Goal: Task Accomplishment & Management: Use online tool/utility

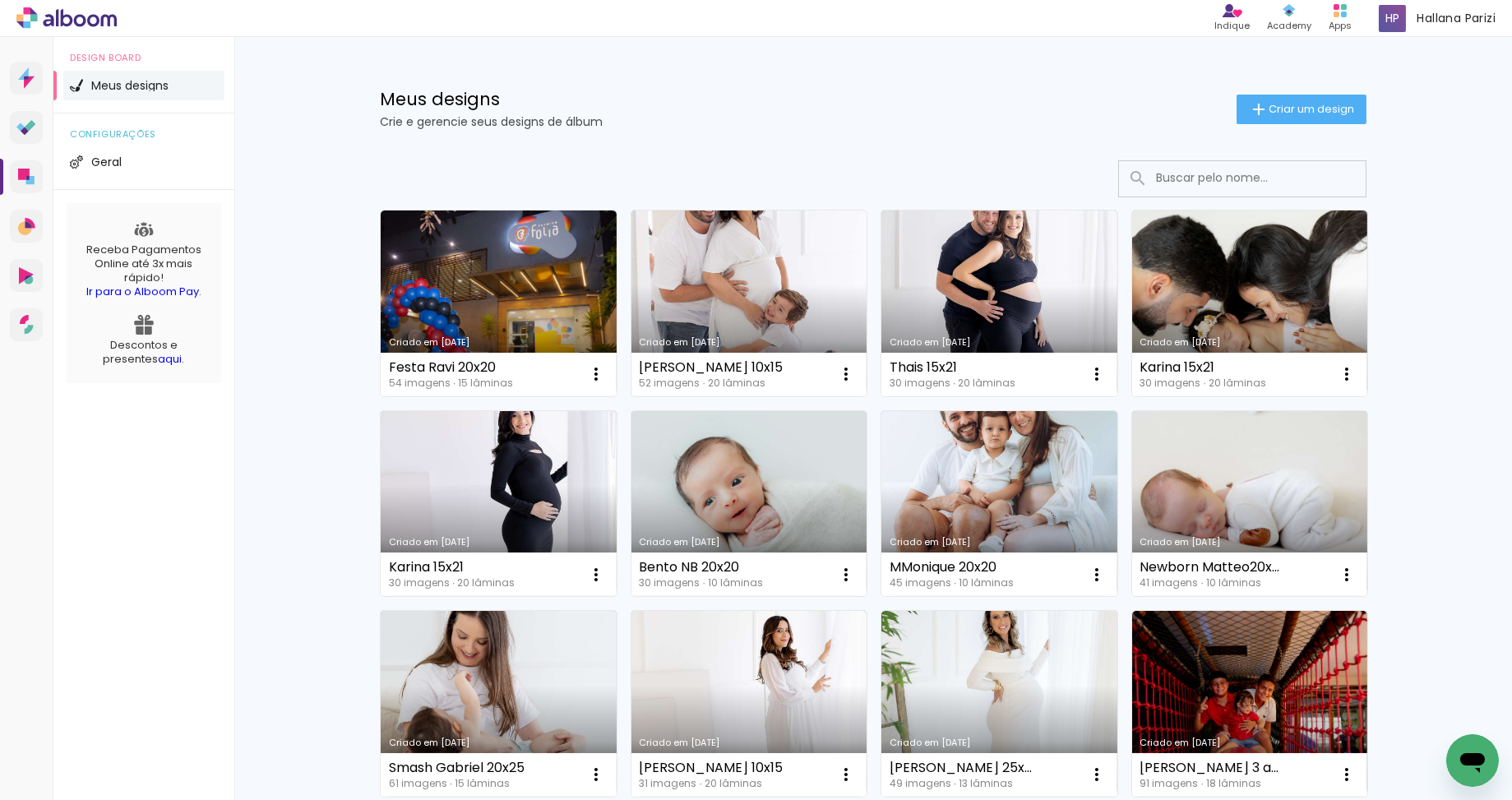
click at [819, 250] on link "Criado em [DATE]" at bounding box center [749, 303] width 236 height 186
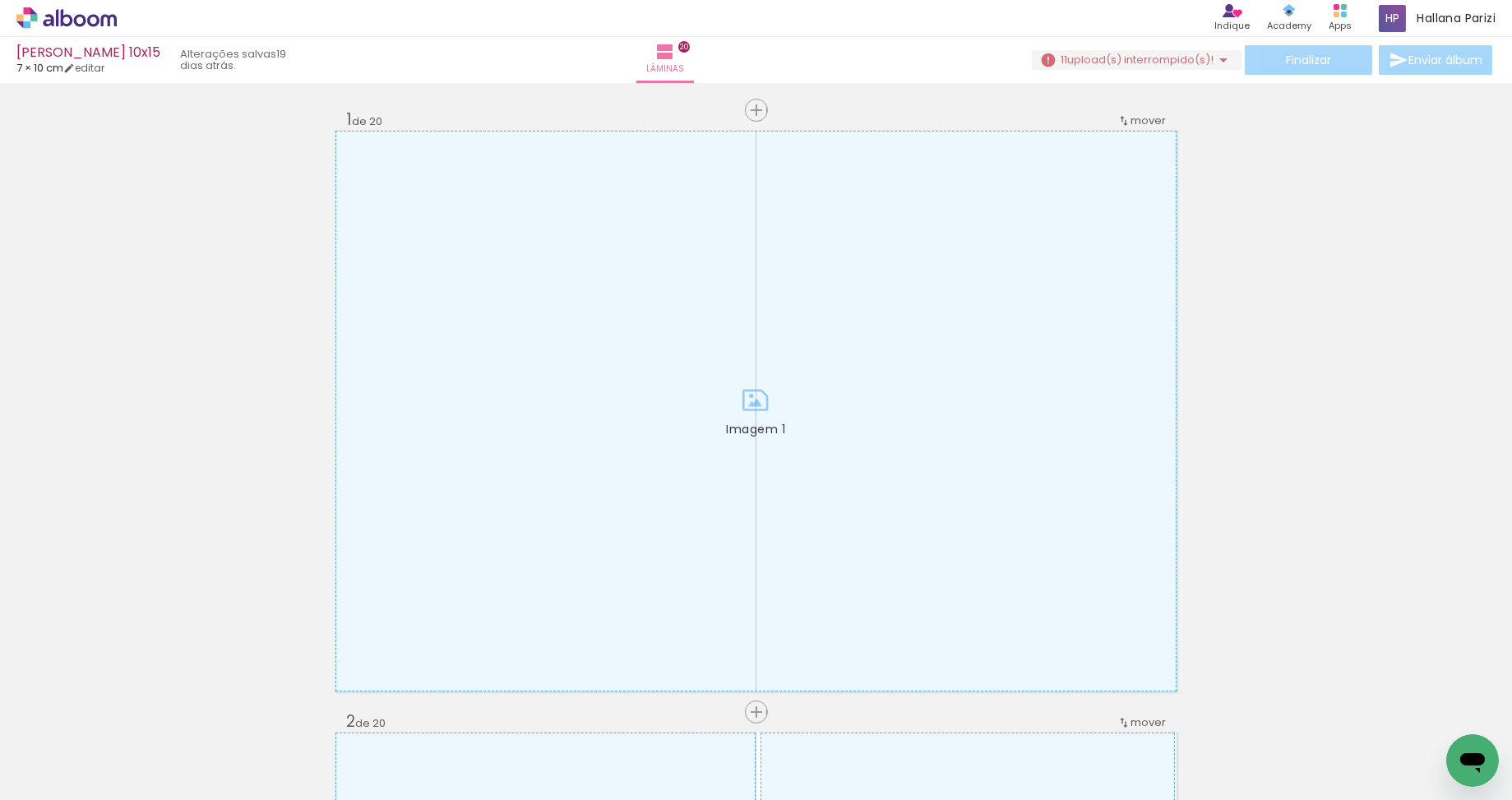
scroll to position [0, 3415]
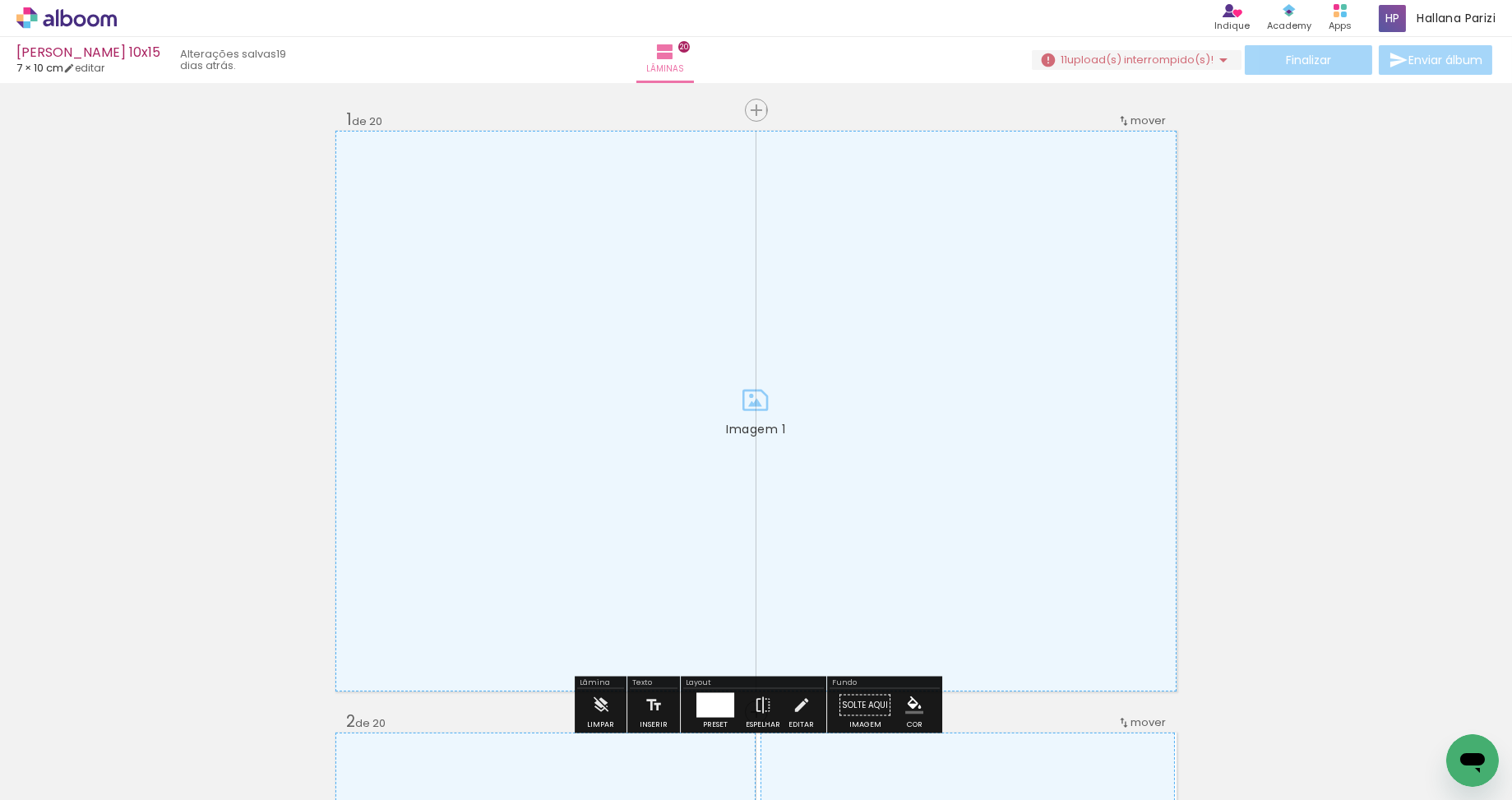
click at [1152, 69] on div "11 upload(s) interrompido(s)! 82,00%" at bounding box center [1136, 59] width 210 height 20
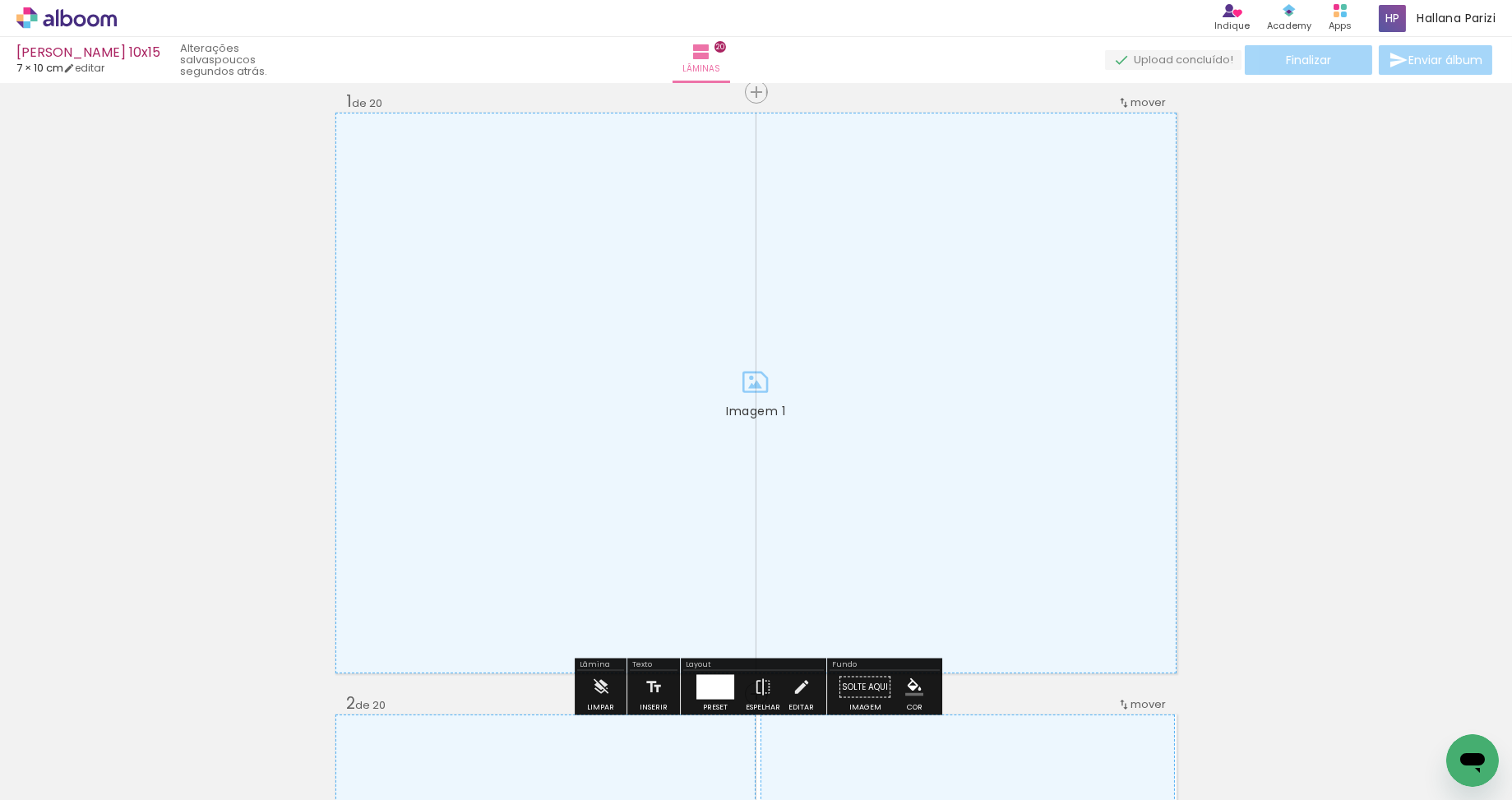
scroll to position [0, 0]
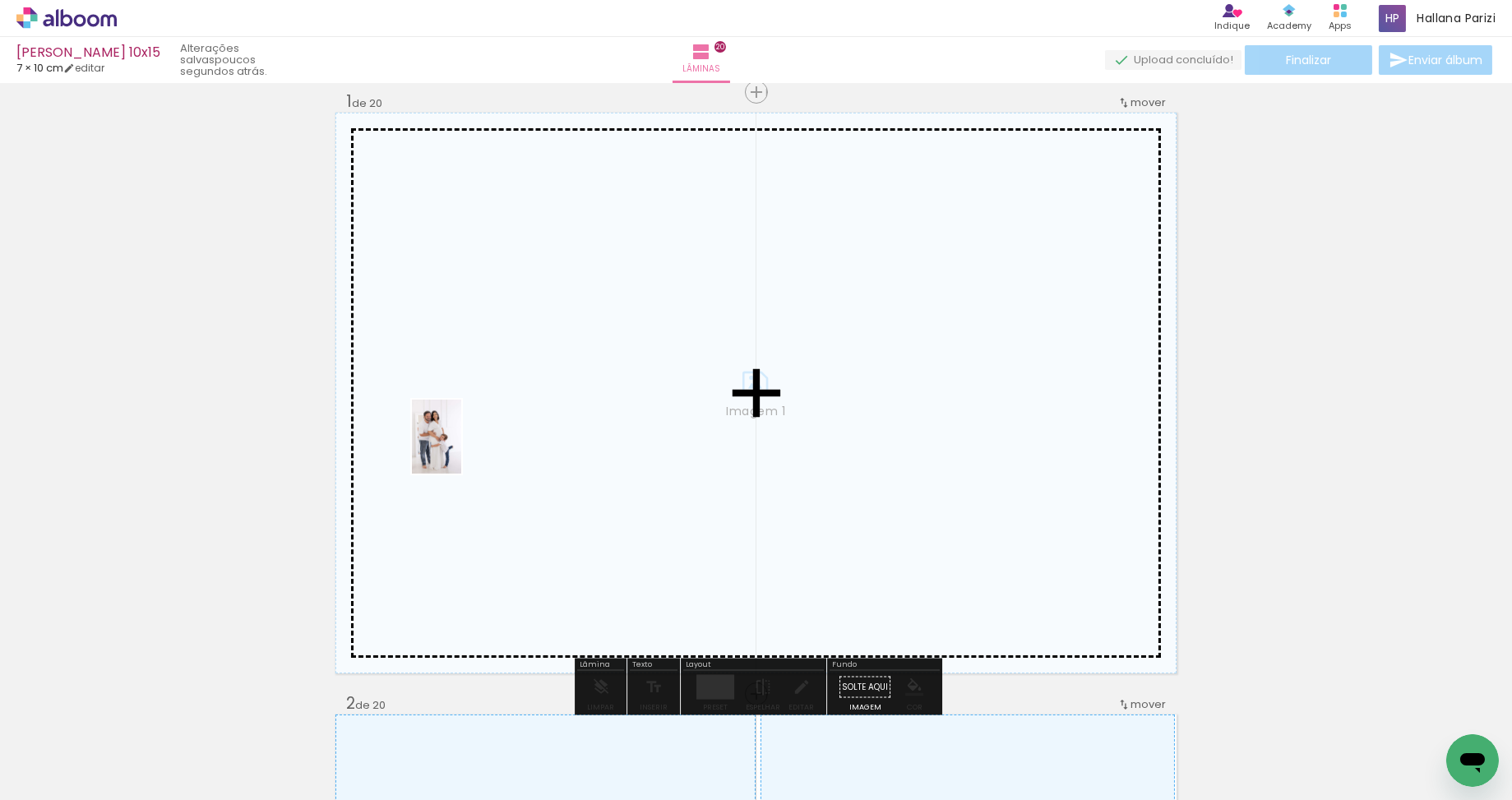
drag, startPoint x: 164, startPoint y: 742, endPoint x: 460, endPoint y: 448, distance: 417.2
click at [460, 448] on quentale-workspace at bounding box center [756, 400] width 1512 height 800
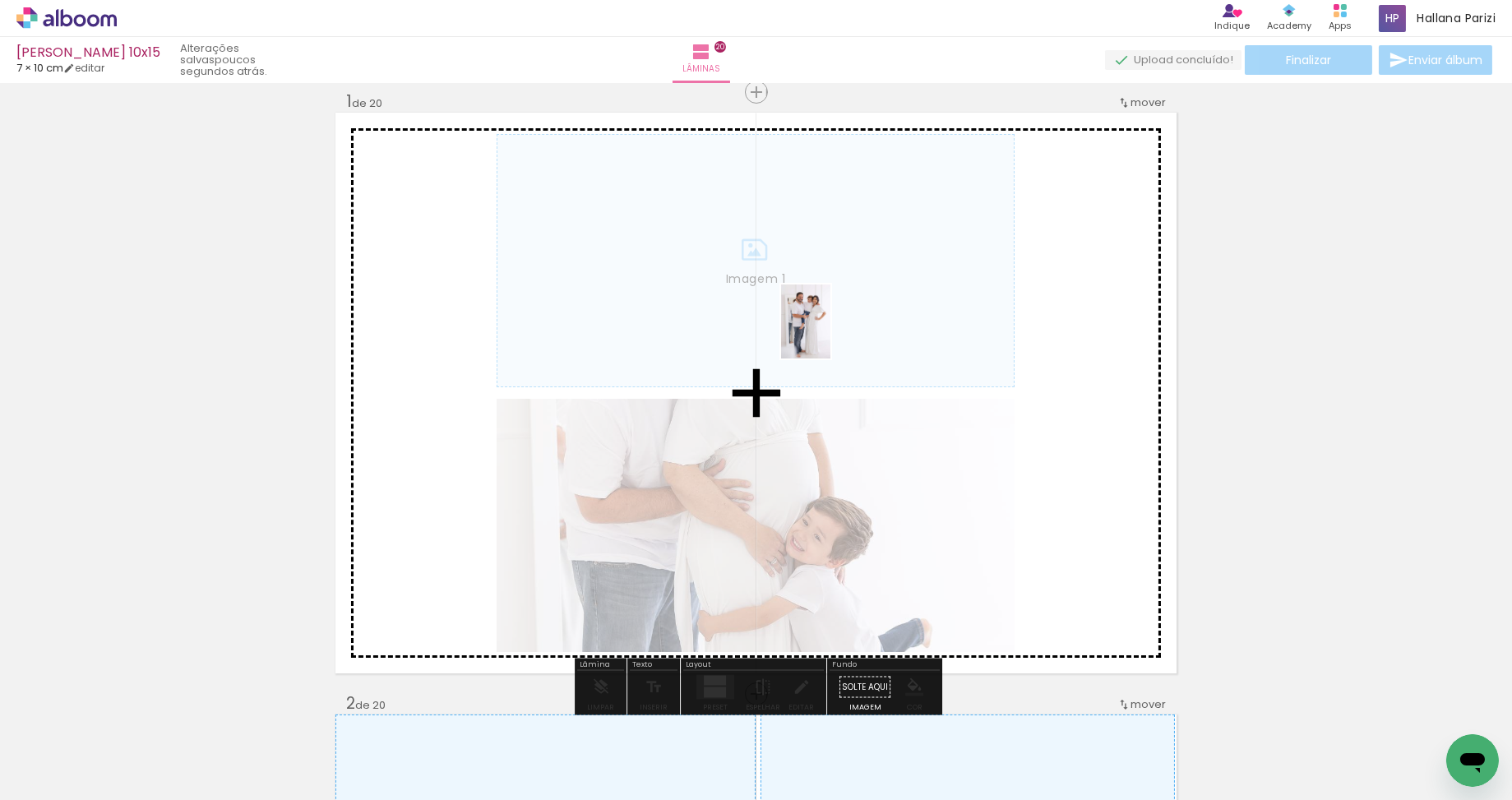
drag, startPoint x: 268, startPoint y: 733, endPoint x: 830, endPoint y: 334, distance: 689.2
click at [830, 334] on quentale-workspace at bounding box center [756, 400] width 1512 height 800
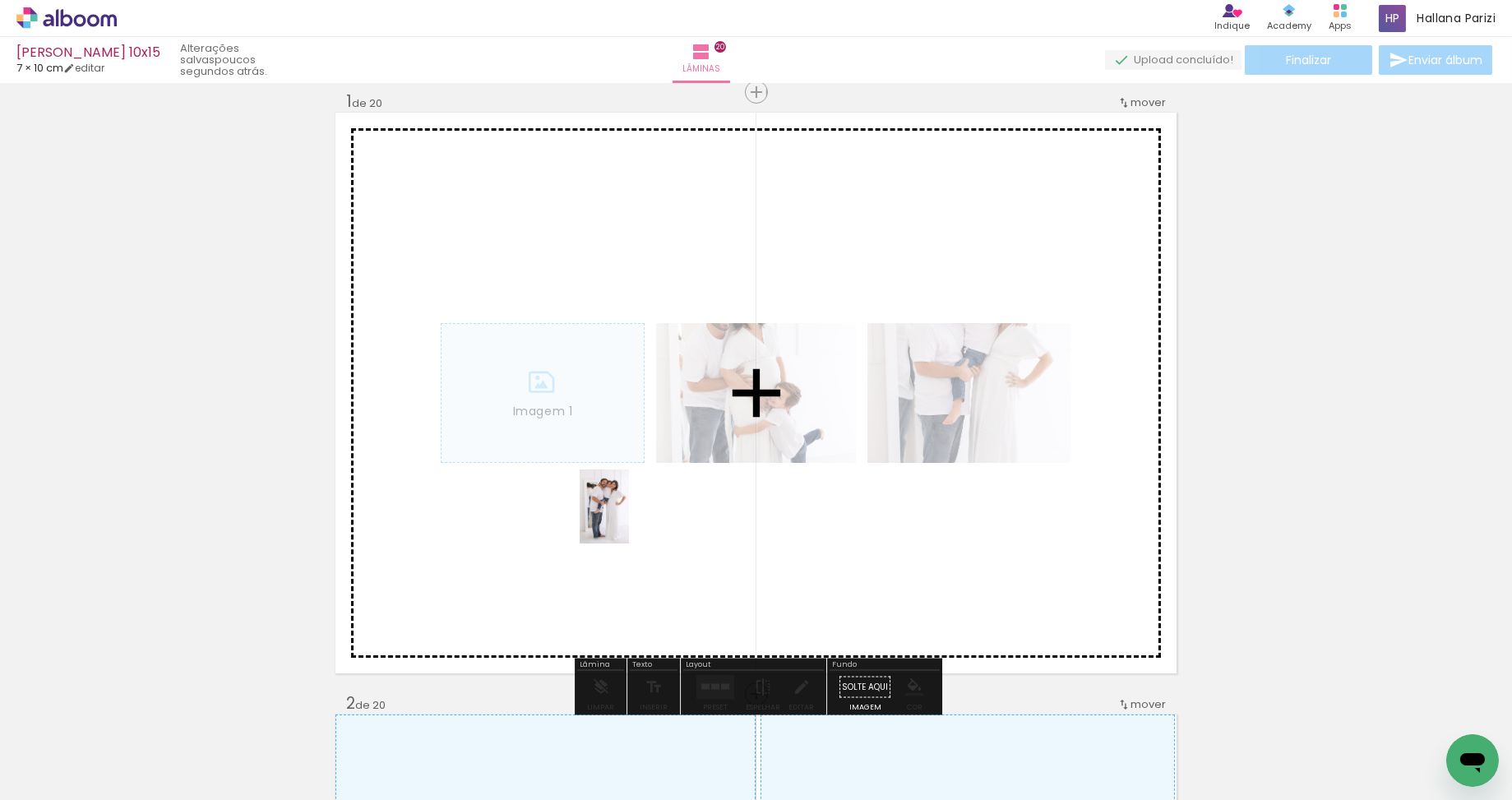
drag, startPoint x: 336, startPoint y: 763, endPoint x: 629, endPoint y: 519, distance: 381.3
click at [629, 519] on quentale-workspace at bounding box center [756, 400] width 1512 height 800
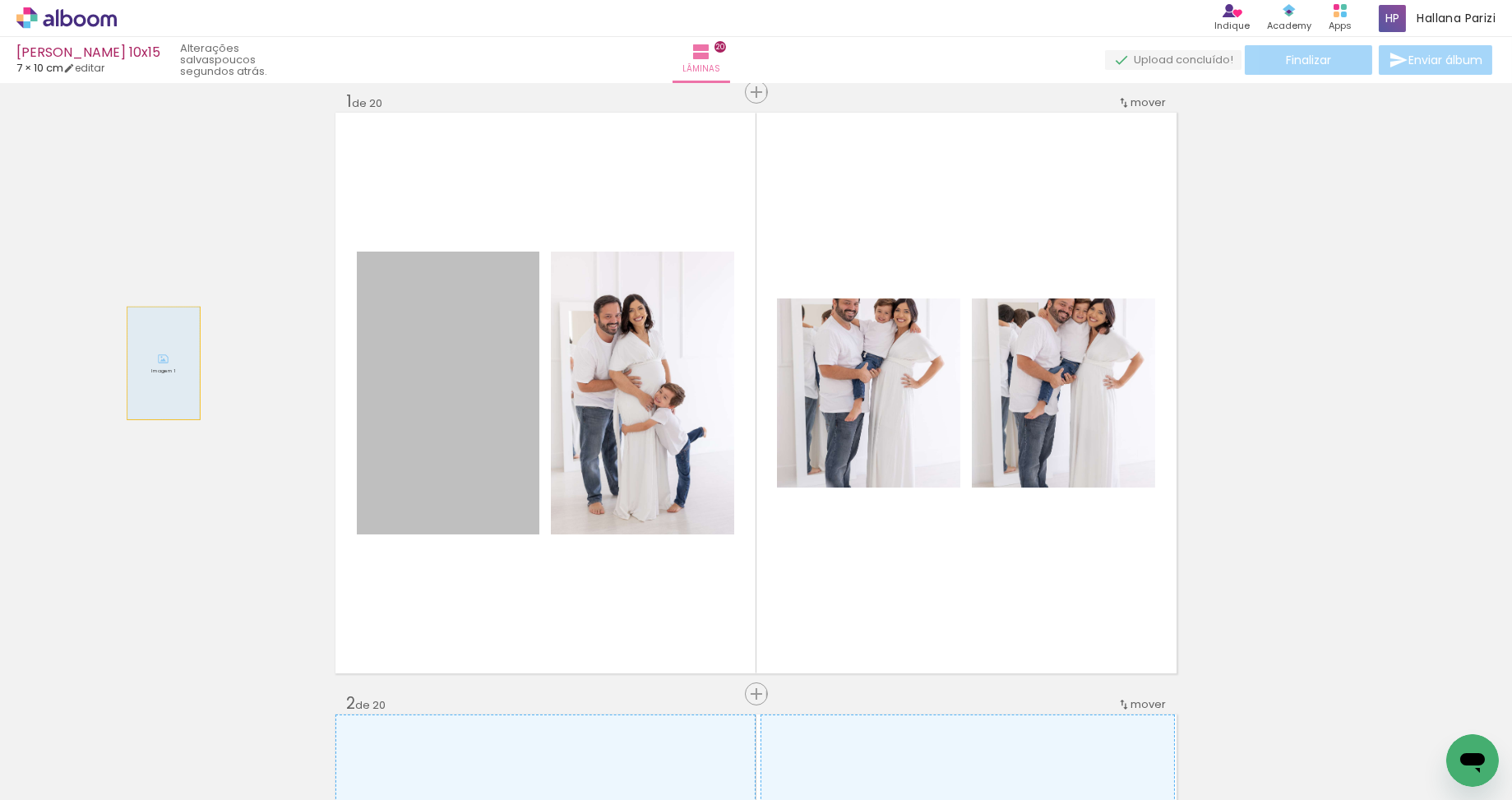
drag, startPoint x: 315, startPoint y: 370, endPoint x: 271, endPoint y: 370, distance: 44.0
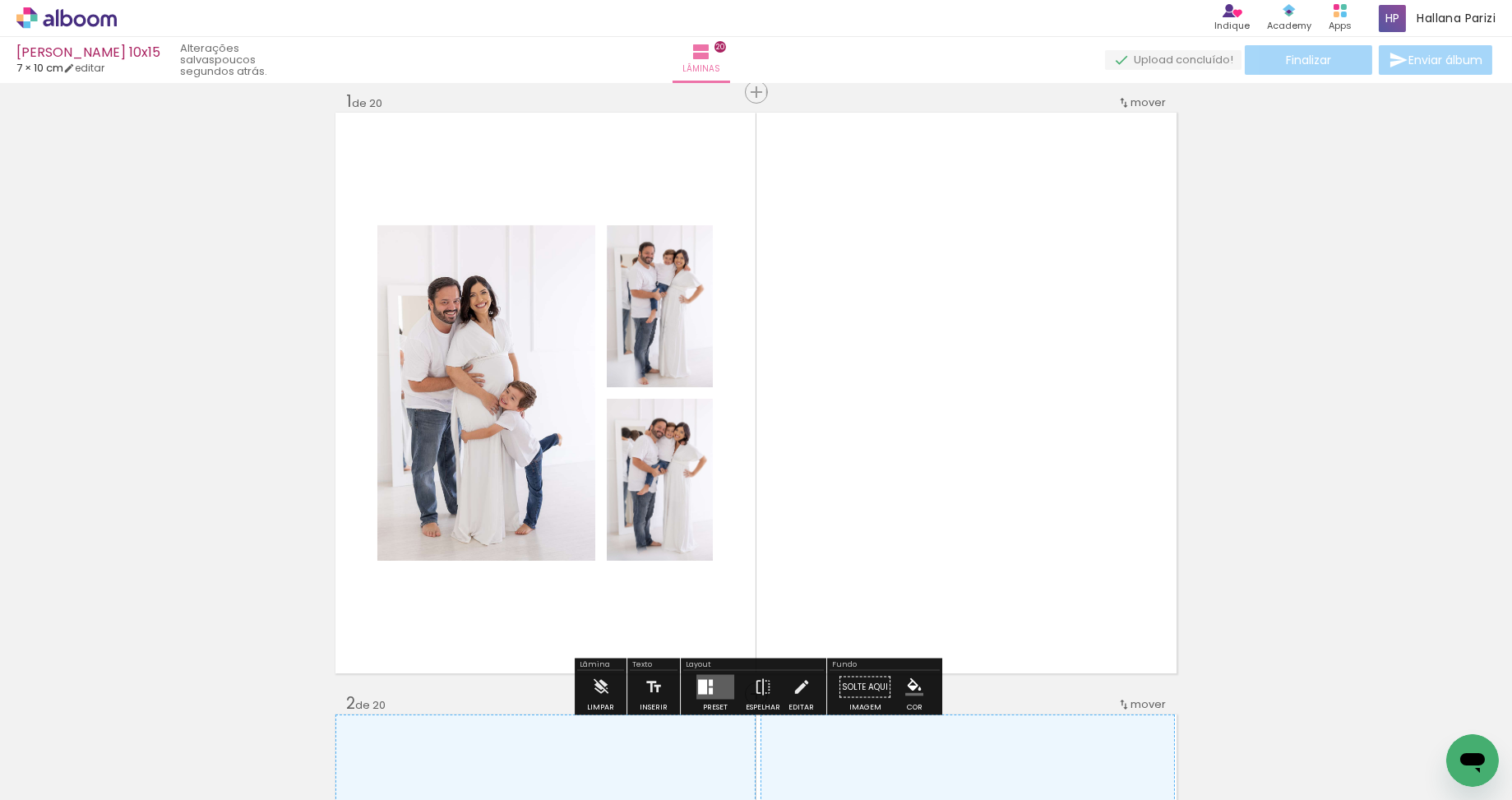
scroll to position [20, 0]
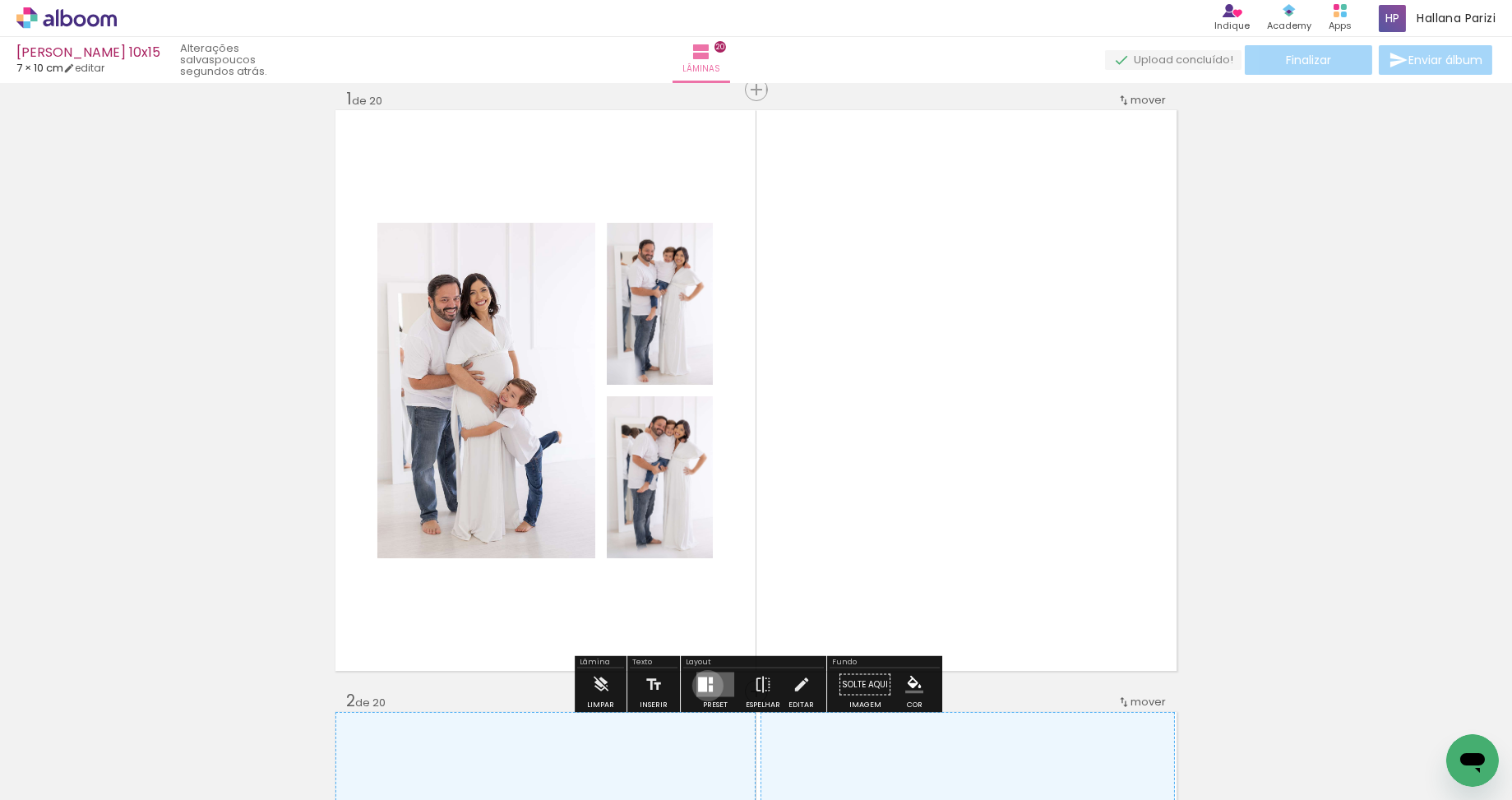
click at [709, 685] on div at bounding box center [710, 688] width 4 height 6
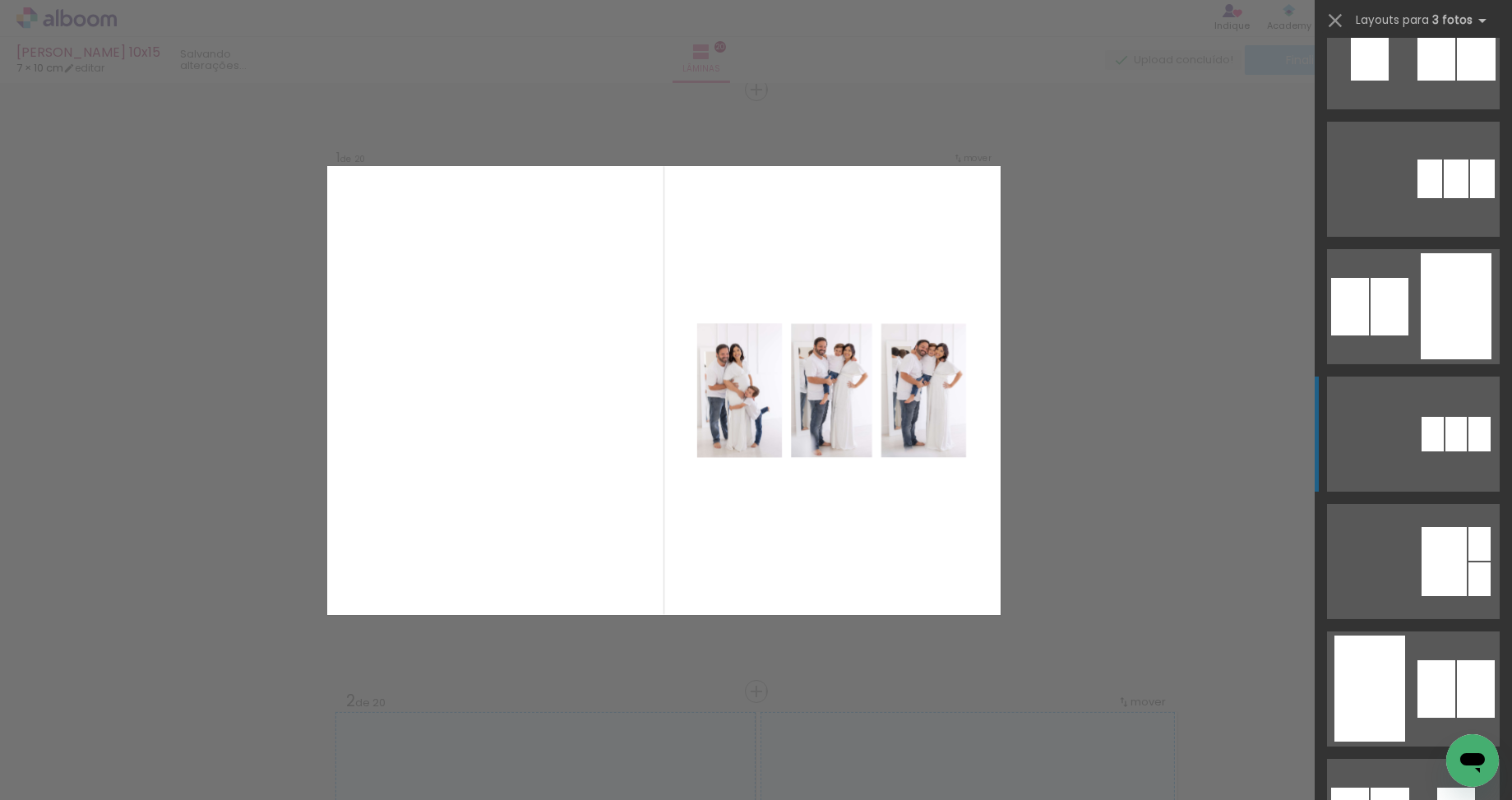
scroll to position [419, 0]
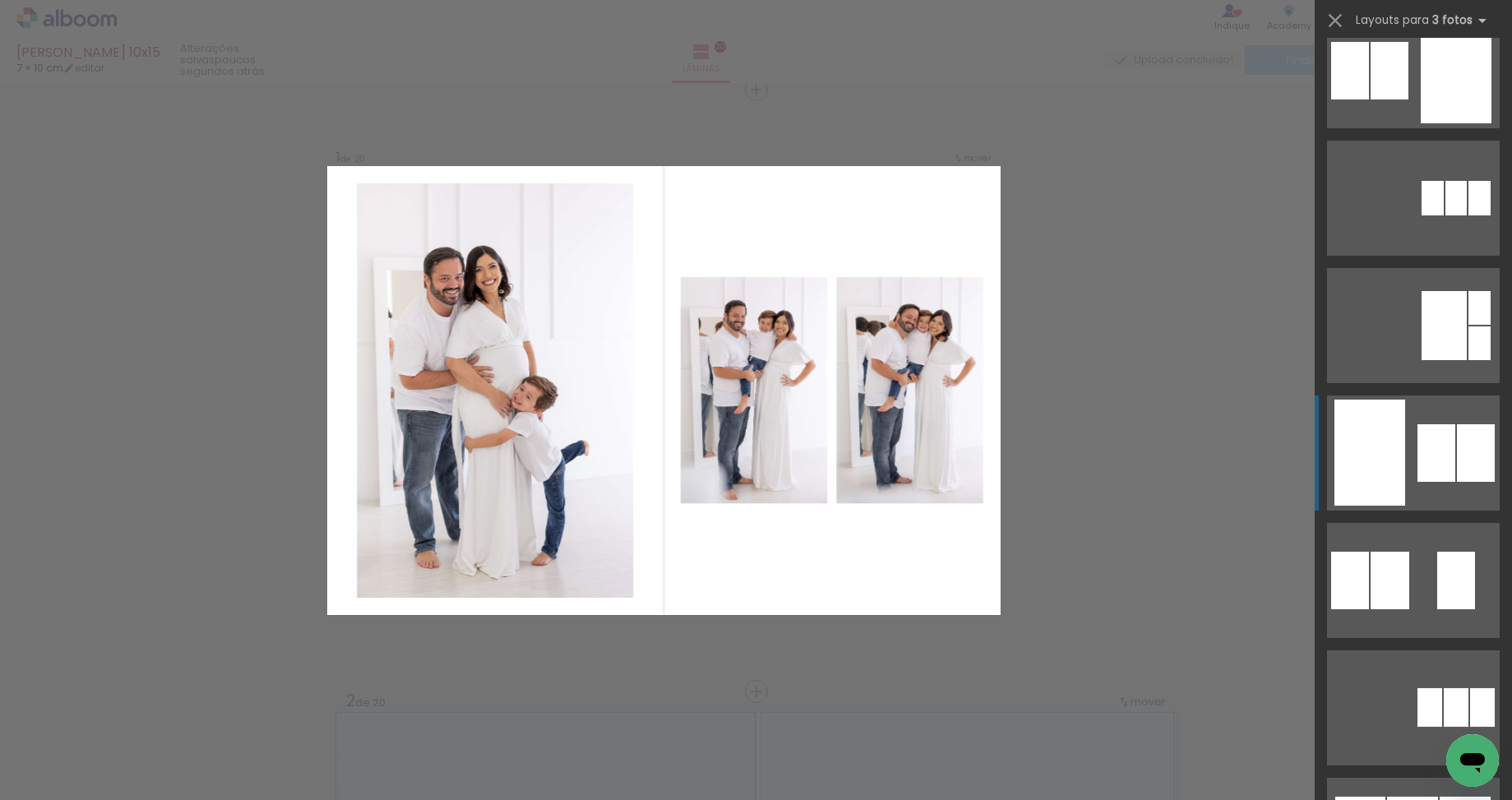
click at [1433, 475] on div at bounding box center [1436, 453] width 38 height 58
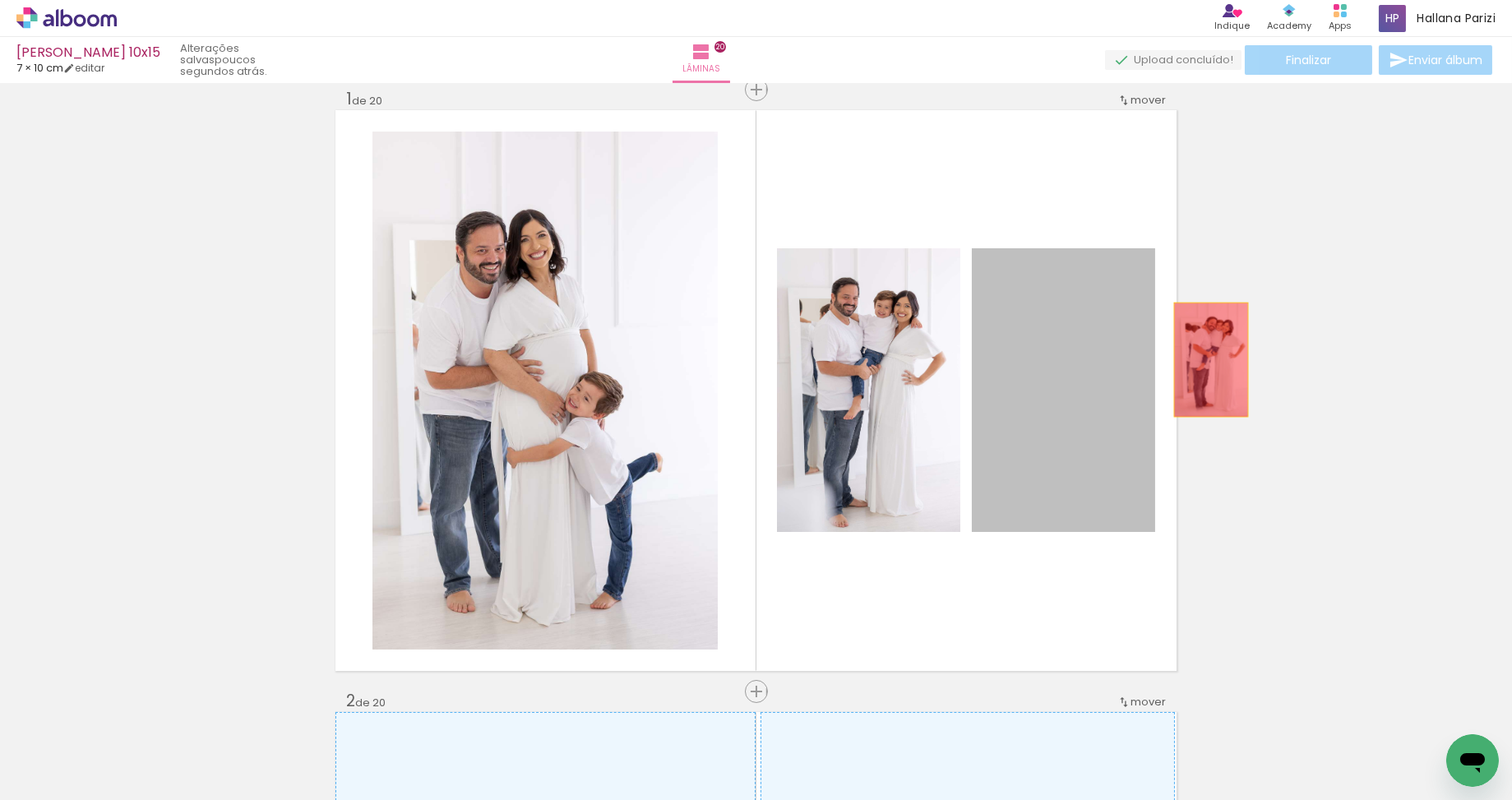
drag, startPoint x: 1025, startPoint y: 344, endPoint x: 1239, endPoint y: 360, distance: 214.6
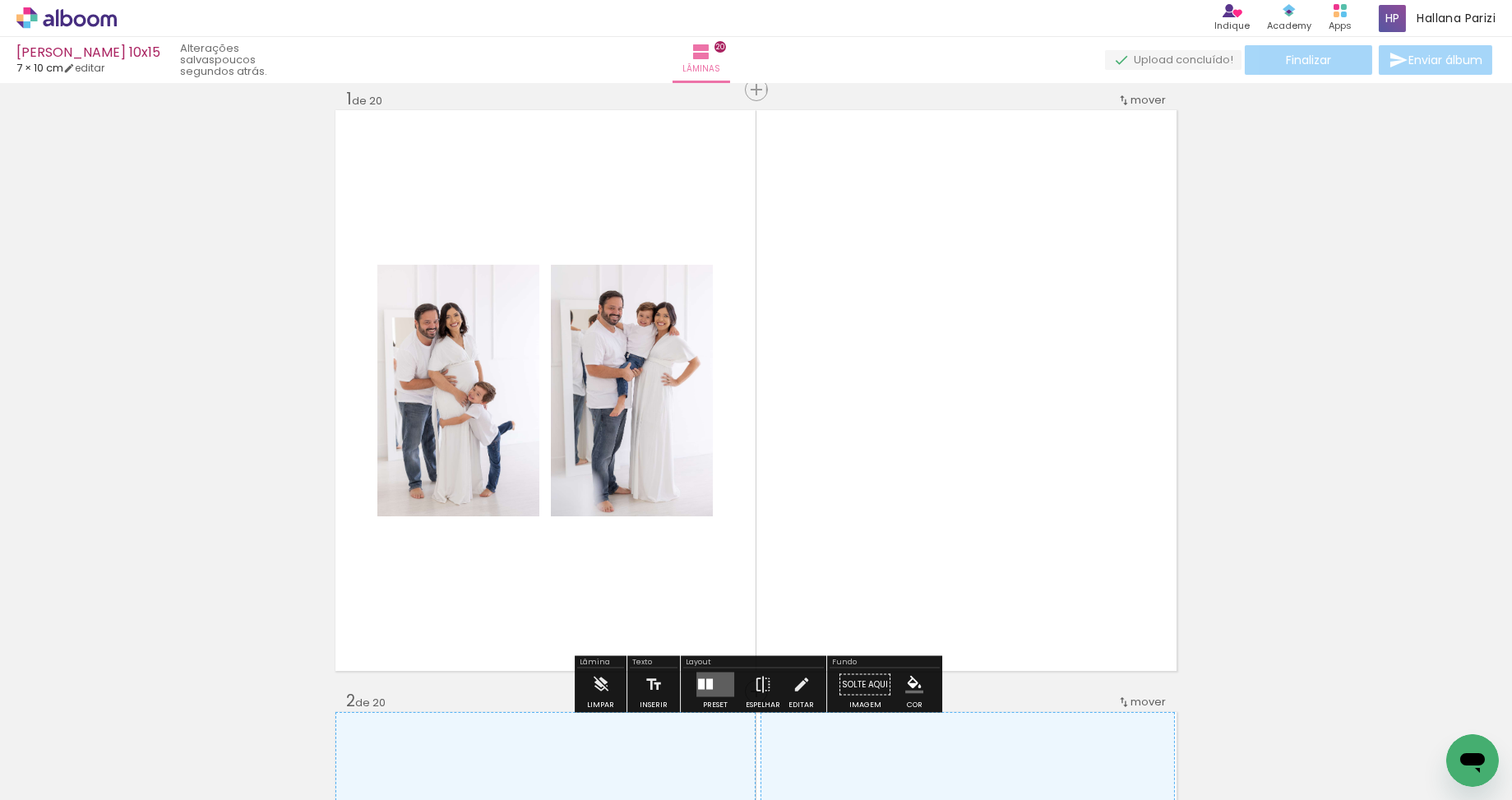
click at [316, 714] on iron-icon at bounding box center [313, 711] width 17 height 17
click at [700, 680] on div at bounding box center [701, 685] width 6 height 11
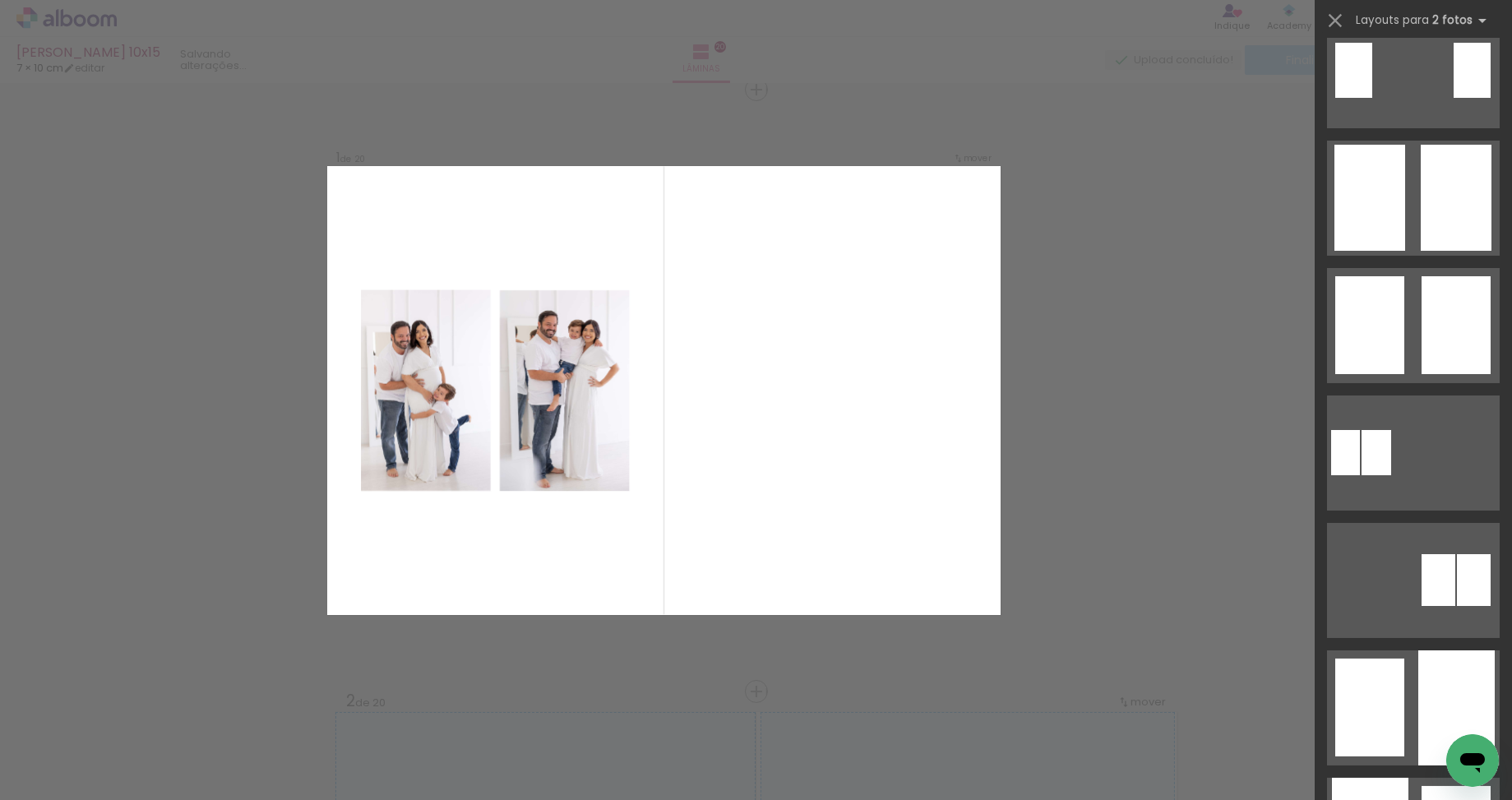
scroll to position [0, 0]
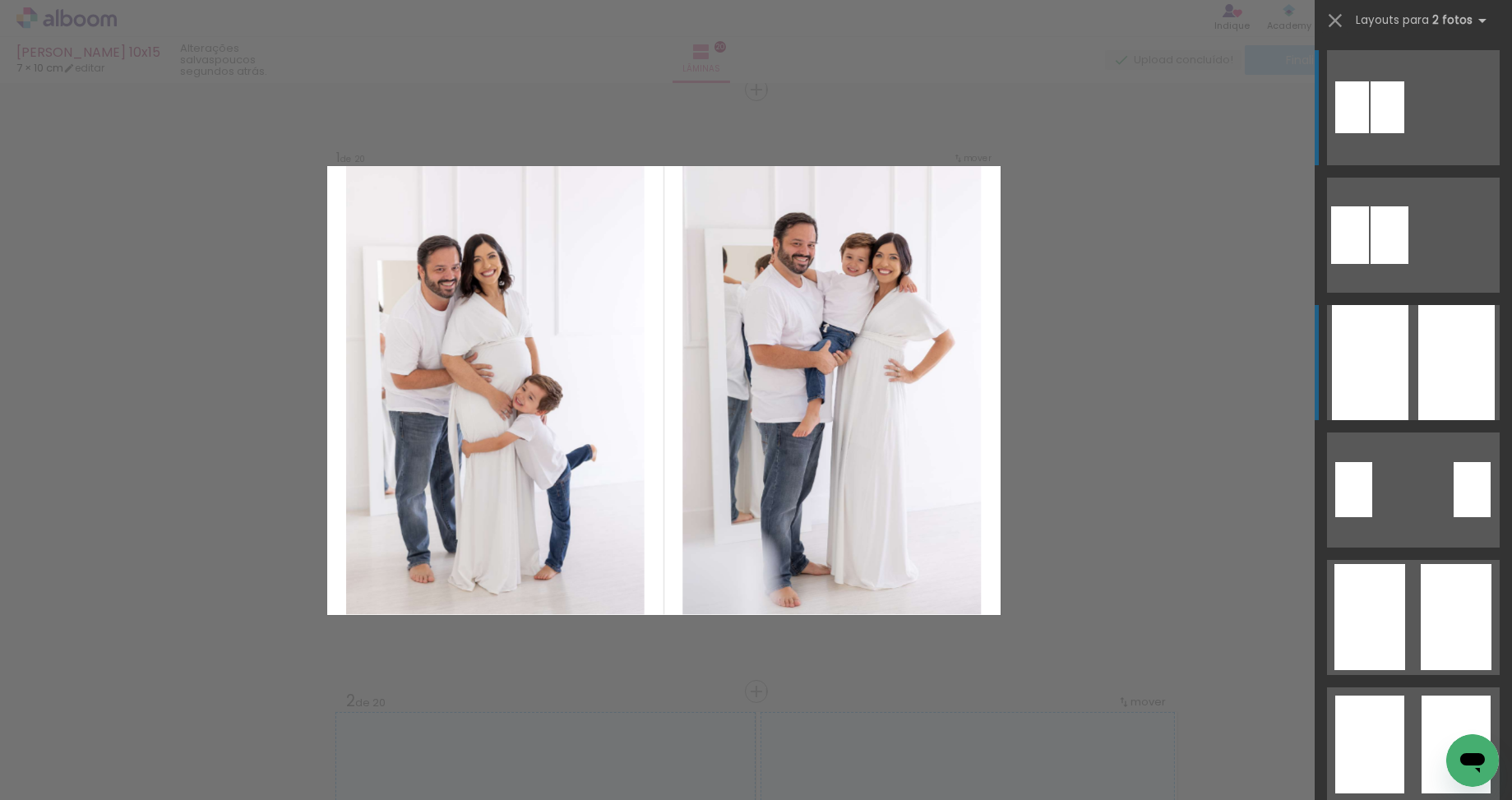
click at [1426, 345] on div at bounding box center [1456, 362] width 76 height 115
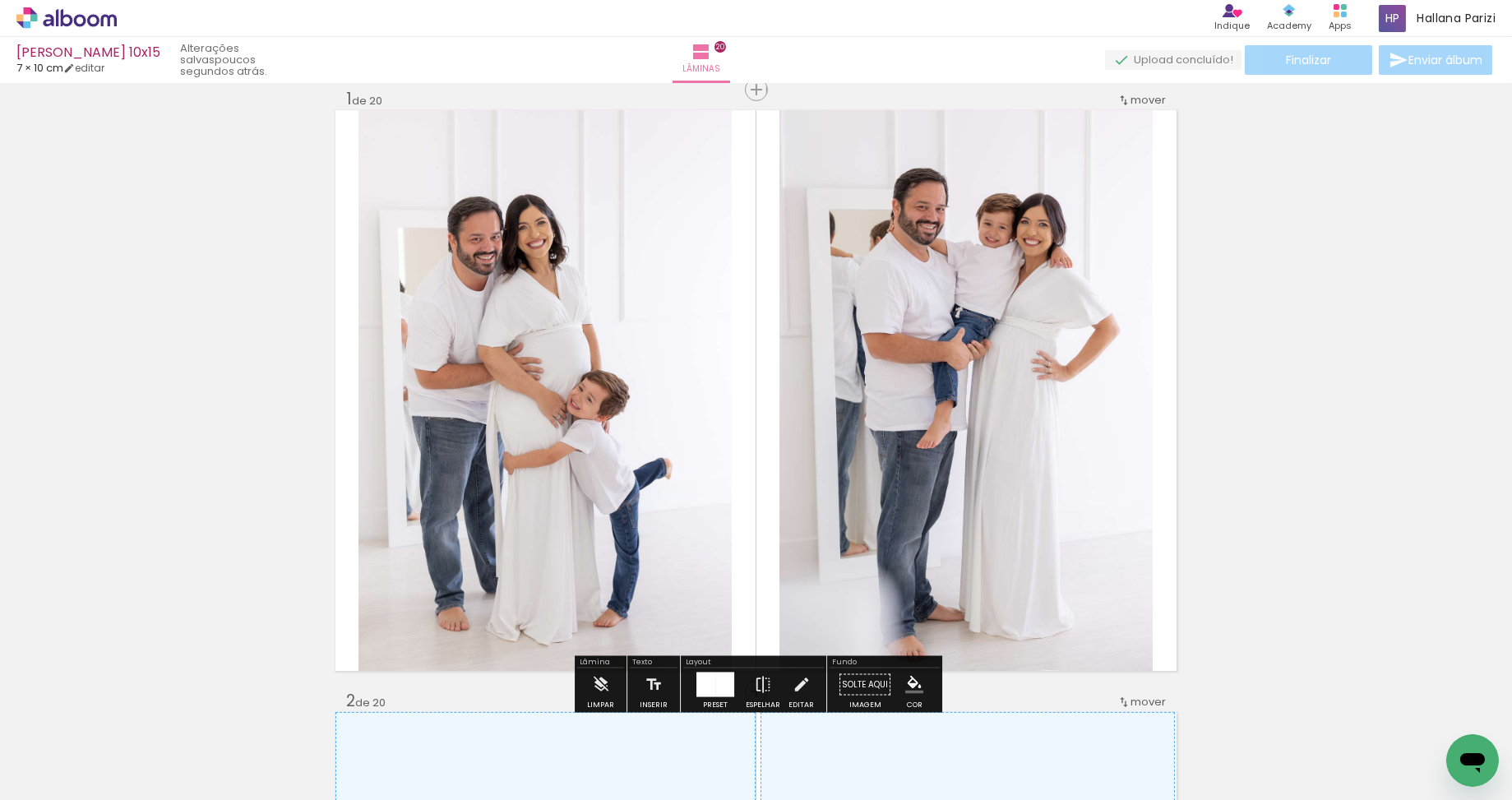
click at [439, 374] on quentale-photo "Imagem 1" at bounding box center [545, 390] width 373 height 560
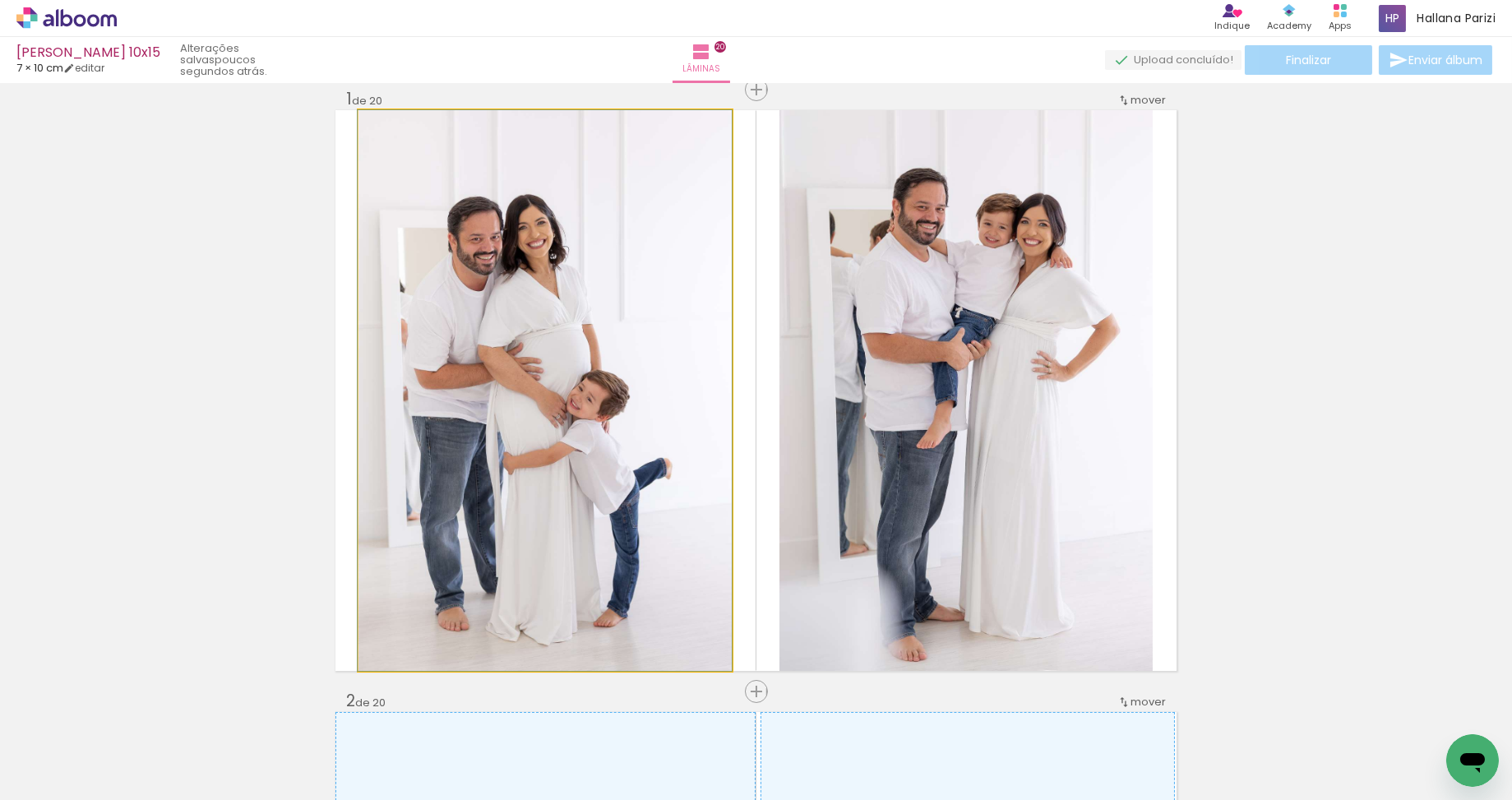
click at [439, 374] on quentale-photo "Imagem 1" at bounding box center [545, 390] width 373 height 560
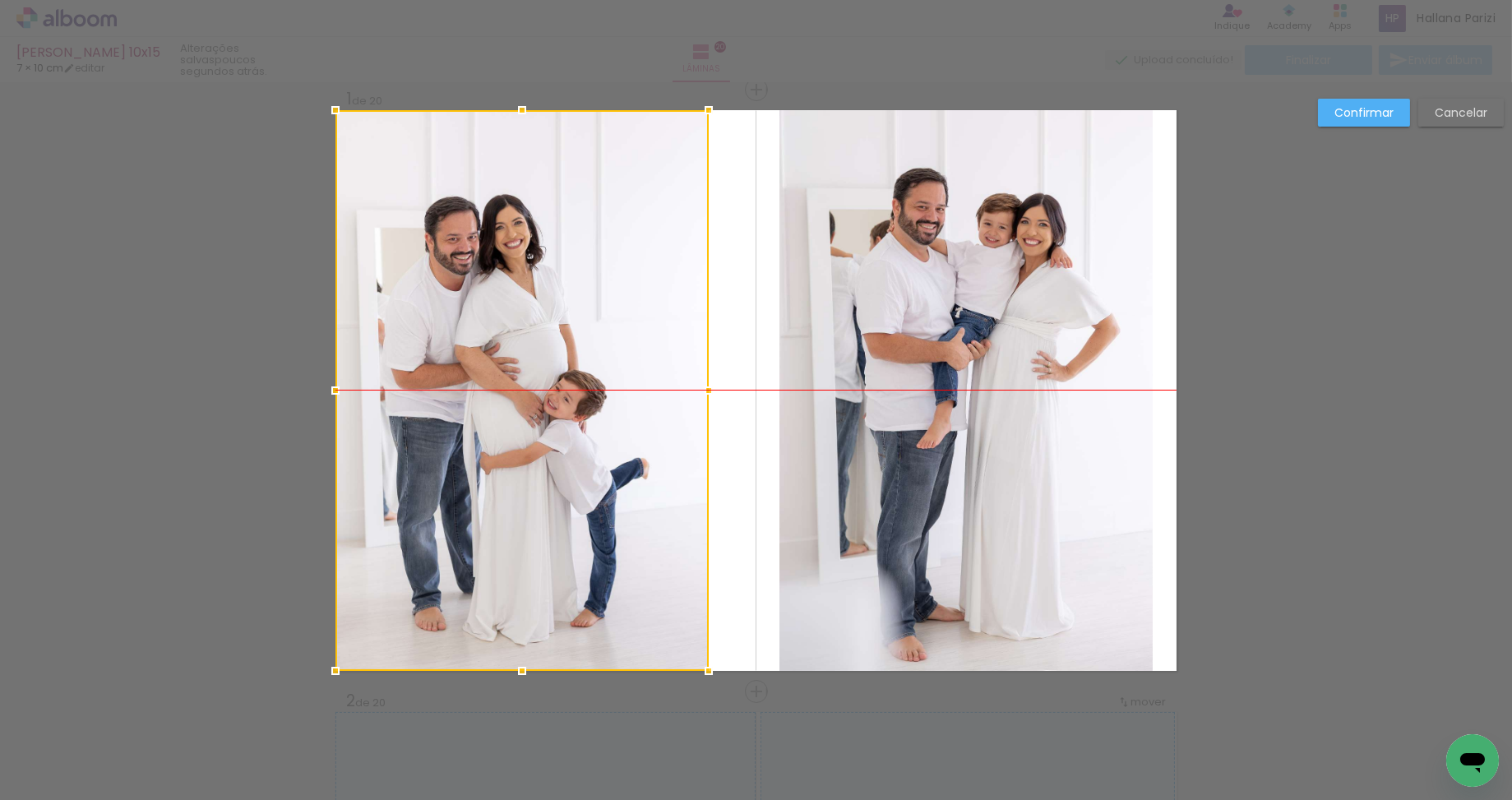
drag, startPoint x: 519, startPoint y: 371, endPoint x: 575, endPoint y: 371, distance: 56.0
click at [474, 368] on div at bounding box center [522, 390] width 373 height 560
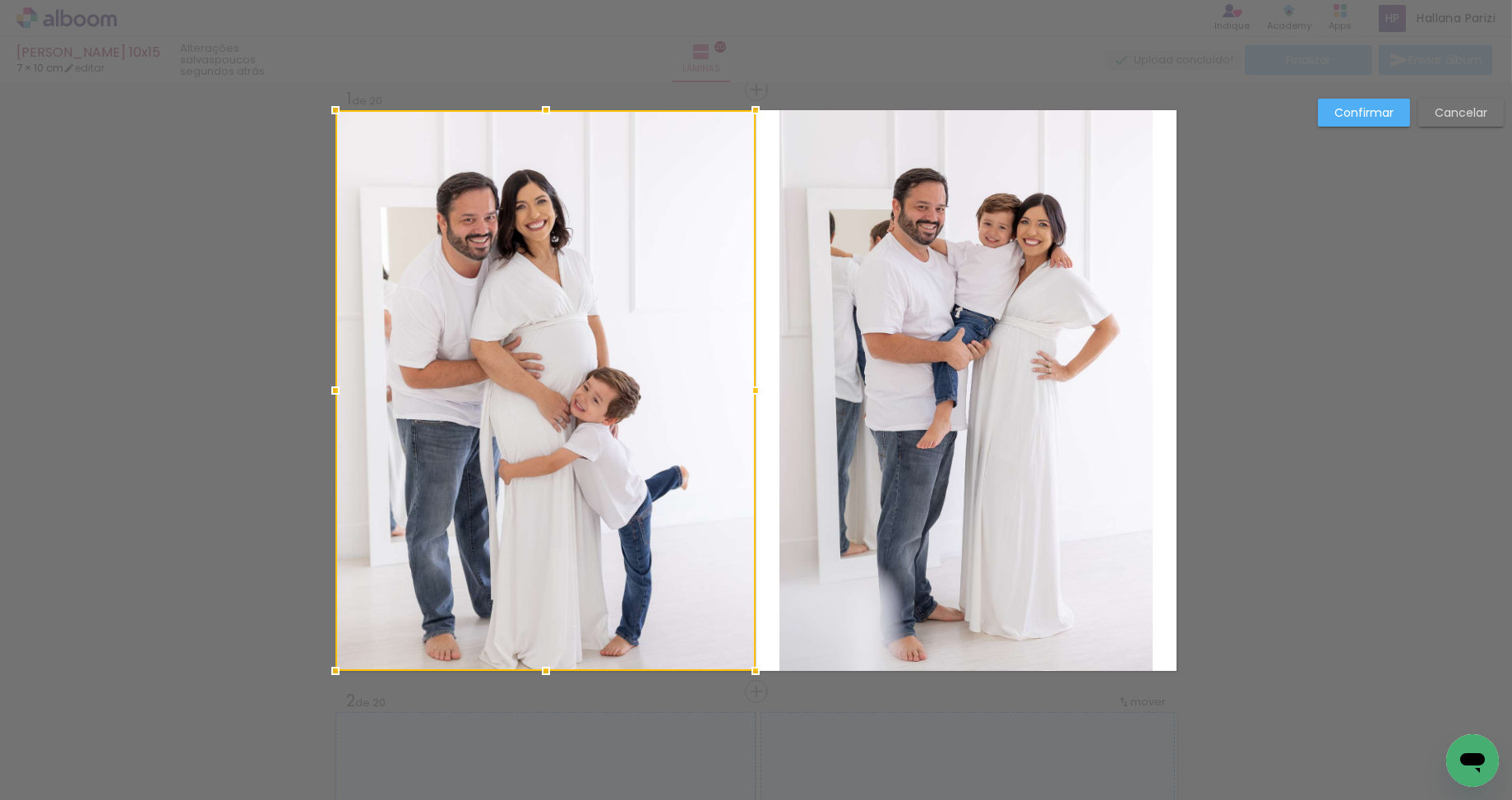
drag, startPoint x: 708, startPoint y: 393, endPoint x: 782, endPoint y: 393, distance: 74.0
click at [782, 393] on album-spread "Imagem 1 1 de 20" at bounding box center [756, 390] width 841 height 560
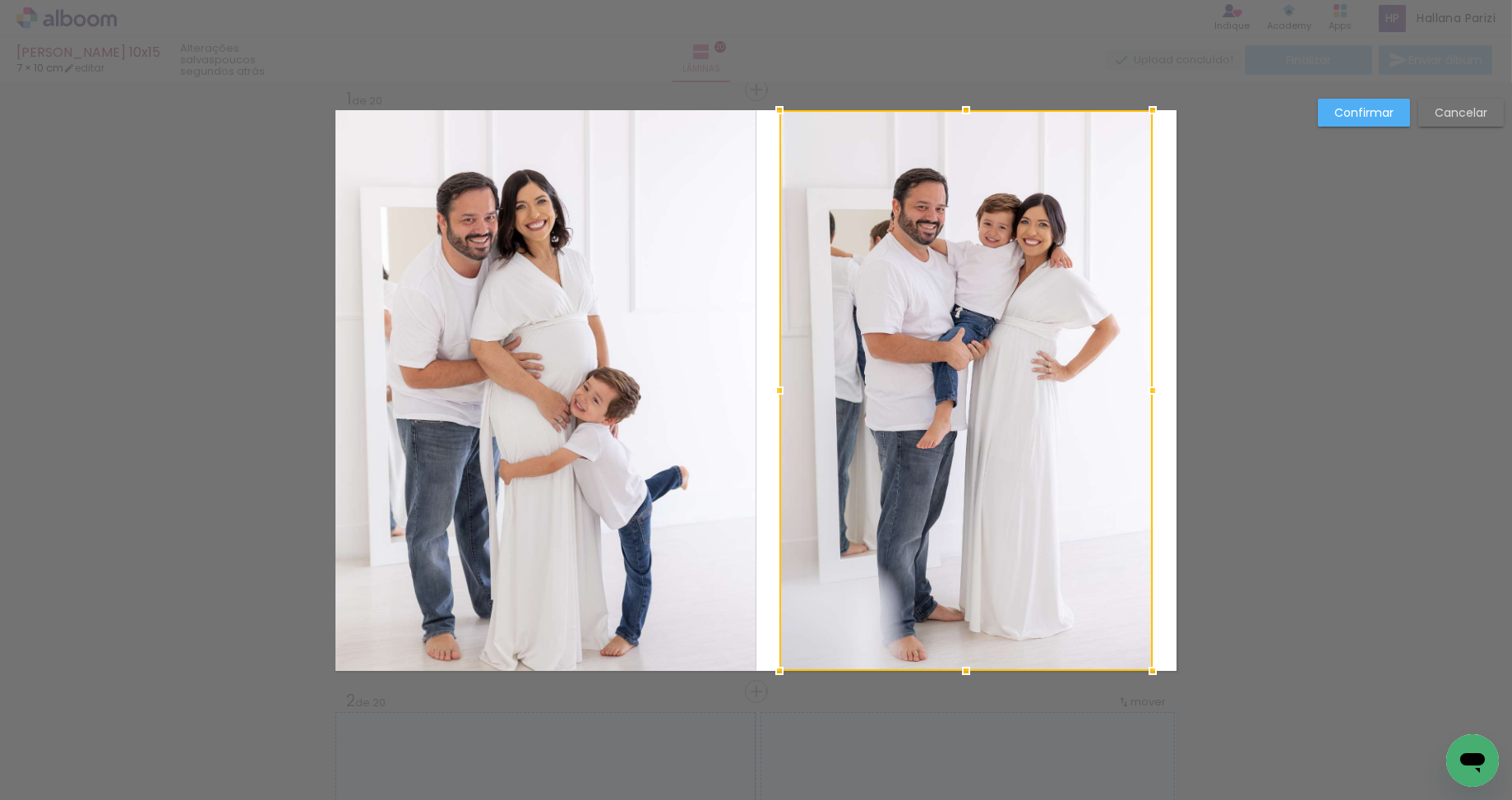
click at [0, 0] on slot "Confirmar" at bounding box center [0, 0] width 0 height 0
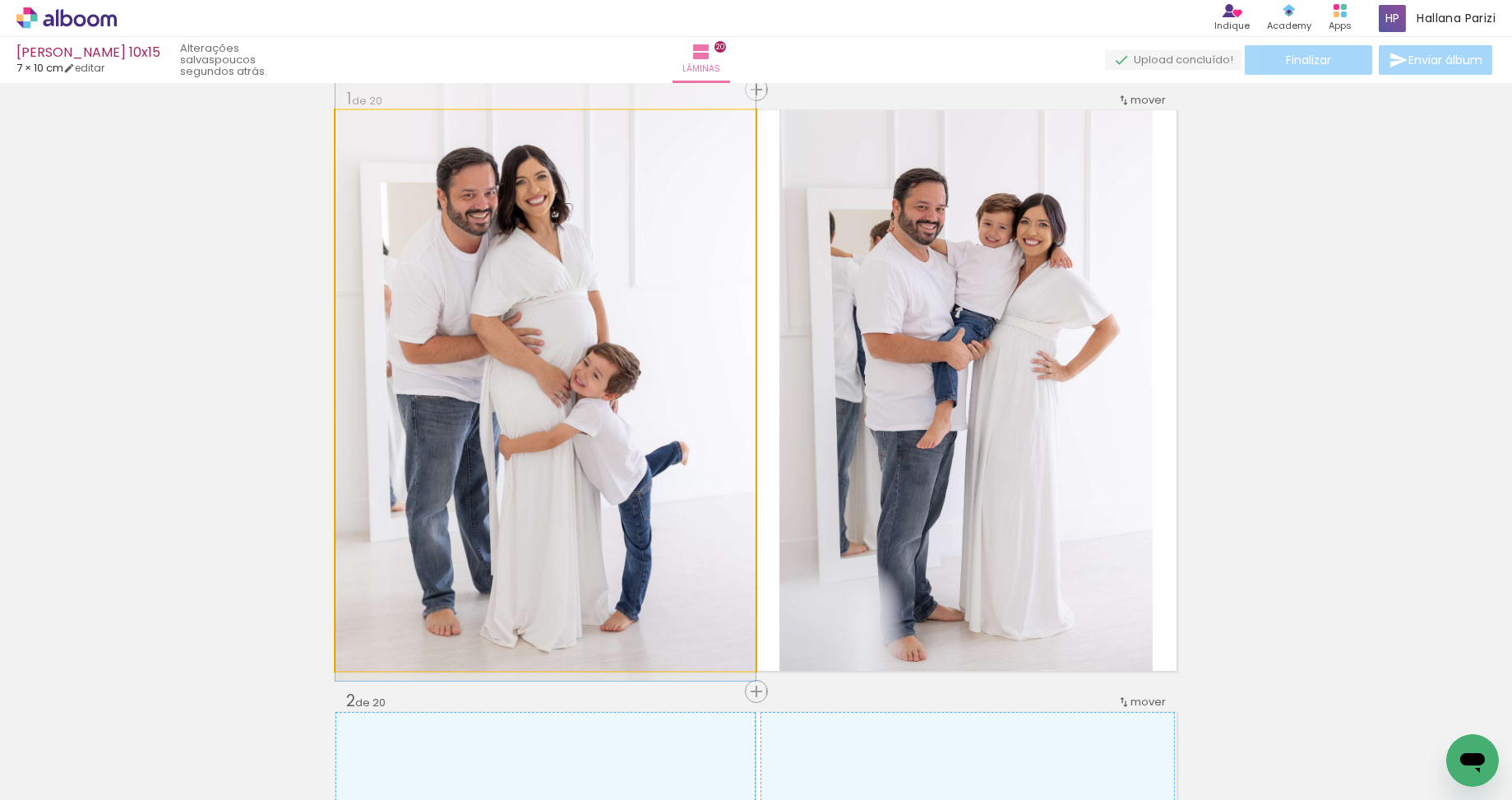
drag, startPoint x: 616, startPoint y: 400, endPoint x: 618, endPoint y: 375, distance: 25.1
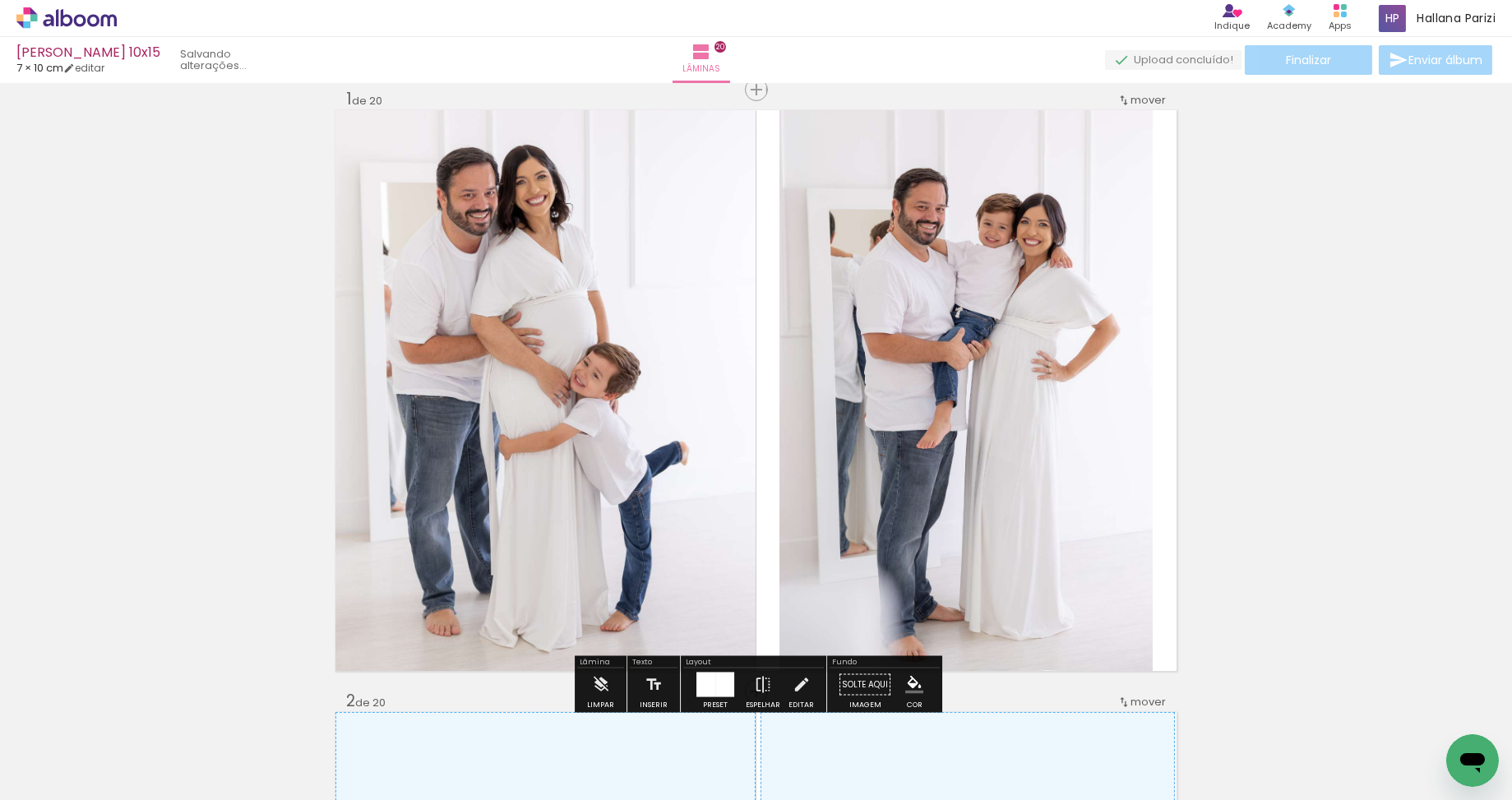
click at [935, 394] on quentale-photo at bounding box center [966, 390] width 373 height 560
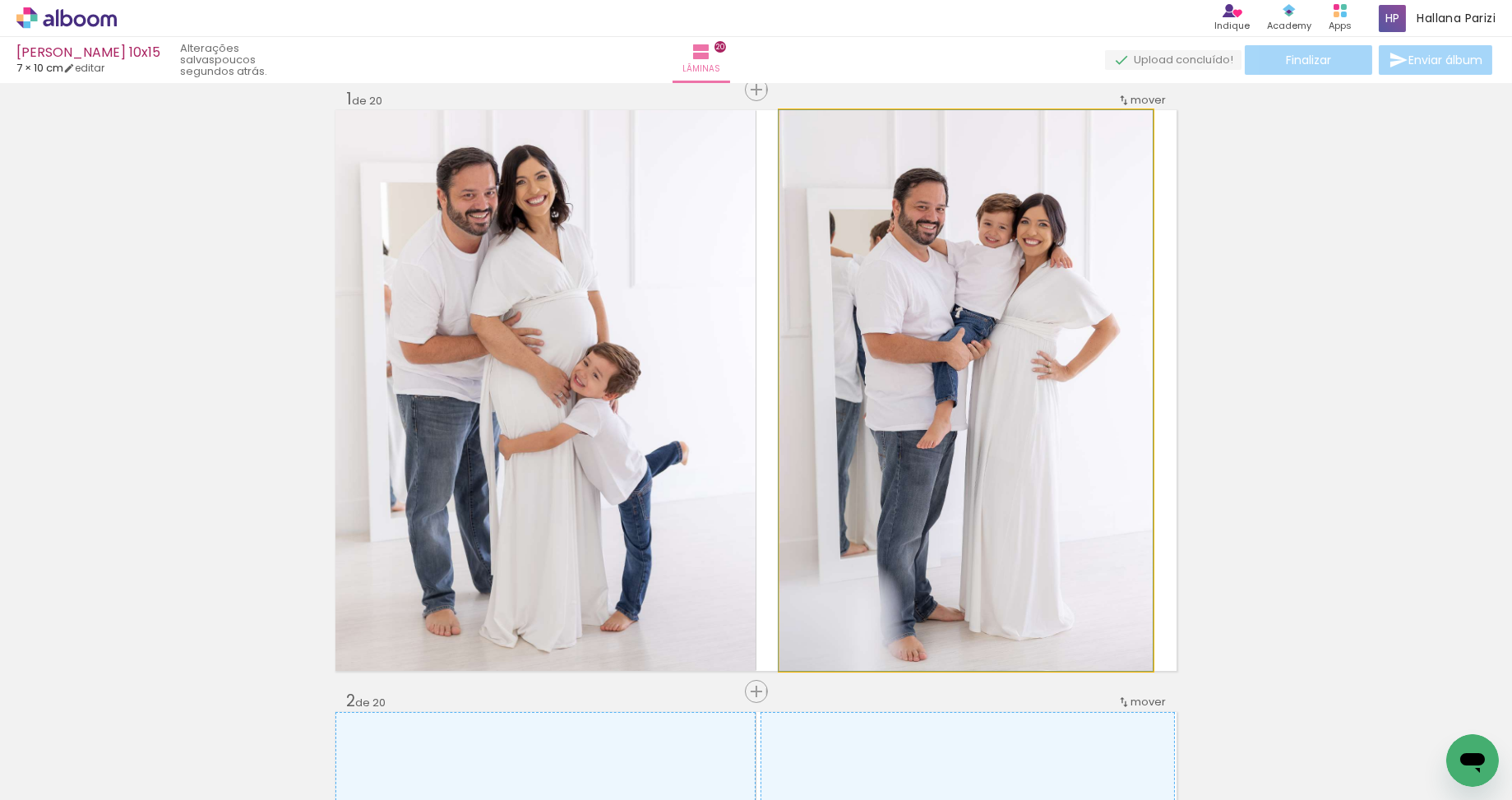
click at [935, 394] on div at bounding box center [965, 390] width 374 height 560
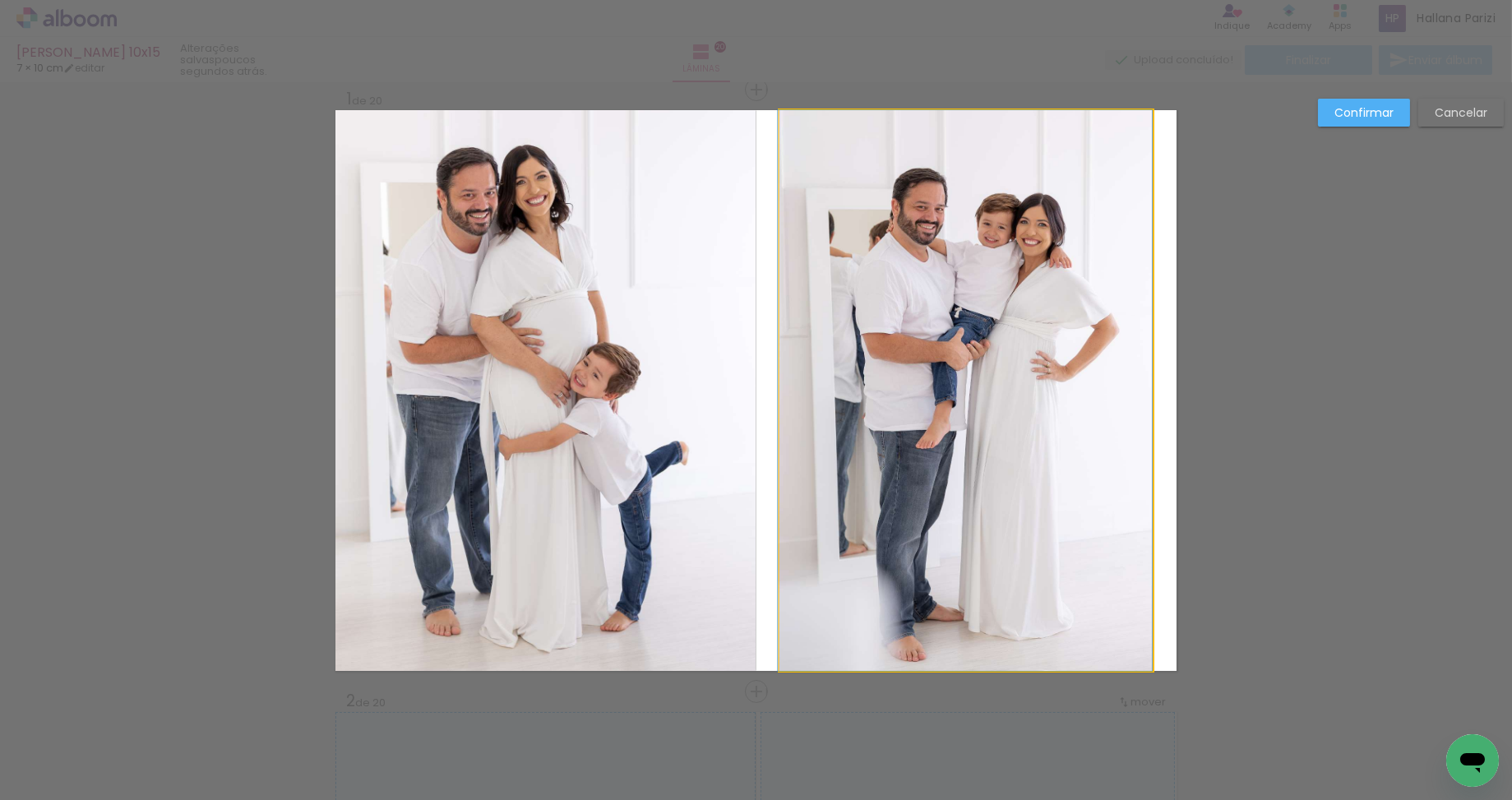
drag, startPoint x: 959, startPoint y: 393, endPoint x: 951, endPoint y: 392, distance: 8.1
click at [955, 393] on album-spread "Imagem 1 1 de 20" at bounding box center [756, 390] width 841 height 560
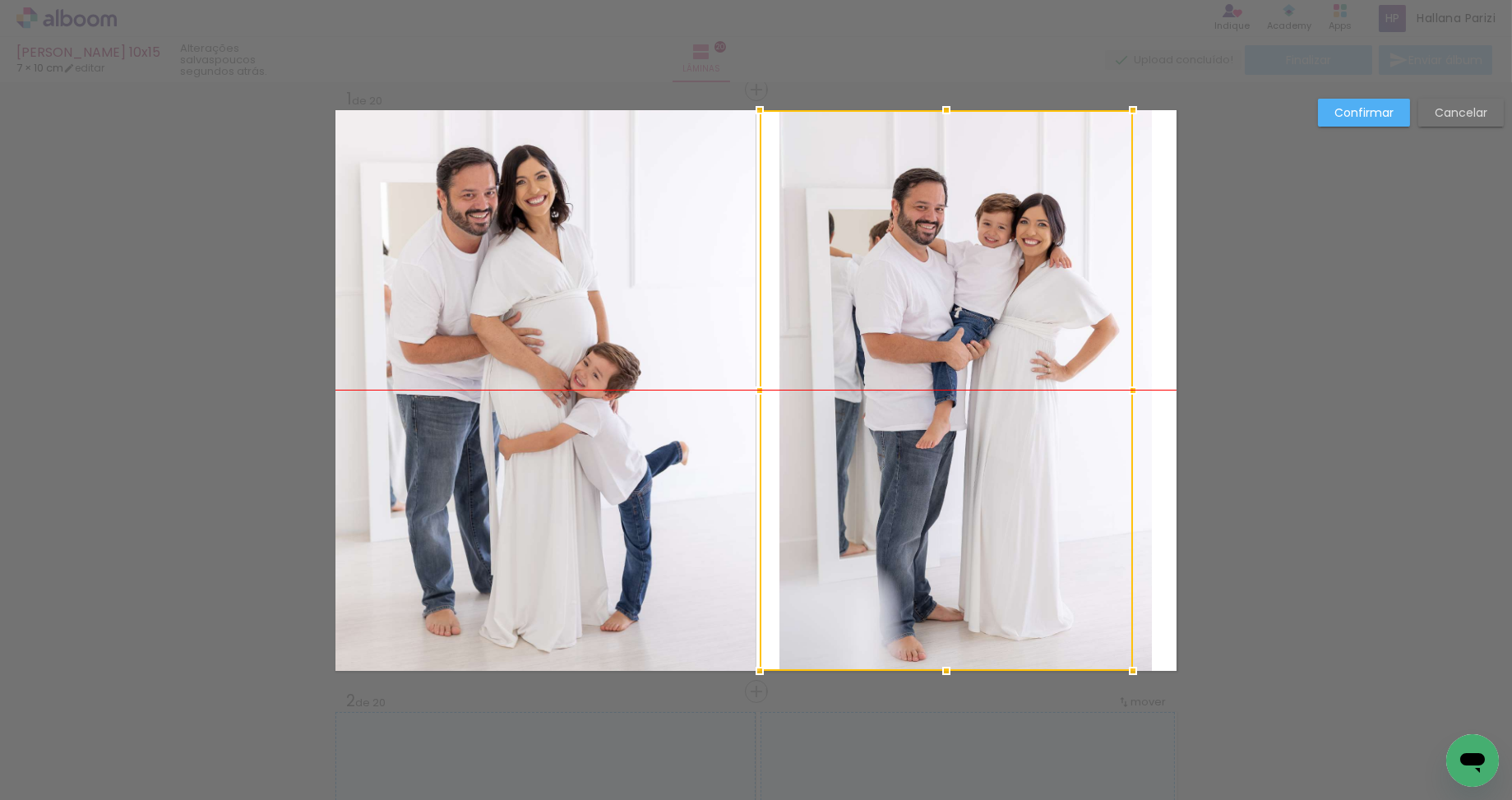
drag, startPoint x: 946, startPoint y: 391, endPoint x: 919, endPoint y: 392, distance: 27.0
click at [919, 392] on div at bounding box center [946, 390] width 373 height 560
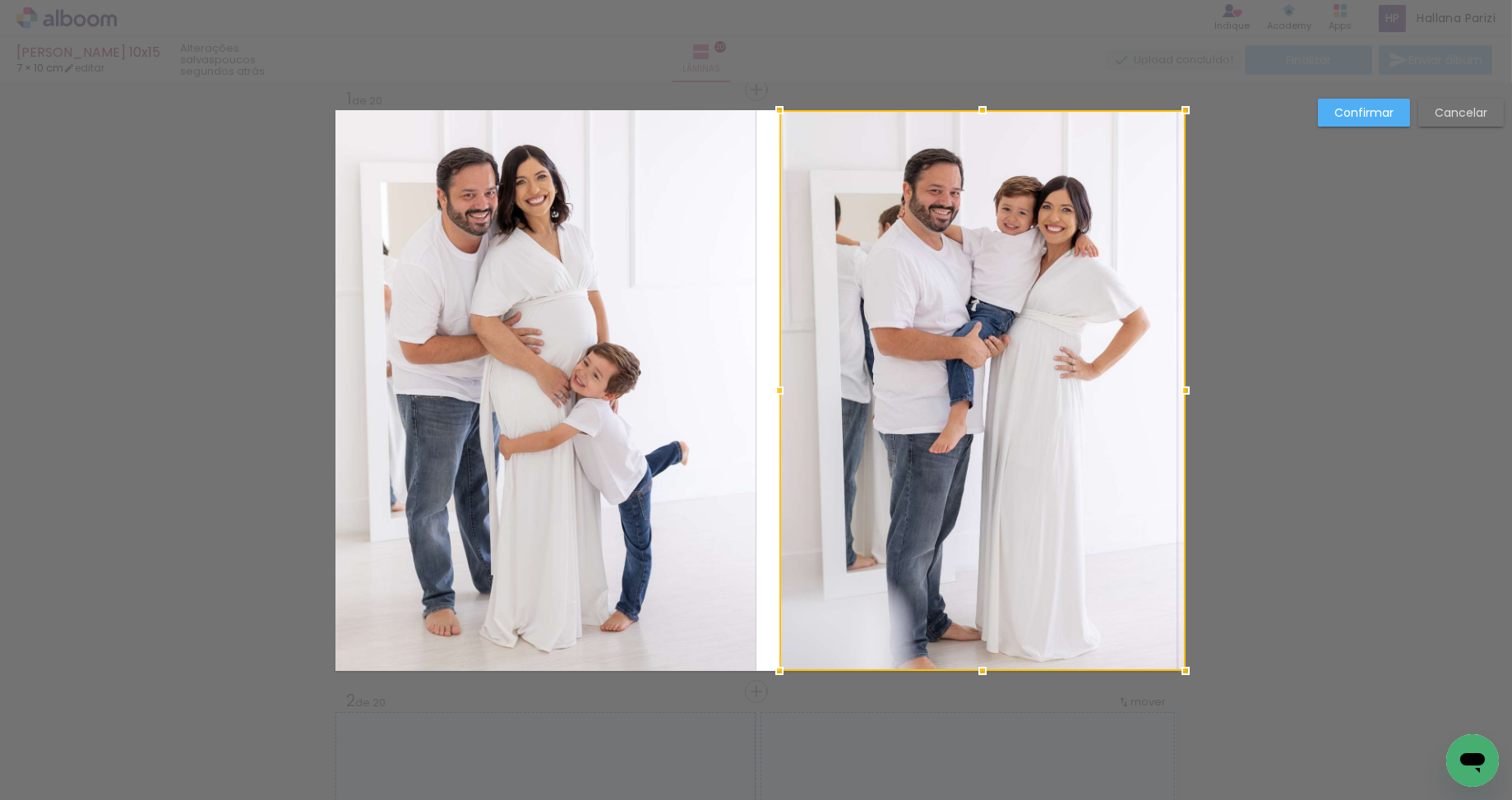
drag, startPoint x: 1160, startPoint y: 388, endPoint x: 1204, endPoint y: 388, distance: 44.0
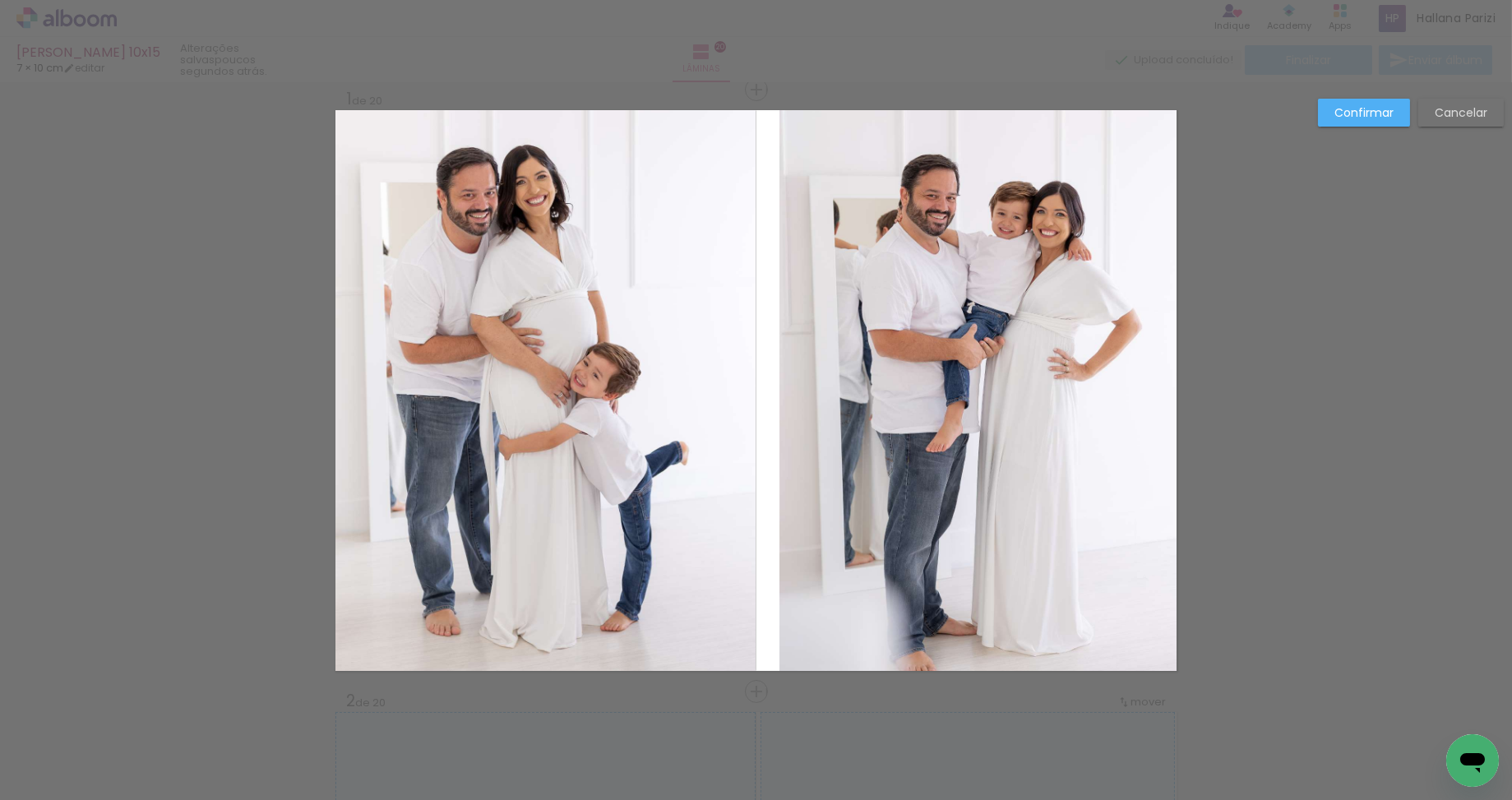
drag, startPoint x: 1358, startPoint y: 116, endPoint x: 1332, endPoint y: 139, distance: 34.7
click at [0, 0] on slot "Confirmar" at bounding box center [0, 0] width 0 height 0
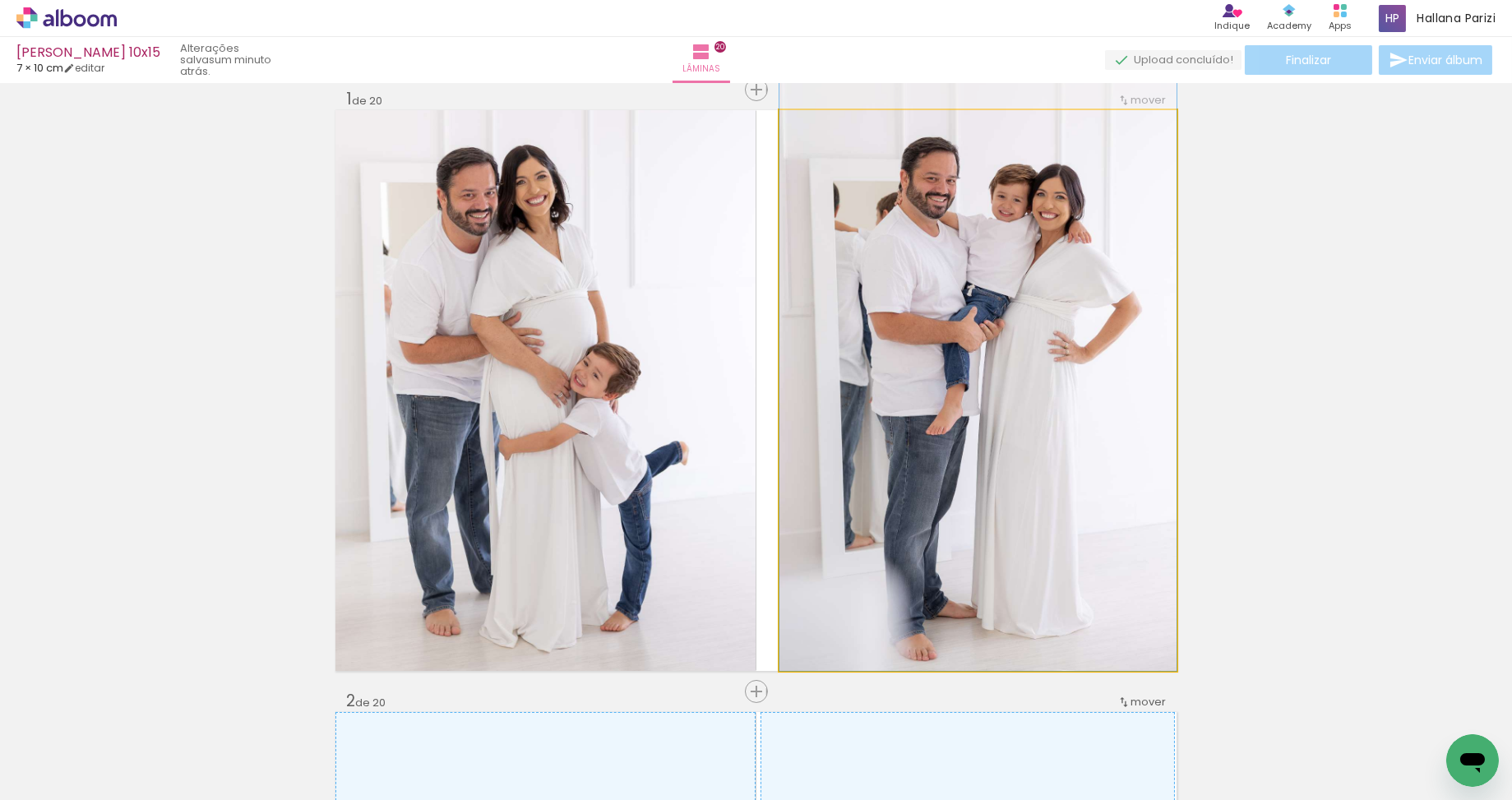
drag, startPoint x: 1048, startPoint y: 382, endPoint x: 1045, endPoint y: 364, distance: 18.2
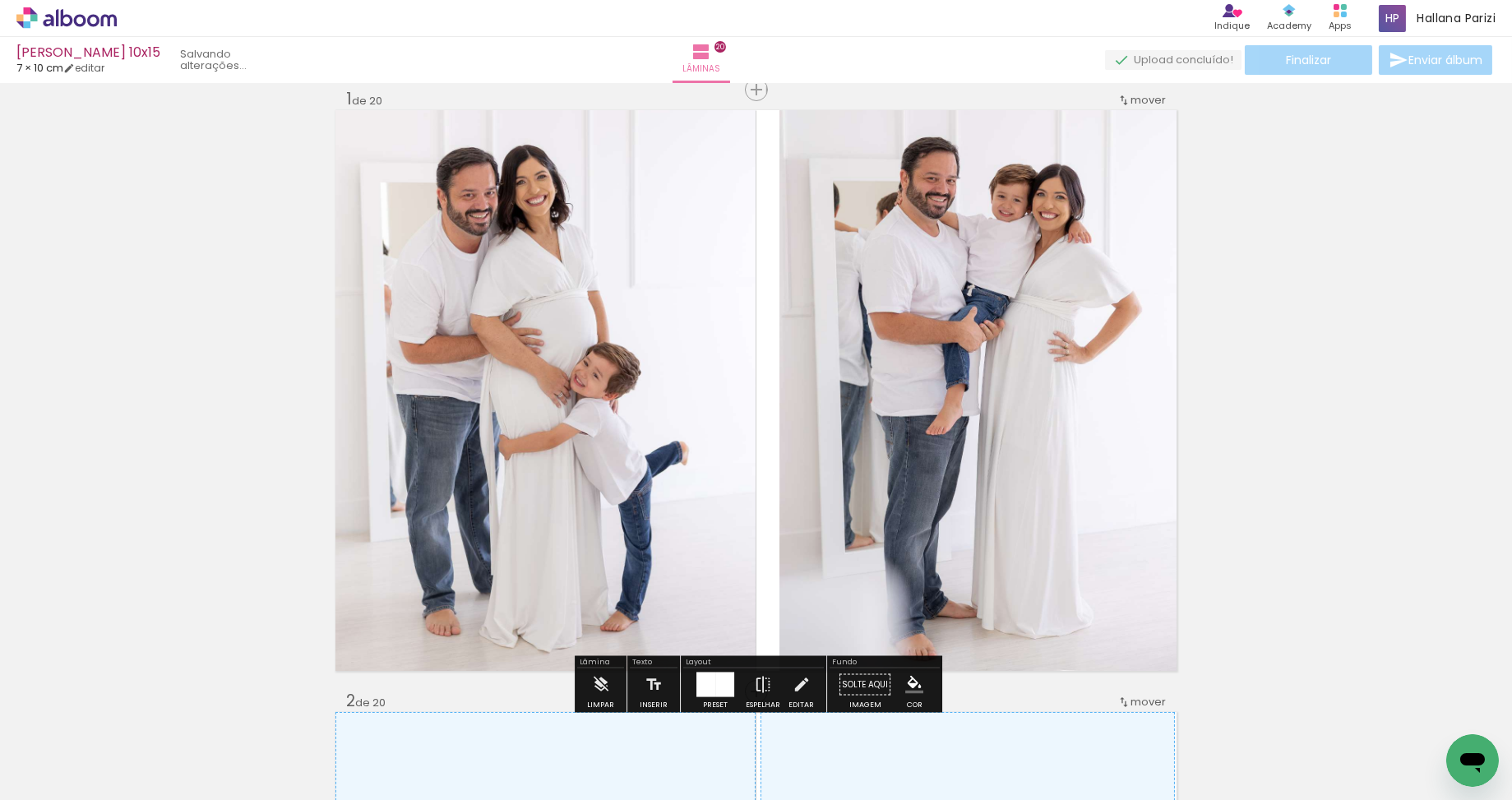
click at [843, 394] on div at bounding box center [978, 373] width 397 height 595
click at [843, 394] on quentale-photo at bounding box center [978, 390] width 397 height 560
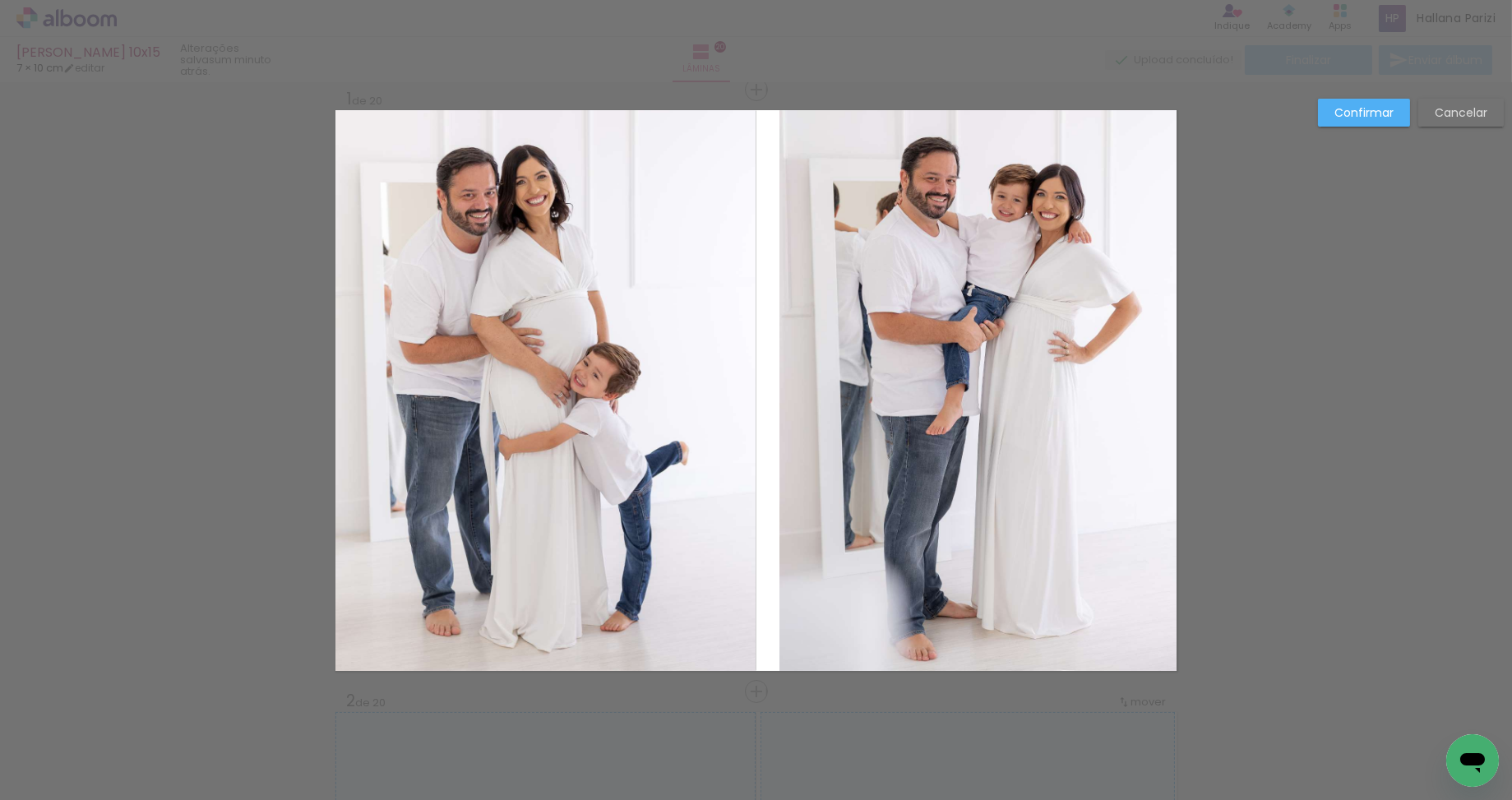
click at [800, 384] on quentale-photo at bounding box center [978, 390] width 397 height 560
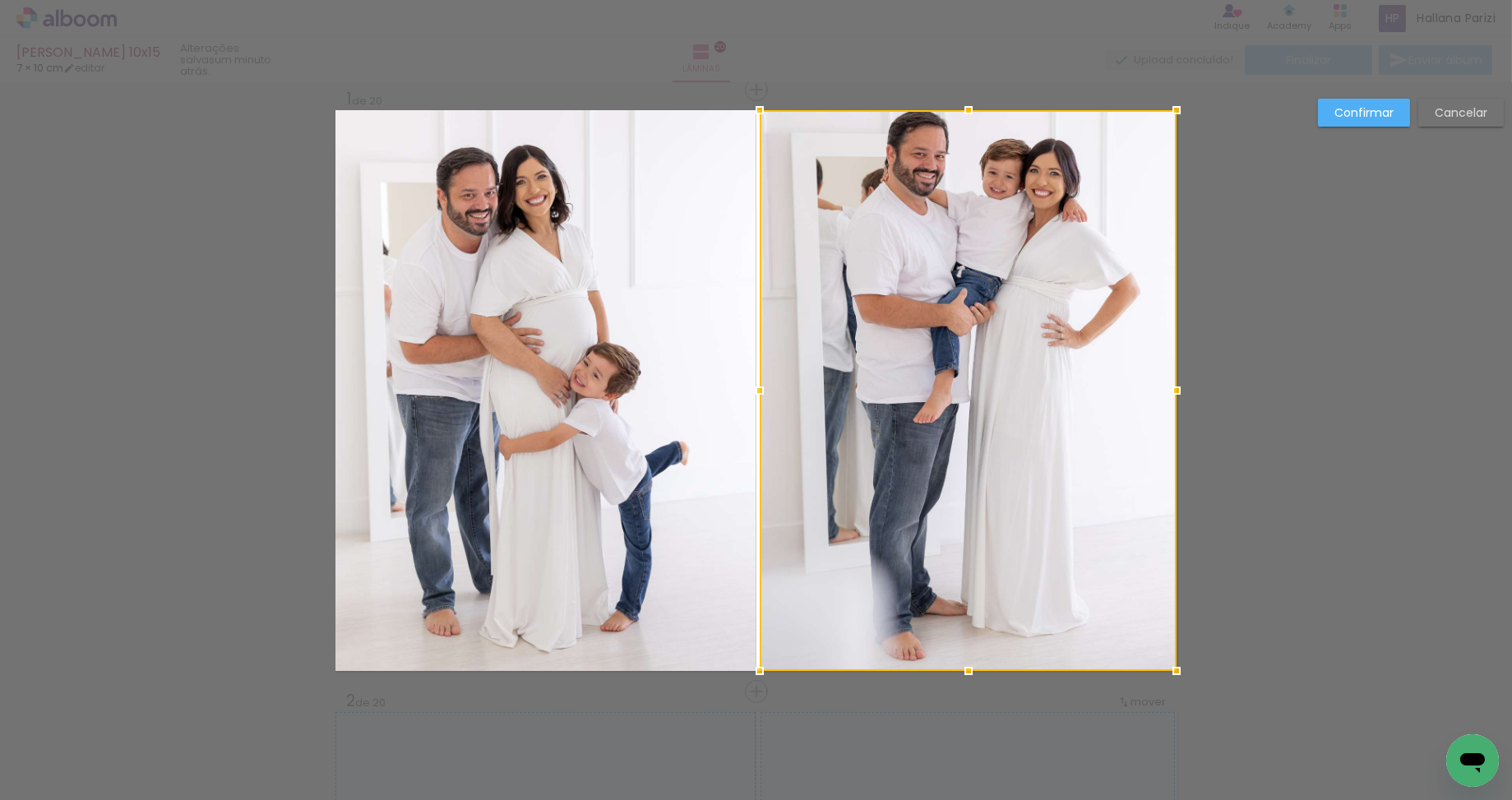
drag, startPoint x: 780, startPoint y: 390, endPoint x: 731, endPoint y: 392, distance: 49.0
click at [731, 392] on album-spread "Imagem 1 1 de 20" at bounding box center [756, 390] width 841 height 560
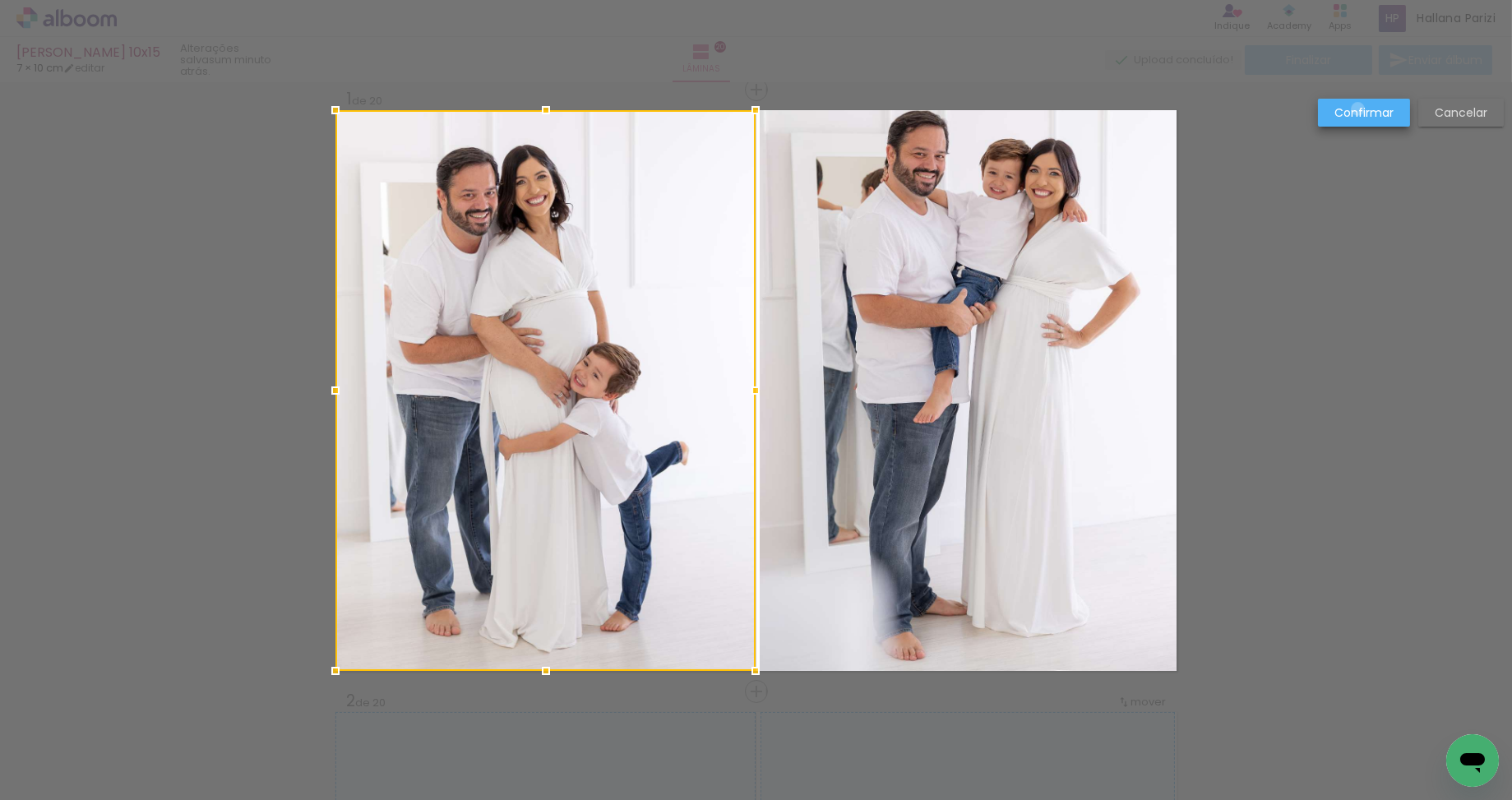
drag, startPoint x: 1358, startPoint y: 109, endPoint x: 1152, endPoint y: 178, distance: 217.2
click at [0, 0] on slot "Confirmar" at bounding box center [0, 0] width 0 height 0
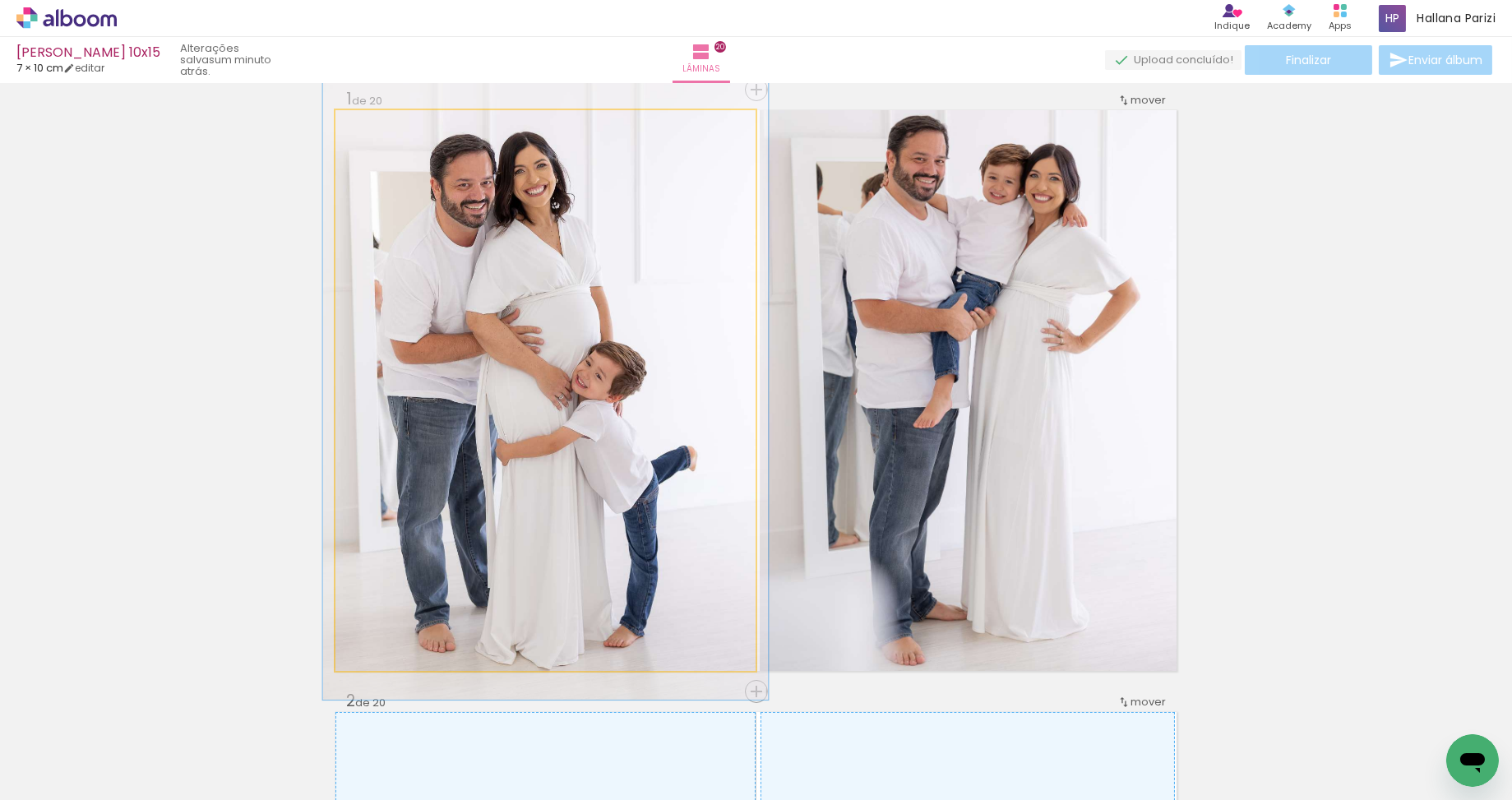
type paper-slider "106"
click at [378, 127] on div at bounding box center [377, 127] width 15 height 15
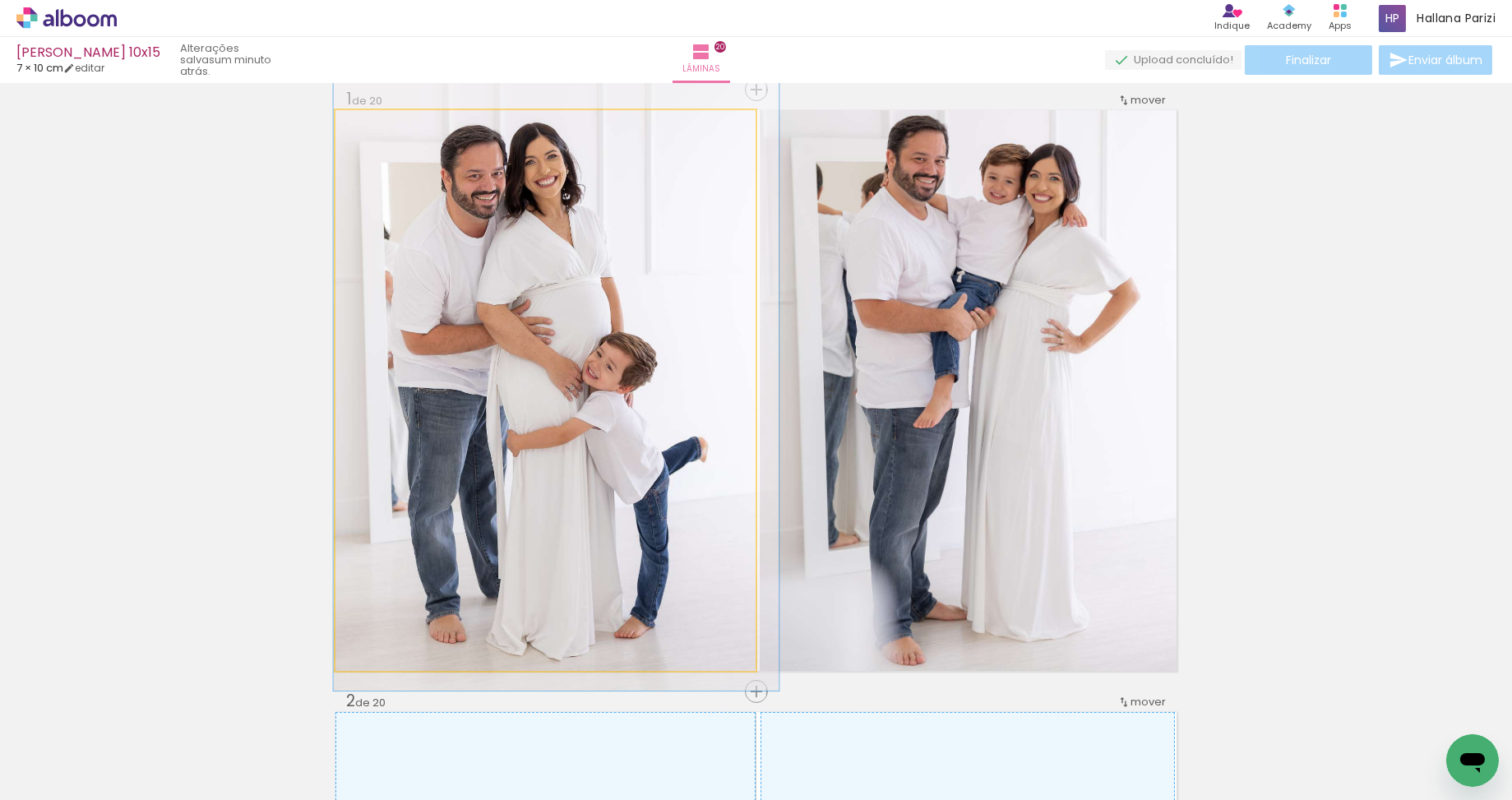
drag, startPoint x: 609, startPoint y: 408, endPoint x: 620, endPoint y: 400, distance: 13.6
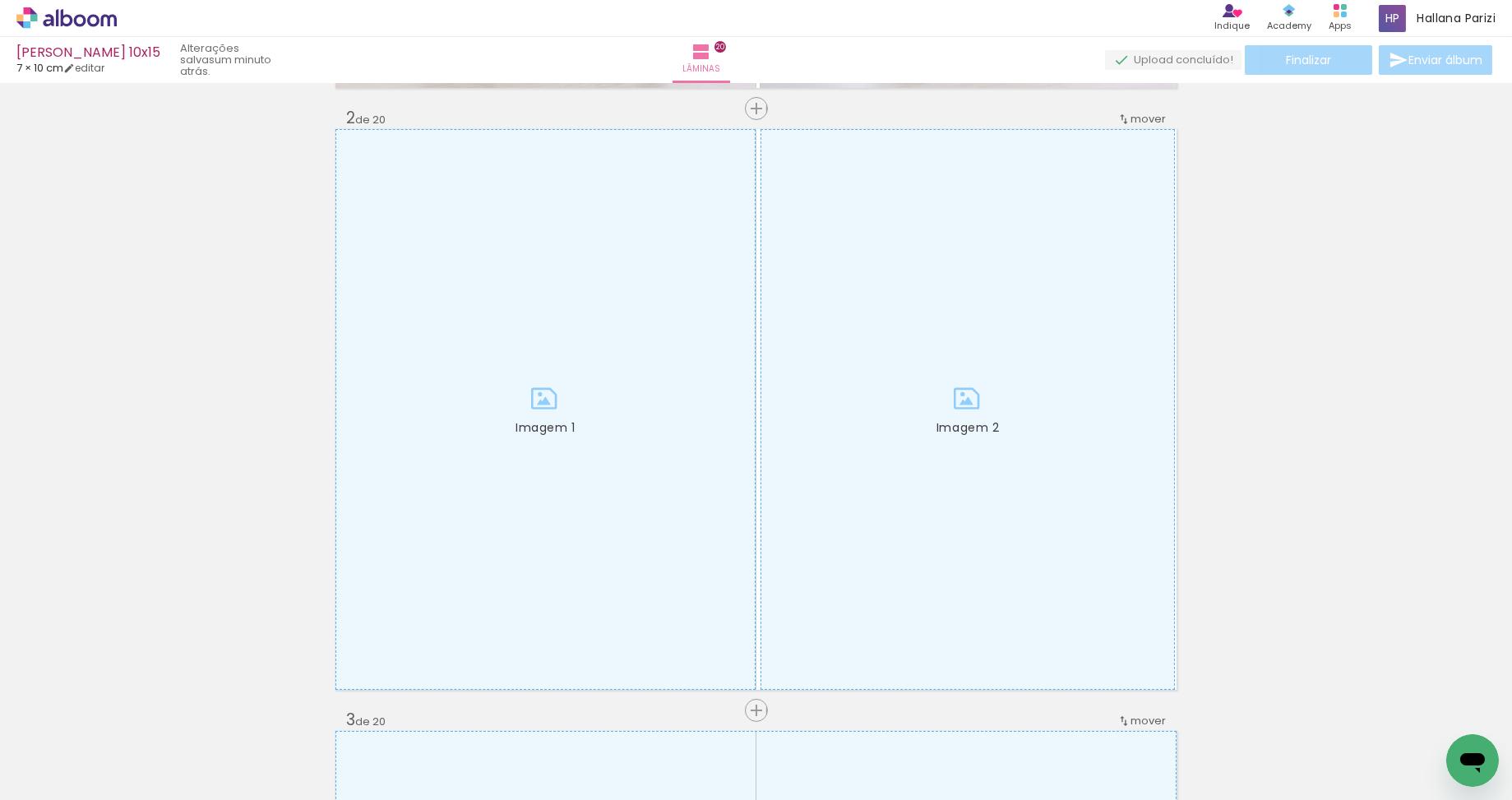
scroll to position [607, 0]
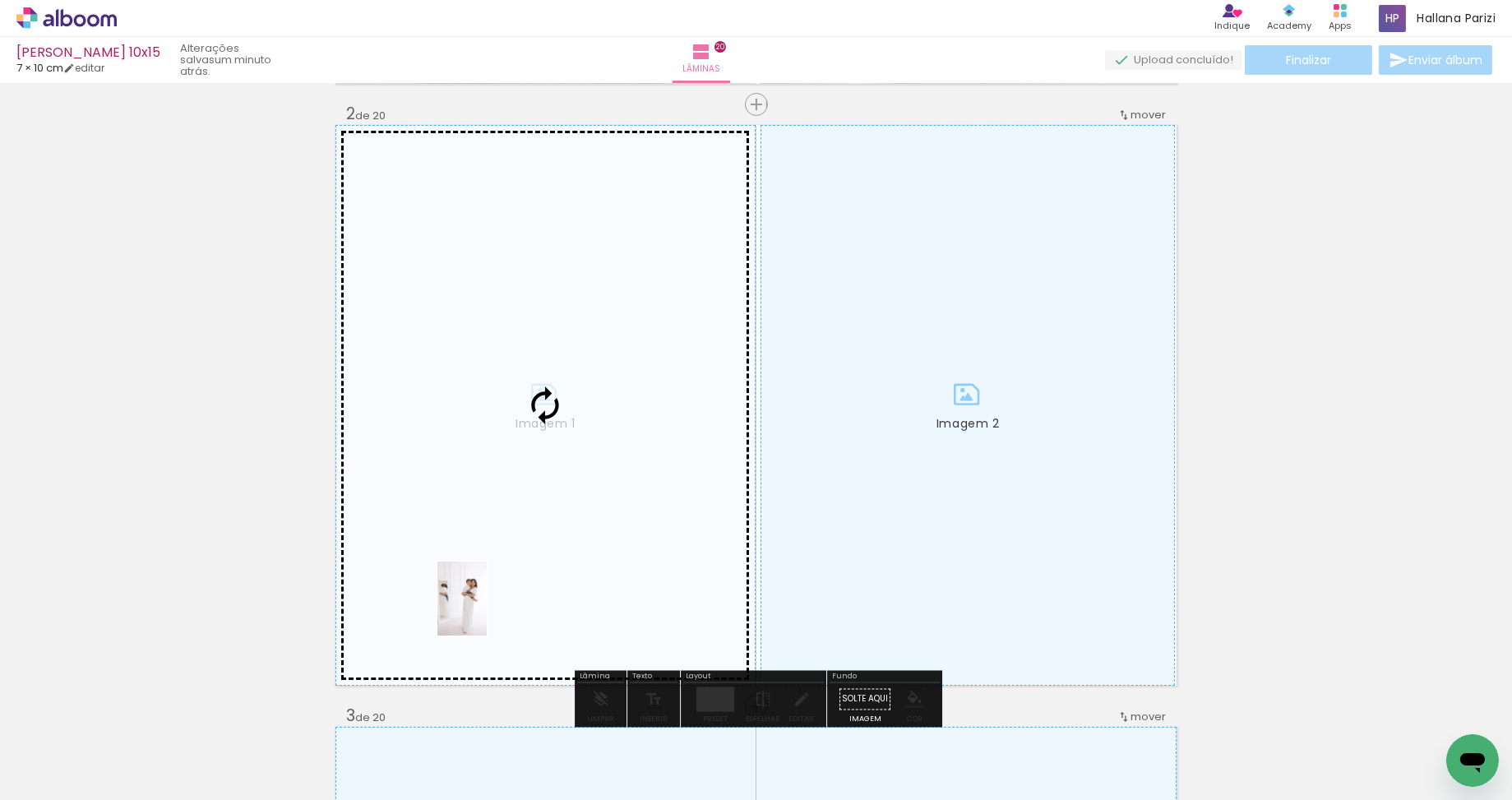
drag, startPoint x: 360, startPoint y: 755, endPoint x: 487, endPoint y: 611, distance: 192.0
click at [487, 611] on quentale-workspace at bounding box center [756, 400] width 1512 height 800
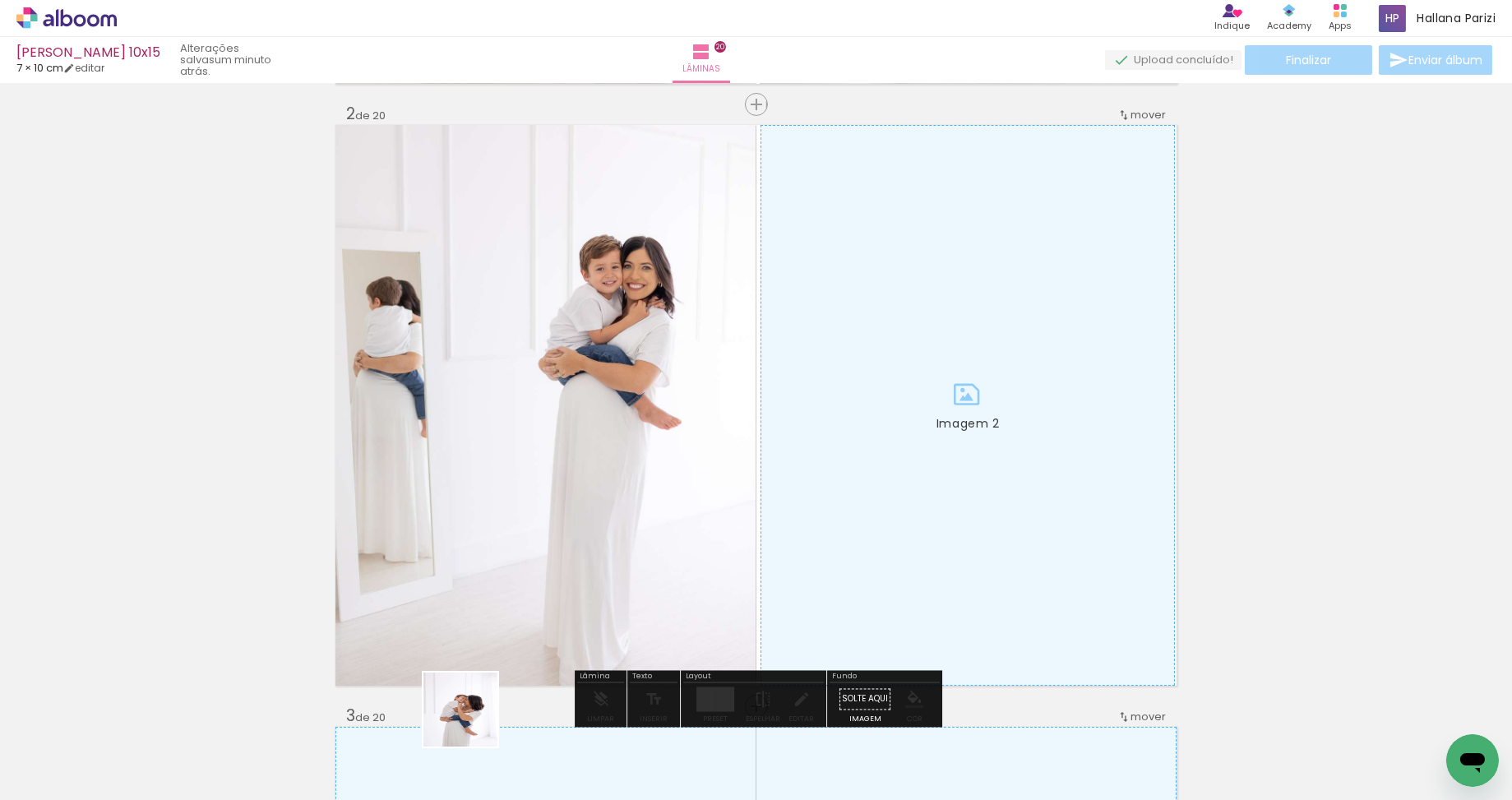
drag, startPoint x: 472, startPoint y: 722, endPoint x: 514, endPoint y: 626, distance: 104.8
click at [514, 626] on quentale-workspace at bounding box center [756, 400] width 1512 height 800
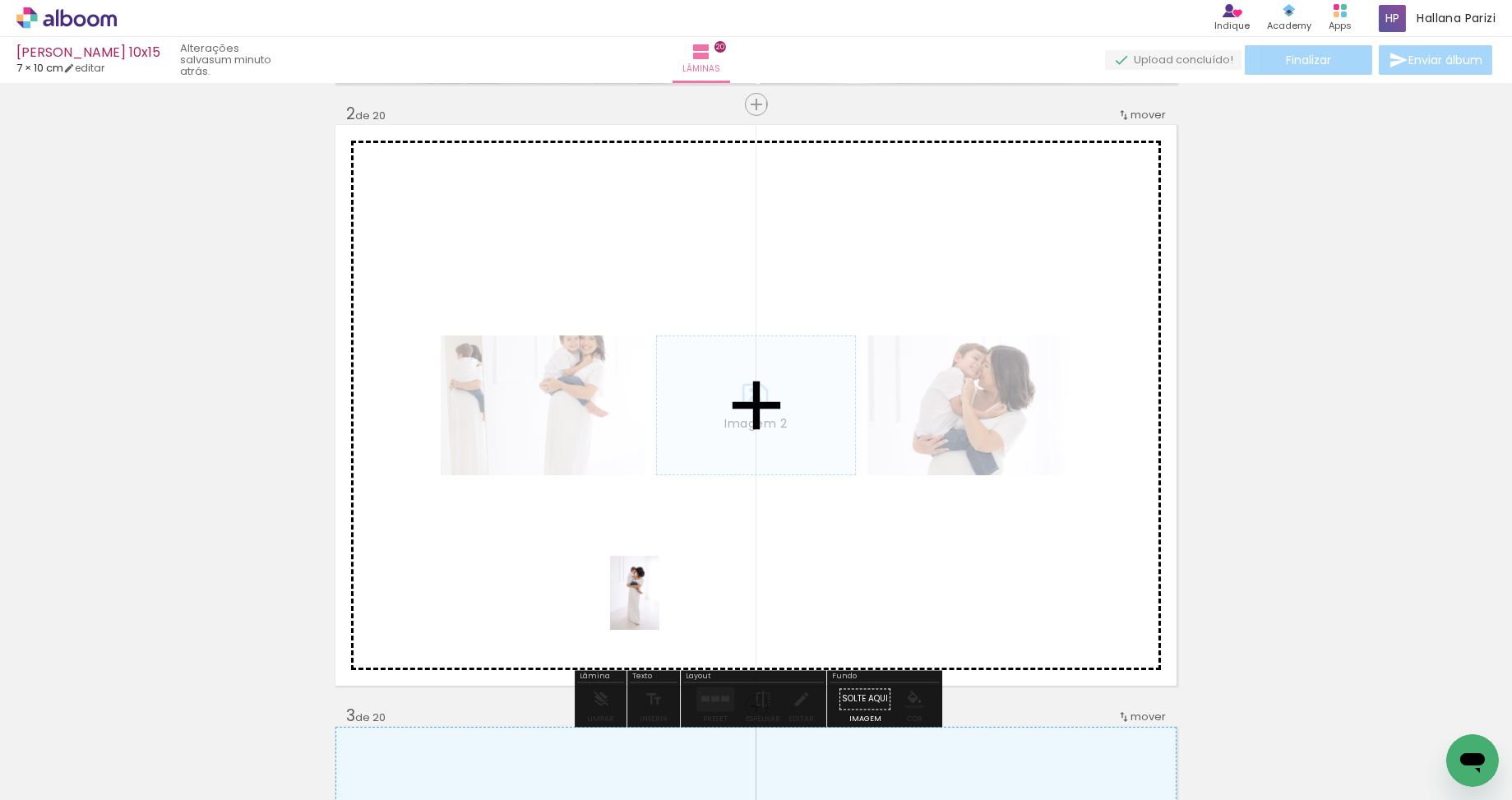
drag, startPoint x: 558, startPoint y: 758, endPoint x: 659, endPoint y: 604, distance: 184.2
click at [659, 604] on quentale-workspace at bounding box center [756, 400] width 1512 height 800
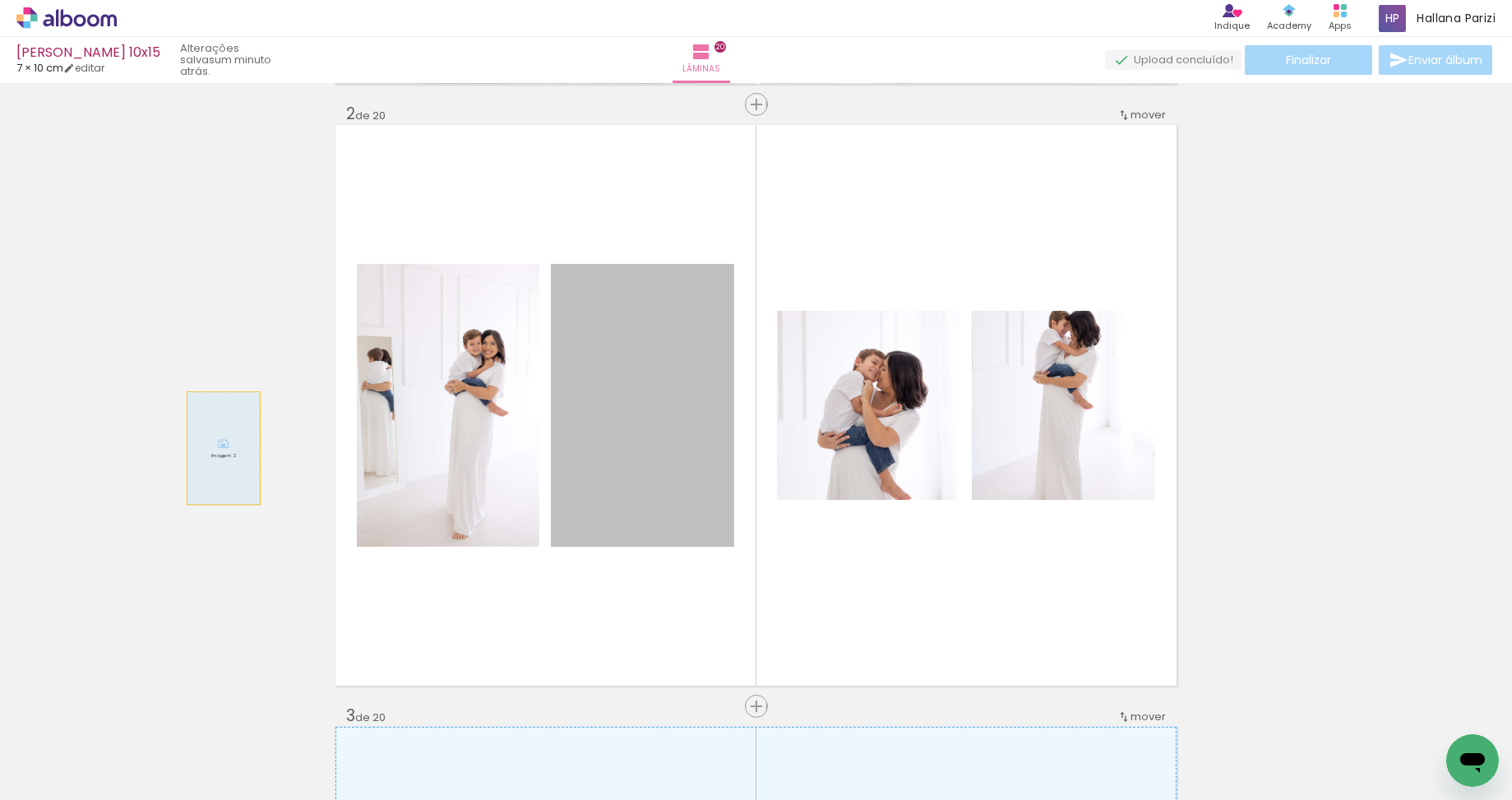
drag, startPoint x: 670, startPoint y: 487, endPoint x: 252, endPoint y: 455, distance: 419.2
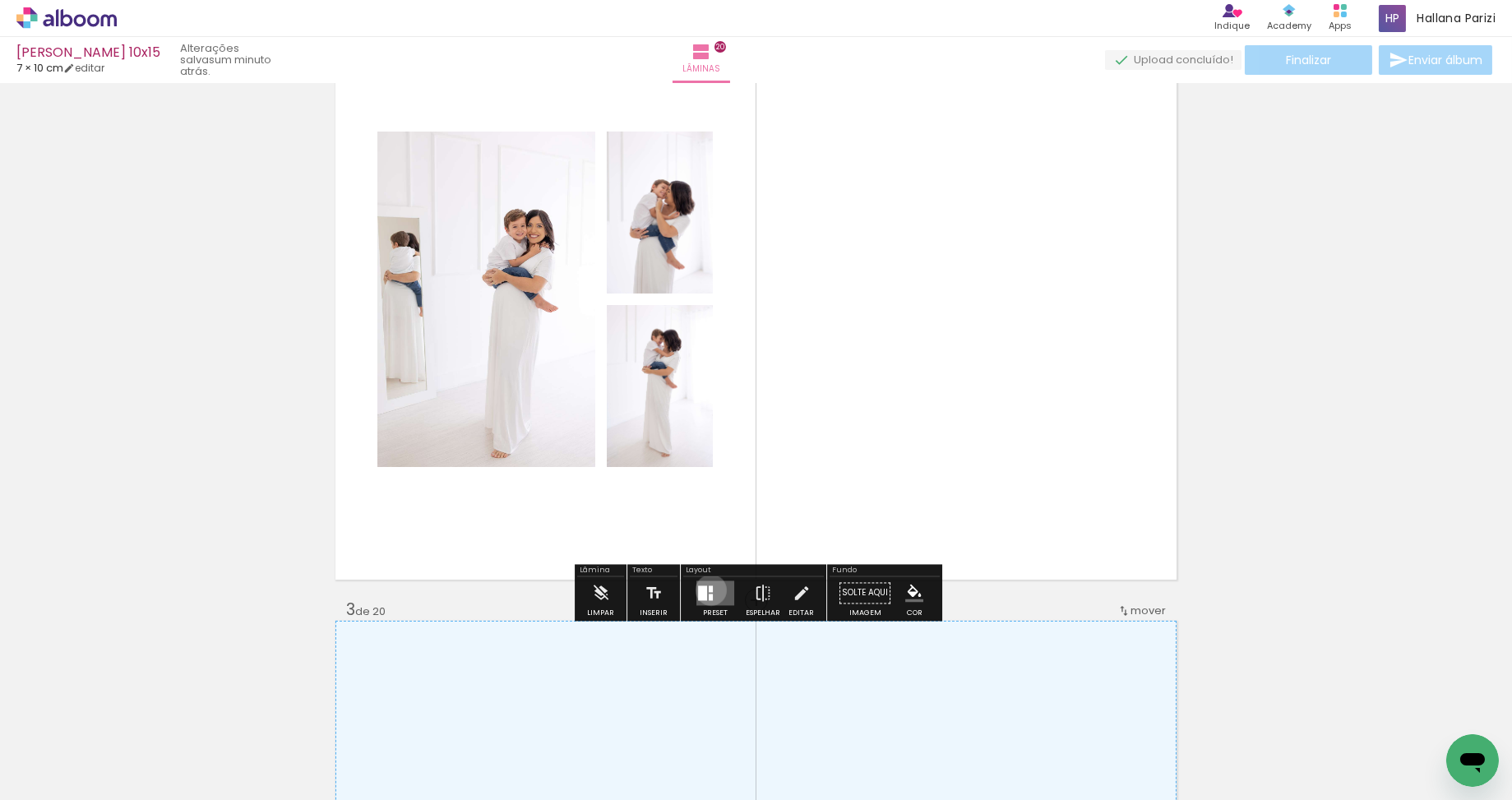
click at [709, 590] on div at bounding box center [710, 589] width 4 height 6
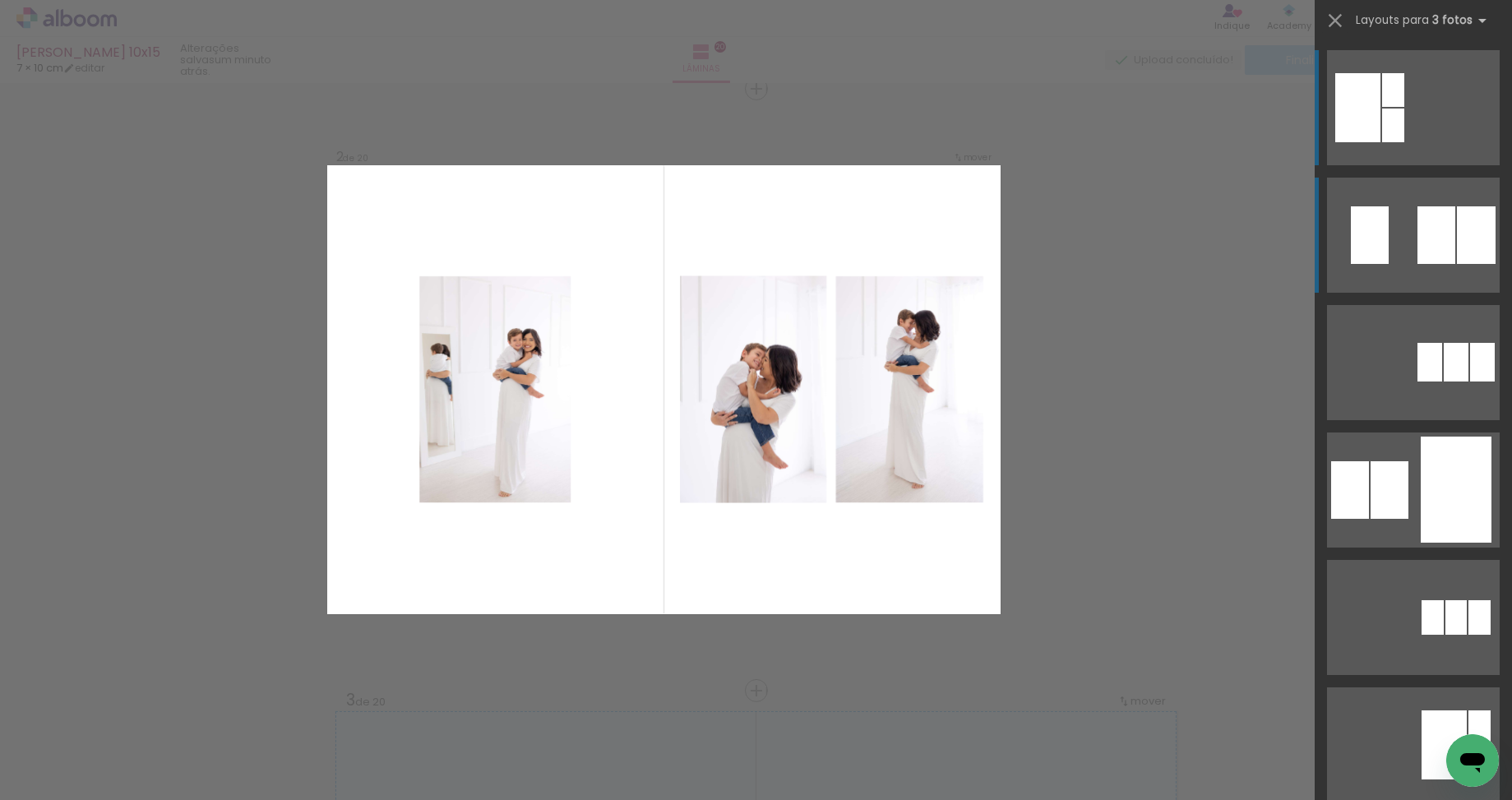
scroll to position [622, 0]
click at [1422, 243] on div at bounding box center [1436, 234] width 38 height 58
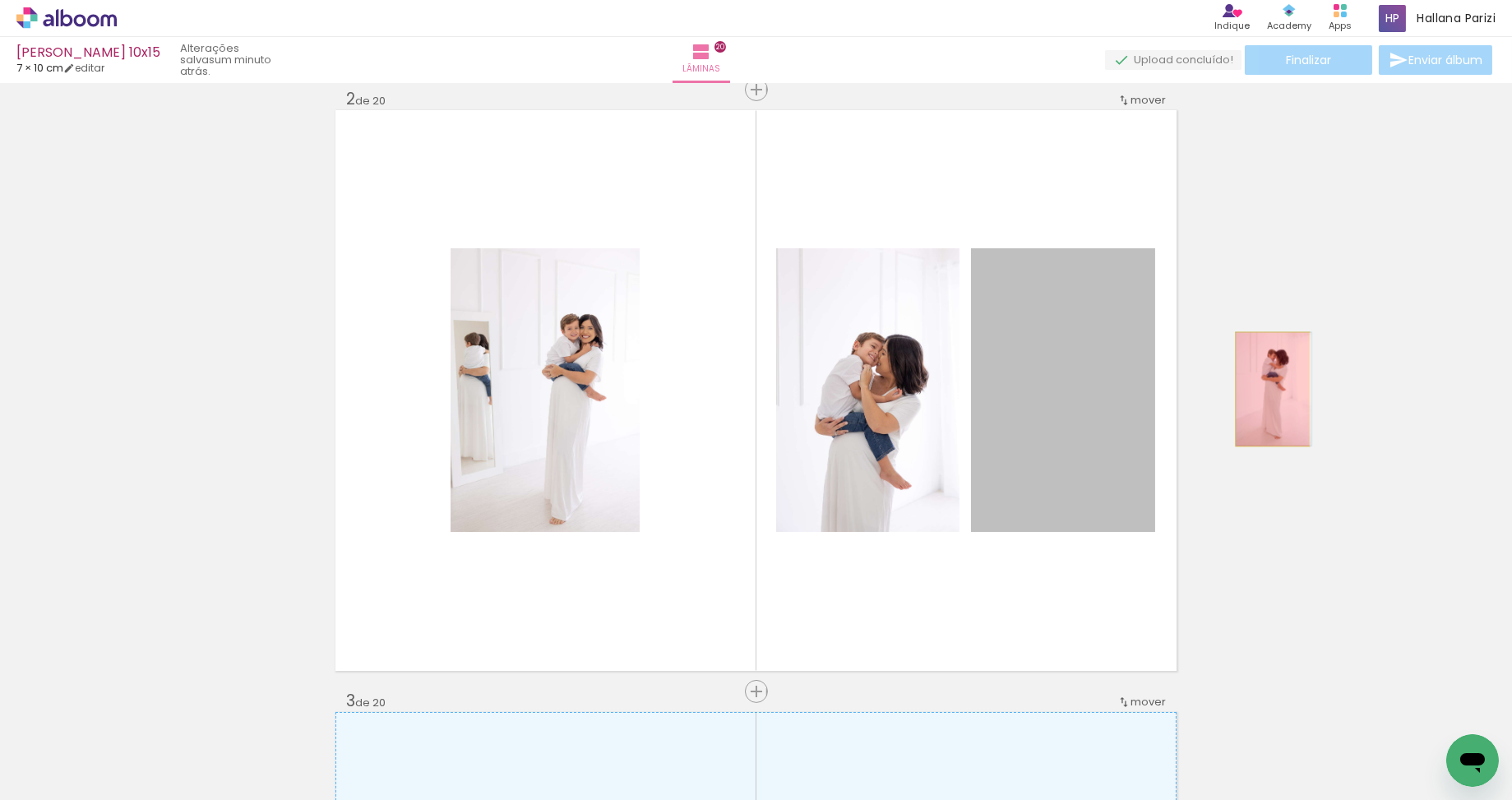
drag, startPoint x: 1074, startPoint y: 409, endPoint x: 1272, endPoint y: 385, distance: 199.4
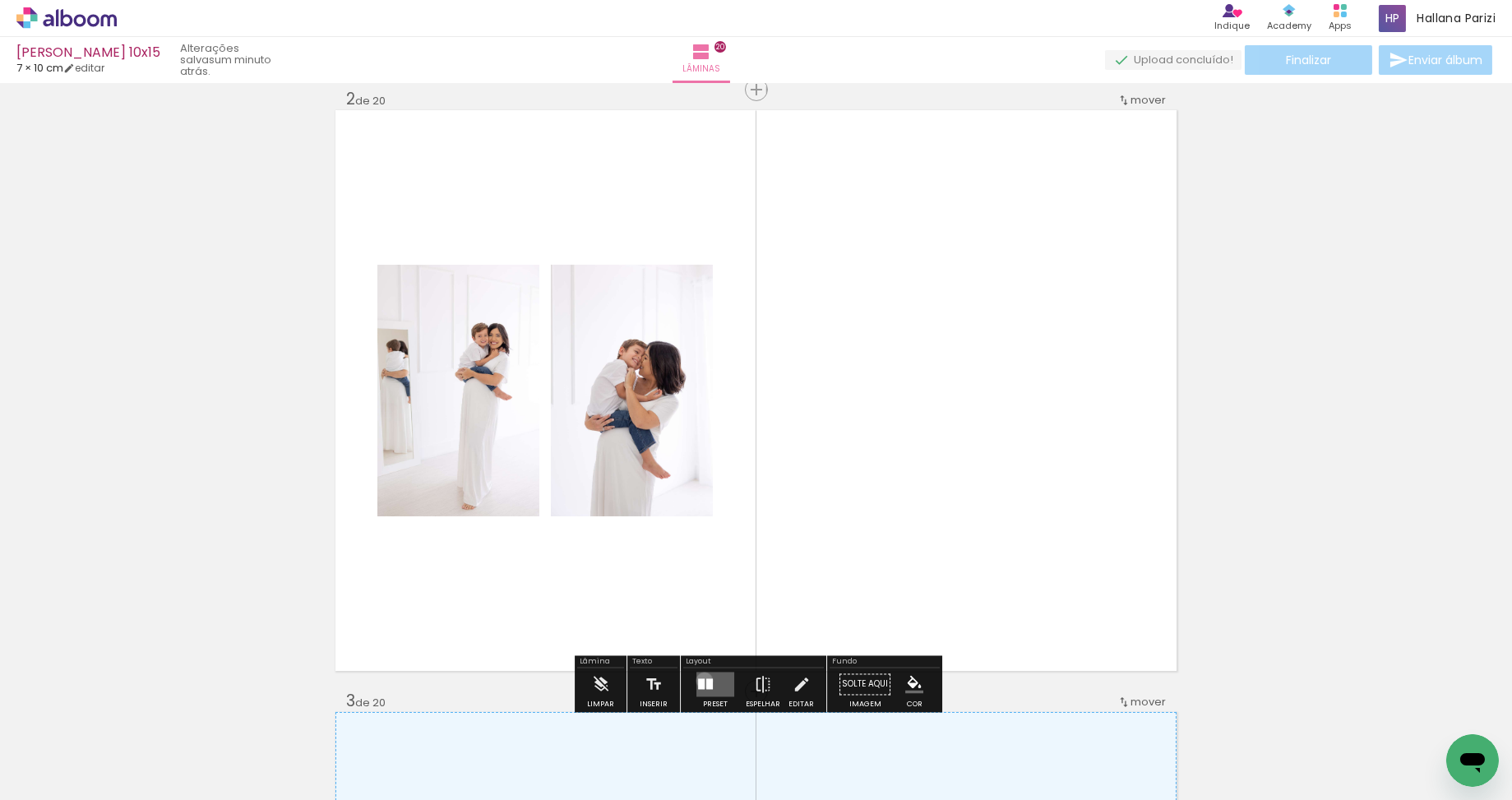
click at [701, 680] on div at bounding box center [701, 685] width 6 height 11
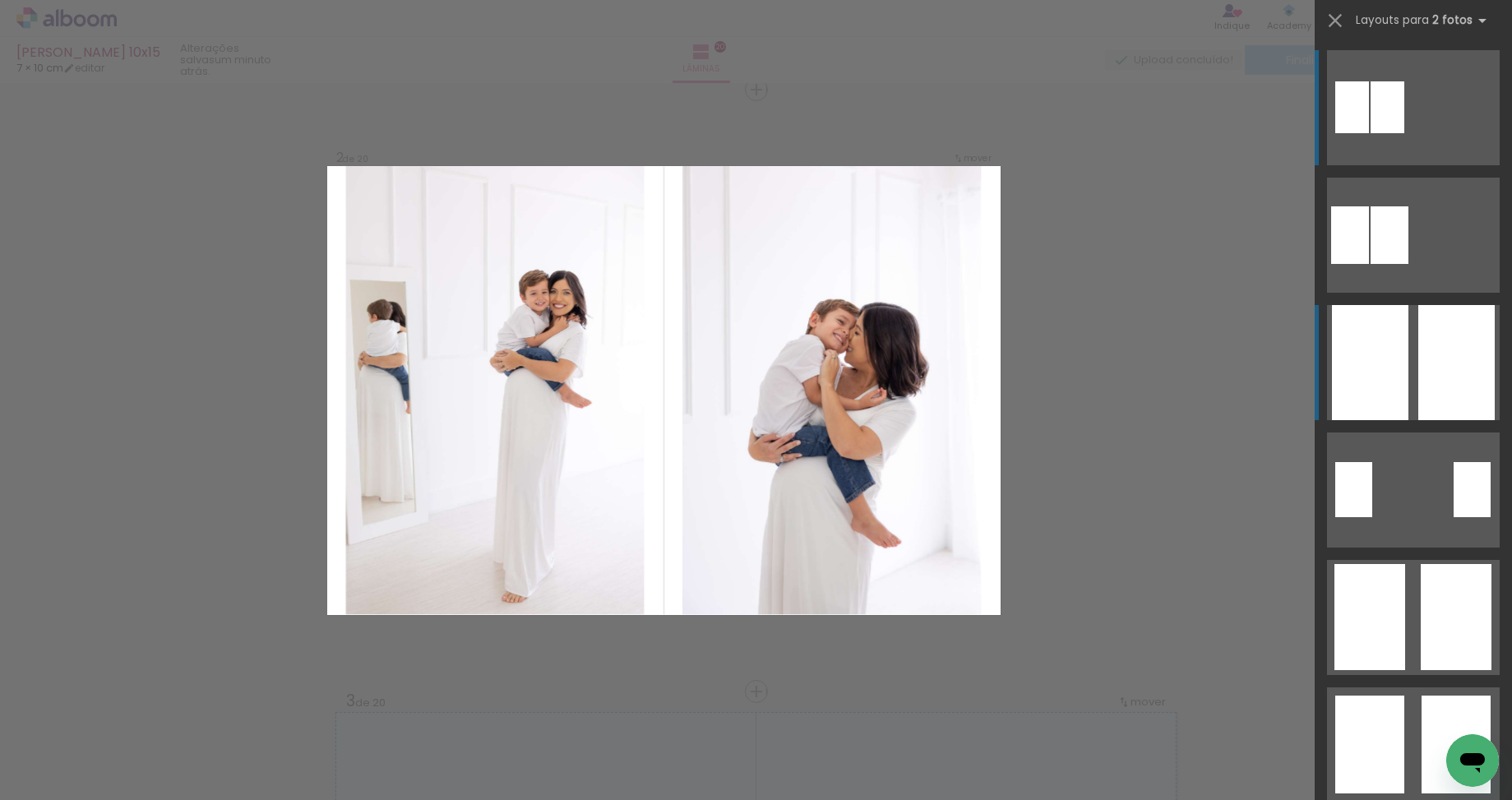
click at [1448, 391] on div at bounding box center [1456, 362] width 76 height 115
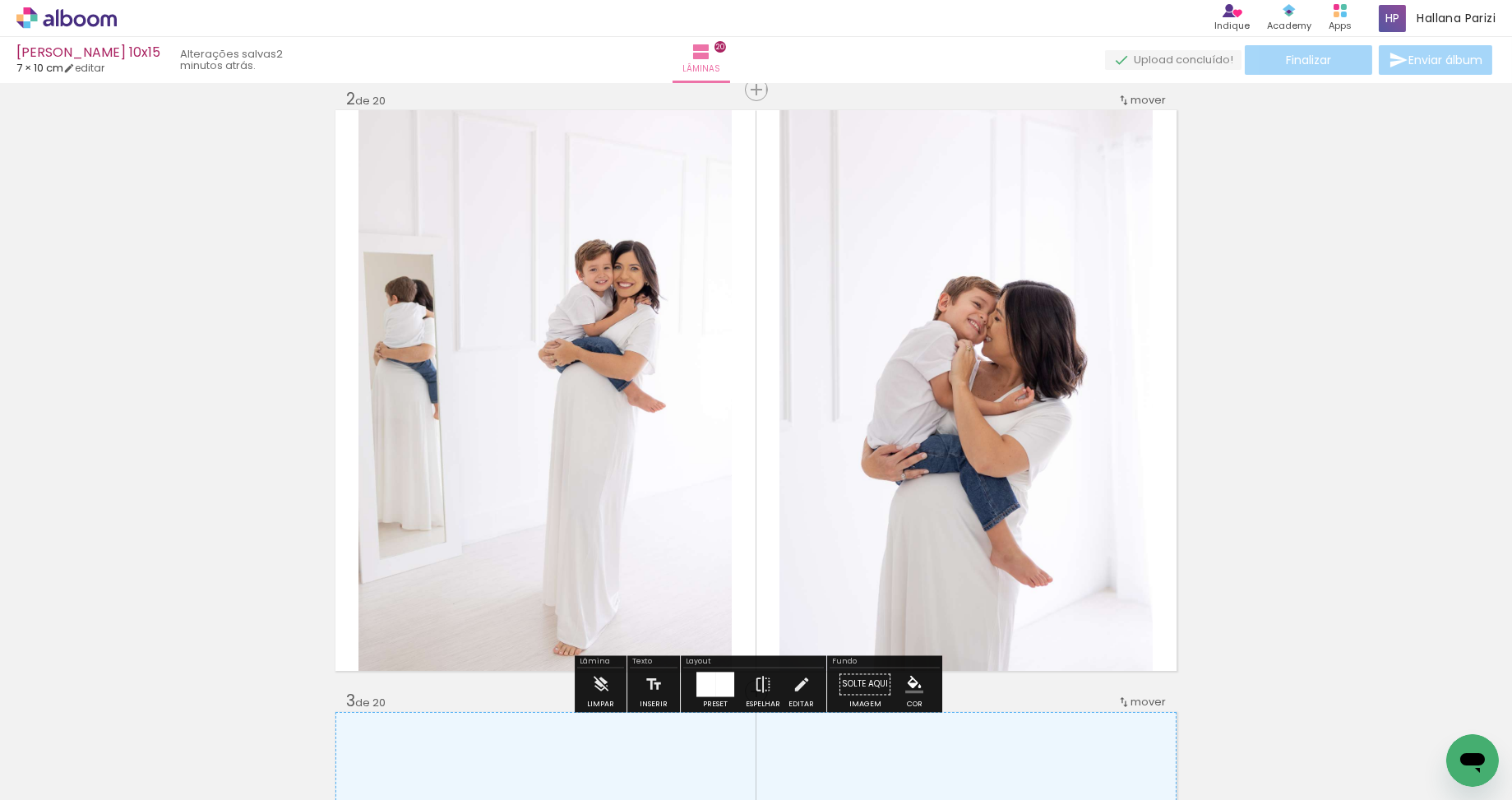
click at [640, 301] on quentale-photo "Imagem 1" at bounding box center [545, 390] width 373 height 560
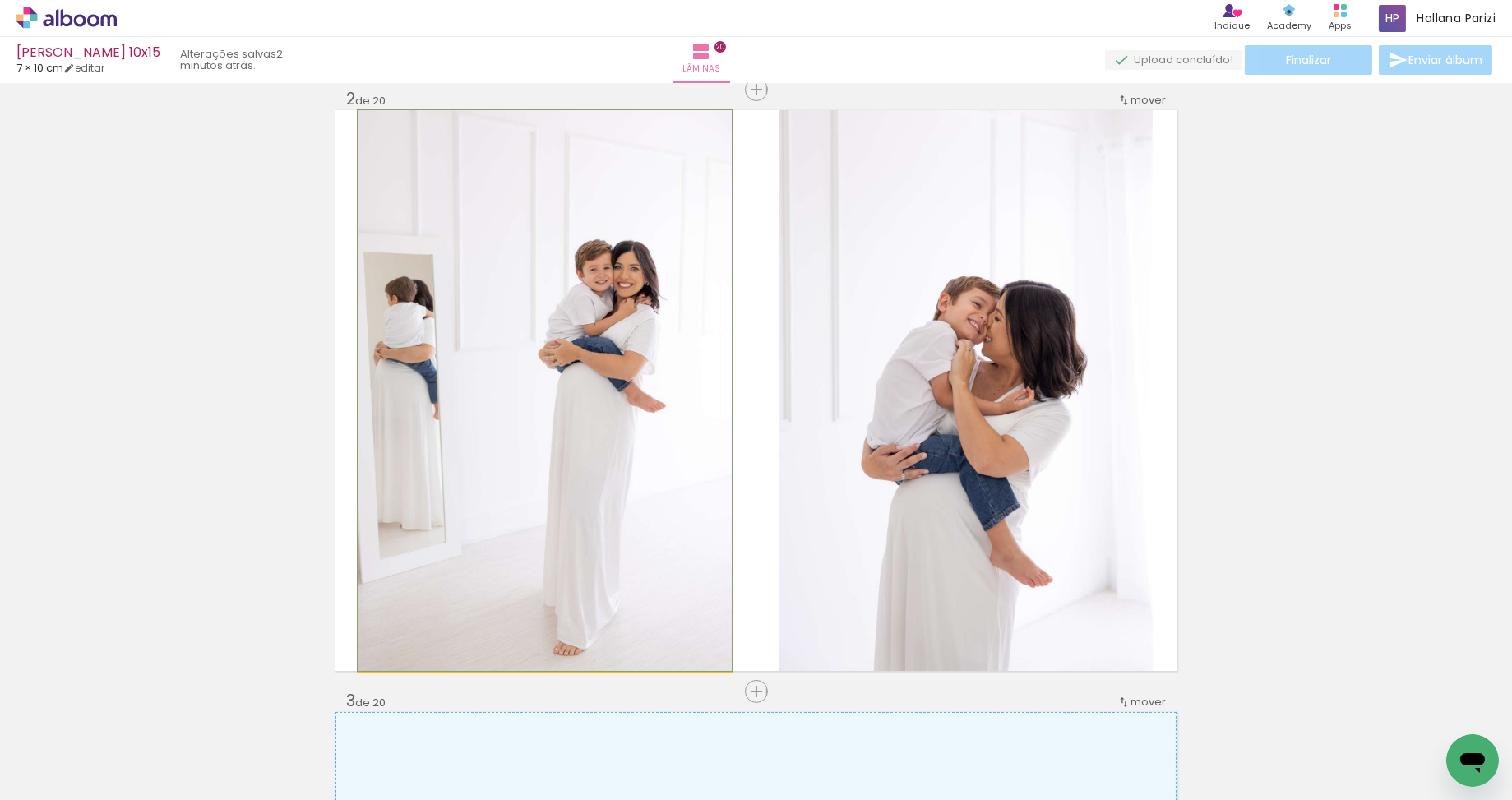
click at [640, 301] on quentale-photo "Imagem 1" at bounding box center [545, 390] width 373 height 560
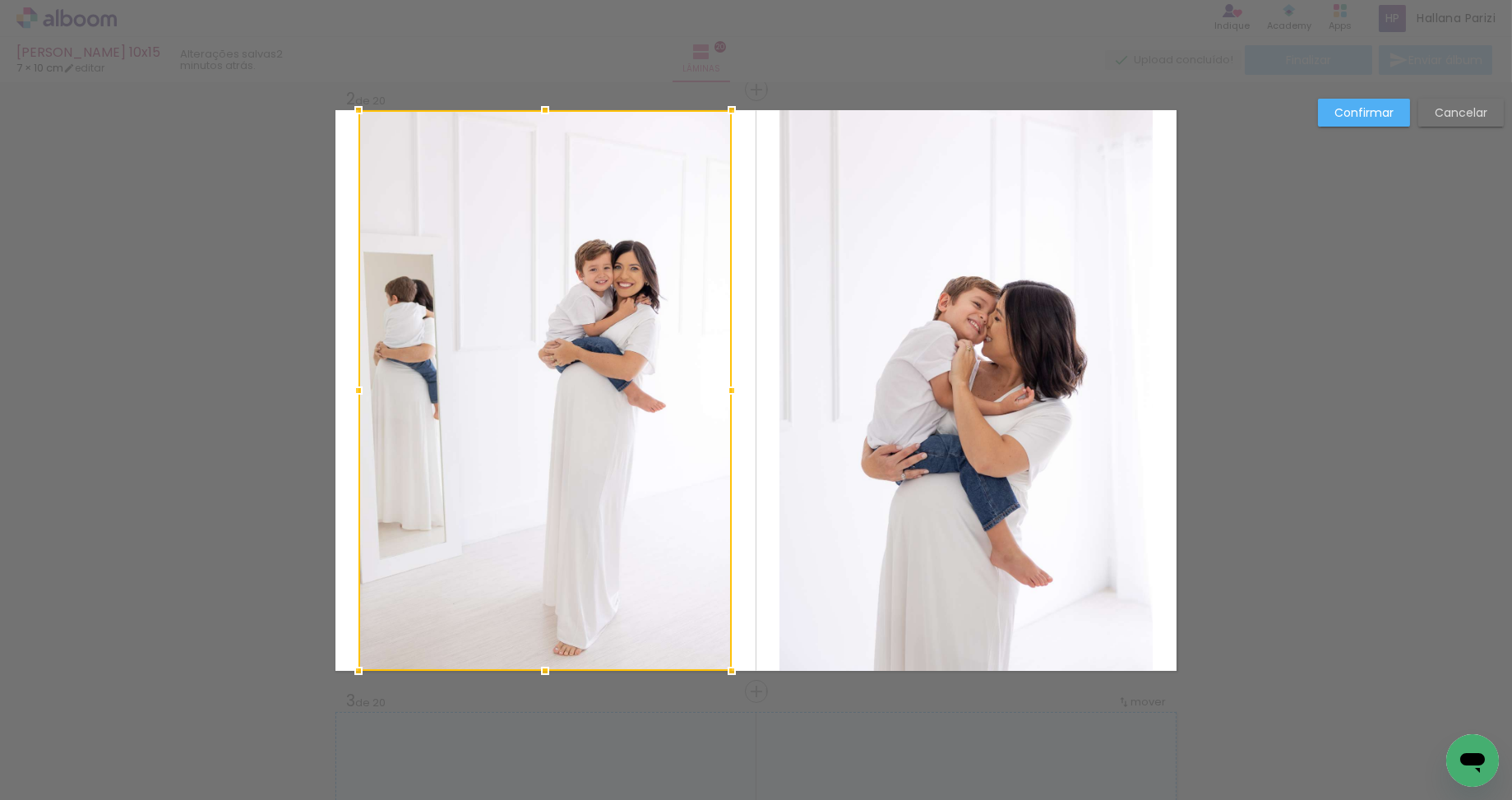
click at [640, 301] on div at bounding box center [545, 390] width 373 height 560
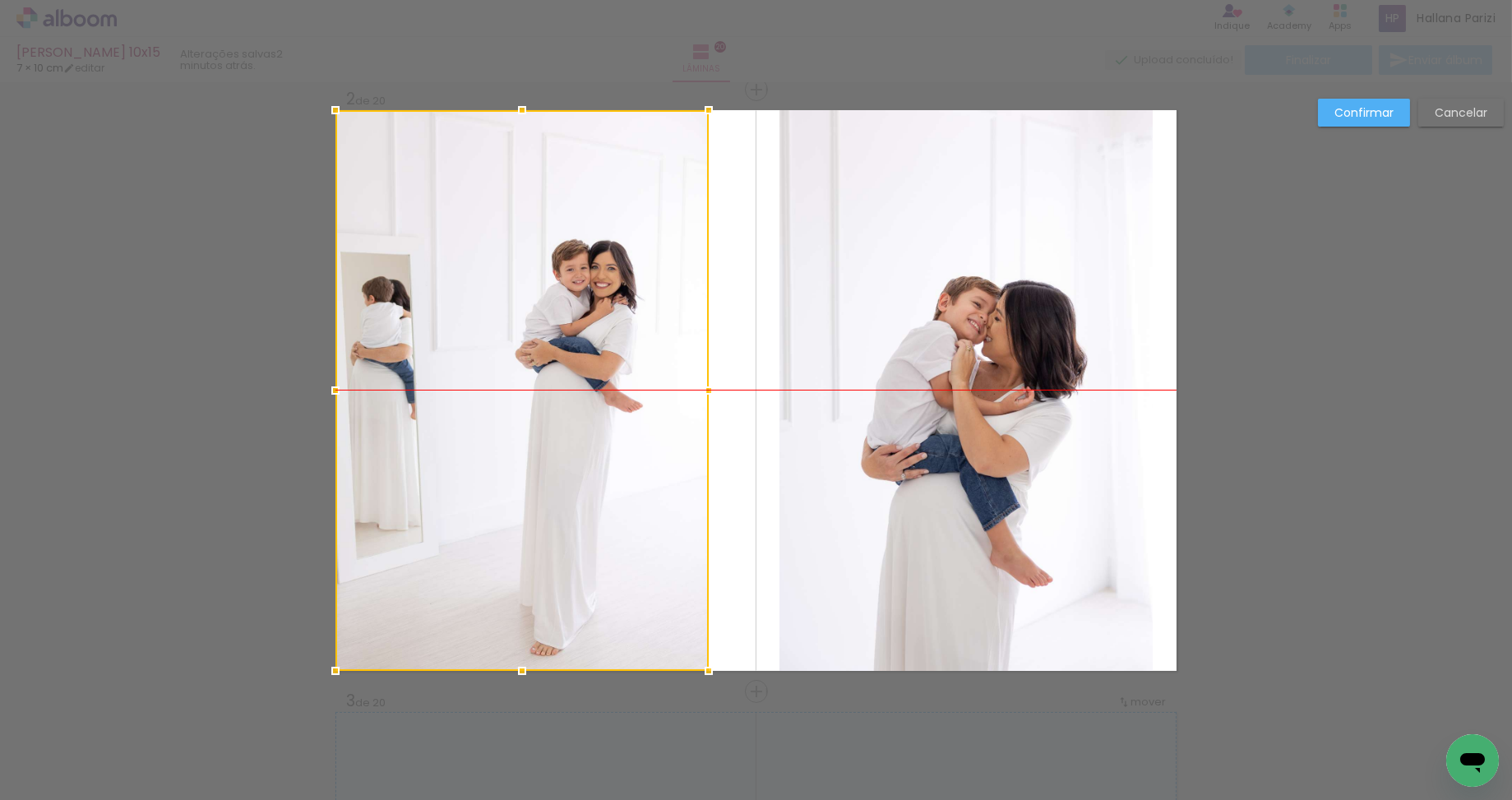
drag, startPoint x: 634, startPoint y: 300, endPoint x: 670, endPoint y: 342, distance: 55.3
click at [593, 299] on div at bounding box center [522, 390] width 373 height 560
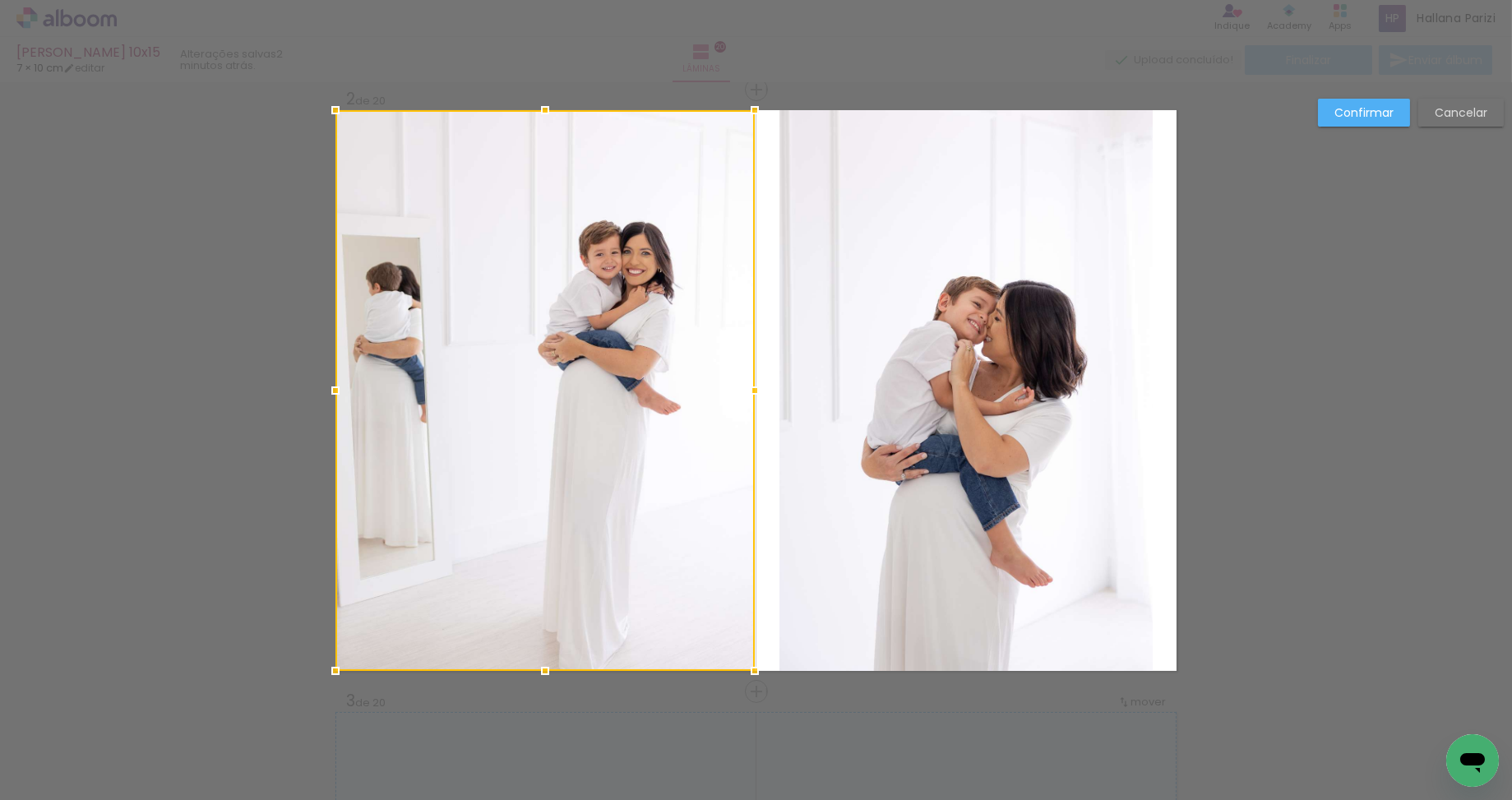
drag, startPoint x: 712, startPoint y: 393, endPoint x: 782, endPoint y: 392, distance: 70.0
click at [782, 392] on album-spread "Imagem 1 Imagem 2 2 de 20" at bounding box center [756, 390] width 841 height 560
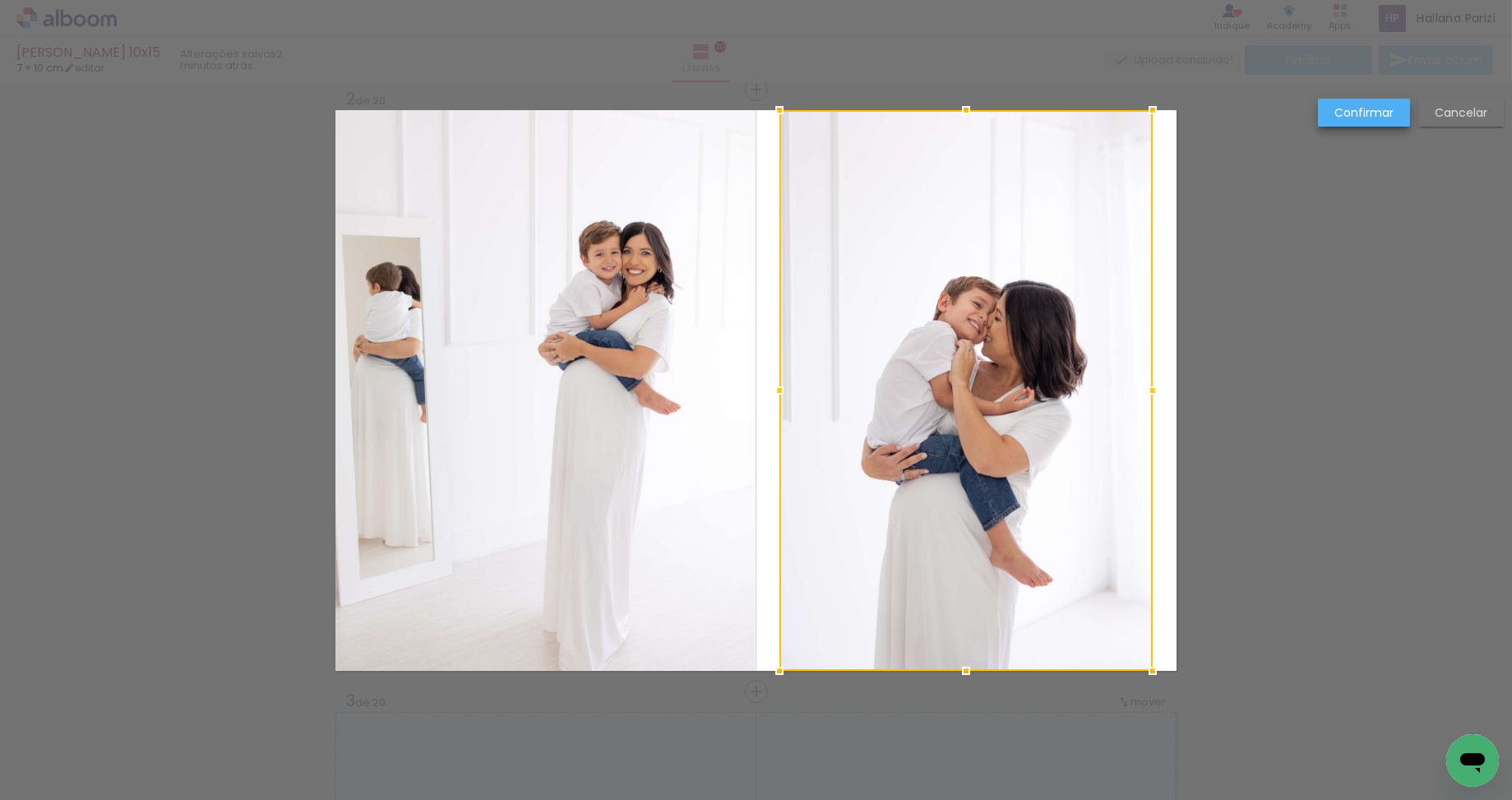
drag, startPoint x: 1382, startPoint y: 110, endPoint x: 1342, endPoint y: 116, distance: 40.4
click at [0, 0] on slot "Confirmar" at bounding box center [0, 0] width 0 height 0
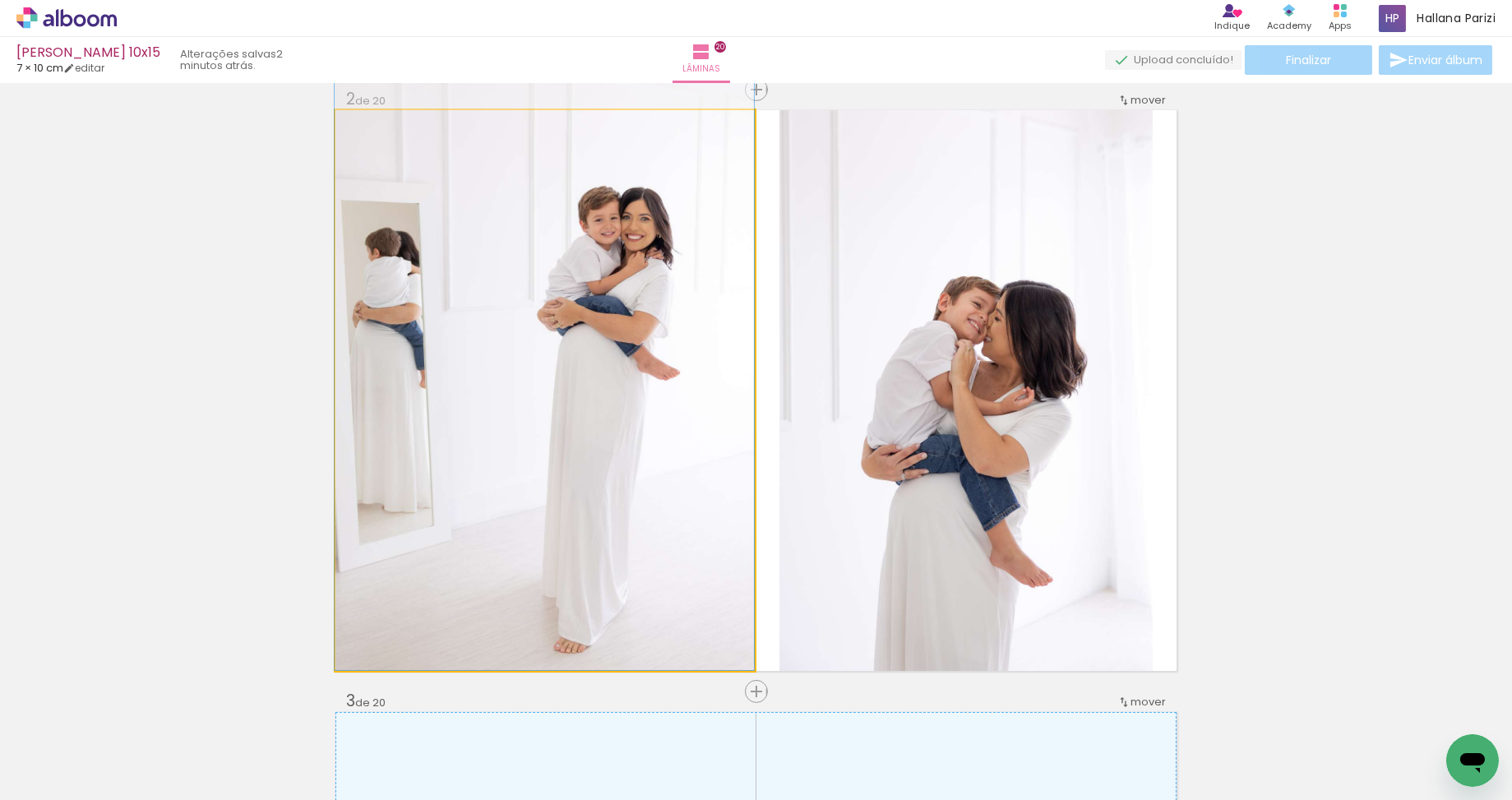
drag, startPoint x: 570, startPoint y: 325, endPoint x: 553, endPoint y: 285, distance: 43.5
click at [553, 285] on div at bounding box center [544, 355] width 419 height 629
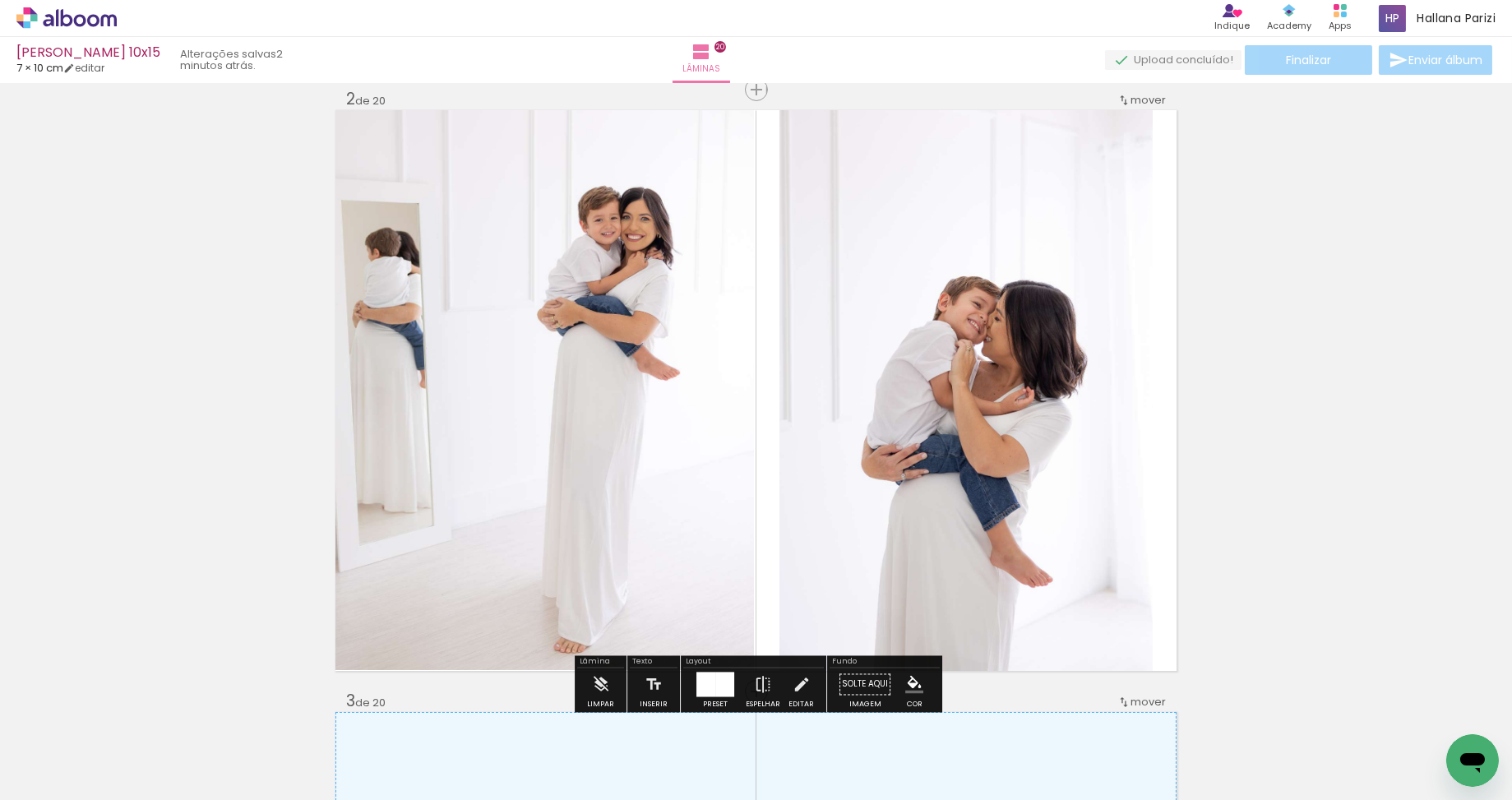
click at [991, 350] on quentale-photo "Imagem 2" at bounding box center [966, 390] width 373 height 560
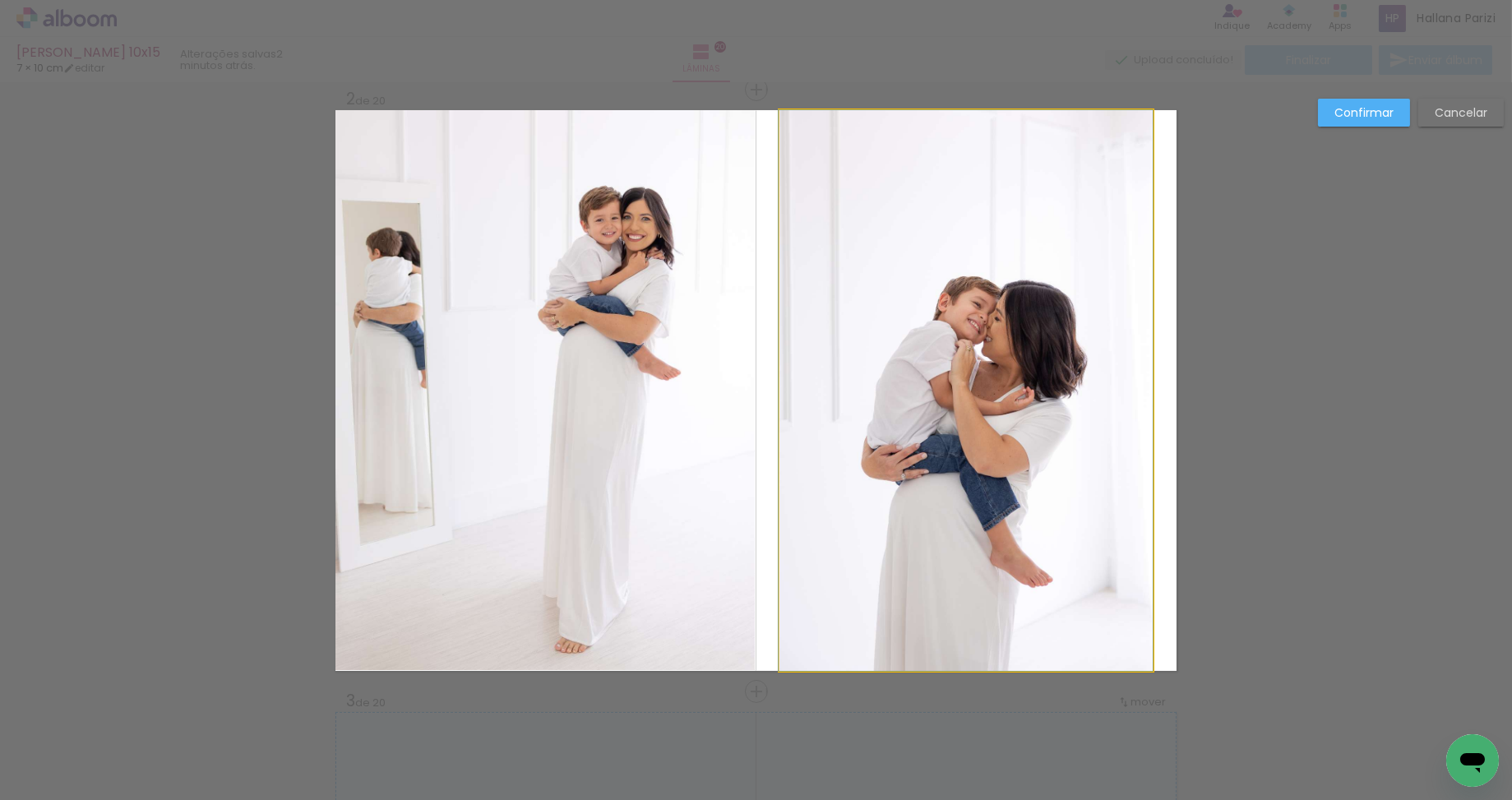
click at [991, 350] on quentale-photo "Imagem 2" at bounding box center [966, 390] width 373 height 560
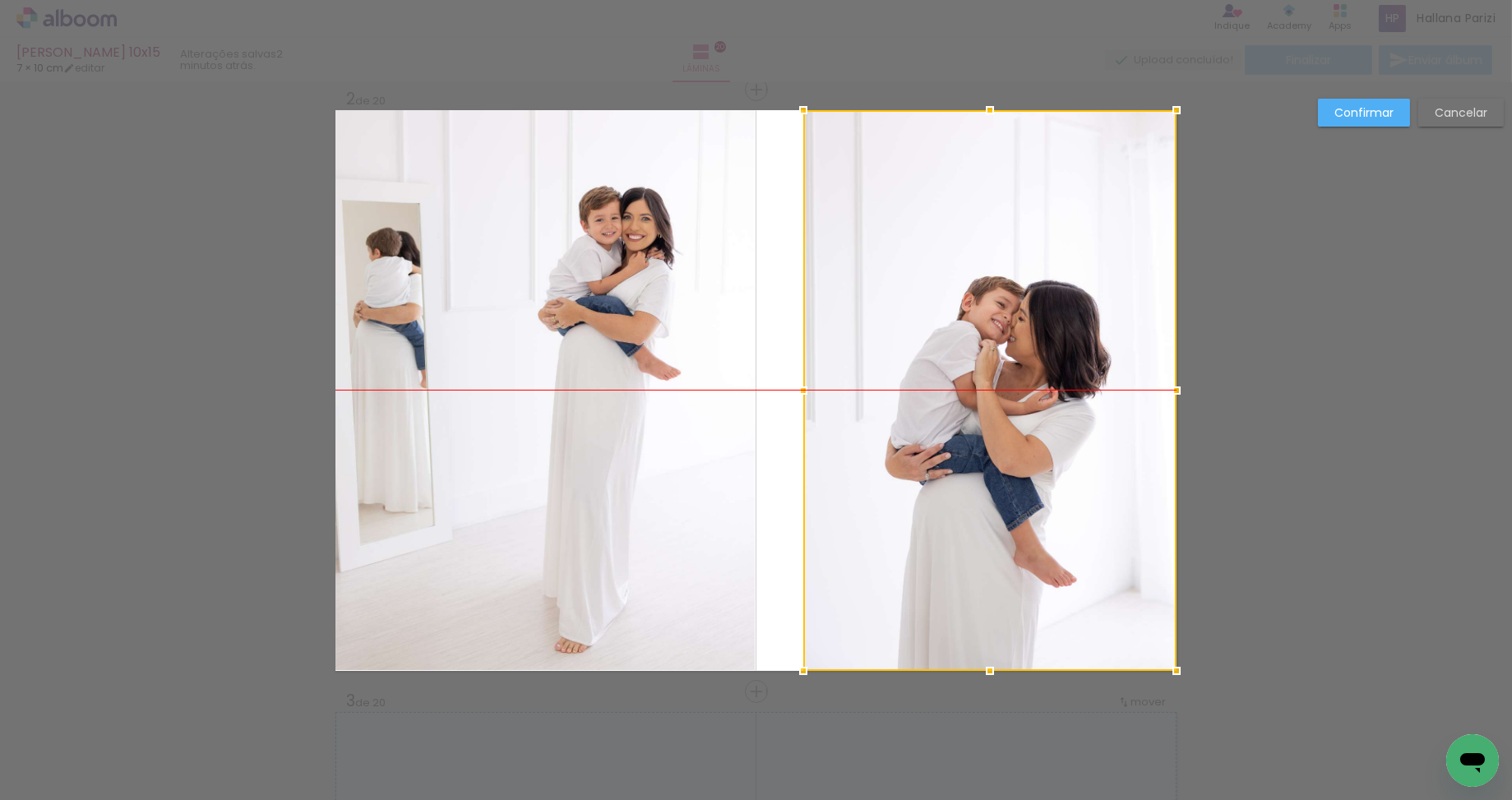
drag, startPoint x: 1011, startPoint y: 360, endPoint x: 1050, endPoint y: 356, distance: 39.2
click at [1050, 357] on div at bounding box center [989, 390] width 373 height 560
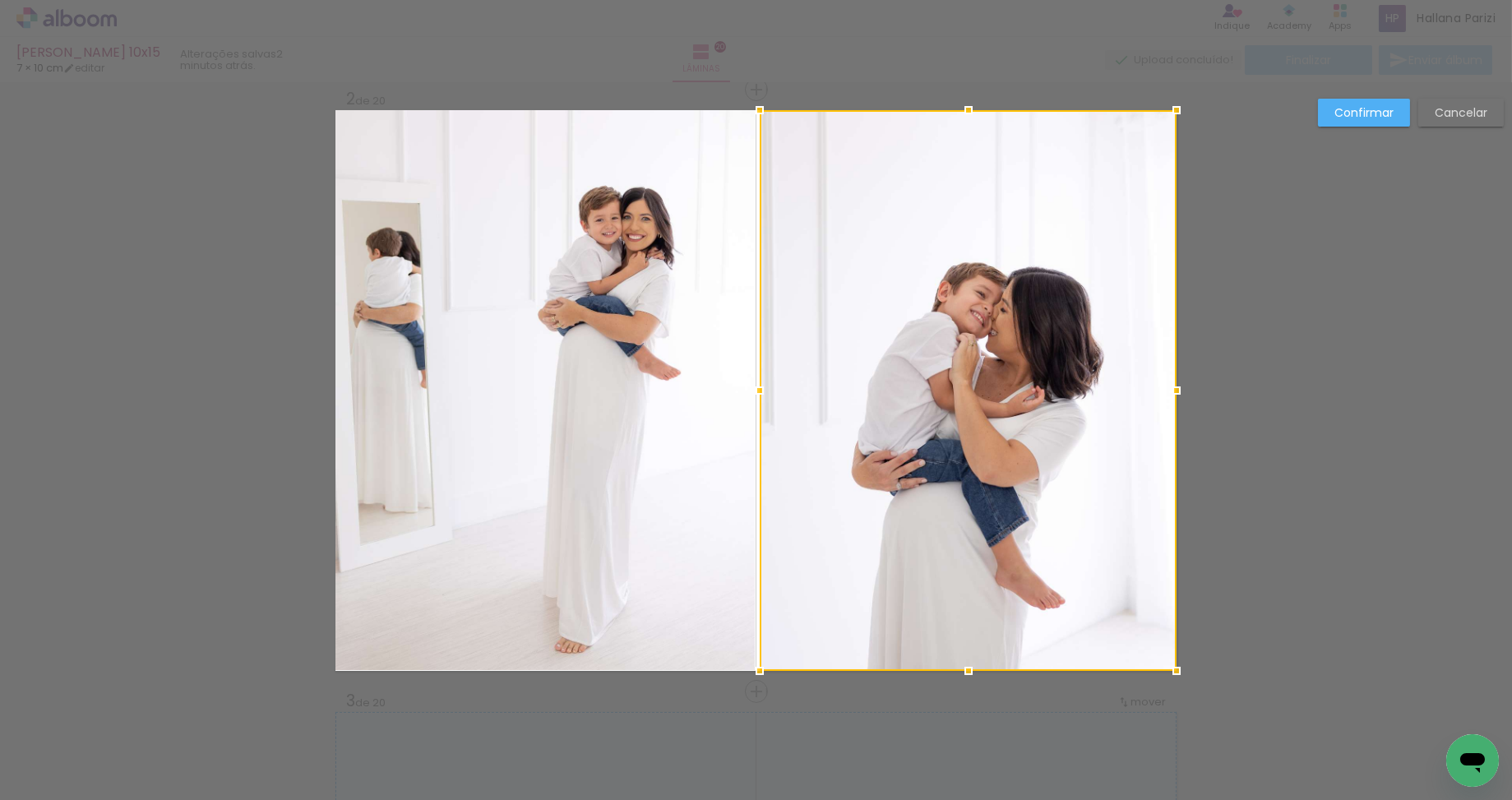
drag, startPoint x: 797, startPoint y: 391, endPoint x: 748, endPoint y: 394, distance: 49.1
click at [748, 394] on div at bounding box center [759, 390] width 33 height 33
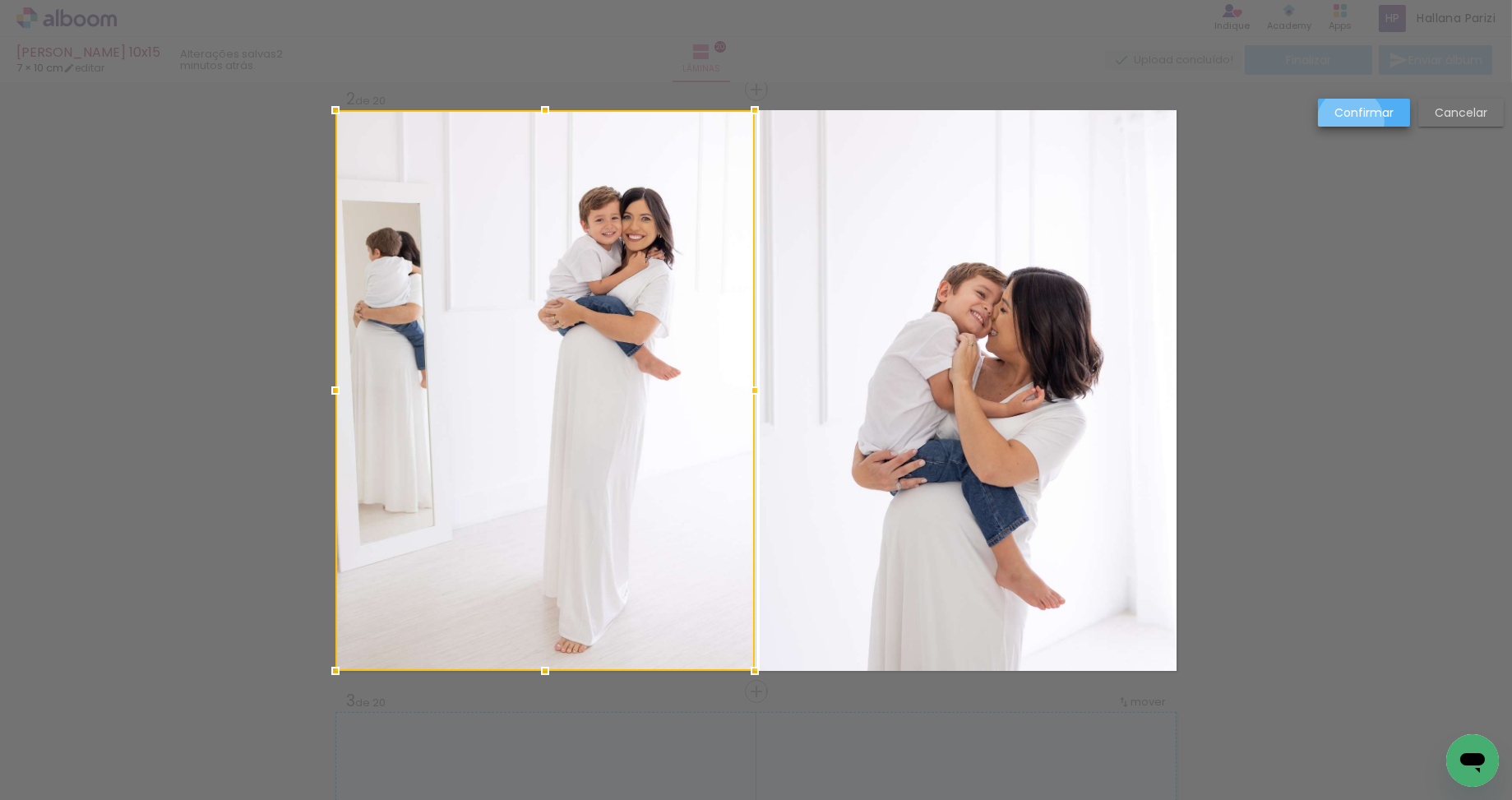
click at [1350, 123] on paper-button "Confirmar" at bounding box center [1364, 112] width 92 height 28
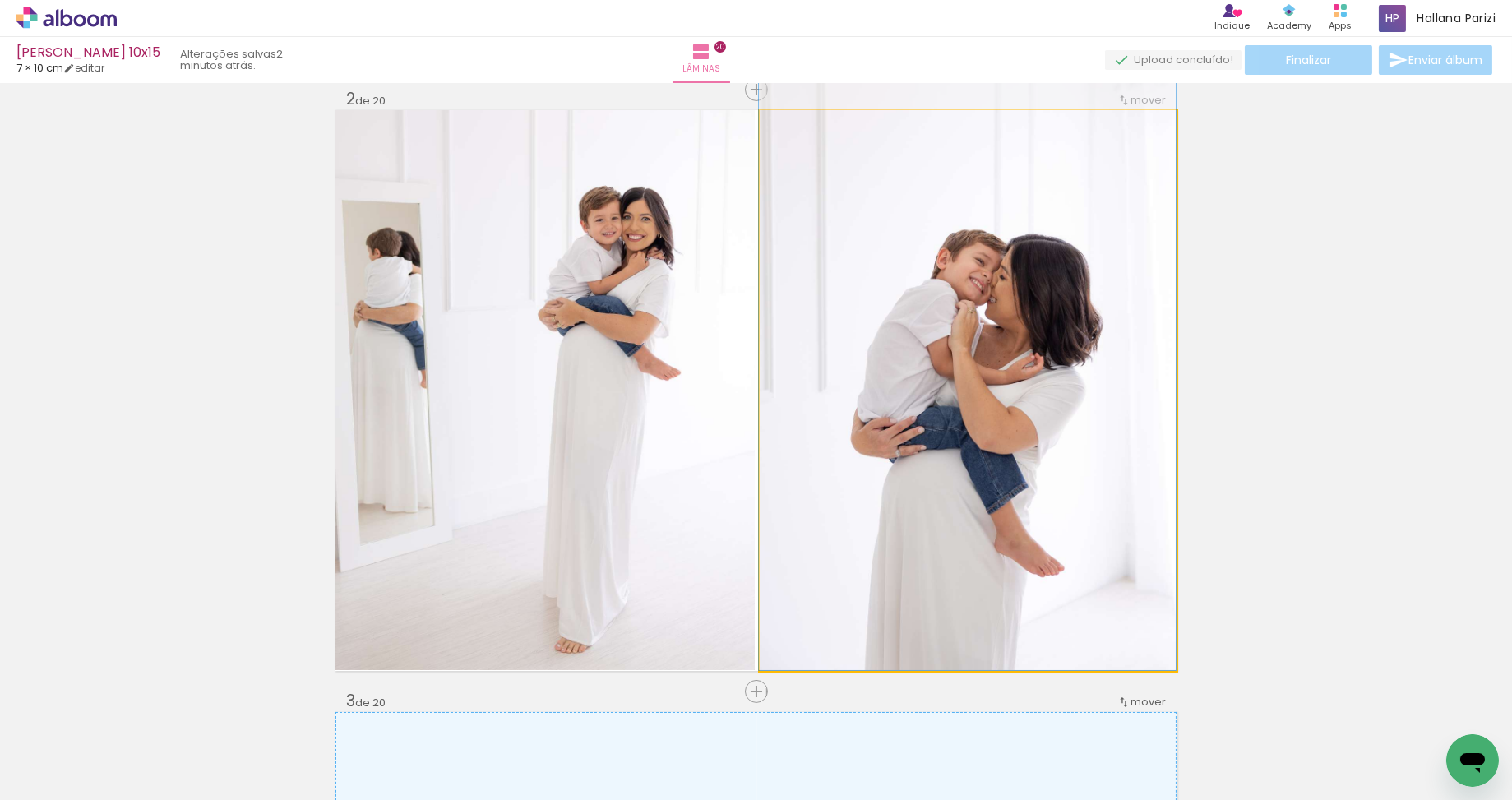
drag, startPoint x: 1005, startPoint y: 343, endPoint x: 998, endPoint y: 252, distance: 91.3
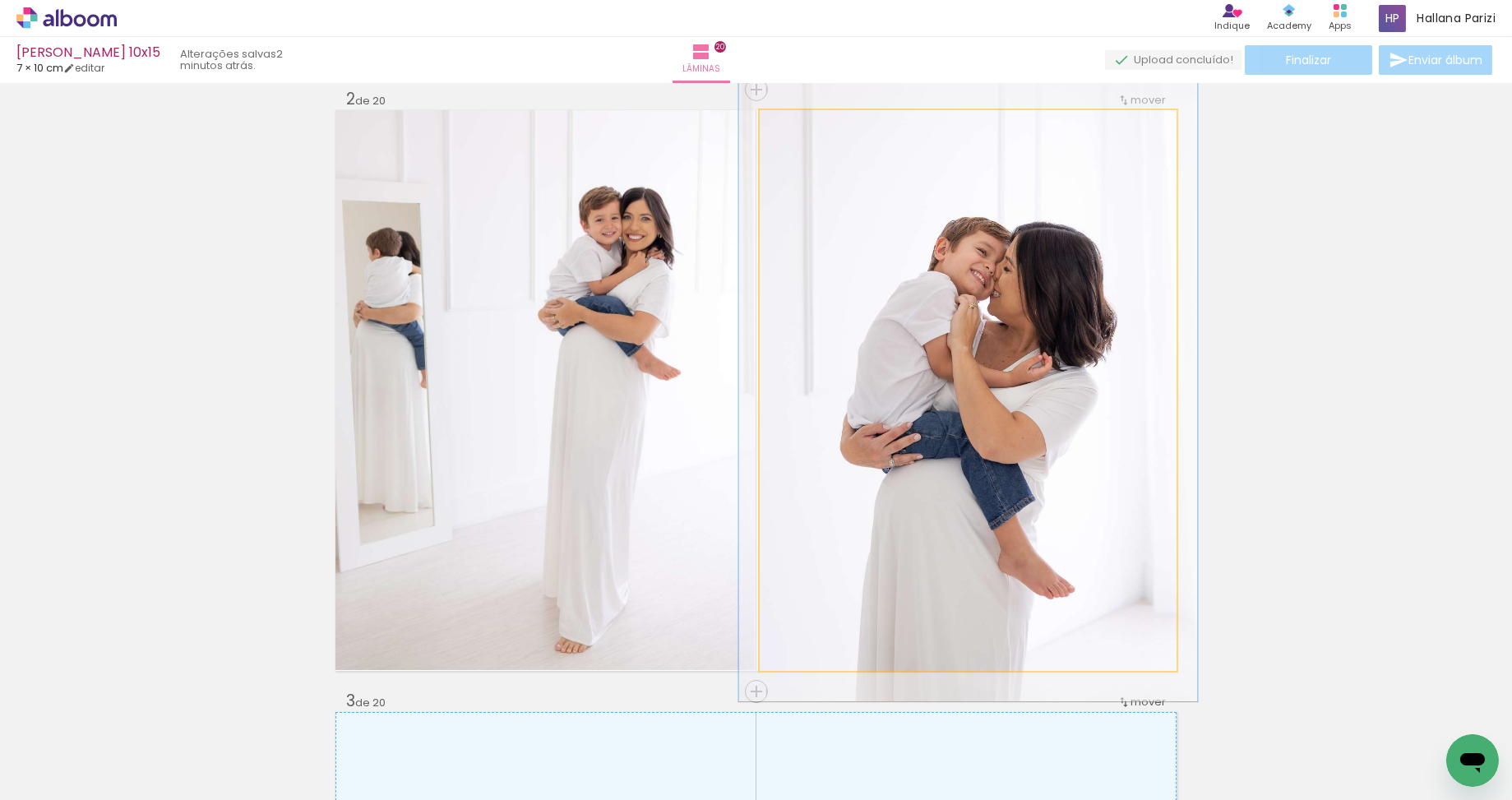
drag, startPoint x: 791, startPoint y: 127, endPoint x: 824, endPoint y: 152, distance: 41.4
type paper-slider "110"
click at [796, 126] on div at bounding box center [804, 128] width 27 height 27
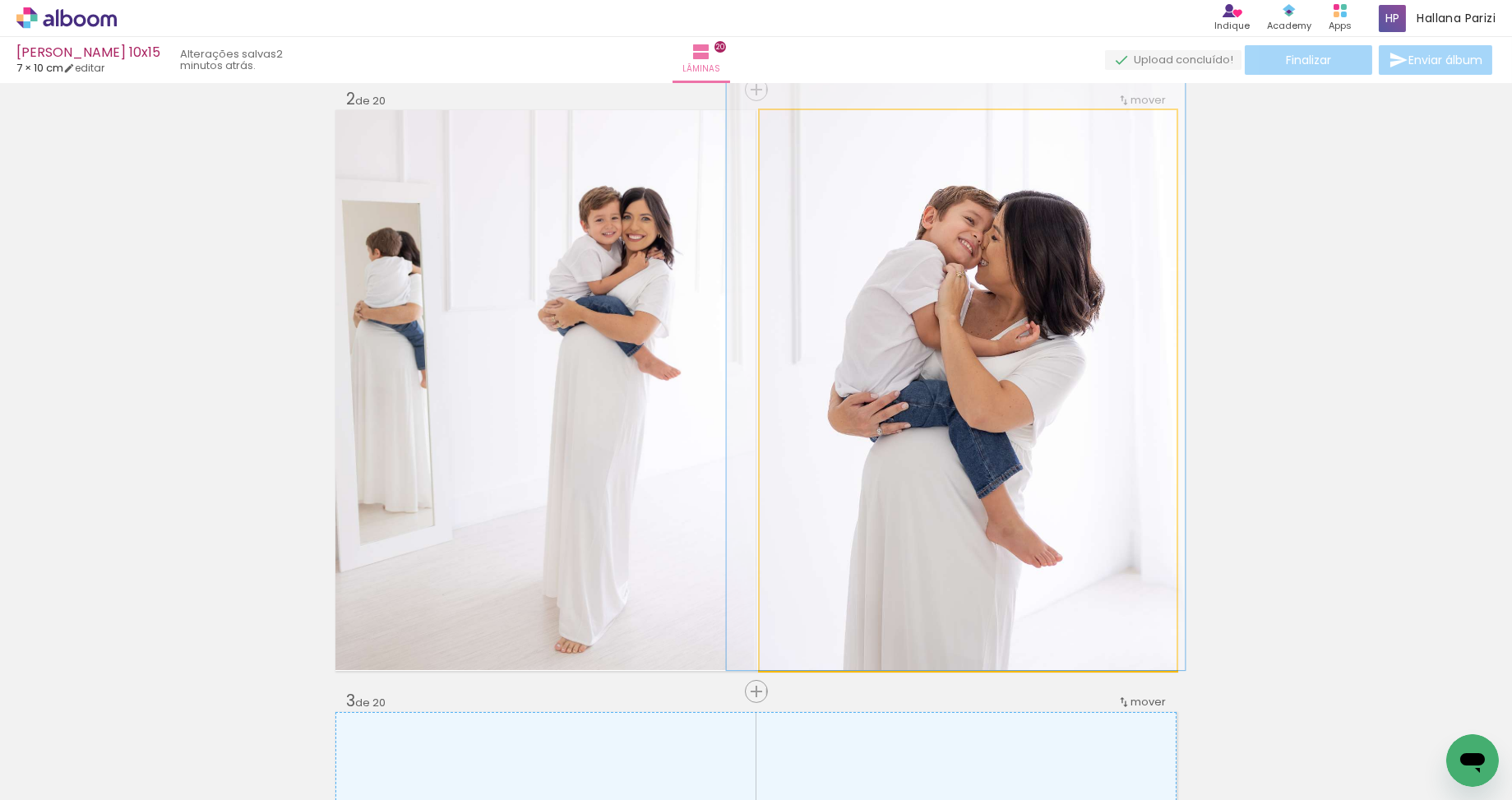
drag, startPoint x: 1012, startPoint y: 377, endPoint x: 1000, endPoint y: 331, distance: 47.5
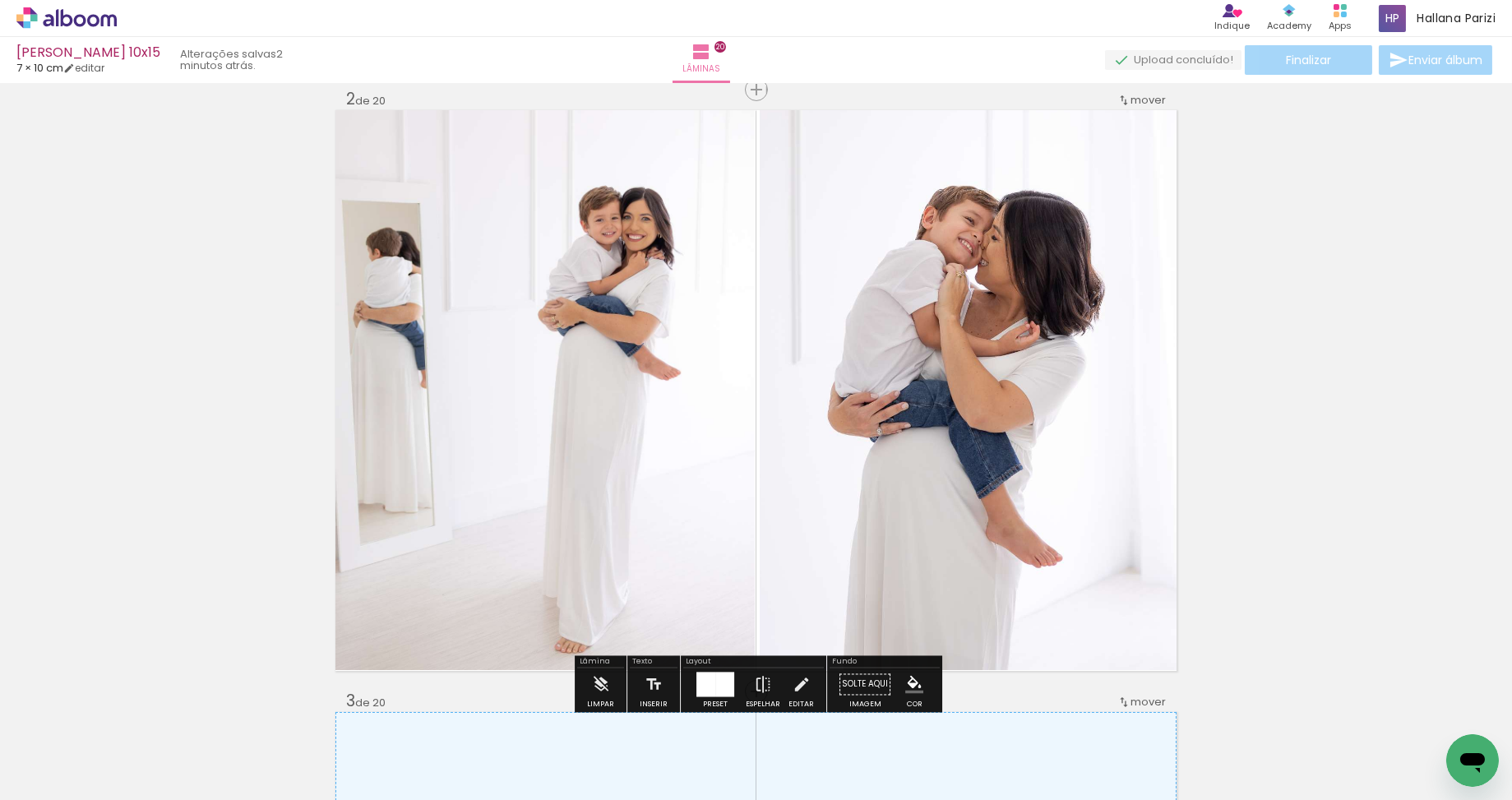
click at [503, 710] on iron-icon at bounding box center [496, 711] width 17 height 17
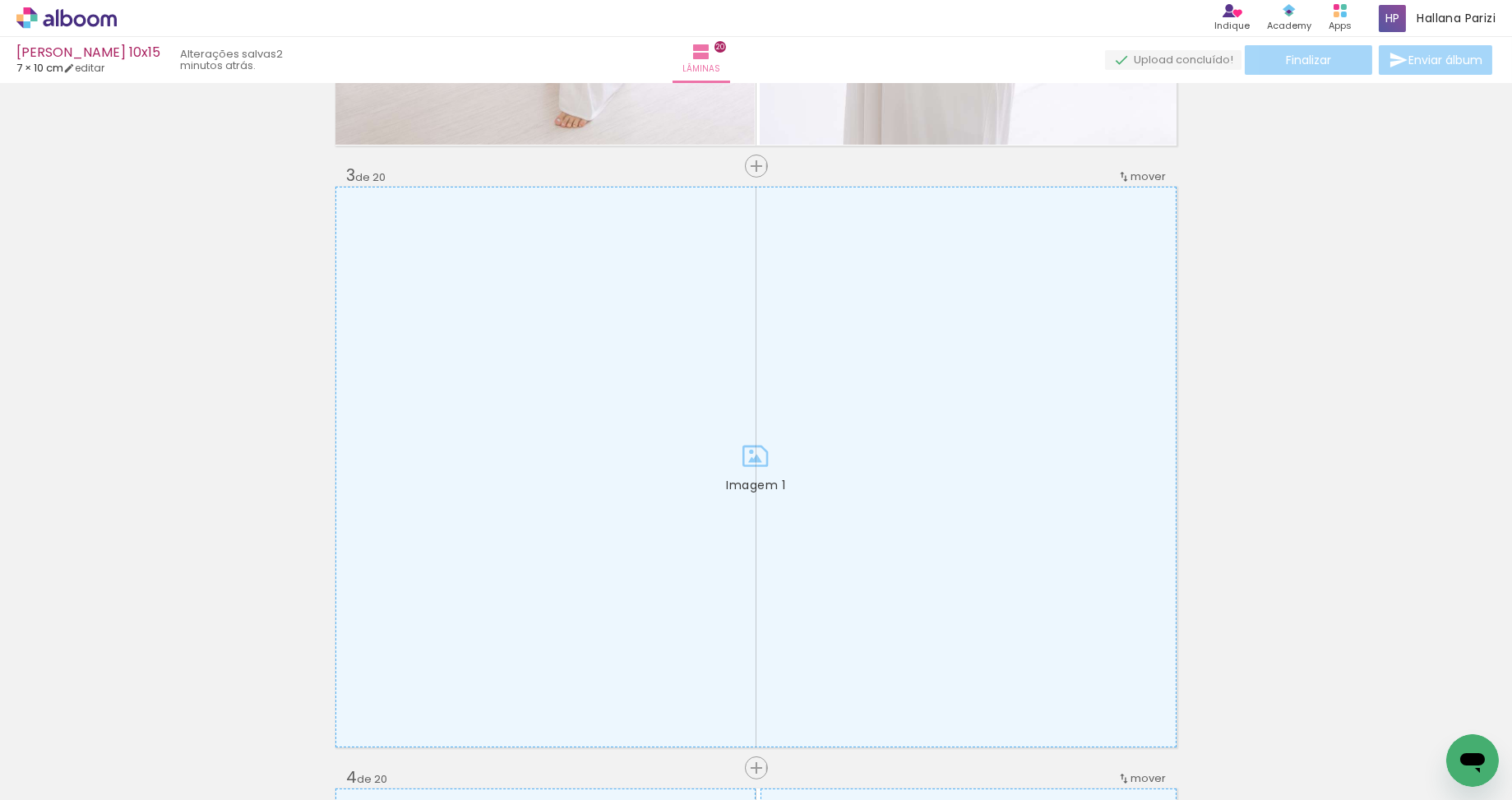
scroll to position [0, 570]
drag, startPoint x: 706, startPoint y: 743, endPoint x: 654, endPoint y: 614, distance: 139.1
click at [655, 614] on quentale-workspace at bounding box center [756, 400] width 1512 height 800
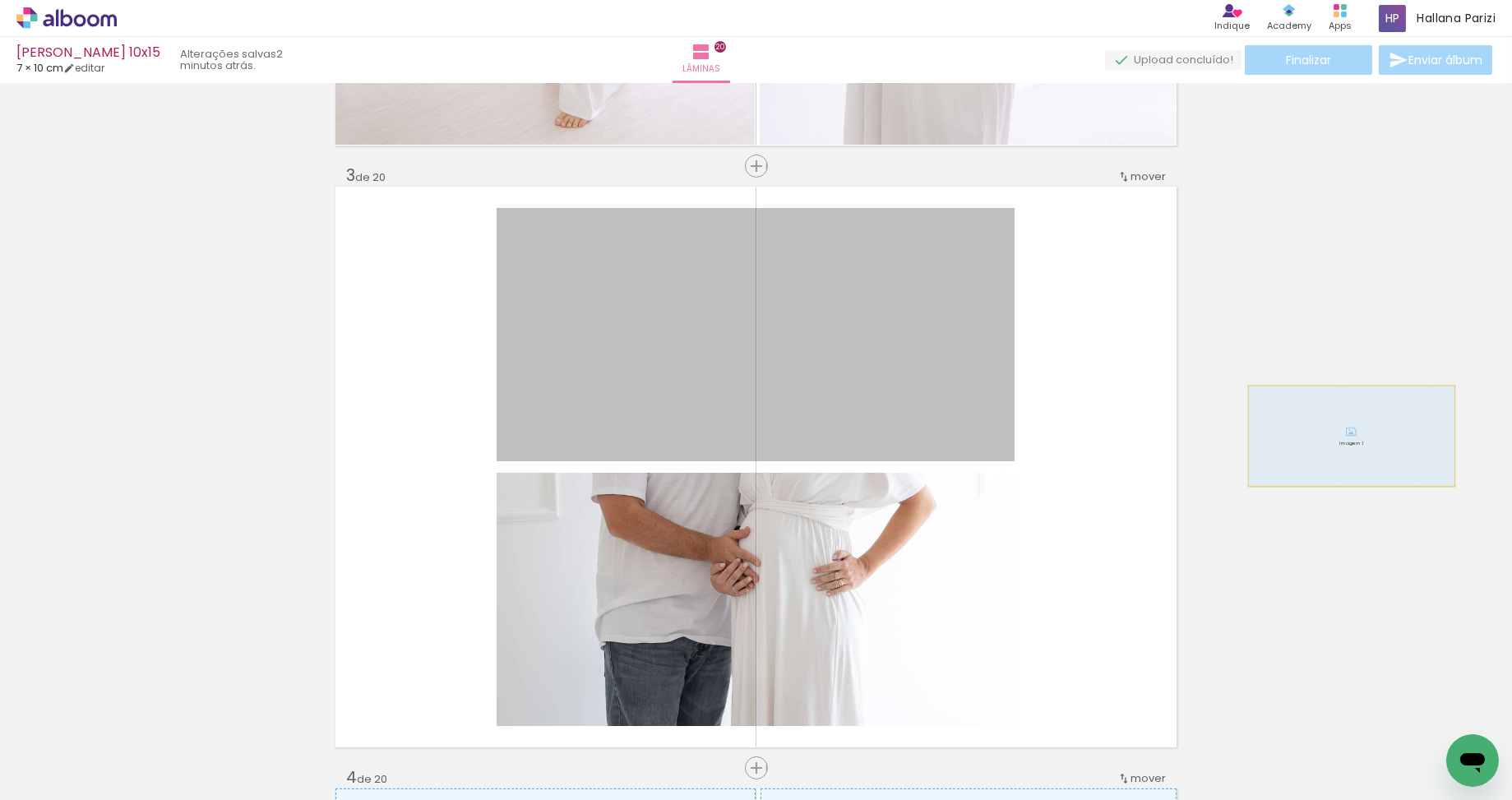
drag, startPoint x: 815, startPoint y: 426, endPoint x: 1351, endPoint y: 436, distance: 536.1
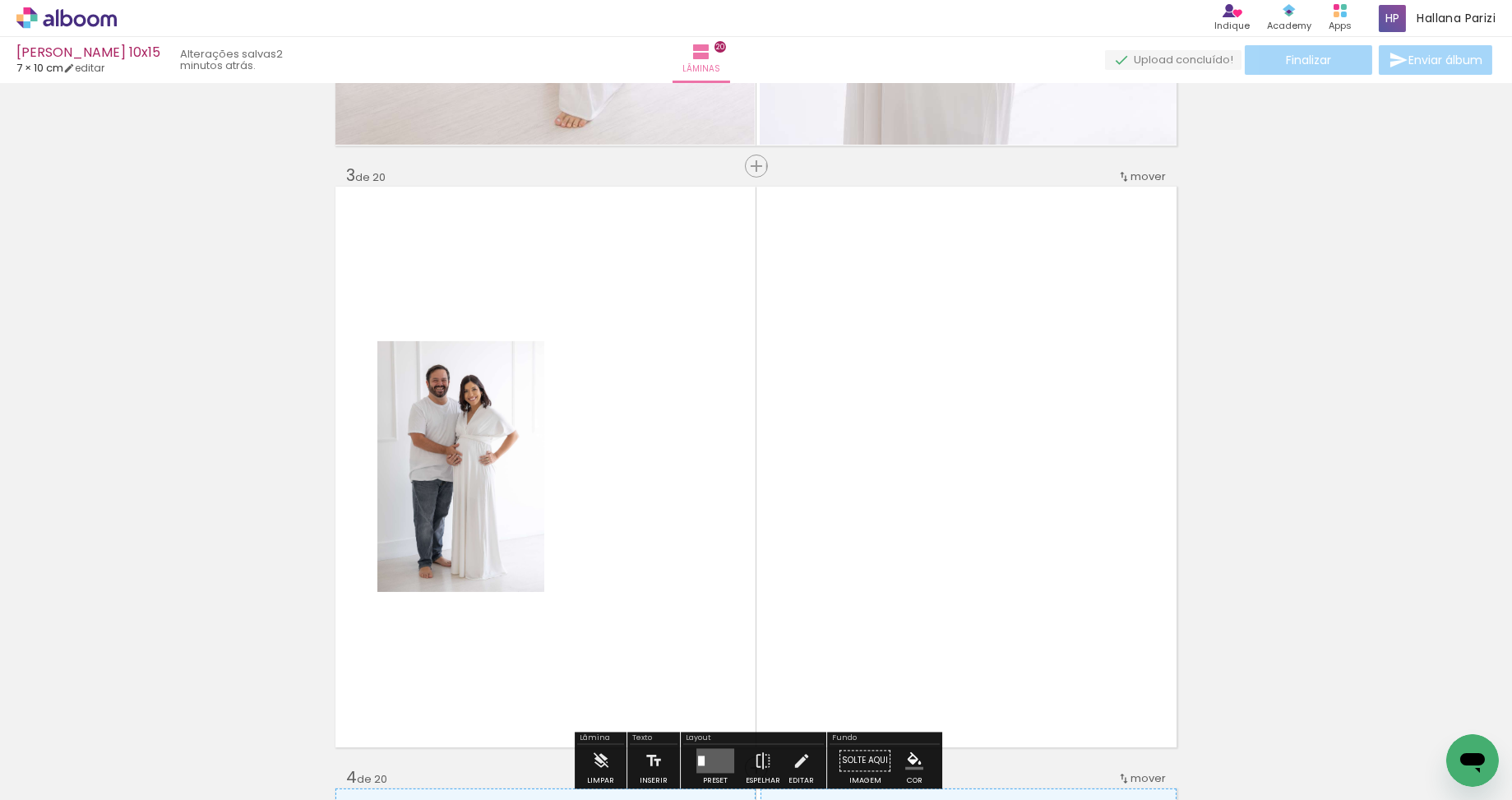
scroll to position [0, 30]
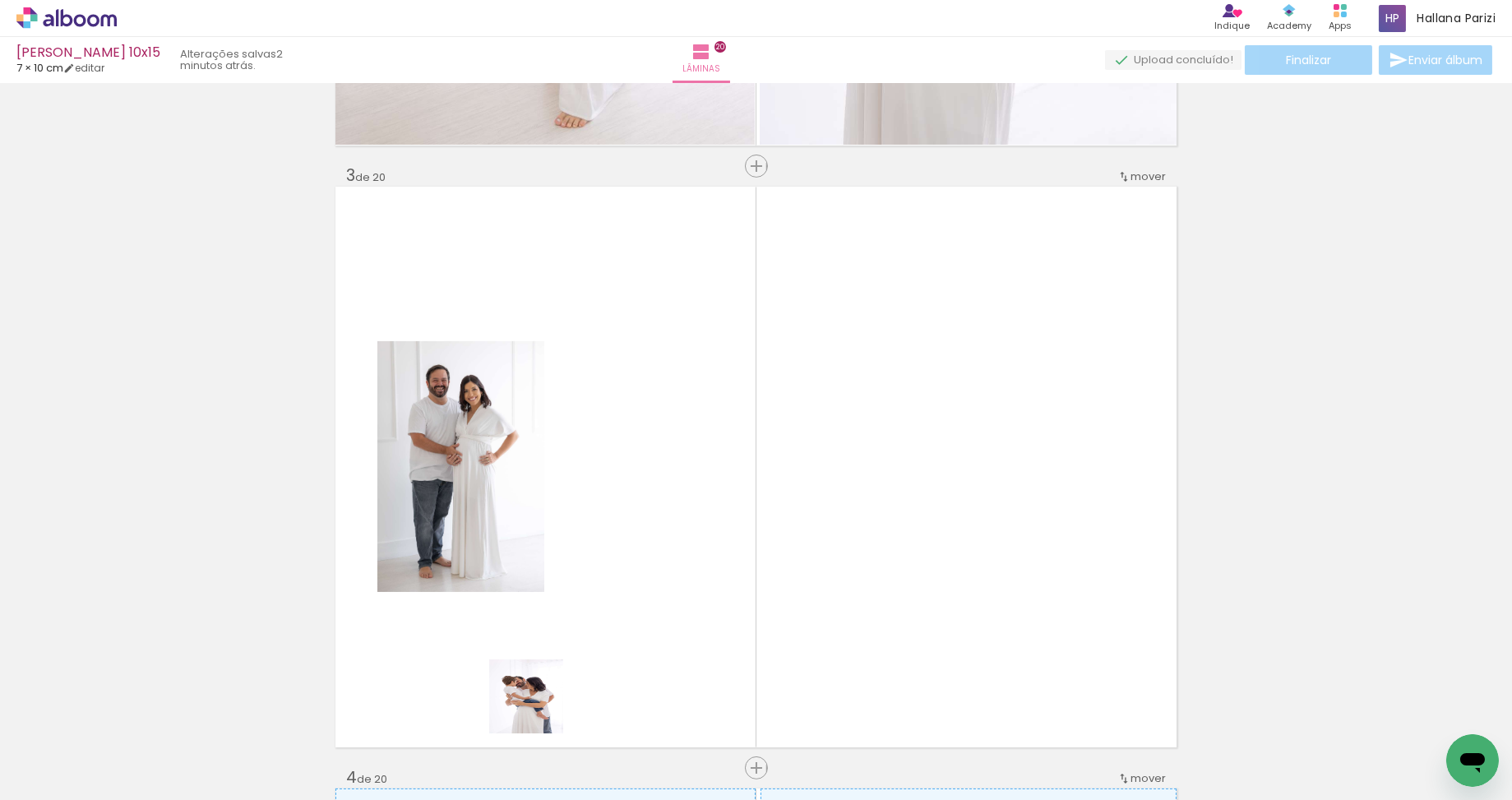
drag, startPoint x: 519, startPoint y: 735, endPoint x: 589, endPoint y: 727, distance: 70.5
click at [576, 650] on quentale-workspace at bounding box center [756, 400] width 1512 height 800
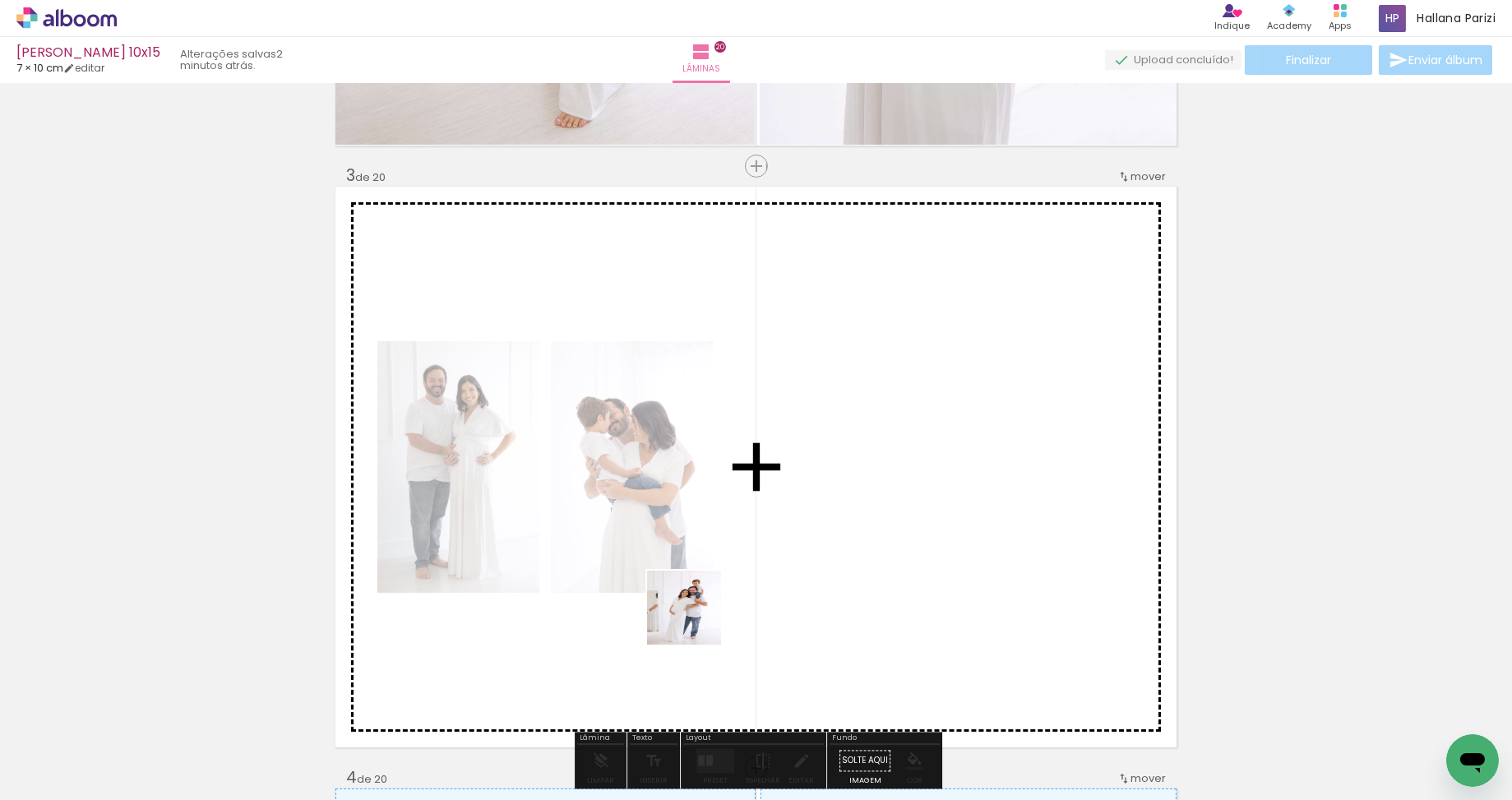
drag, startPoint x: 605, startPoint y: 761, endPoint x: 696, endPoint y: 620, distance: 167.8
click at [696, 620] on quentale-workspace at bounding box center [756, 400] width 1512 height 800
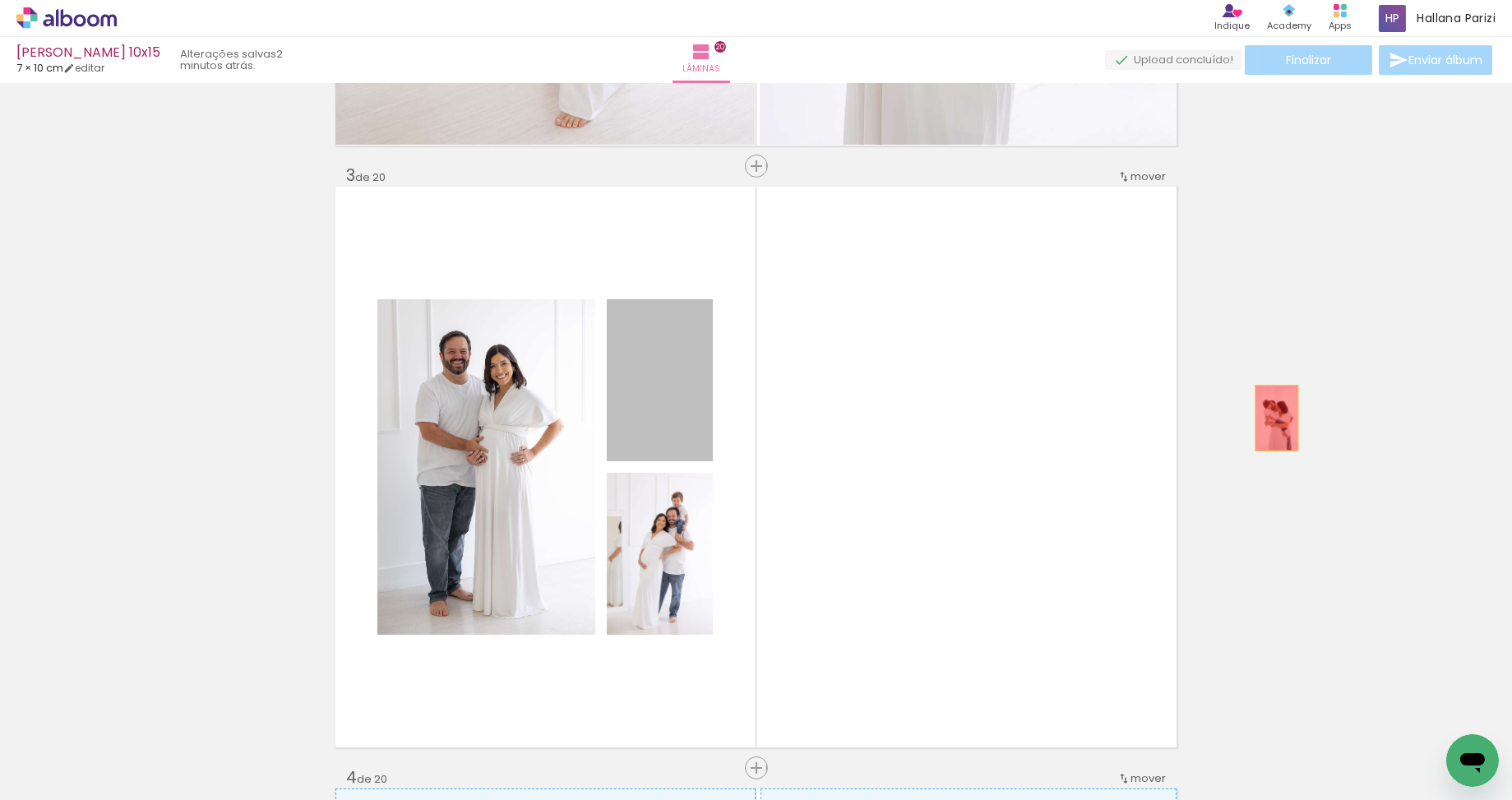
drag, startPoint x: 652, startPoint y: 395, endPoint x: 1275, endPoint y: 417, distance: 623.4
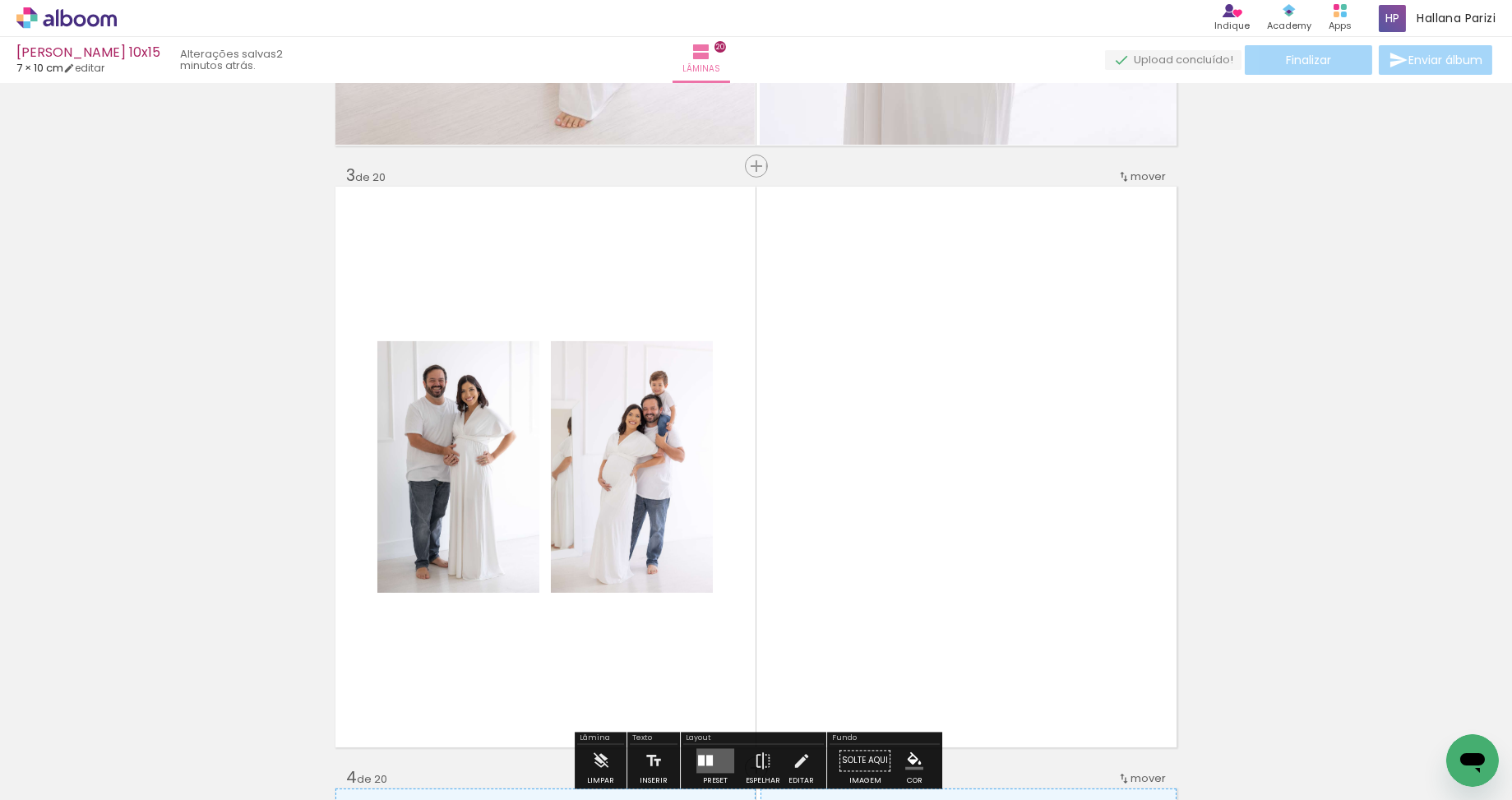
scroll to position [1305, 0]
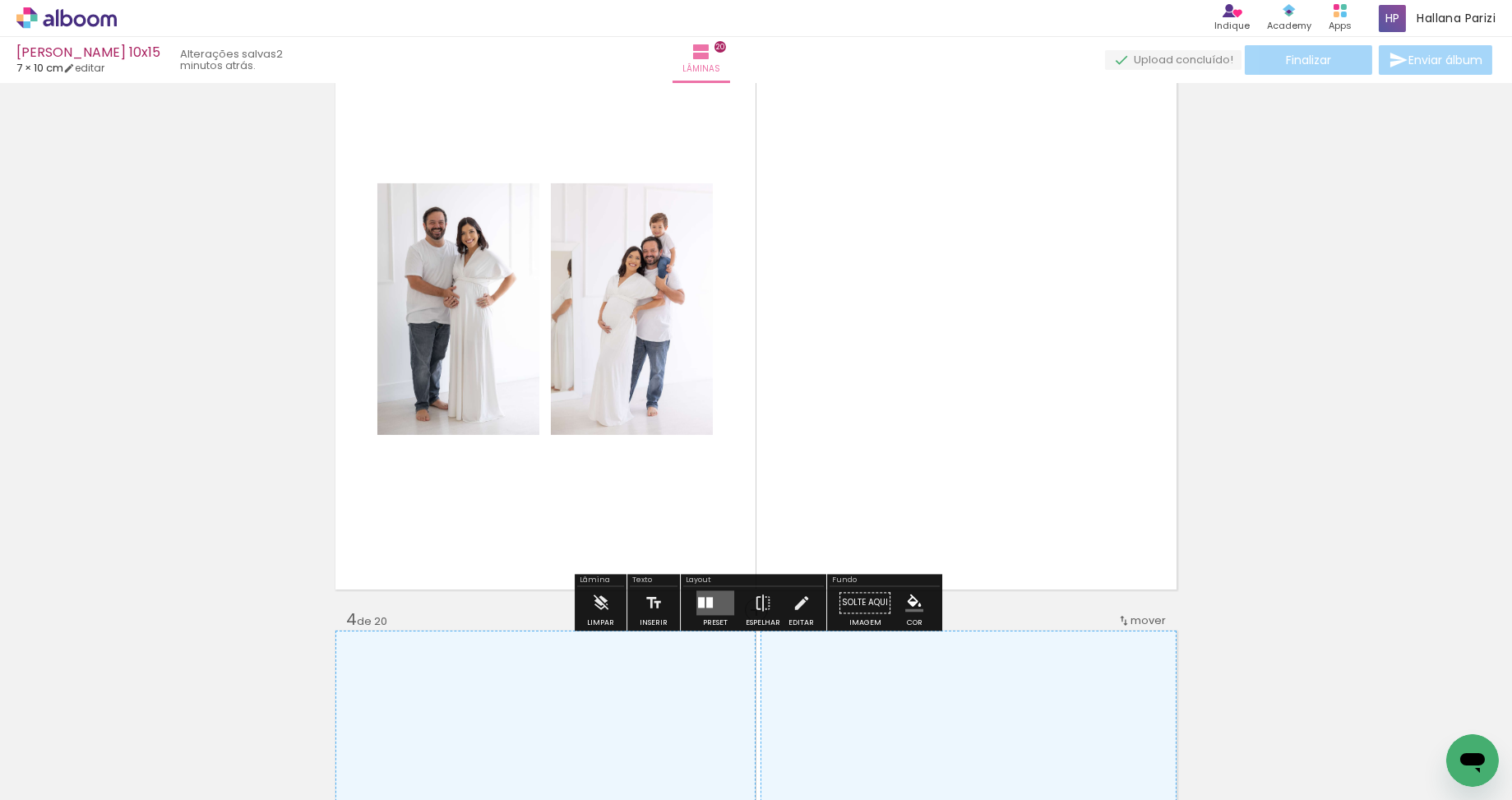
drag, startPoint x: 713, startPoint y: 601, endPoint x: 744, endPoint y: 592, distance: 32.3
click at [713, 601] on quentale-layouter at bounding box center [715, 604] width 38 height 25
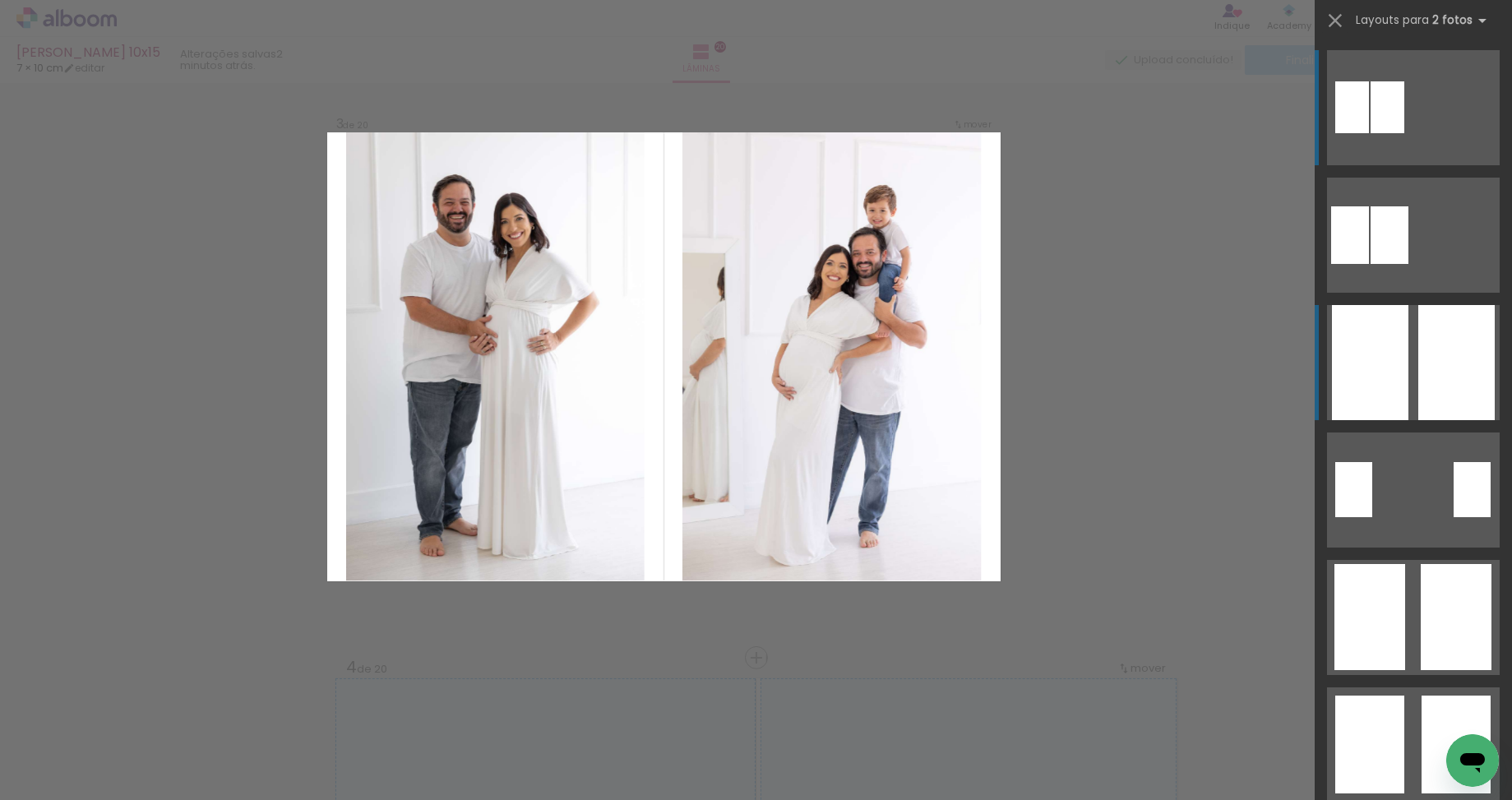
scroll to position [1224, 0]
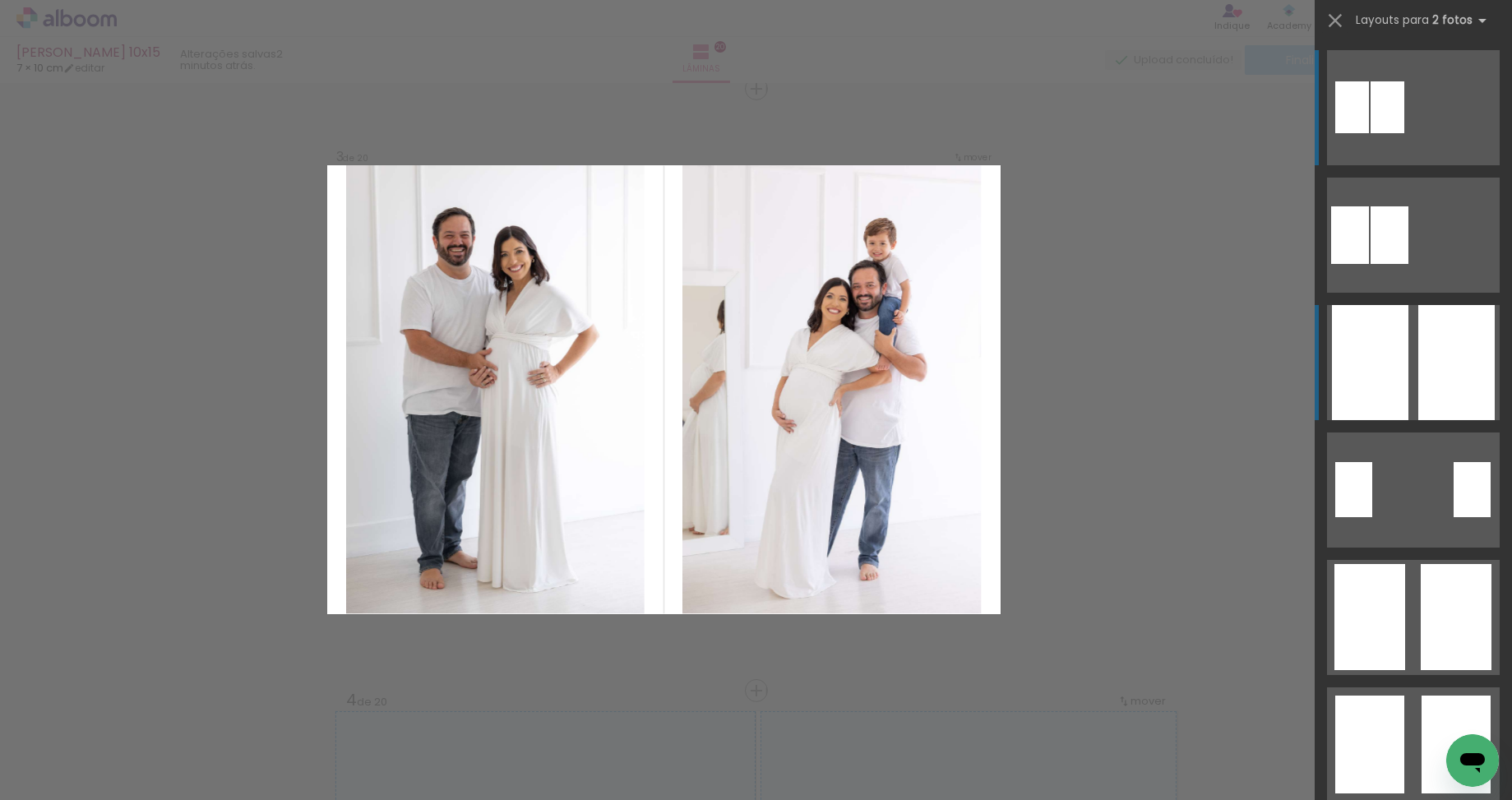
click at [1388, 370] on div at bounding box center [1370, 362] width 76 height 115
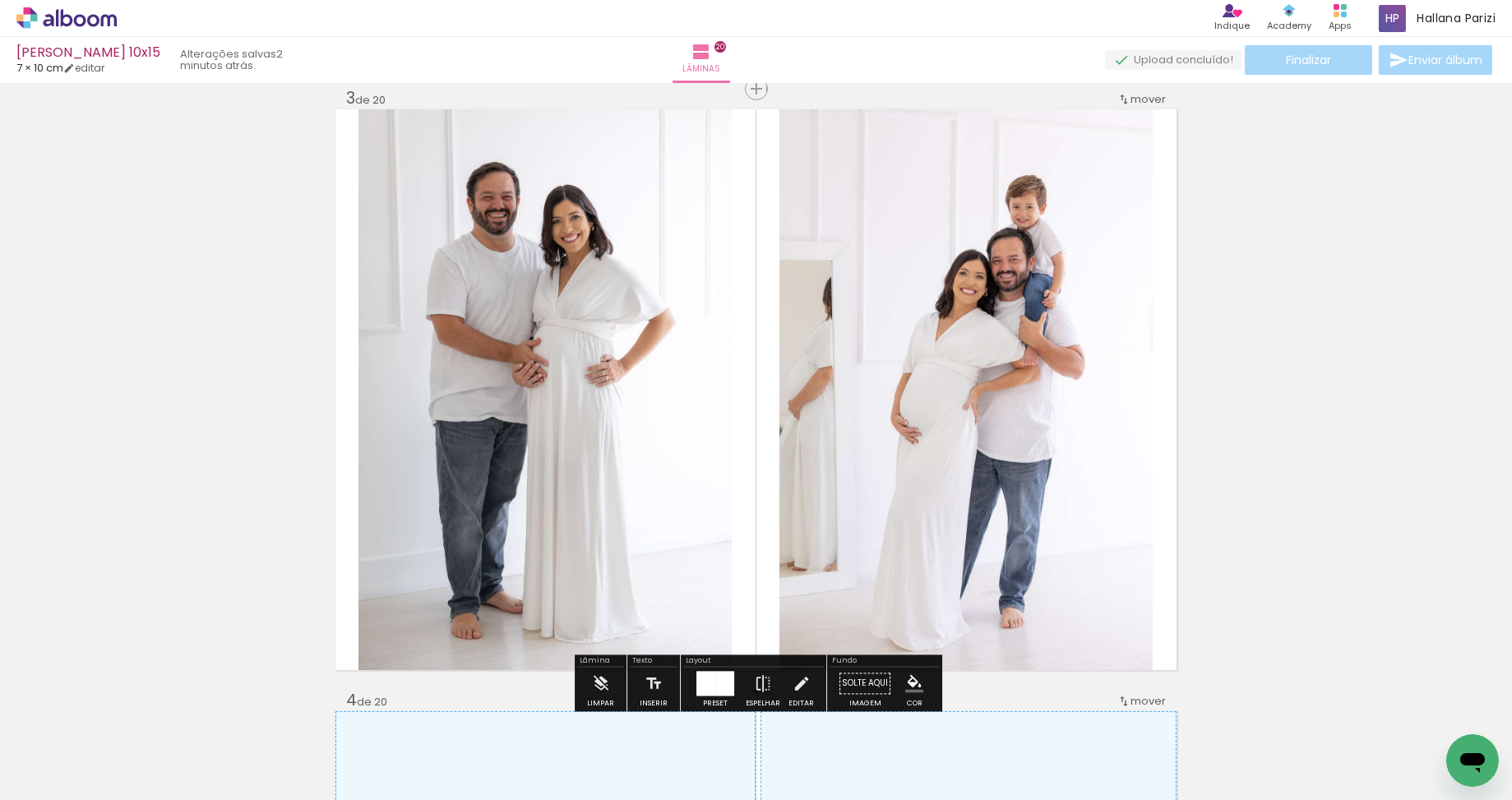
click at [549, 413] on quentale-photo "Imagem 1" at bounding box center [545, 389] width 373 height 560
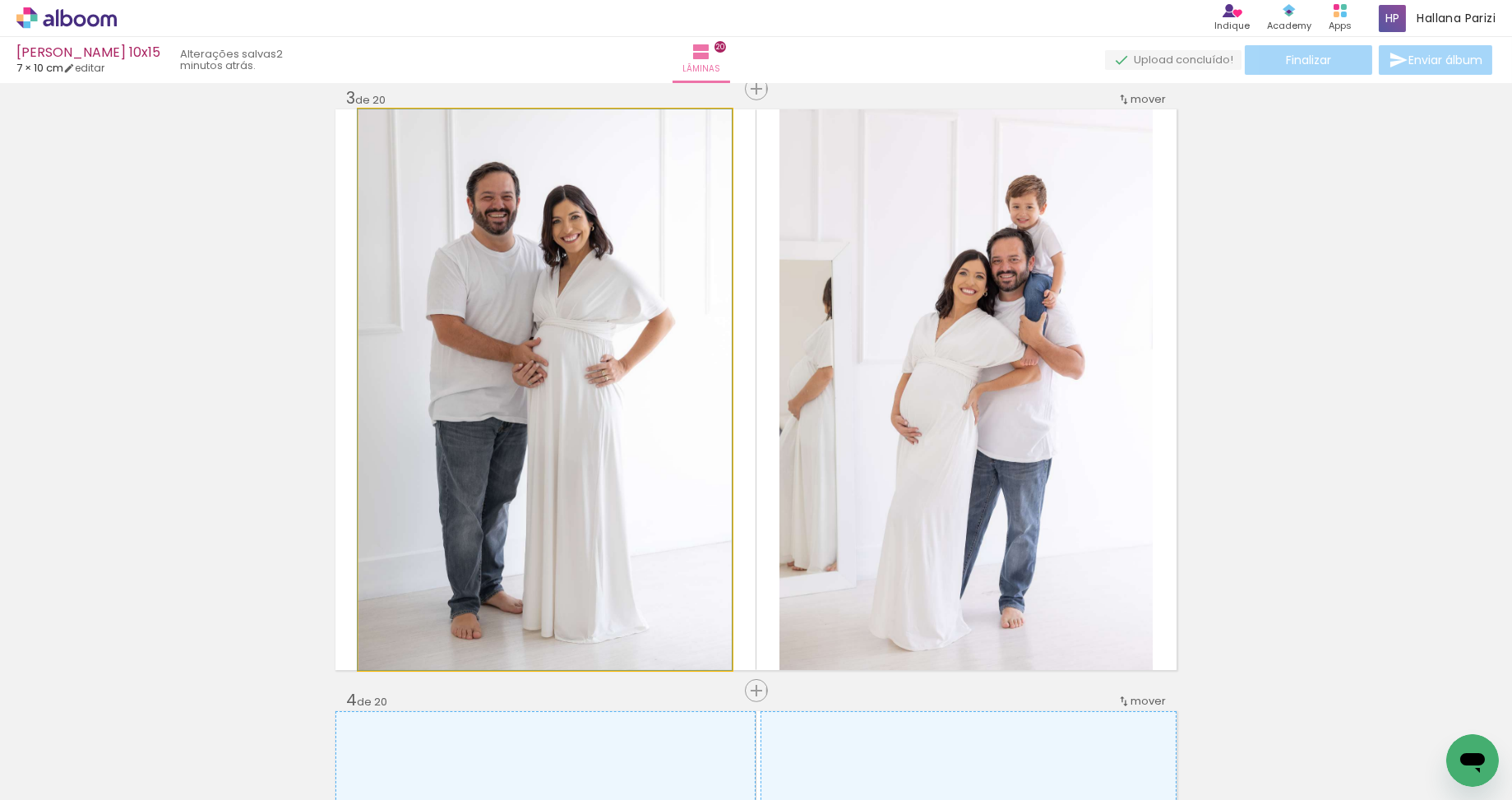
click at [549, 413] on quentale-photo "Imagem 1" at bounding box center [545, 389] width 373 height 560
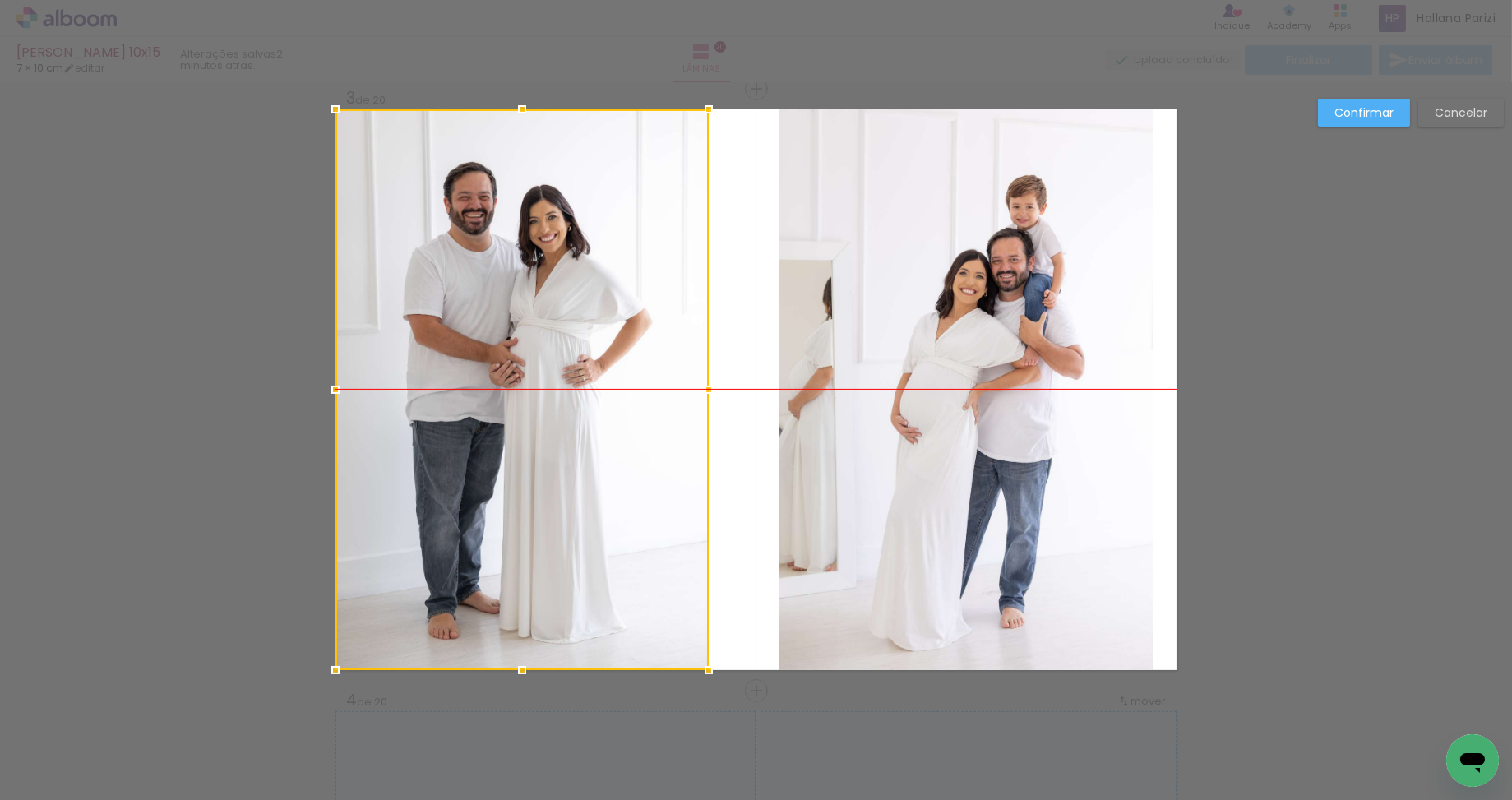
drag, startPoint x: 584, startPoint y: 410, endPoint x: 571, endPoint y: 404, distance: 14.3
click at [514, 408] on div at bounding box center [522, 389] width 373 height 560
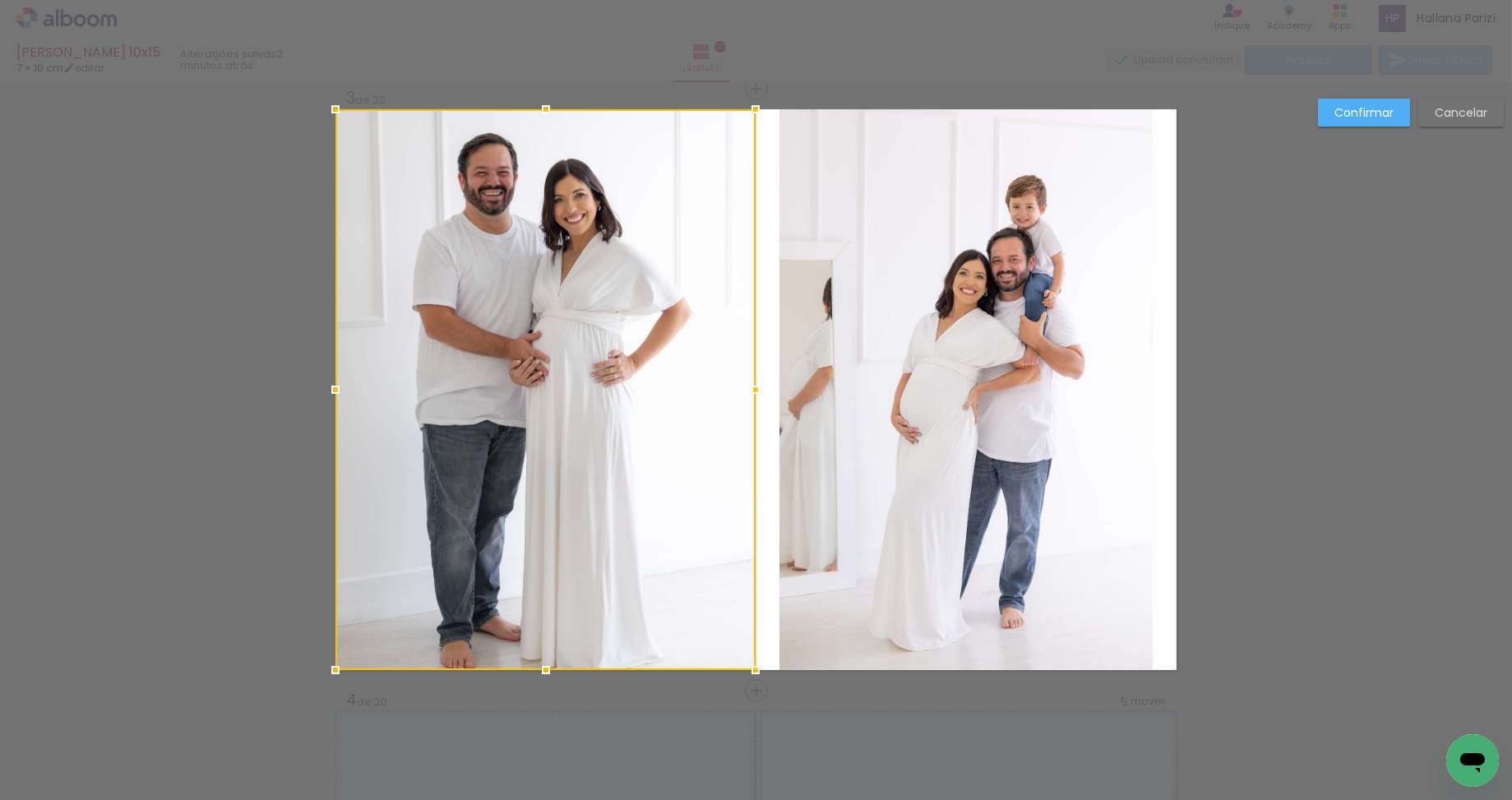
drag, startPoint x: 707, startPoint y: 387, endPoint x: 802, endPoint y: 391, distance: 95.1
click at [802, 391] on album-spread "Imagem 1 3 de 20" at bounding box center [756, 389] width 841 height 560
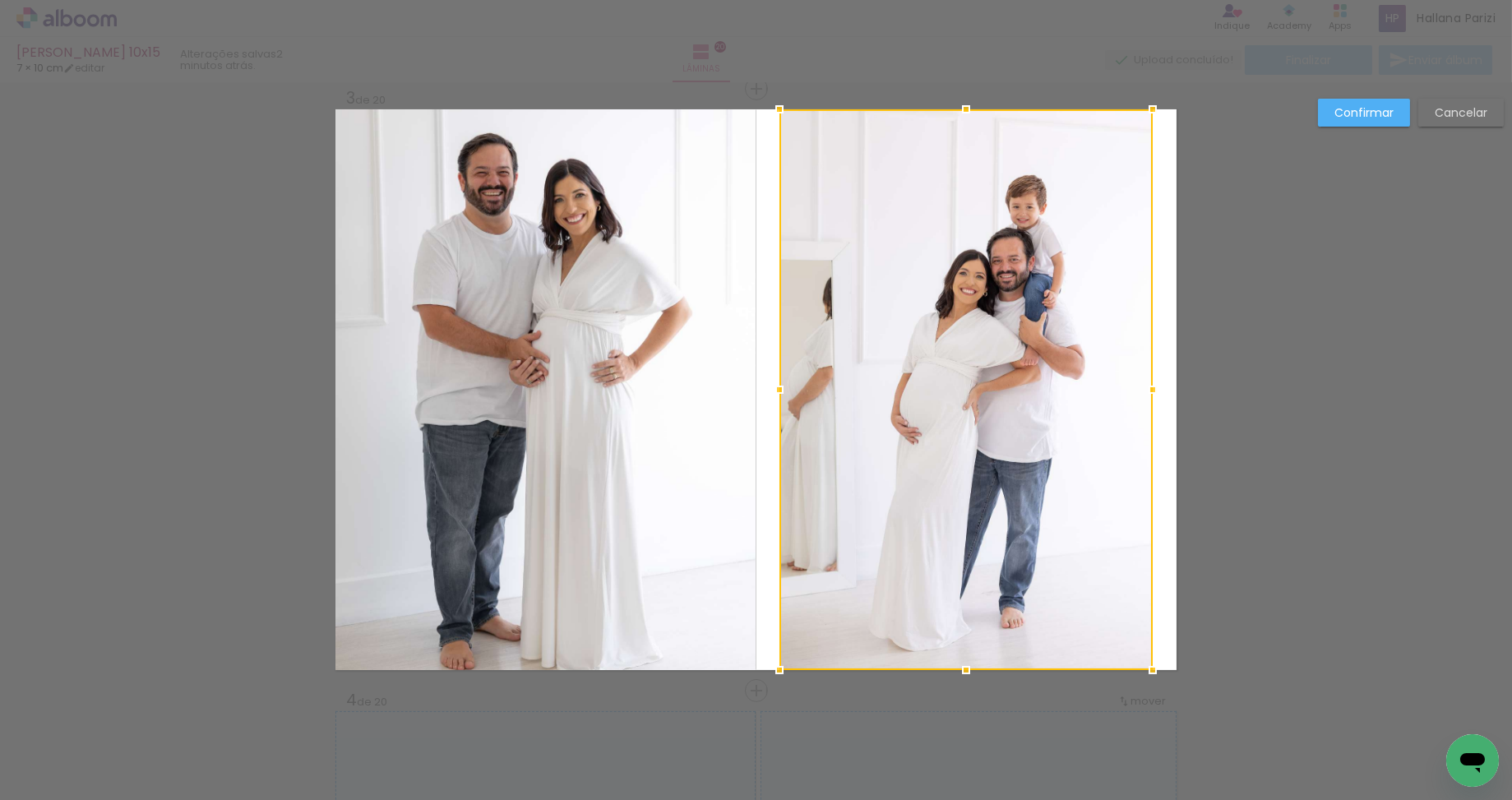
drag, startPoint x: 1040, startPoint y: 241, endPoint x: 1025, endPoint y: 250, distance: 17.5
click at [1040, 241] on div at bounding box center [966, 389] width 373 height 560
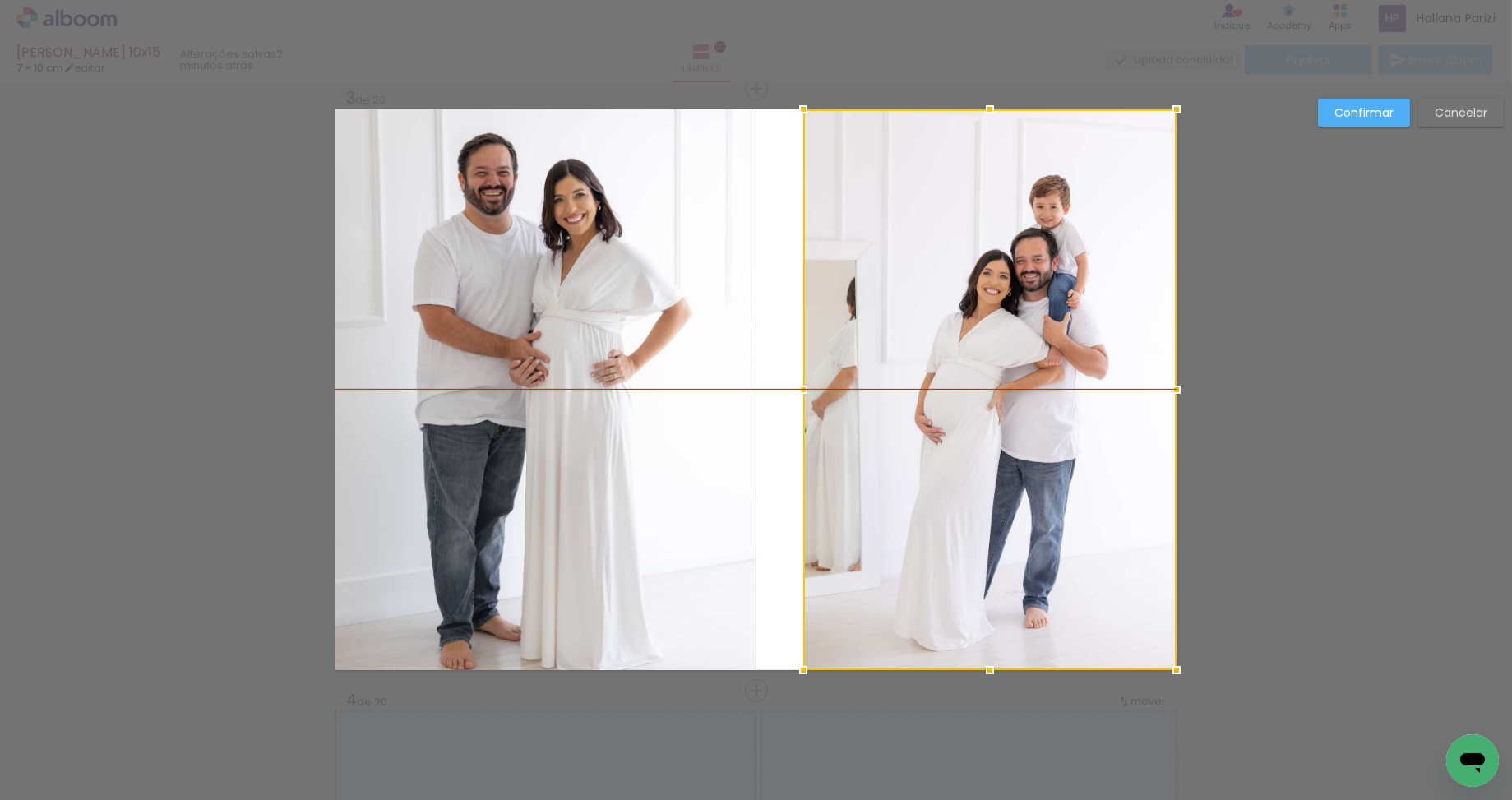
drag, startPoint x: 933, startPoint y: 335, endPoint x: 869, endPoint y: 360, distance: 68.7
click at [977, 337] on div at bounding box center [989, 389] width 373 height 560
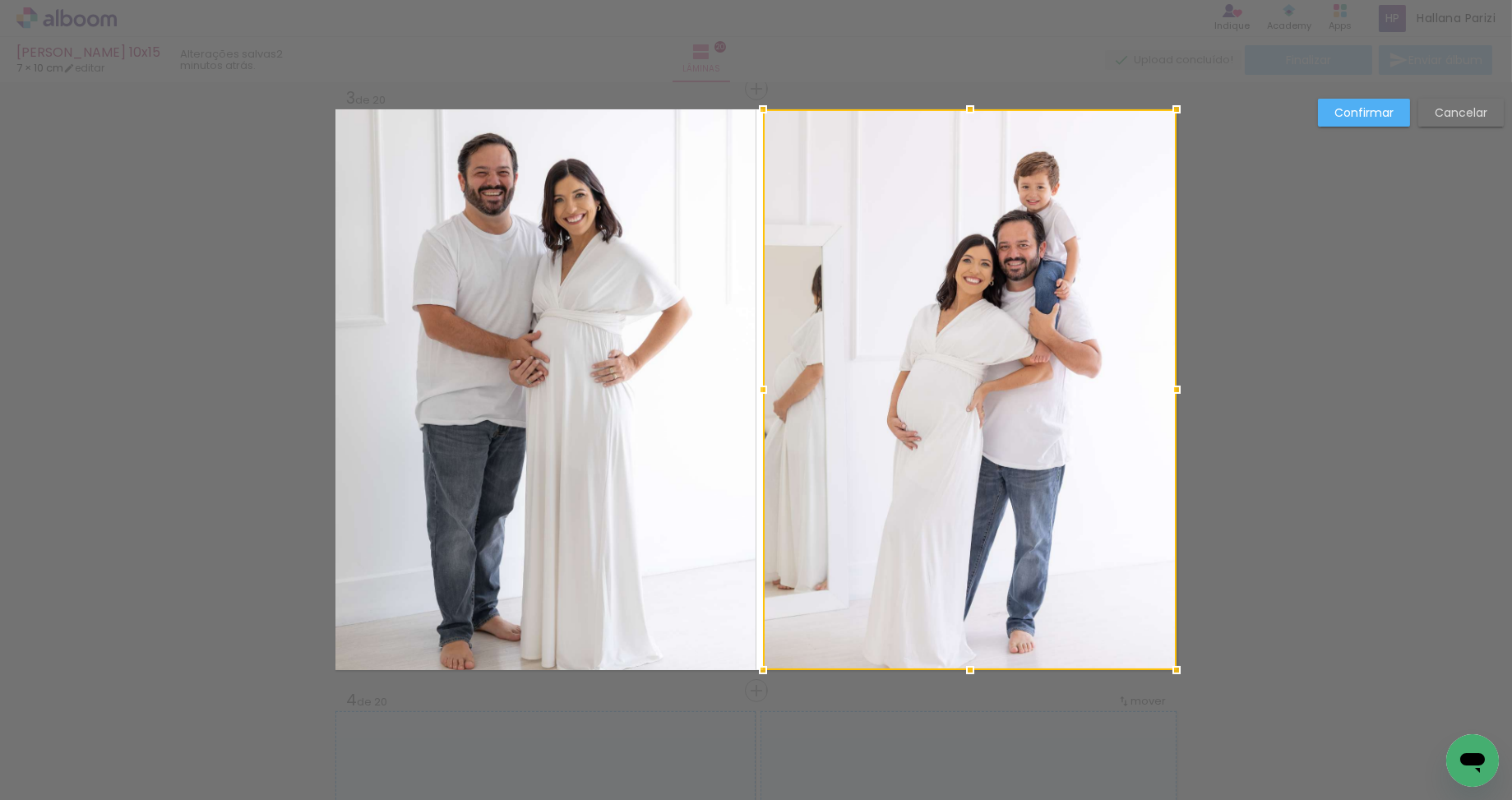
drag, startPoint x: 800, startPoint y: 392, endPoint x: 739, endPoint y: 395, distance: 61.1
click at [739, 395] on album-spread "Imagem 1 3 de 20" at bounding box center [756, 389] width 841 height 560
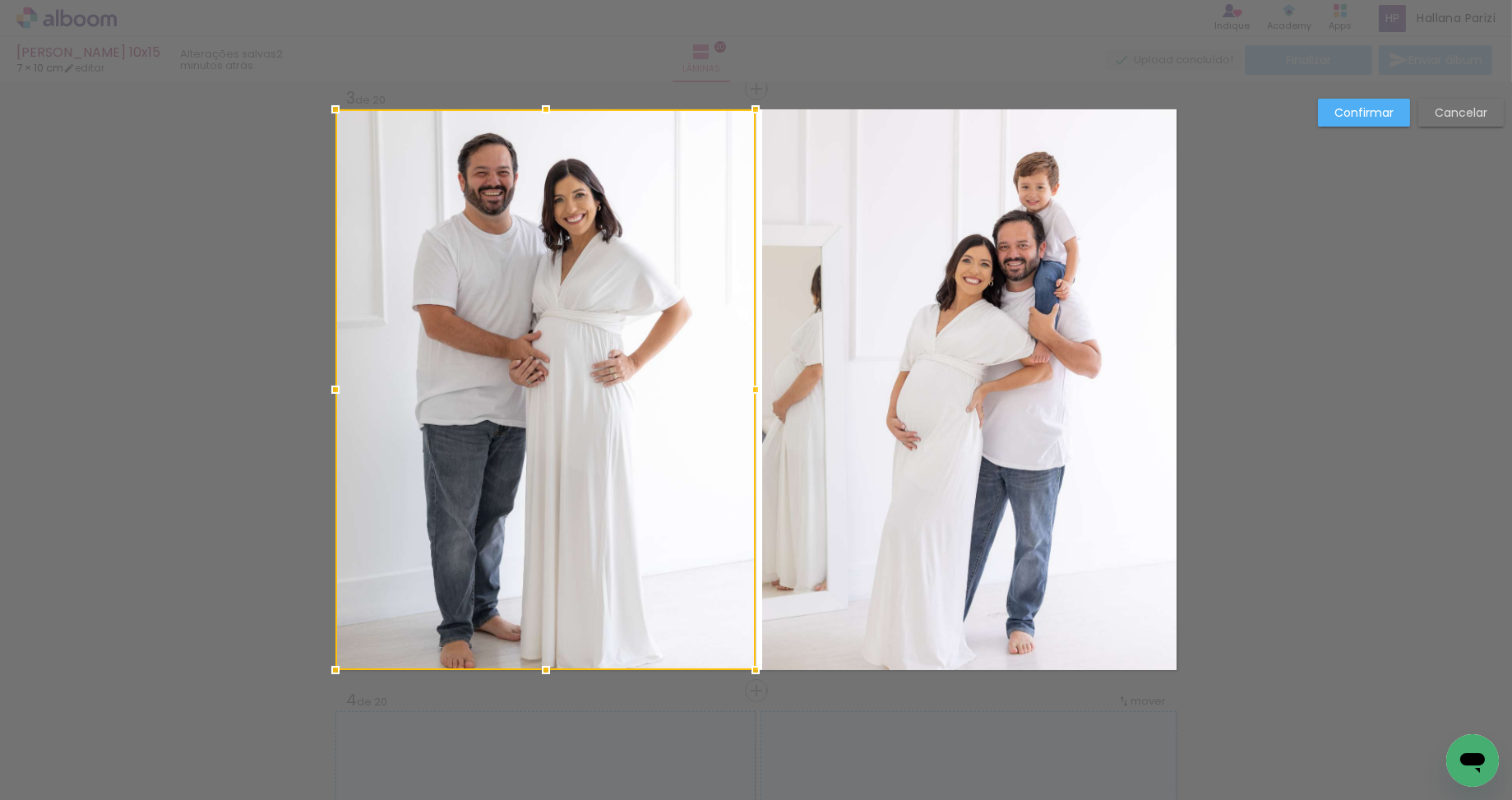
click at [1400, 118] on paper-button "Confirmar" at bounding box center [1364, 112] width 92 height 28
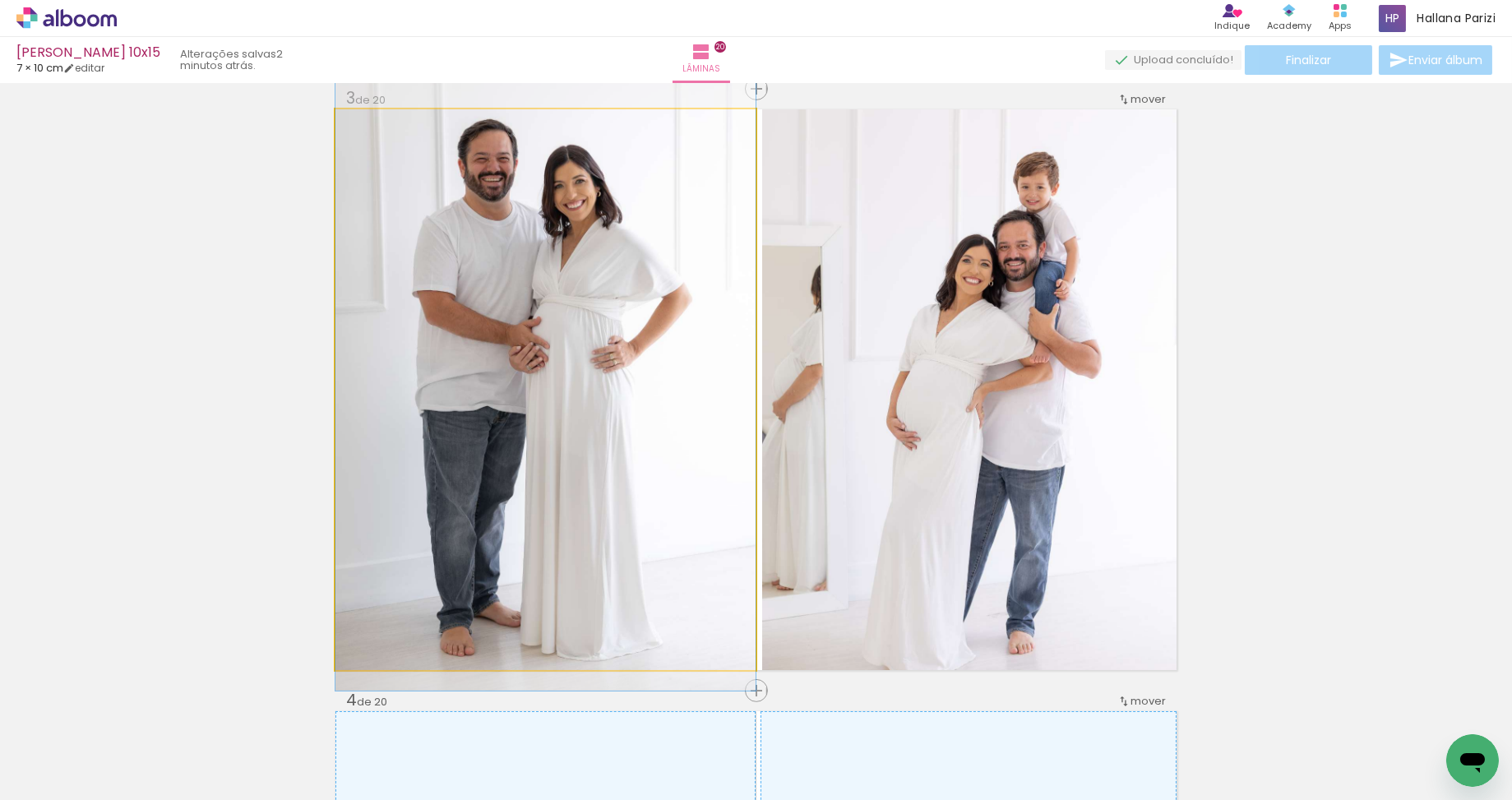
drag, startPoint x: 583, startPoint y: 339, endPoint x: 583, endPoint y: 326, distance: 13.0
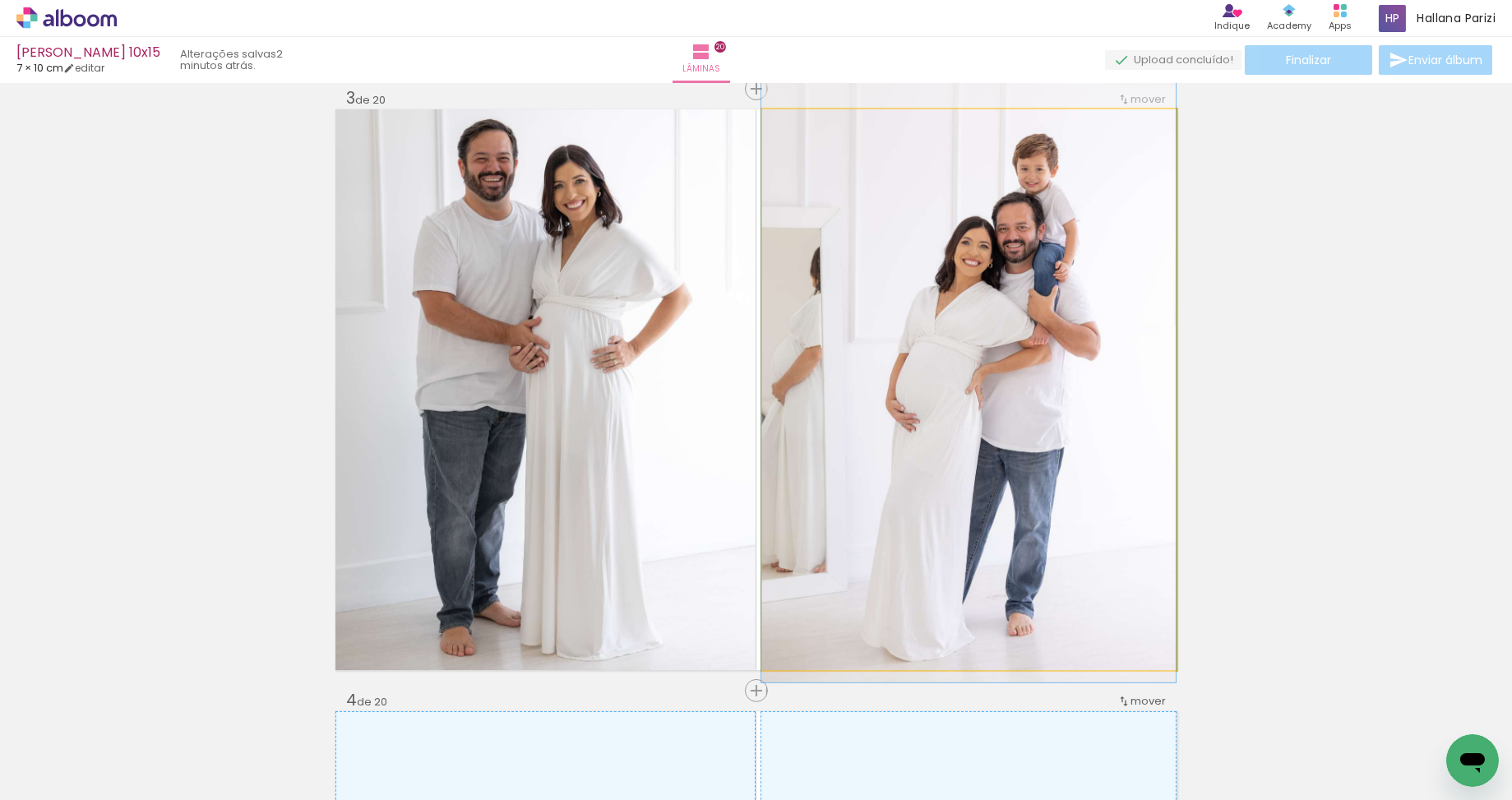
drag, startPoint x: 999, startPoint y: 438, endPoint x: 997, endPoint y: 415, distance: 23.1
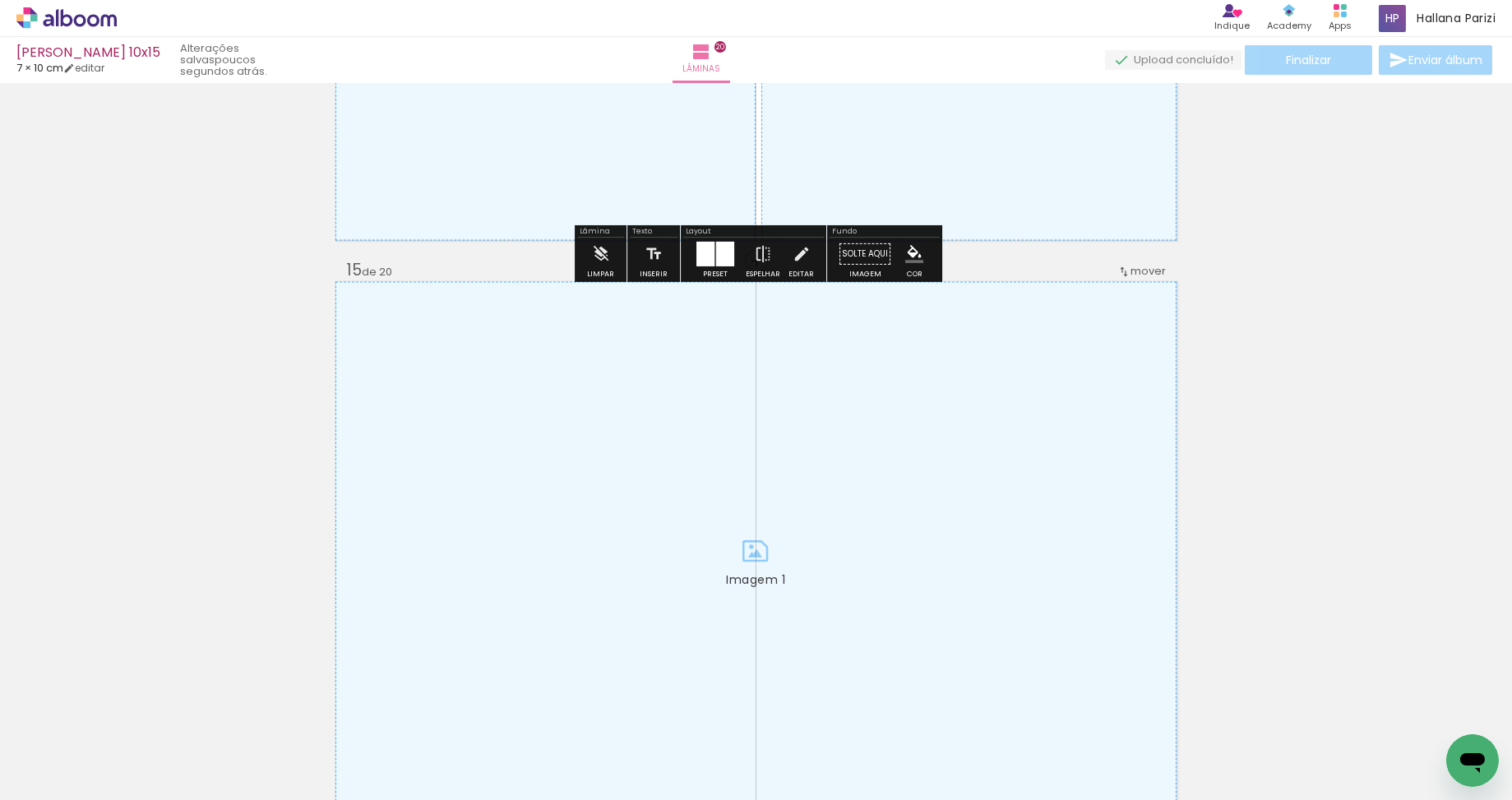
scroll to position [9628, 0]
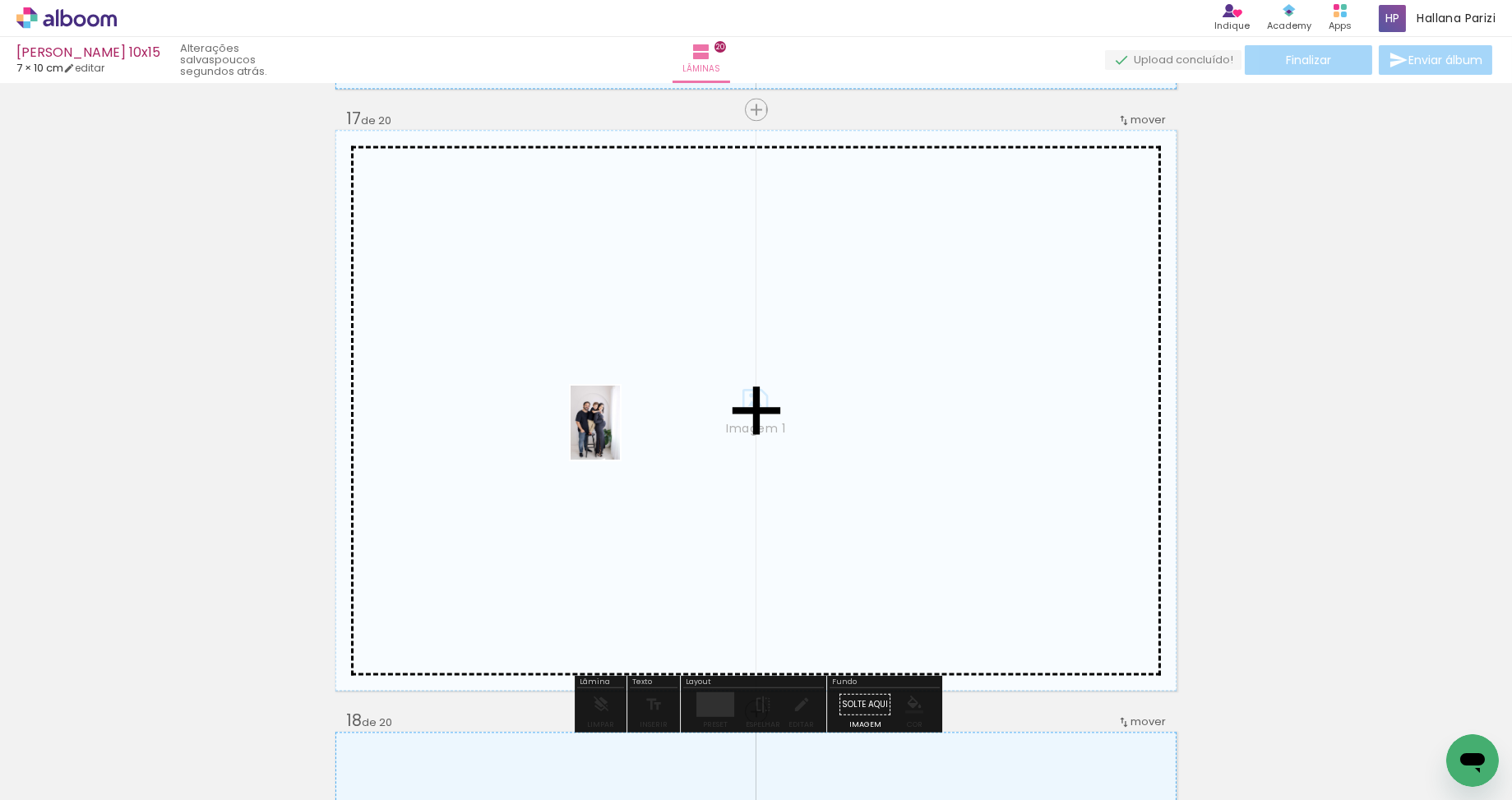
drag, startPoint x: 993, startPoint y: 610, endPoint x: 620, endPoint y: 435, distance: 412.0
click at [620, 435] on quentale-workspace at bounding box center [756, 400] width 1512 height 800
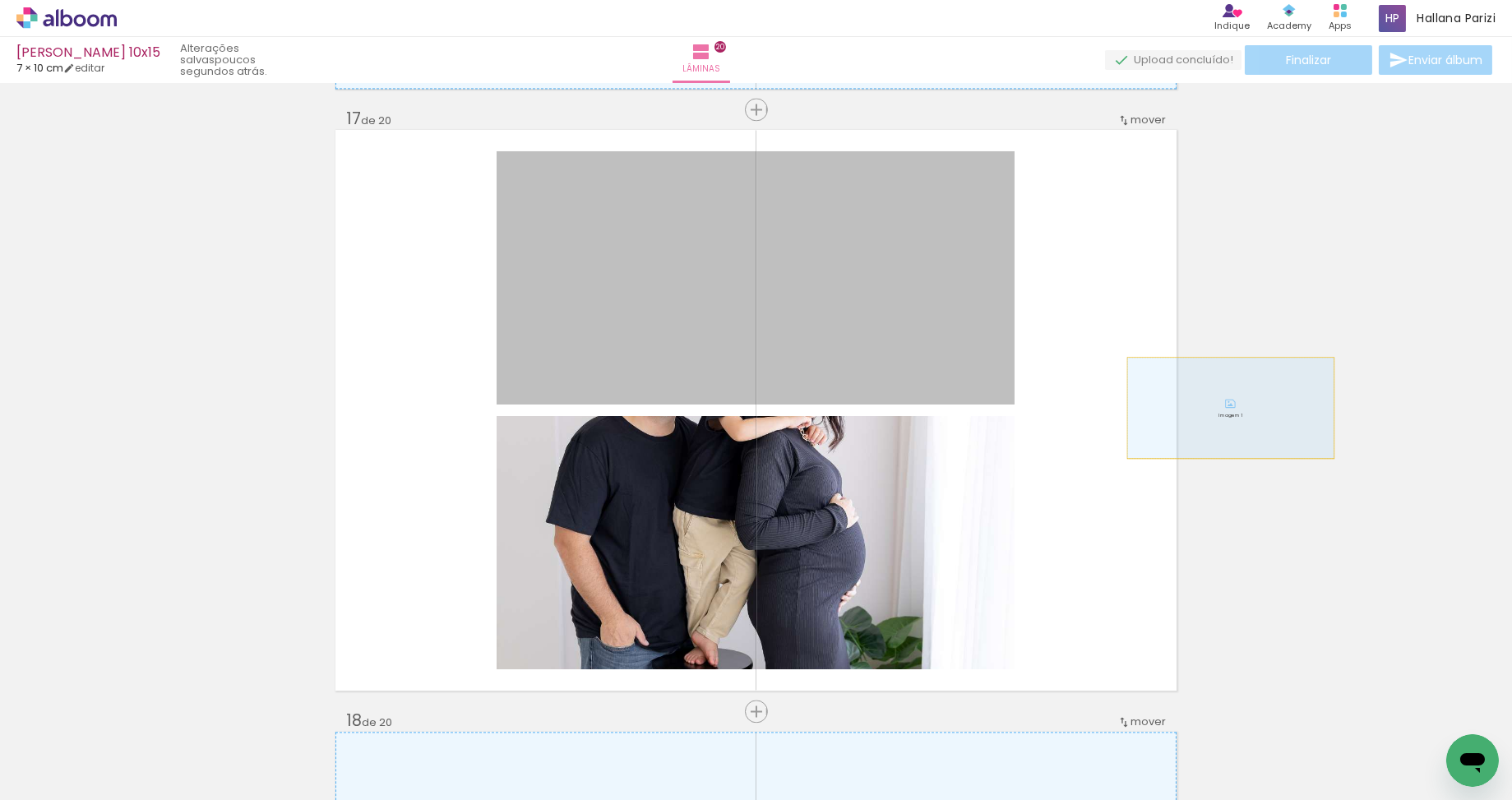
drag, startPoint x: 808, startPoint y: 358, endPoint x: 1231, endPoint y: 407, distance: 425.8
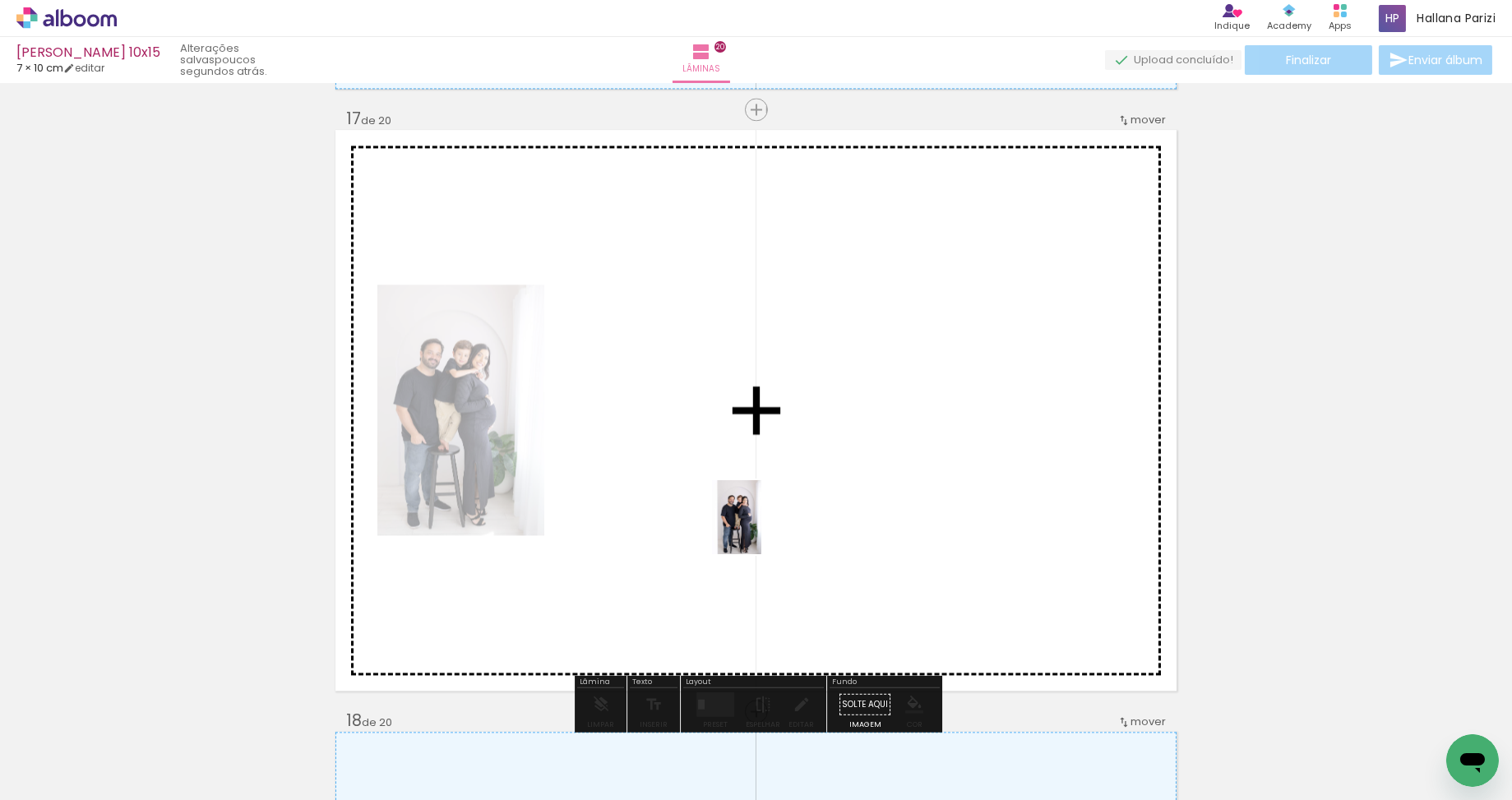
drag, startPoint x: 1278, startPoint y: 756, endPoint x: 758, endPoint y: 521, distance: 570.6
click at [761, 529] on quentale-workspace at bounding box center [756, 400] width 1512 height 800
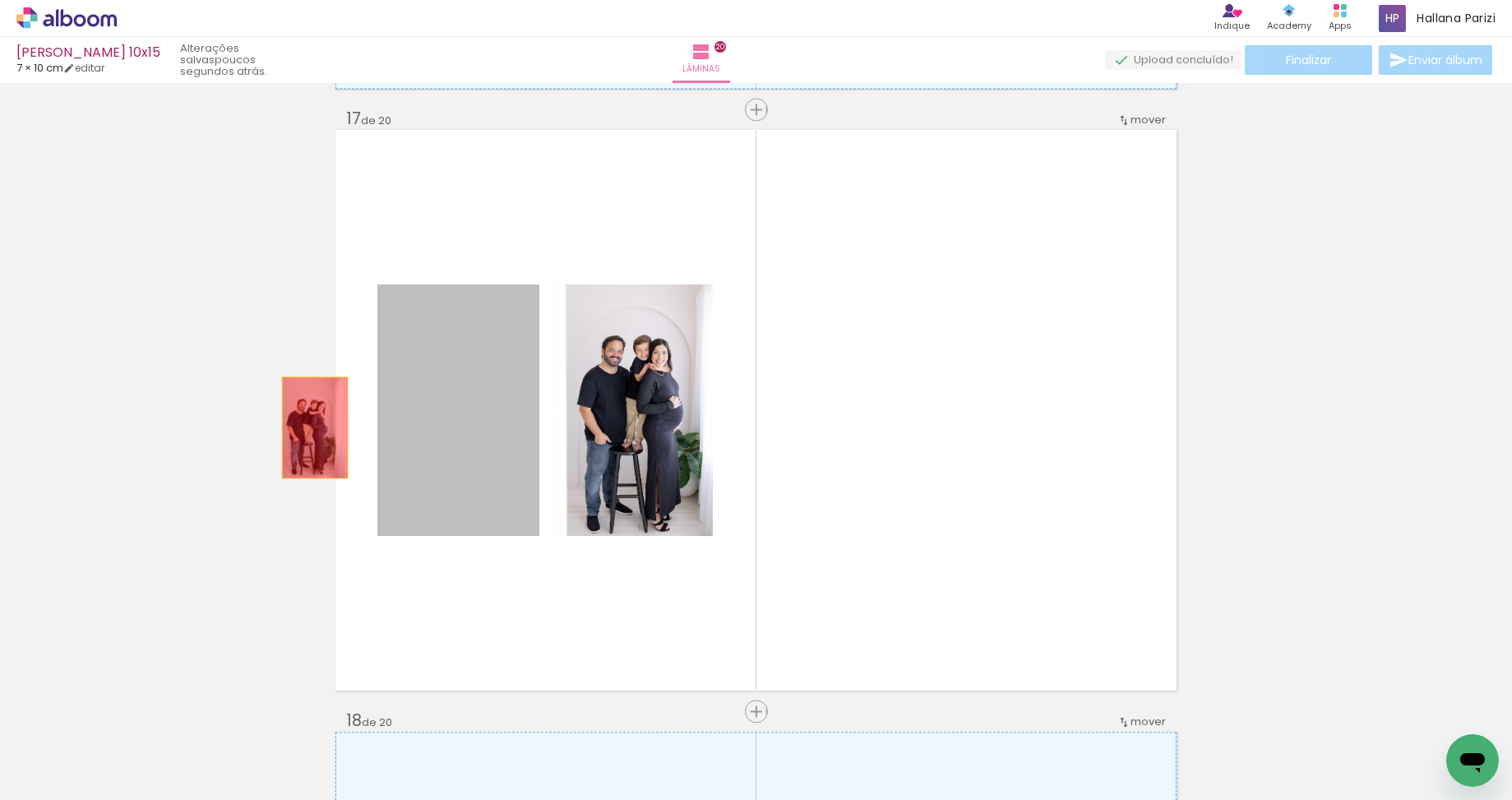
drag, startPoint x: 471, startPoint y: 437, endPoint x: 315, endPoint y: 427, distance: 156.3
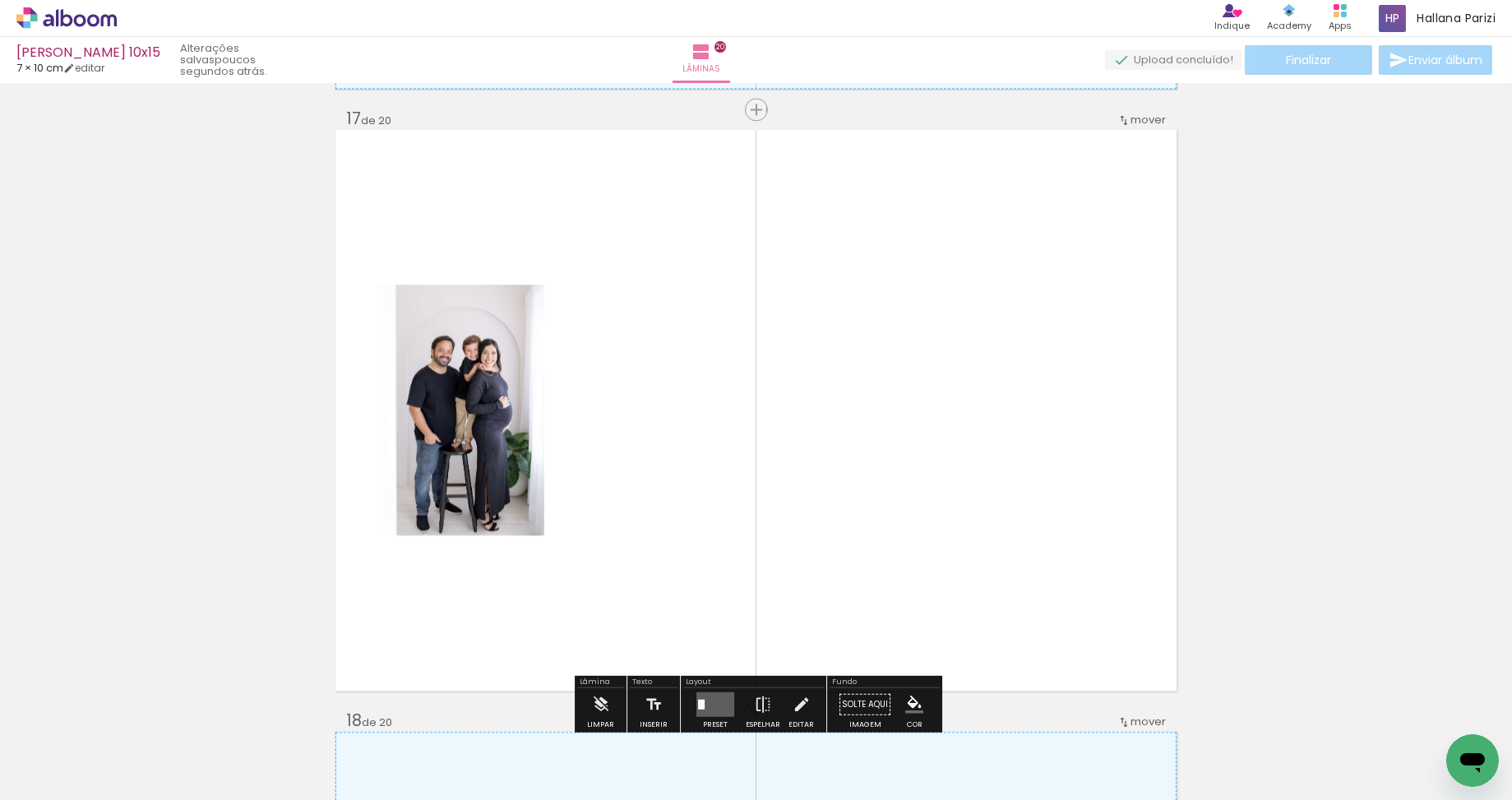
click at [1139, 715] on iron-icon at bounding box center [1132, 711] width 17 height 17
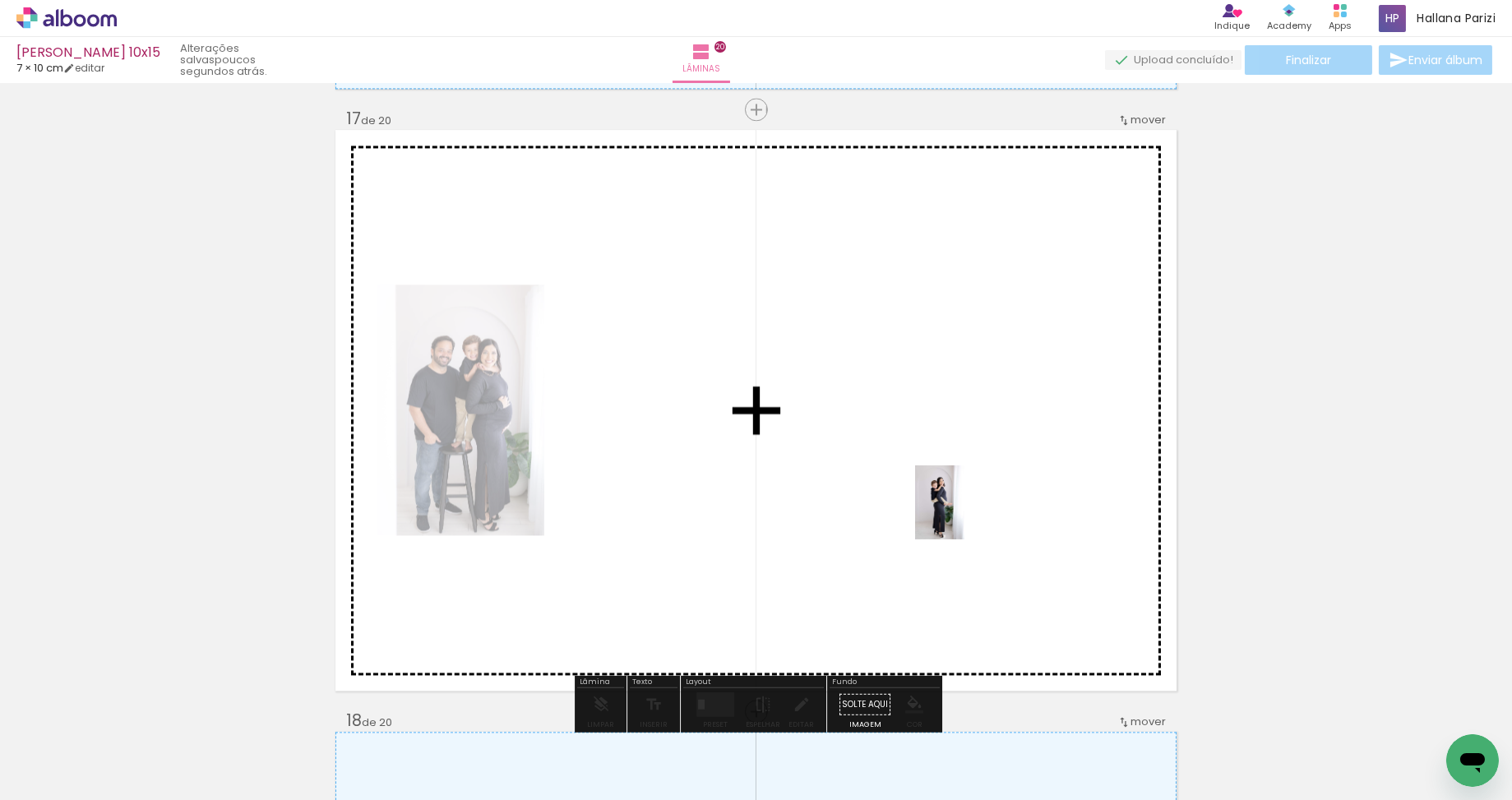
drag, startPoint x: 1361, startPoint y: 733, endPoint x: 964, endPoint y: 515, distance: 452.9
click at [964, 515] on quentale-workspace at bounding box center [756, 400] width 1512 height 800
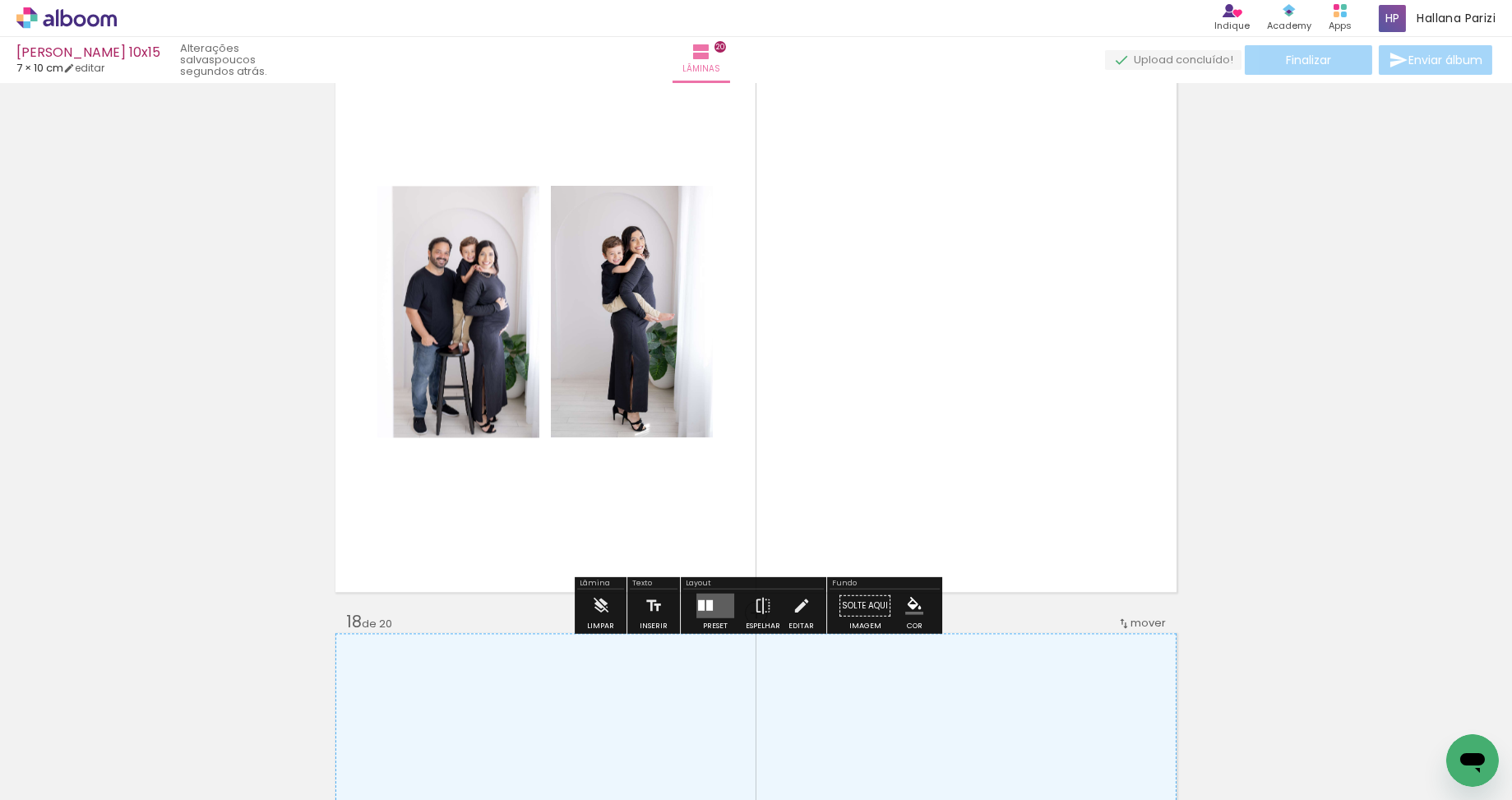
scroll to position [9728, 0]
click at [720, 604] on quentale-layouter at bounding box center [715, 605] width 38 height 25
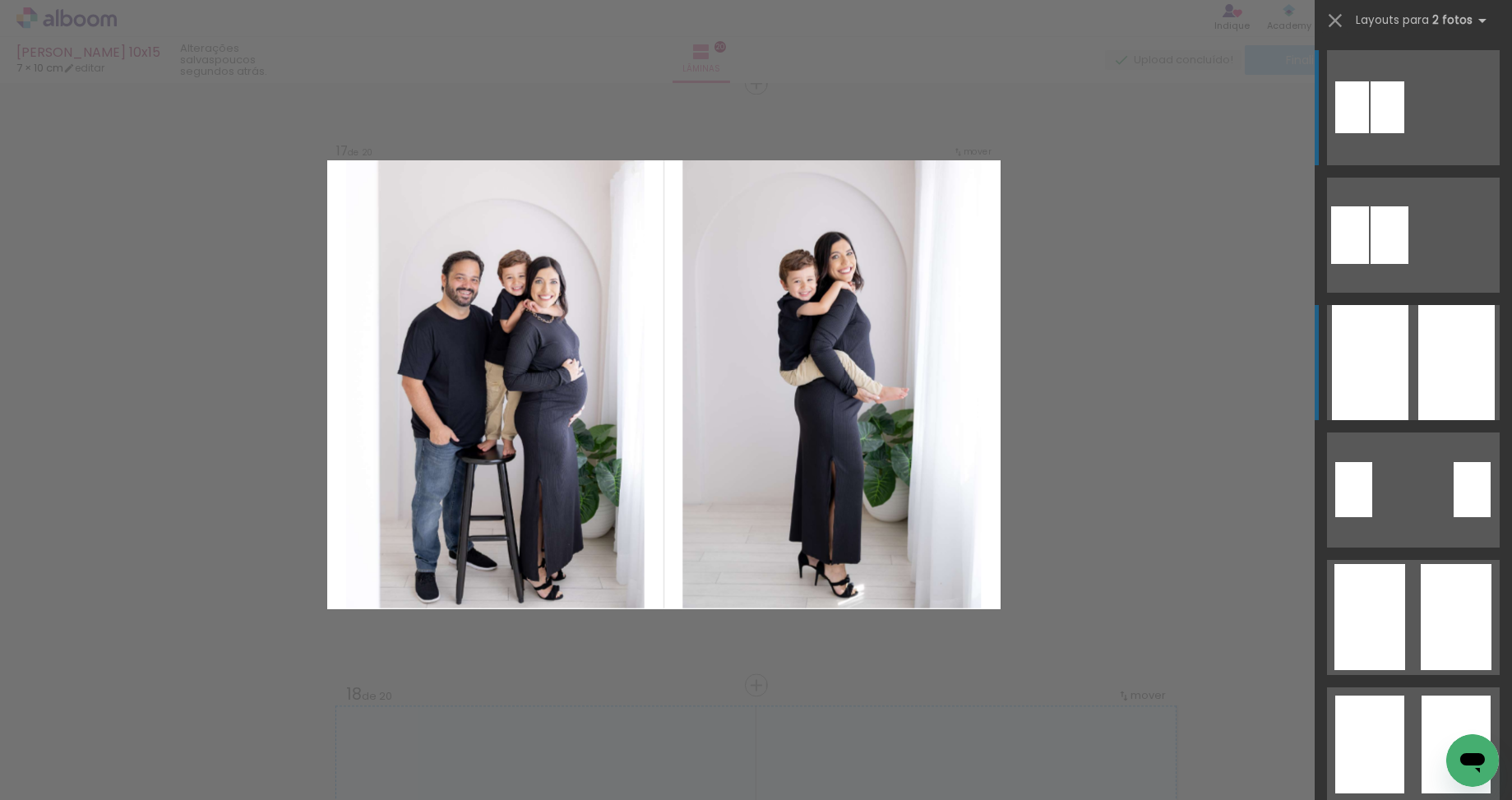
click at [1457, 367] on div at bounding box center [1456, 362] width 76 height 115
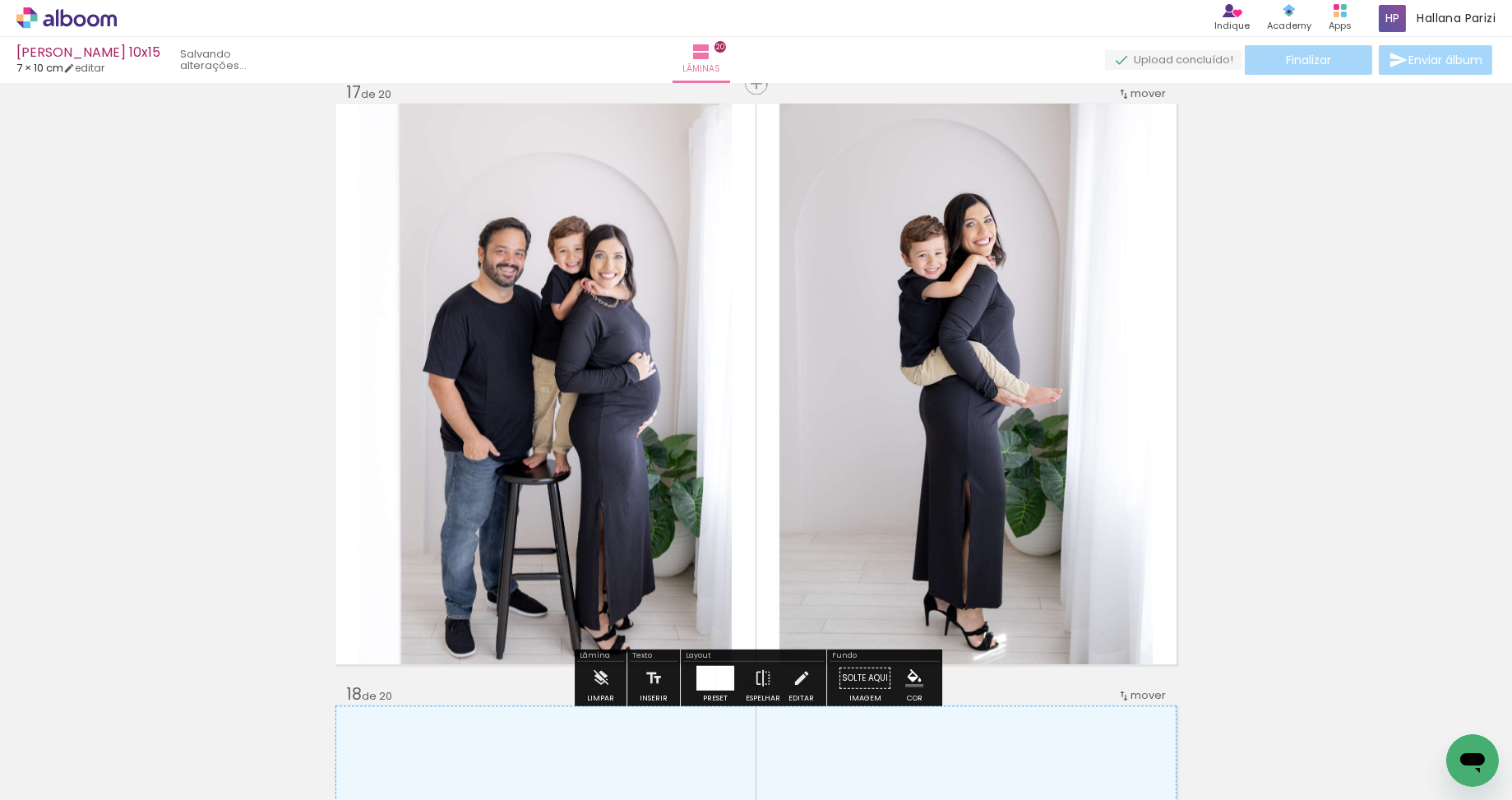
scroll to position [9648, 0]
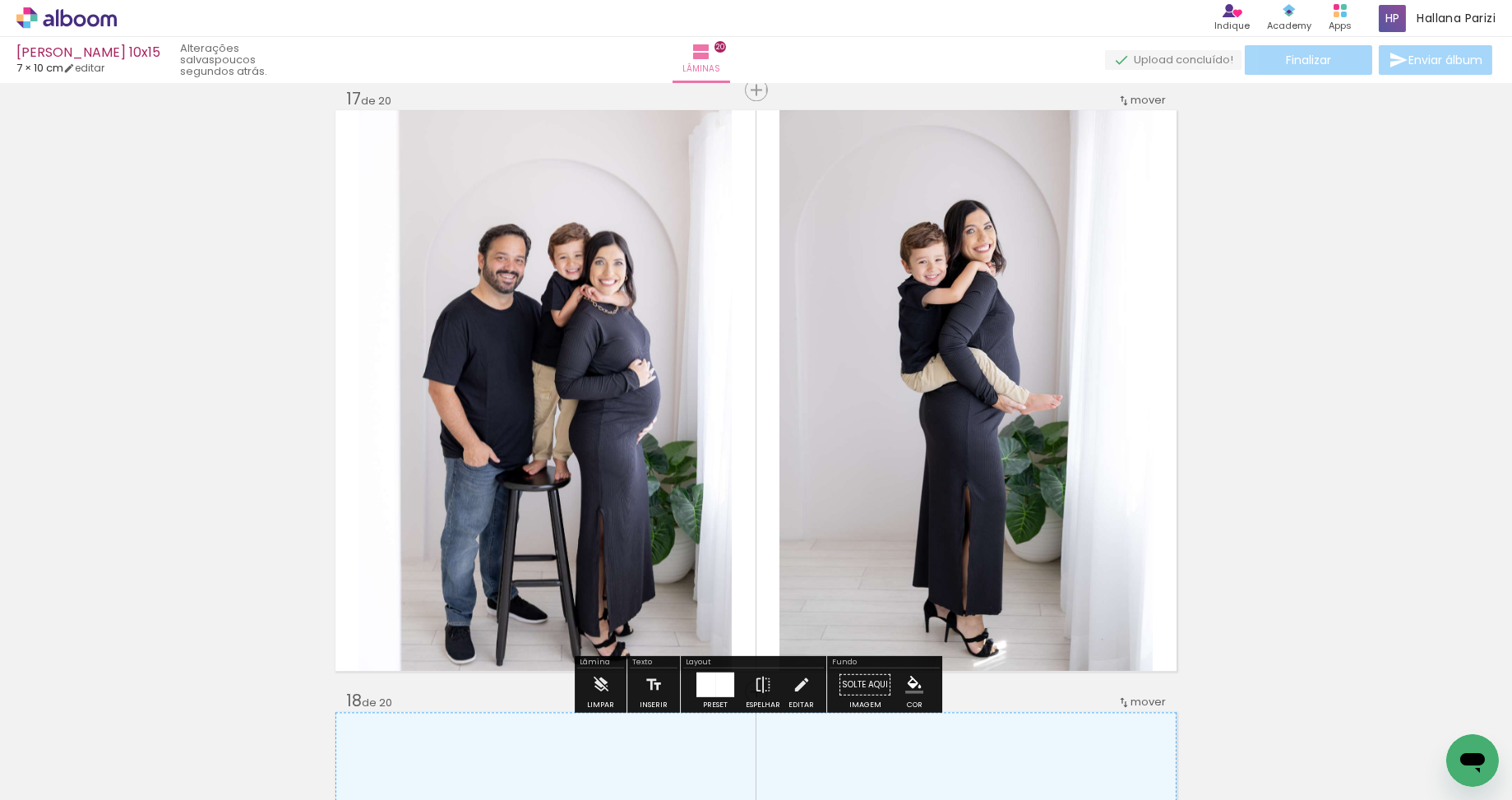
click at [663, 383] on quentale-photo "Imagem 1" at bounding box center [545, 390] width 373 height 560
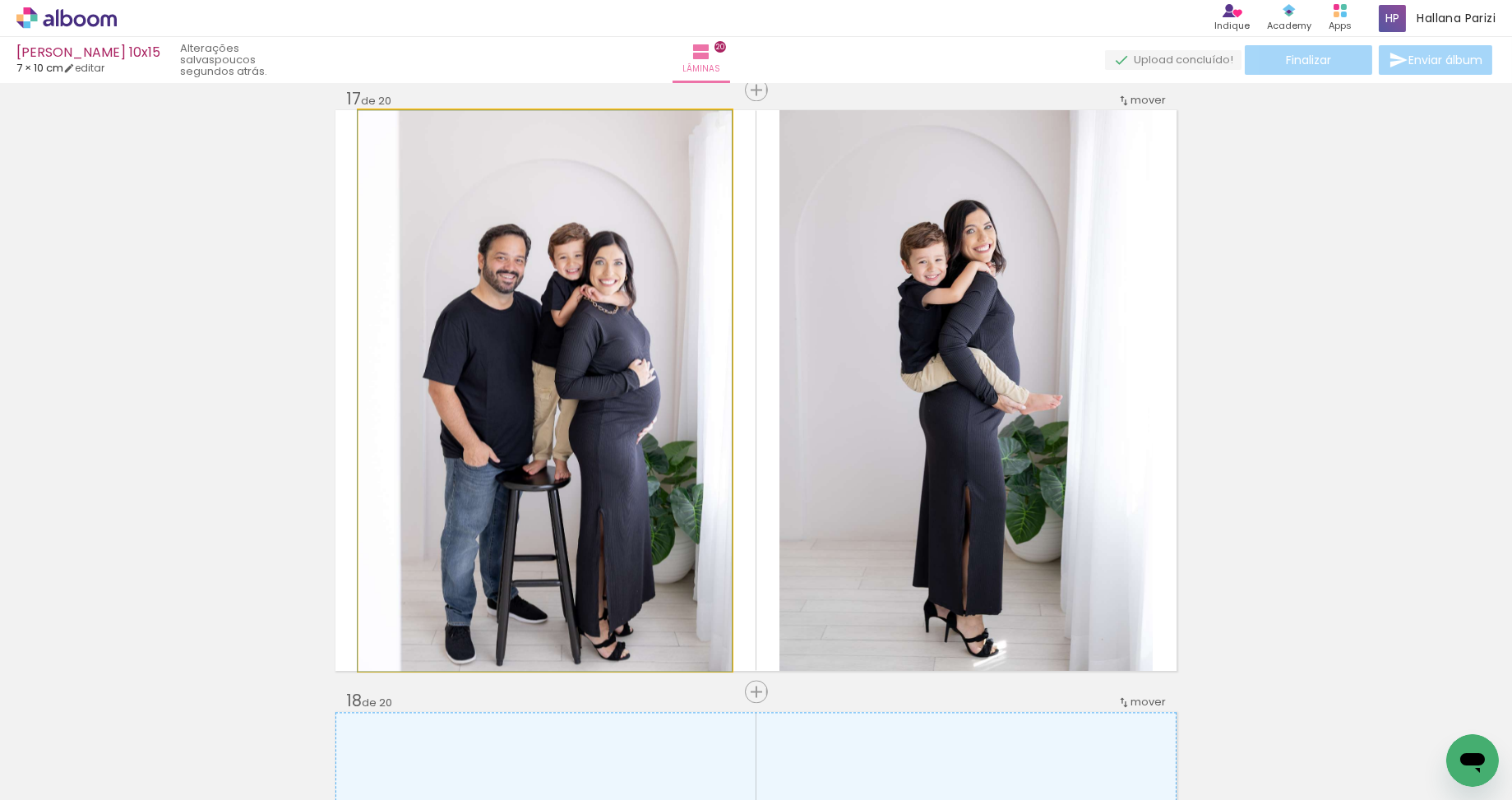
click at [663, 383] on quentale-photo "Imagem 1" at bounding box center [545, 390] width 373 height 560
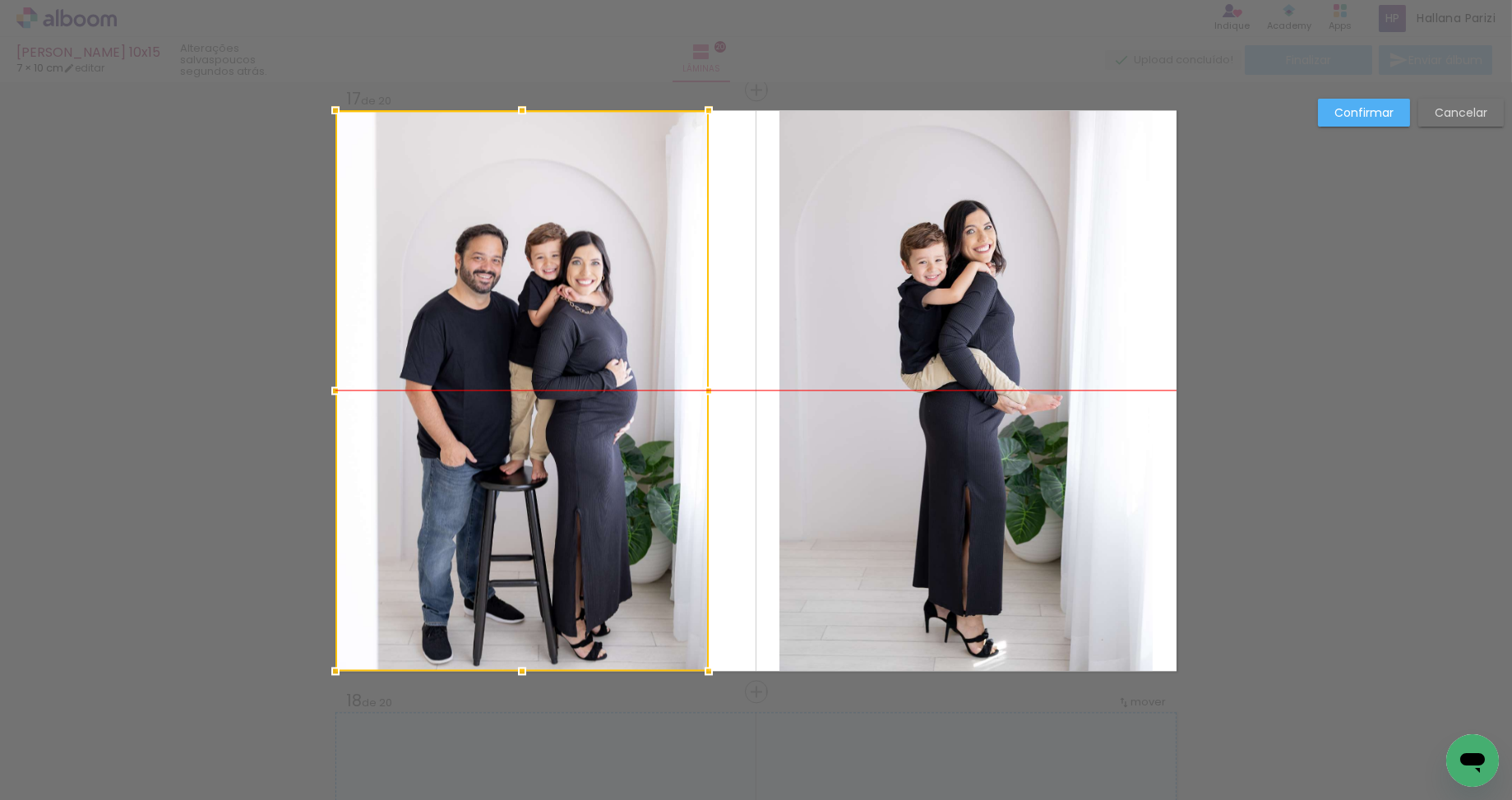
drag, startPoint x: 659, startPoint y: 380, endPoint x: 550, endPoint y: 378, distance: 109.0
click at [540, 378] on div at bounding box center [522, 390] width 373 height 560
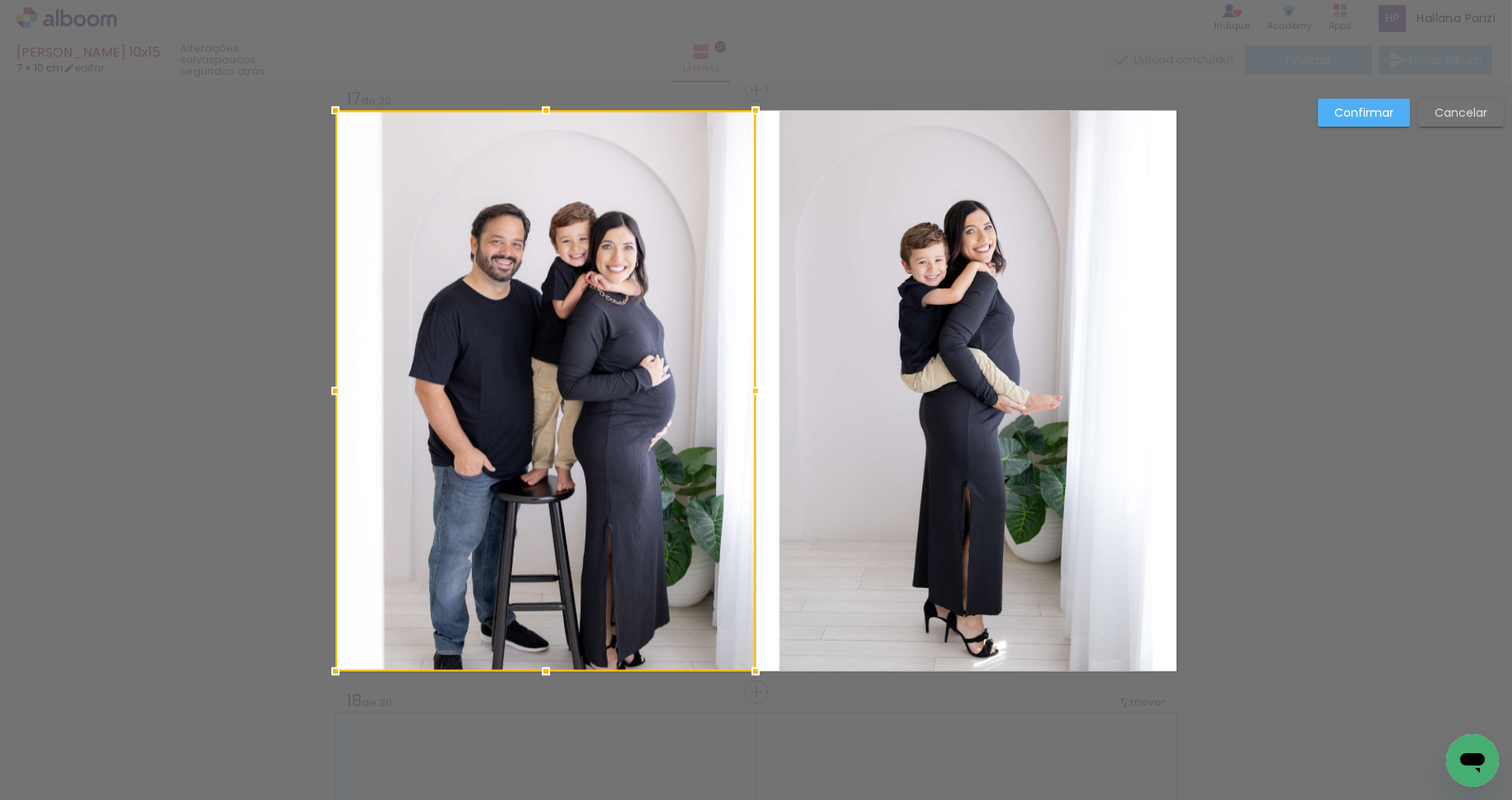
drag, startPoint x: 715, startPoint y: 394, endPoint x: 856, endPoint y: 400, distance: 141.1
click at [856, 400] on album-spread "Imagem 1 17 de 20" at bounding box center [756, 390] width 841 height 560
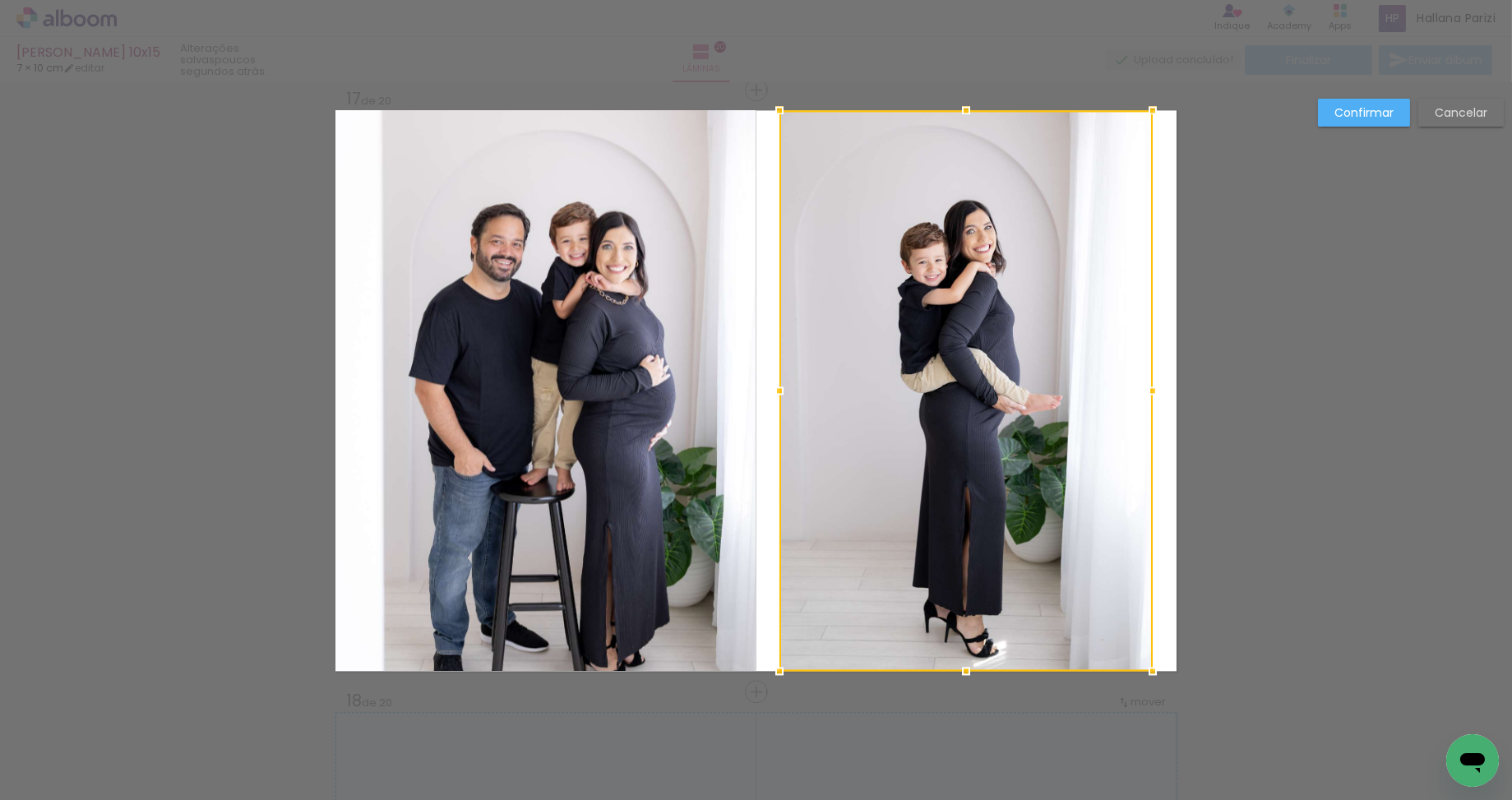
drag, startPoint x: 881, startPoint y: 397, endPoint x: 826, endPoint y: 396, distance: 55.0
click at [881, 397] on div at bounding box center [966, 390] width 373 height 560
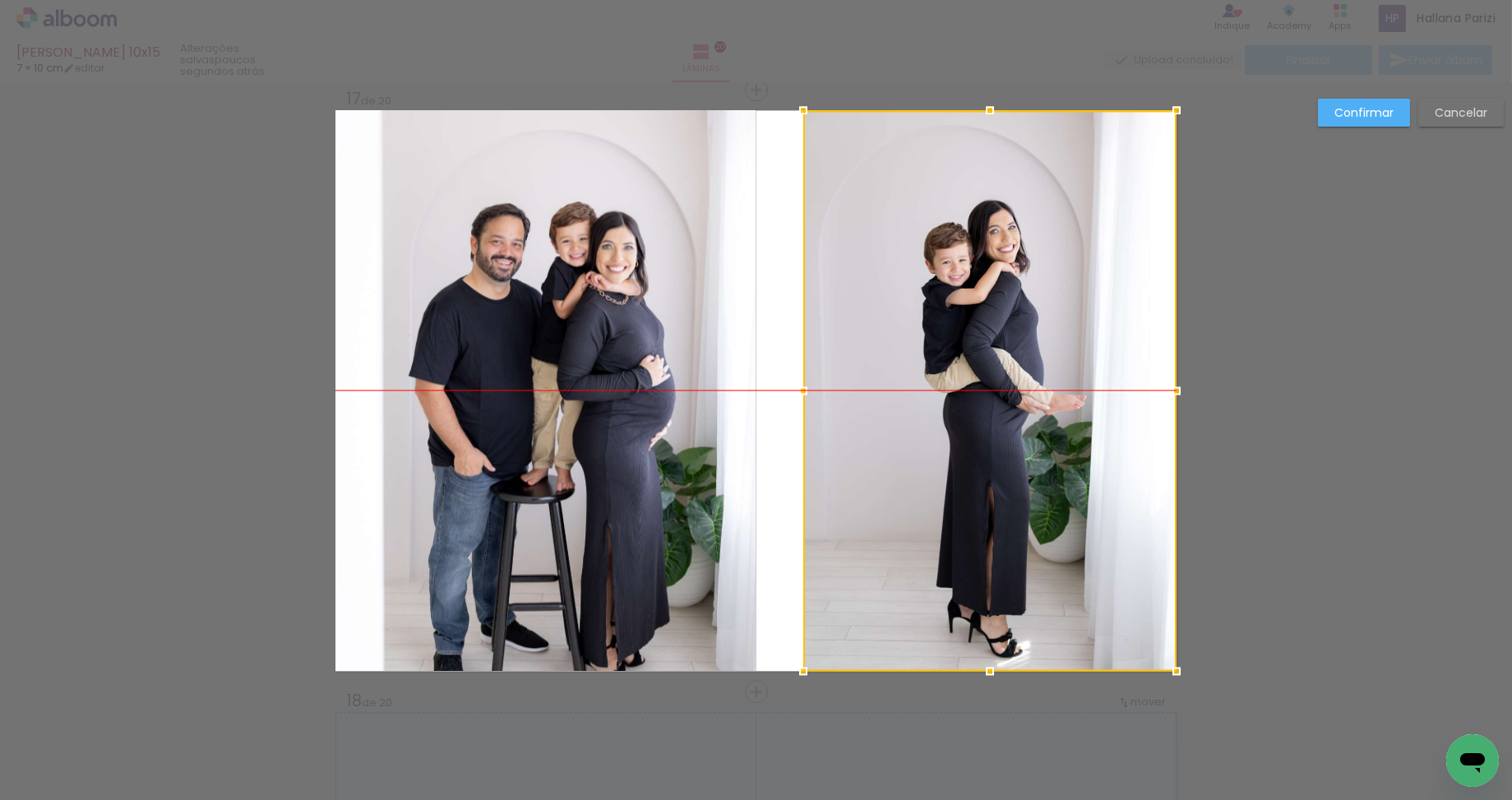
drag, startPoint x: 953, startPoint y: 397, endPoint x: 963, endPoint y: 397, distance: 10.0
click at [963, 397] on div at bounding box center [989, 390] width 373 height 560
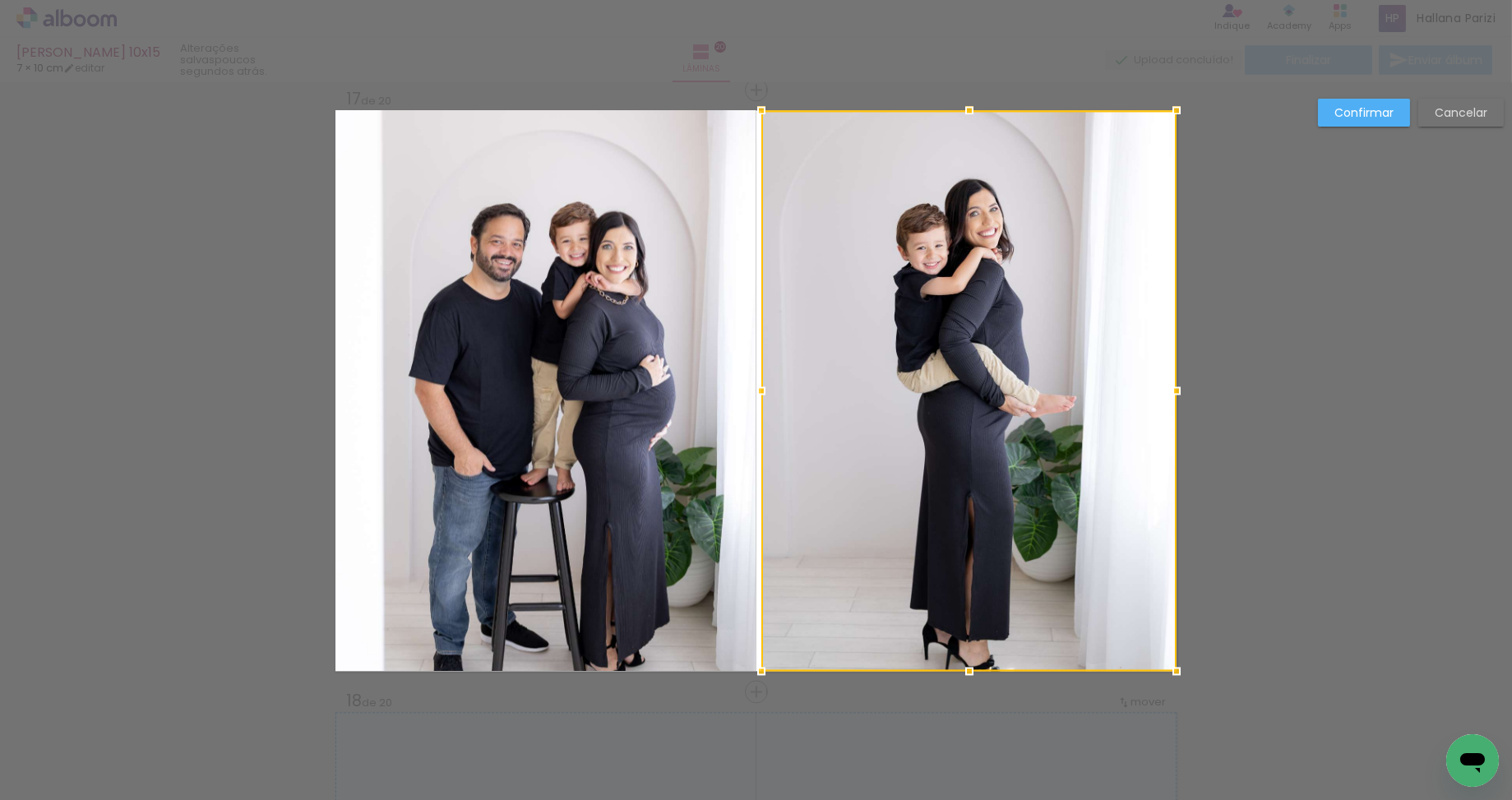
drag, startPoint x: 784, startPoint y: 392, endPoint x: 739, endPoint y: 393, distance: 45.0
click at [739, 393] on album-spread "Imagem 1 17 de 20" at bounding box center [756, 390] width 841 height 560
click at [0, 0] on slot "Confirmar" at bounding box center [0, 0] width 0 height 0
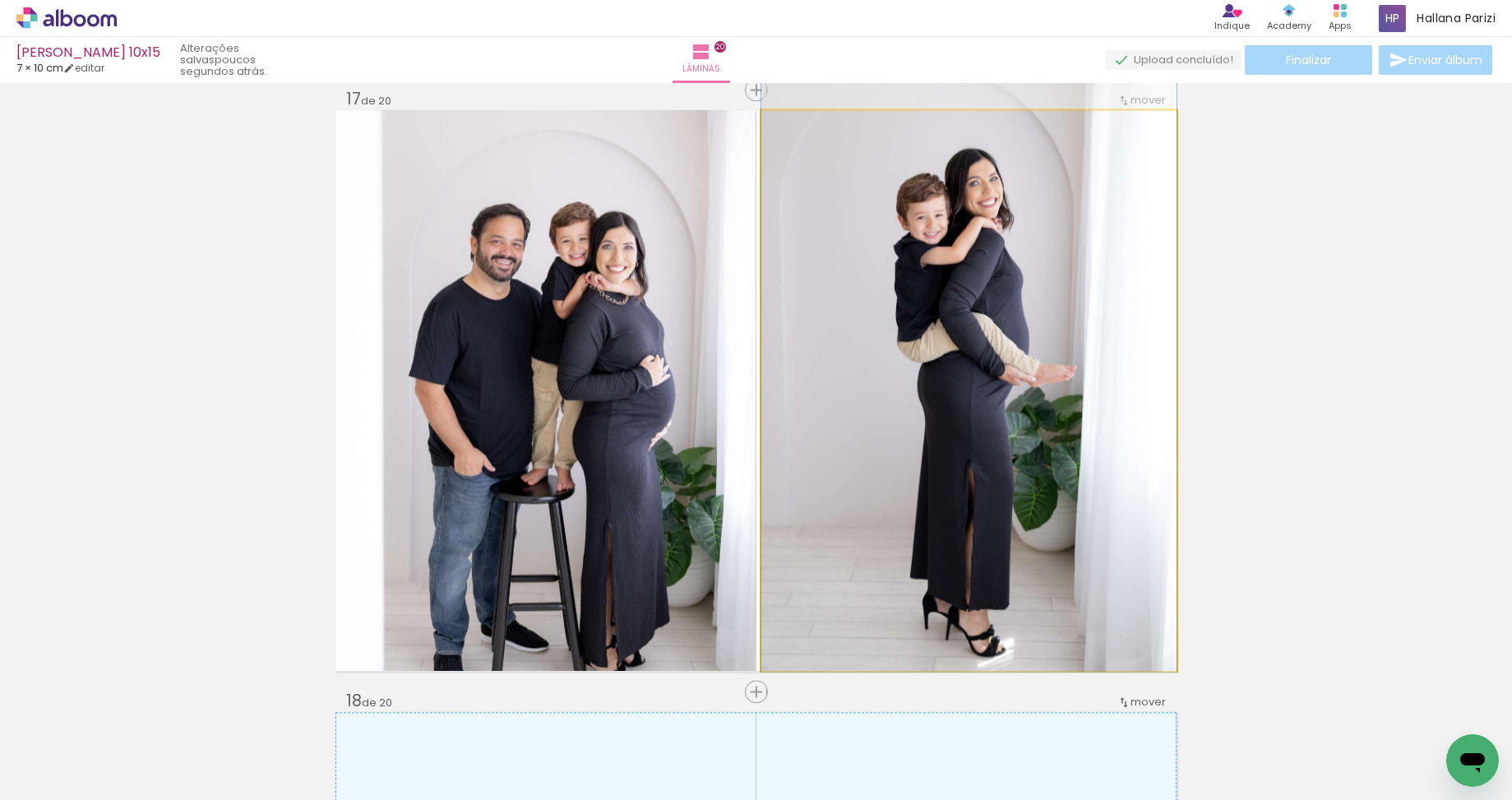
drag, startPoint x: 959, startPoint y: 294, endPoint x: 843, endPoint y: 271, distance: 118.3
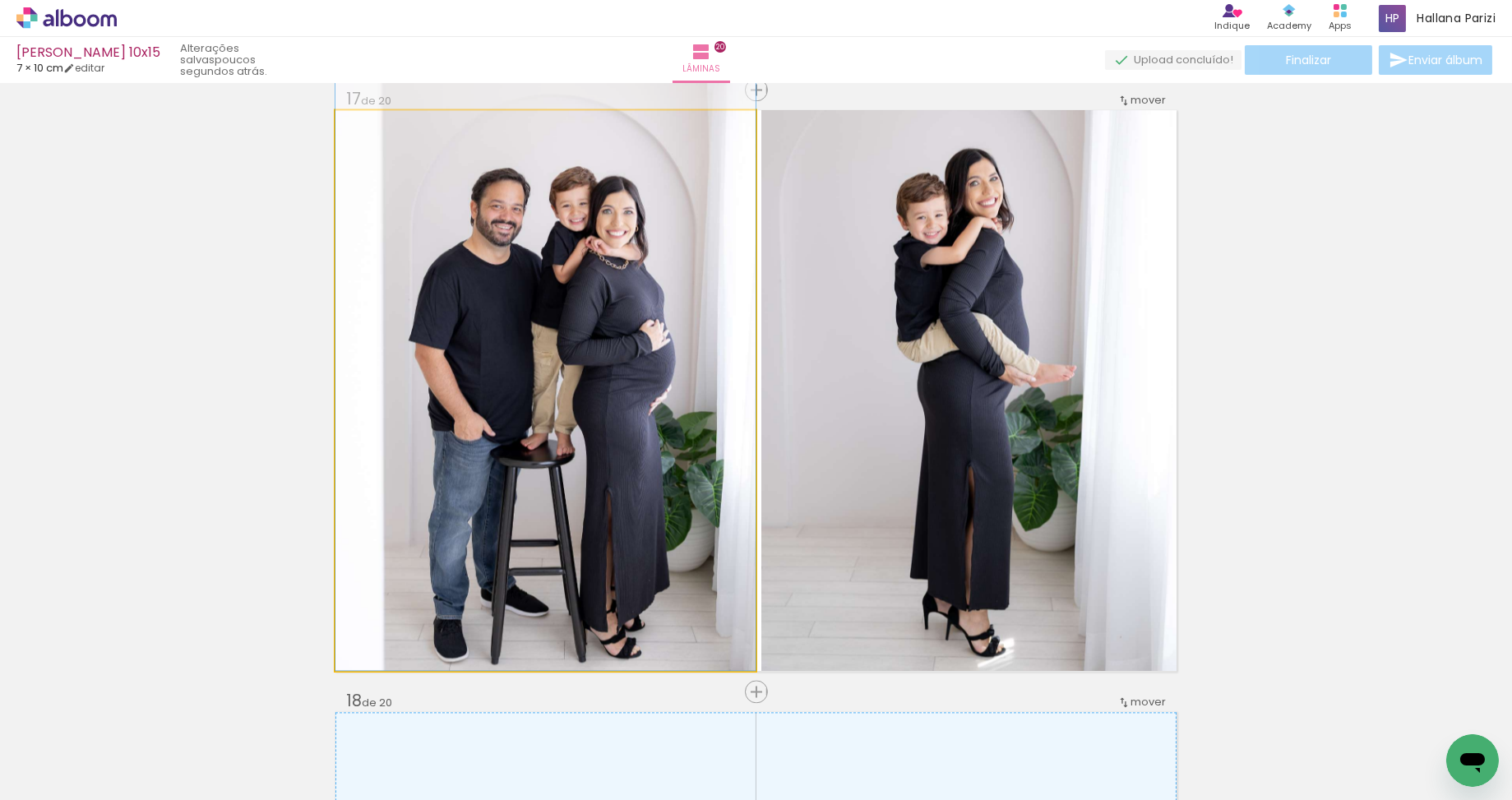
drag, startPoint x: 587, startPoint y: 314, endPoint x: 588, endPoint y: 270, distance: 44.0
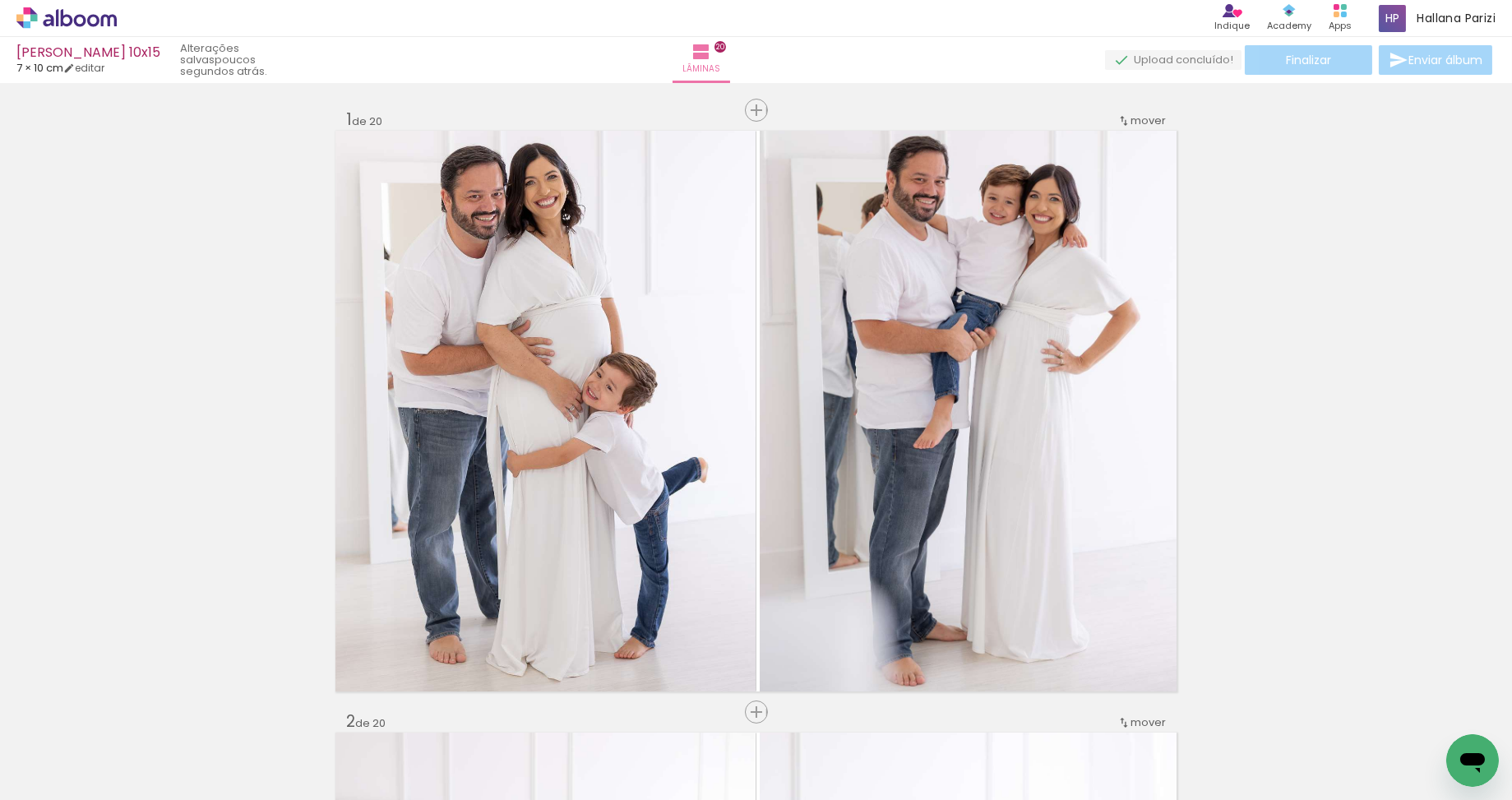
scroll to position [0, 3139]
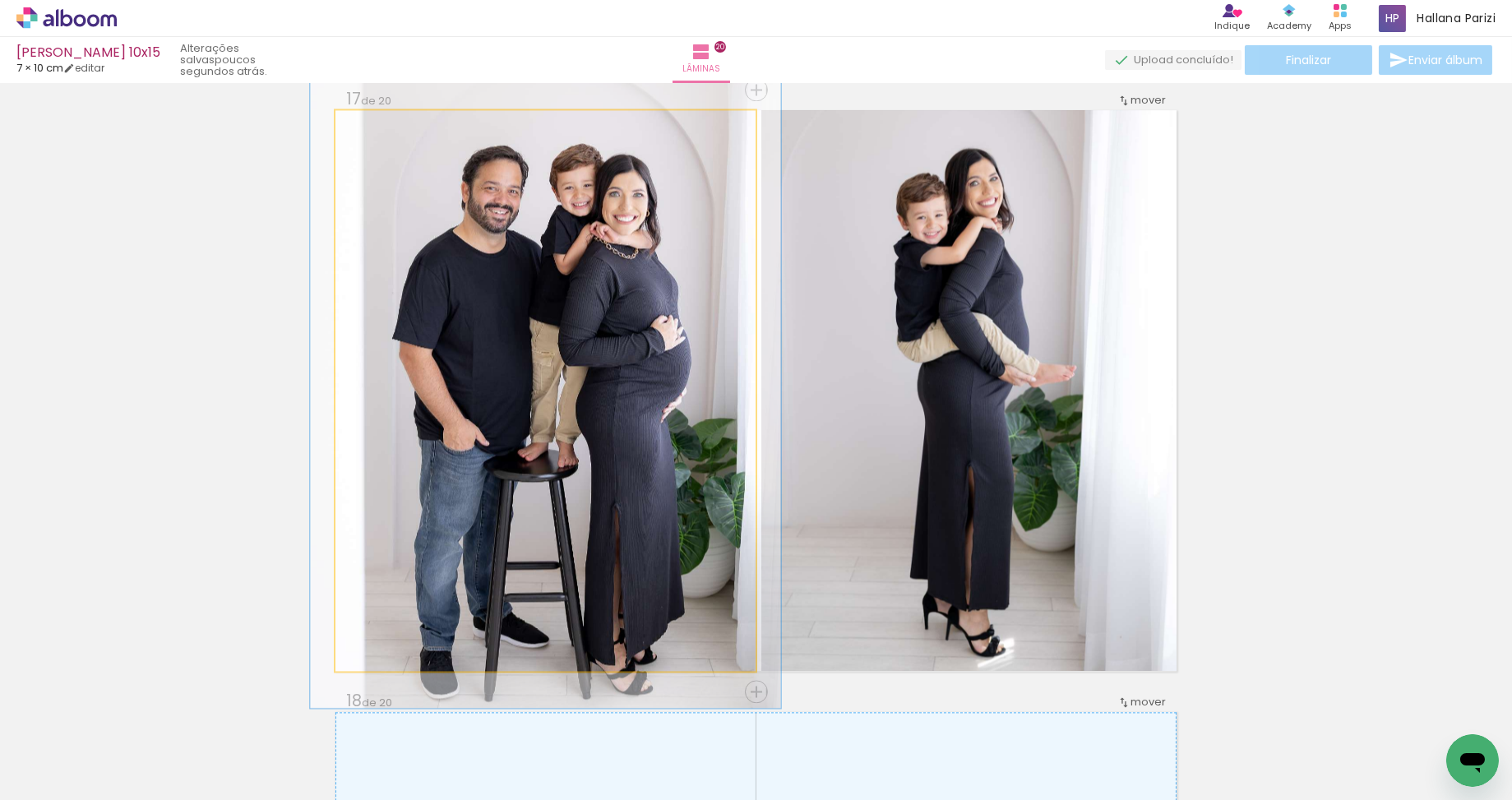
click at [383, 123] on div at bounding box center [380, 127] width 15 height 15
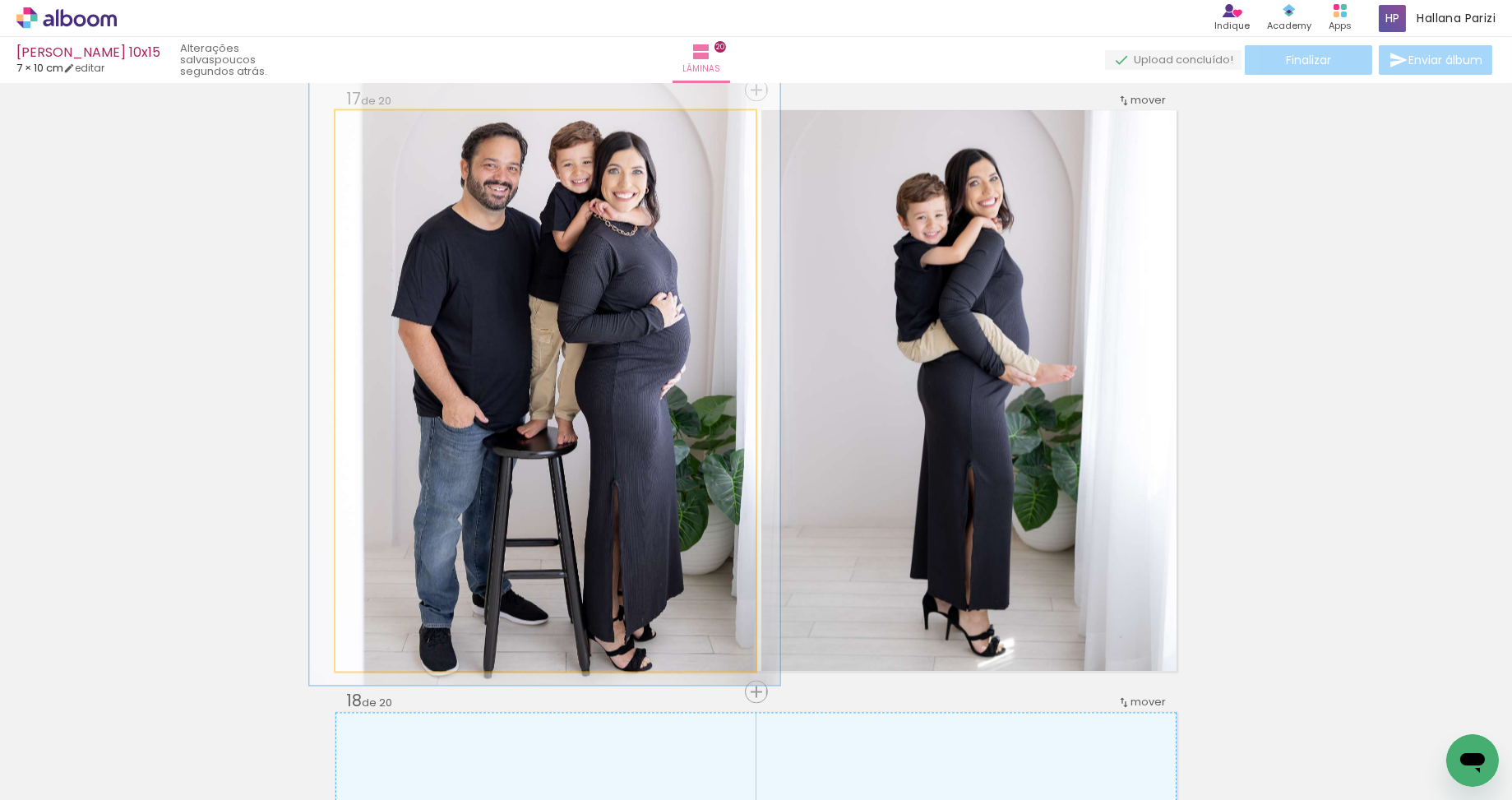
drag, startPoint x: 509, startPoint y: 322, endPoint x: 508, endPoint y: 299, distance: 23.0
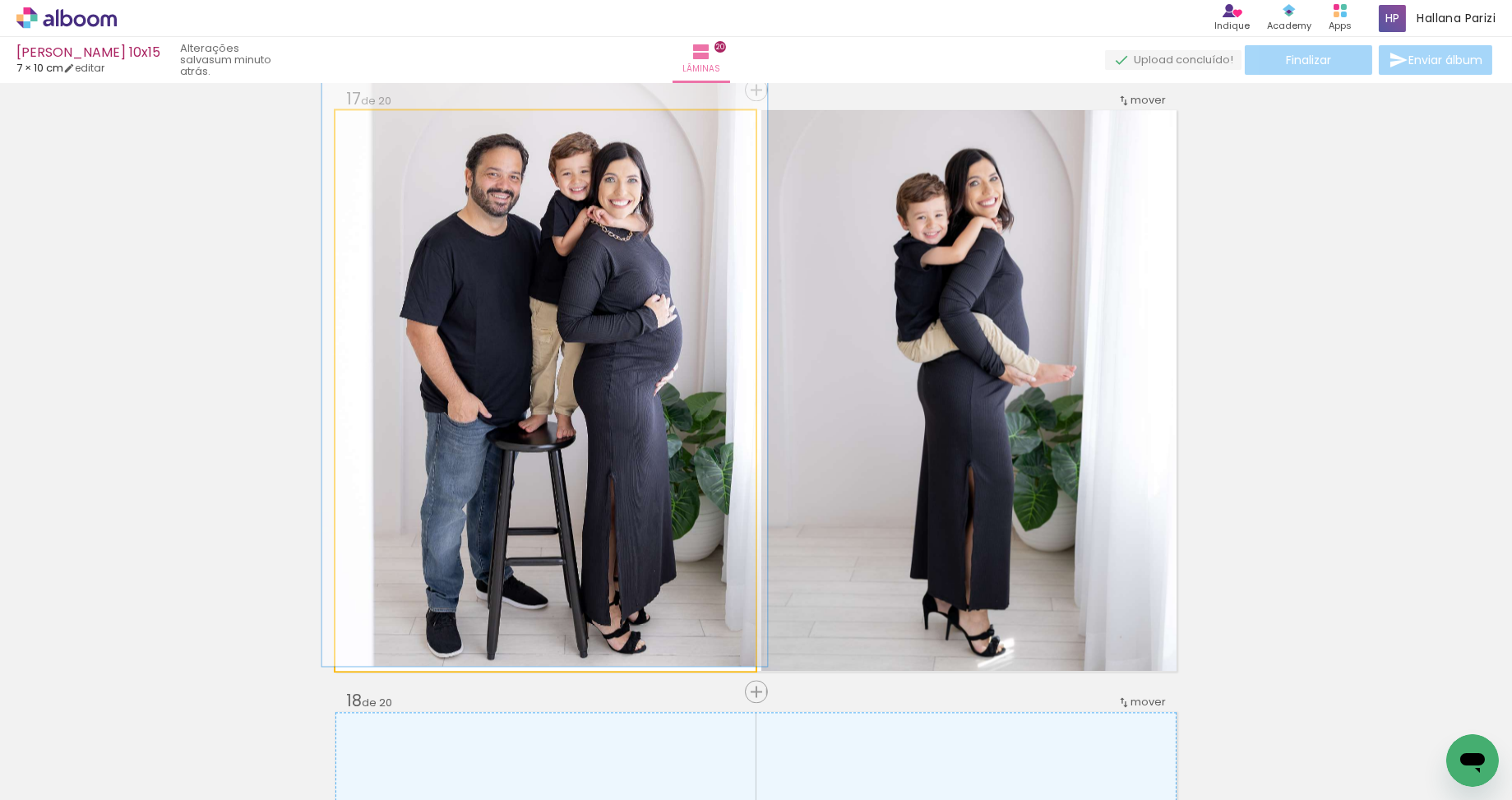
drag, startPoint x: 380, startPoint y: 126, endPoint x: 386, endPoint y: 139, distance: 14.3
type paper-slider "106"
click at [376, 126] on div at bounding box center [378, 127] width 15 height 15
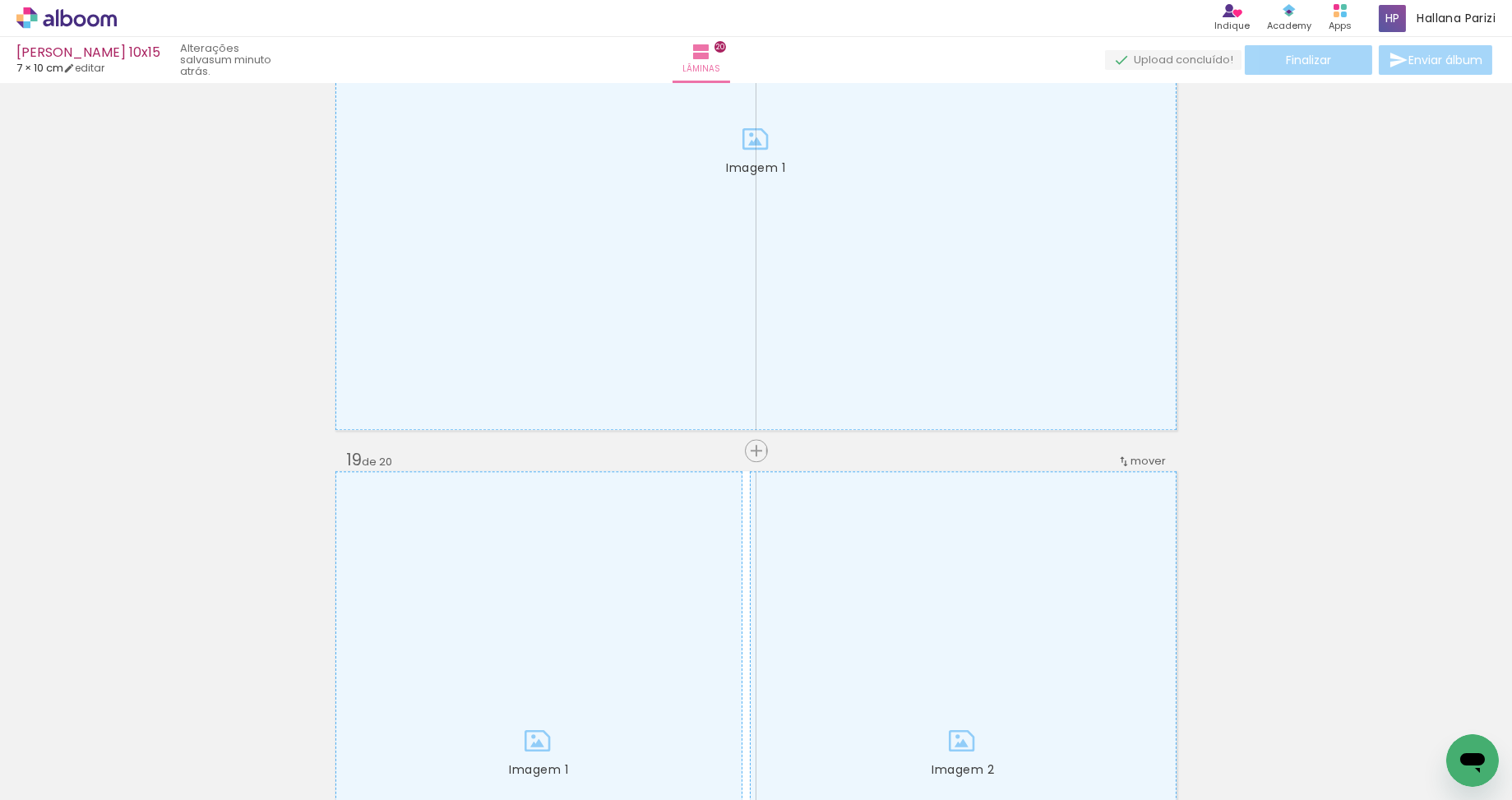
scroll to position [10494, 0]
click at [1416, 715] on iron-icon at bounding box center [1408, 711] width 17 height 17
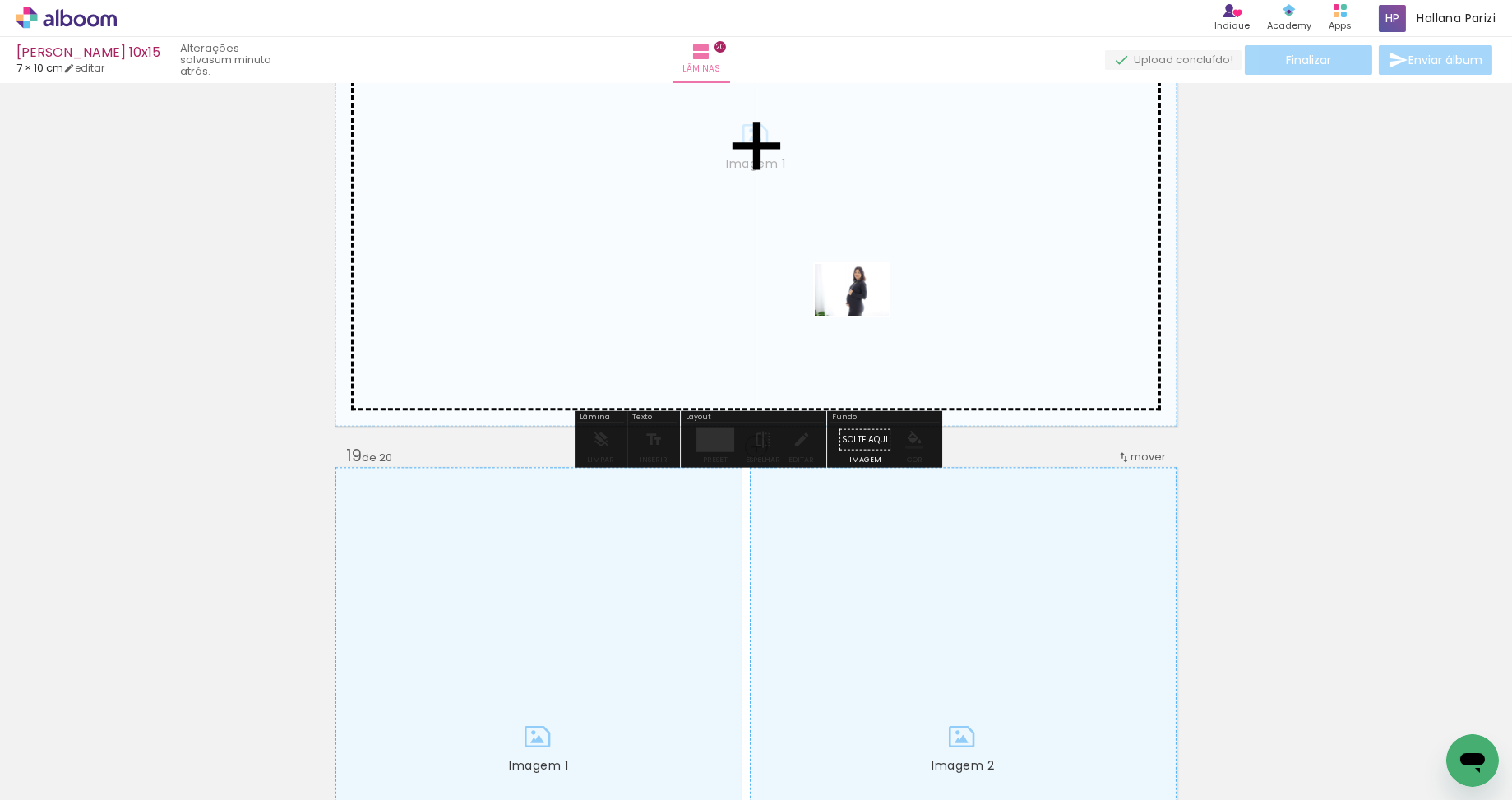
drag, startPoint x: 1176, startPoint y: 739, endPoint x: 863, endPoint y: 313, distance: 528.6
click at [863, 313] on quentale-workspace at bounding box center [756, 400] width 1512 height 800
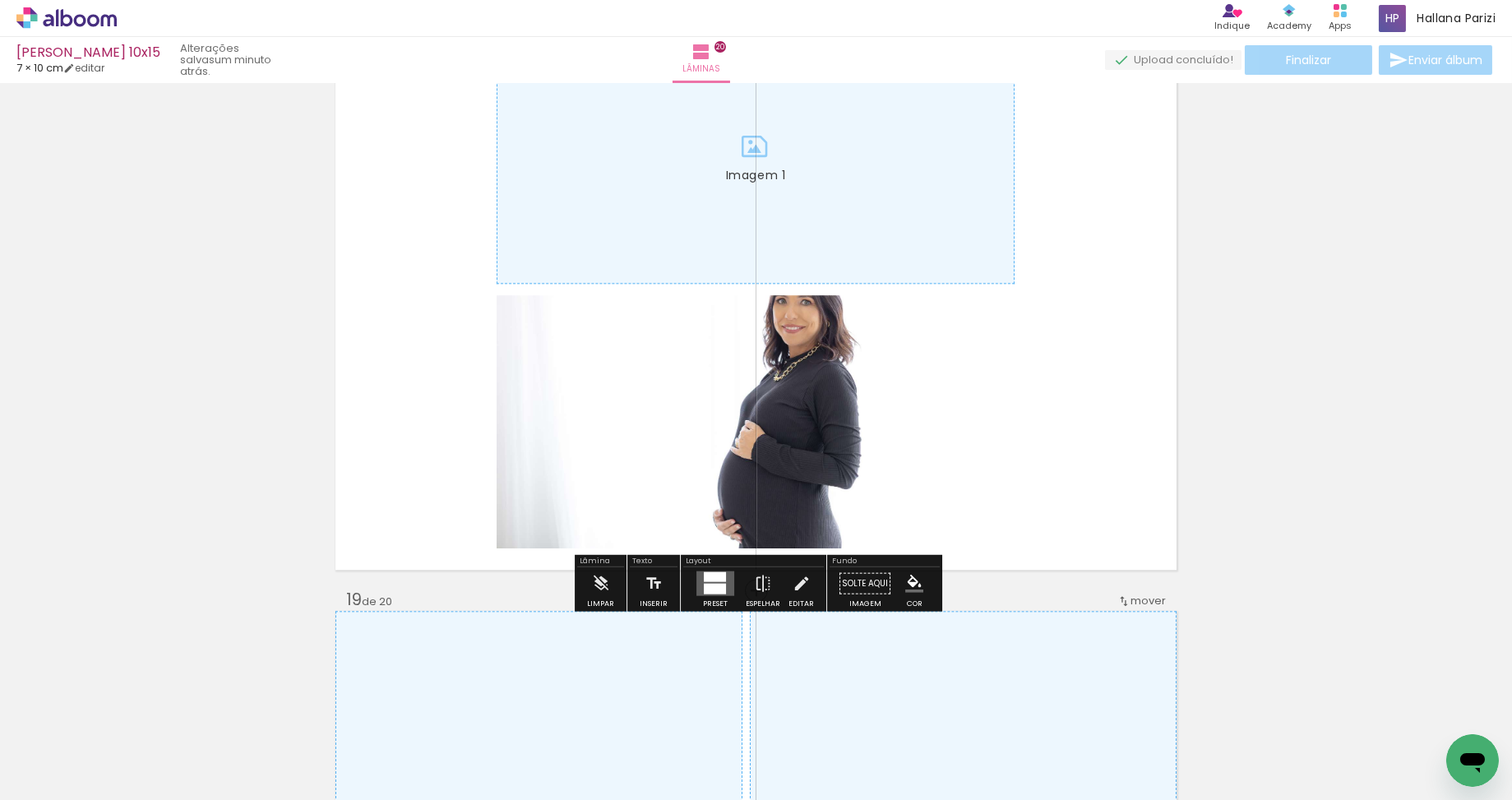
scroll to position [10347, 0]
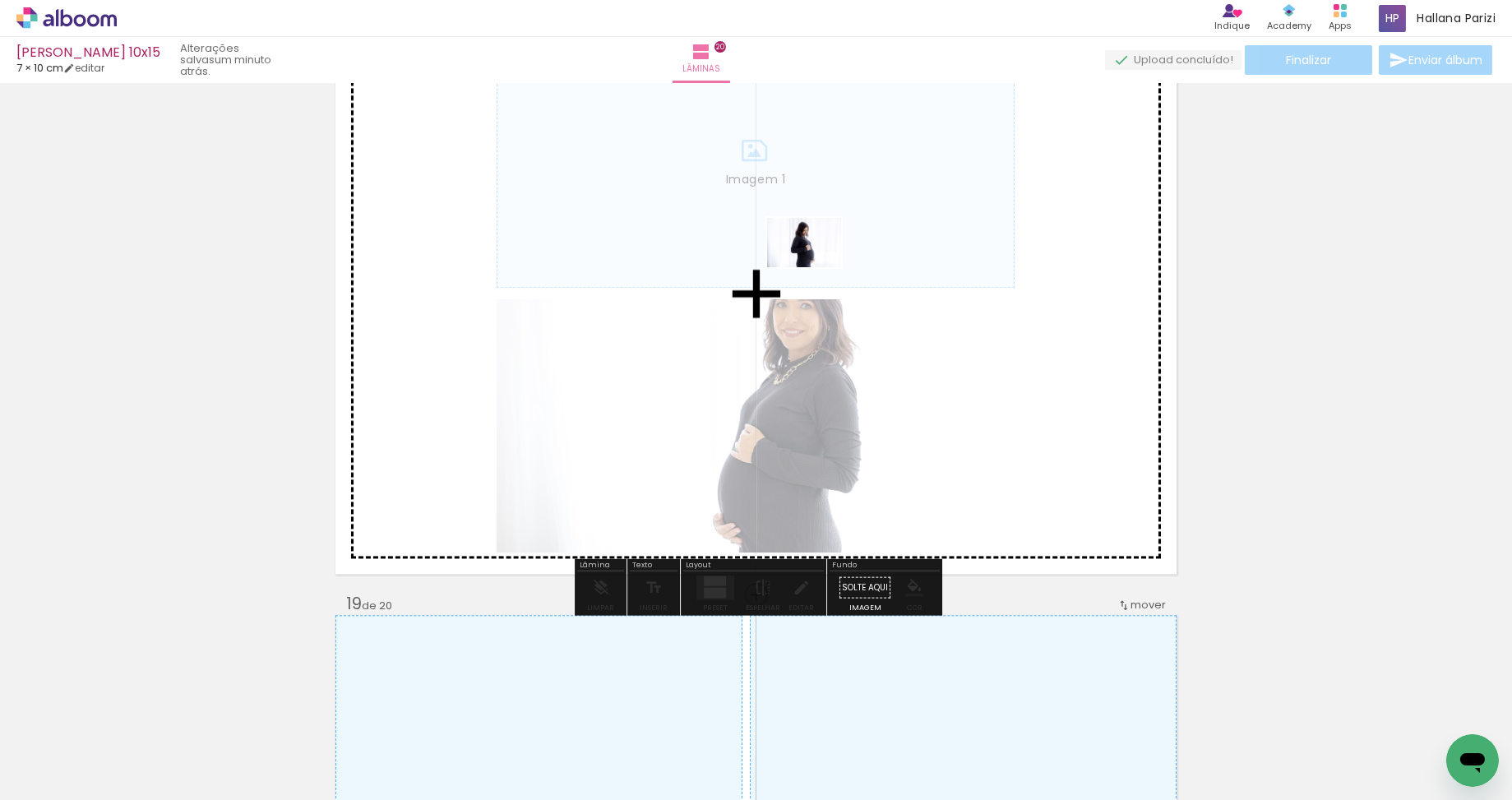
drag, startPoint x: 1274, startPoint y: 735, endPoint x: 804, endPoint y: 257, distance: 670.4
click at [804, 257] on quentale-workspace at bounding box center [756, 400] width 1512 height 800
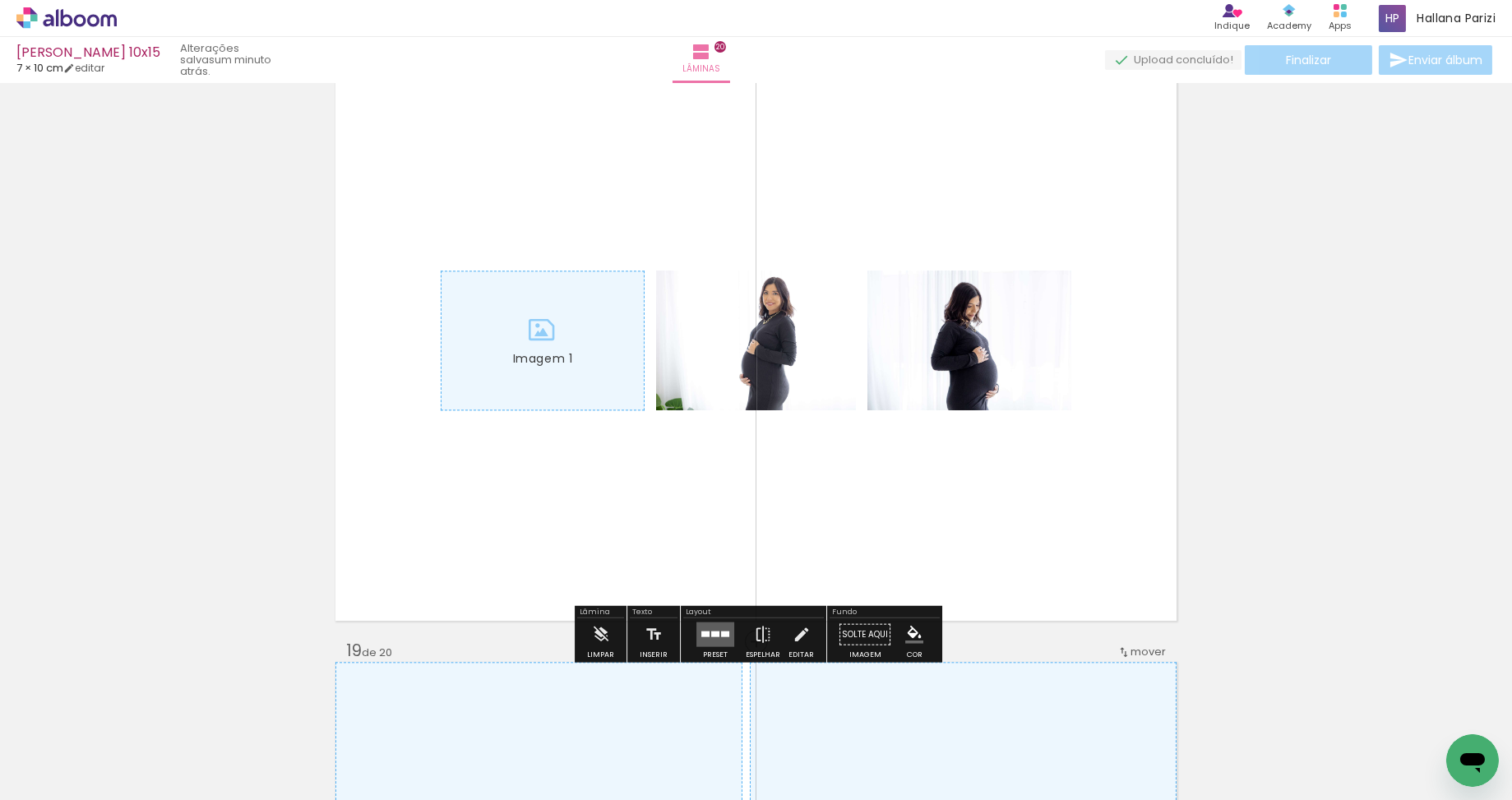
scroll to position [10297, 0]
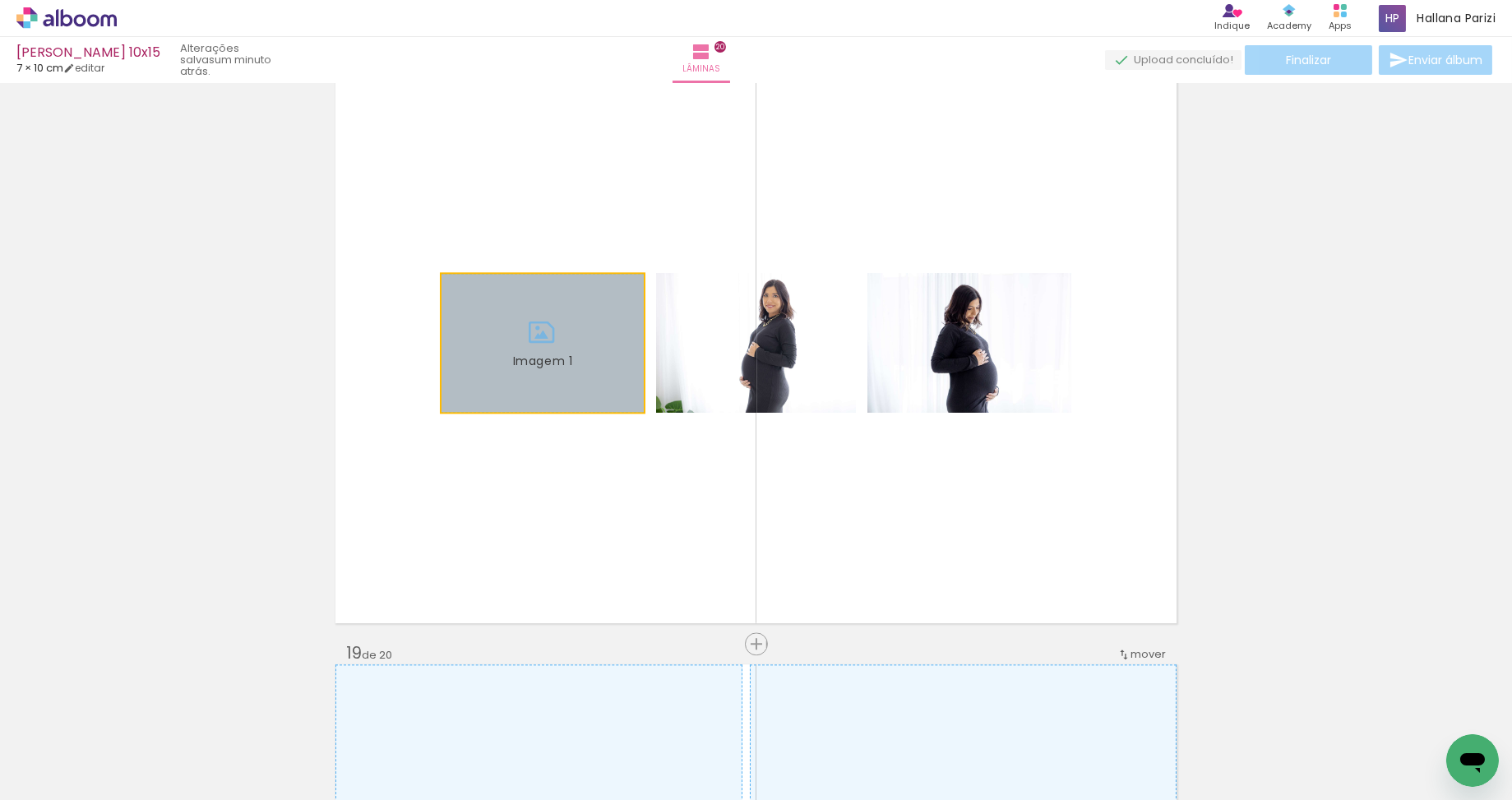
drag, startPoint x: 410, startPoint y: 344, endPoint x: 272, endPoint y: 337, distance: 138.2
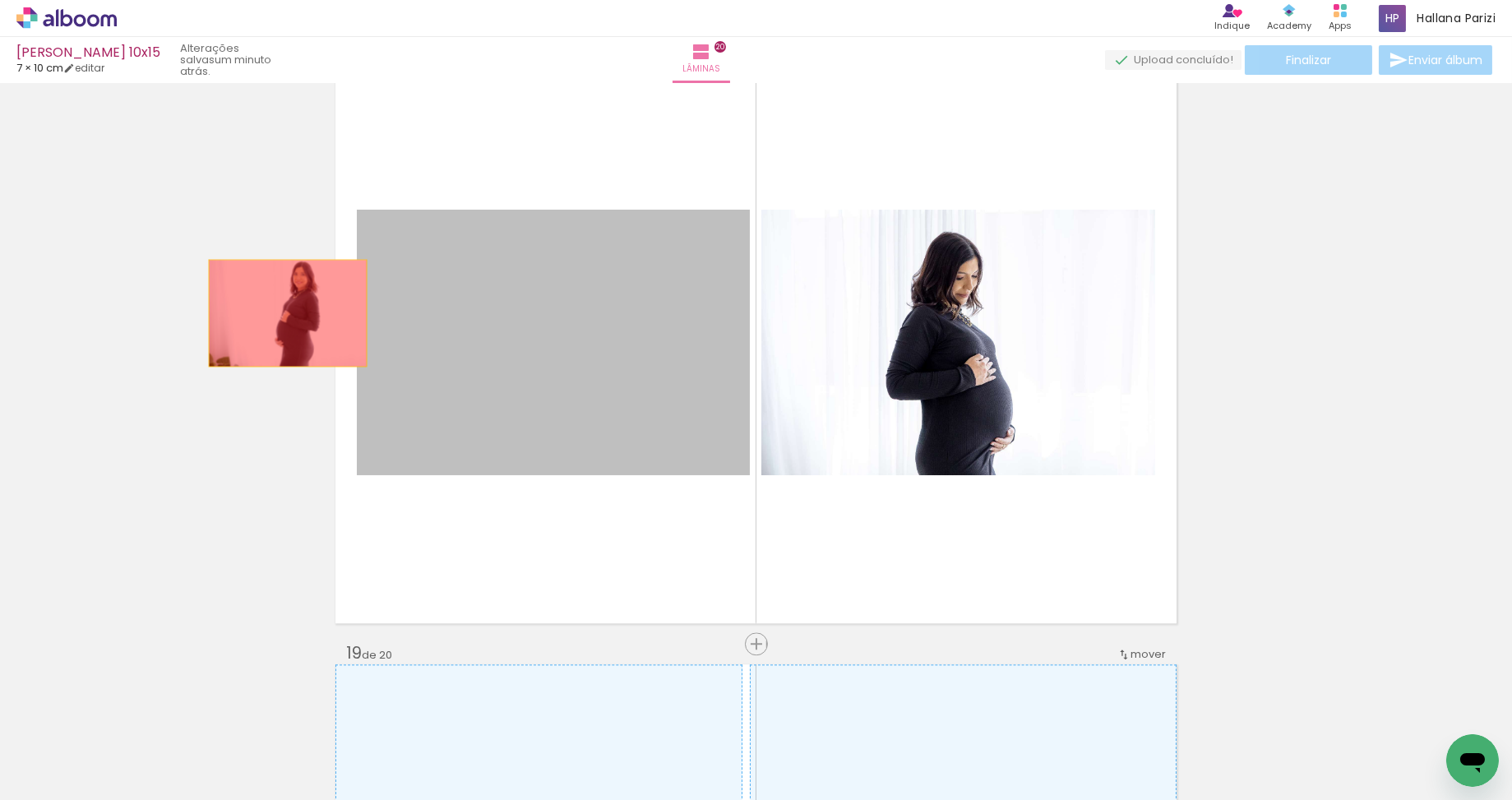
drag, startPoint x: 473, startPoint y: 325, endPoint x: 249, endPoint y: 313, distance: 224.3
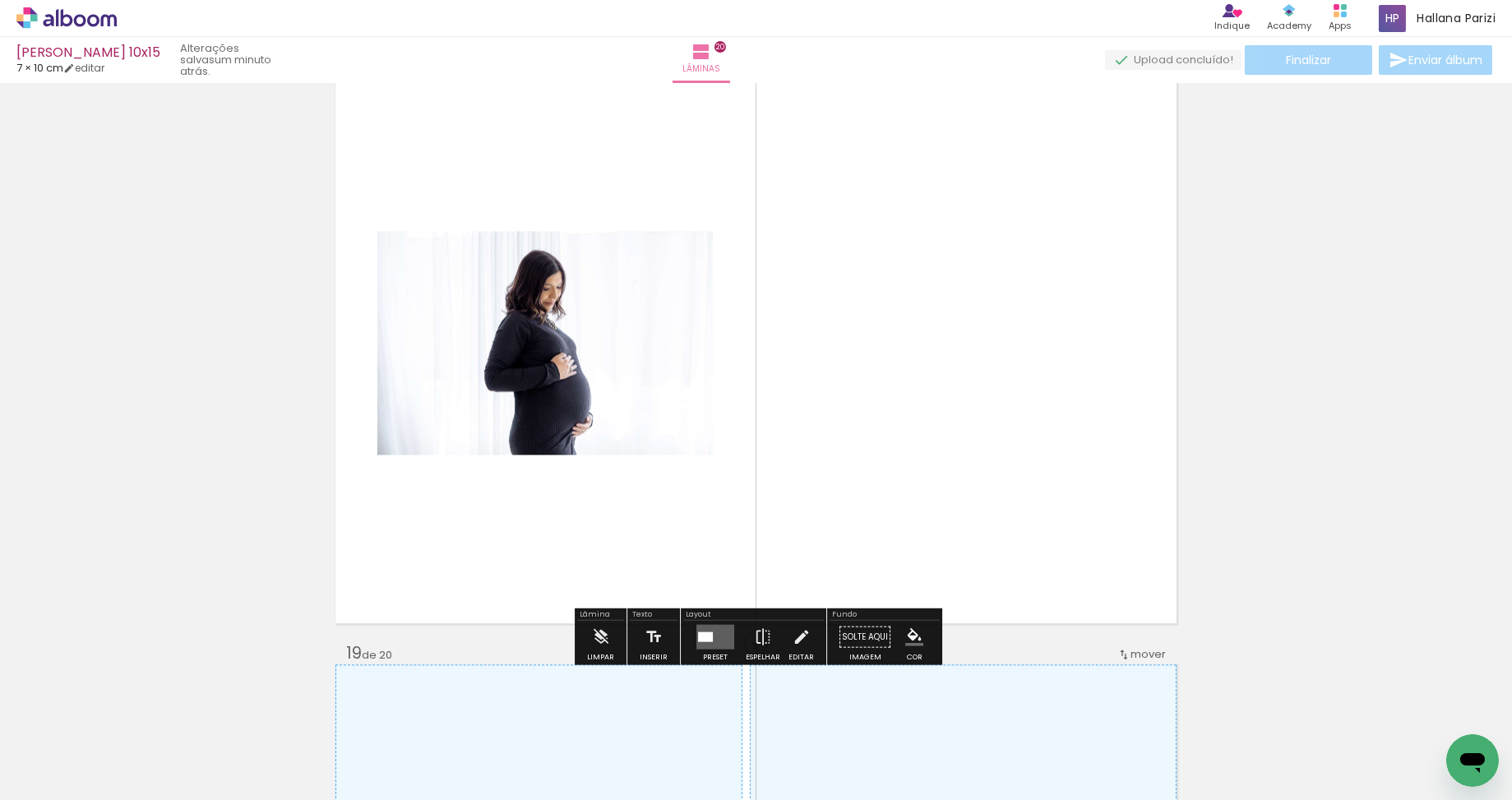
drag, startPoint x: 715, startPoint y: 640, endPoint x: 742, endPoint y: 640, distance: 27.0
click at [715, 640] on quentale-layouter at bounding box center [715, 637] width 38 height 25
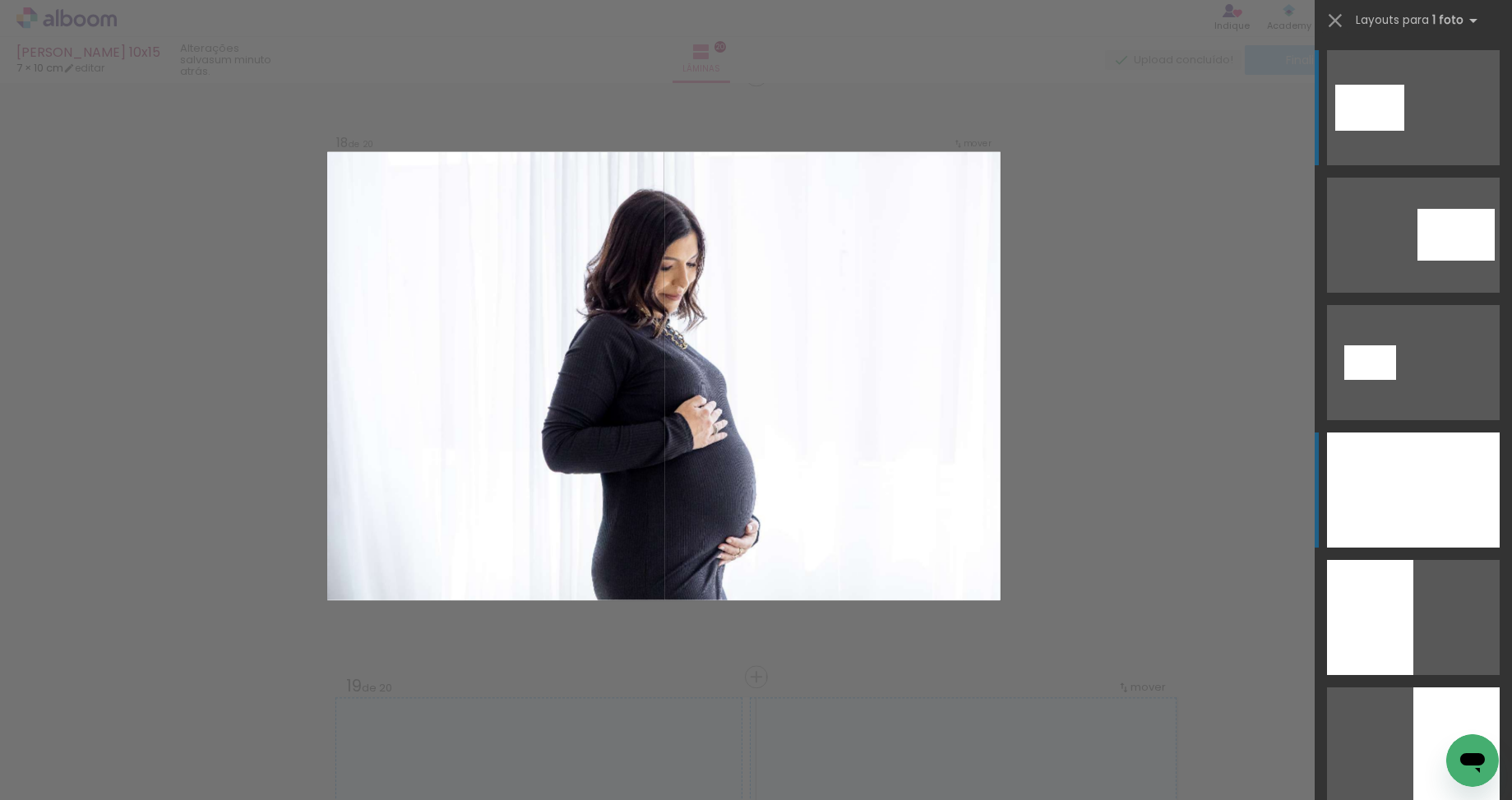
click at [1445, 488] on div at bounding box center [1413, 490] width 172 height 115
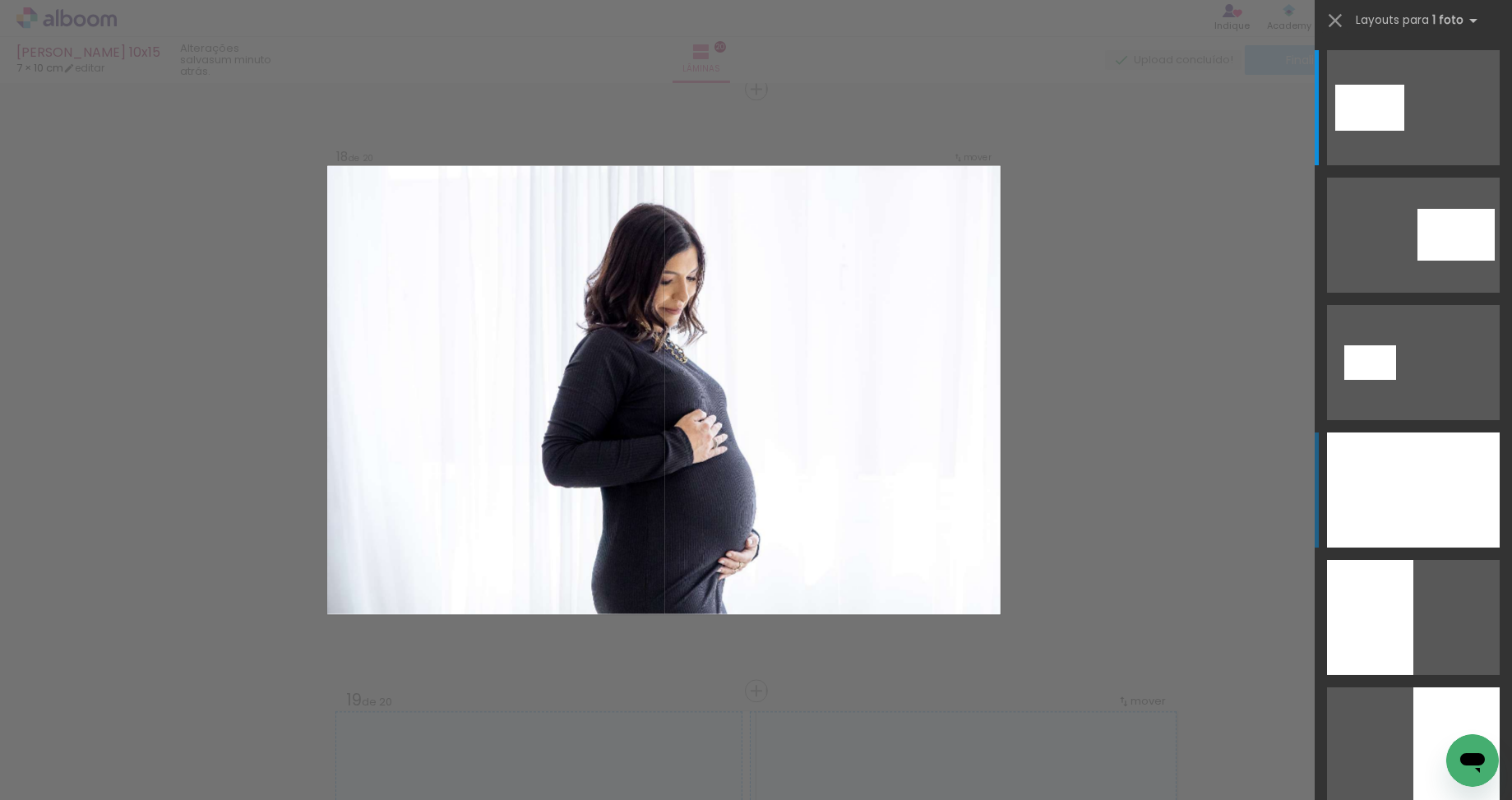
scroll to position [10250, 0]
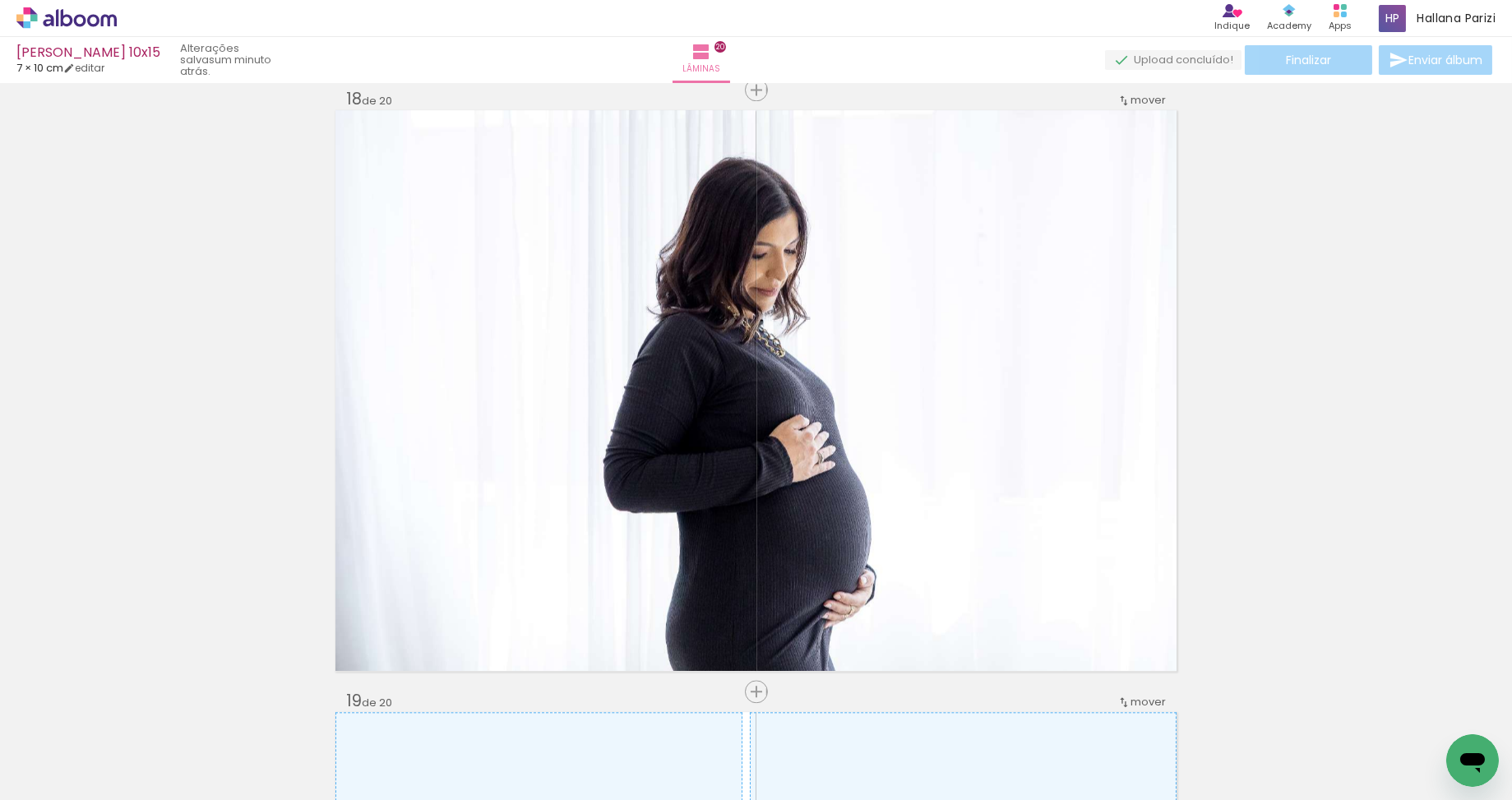
click at [1137, 715] on iron-icon at bounding box center [1132, 711] width 17 height 17
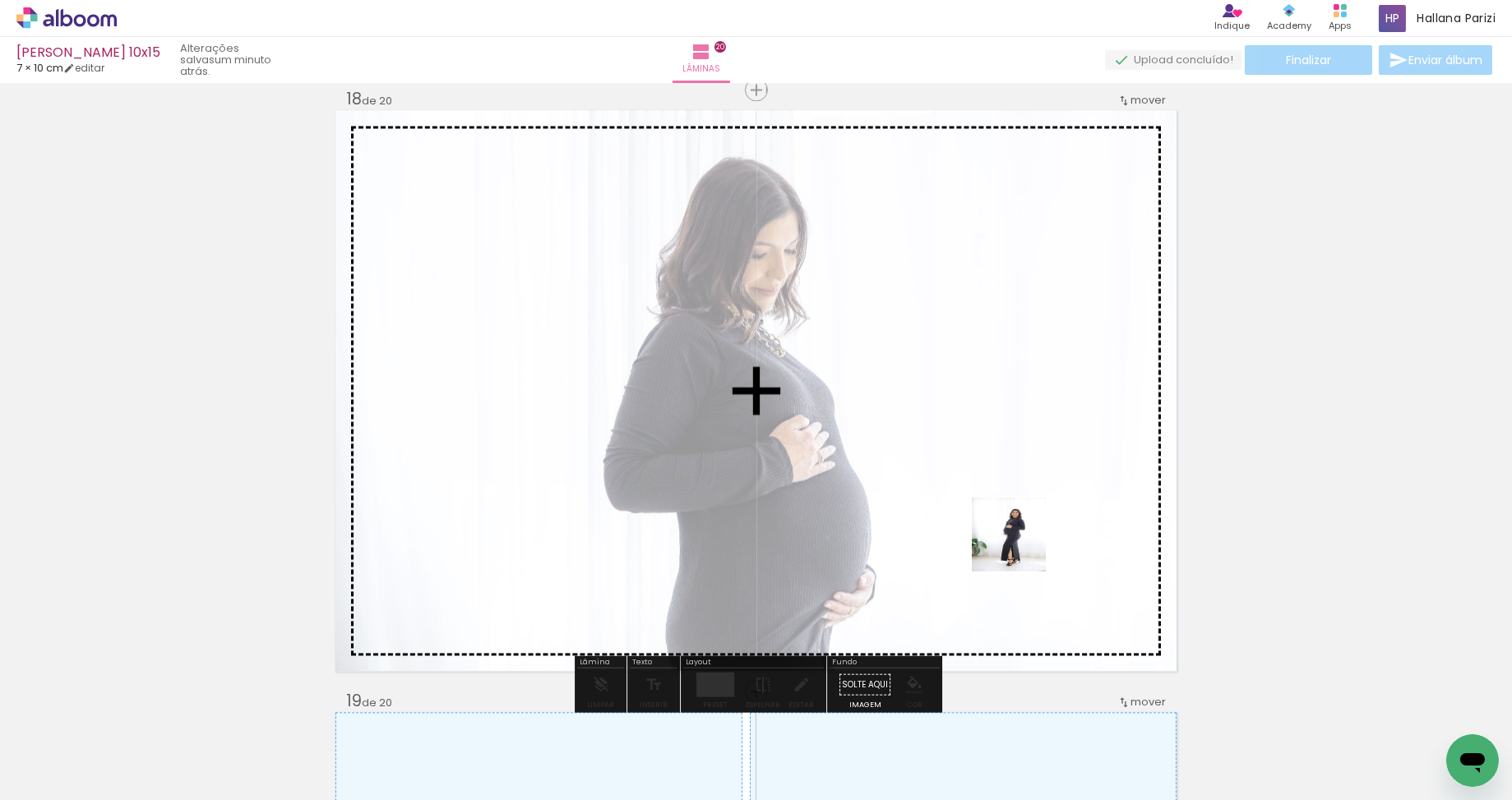
drag, startPoint x: 1108, startPoint y: 651, endPoint x: 1018, endPoint y: 545, distance: 139.1
click at [1020, 544] on quentale-workspace at bounding box center [756, 400] width 1512 height 800
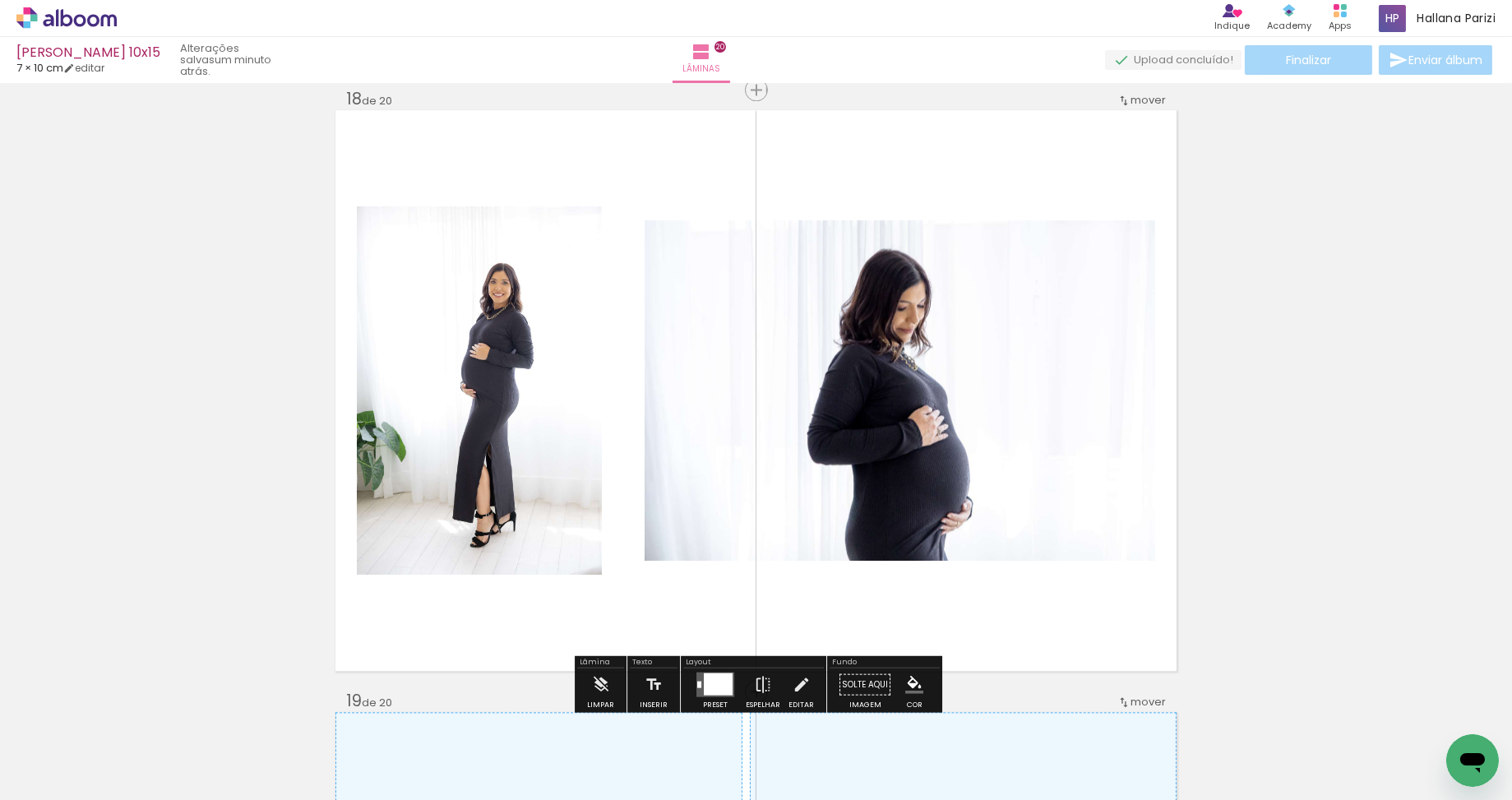
click at [714, 680] on div at bounding box center [717, 683] width 28 height 22
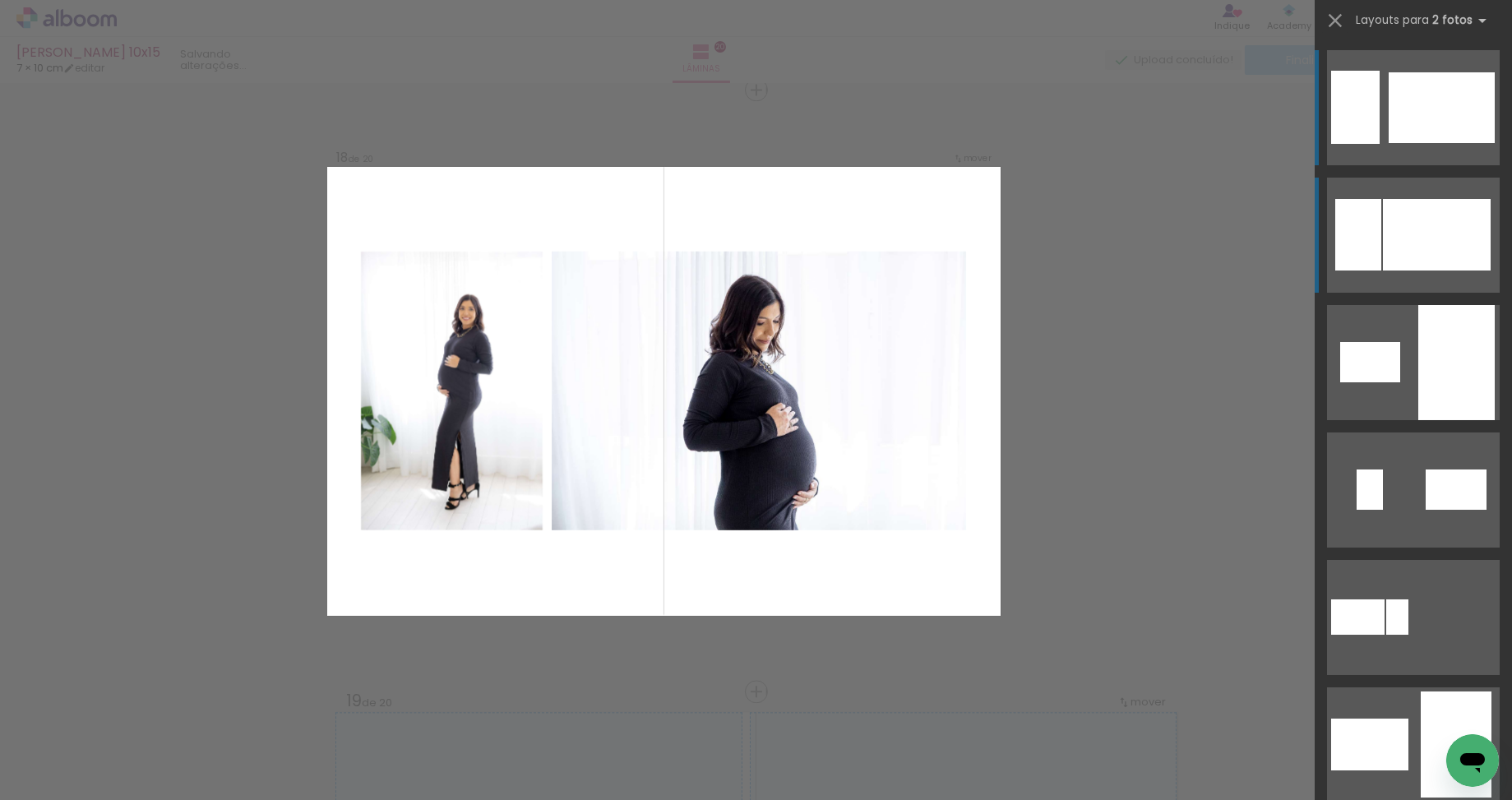
click at [1423, 230] on div at bounding box center [1436, 234] width 107 height 72
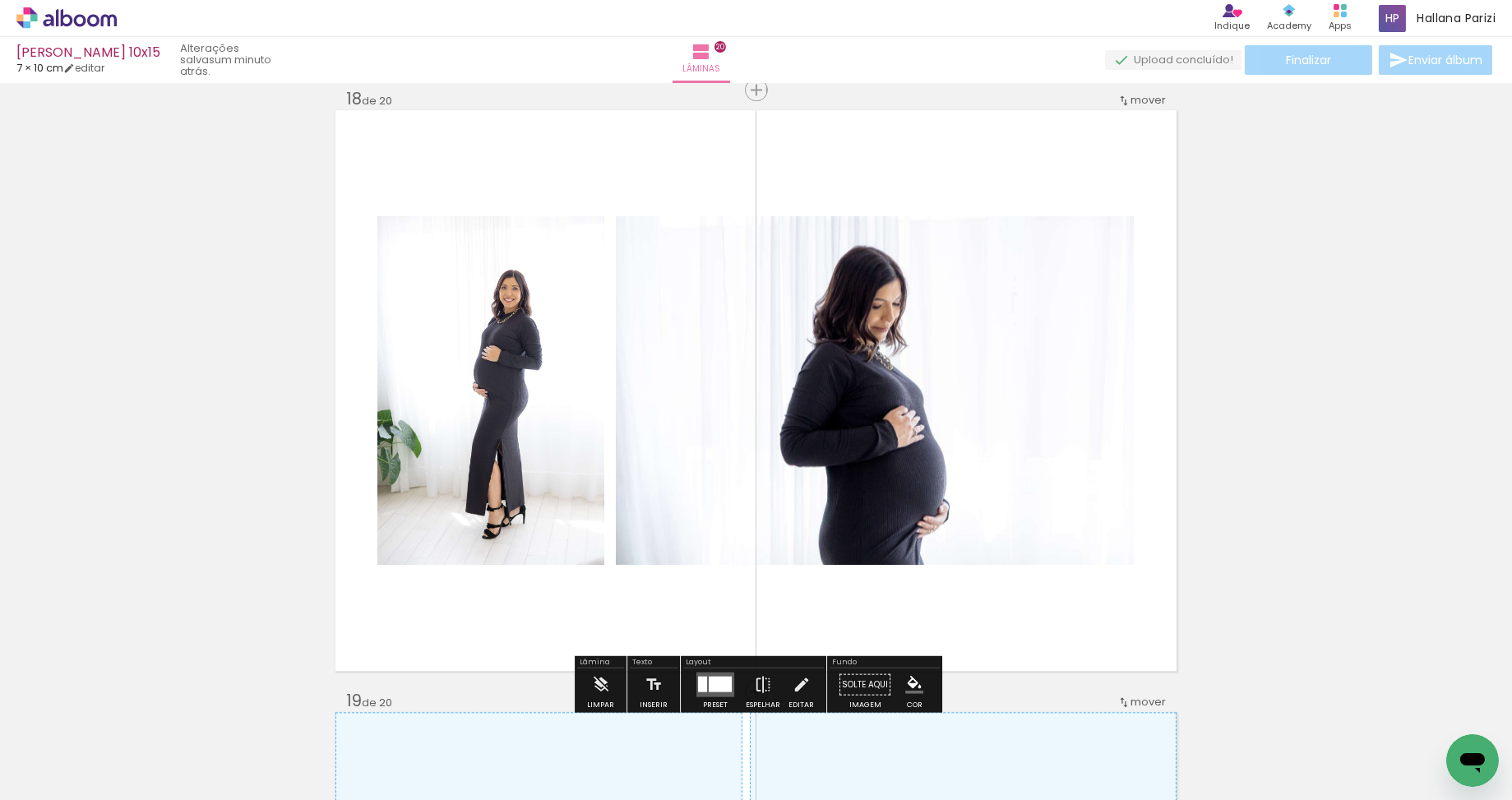
click at [665, 367] on quentale-photo "Imagem 1" at bounding box center [874, 390] width 518 height 349
drag, startPoint x: 703, startPoint y: 691, endPoint x: 760, endPoint y: 685, distance: 57.3
click at [708, 691] on quentale-layouter at bounding box center [715, 684] width 38 height 25
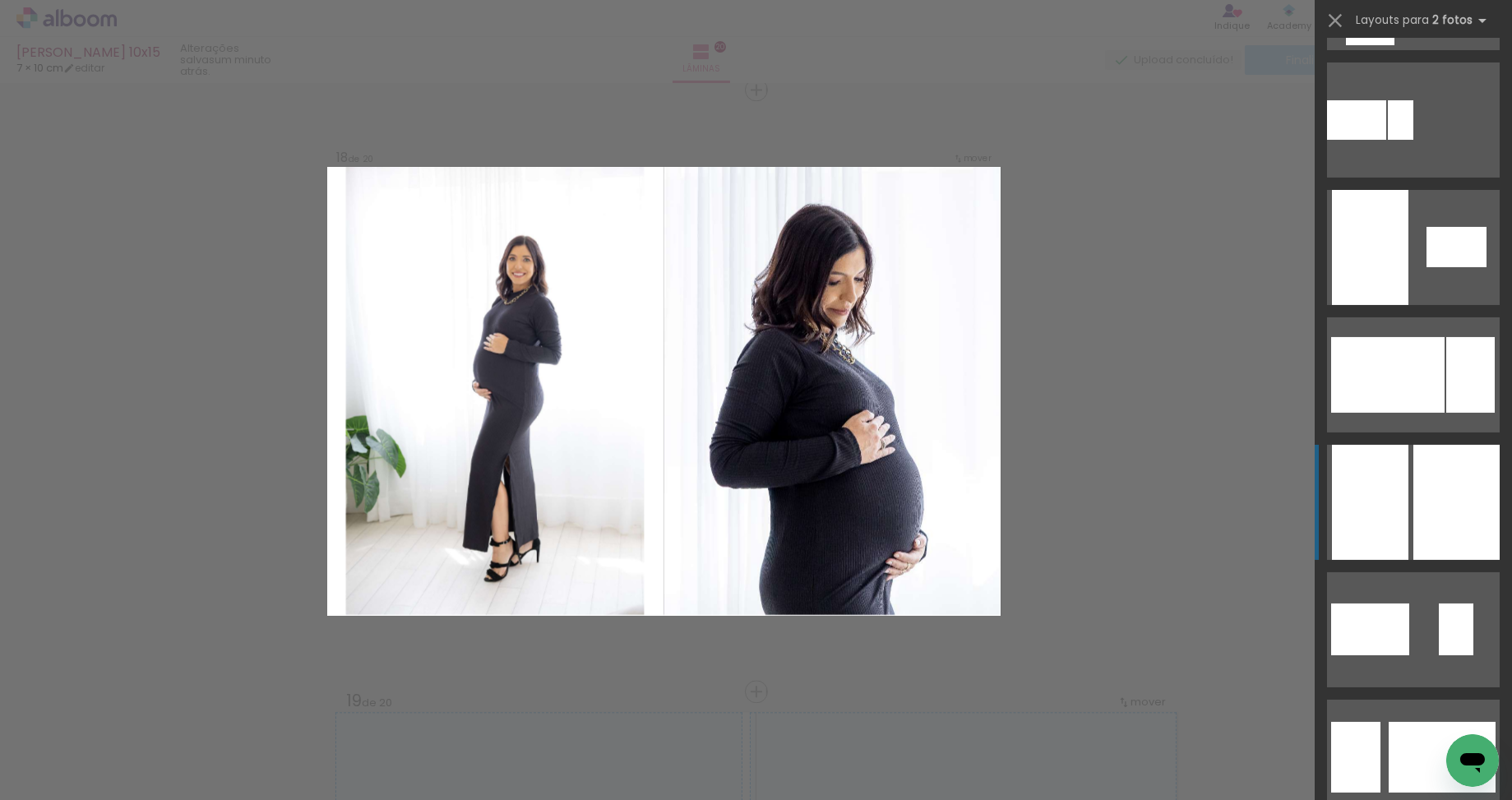
scroll to position [880, 0]
click at [1453, 517] on div at bounding box center [1455, 503] width 86 height 115
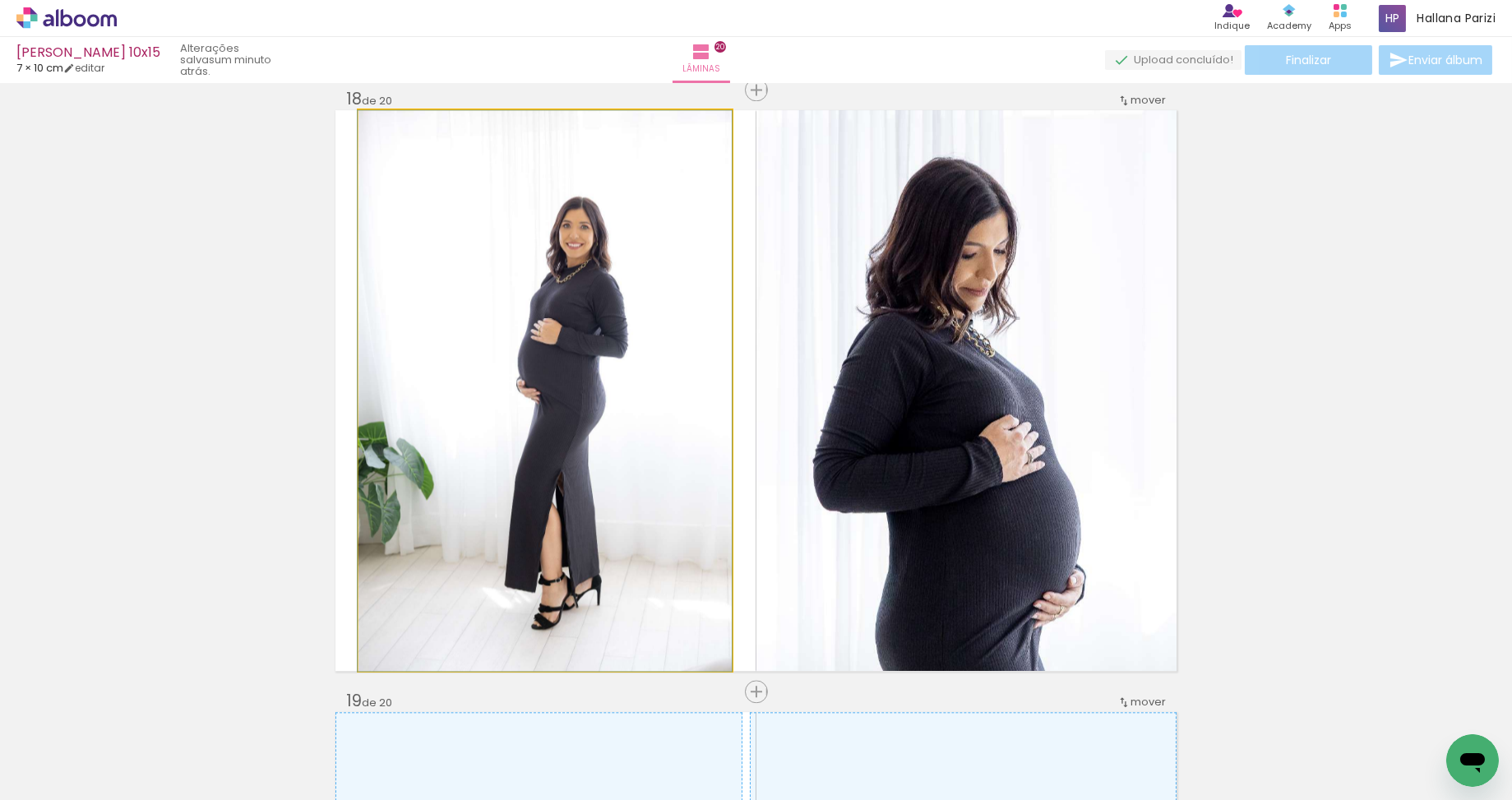
click at [578, 428] on quentale-photo at bounding box center [545, 390] width 373 height 560
click at [578, 428] on album-spread "Imagem 1 18 de 20" at bounding box center [756, 390] width 841 height 560
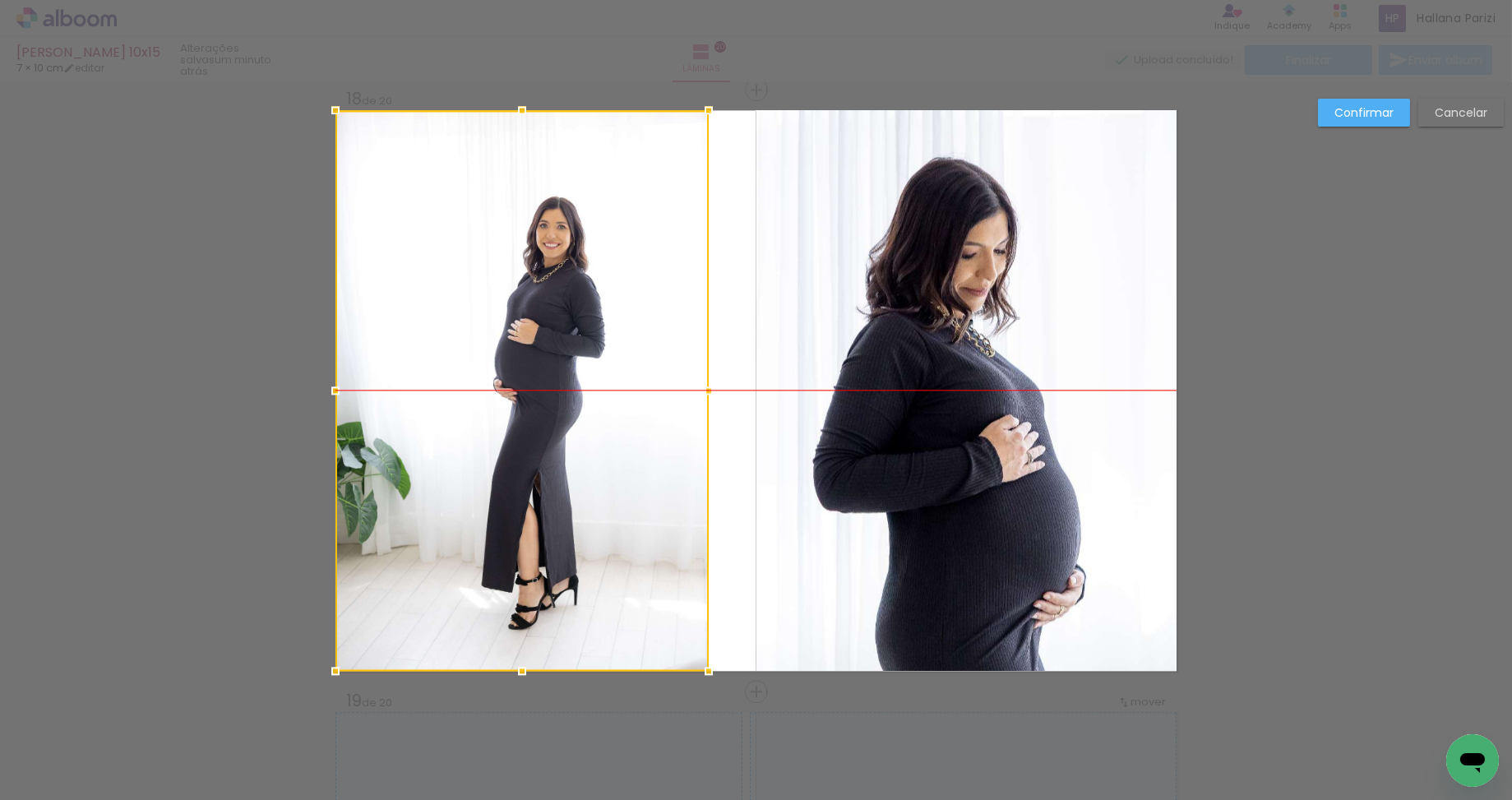
drag, startPoint x: 581, startPoint y: 421, endPoint x: 535, endPoint y: 421, distance: 46.0
click at [535, 421] on div at bounding box center [522, 390] width 373 height 560
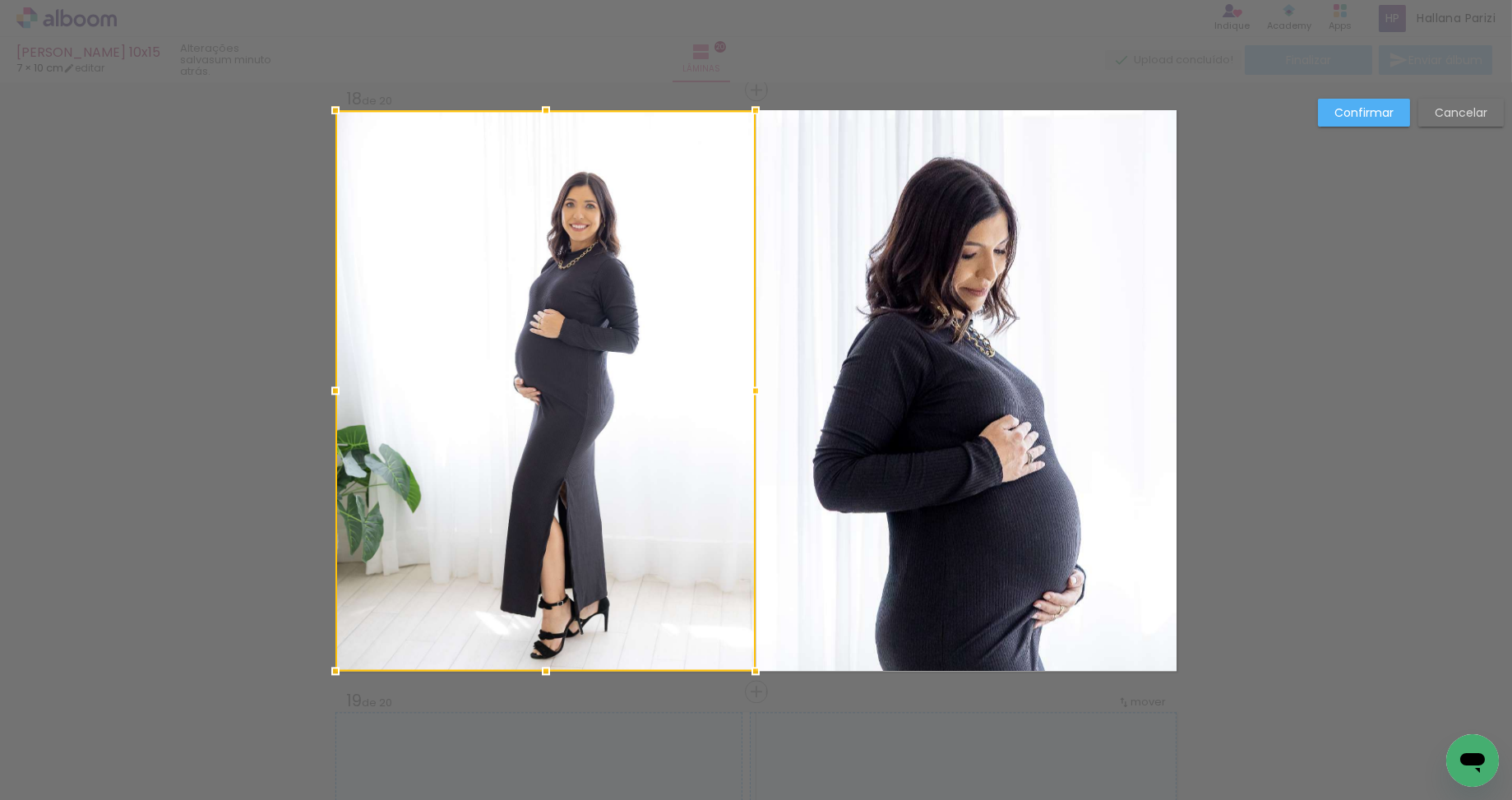
drag, startPoint x: 705, startPoint y: 391, endPoint x: 782, endPoint y: 393, distance: 77.0
click at [779, 393] on album-spread "Imagem 1 18 de 20" at bounding box center [756, 390] width 841 height 560
click at [822, 391] on quentale-photo "Imagem 1" at bounding box center [966, 390] width 421 height 560
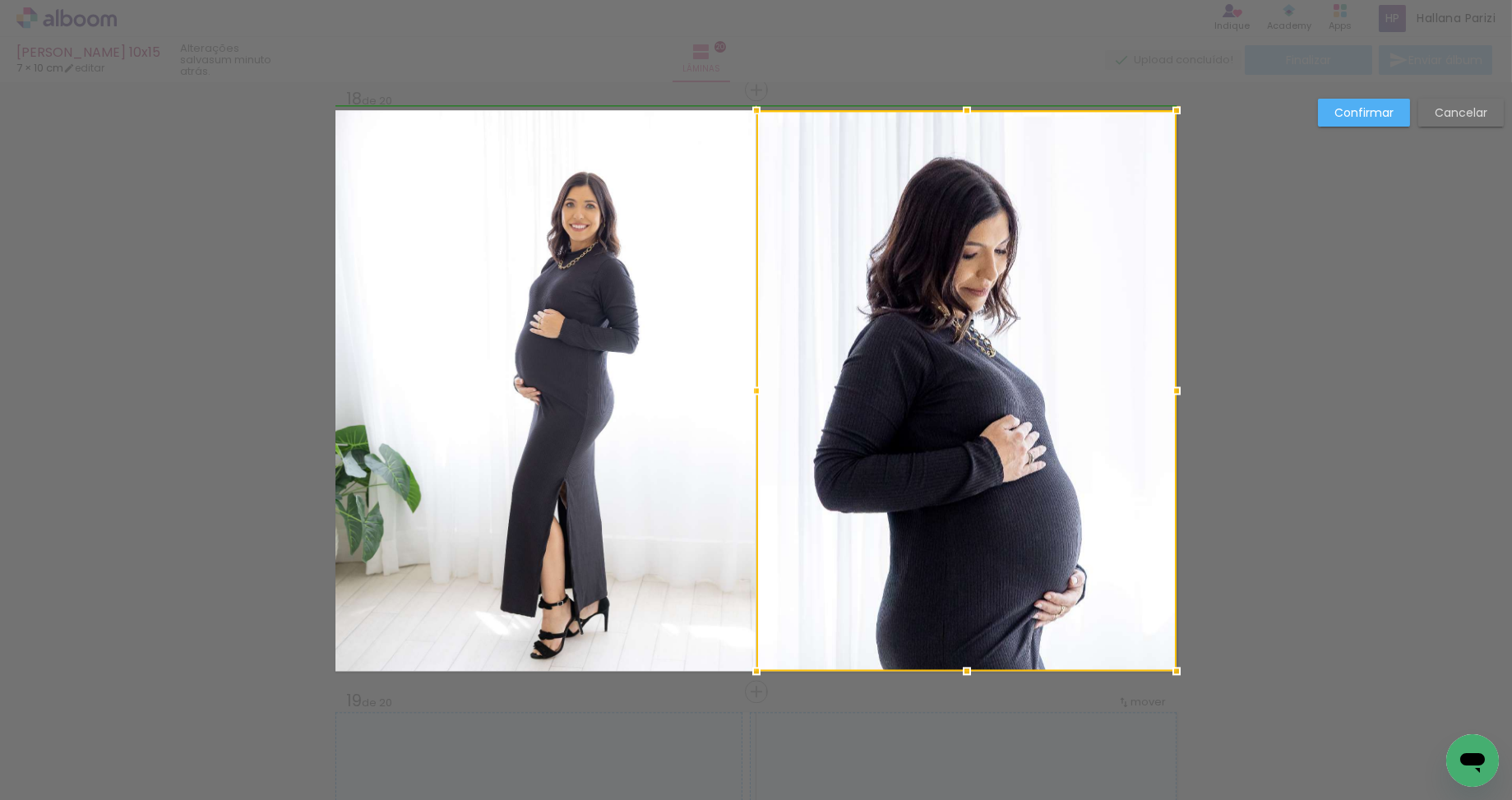
click at [764, 392] on div at bounding box center [756, 390] width 33 height 33
click at [836, 393] on div at bounding box center [966, 390] width 420 height 560
drag, startPoint x: 883, startPoint y: 394, endPoint x: 898, endPoint y: 395, distance: 15.0
click at [898, 395] on div at bounding box center [966, 390] width 420 height 560
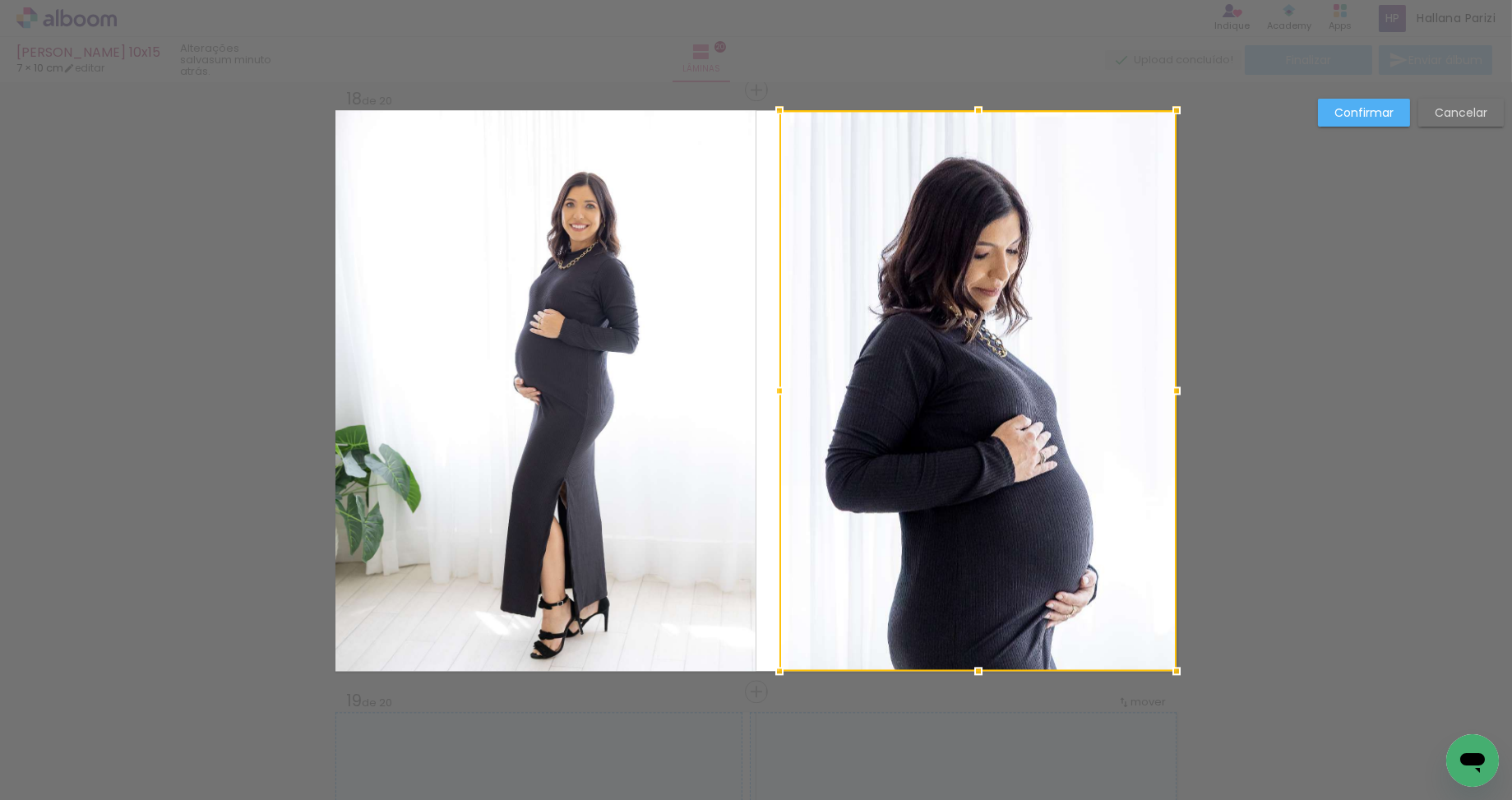
drag, startPoint x: 758, startPoint y: 392, endPoint x: 817, endPoint y: 390, distance: 59.0
click at [767, 392] on div at bounding box center [779, 390] width 33 height 33
click at [954, 376] on div at bounding box center [978, 390] width 396 height 560
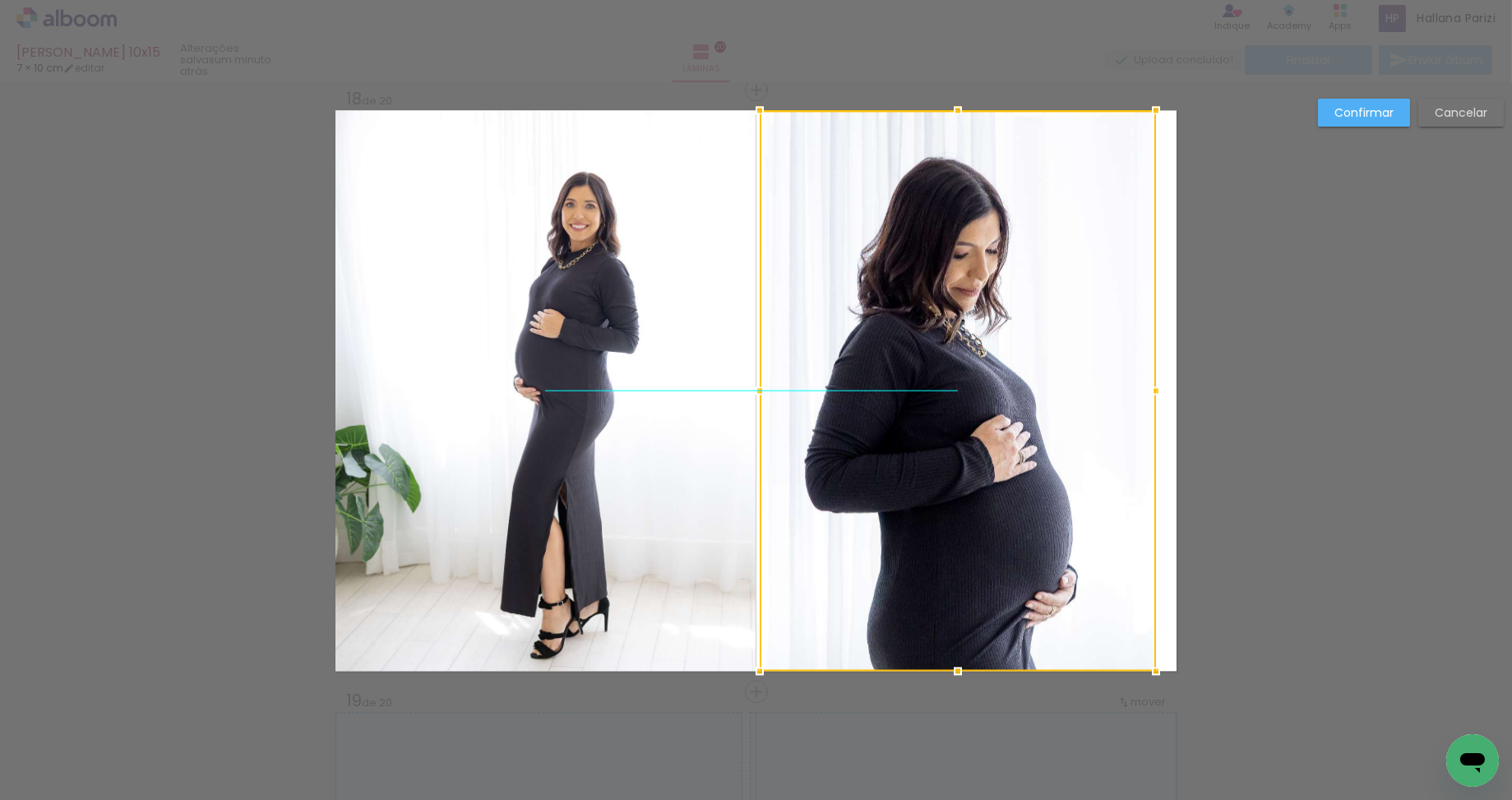
drag, startPoint x: 972, startPoint y: 370, endPoint x: 952, endPoint y: 369, distance: 20.0
click at [952, 369] on div at bounding box center [957, 390] width 396 height 560
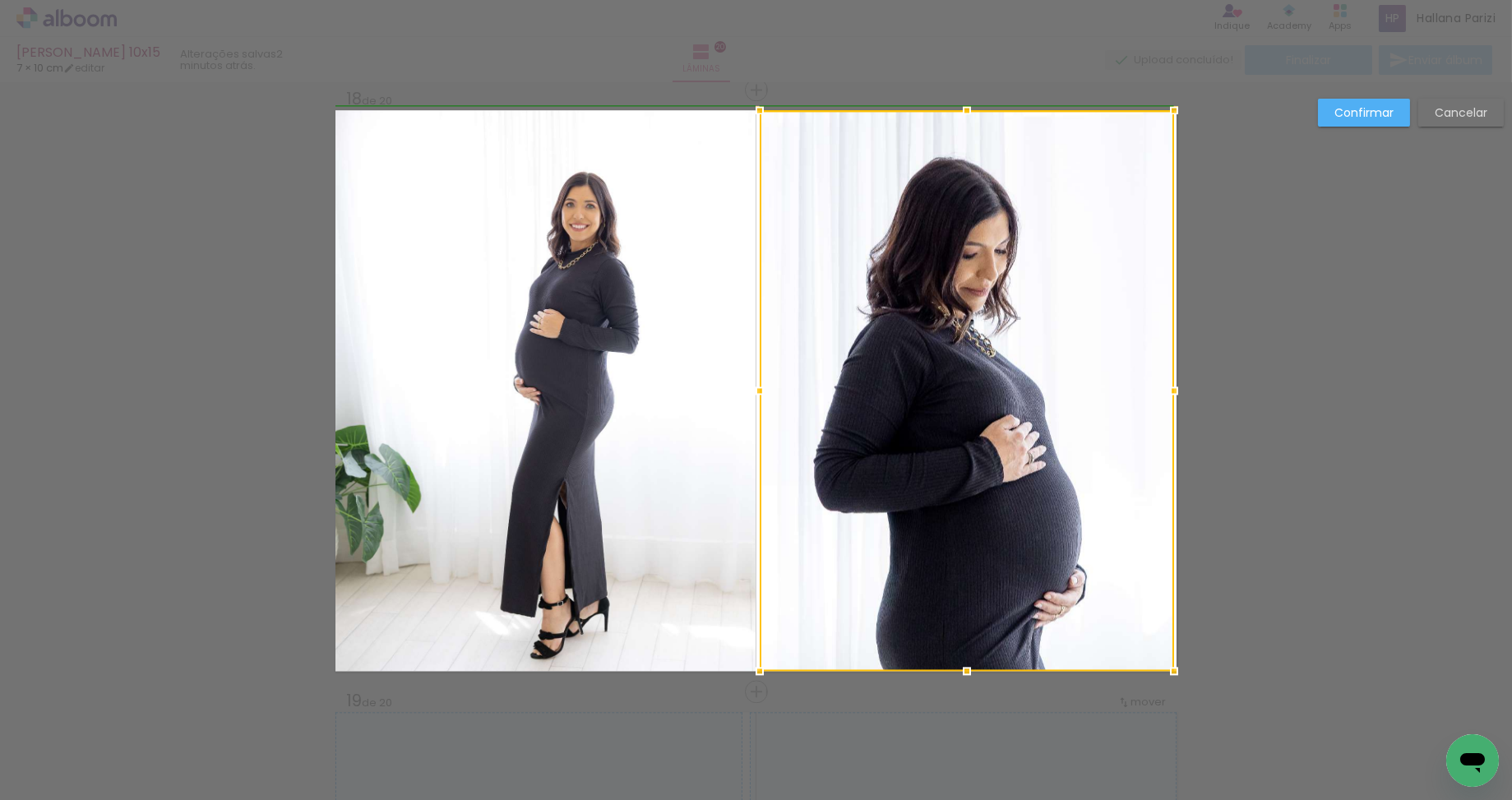
drag, startPoint x: 1158, startPoint y: 389, endPoint x: 1203, endPoint y: 374, distance: 47.4
click at [1176, 389] on div at bounding box center [1173, 390] width 33 height 33
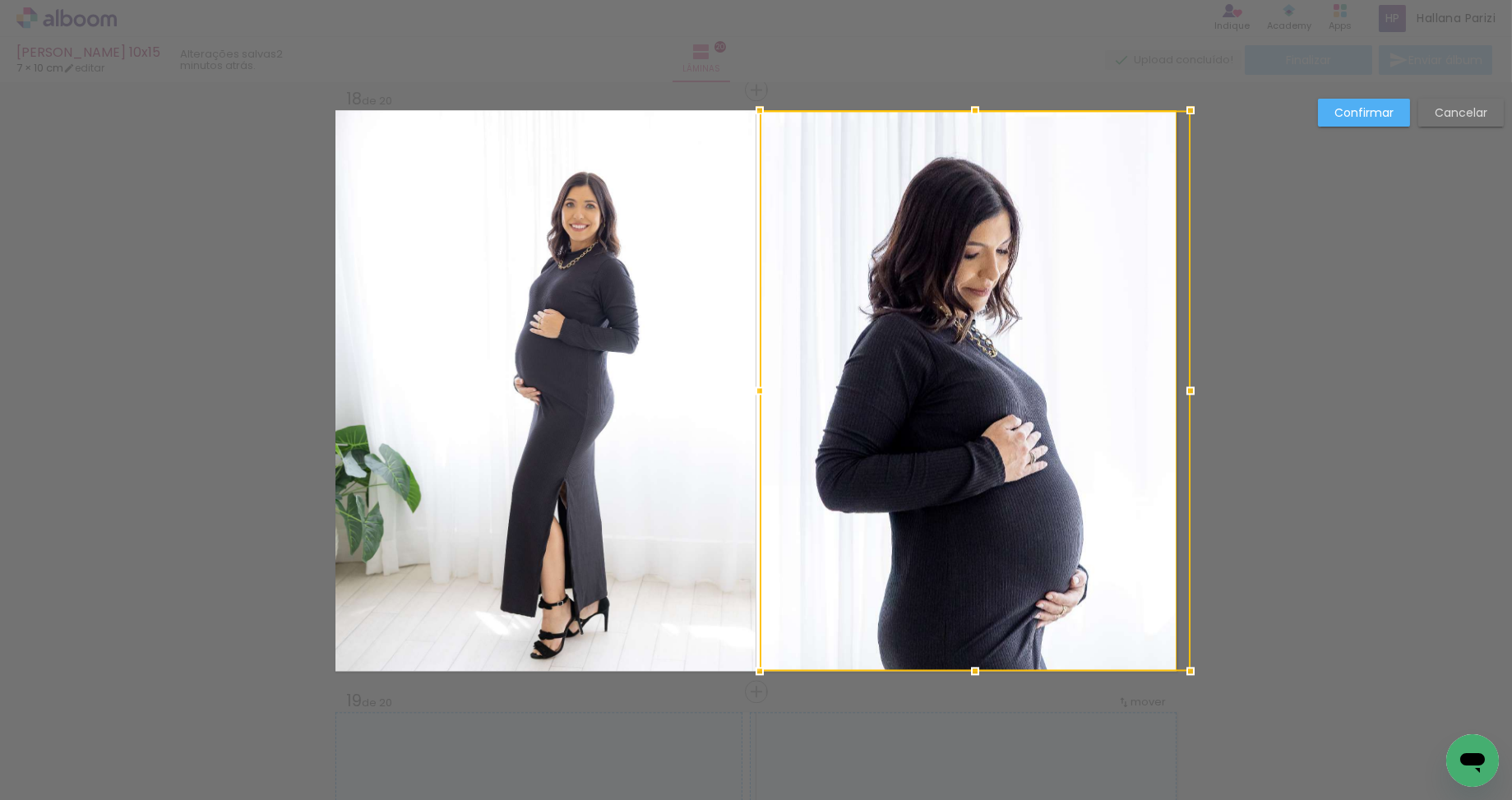
click at [0, 0] on slot "Confirmar" at bounding box center [0, 0] width 0 height 0
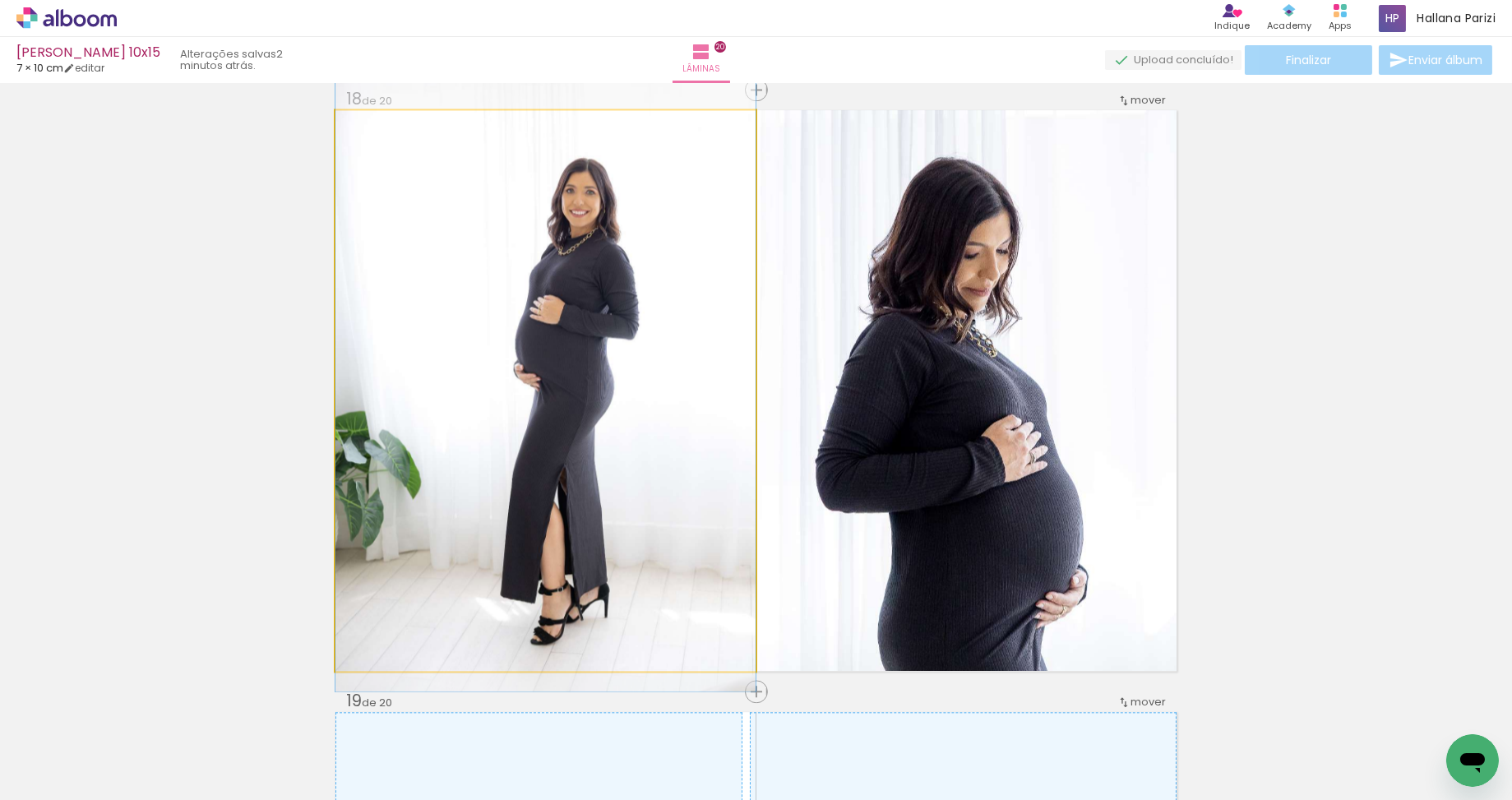
drag, startPoint x: 594, startPoint y: 350, endPoint x: 595, endPoint y: 337, distance: 13.0
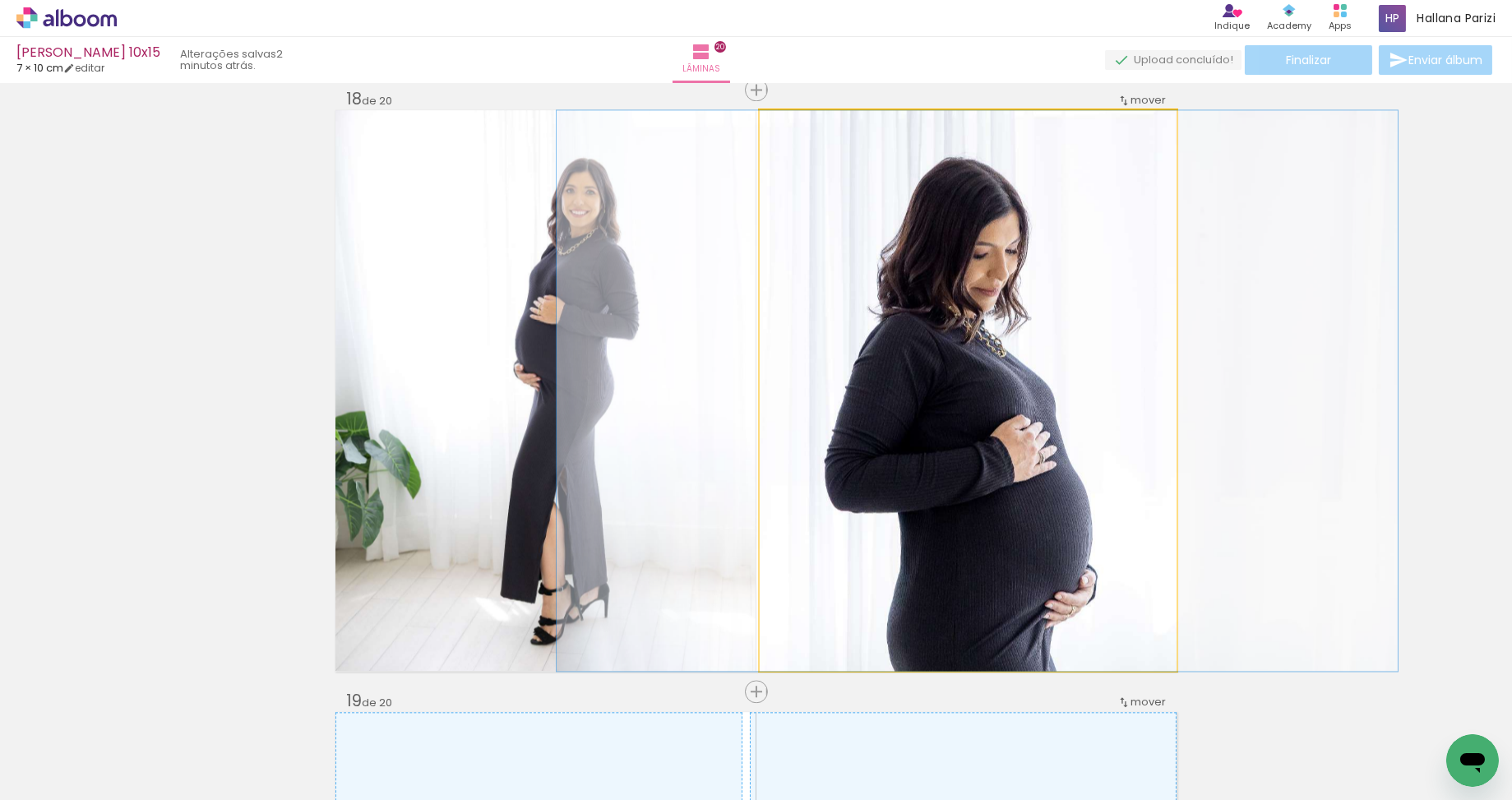
drag, startPoint x: 1028, startPoint y: 404, endPoint x: 1038, endPoint y: 377, distance: 28.8
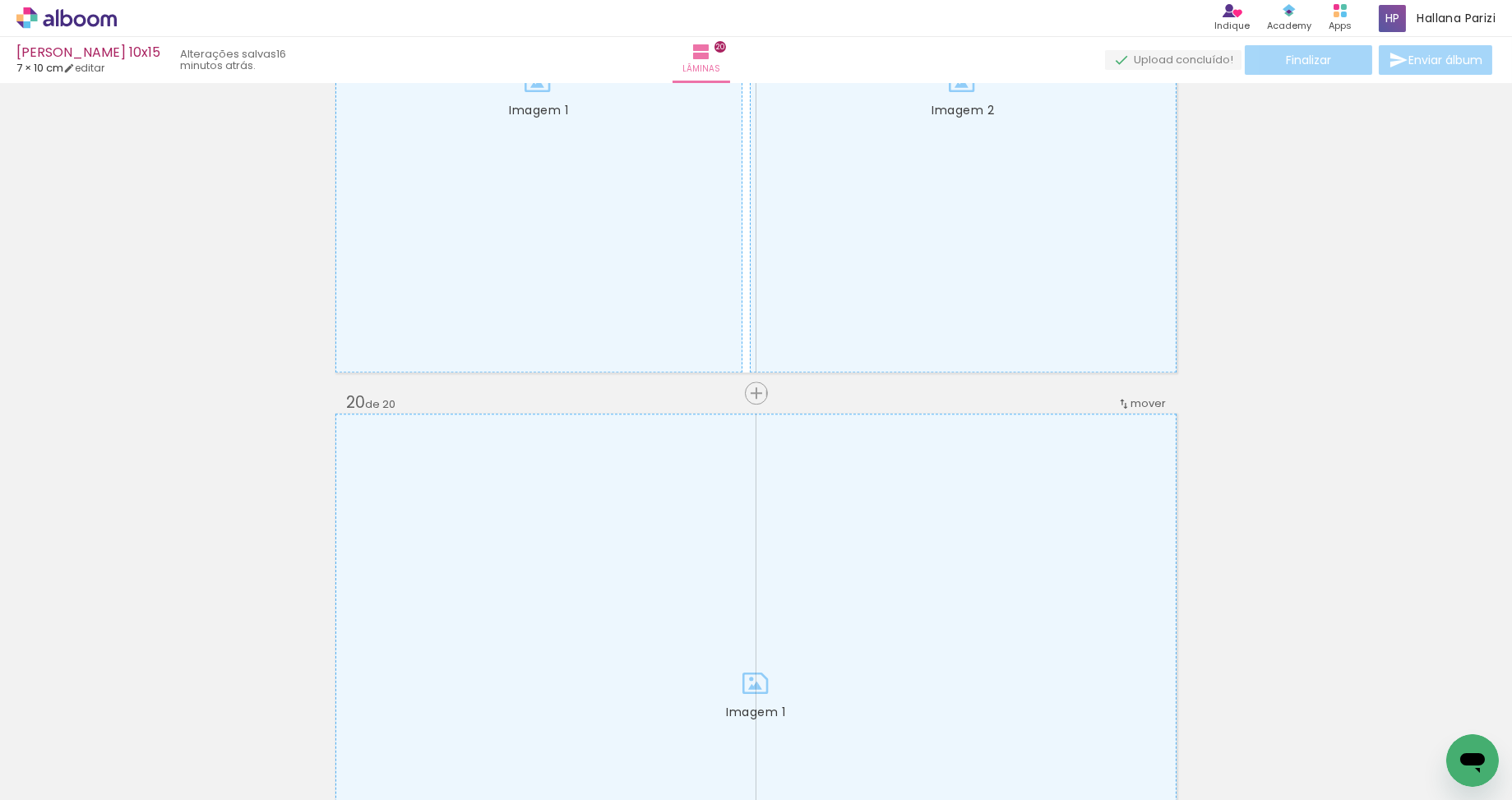
scroll to position [11150, 0]
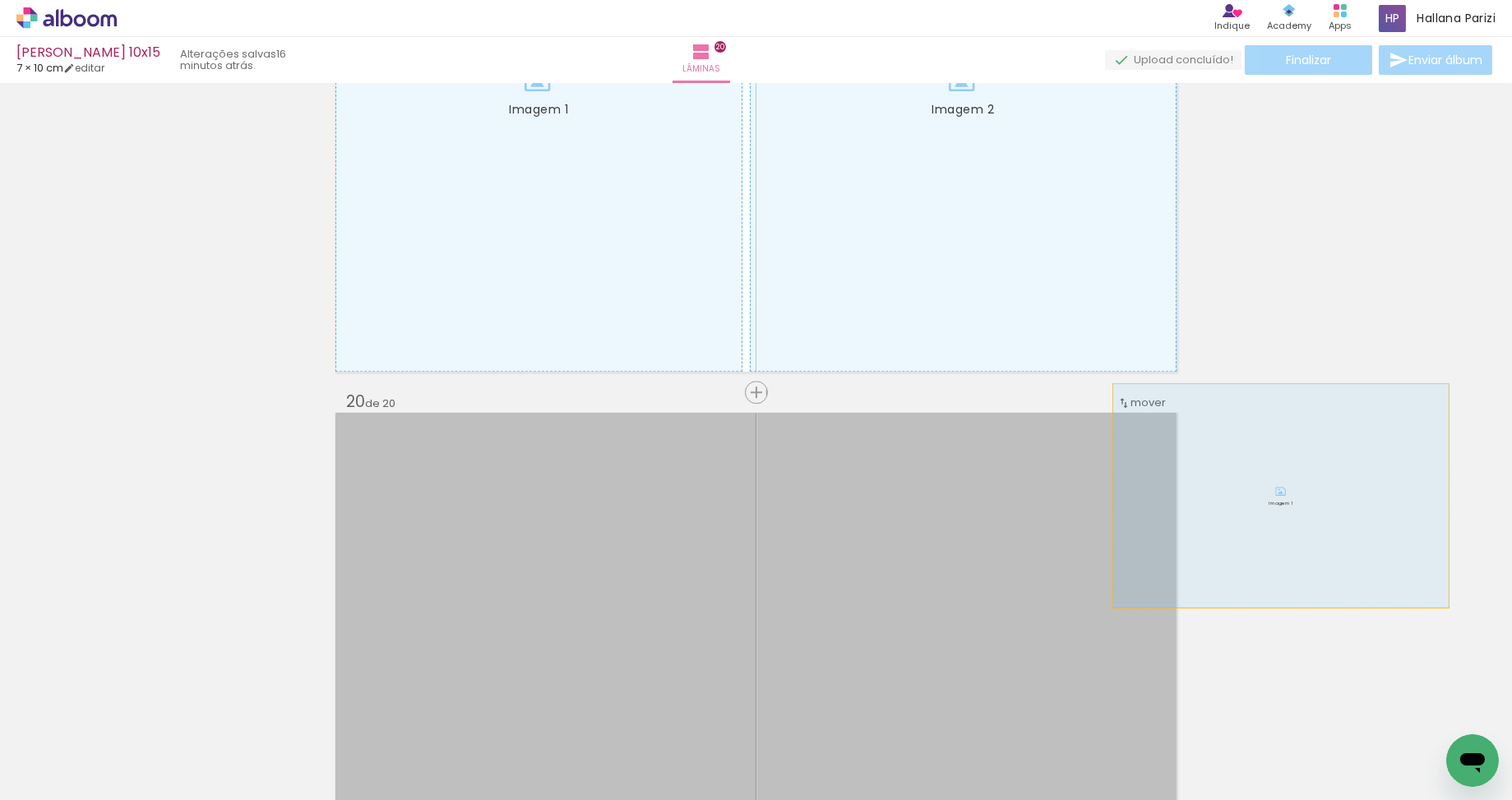
drag, startPoint x: 926, startPoint y: 487, endPoint x: 1280, endPoint y: 495, distance: 354.1
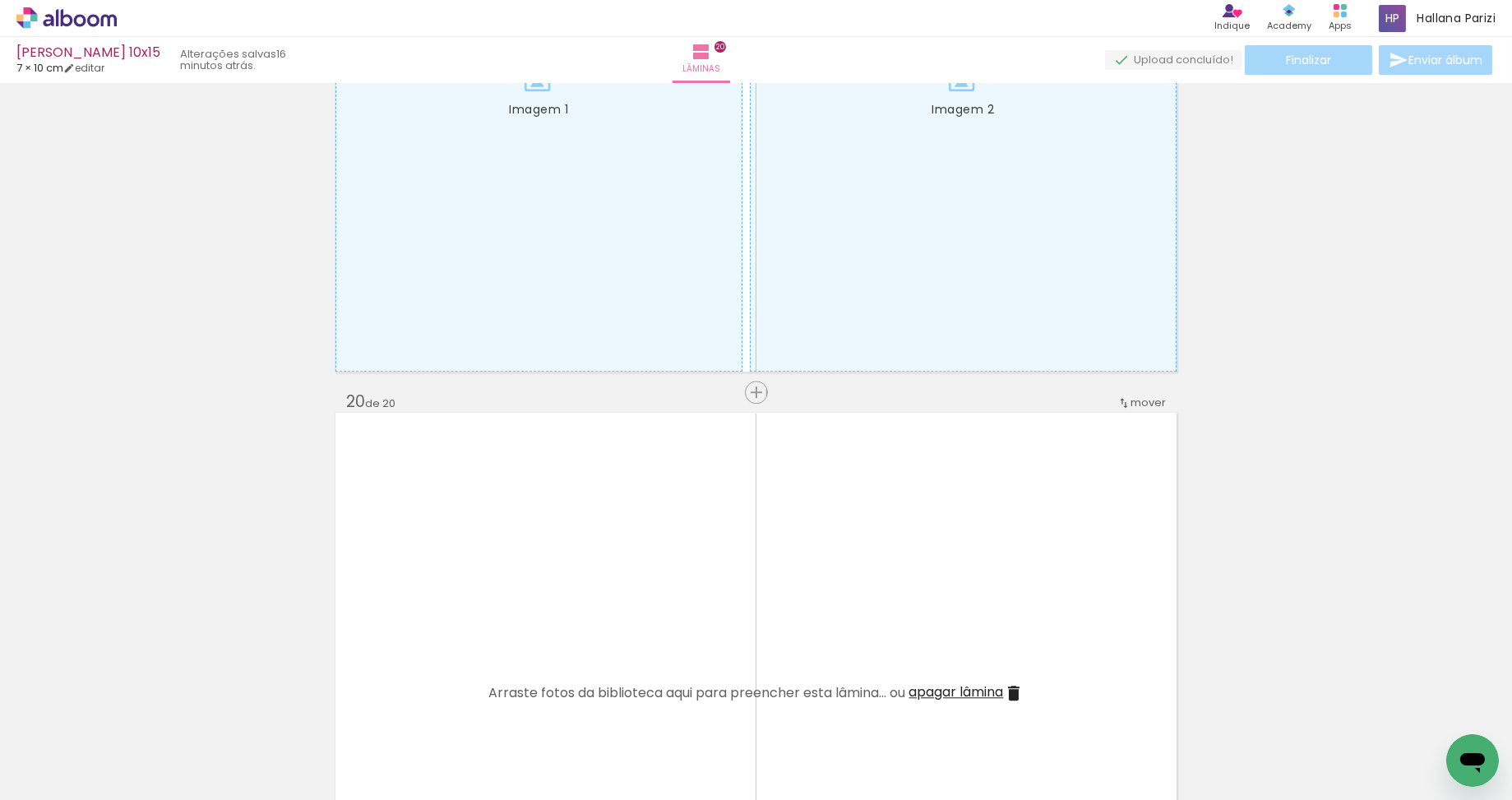
click at [946, 692] on span "apagar lâmina" at bounding box center [956, 691] width 94 height 19
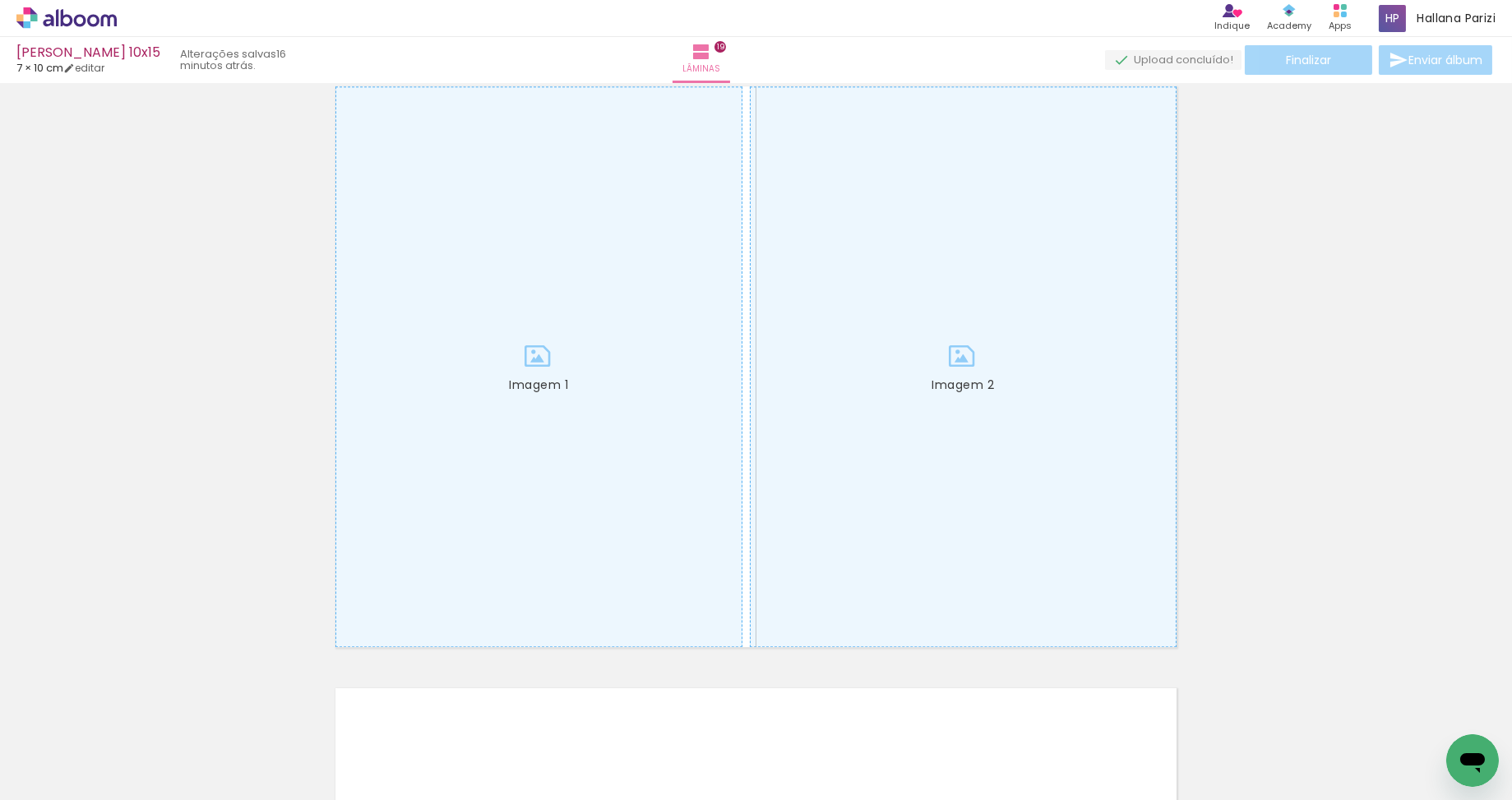
scroll to position [10817, 0]
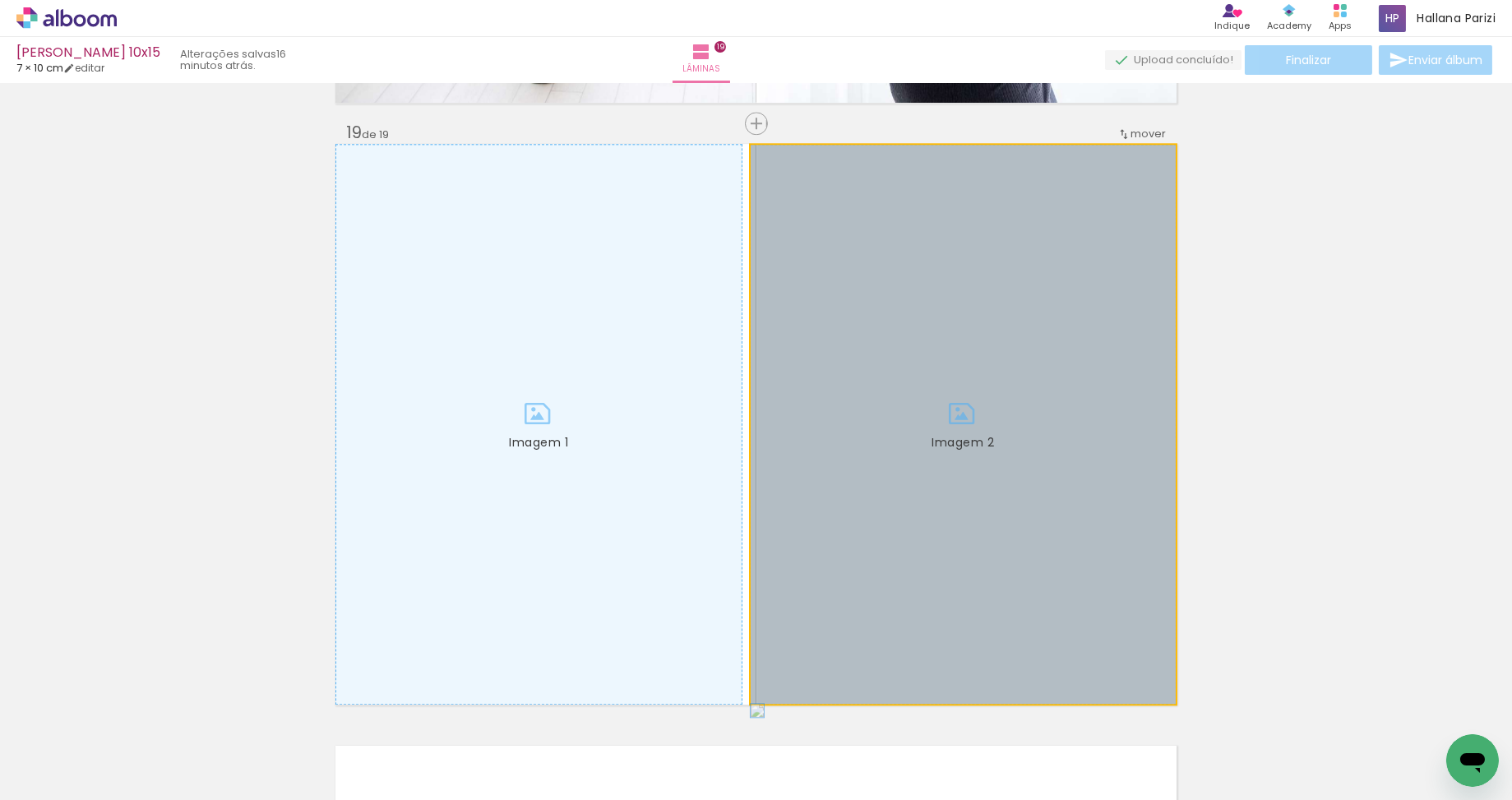
drag, startPoint x: 938, startPoint y: 573, endPoint x: 1025, endPoint y: 545, distance: 91.4
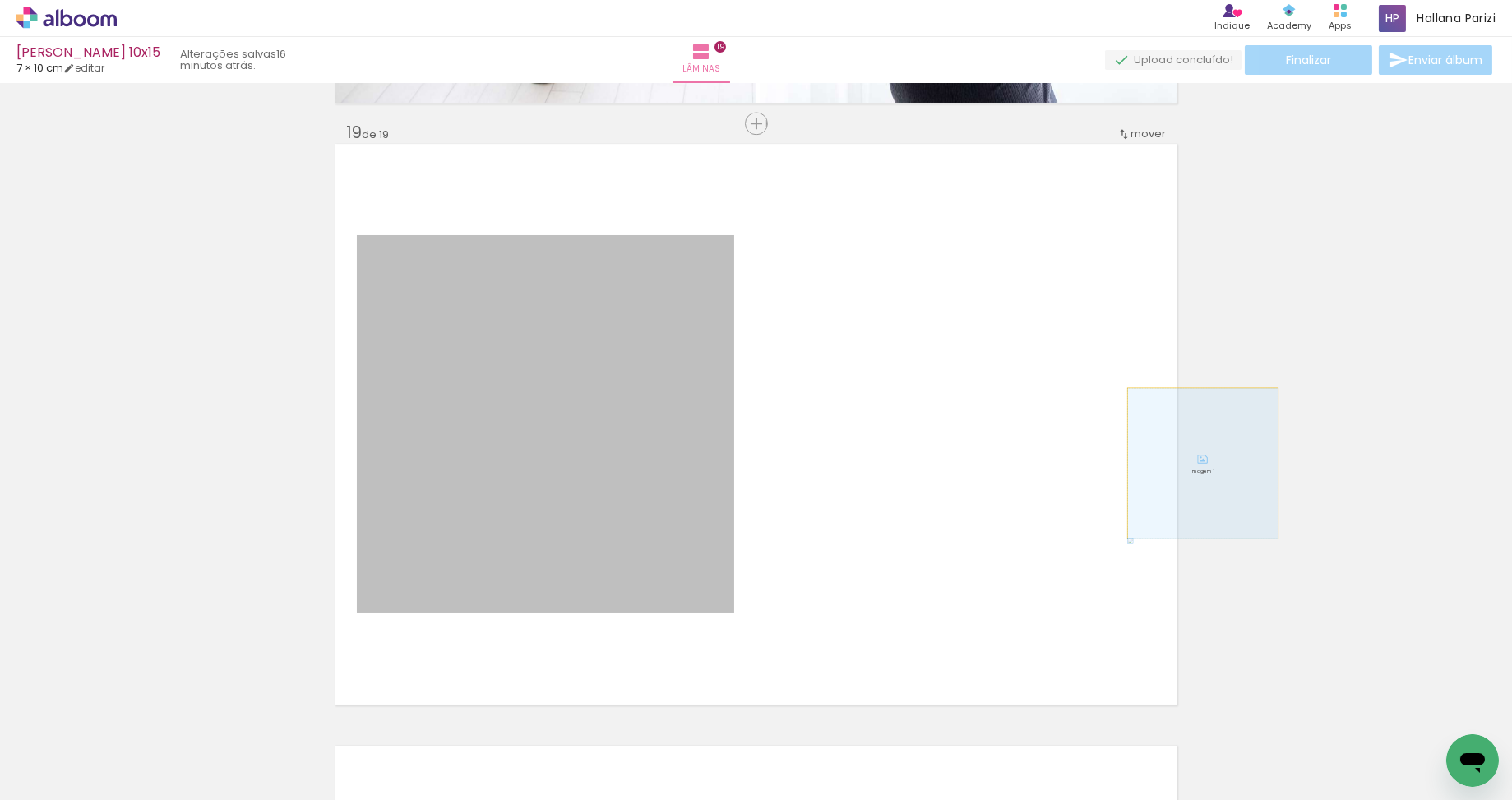
drag, startPoint x: 623, startPoint y: 519, endPoint x: 1134, endPoint y: 457, distance: 514.7
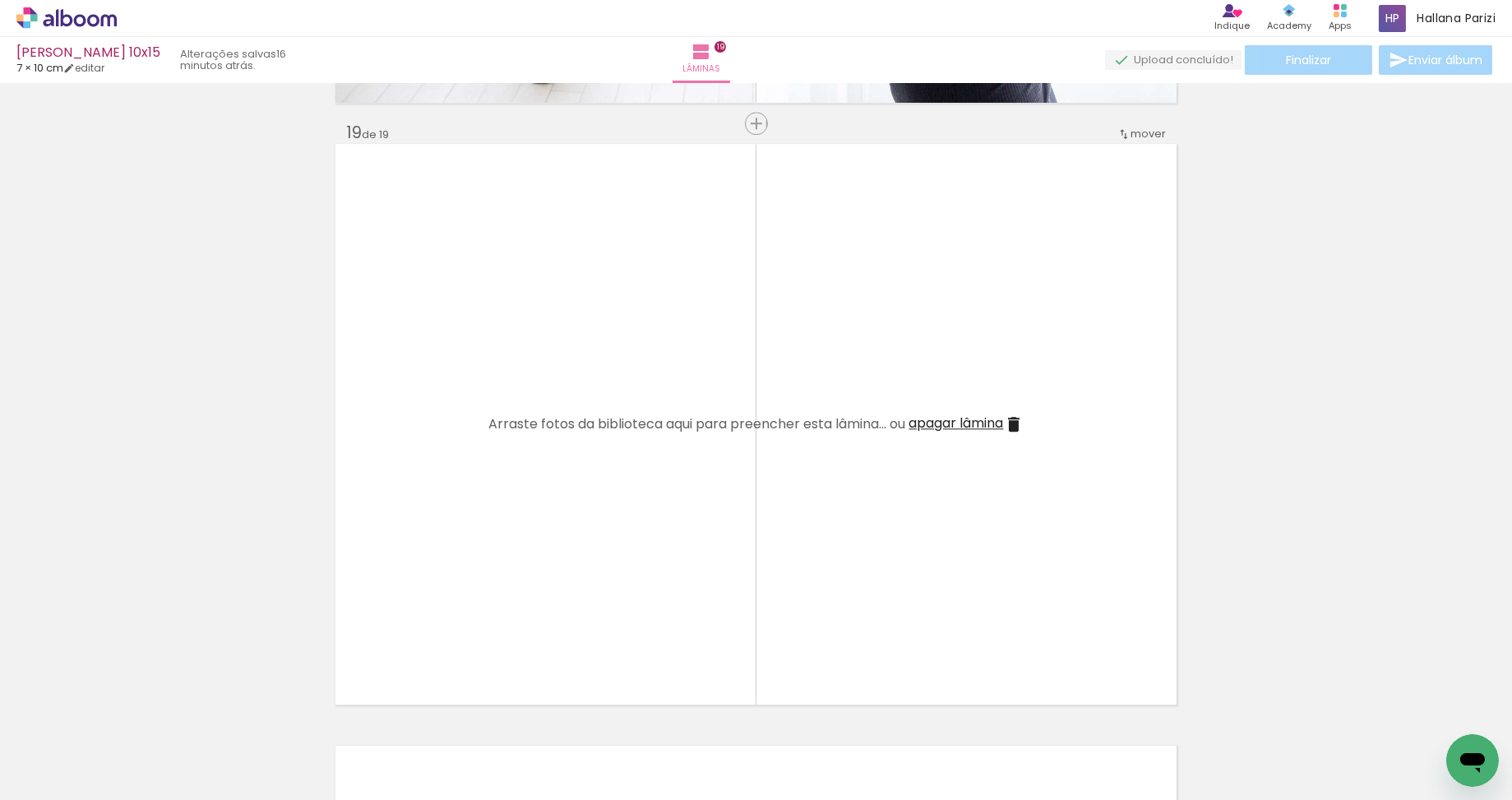
click at [964, 426] on span "apagar lâmina" at bounding box center [956, 423] width 94 height 19
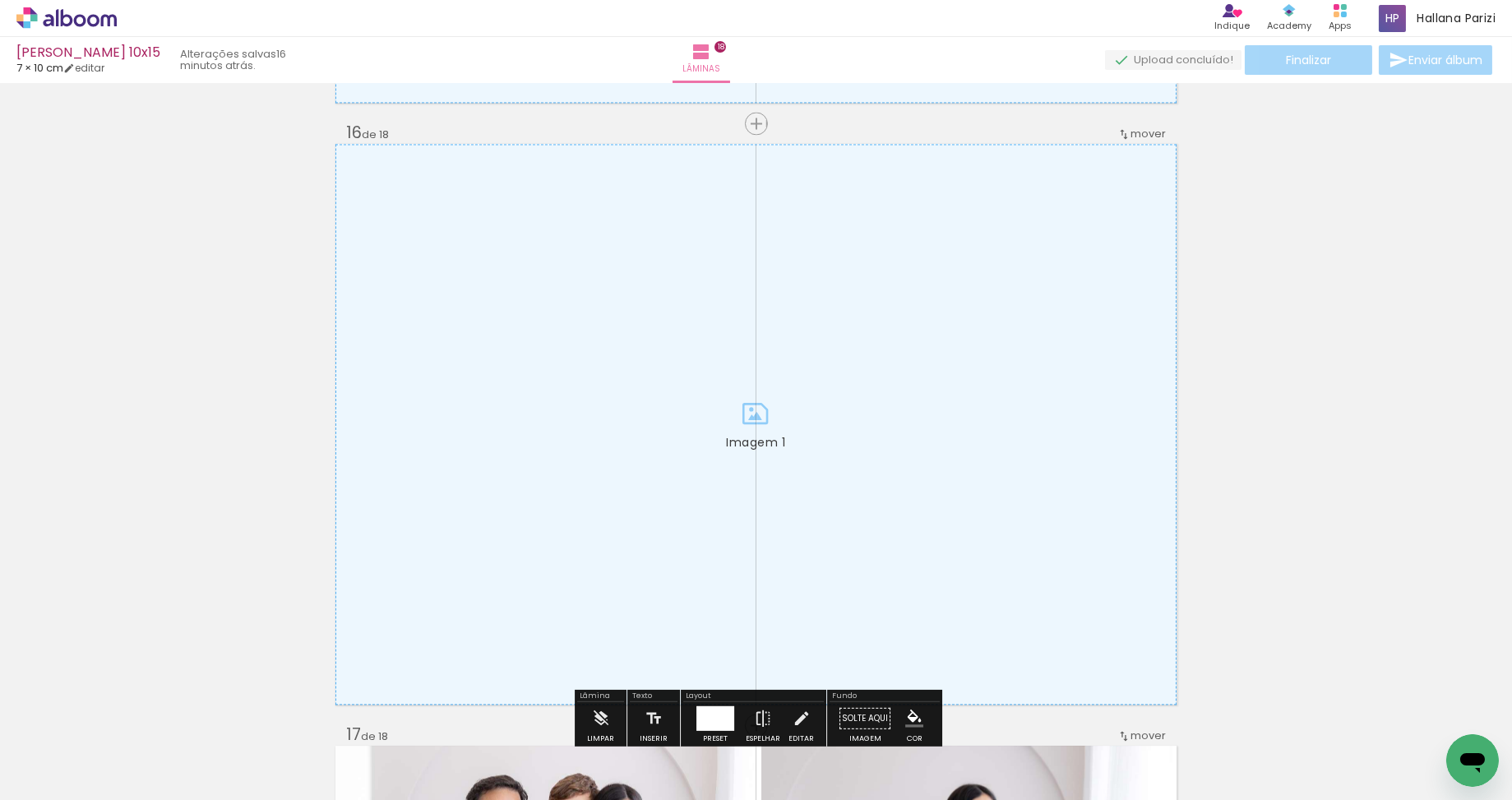
scroll to position [9011, 0]
click at [762, 132] on div "Inserir lâmina" at bounding box center [756, 124] width 89 height 20
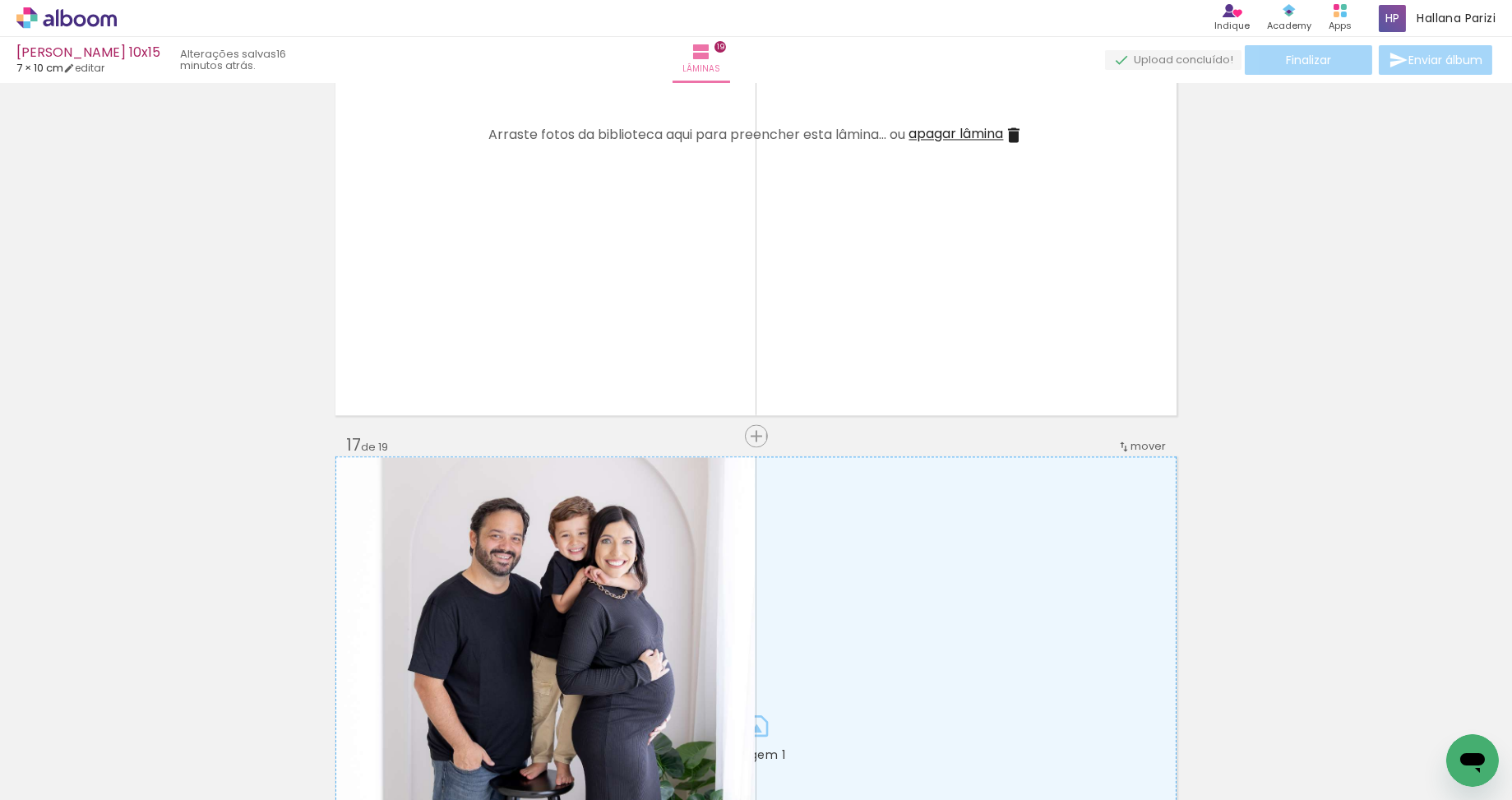
scroll to position [9438, 0]
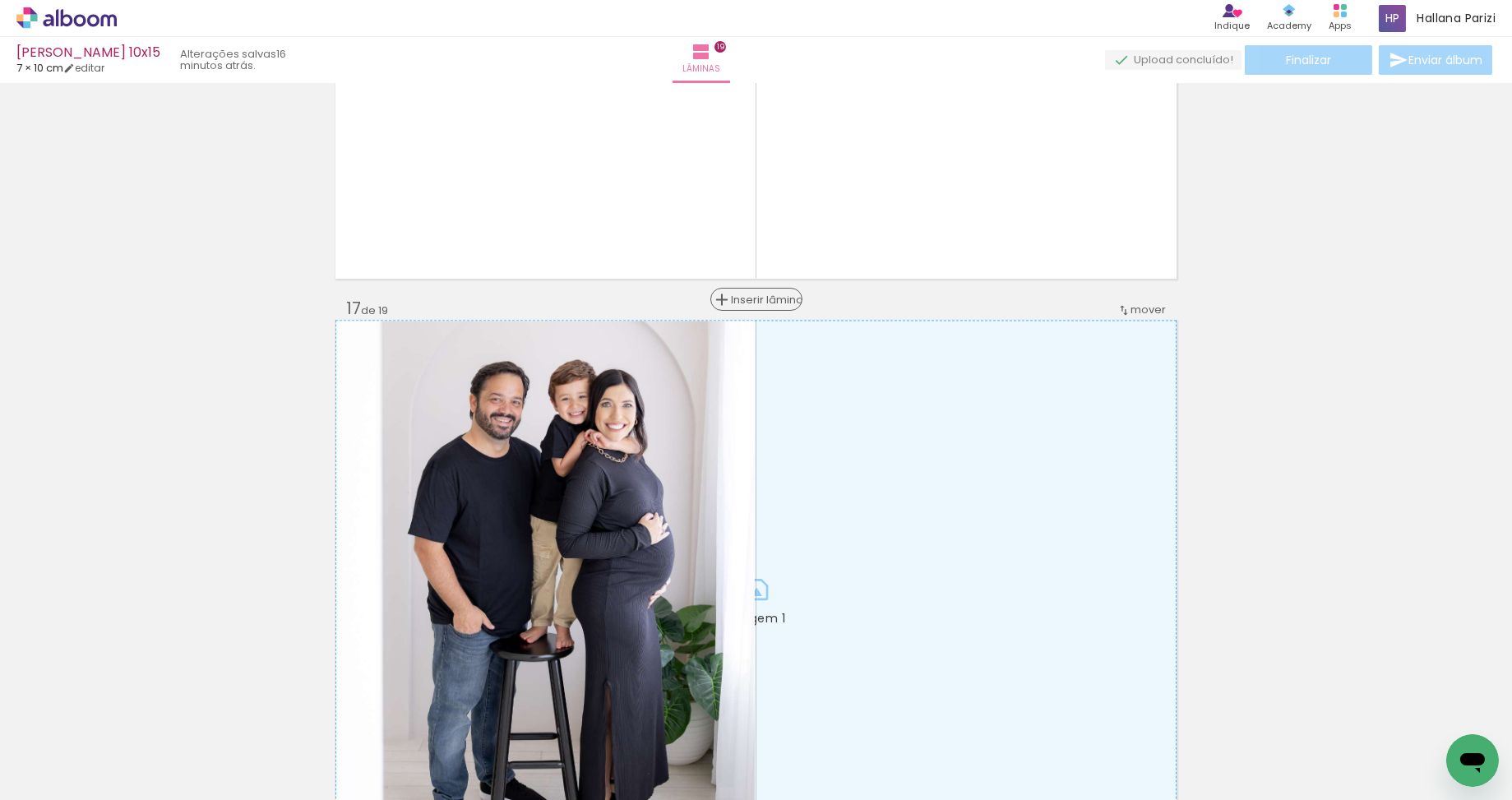
click at [754, 295] on span "Inserir lâmina" at bounding box center [764, 299] width 64 height 11
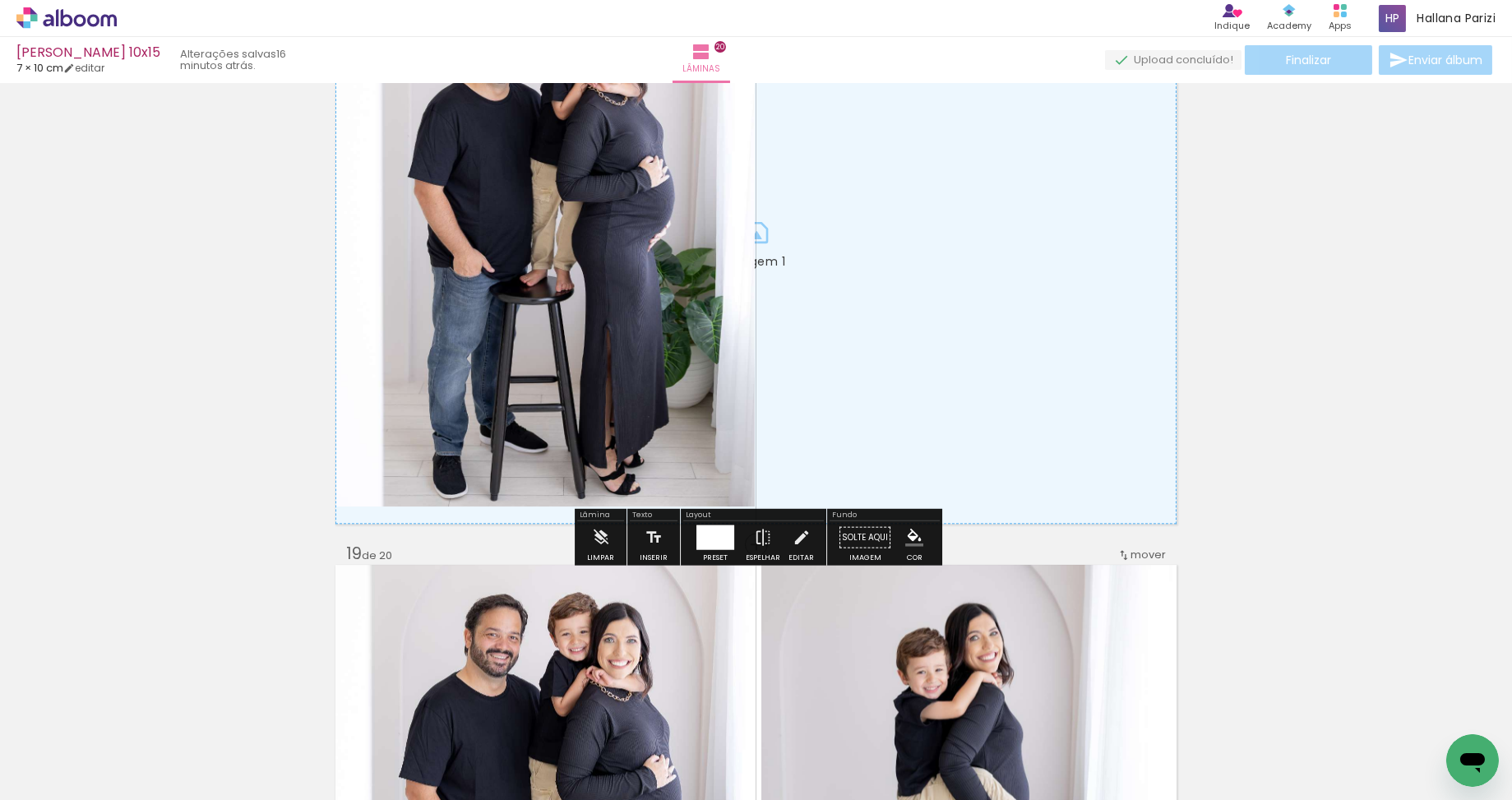
scroll to position [10260, 0]
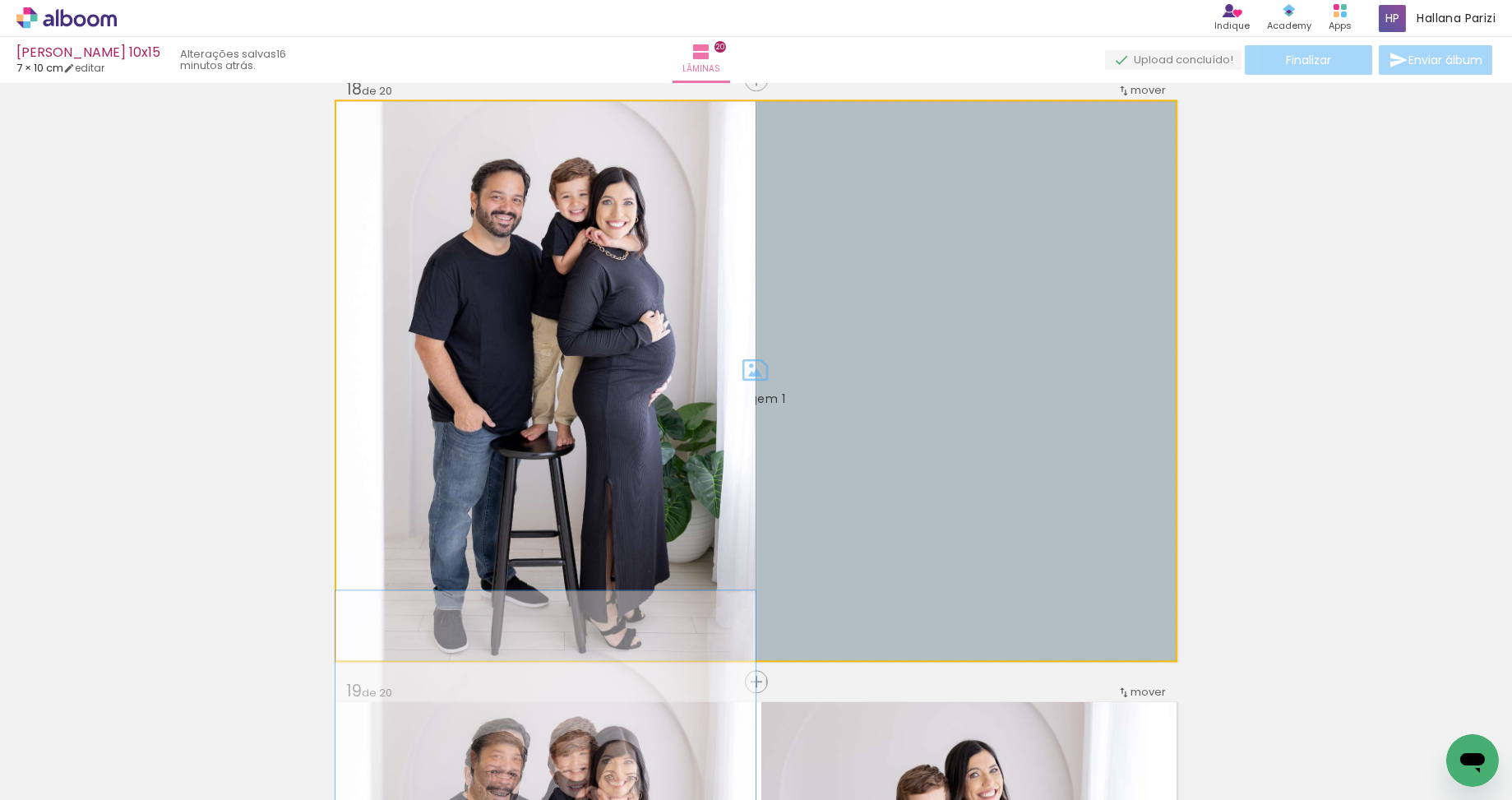
drag, startPoint x: 898, startPoint y: 322, endPoint x: 1297, endPoint y: 319, distance: 399.0
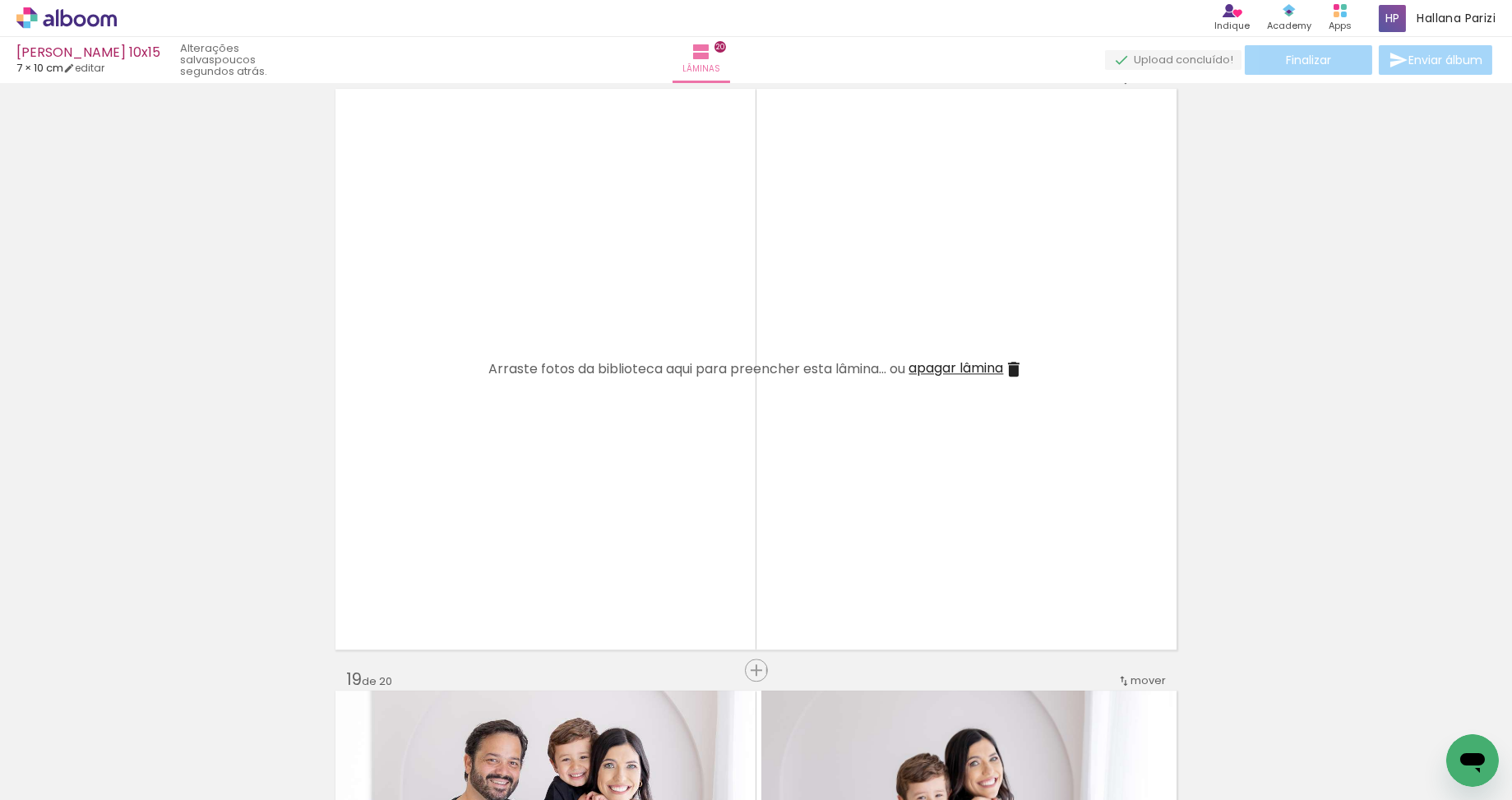
scroll to position [10289, 0]
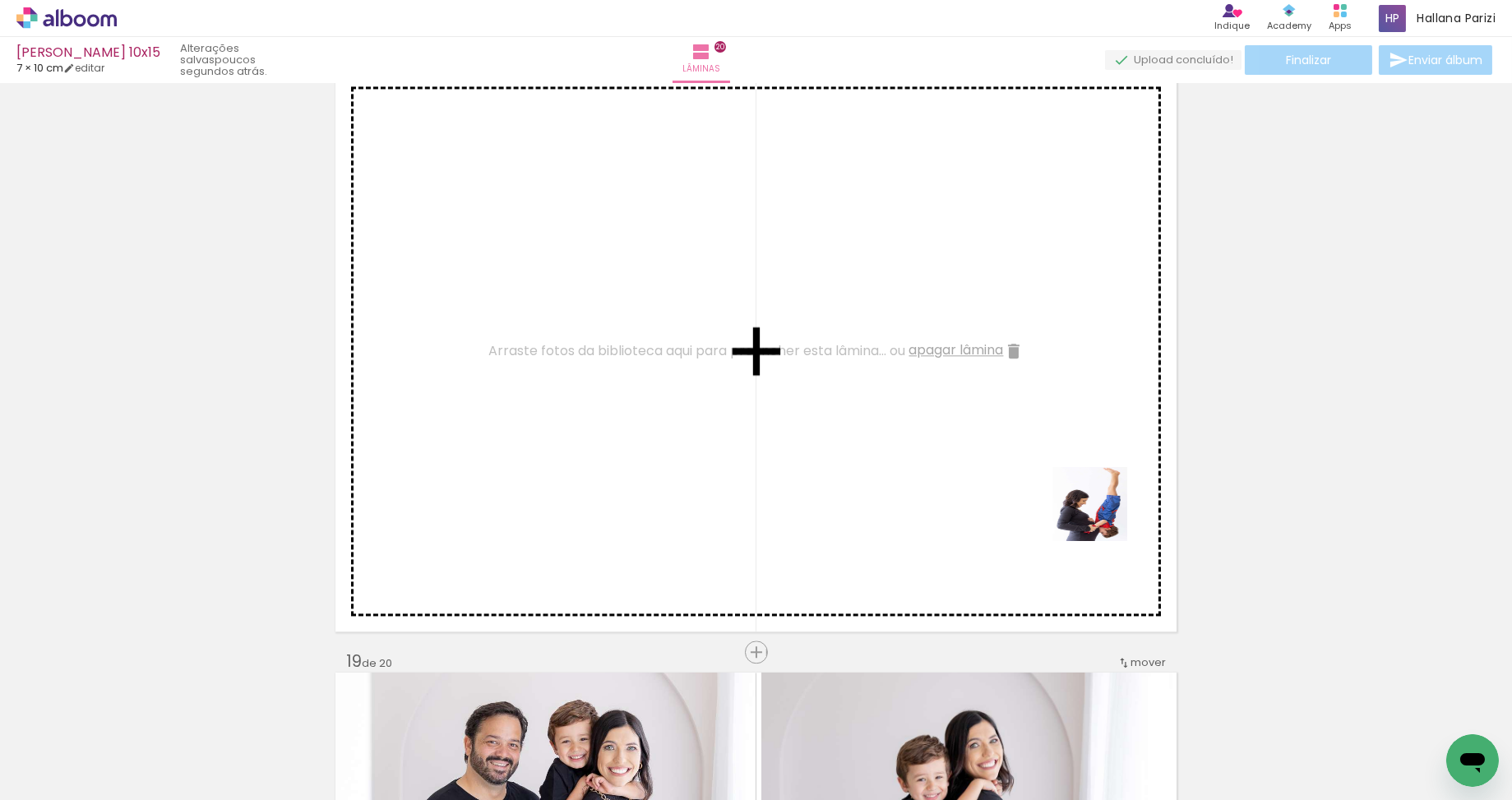
drag, startPoint x: 1096, startPoint y: 703, endPoint x: 1086, endPoint y: 450, distance: 253.2
click at [1086, 450] on quentale-workspace at bounding box center [756, 400] width 1512 height 800
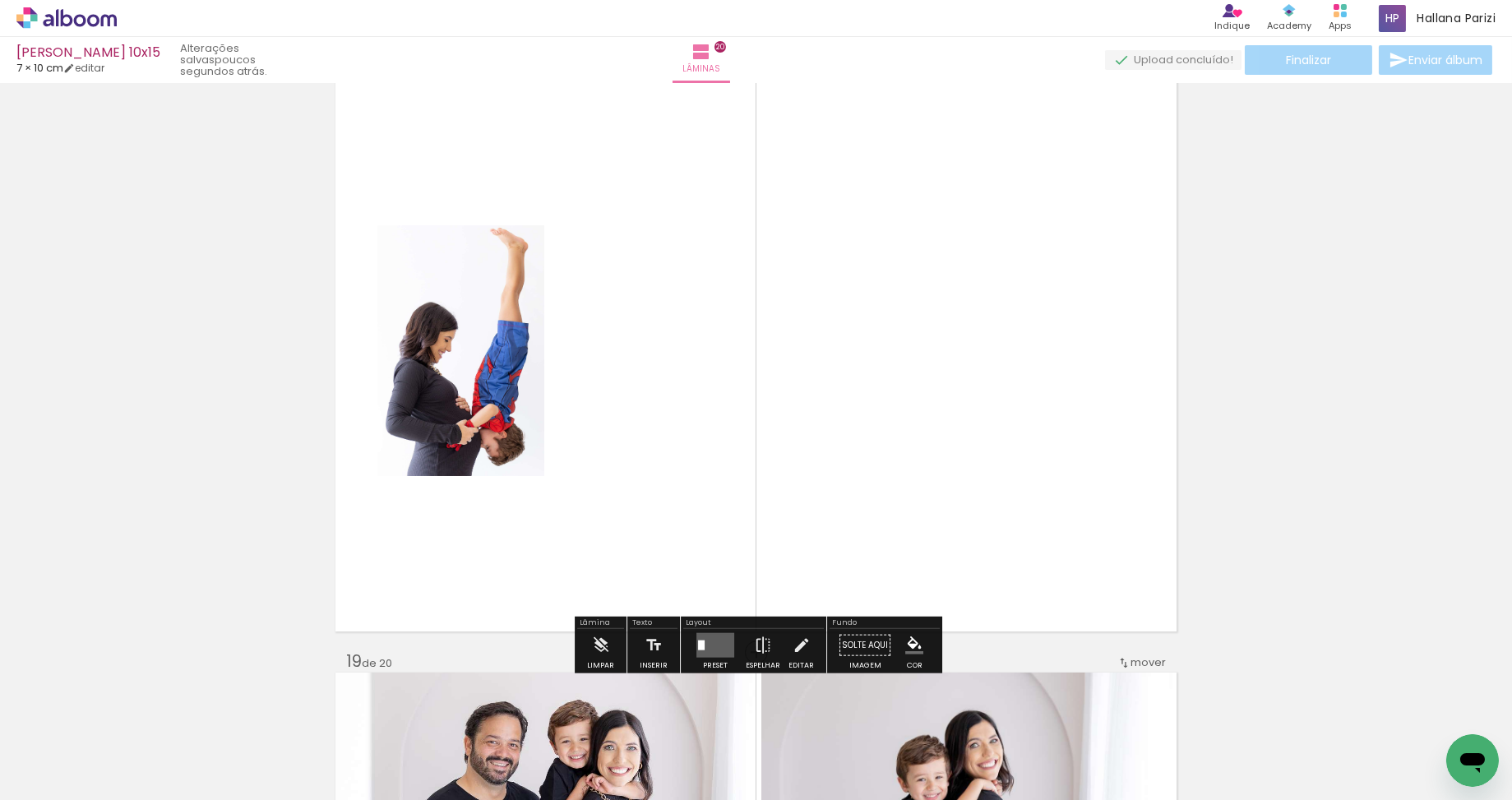
click at [702, 639] on quentale-layouter at bounding box center [715, 645] width 38 height 25
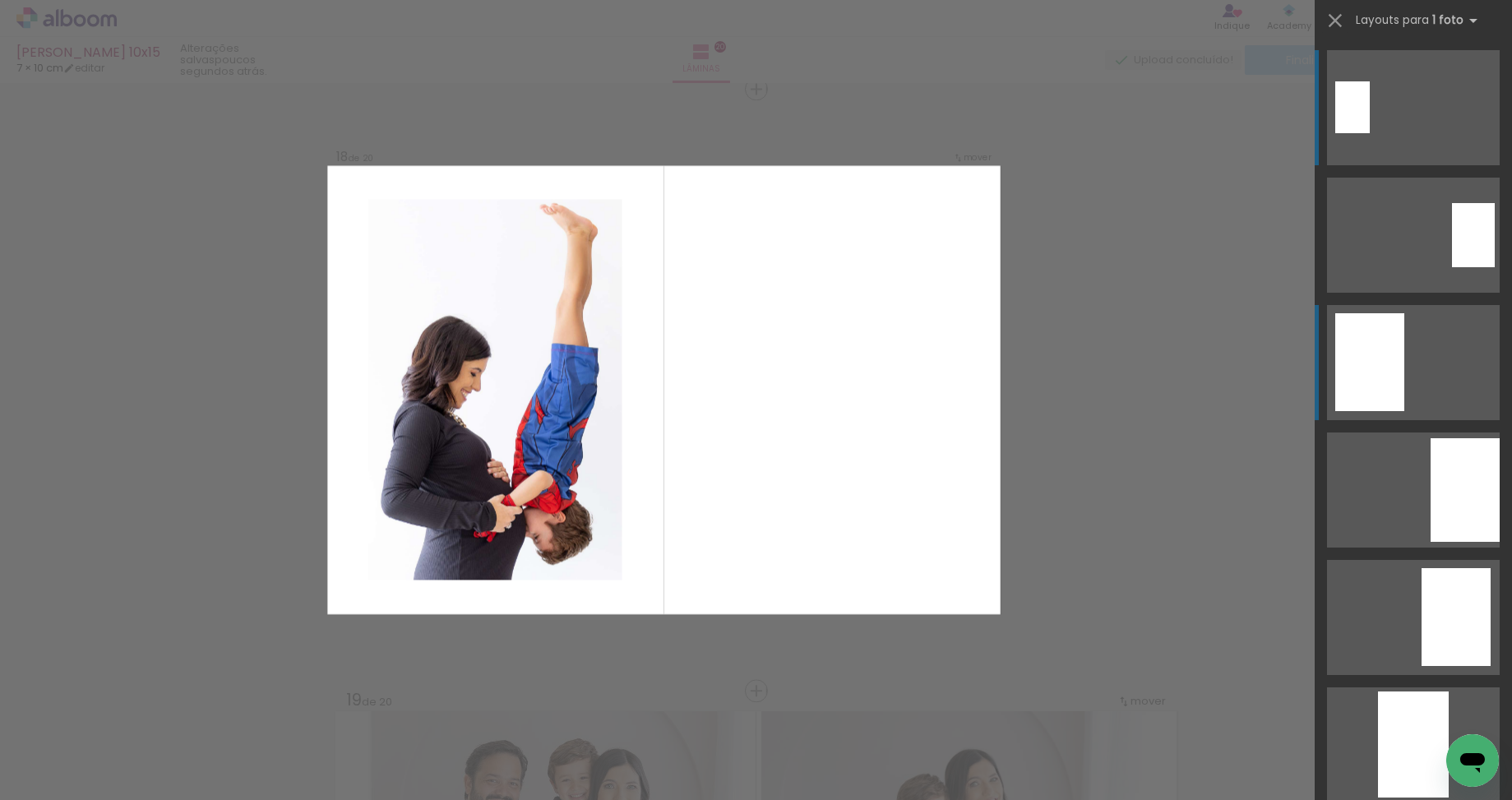
scroll to position [10250, 0]
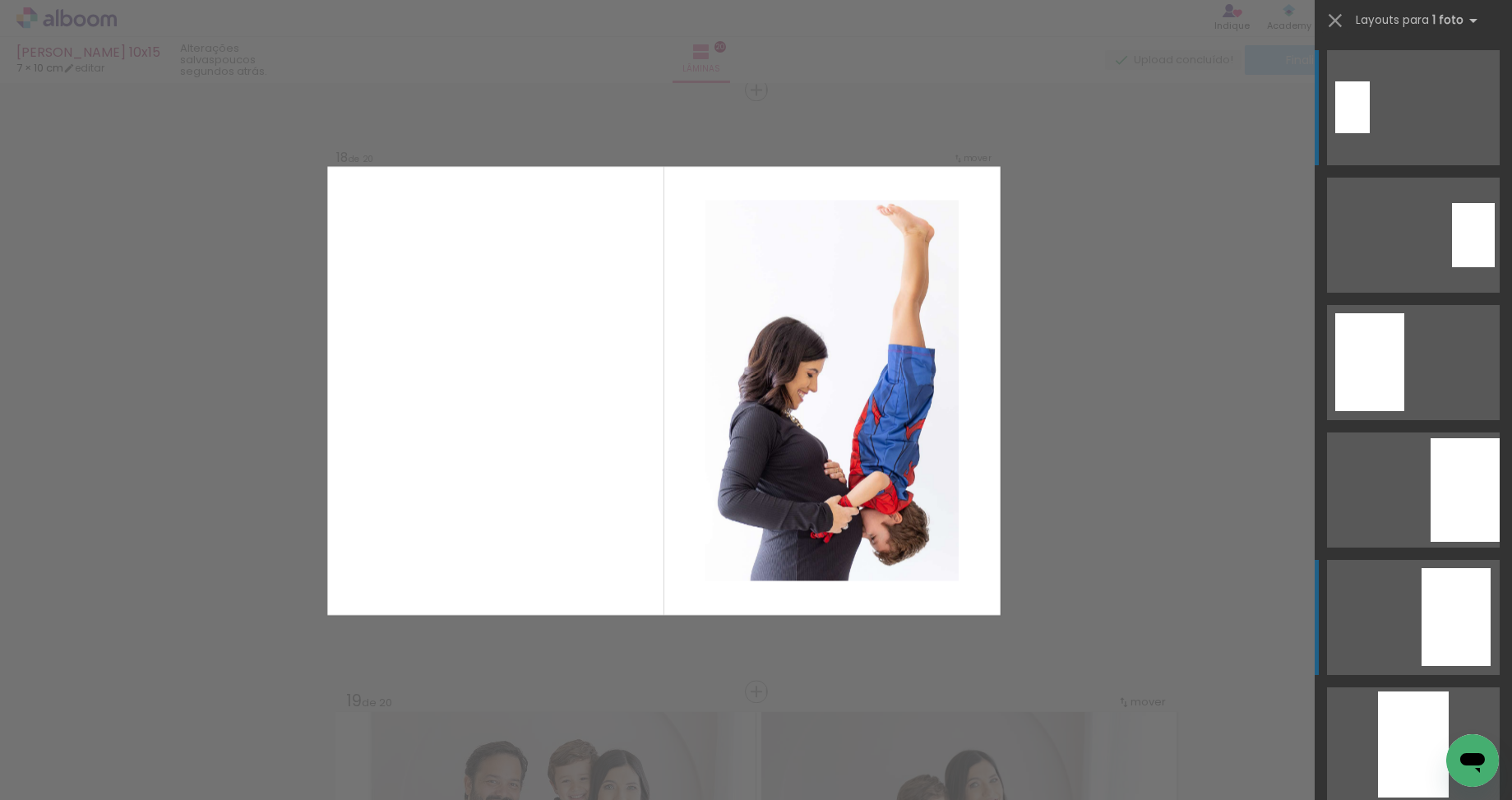
click at [1436, 648] on div at bounding box center [1456, 617] width 69 height 98
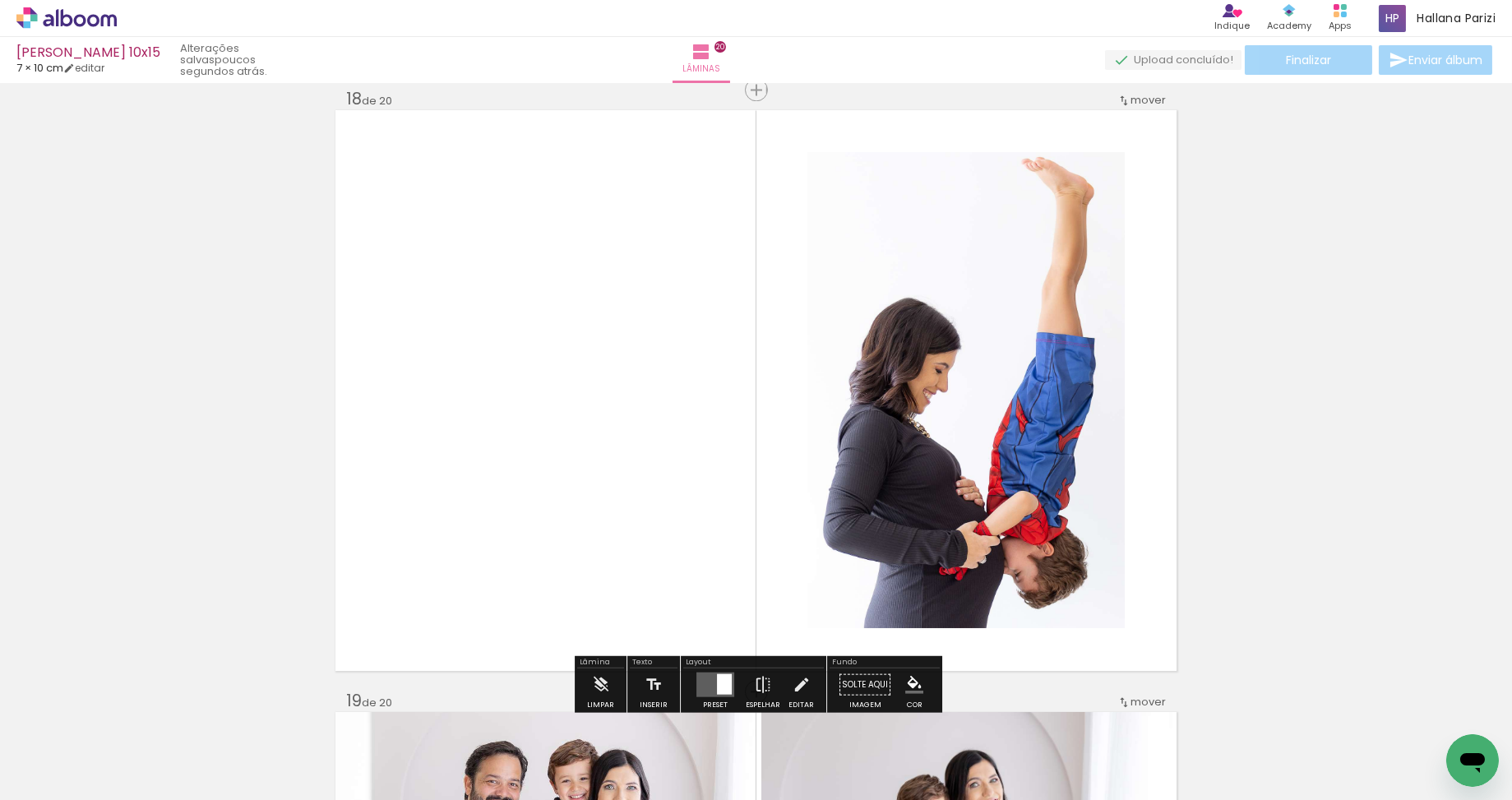
drag, startPoint x: 986, startPoint y: 744, endPoint x: 725, endPoint y: 535, distance: 334.4
click at [728, 538] on quentale-workspace at bounding box center [756, 400] width 1512 height 800
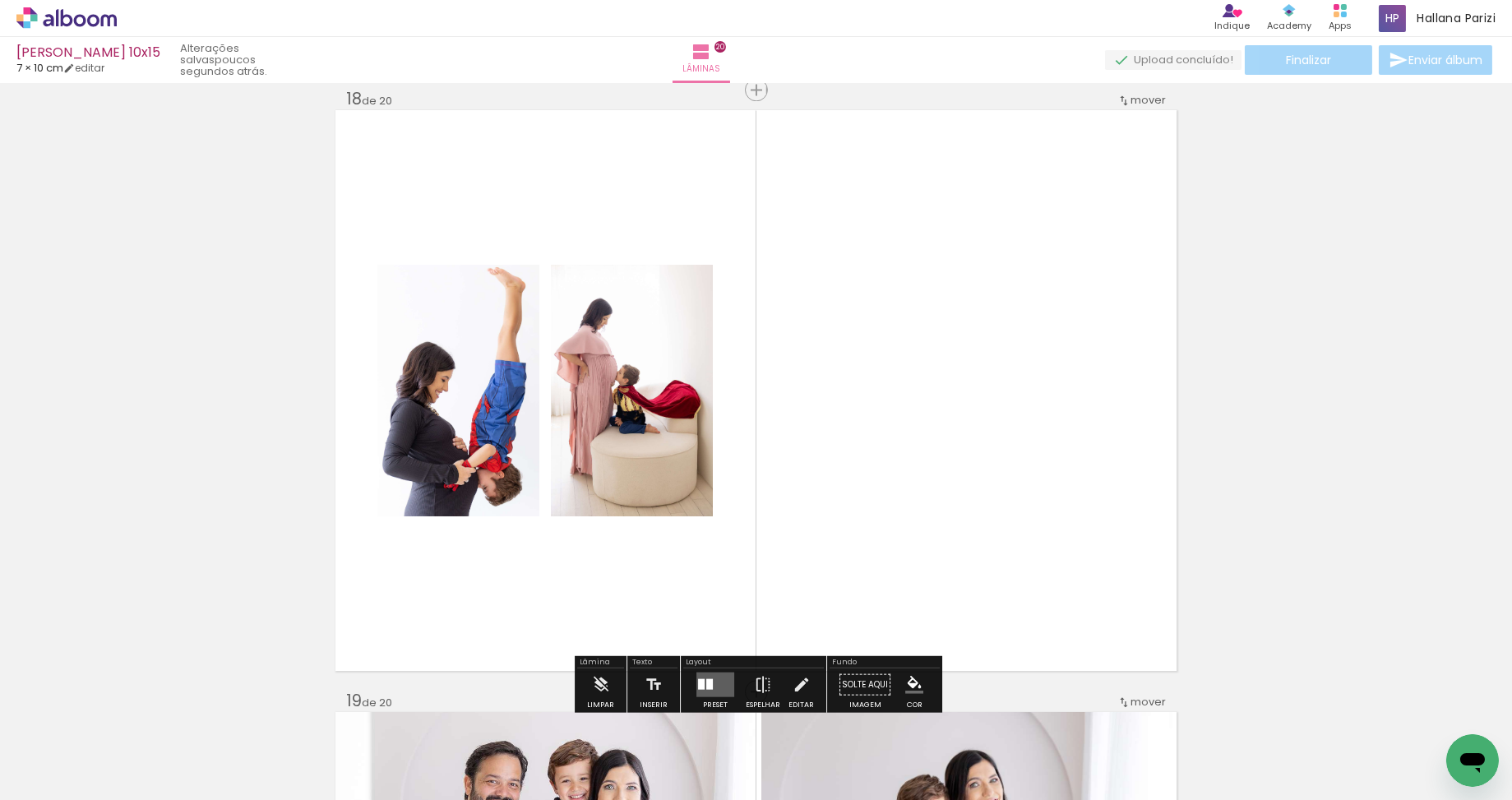
click at [712, 684] on quentale-layouter at bounding box center [715, 684] width 38 height 25
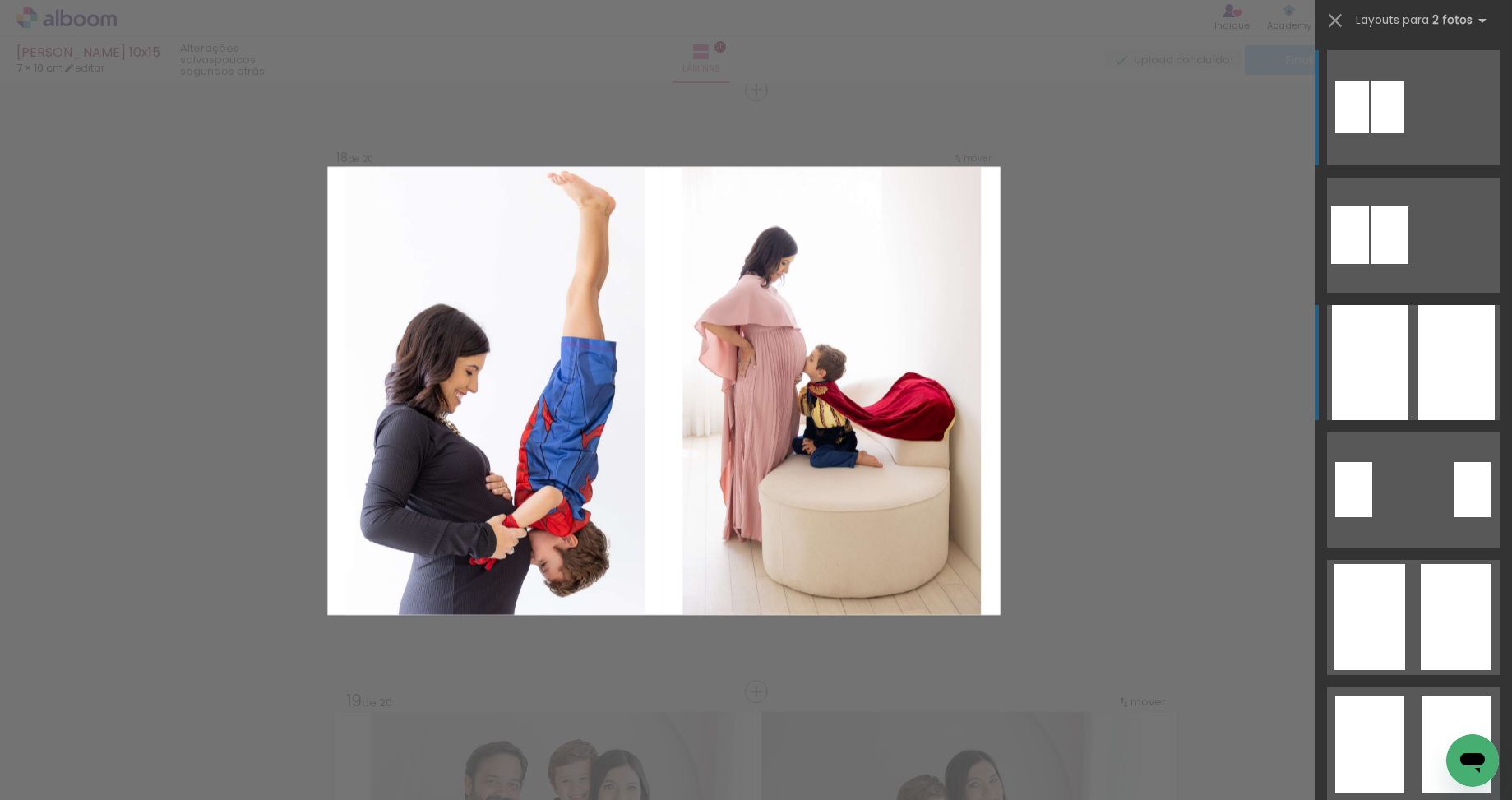
click at [1466, 382] on div at bounding box center [1456, 362] width 76 height 115
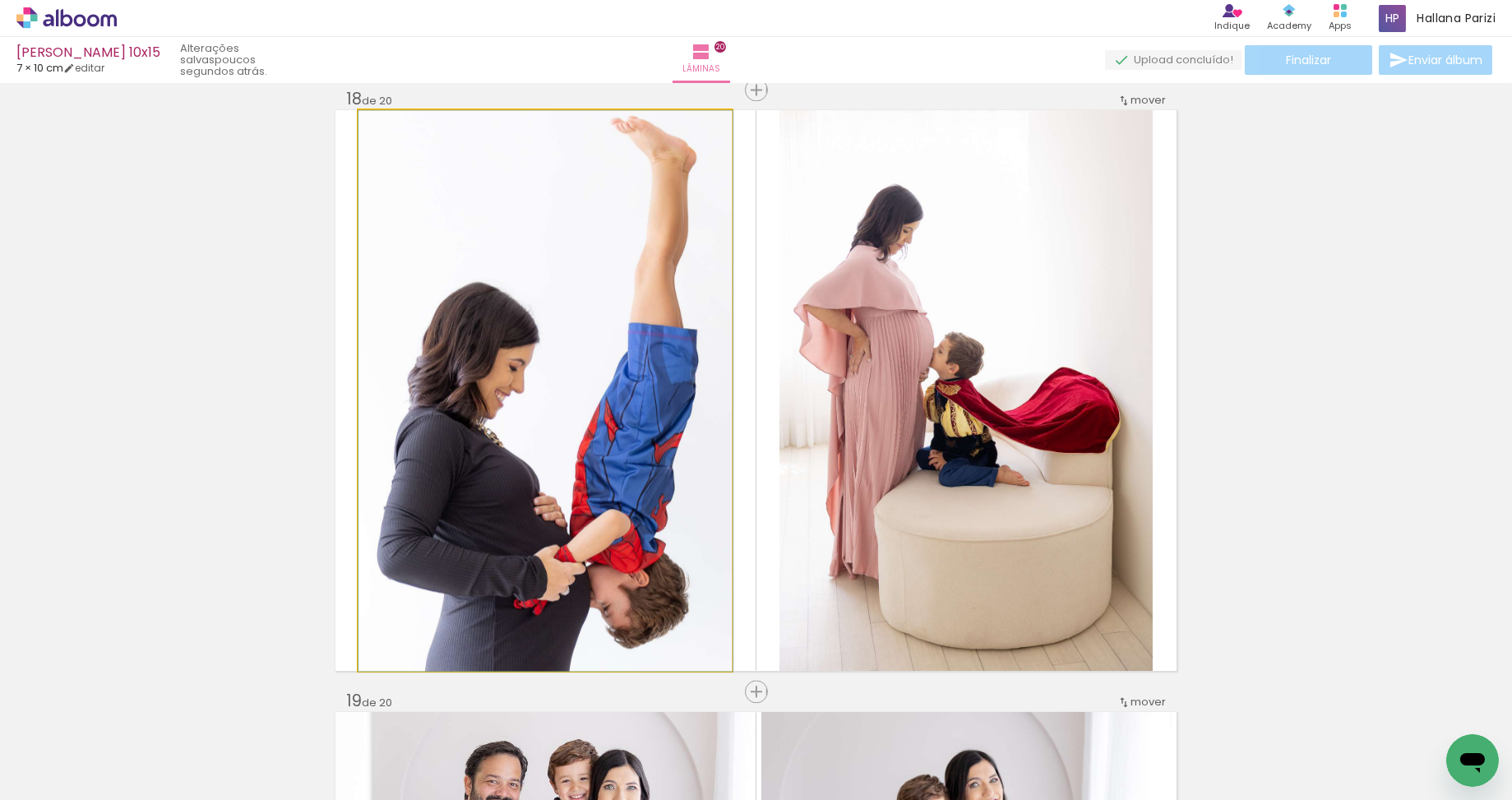
drag, startPoint x: 636, startPoint y: 379, endPoint x: 819, endPoint y: 384, distance: 183.1
click at [0, 0] on slot at bounding box center [0, 0] width 0 height 0
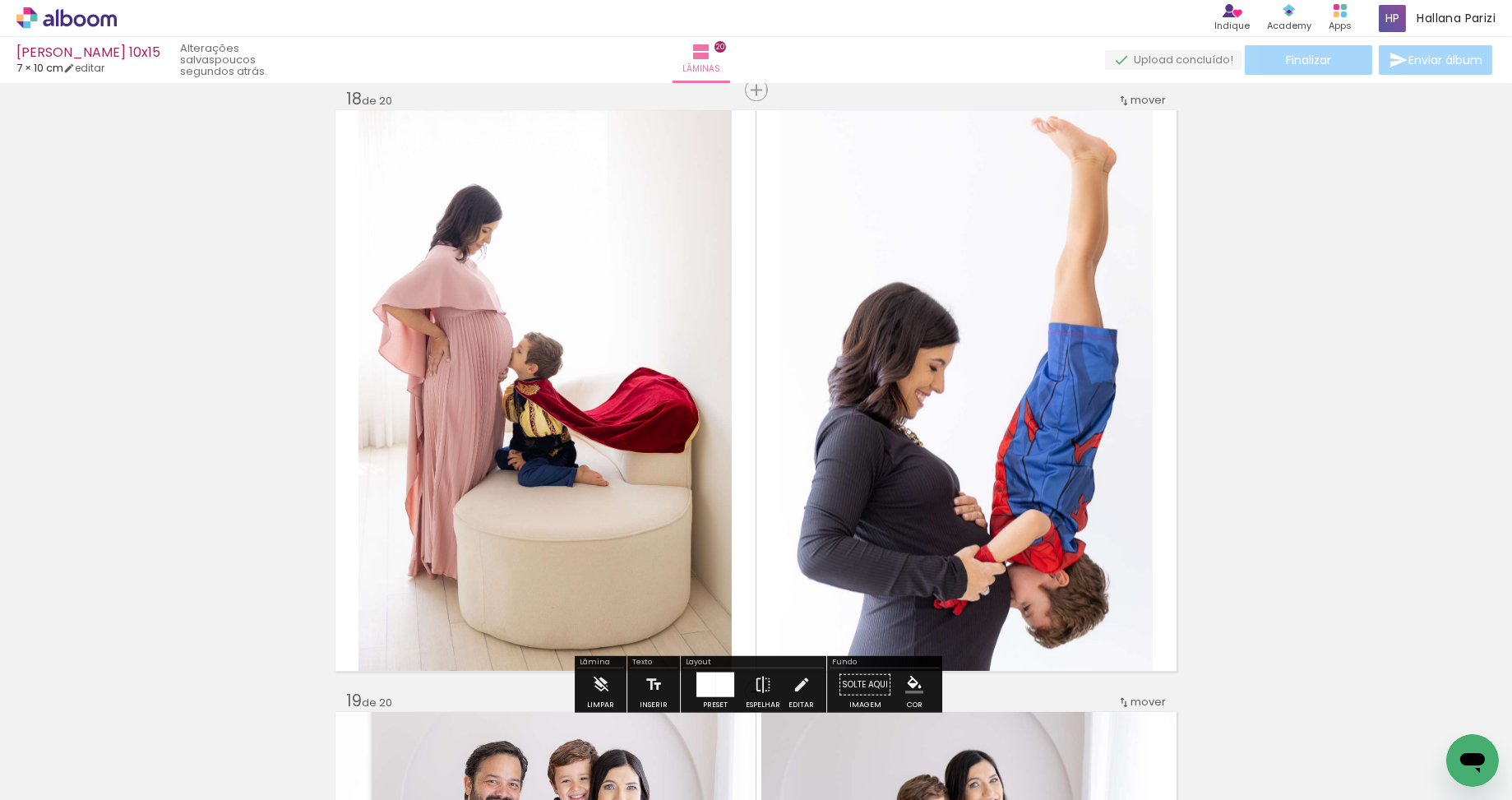
click at [655, 373] on quentale-photo at bounding box center [545, 390] width 373 height 560
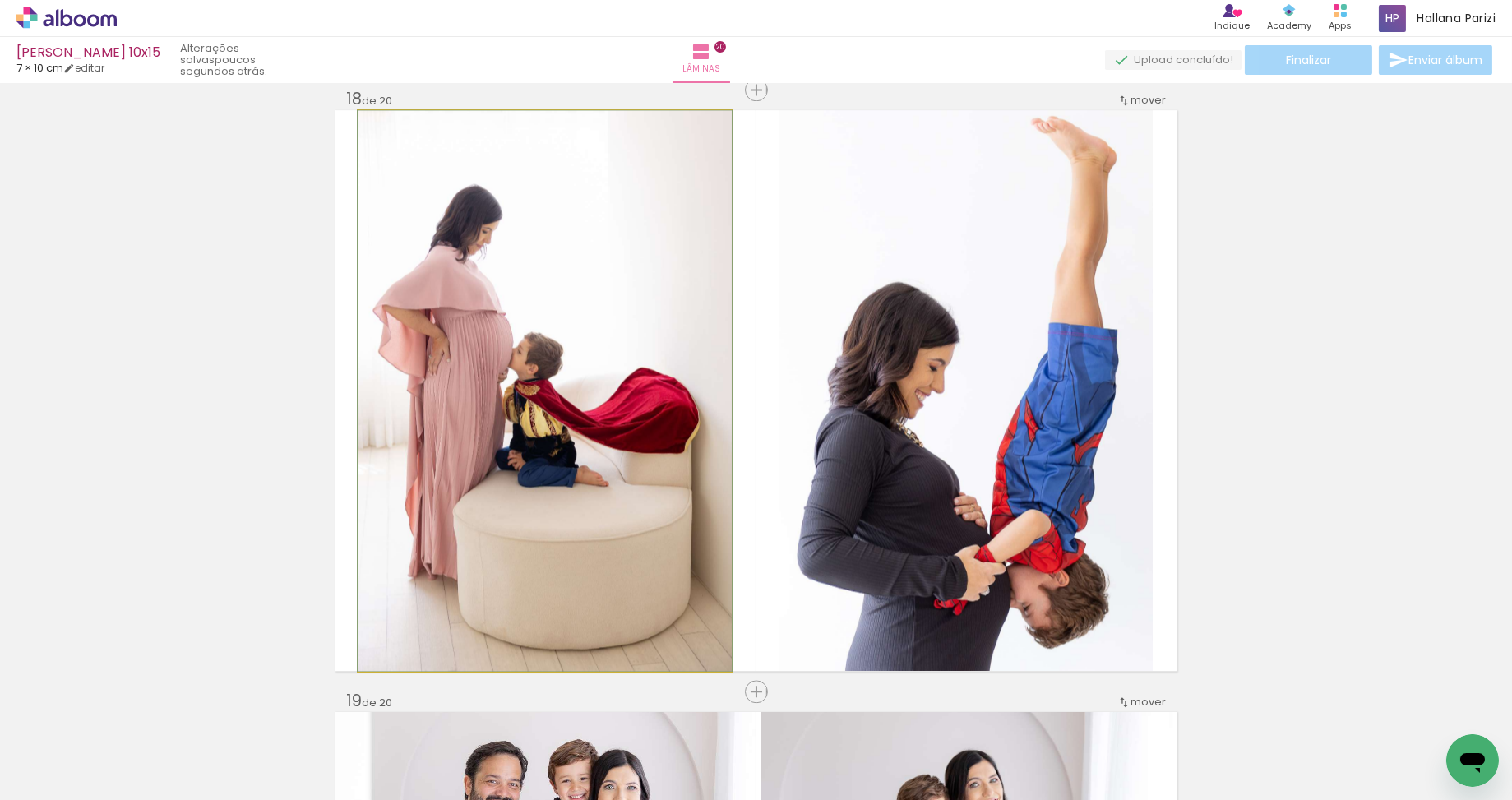
click at [655, 373] on quentale-photo at bounding box center [545, 390] width 373 height 560
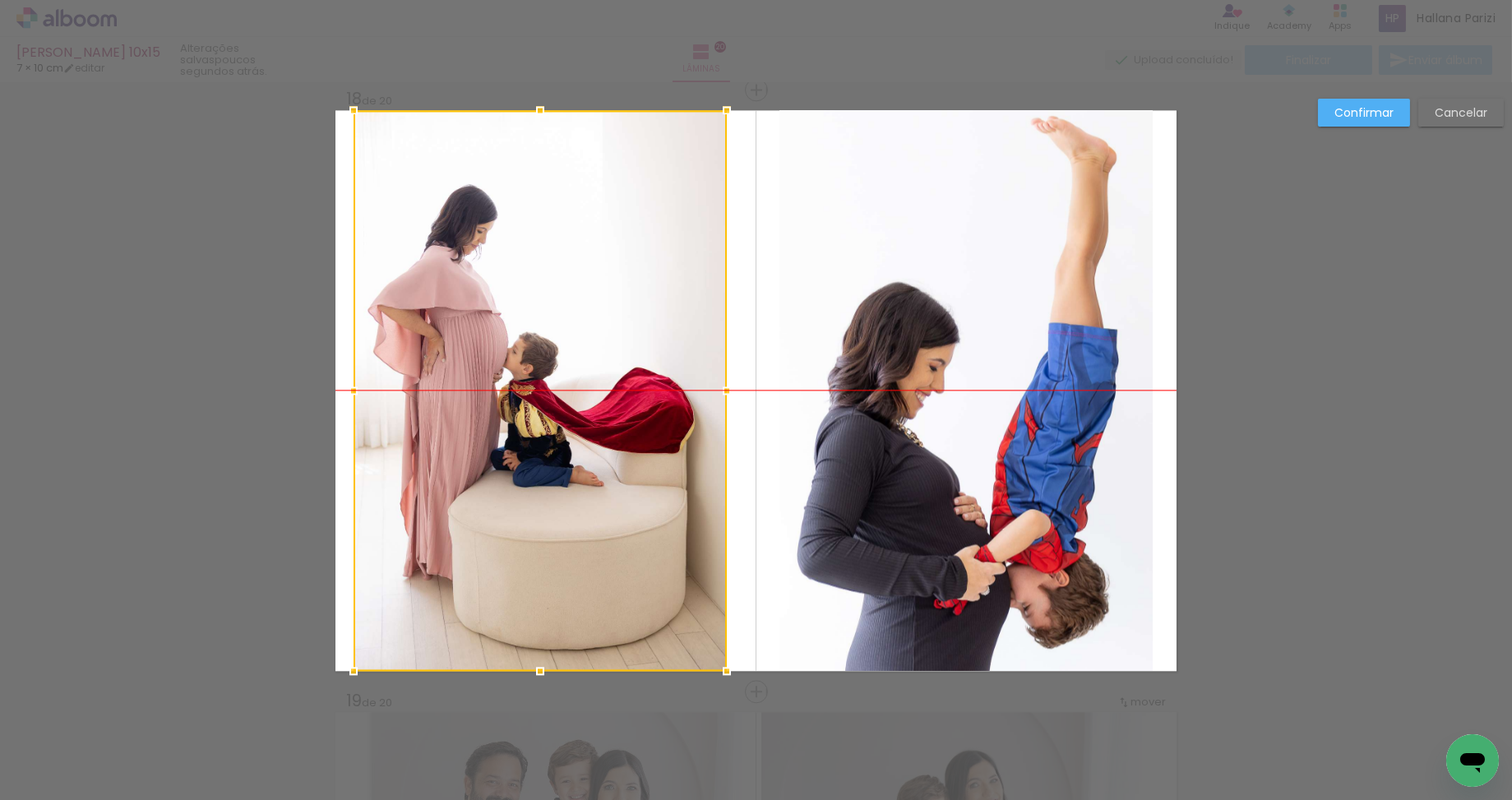
drag, startPoint x: 635, startPoint y: 371, endPoint x: 581, endPoint y: 368, distance: 54.1
click at [581, 368] on div at bounding box center [540, 390] width 373 height 560
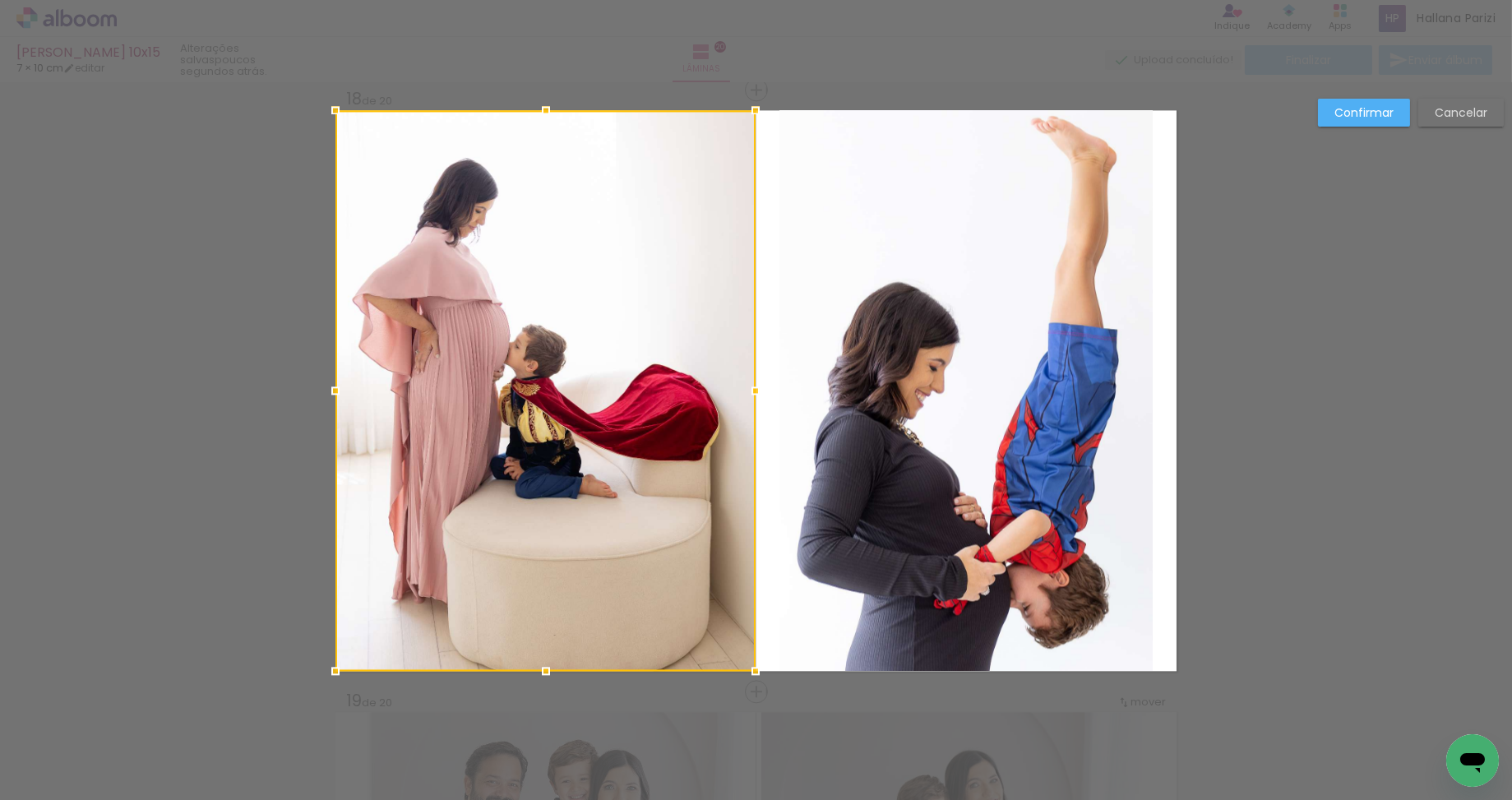
drag, startPoint x: 704, startPoint y: 386, endPoint x: 783, endPoint y: 388, distance: 79.0
click at [783, 388] on album-spread "18 de 20" at bounding box center [756, 390] width 841 height 560
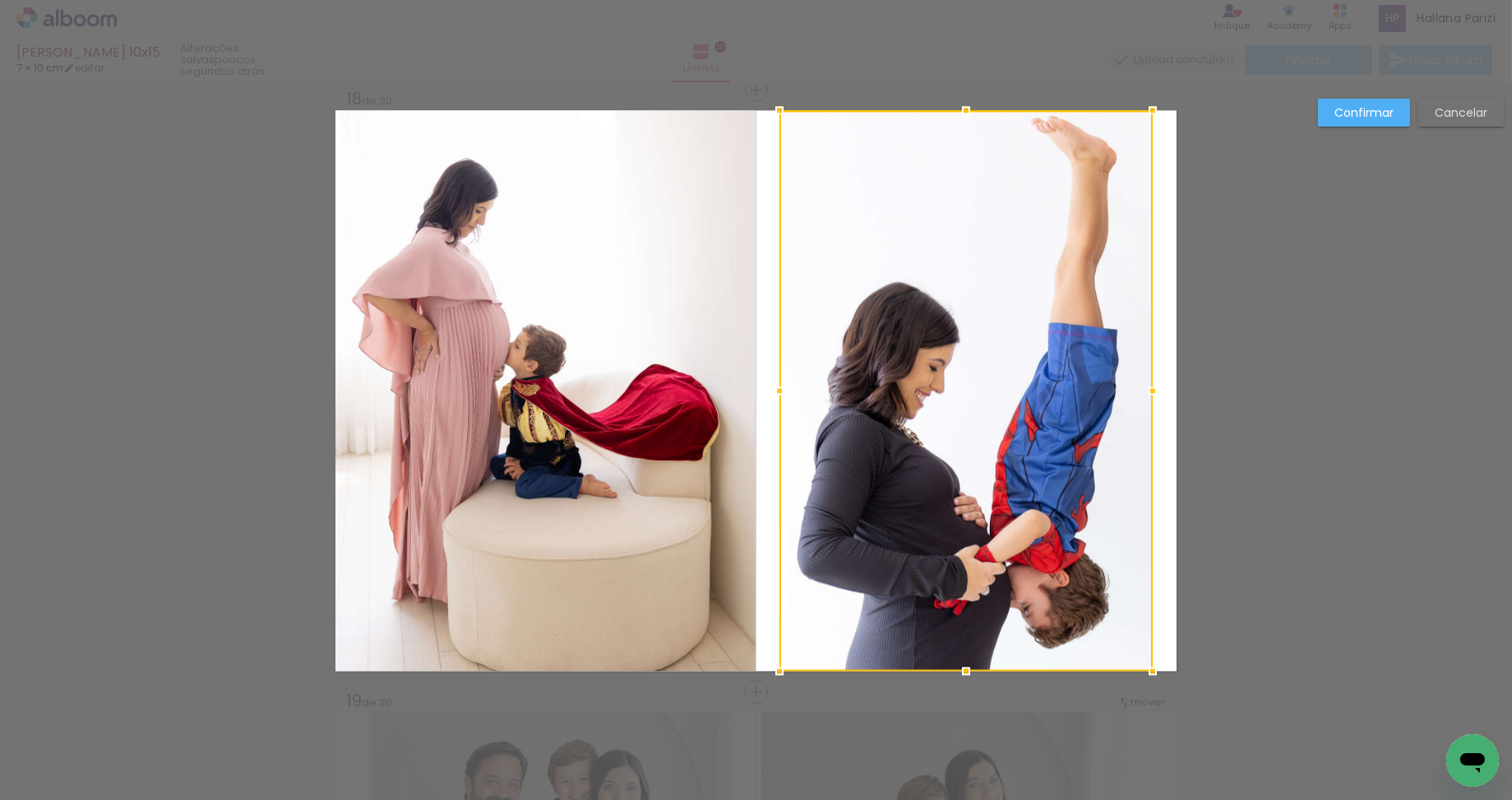
click at [897, 391] on div at bounding box center [966, 390] width 373 height 560
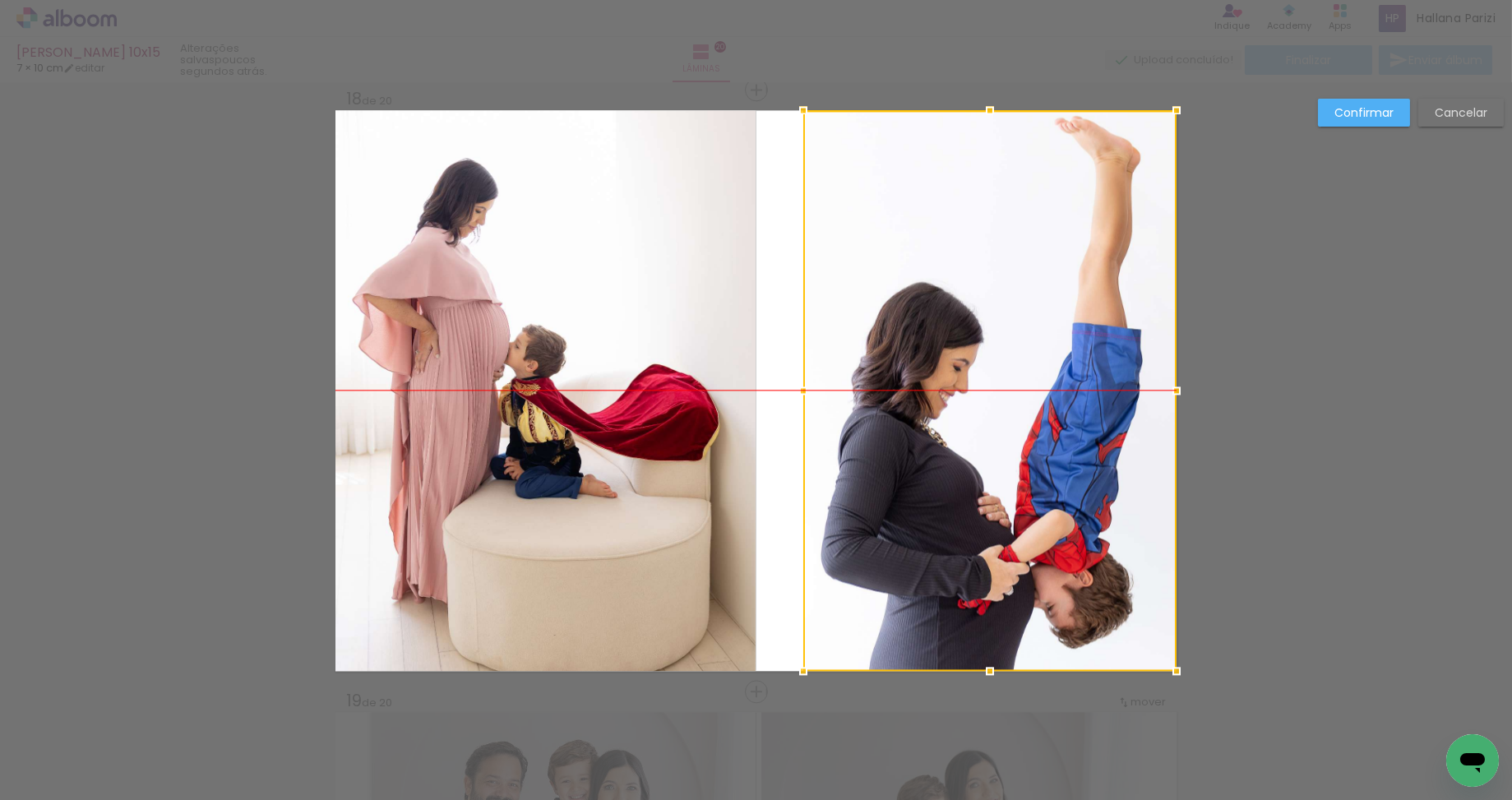
click at [1052, 395] on div at bounding box center [989, 390] width 373 height 560
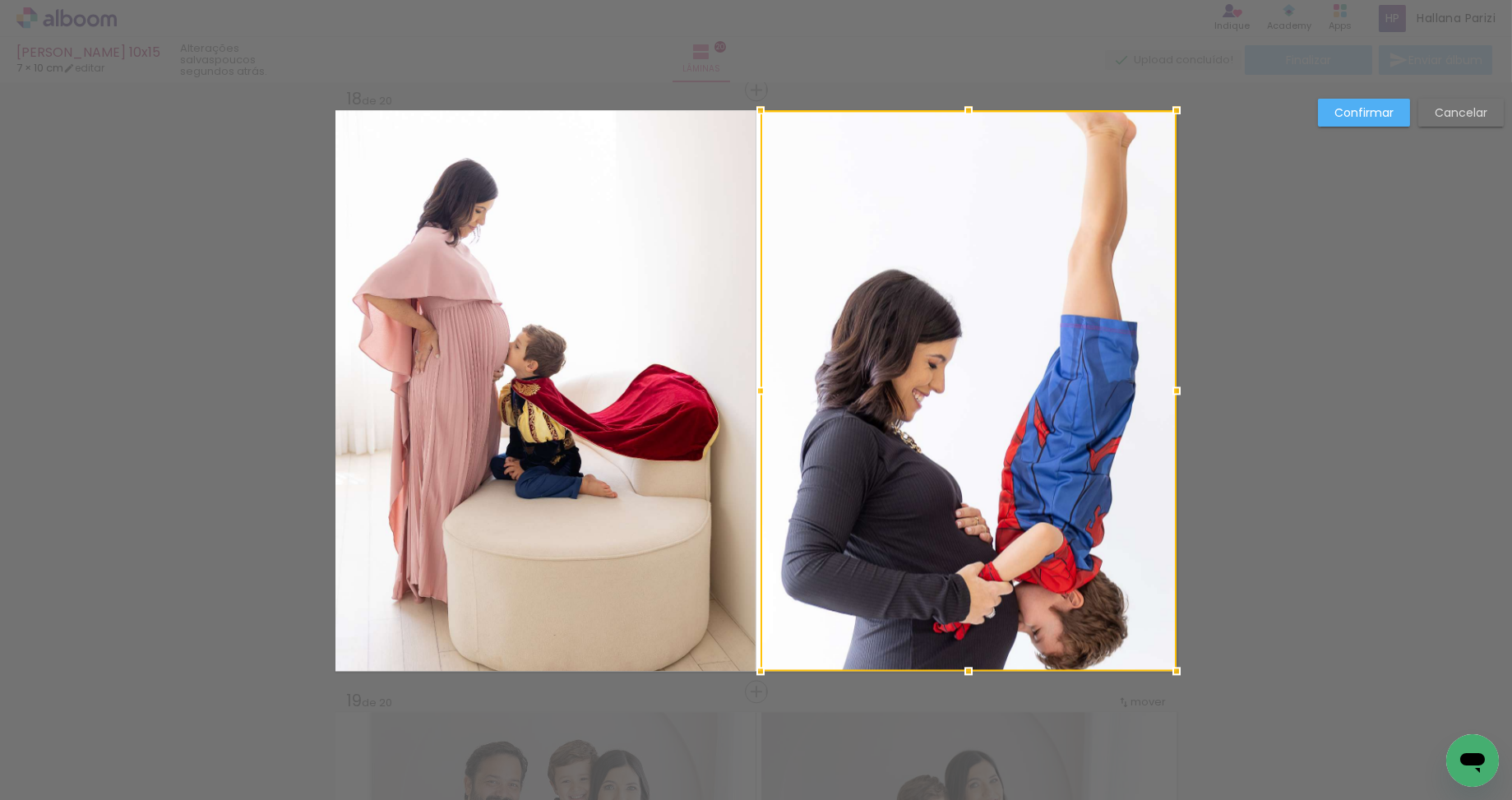
drag, startPoint x: 804, startPoint y: 392, endPoint x: 724, endPoint y: 389, distance: 80.1
click at [724, 389] on album-spread "18 de 20" at bounding box center [756, 390] width 841 height 560
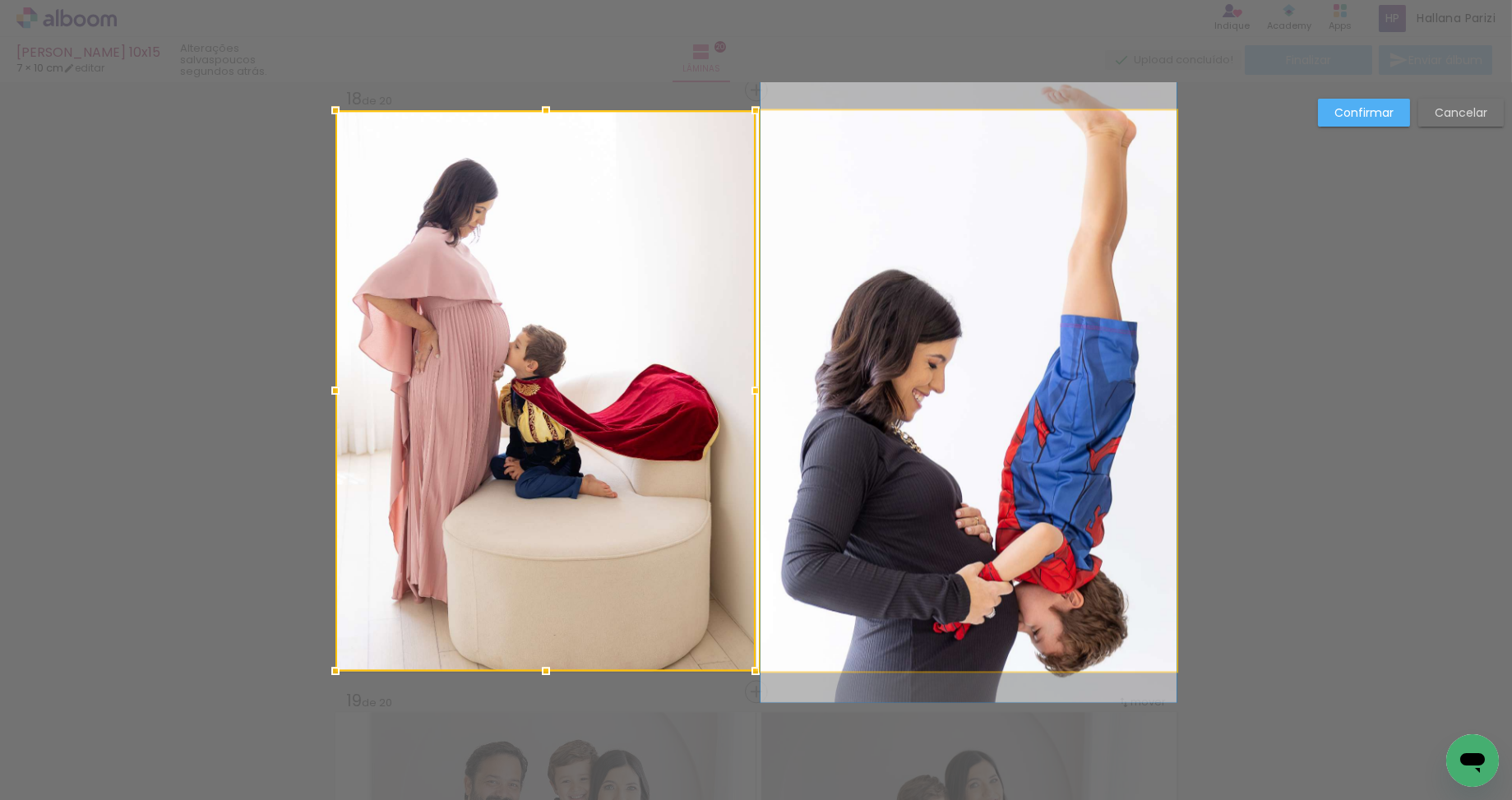
click at [1019, 313] on quentale-photo at bounding box center [968, 390] width 416 height 560
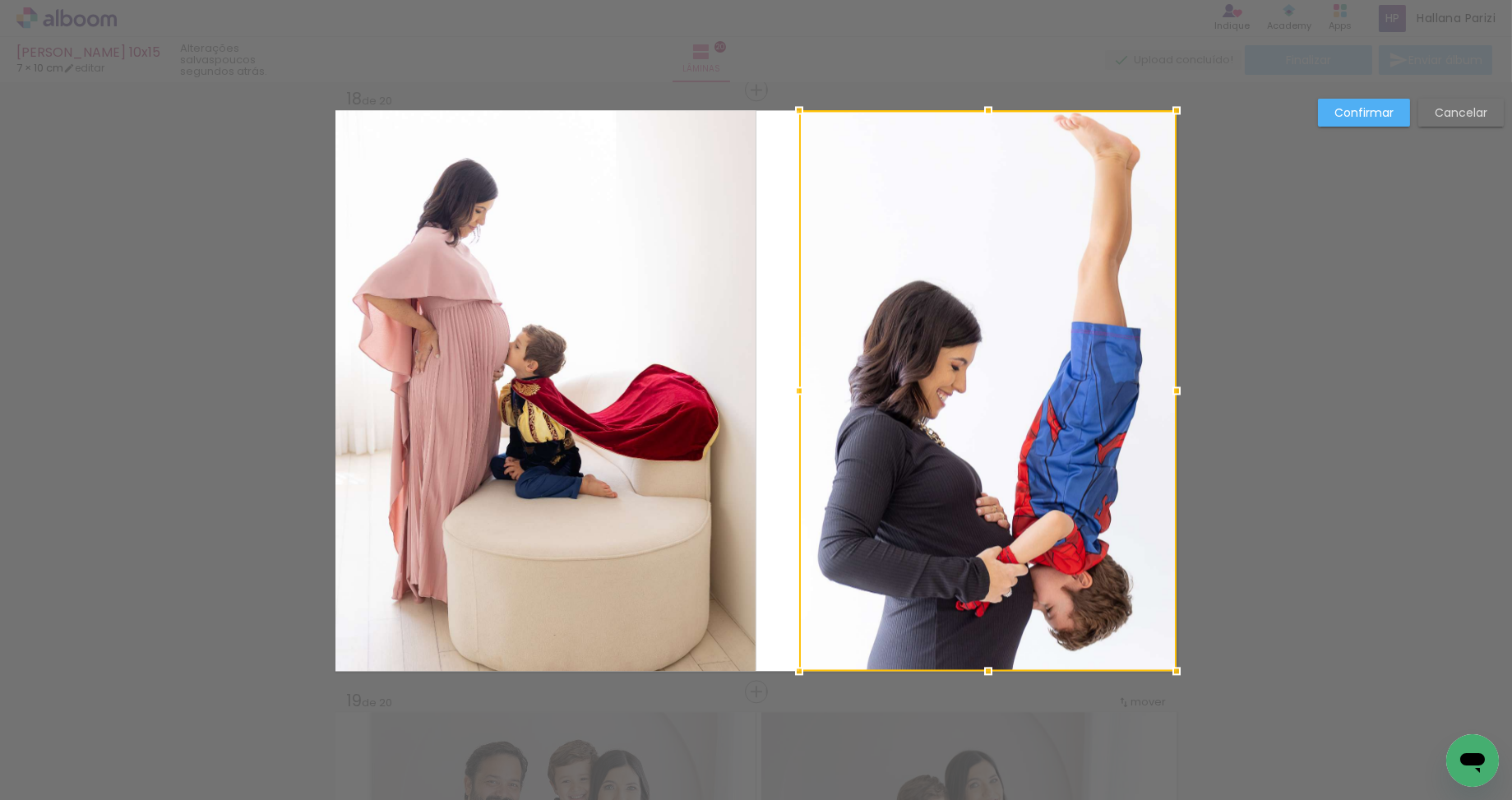
drag, startPoint x: 761, startPoint y: 389, endPoint x: 784, endPoint y: 384, distance: 23.5
click at [800, 383] on div at bounding box center [798, 390] width 33 height 33
click at [699, 393] on album-spread "18 de 20" at bounding box center [756, 390] width 841 height 560
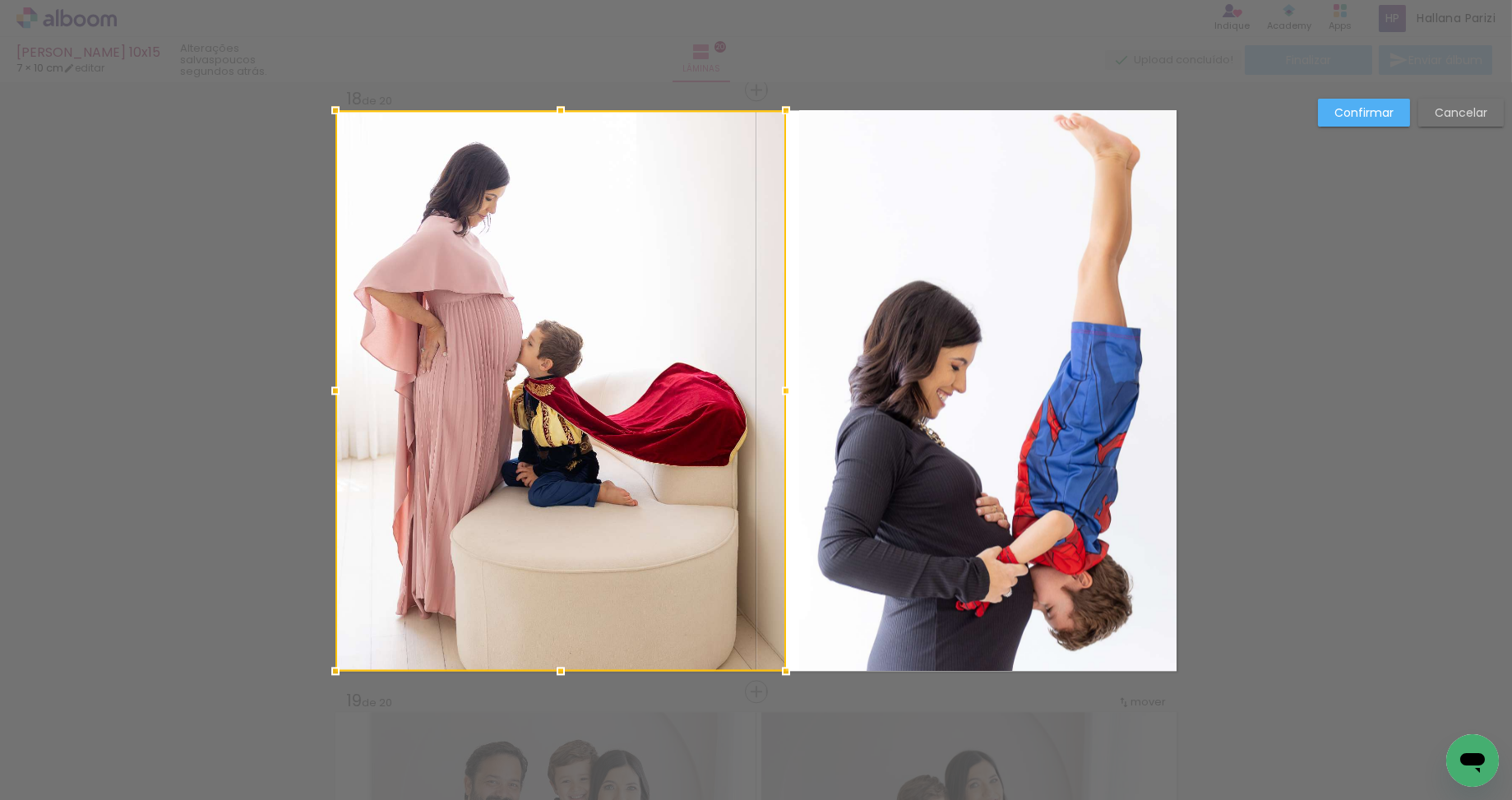
drag, startPoint x: 756, startPoint y: 392, endPoint x: 784, endPoint y: 392, distance: 28.0
click at [783, 392] on div at bounding box center [786, 390] width 33 height 33
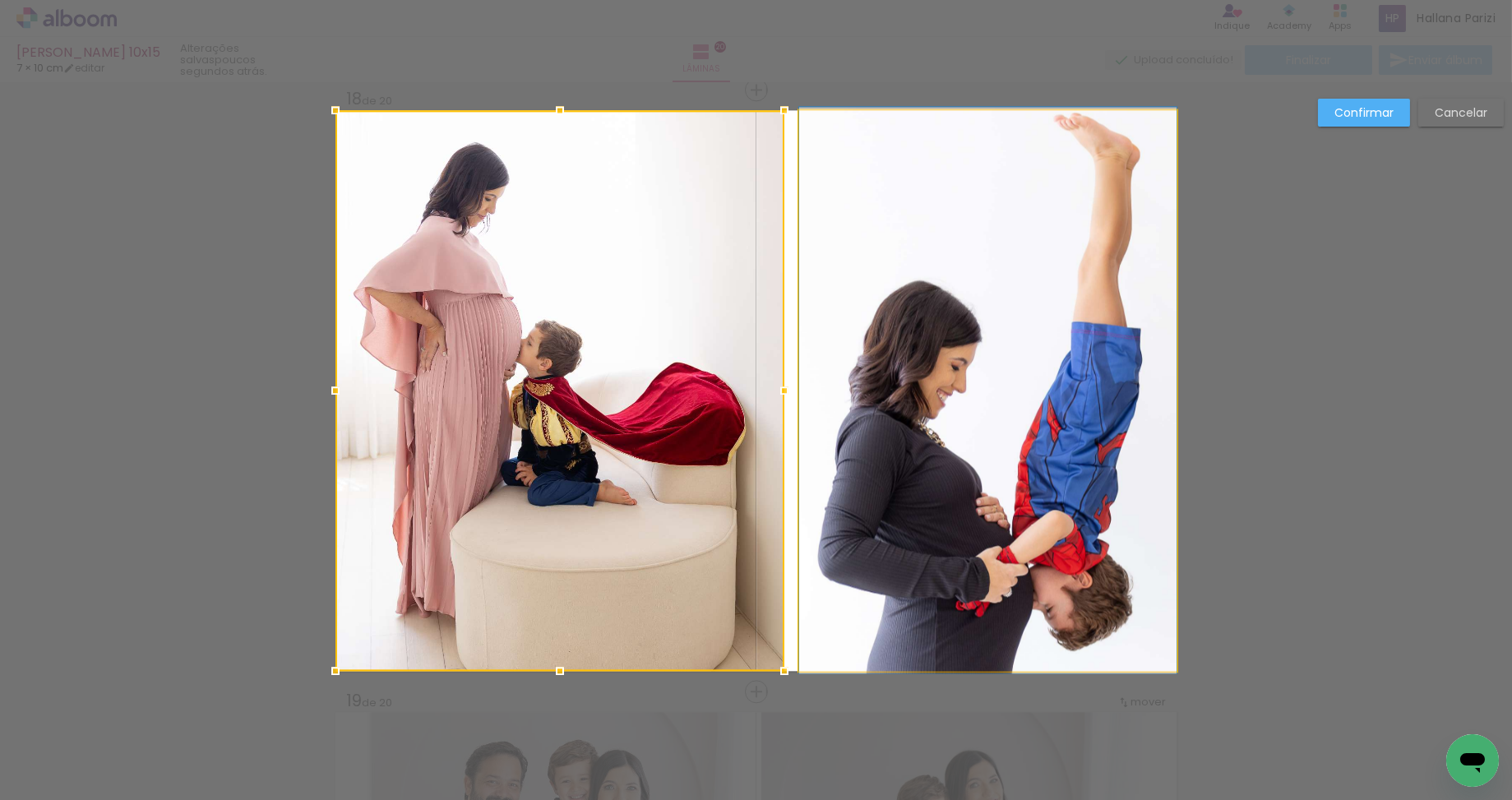
click at [865, 385] on quentale-photo at bounding box center [987, 390] width 377 height 560
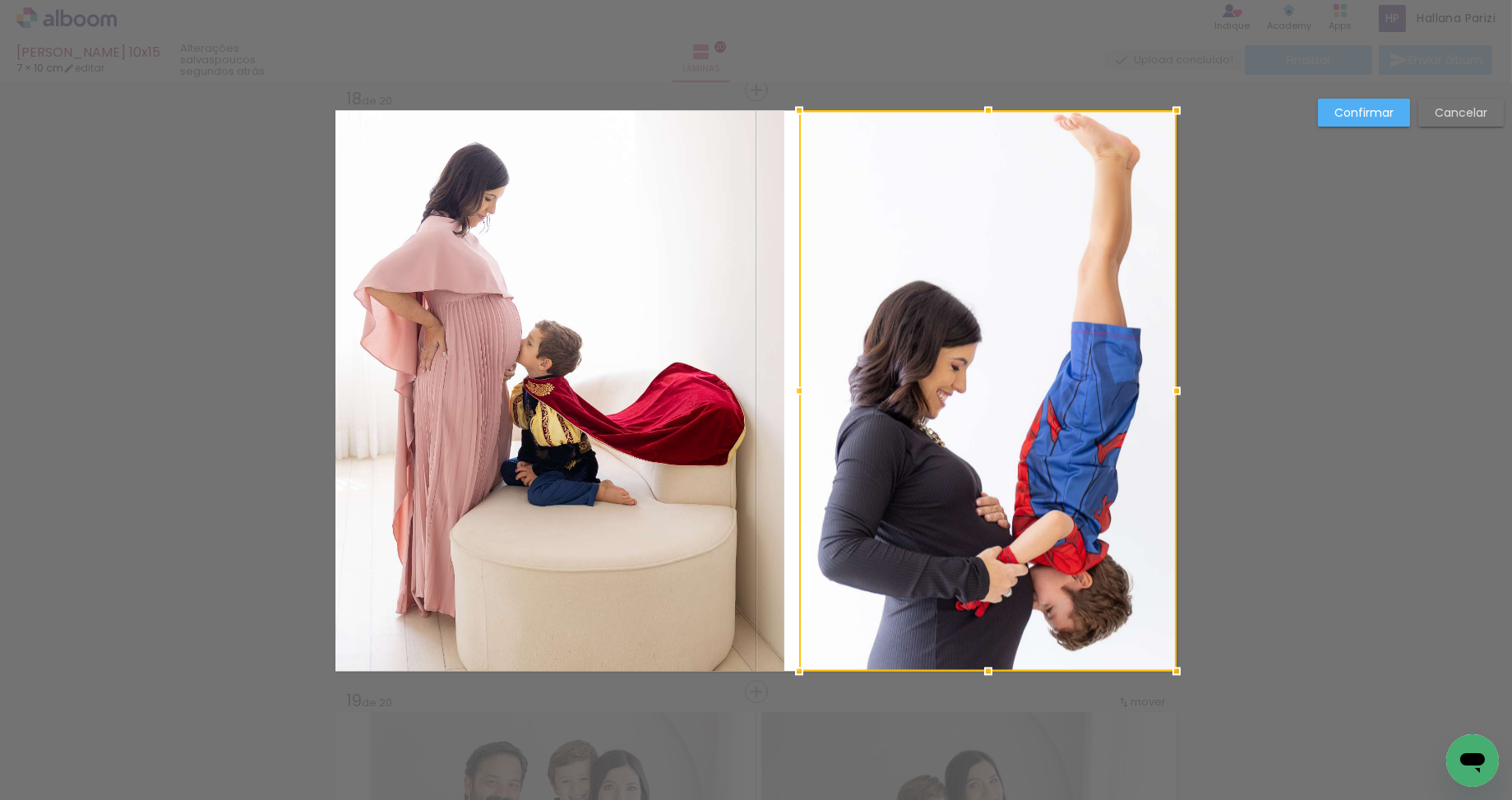
click at [775, 388] on quentale-photo at bounding box center [559, 390] width 448 height 560
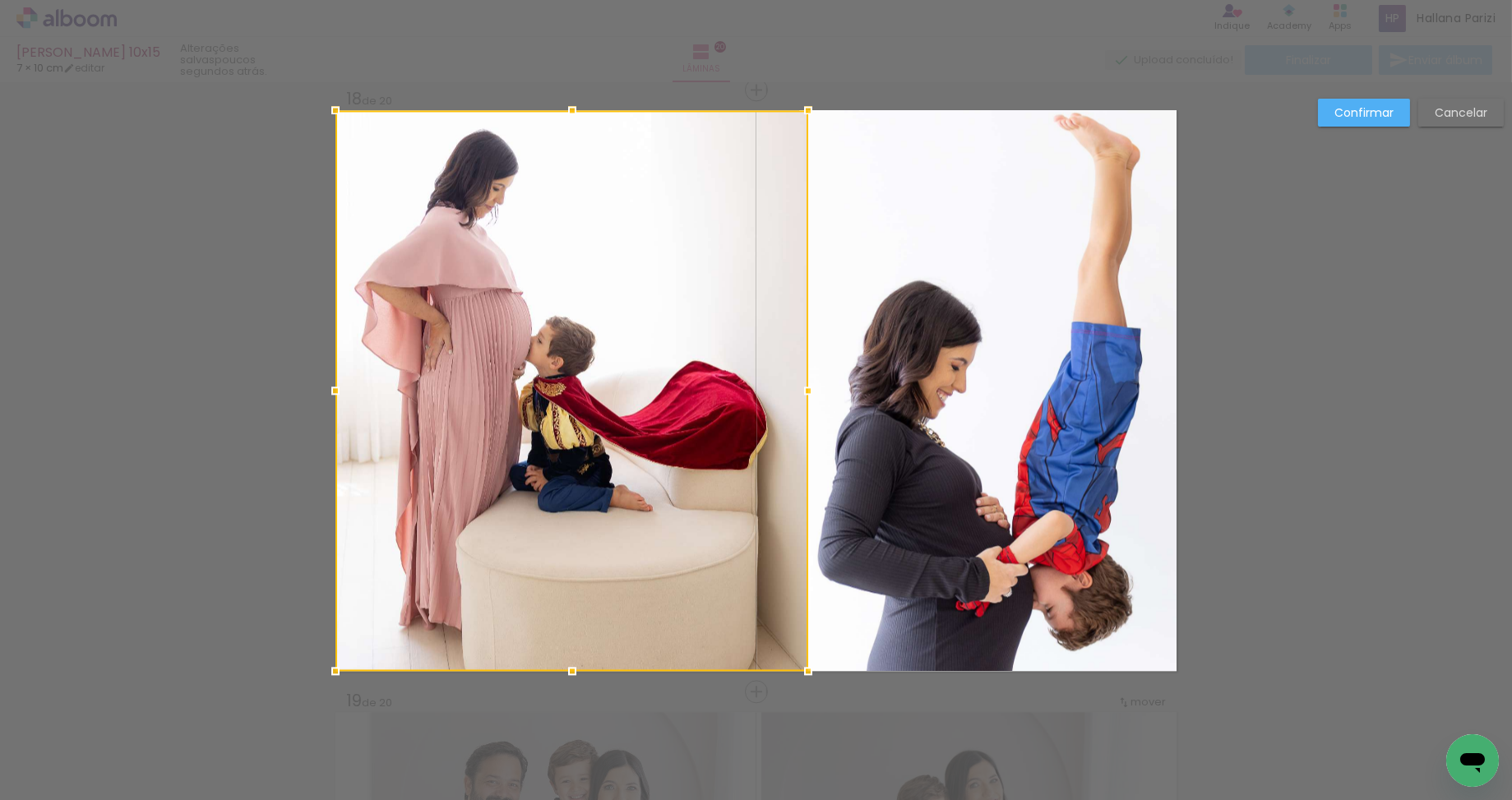
drag, startPoint x: 788, startPoint y: 390, endPoint x: 804, endPoint y: 390, distance: 16.0
click at [804, 390] on div at bounding box center [808, 390] width 33 height 33
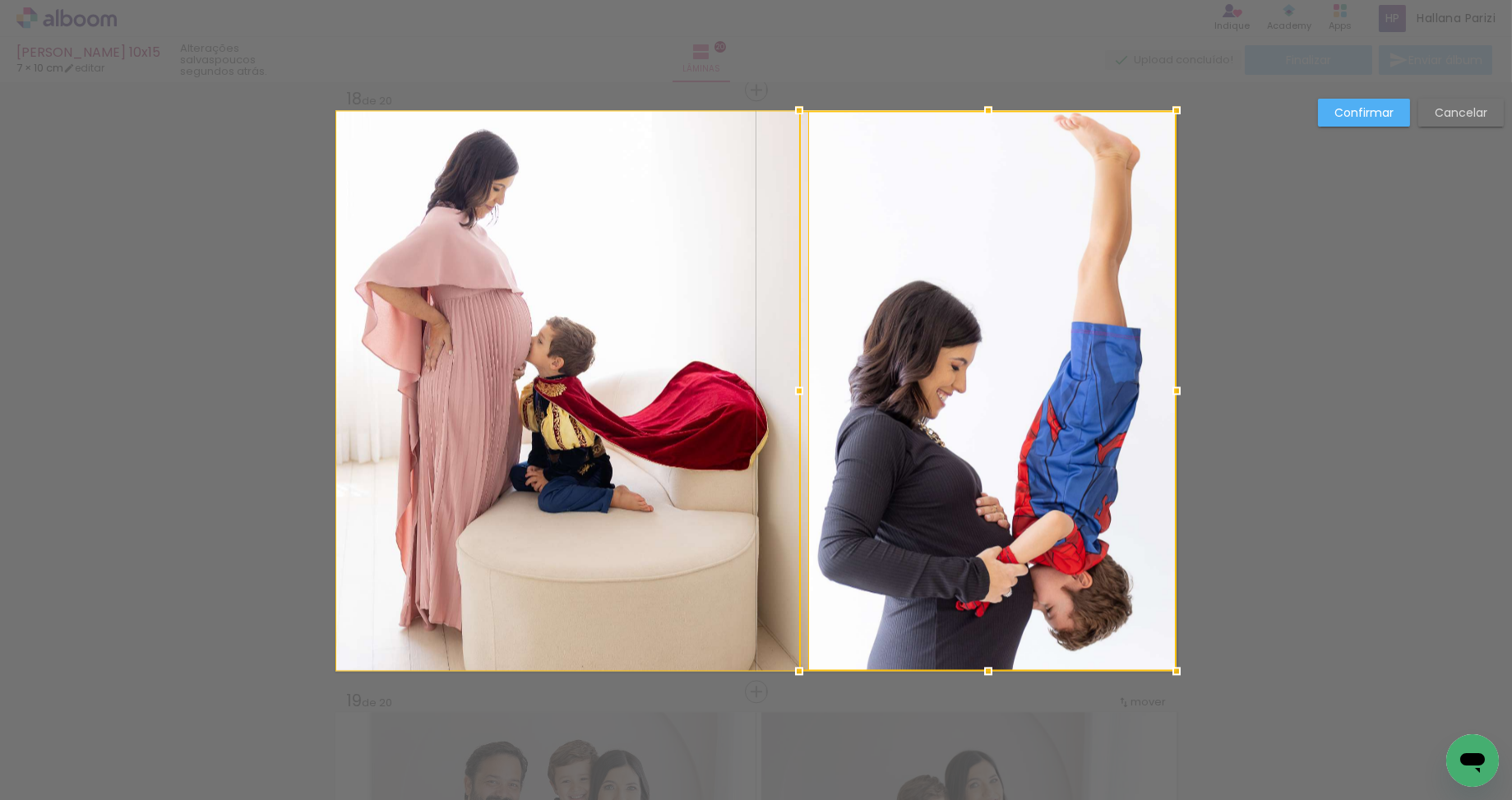
click at [862, 384] on div at bounding box center [987, 390] width 377 height 560
click at [785, 385] on div at bounding box center [798, 390] width 33 height 33
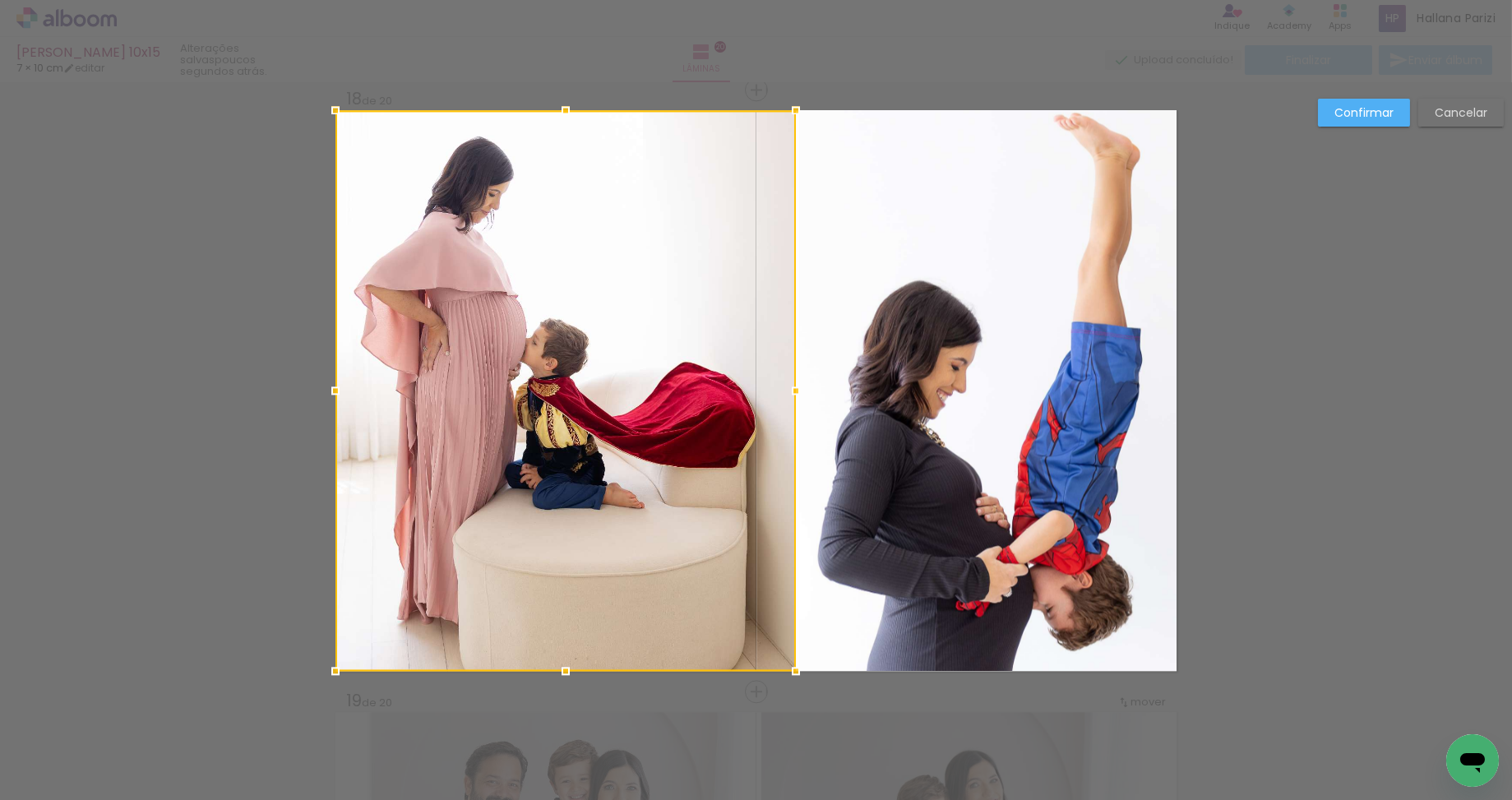
click at [796, 390] on div at bounding box center [796, 390] width 33 height 33
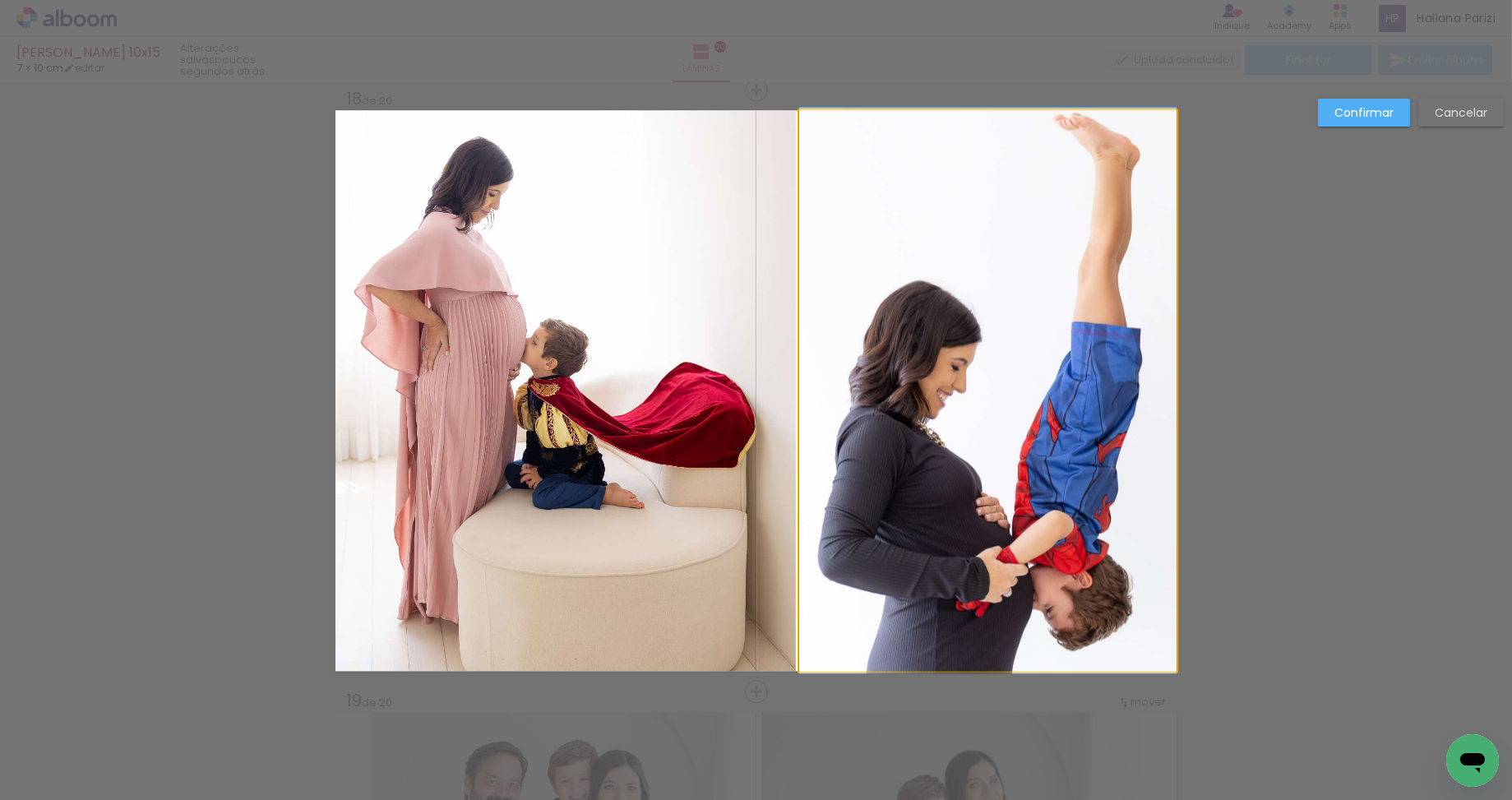
click at [834, 386] on quentale-photo at bounding box center [987, 390] width 377 height 560
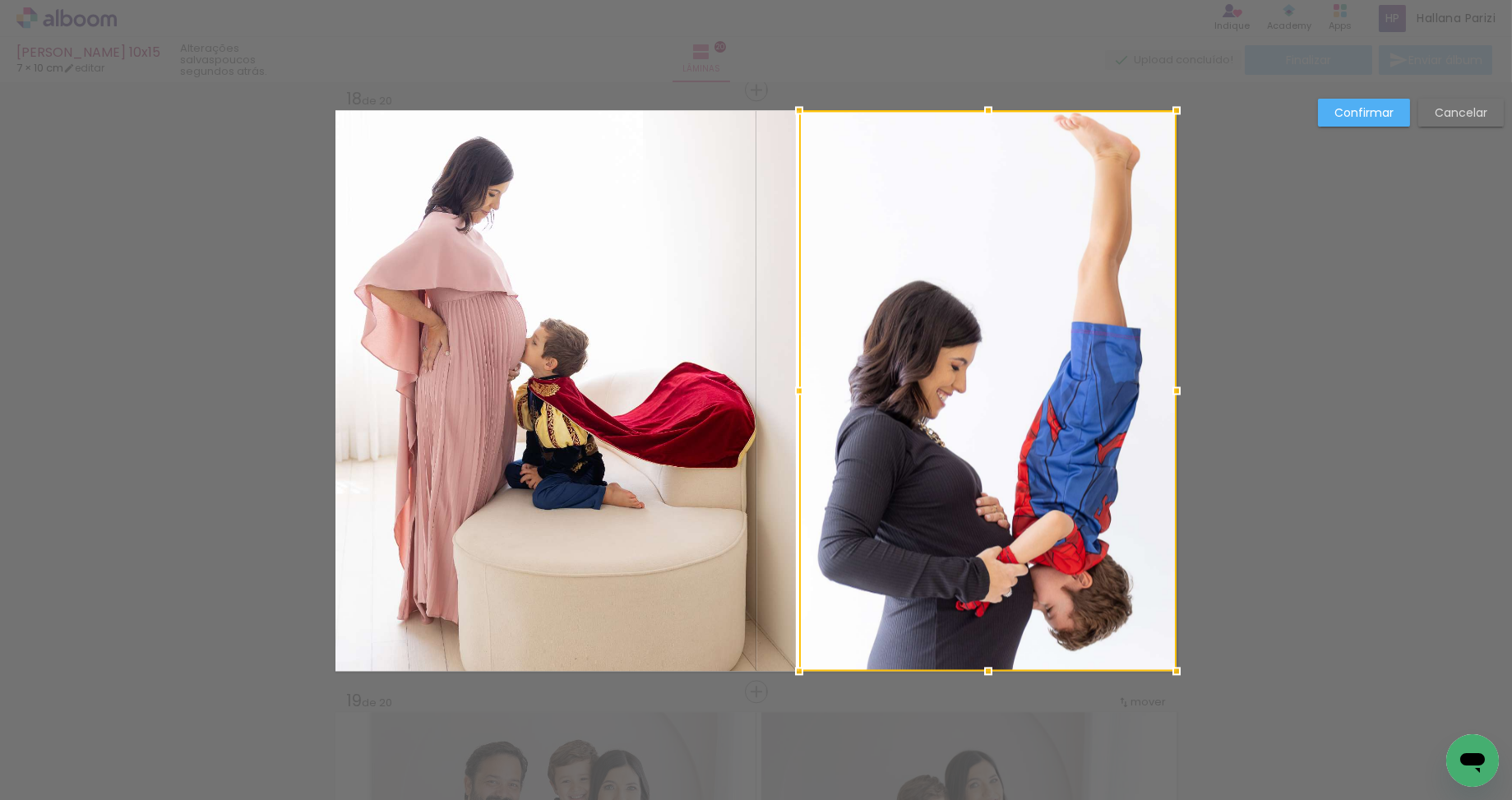
click at [782, 387] on div at bounding box center [798, 390] width 33 height 33
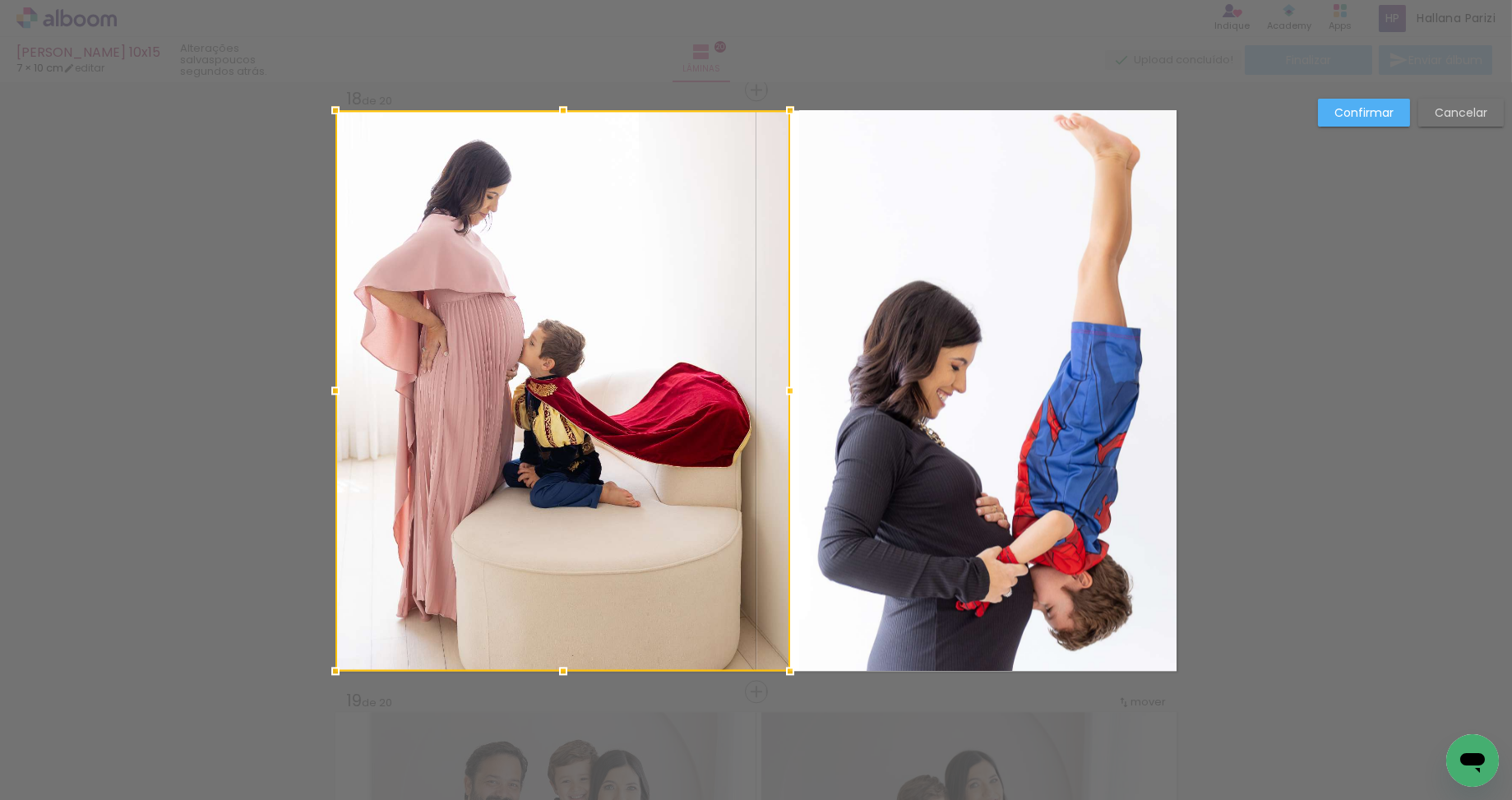
click at [790, 389] on div at bounding box center [789, 390] width 33 height 33
click at [0, 0] on slot "Confirmar" at bounding box center [0, 0] width 0 height 0
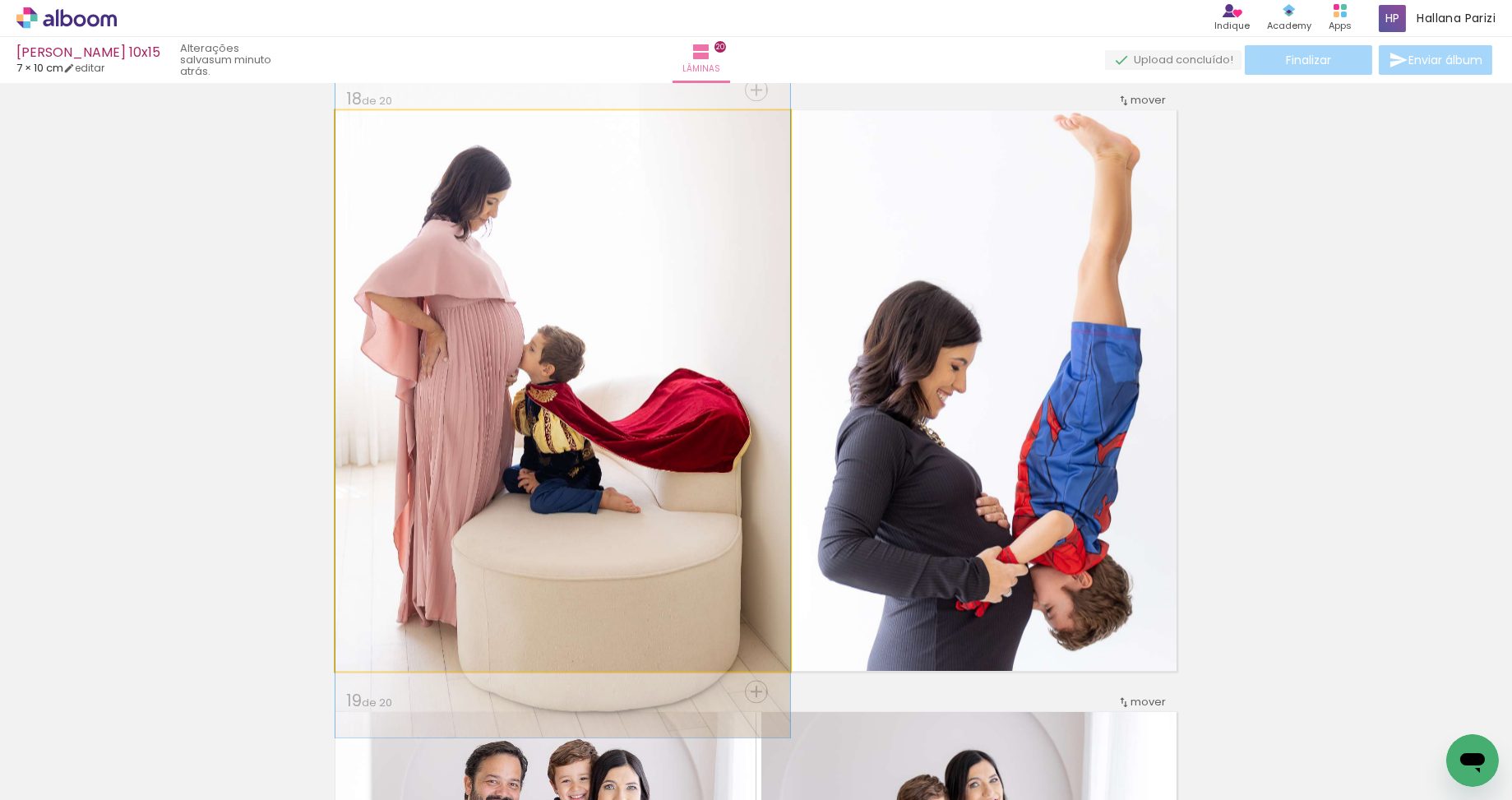
drag, startPoint x: 659, startPoint y: 439, endPoint x: 694, endPoint y: 445, distance: 35.5
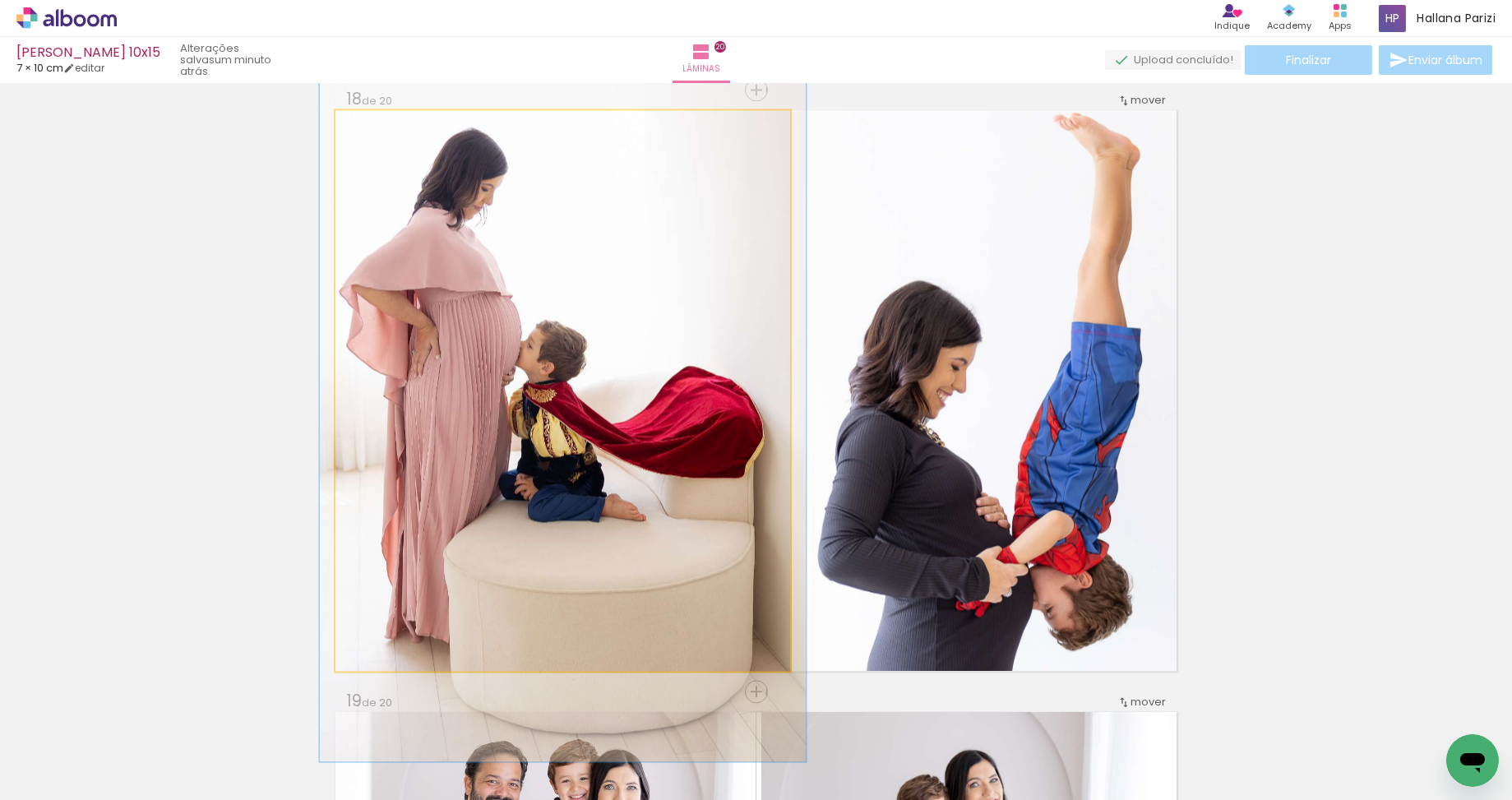
type paper-slider "107"
click at [381, 129] on div at bounding box center [378, 127] width 15 height 15
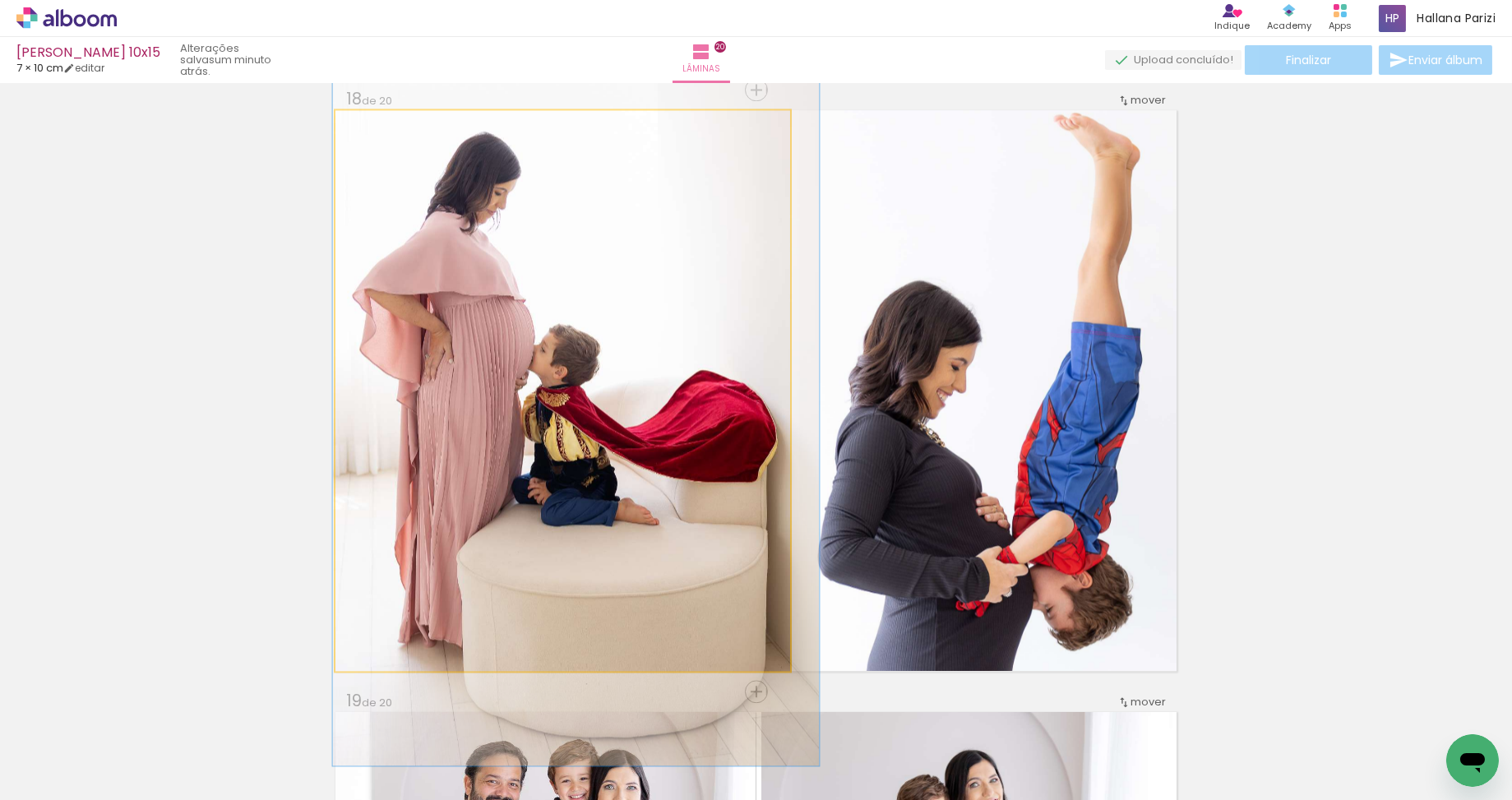
drag, startPoint x: 530, startPoint y: 375, endPoint x: 538, endPoint y: 378, distance: 8.5
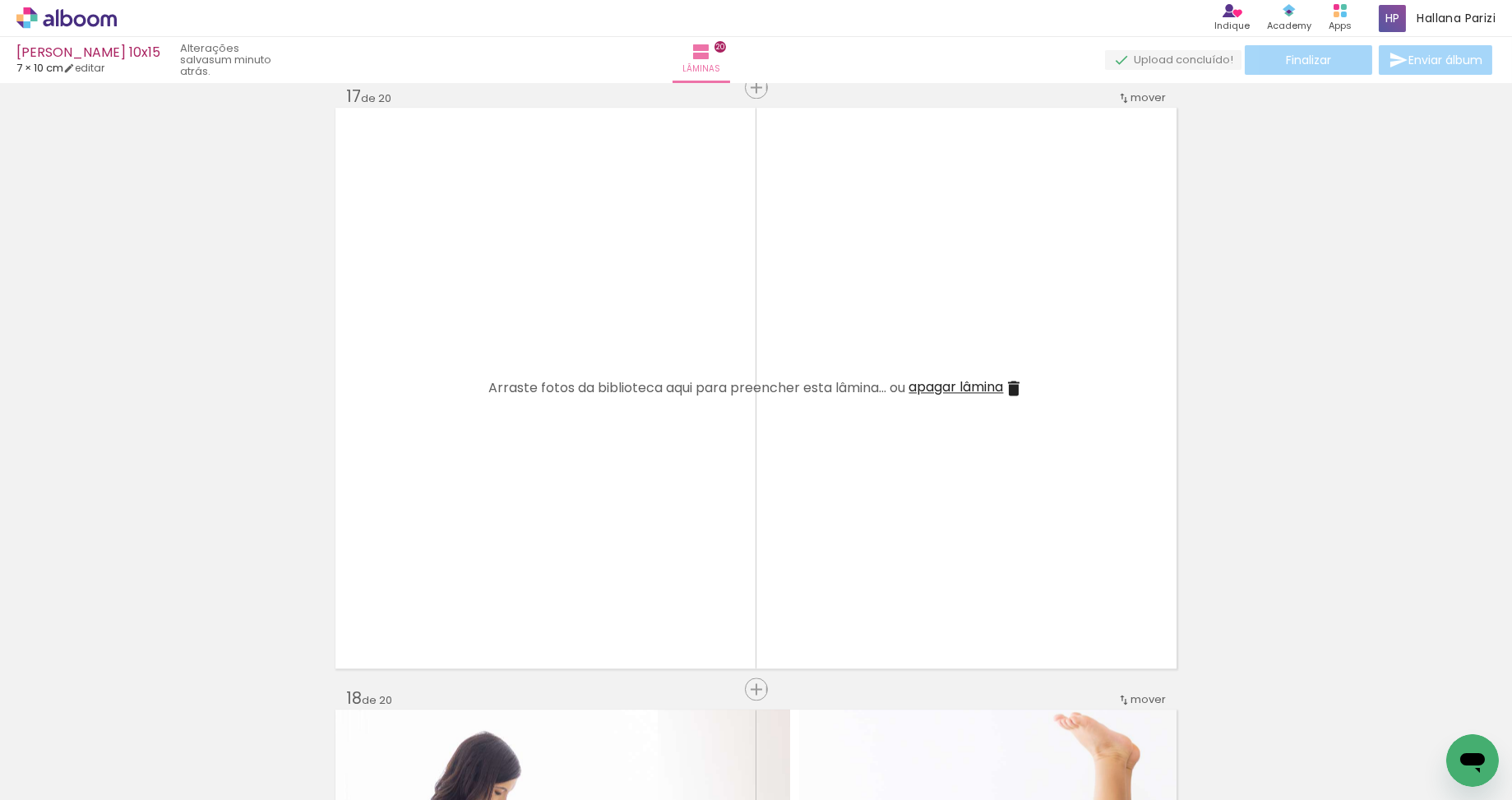
scroll to position [9648, 0]
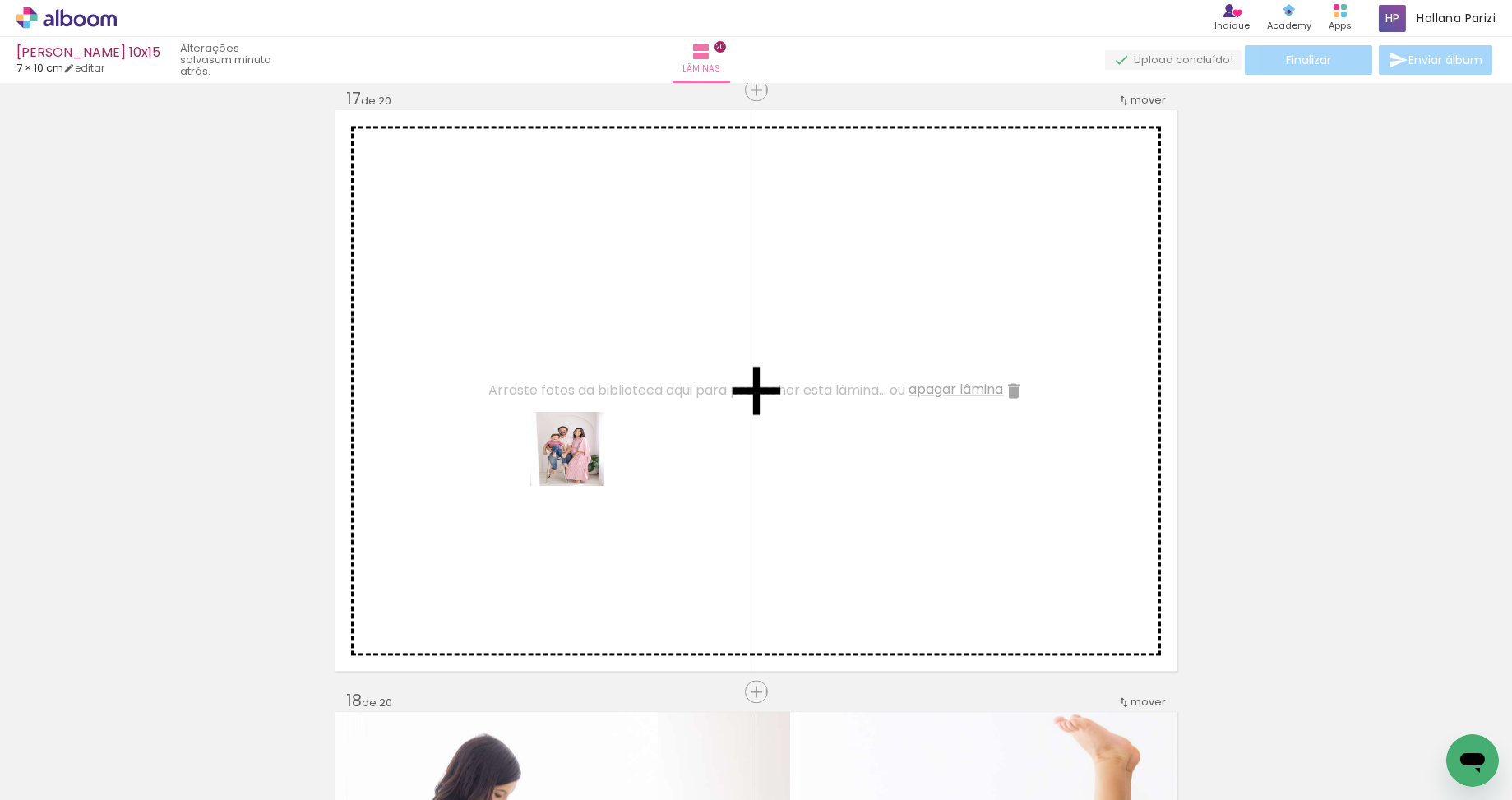
drag, startPoint x: 618, startPoint y: 758, endPoint x: 579, endPoint y: 458, distance: 302.5
click at [579, 458] on quentale-workspace at bounding box center [756, 400] width 1512 height 800
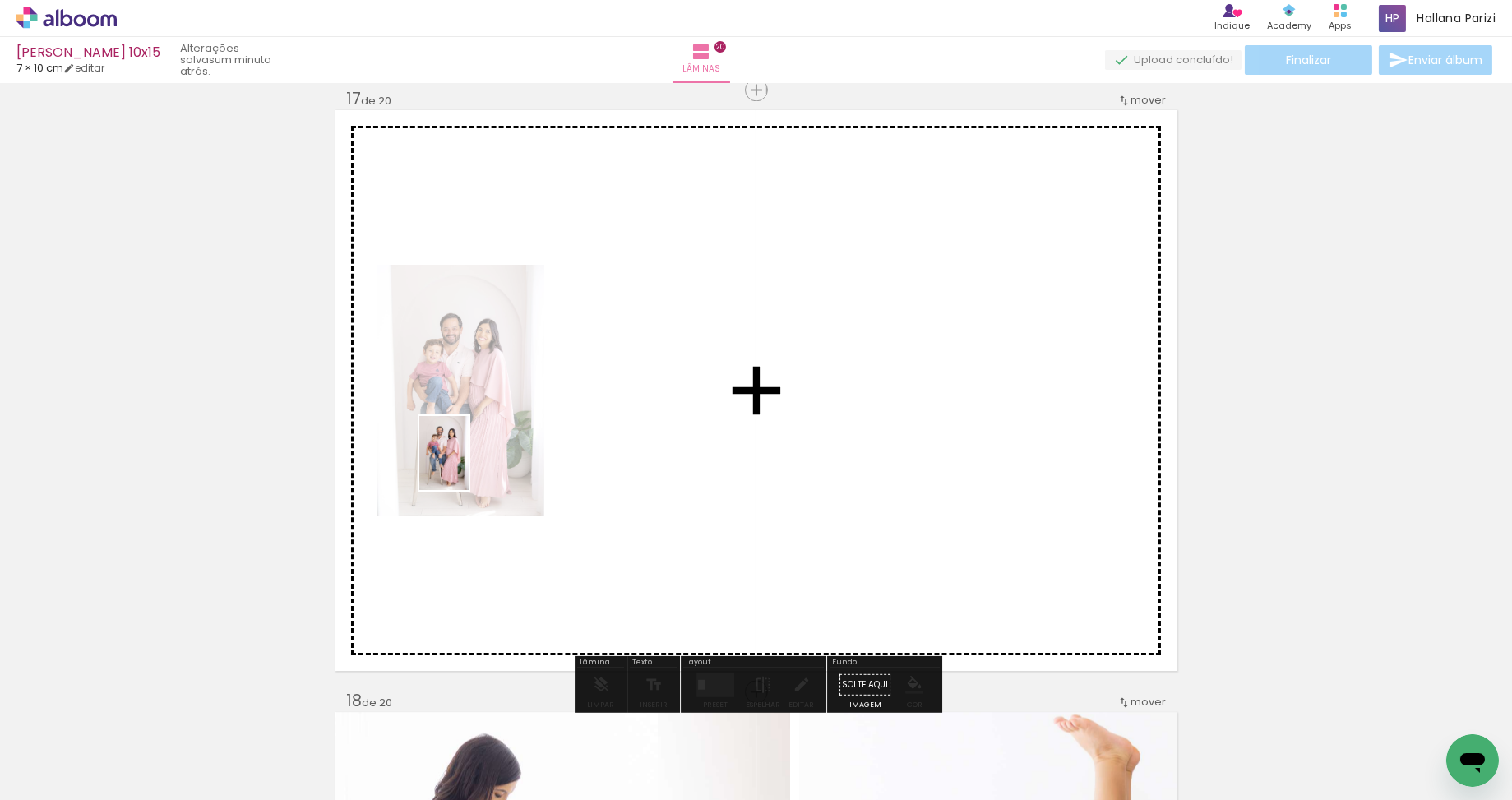
drag, startPoint x: 535, startPoint y: 727, endPoint x: 497, endPoint y: 471, distance: 258.8
click at [497, 471] on quentale-workspace at bounding box center [756, 400] width 1512 height 800
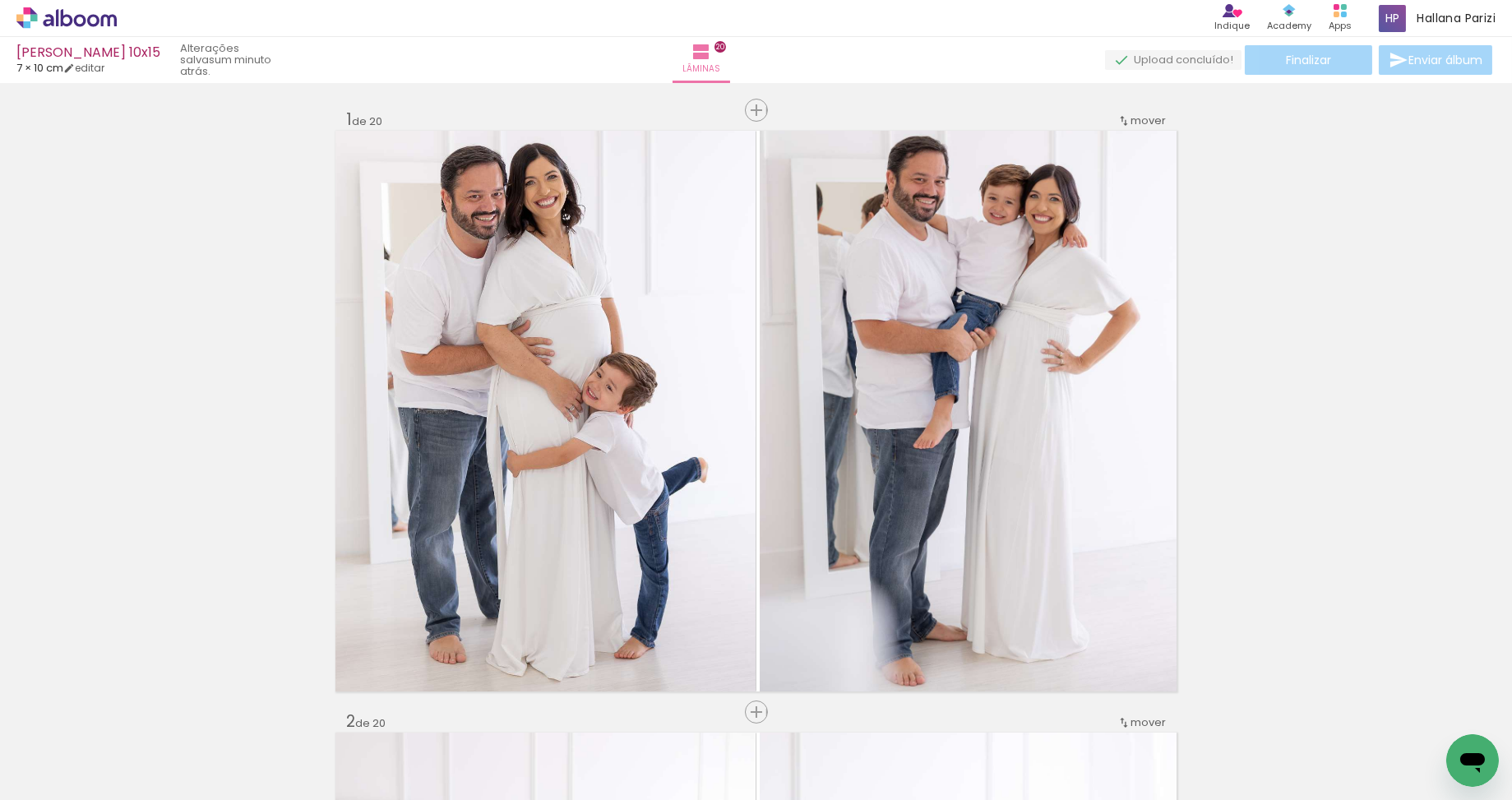
scroll to position [0, 2954]
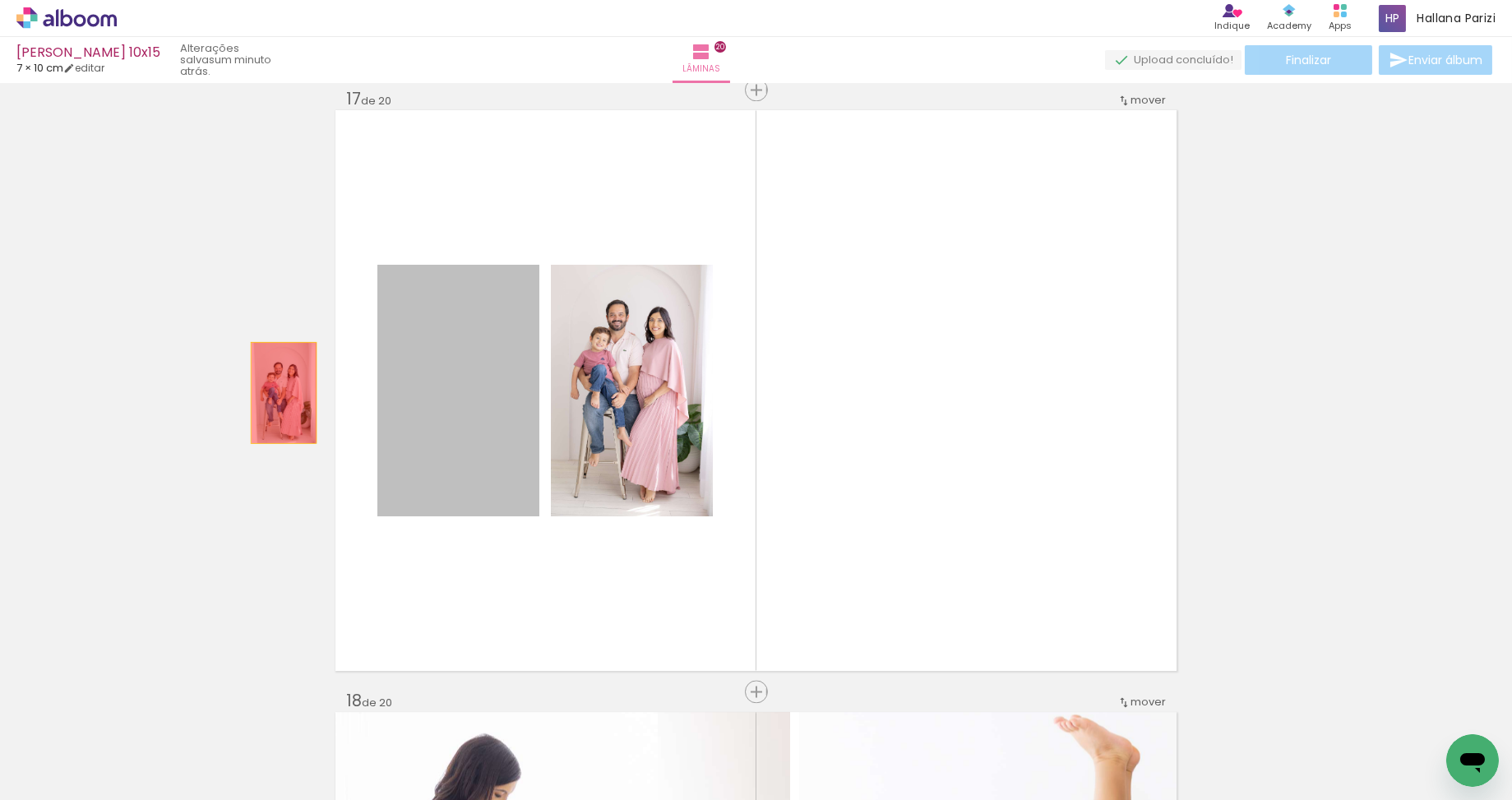
drag, startPoint x: 456, startPoint y: 402, endPoint x: 280, endPoint y: 392, distance: 176.3
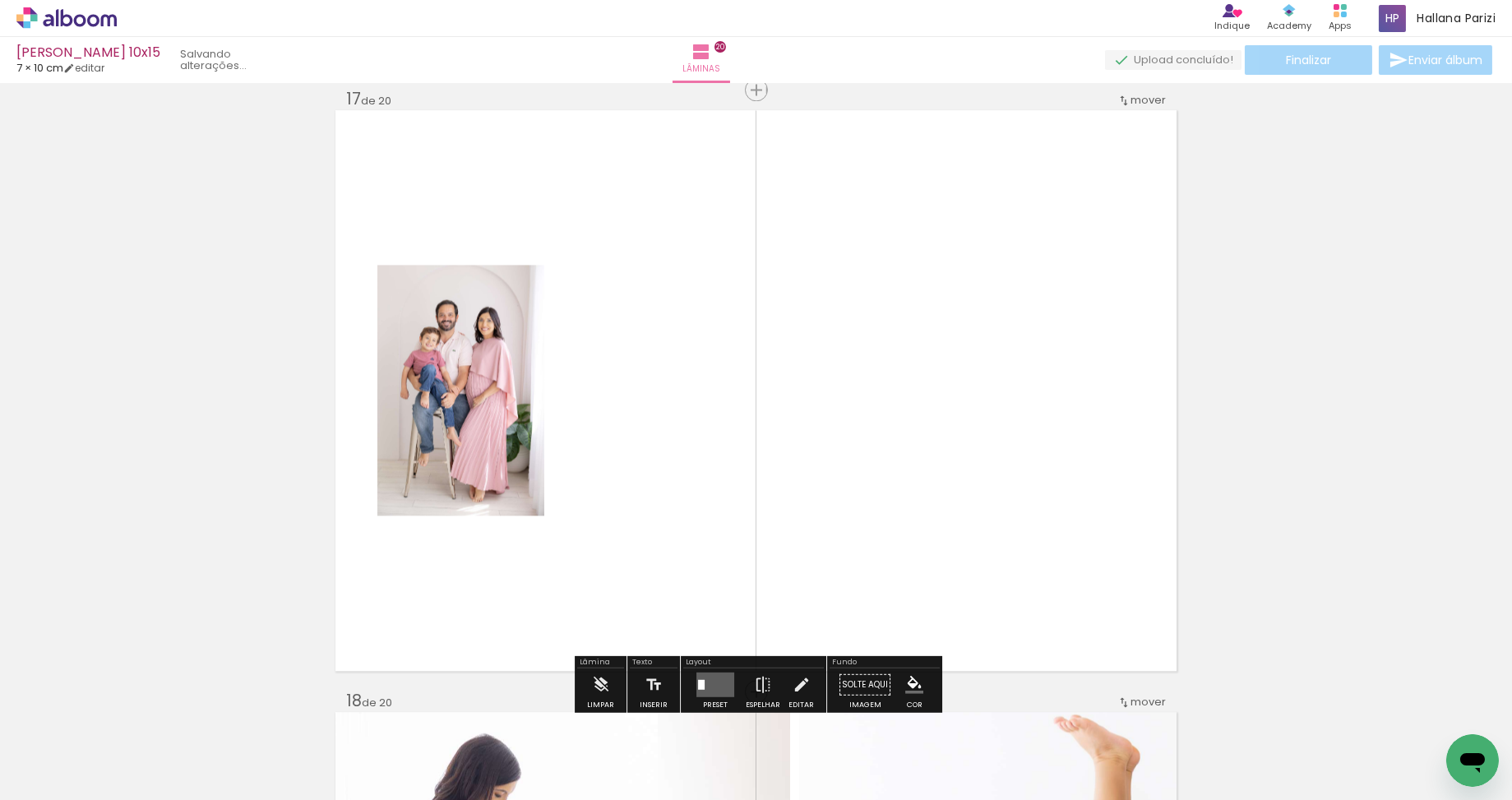
click at [590, 713] on iron-icon at bounding box center [580, 711] width 17 height 17
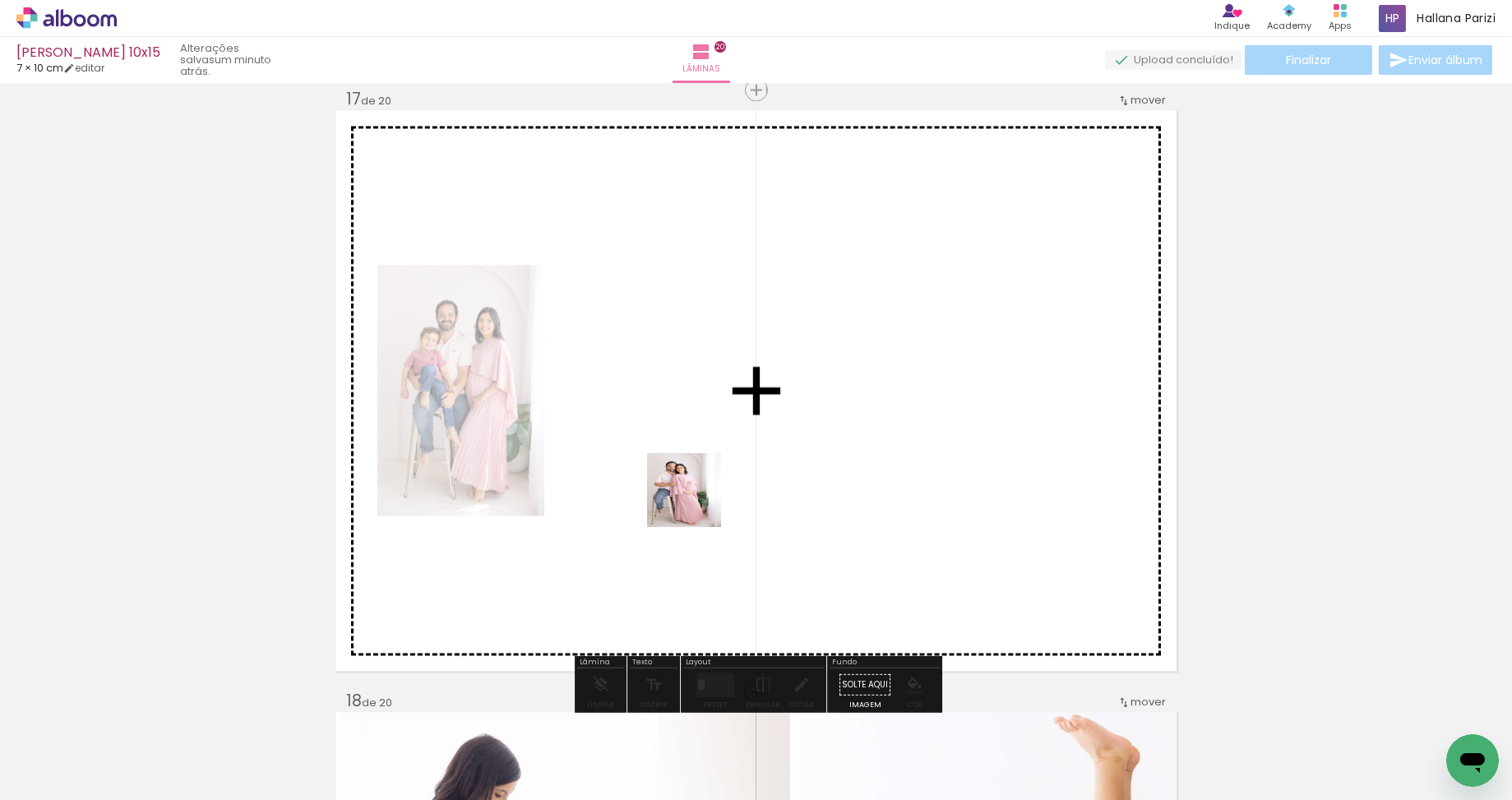
click at [696, 503] on quentale-workspace at bounding box center [756, 400] width 1512 height 800
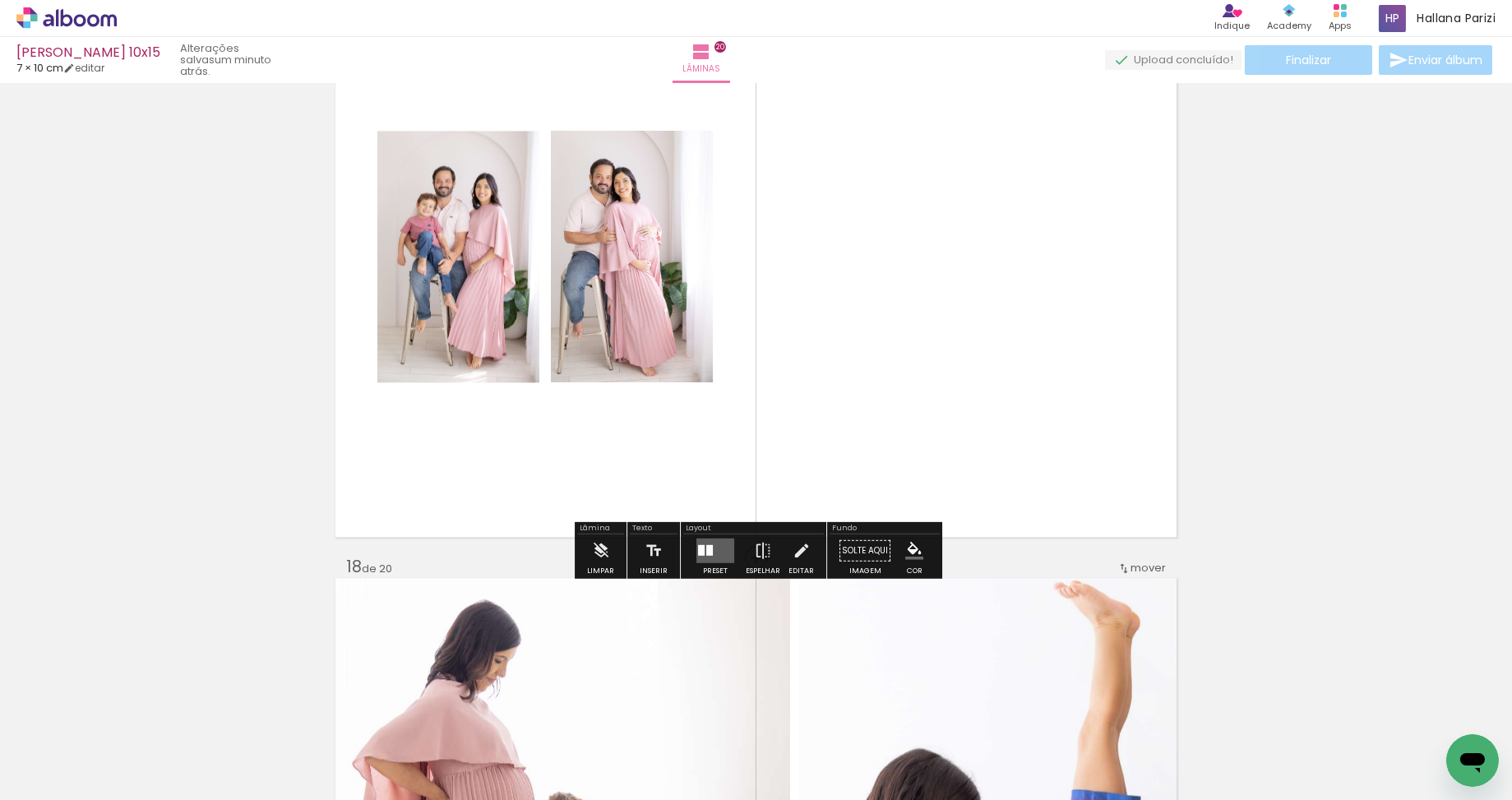
scroll to position [9785, 0]
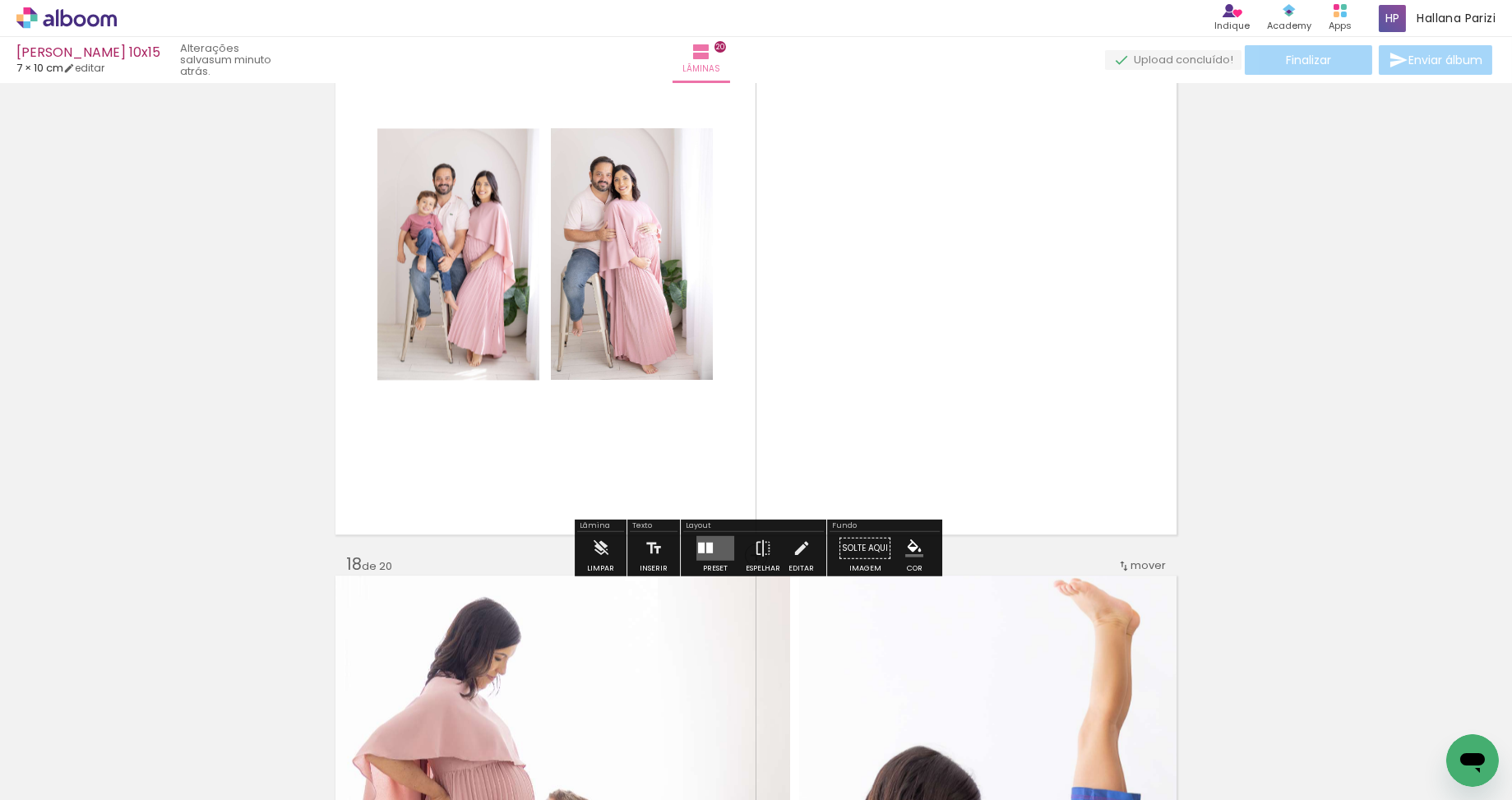
click at [709, 551] on quentale-layouter at bounding box center [715, 548] width 38 height 25
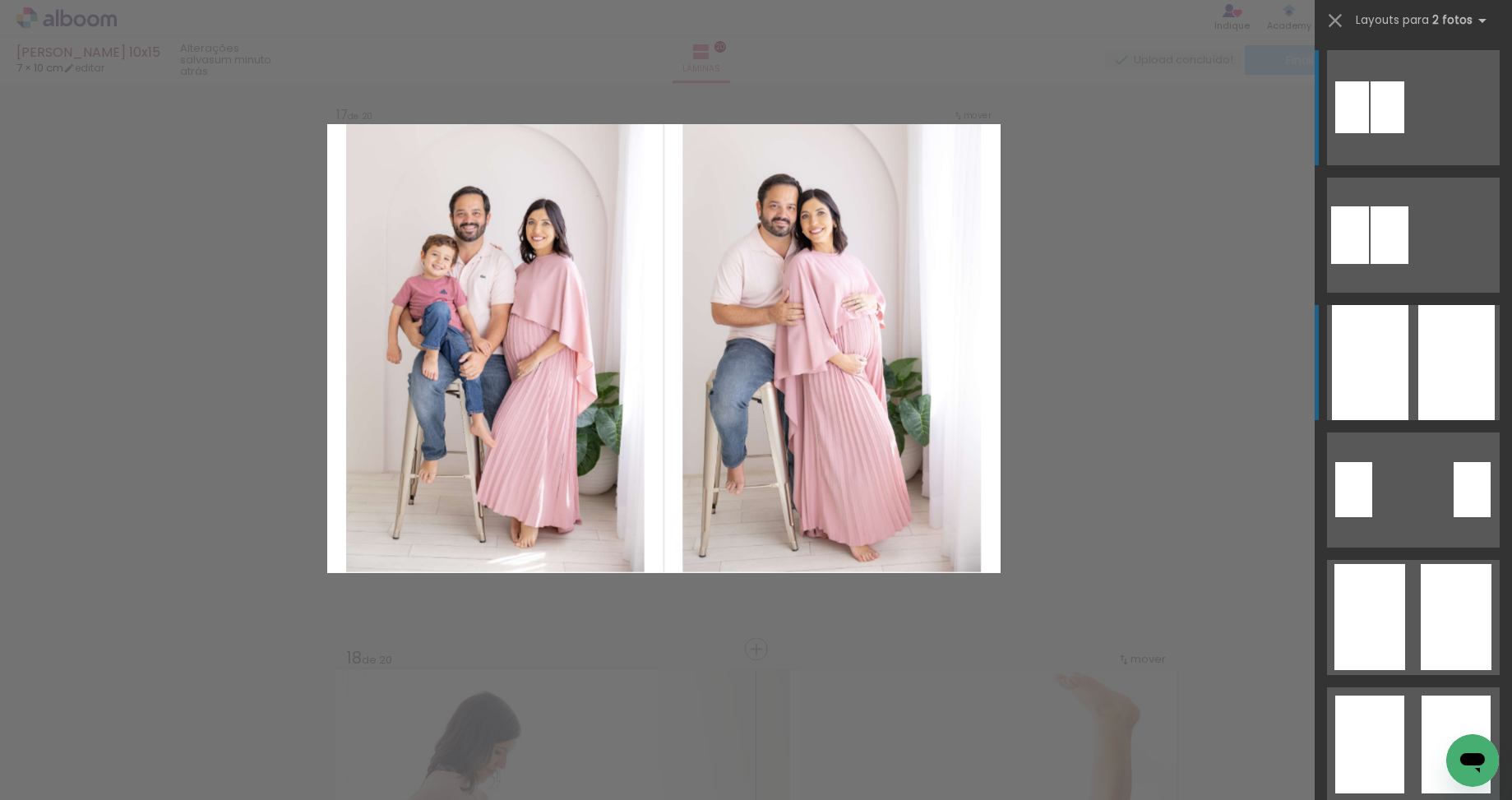
click at [1392, 371] on div at bounding box center [1370, 362] width 76 height 115
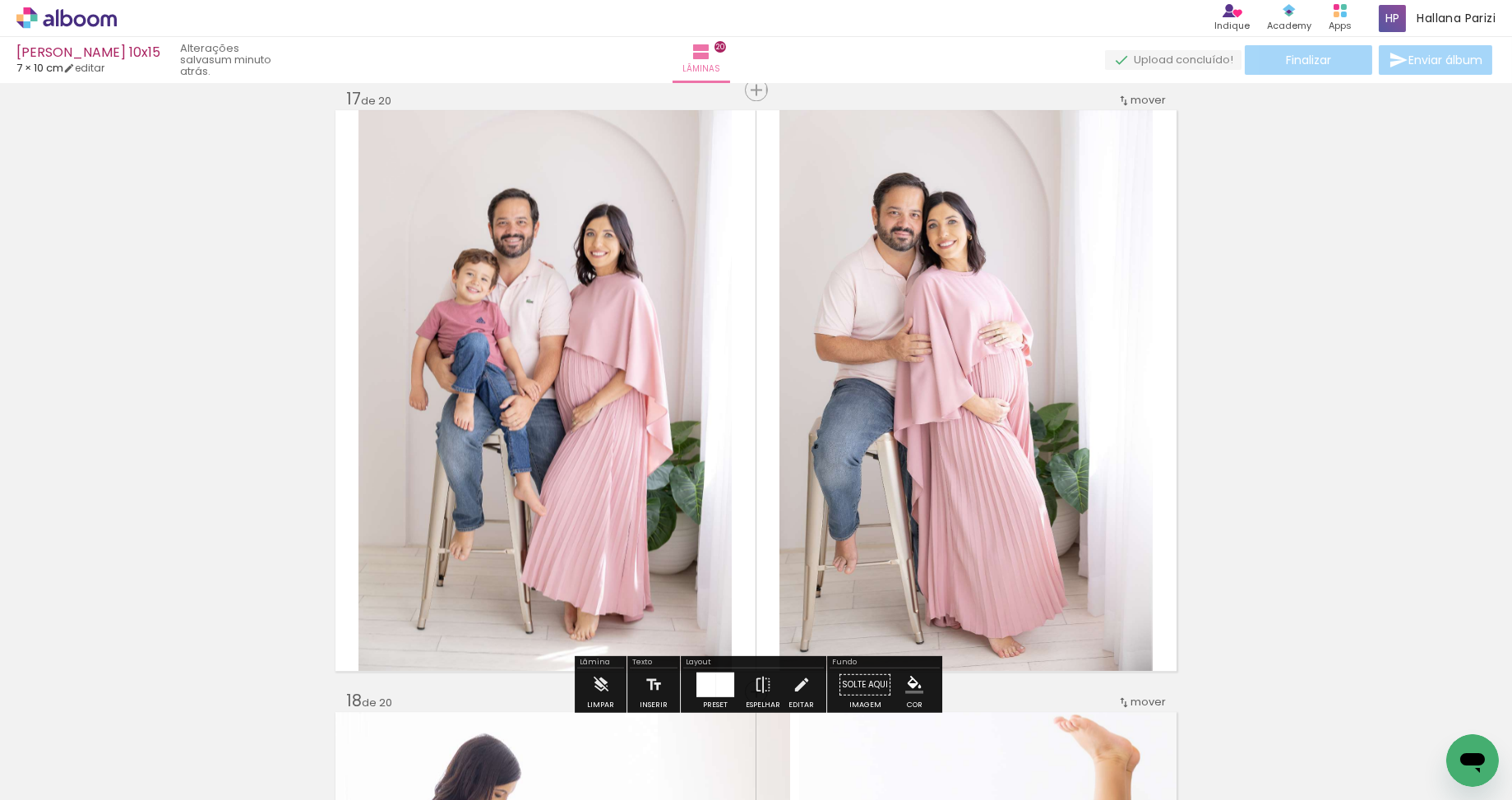
click at [559, 376] on quentale-photo at bounding box center [545, 390] width 373 height 560
click at [582, 360] on div at bounding box center [544, 390] width 374 height 560
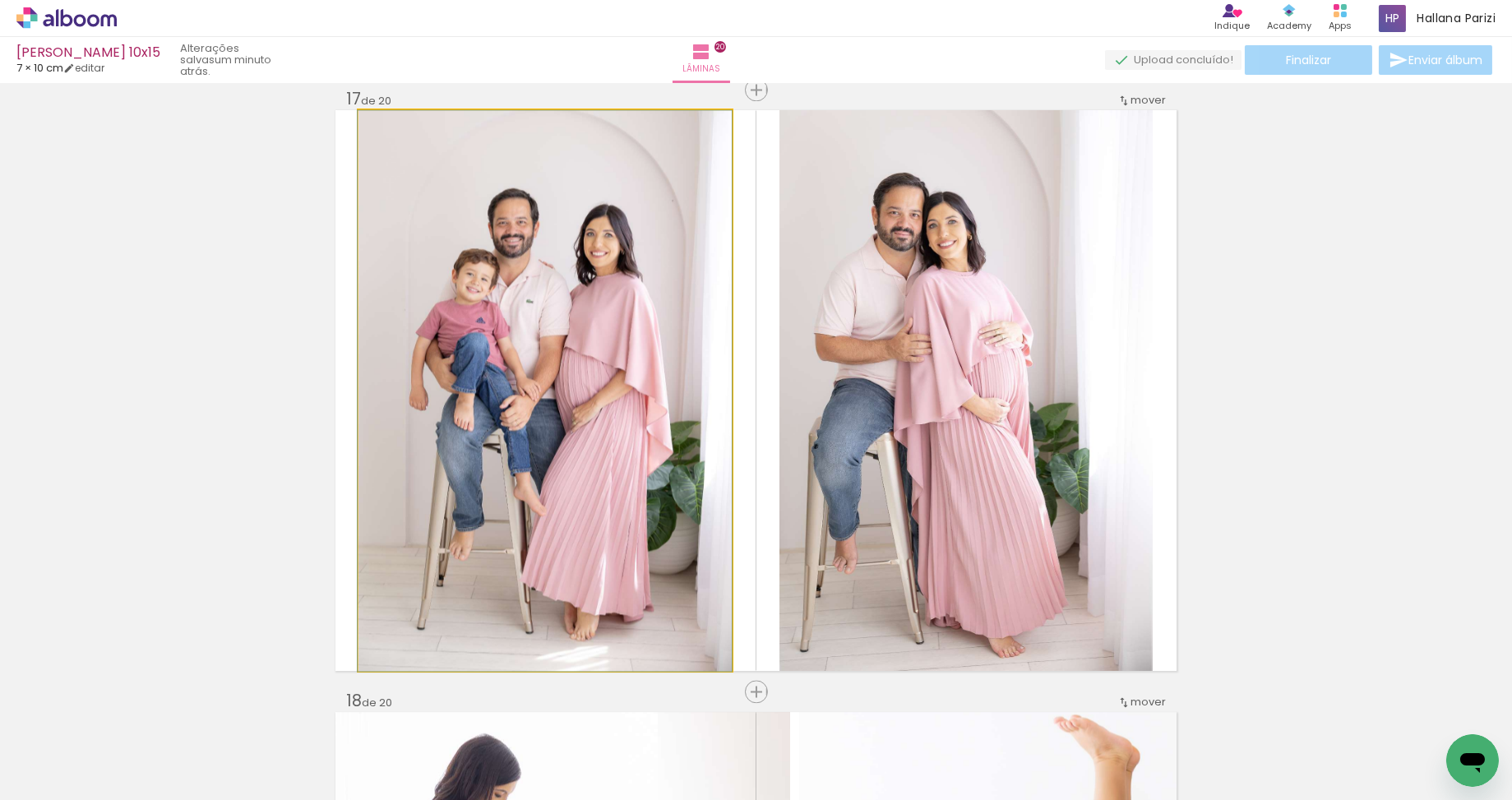
click at [580, 360] on album-spread "17 de 20" at bounding box center [756, 390] width 841 height 560
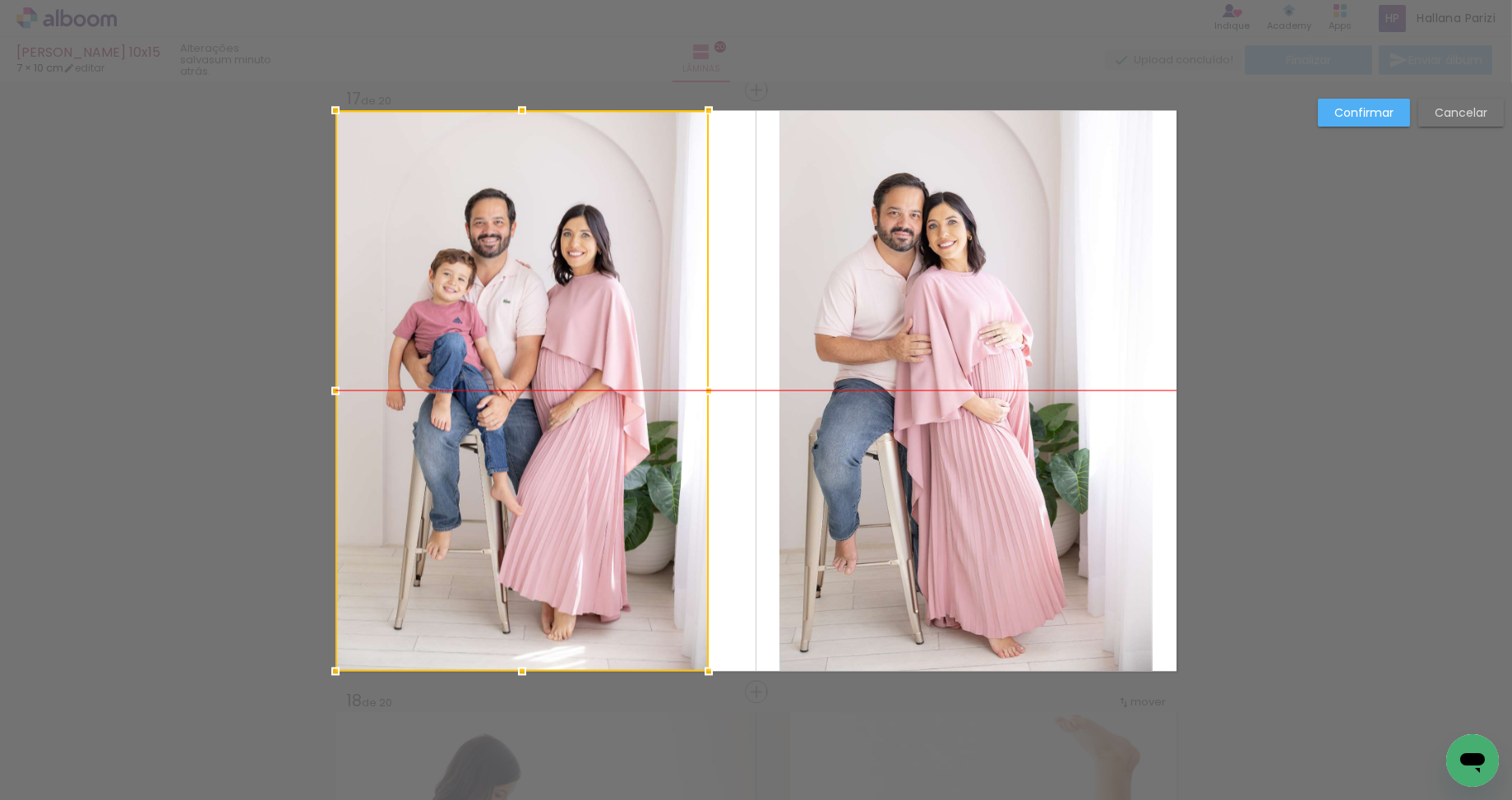
drag, startPoint x: 577, startPoint y: 350, endPoint x: 519, endPoint y: 349, distance: 58.0
click at [518, 350] on div at bounding box center [522, 390] width 373 height 560
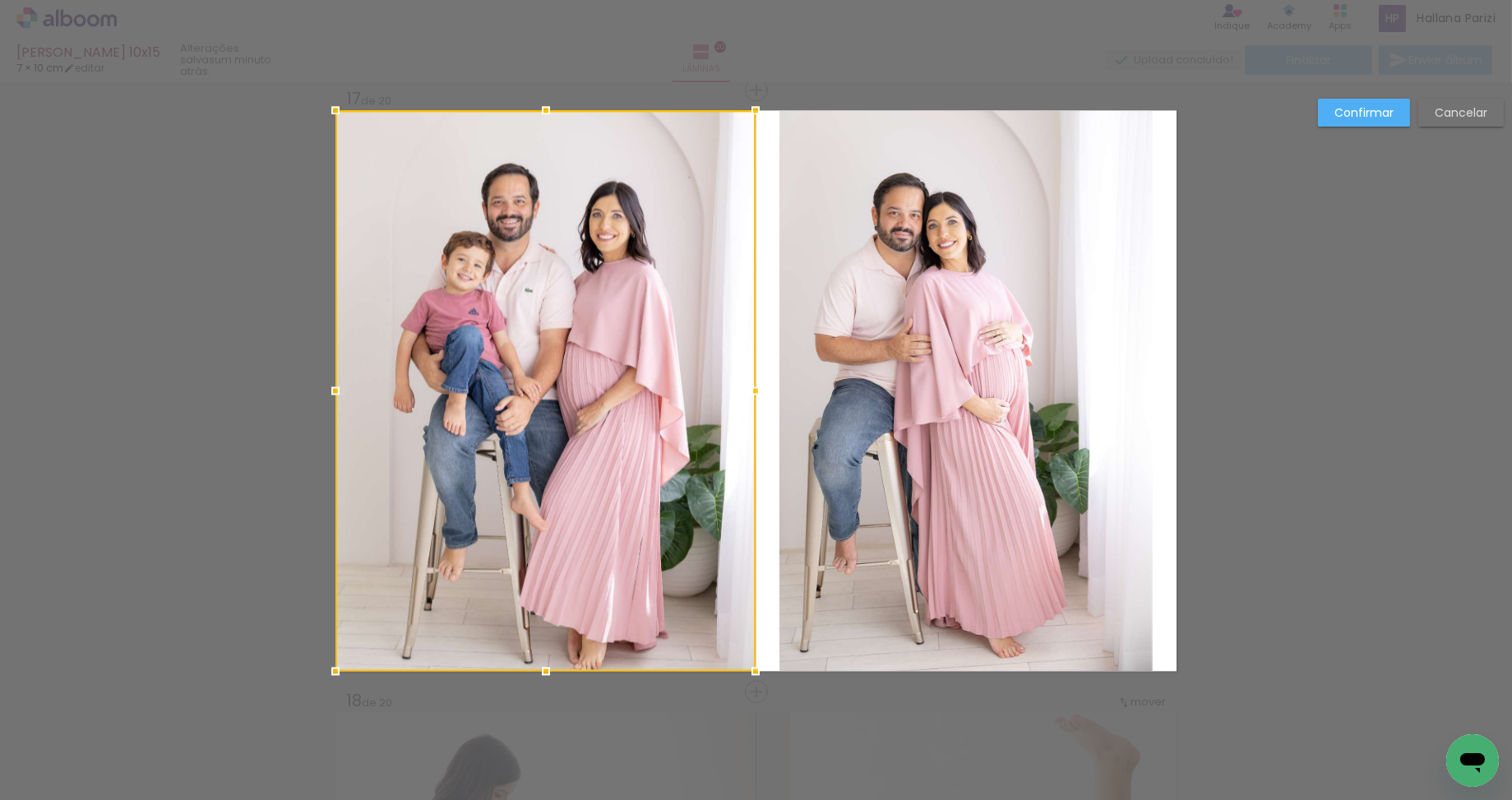
drag, startPoint x: 706, startPoint y: 391, endPoint x: 819, endPoint y: 393, distance: 113.0
click at [788, 393] on album-spread "17 de 20" at bounding box center [756, 390] width 841 height 560
click at [849, 392] on quentale-photo at bounding box center [966, 390] width 373 height 560
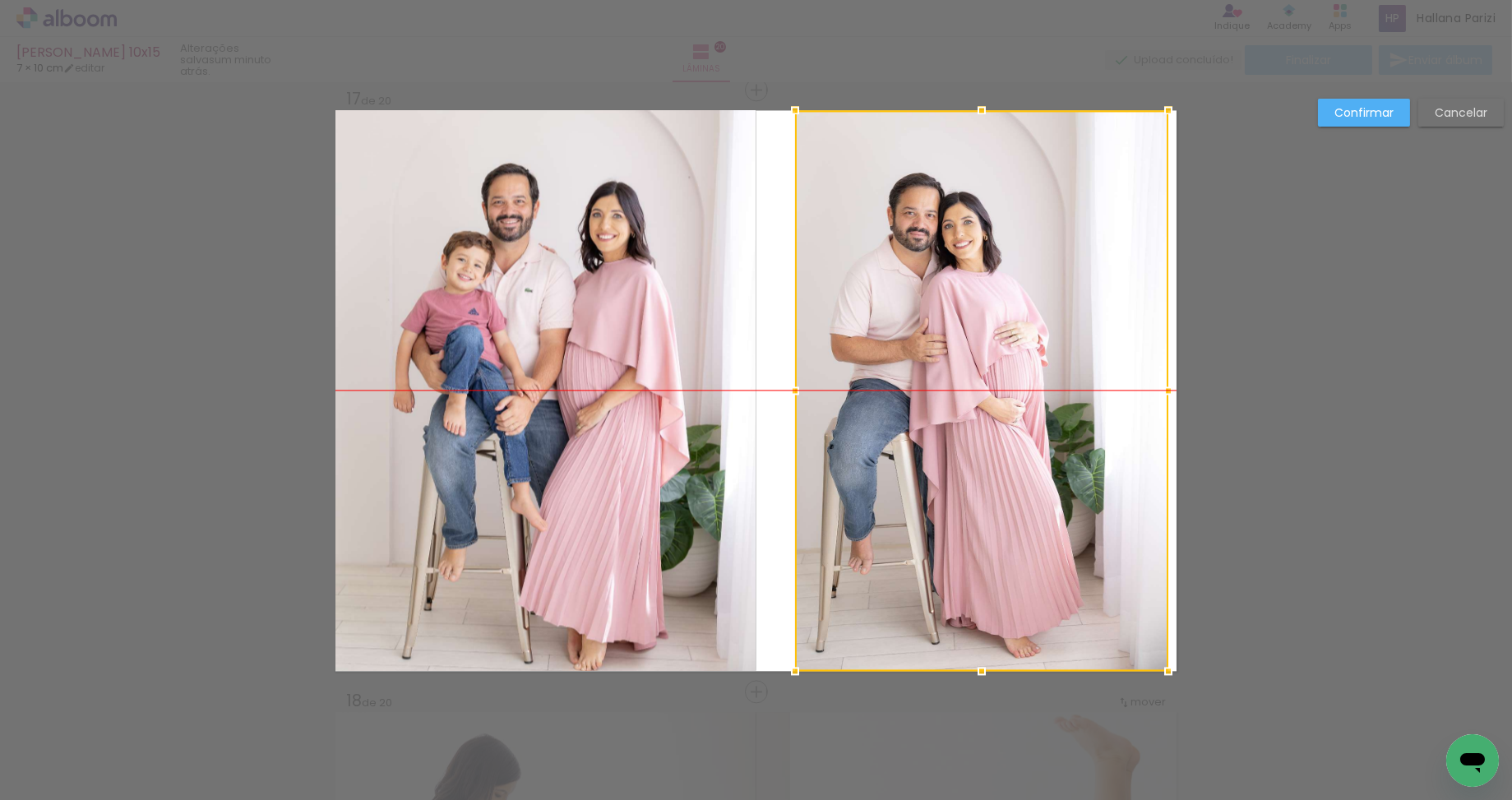
drag, startPoint x: 881, startPoint y: 391, endPoint x: 1010, endPoint y: 390, distance: 129.0
click at [1015, 391] on div at bounding box center [981, 390] width 373 height 560
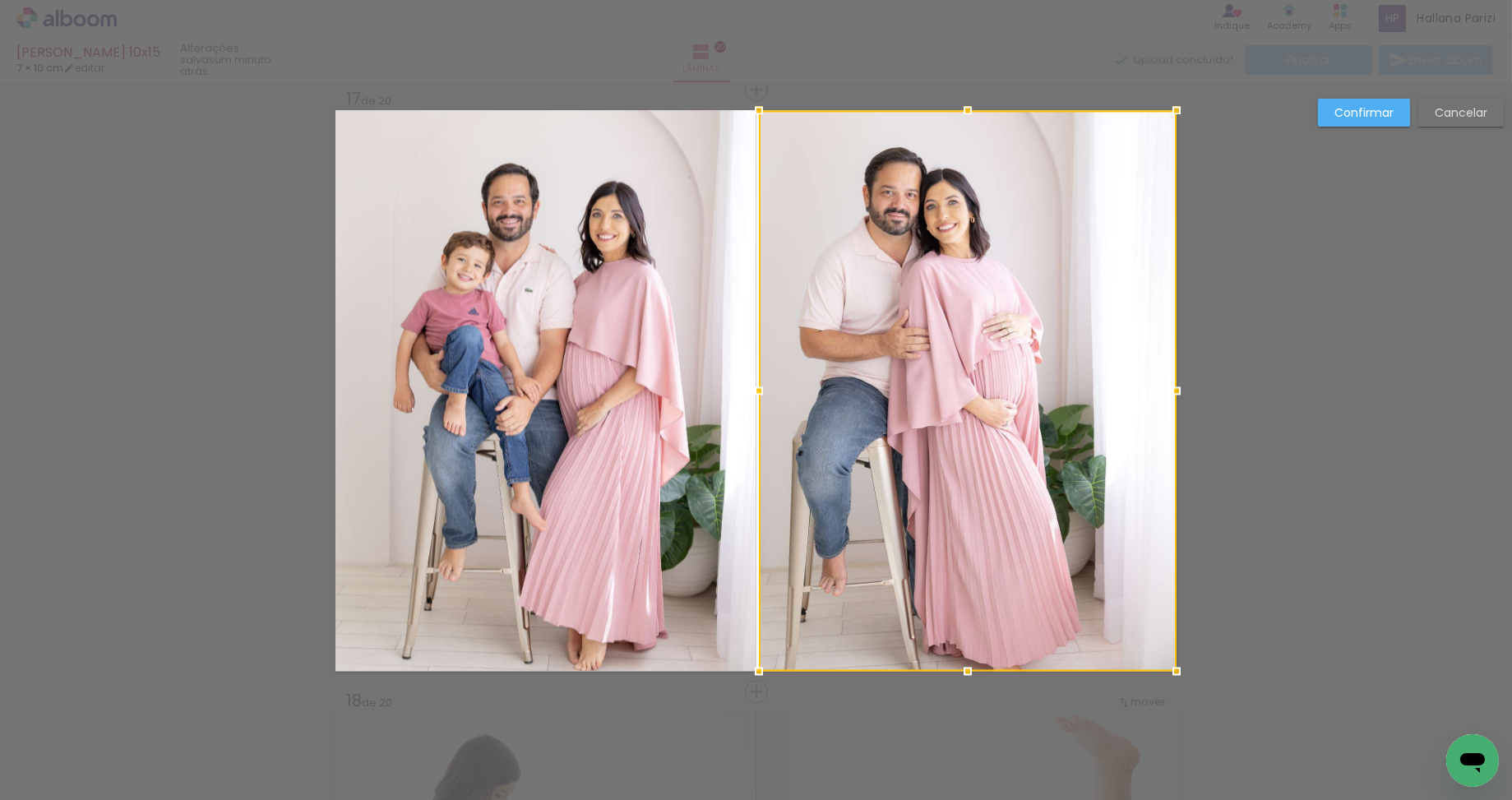
drag, startPoint x: 795, startPoint y: 390, endPoint x: 645, endPoint y: 388, distance: 150.0
click at [645, 388] on album-spread "17 de 20" at bounding box center [756, 390] width 841 height 560
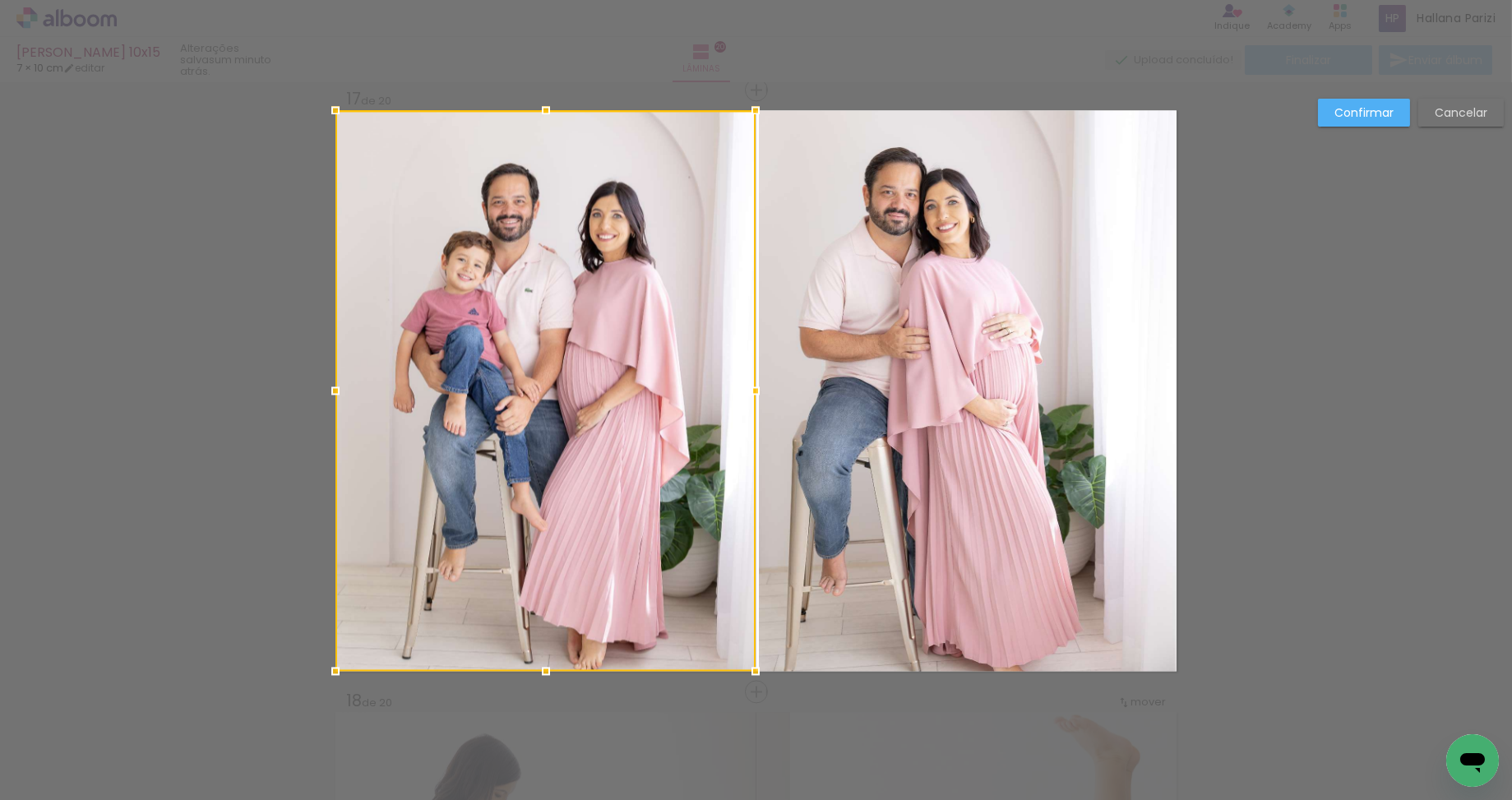
click at [0, 0] on slot "Confirmar" at bounding box center [0, 0] width 0 height 0
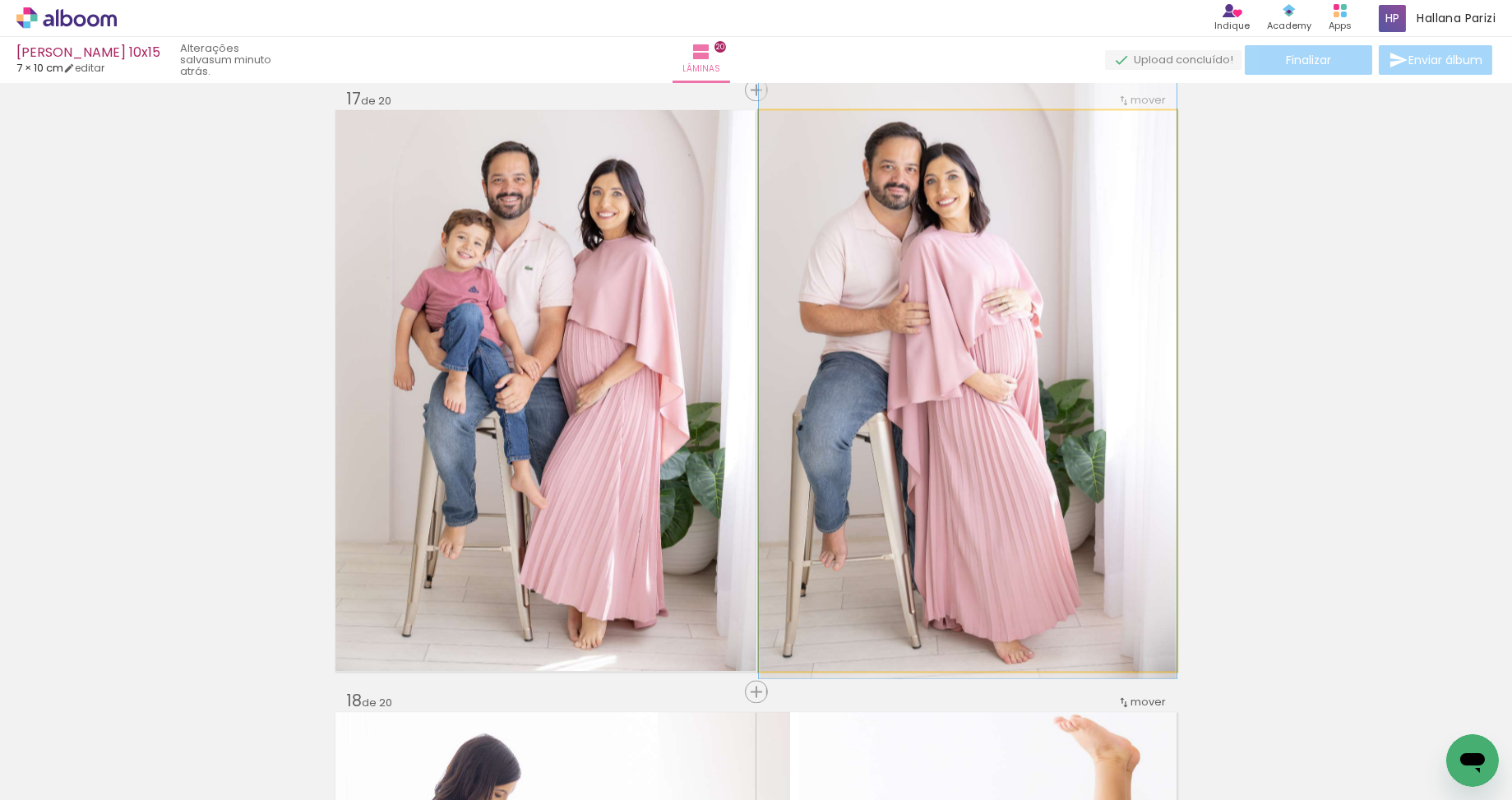
drag, startPoint x: 942, startPoint y: 360, endPoint x: 974, endPoint y: 334, distance: 41.2
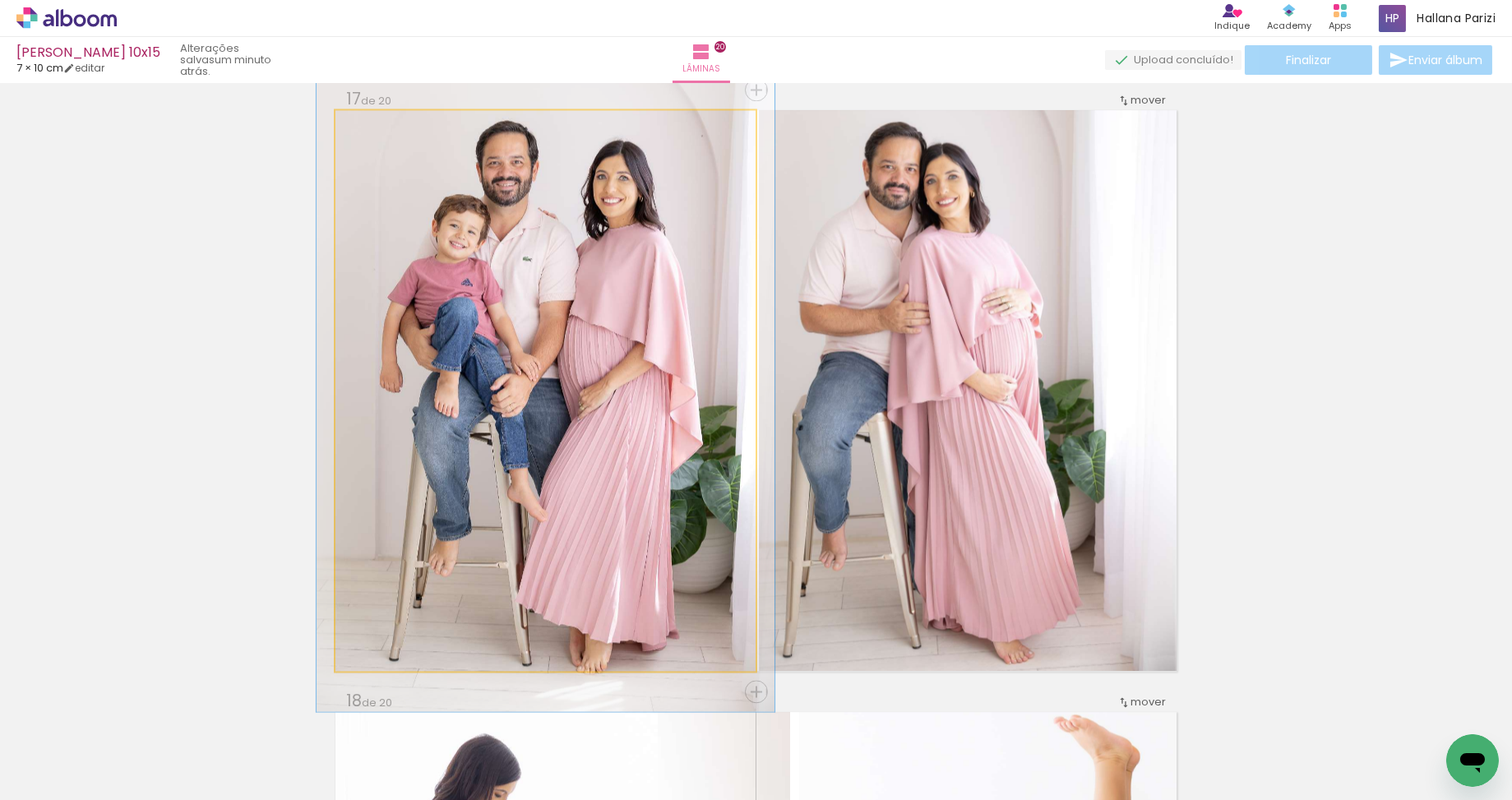
click at [376, 131] on div at bounding box center [378, 127] width 15 height 15
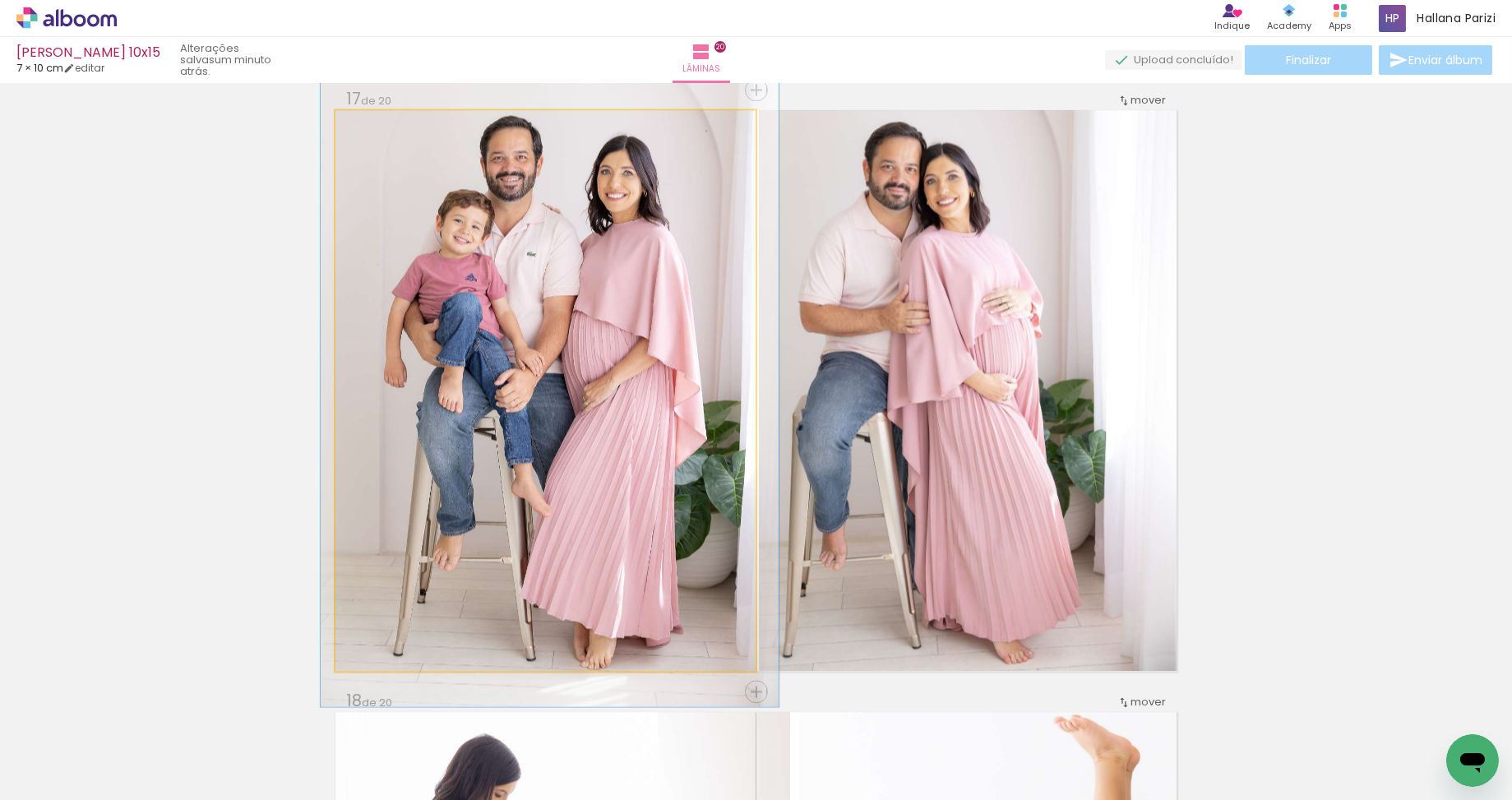
drag, startPoint x: 606, startPoint y: 399, endPoint x: 533, endPoint y: 305, distance: 119.0
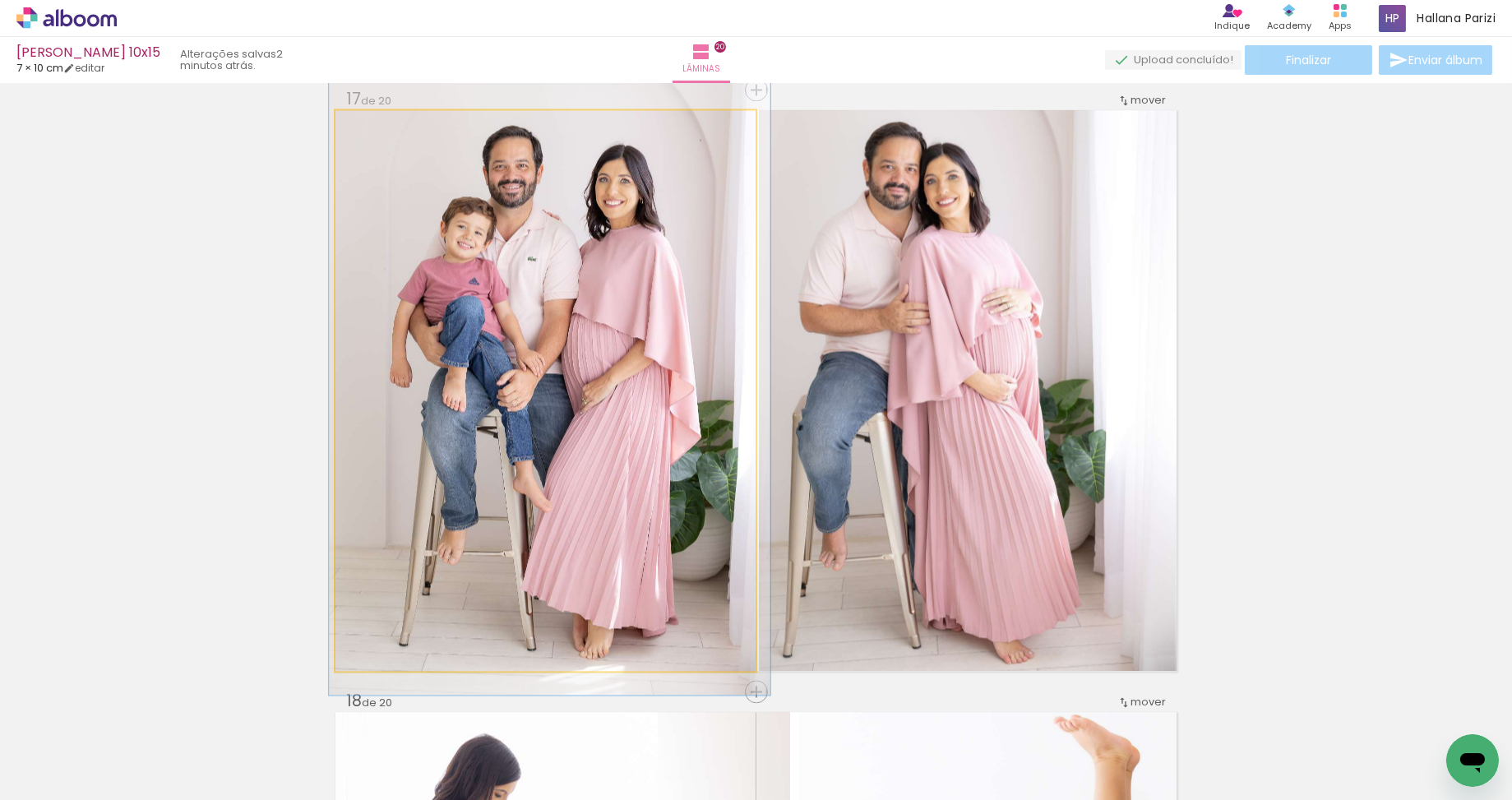
type paper-slider "105"
click at [376, 127] on div at bounding box center [377, 127] width 15 height 15
click at [530, 234] on quentale-photo at bounding box center [545, 390] width 420 height 560
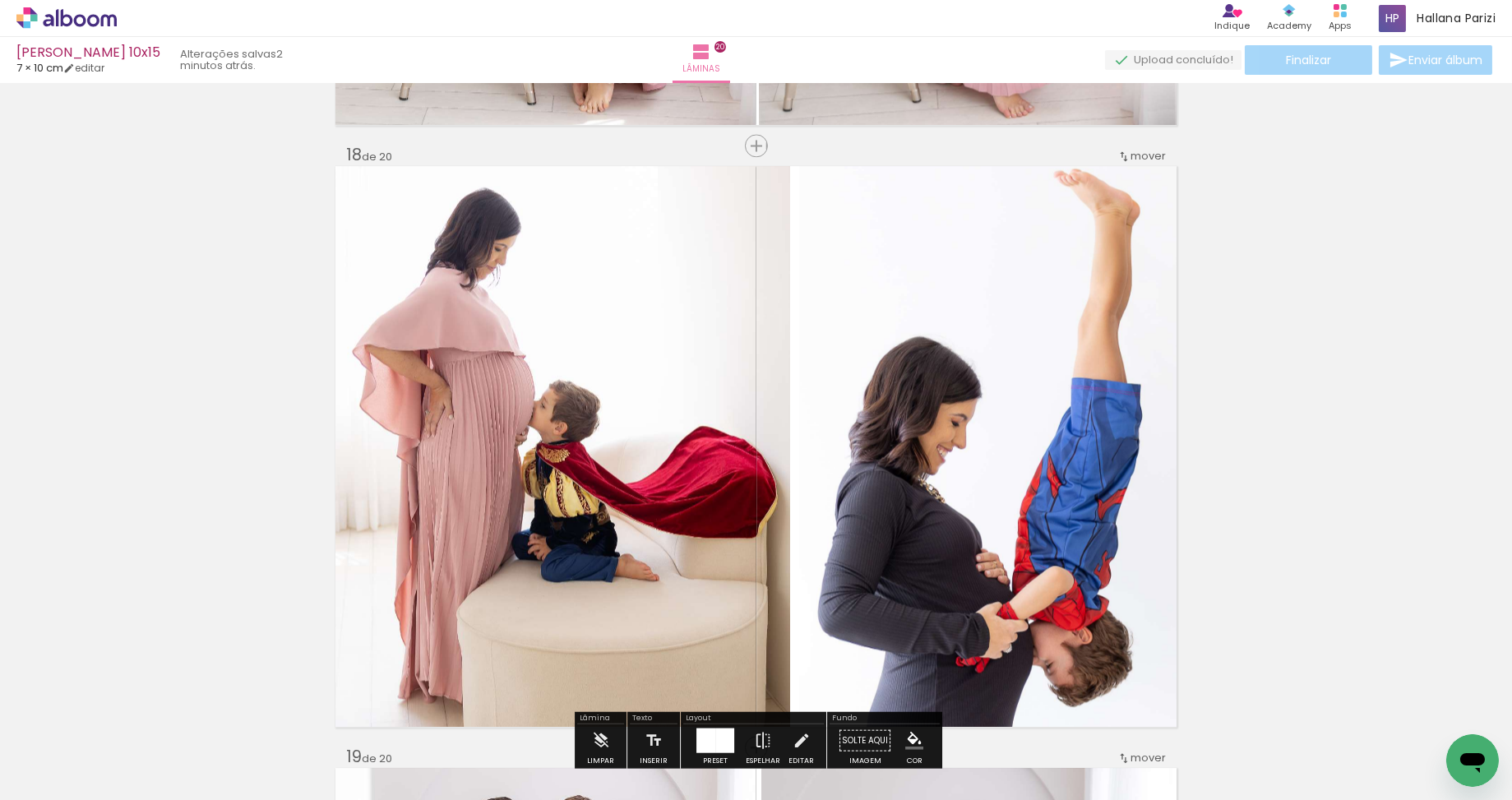
scroll to position [10195, 0]
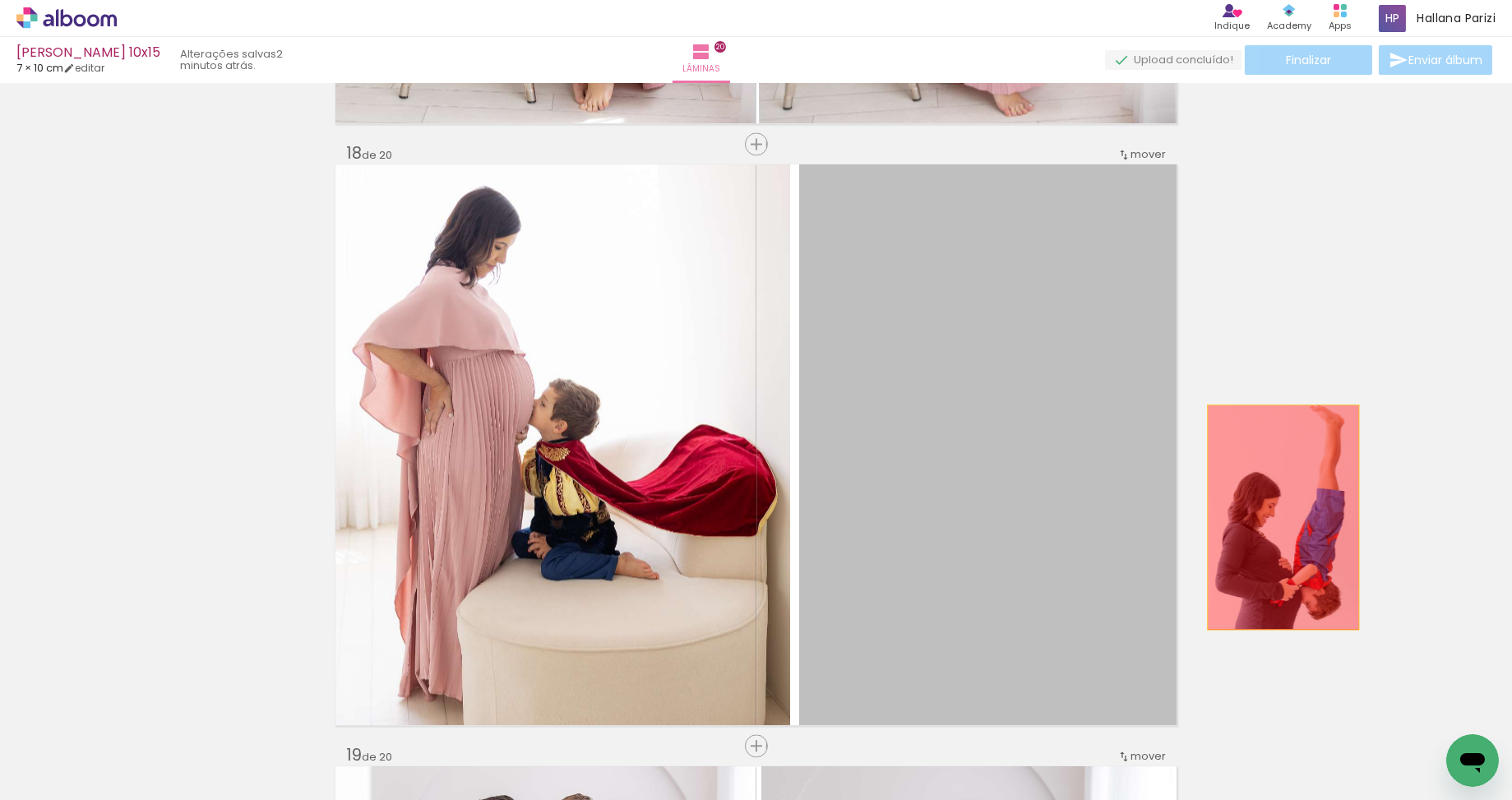
drag, startPoint x: 1006, startPoint y: 531, endPoint x: 1330, endPoint y: 515, distance: 324.4
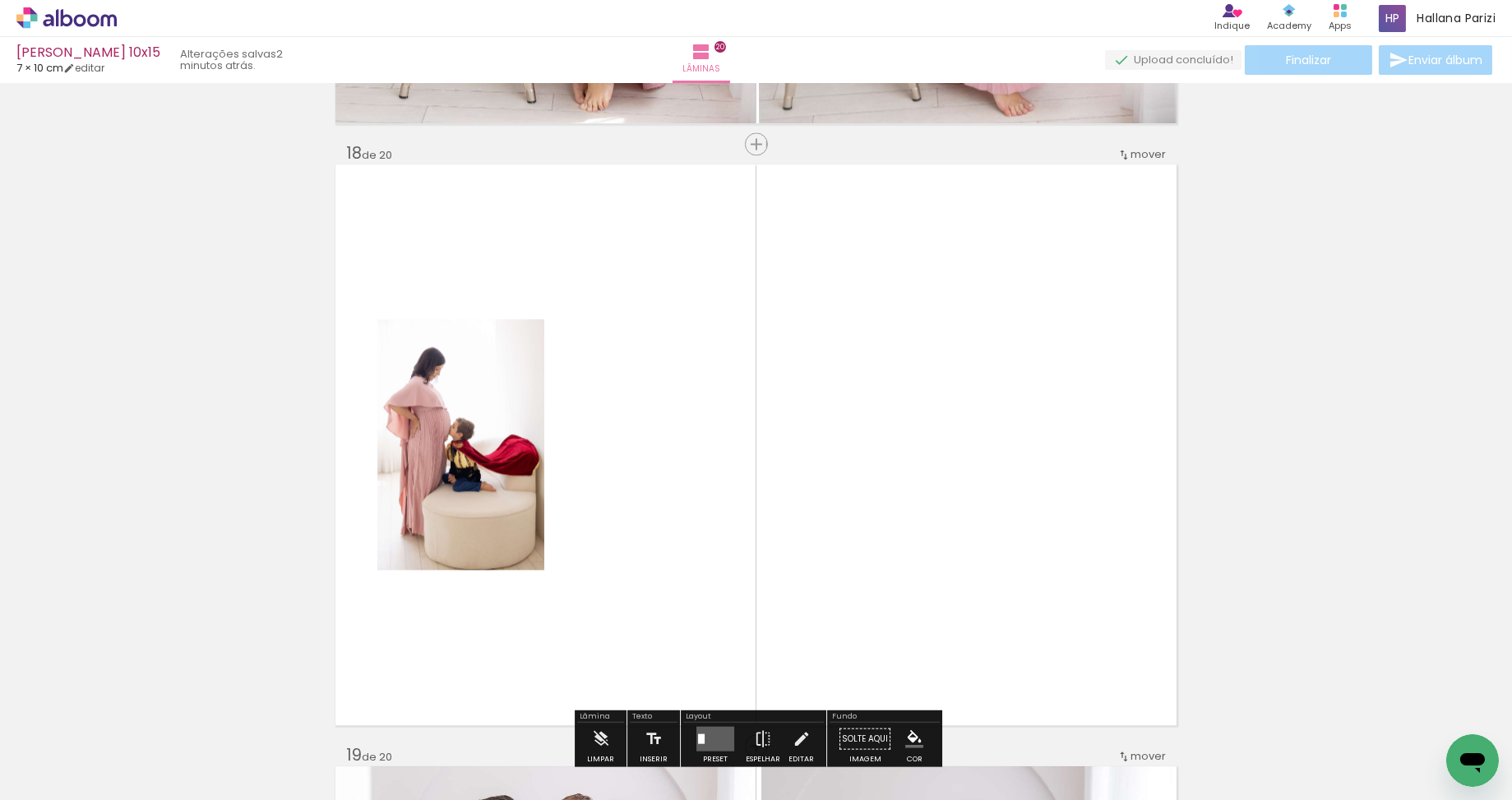
drag, startPoint x: 811, startPoint y: 741, endPoint x: 887, endPoint y: 571, distance: 186.2
click at [879, 598] on quentale-workspace at bounding box center [756, 400] width 1512 height 800
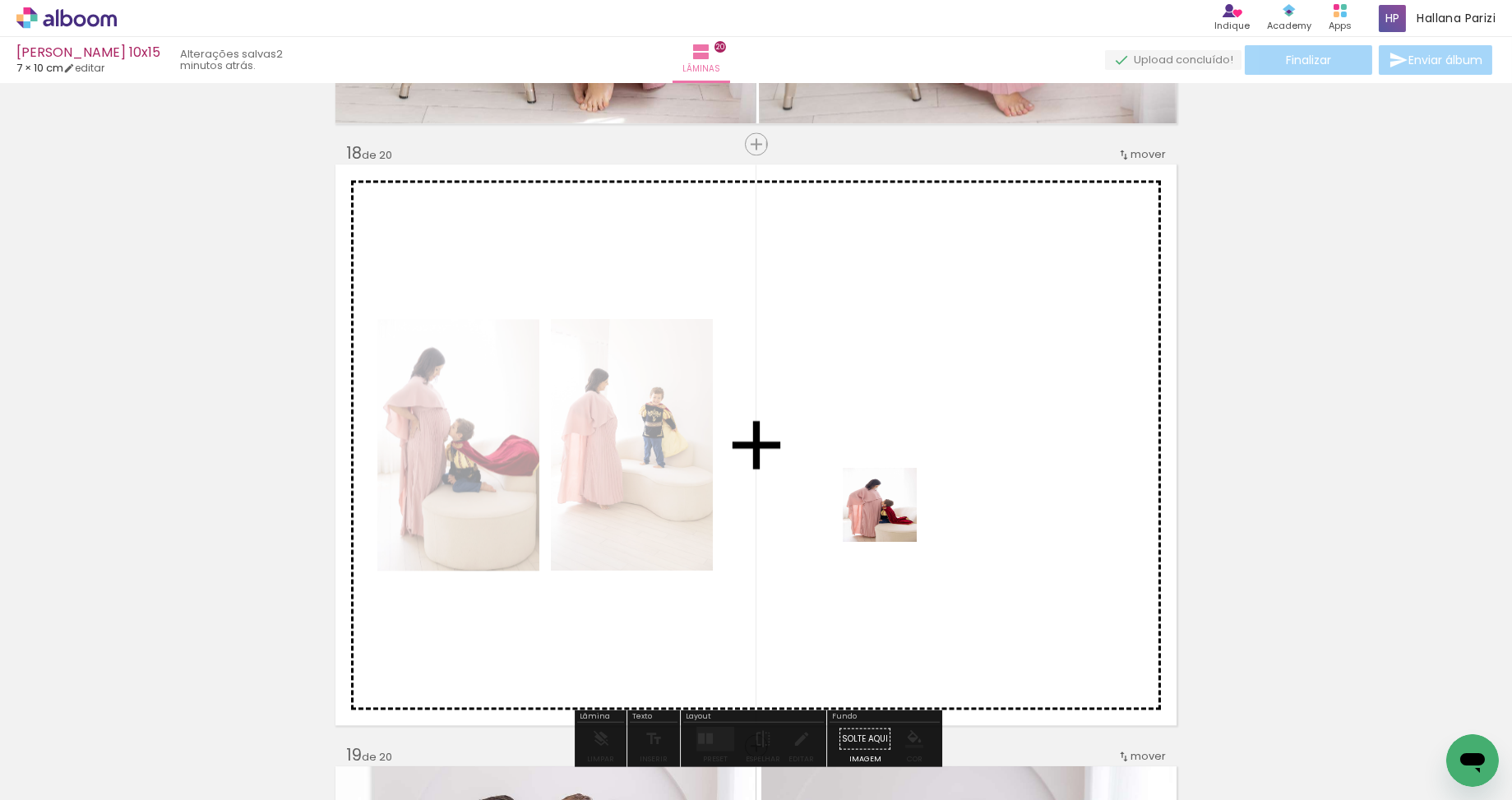
drag, startPoint x: 894, startPoint y: 544, endPoint x: 891, endPoint y: 517, distance: 27.2
click at [891, 517] on quentale-workspace at bounding box center [756, 400] width 1512 height 800
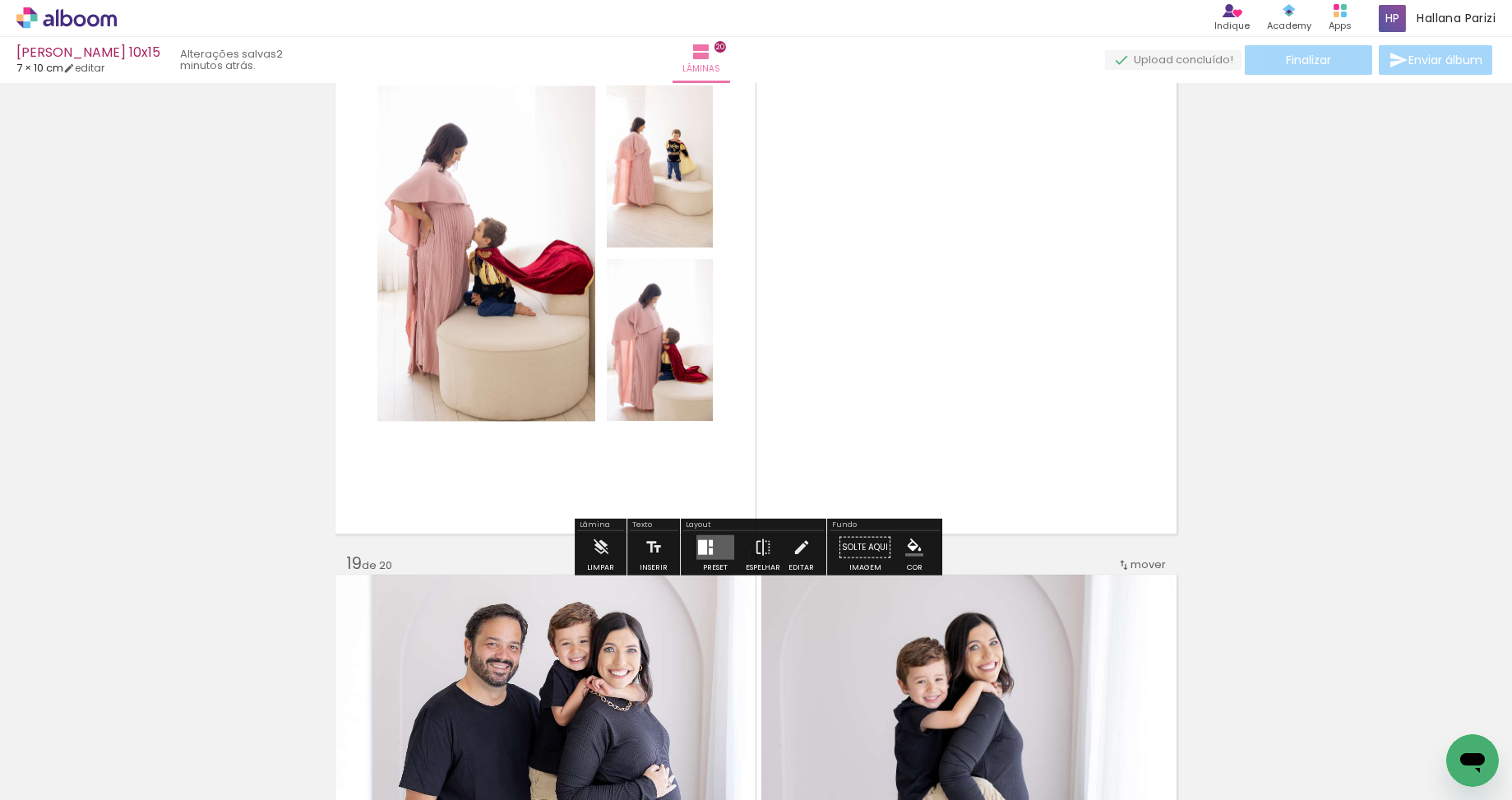
scroll to position [10390, 0]
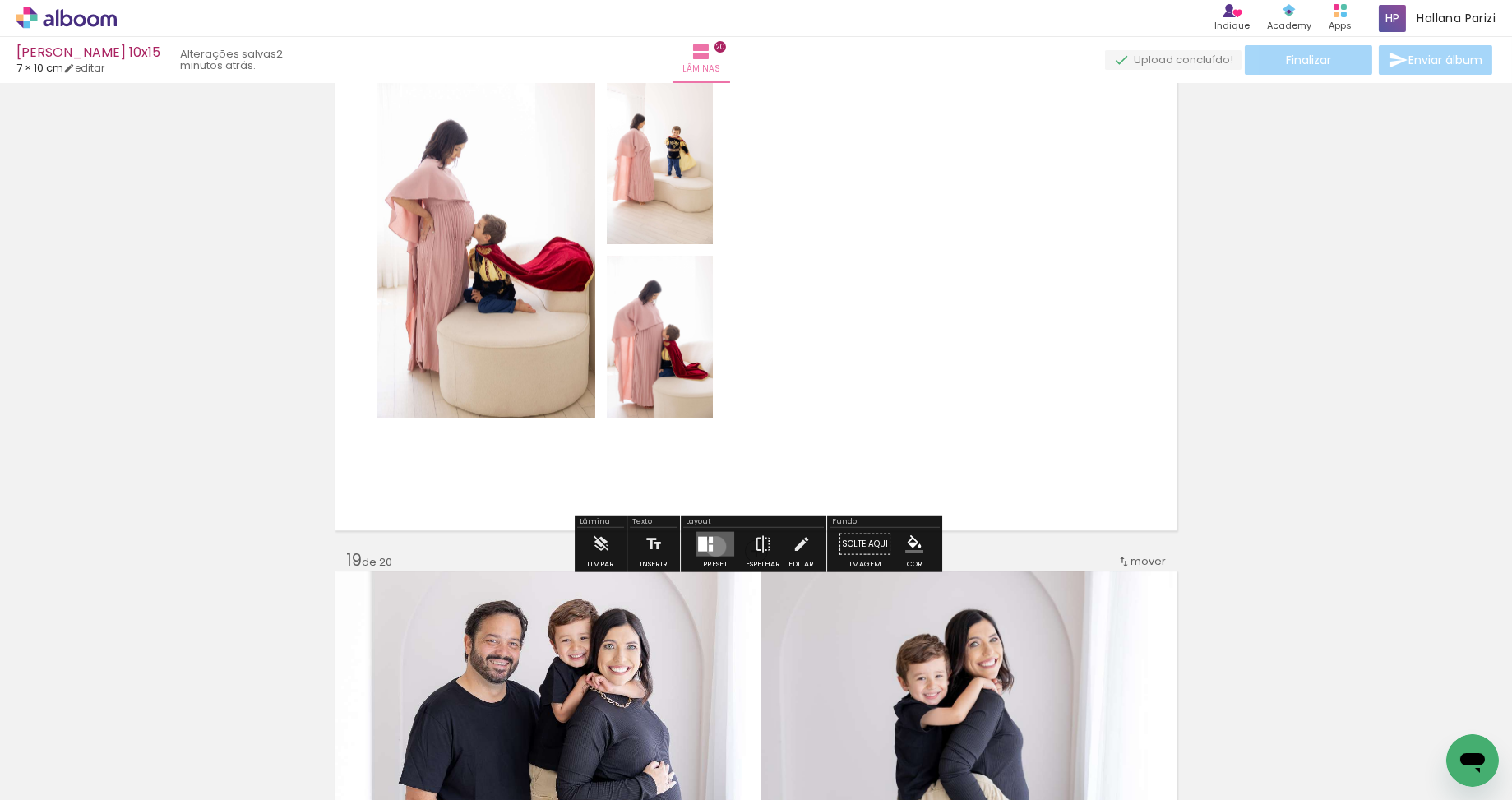
drag, startPoint x: 712, startPoint y: 545, endPoint x: 1057, endPoint y: 456, distance: 356.3
click at [713, 545] on quentale-layouter at bounding box center [715, 543] width 38 height 25
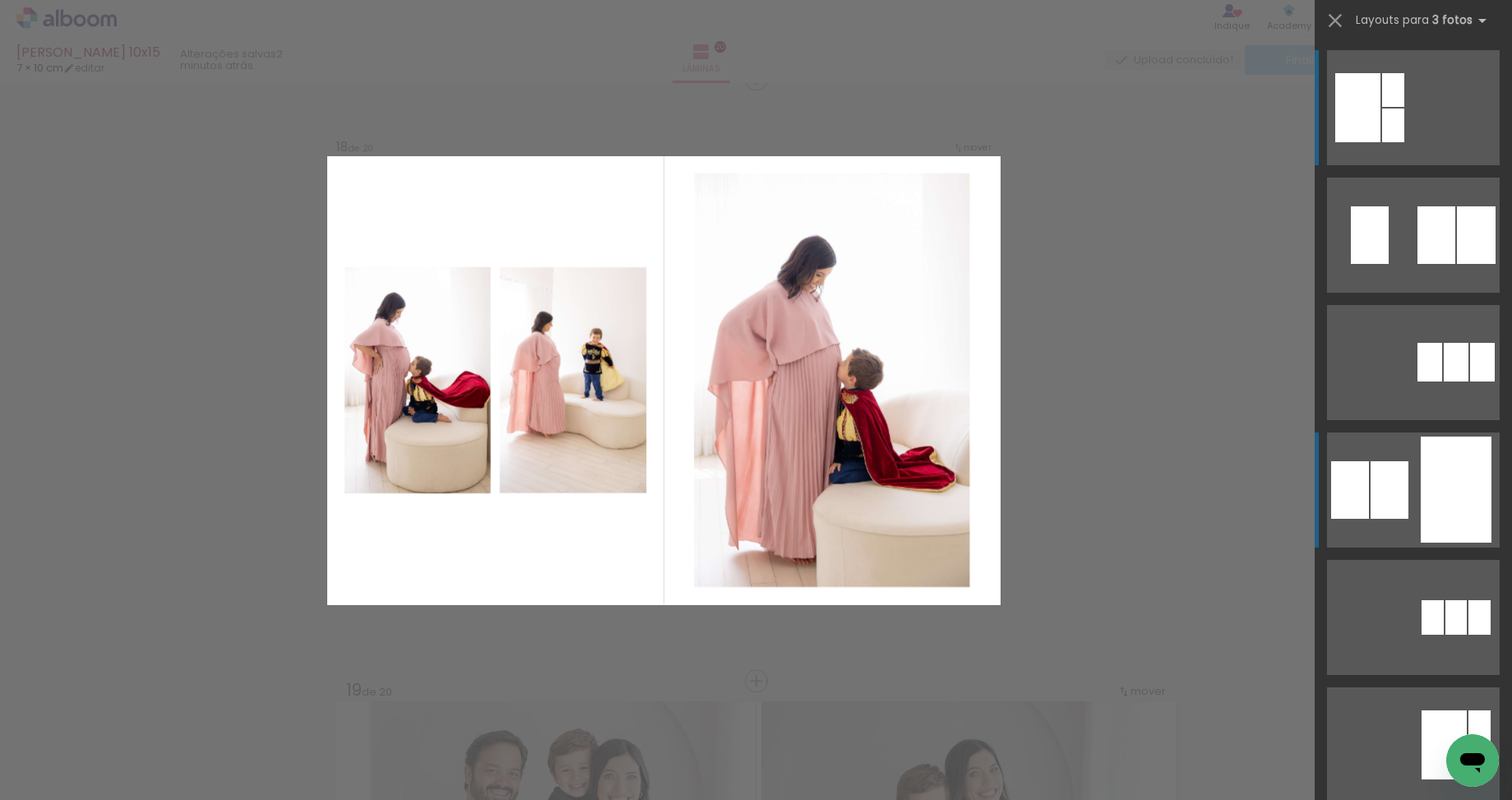
scroll to position [10250, 0]
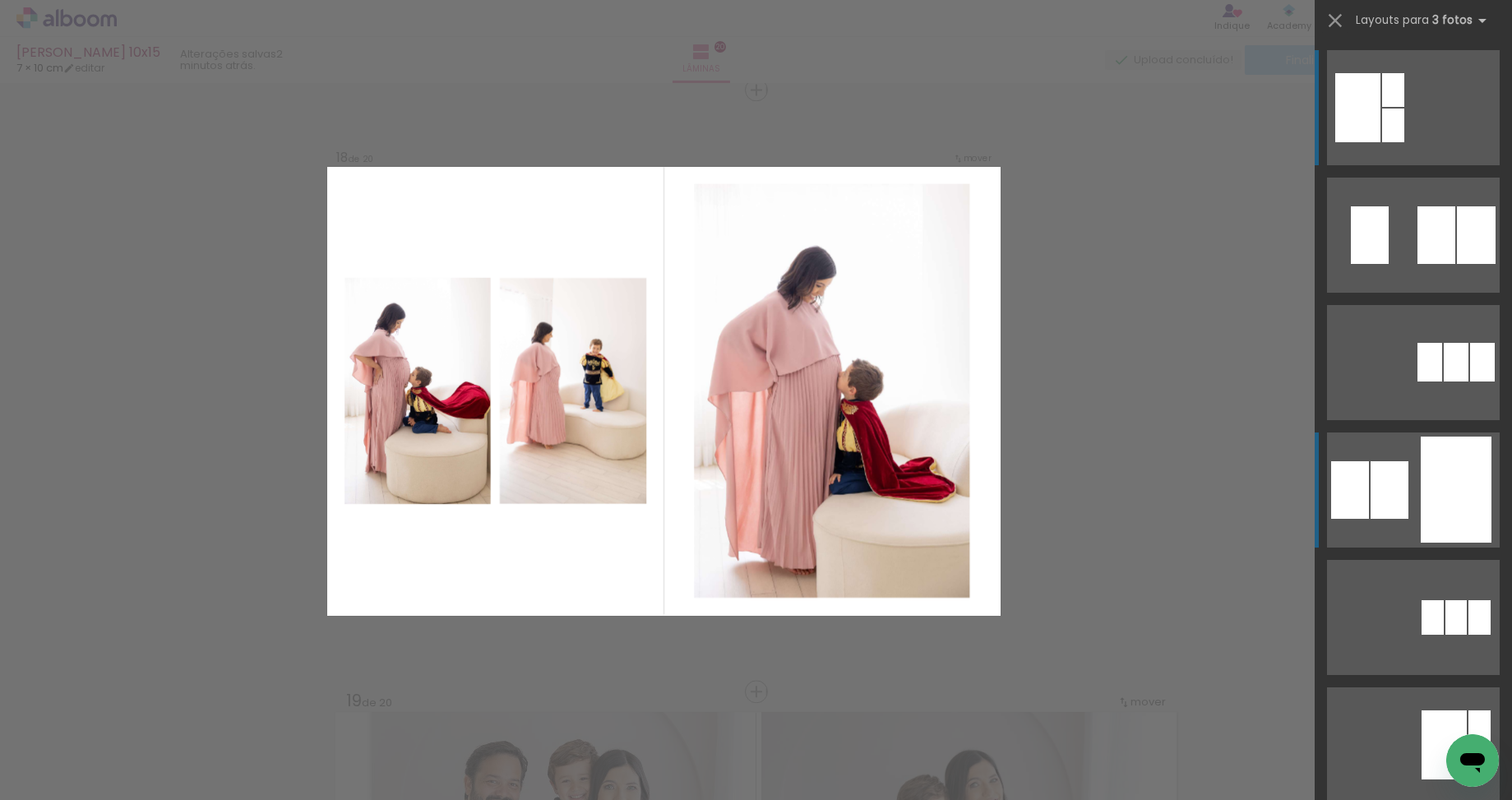
click at [1448, 492] on div at bounding box center [1456, 489] width 71 height 106
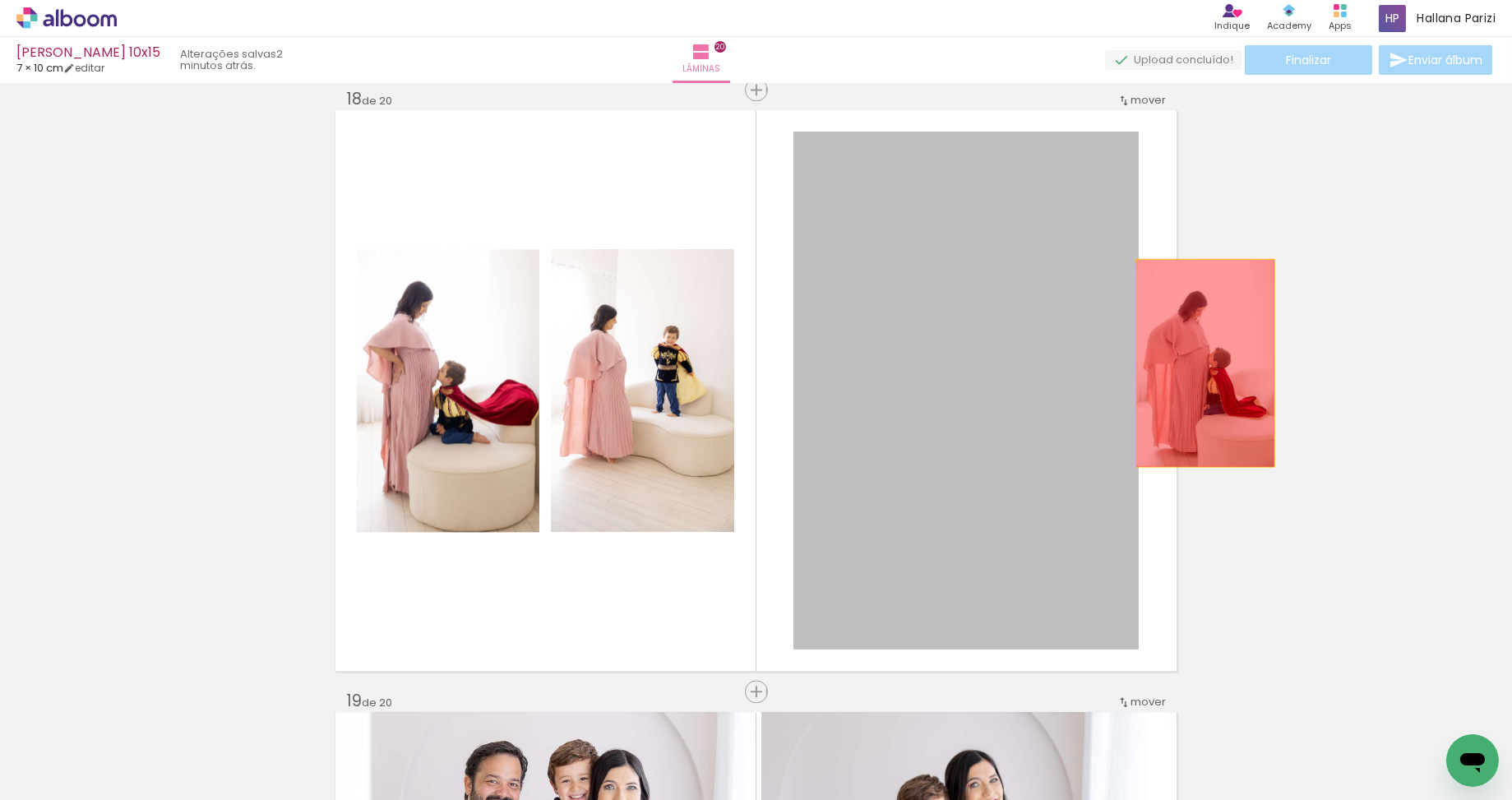
drag, startPoint x: 1006, startPoint y: 359, endPoint x: 1231, endPoint y: 345, distance: 225.4
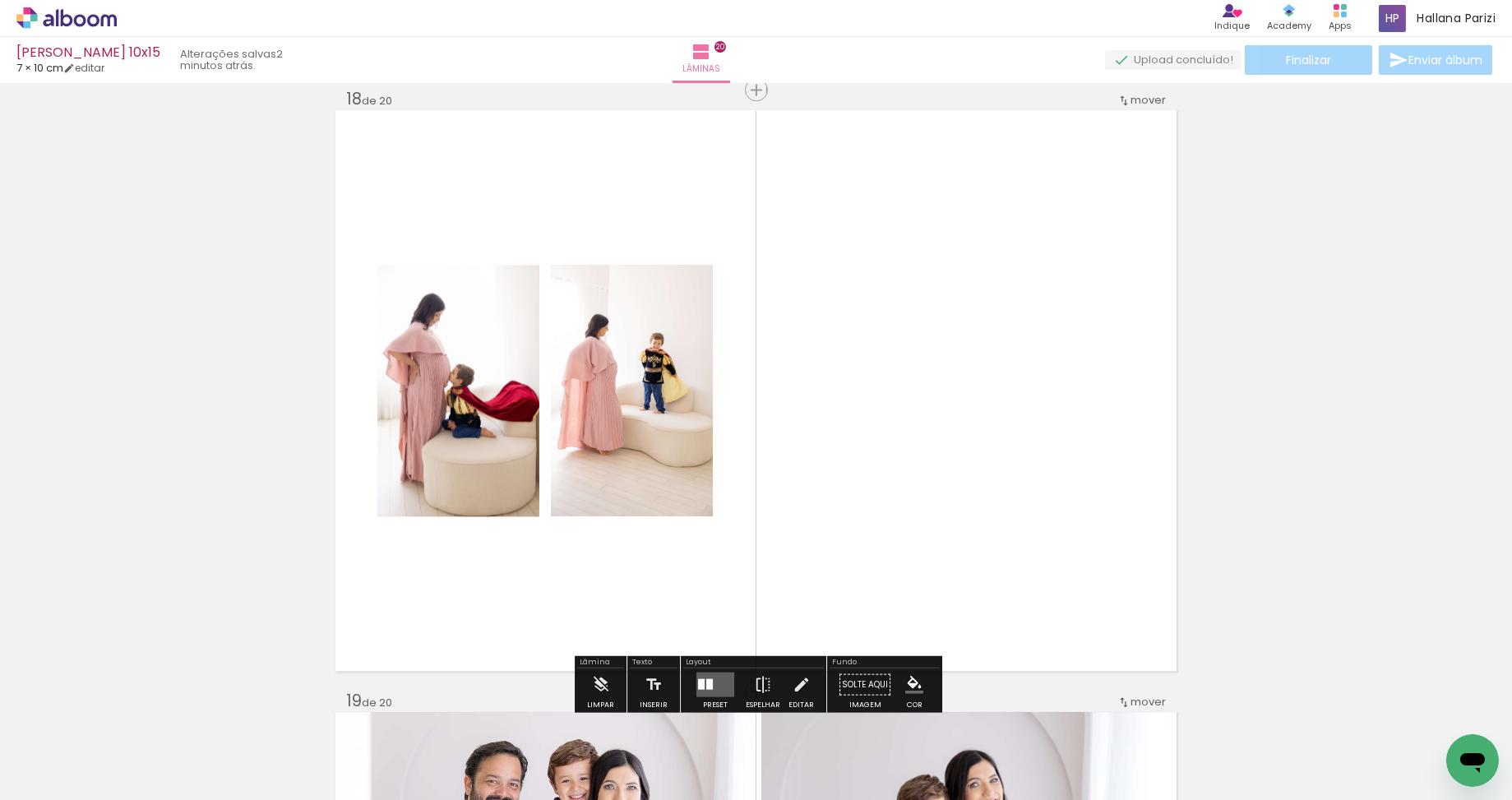
click at [866, 716] on iron-icon at bounding box center [856, 711] width 17 height 17
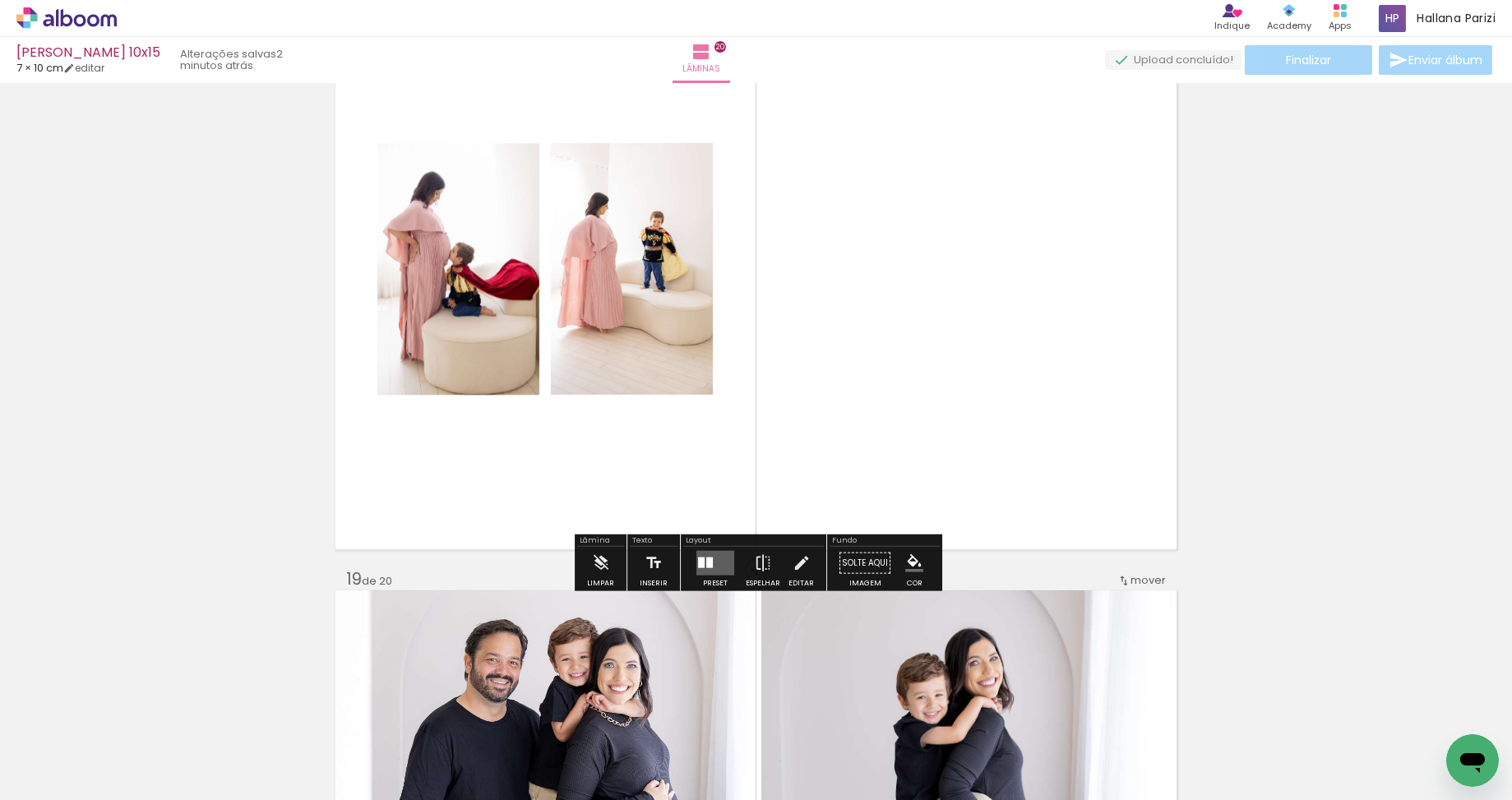
scroll to position [10386, 0]
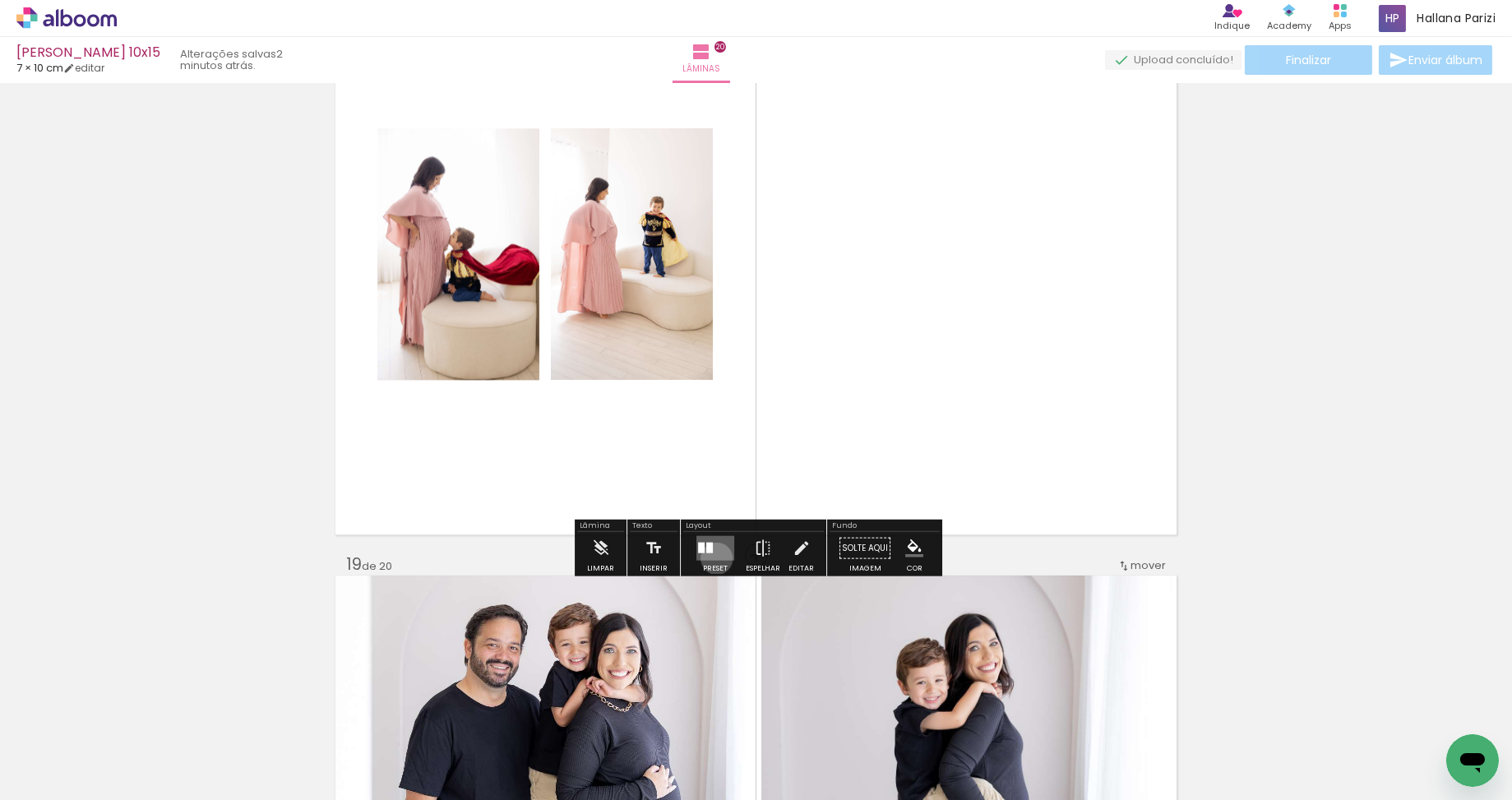
drag, startPoint x: 713, startPoint y: 558, endPoint x: 1120, endPoint y: 341, distance: 461.2
click at [715, 557] on quentale-layouter at bounding box center [715, 548] width 38 height 25
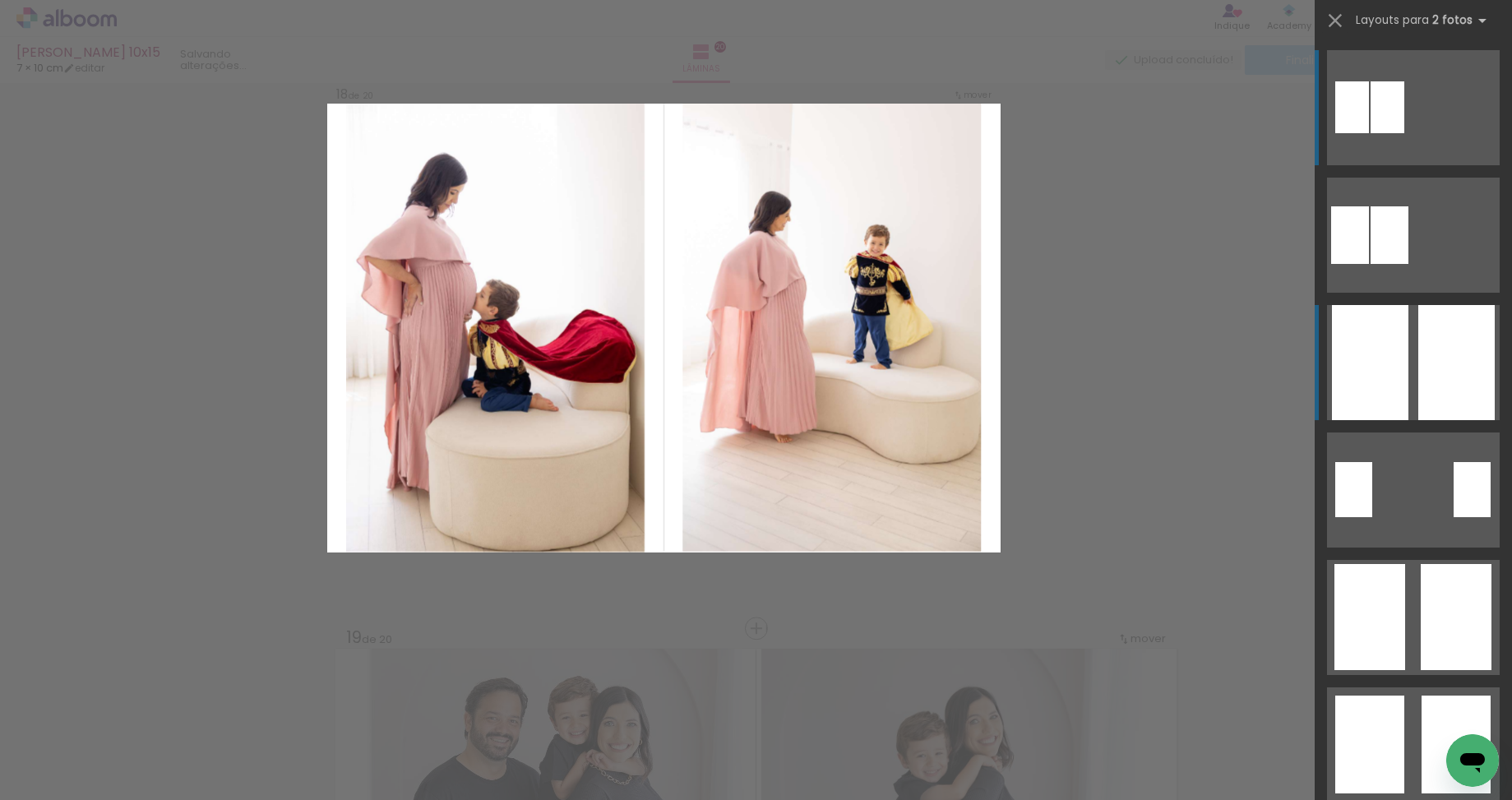
scroll to position [10250, 0]
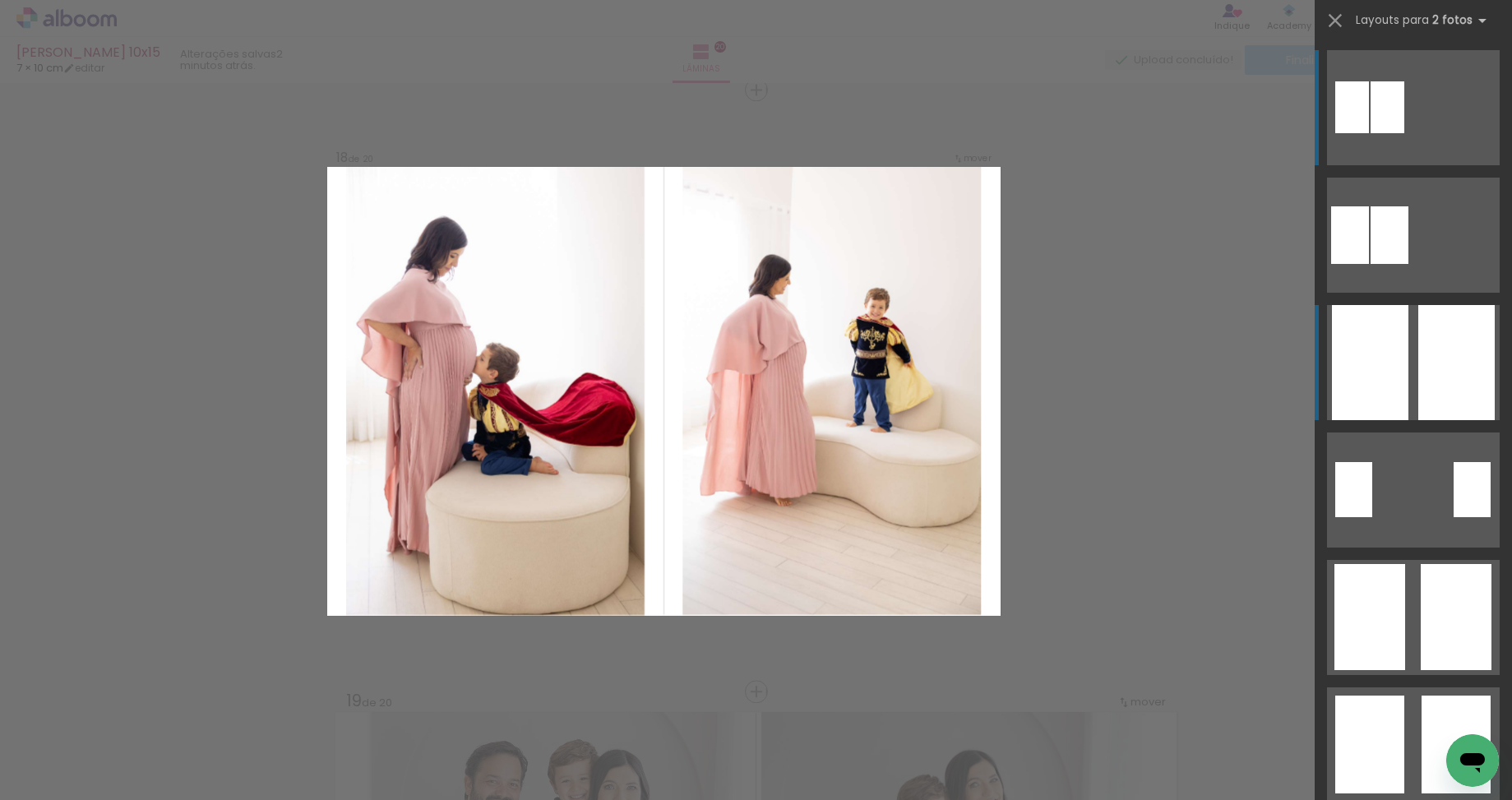
click at [1372, 343] on div at bounding box center [1370, 362] width 76 height 115
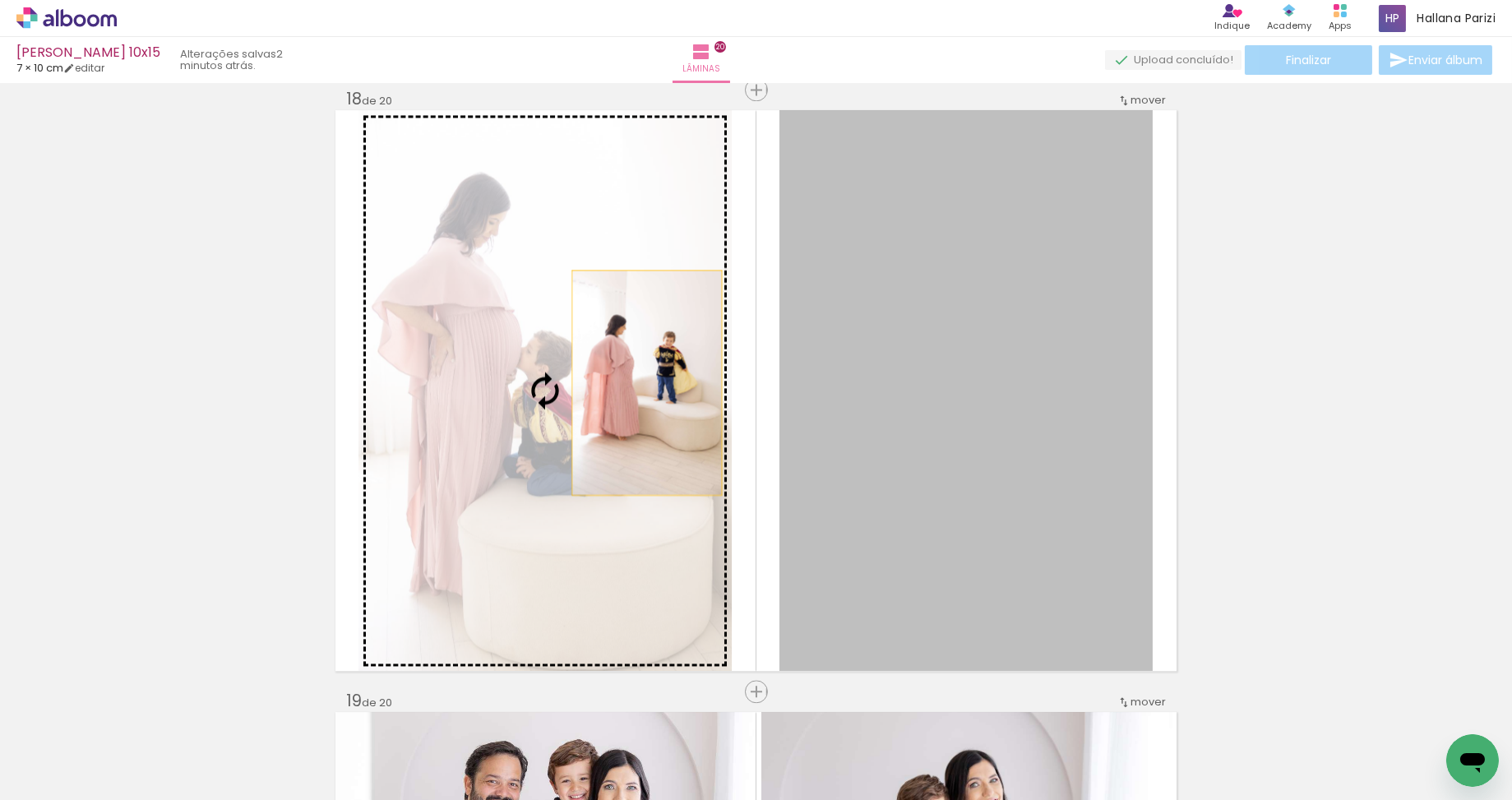
drag, startPoint x: 922, startPoint y: 393, endPoint x: 634, endPoint y: 382, distance: 288.2
click at [0, 0] on slot at bounding box center [0, 0] width 0 height 0
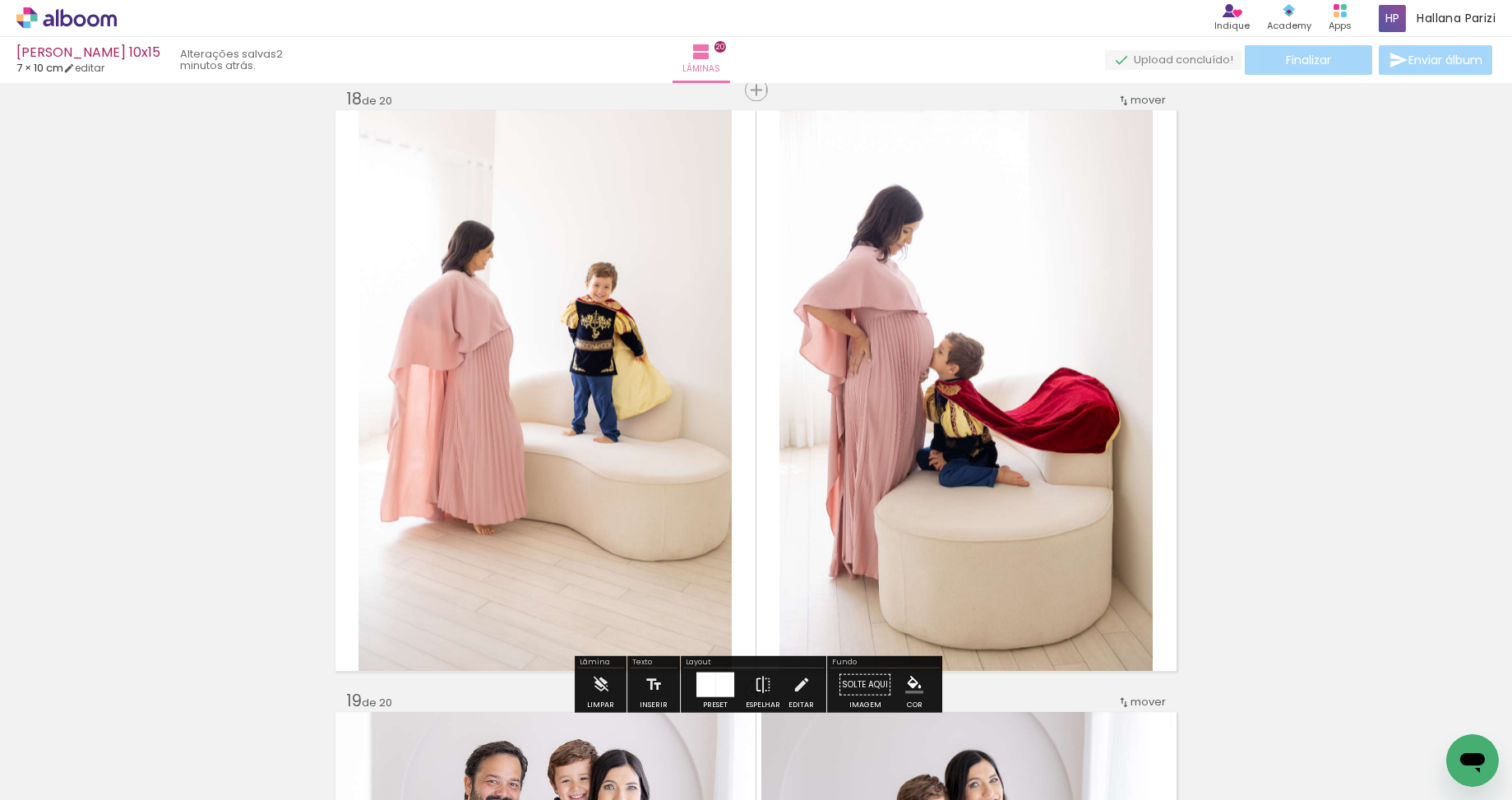
click at [891, 388] on quentale-photo at bounding box center [966, 390] width 373 height 560
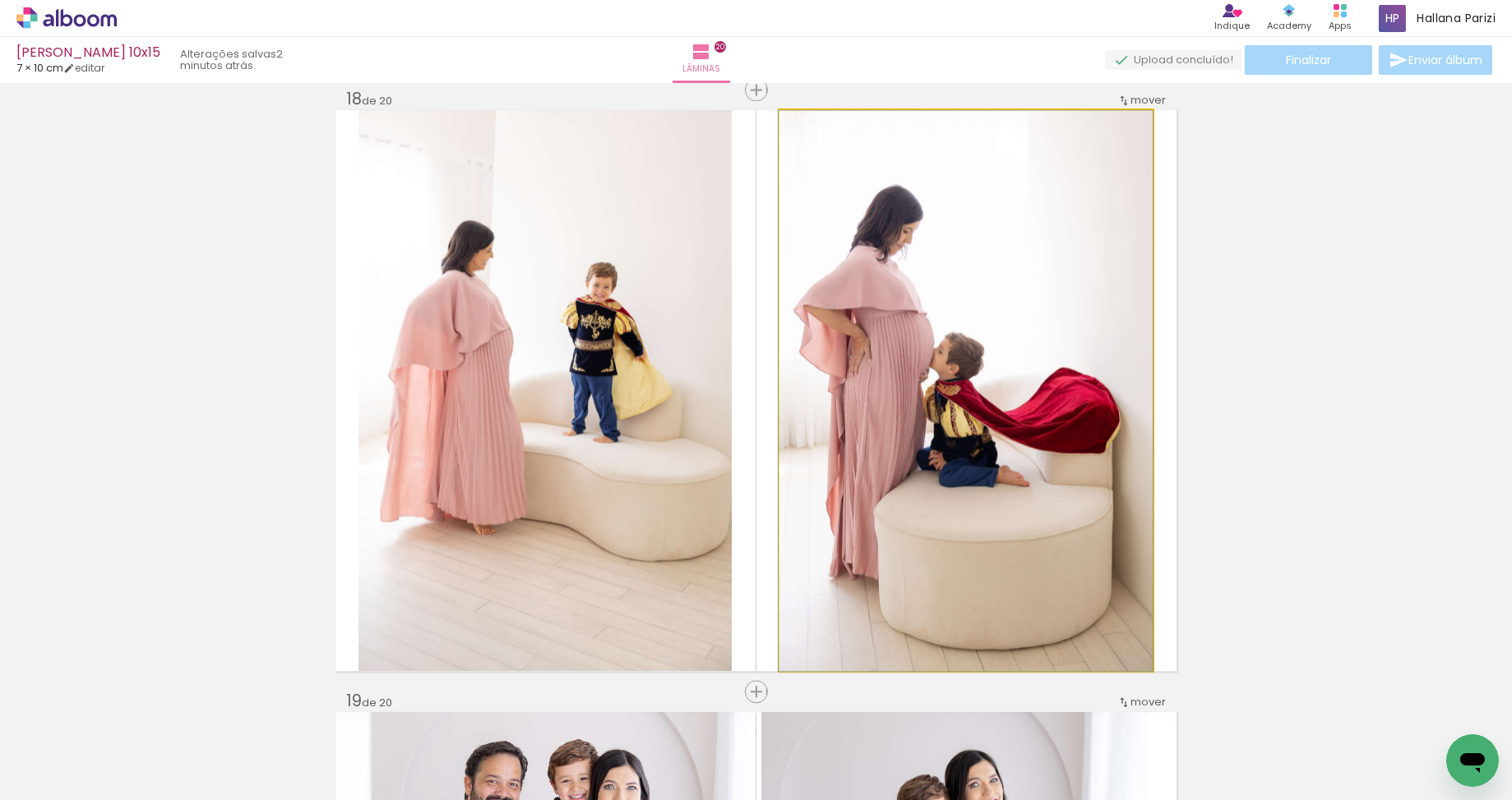
click at [891, 388] on quentale-photo at bounding box center [966, 390] width 373 height 560
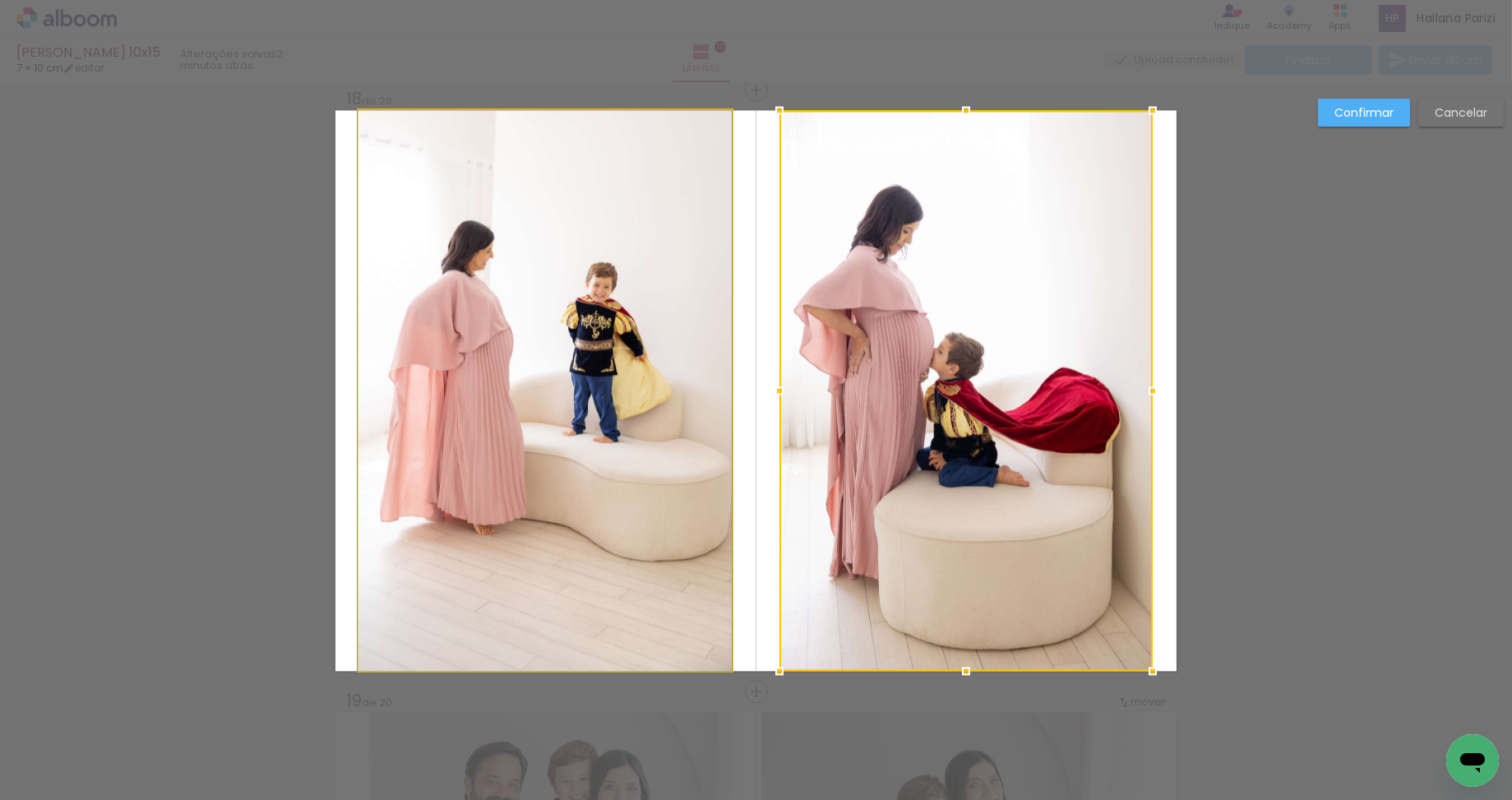
click at [565, 334] on quentale-photo at bounding box center [545, 390] width 373 height 560
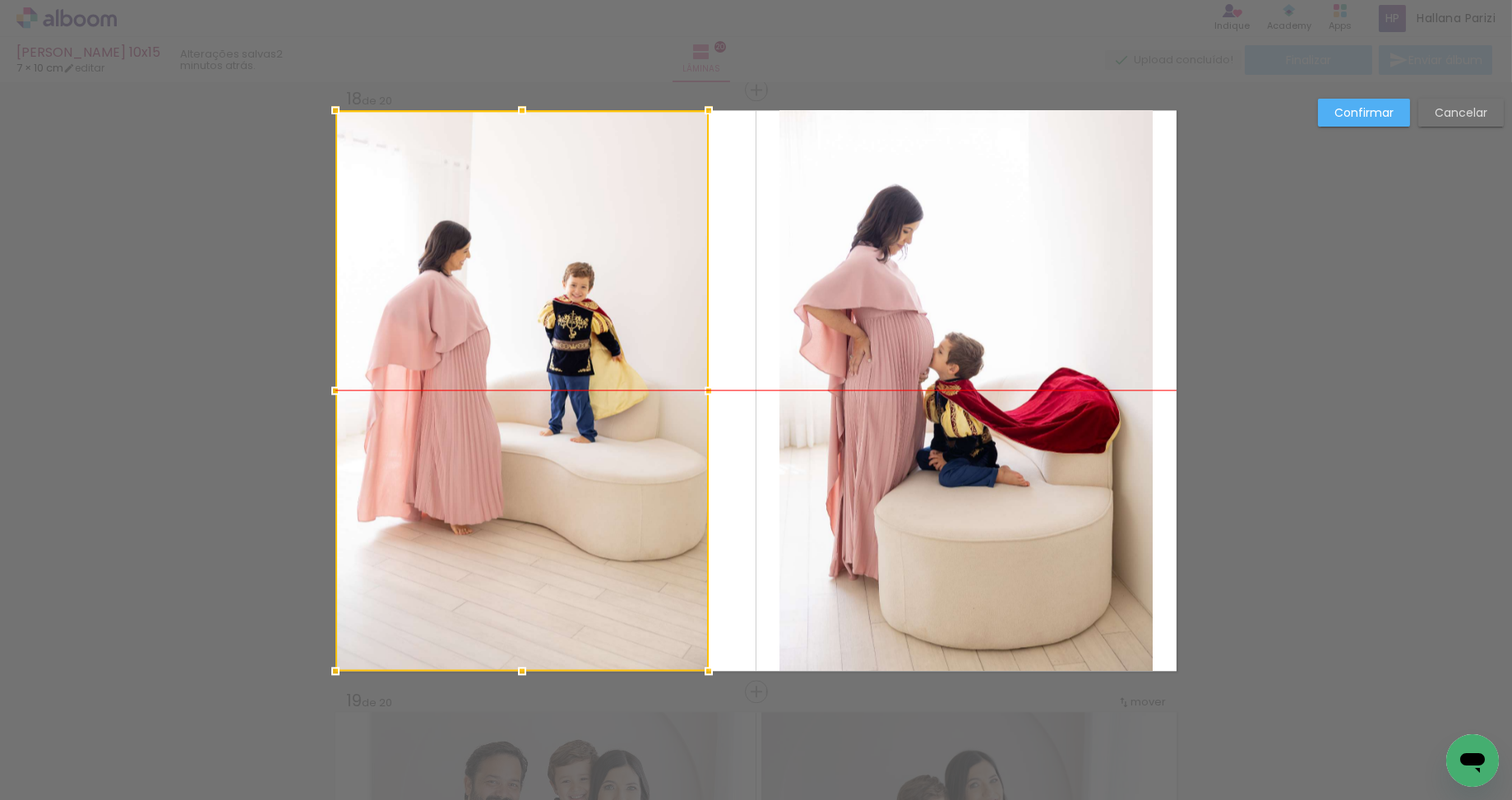
drag, startPoint x: 513, startPoint y: 332, endPoint x: 524, endPoint y: 340, distance: 13.6
click at [491, 331] on div at bounding box center [522, 390] width 373 height 560
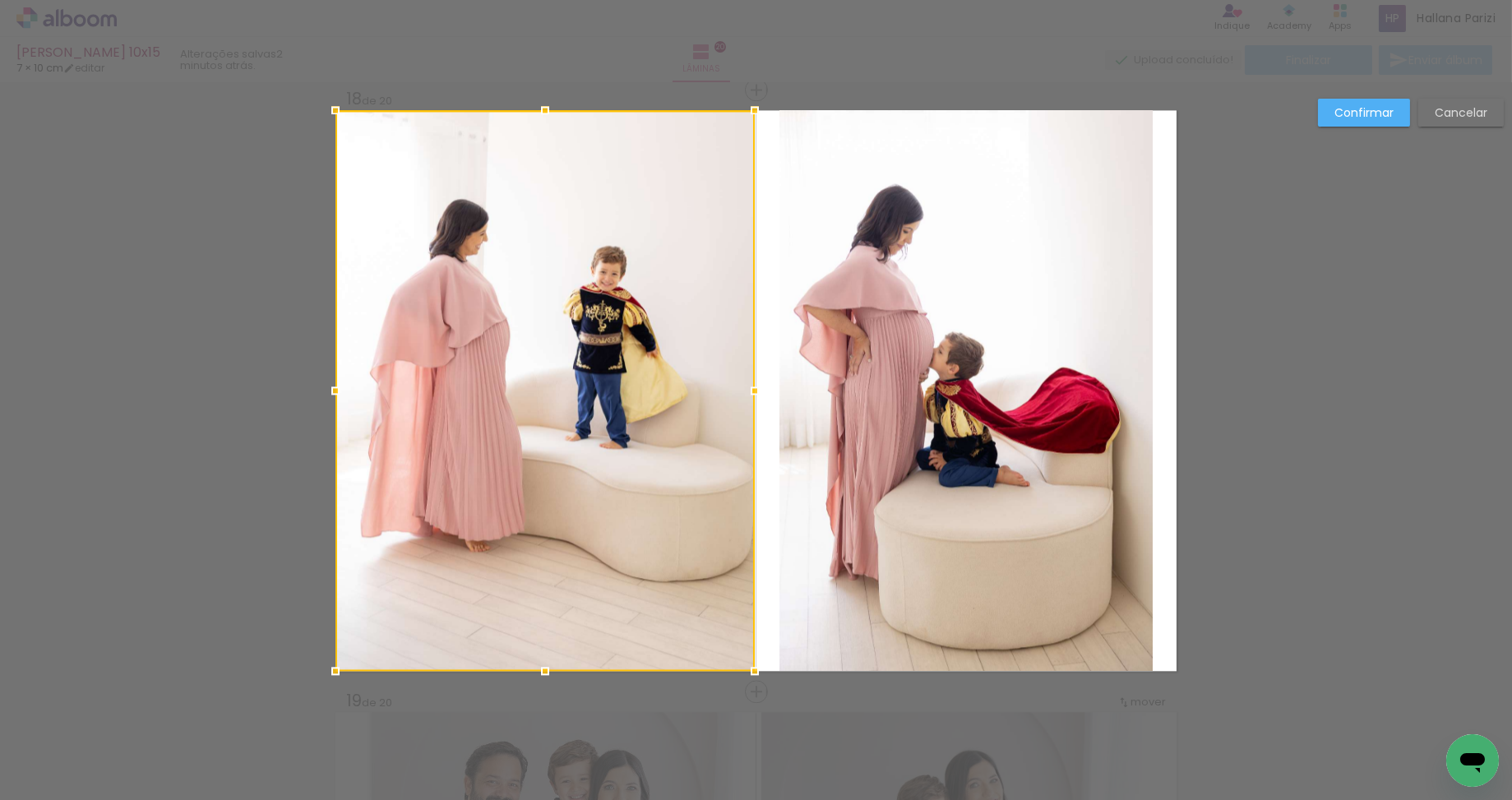
drag, startPoint x: 709, startPoint y: 391, endPoint x: 804, endPoint y: 393, distance: 95.0
click at [804, 393] on album-spread "18 de 20" at bounding box center [756, 390] width 841 height 560
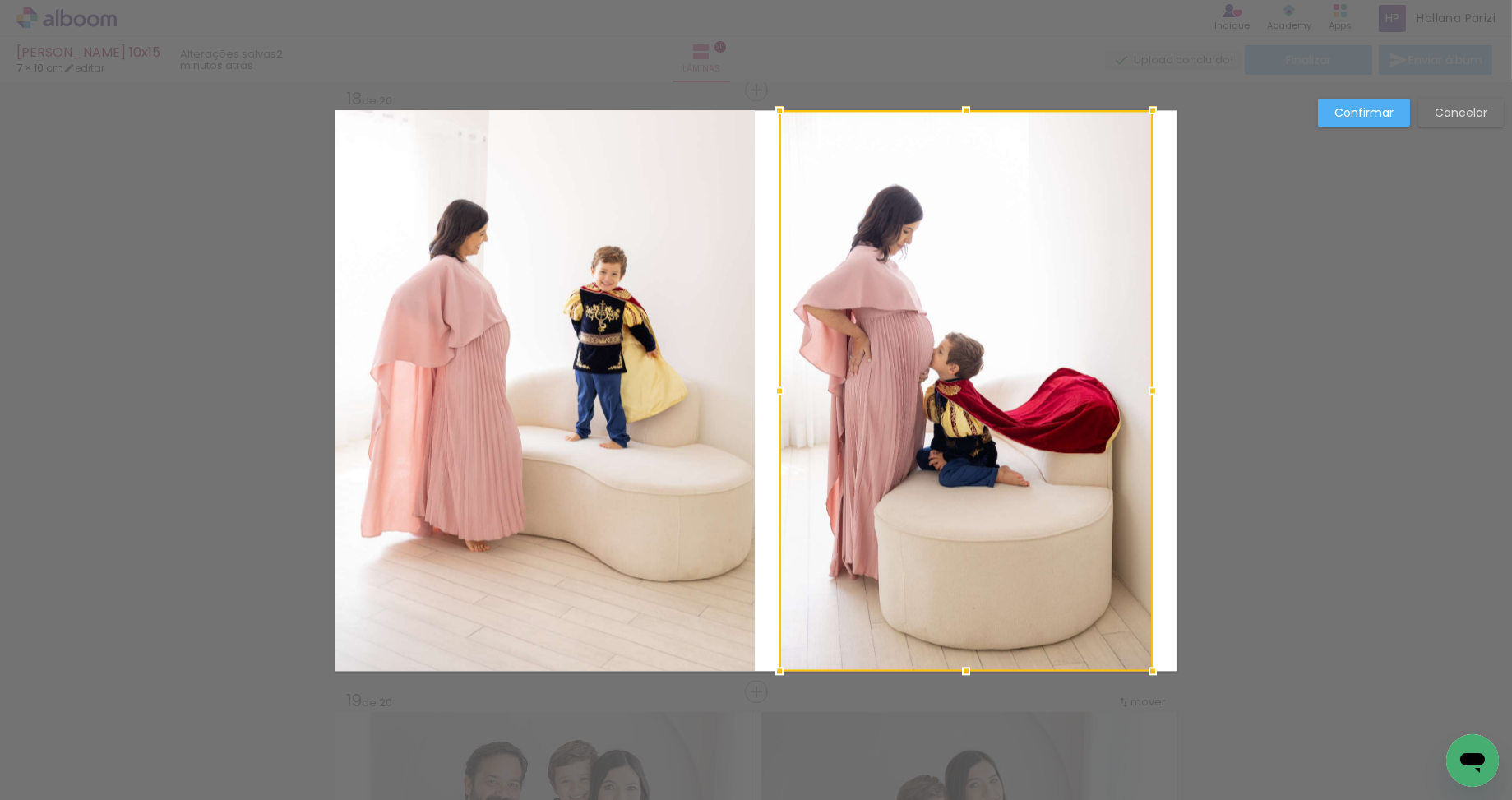
click at [916, 392] on div at bounding box center [966, 390] width 373 height 560
drag, startPoint x: 990, startPoint y: 391, endPoint x: 1096, endPoint y: 392, distance: 106.0
click at [1096, 392] on div at bounding box center [966, 390] width 373 height 560
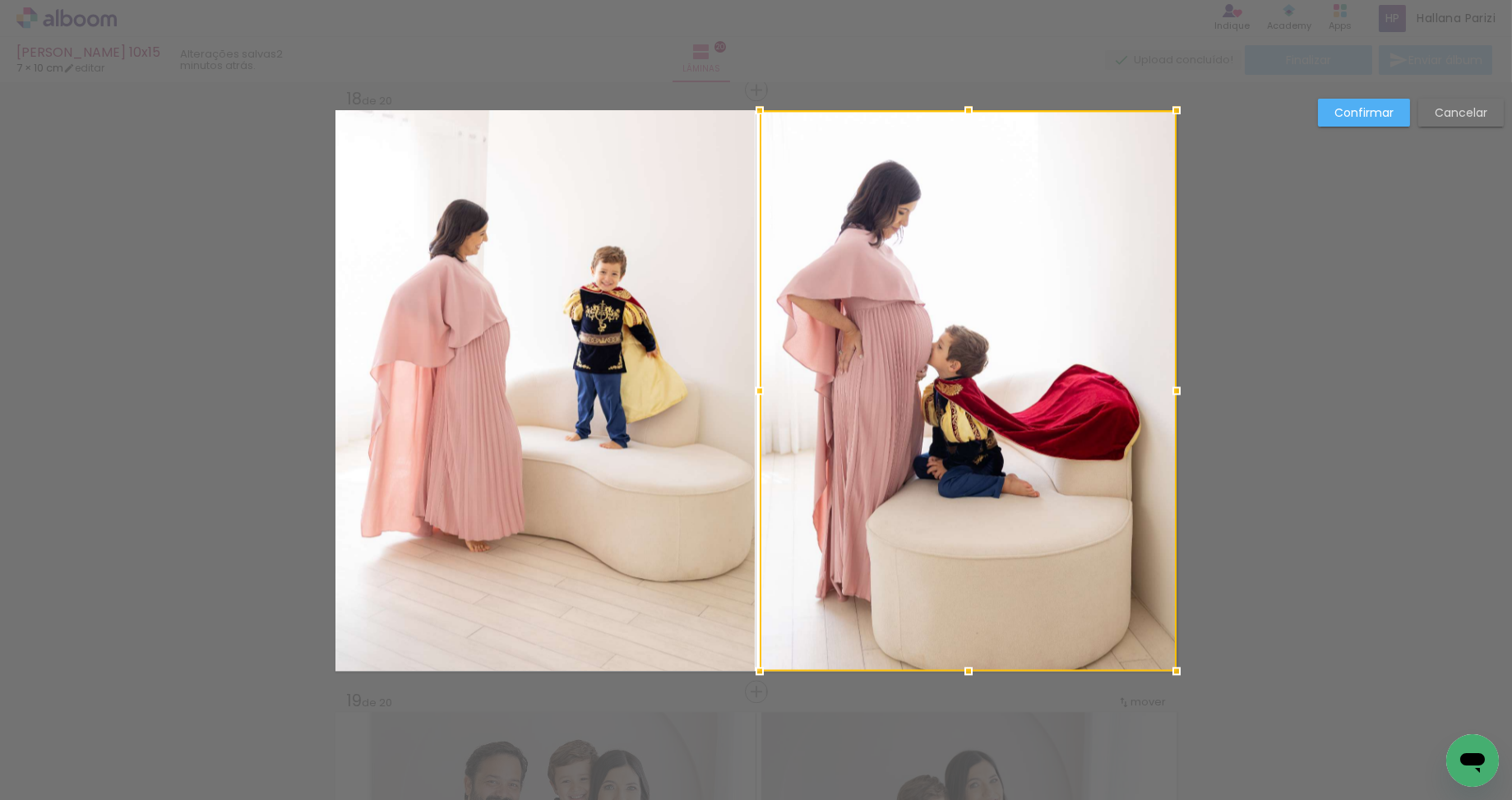
drag, startPoint x: 787, startPoint y: 390, endPoint x: 673, endPoint y: 391, distance: 114.0
click at [673, 391] on album-spread "18 de 20" at bounding box center [756, 390] width 841 height 560
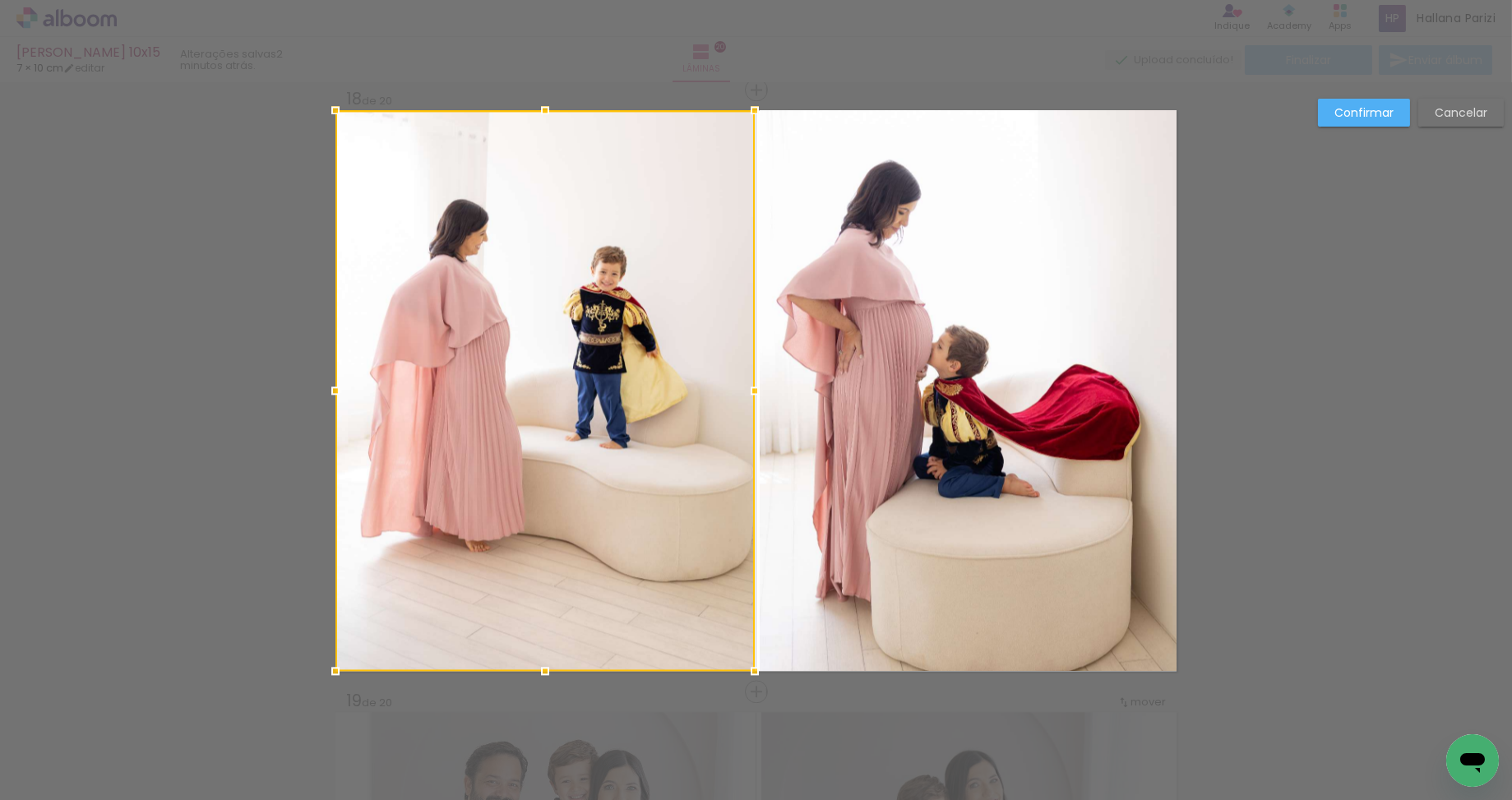
drag, startPoint x: 1354, startPoint y: 113, endPoint x: 1334, endPoint y: 129, distance: 25.6
click at [0, 0] on slot "Confirmar" at bounding box center [0, 0] width 0 height 0
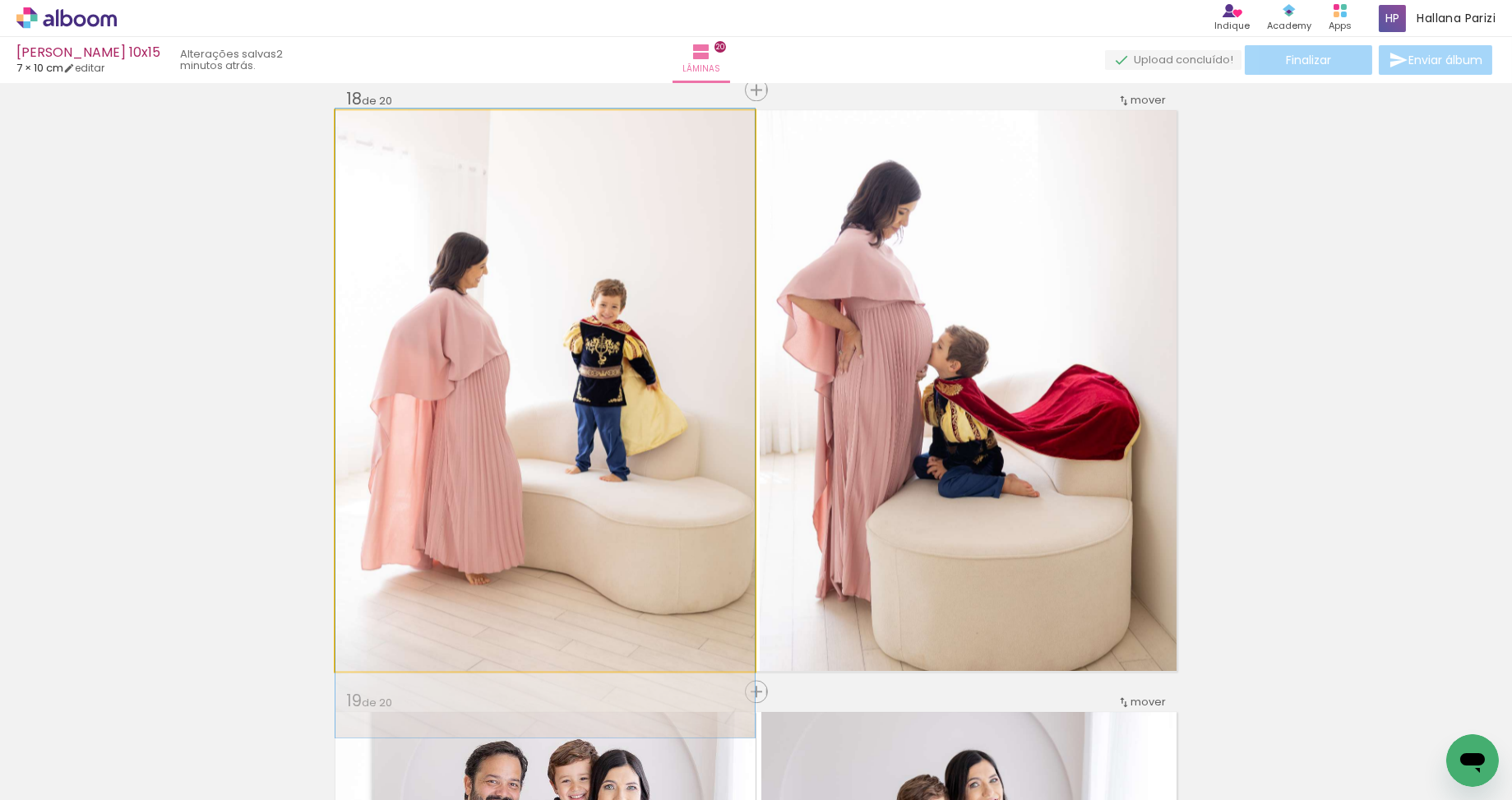
drag, startPoint x: 658, startPoint y: 404, endPoint x: 655, endPoint y: 448, distance: 44.1
click at [655, 448] on div at bounding box center [545, 423] width 419 height 629
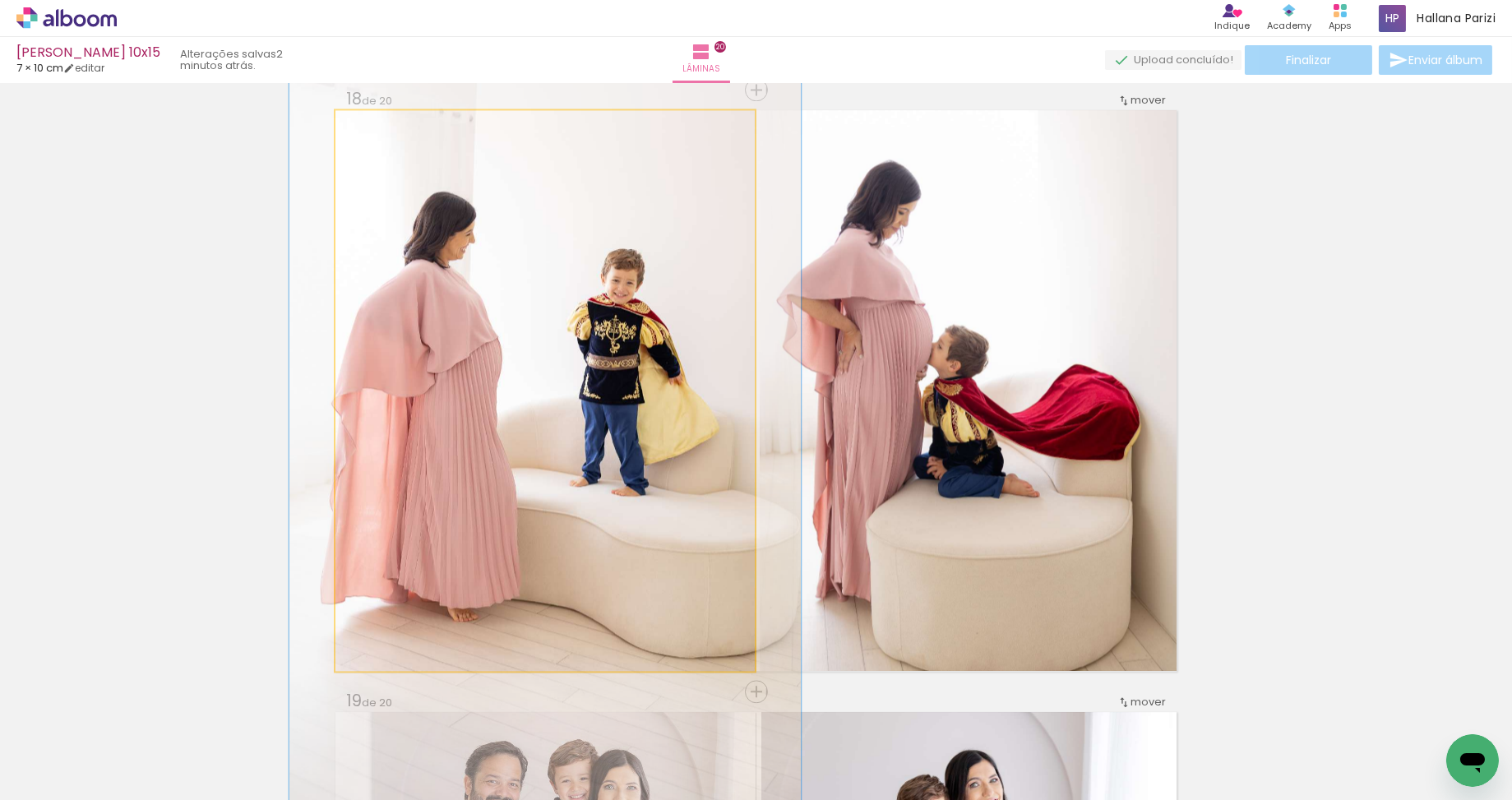
drag, startPoint x: 374, startPoint y: 124, endPoint x: 387, endPoint y: 126, distance: 13.2
type paper-slider "123"
click at [387, 126] on div at bounding box center [386, 127] width 15 height 15
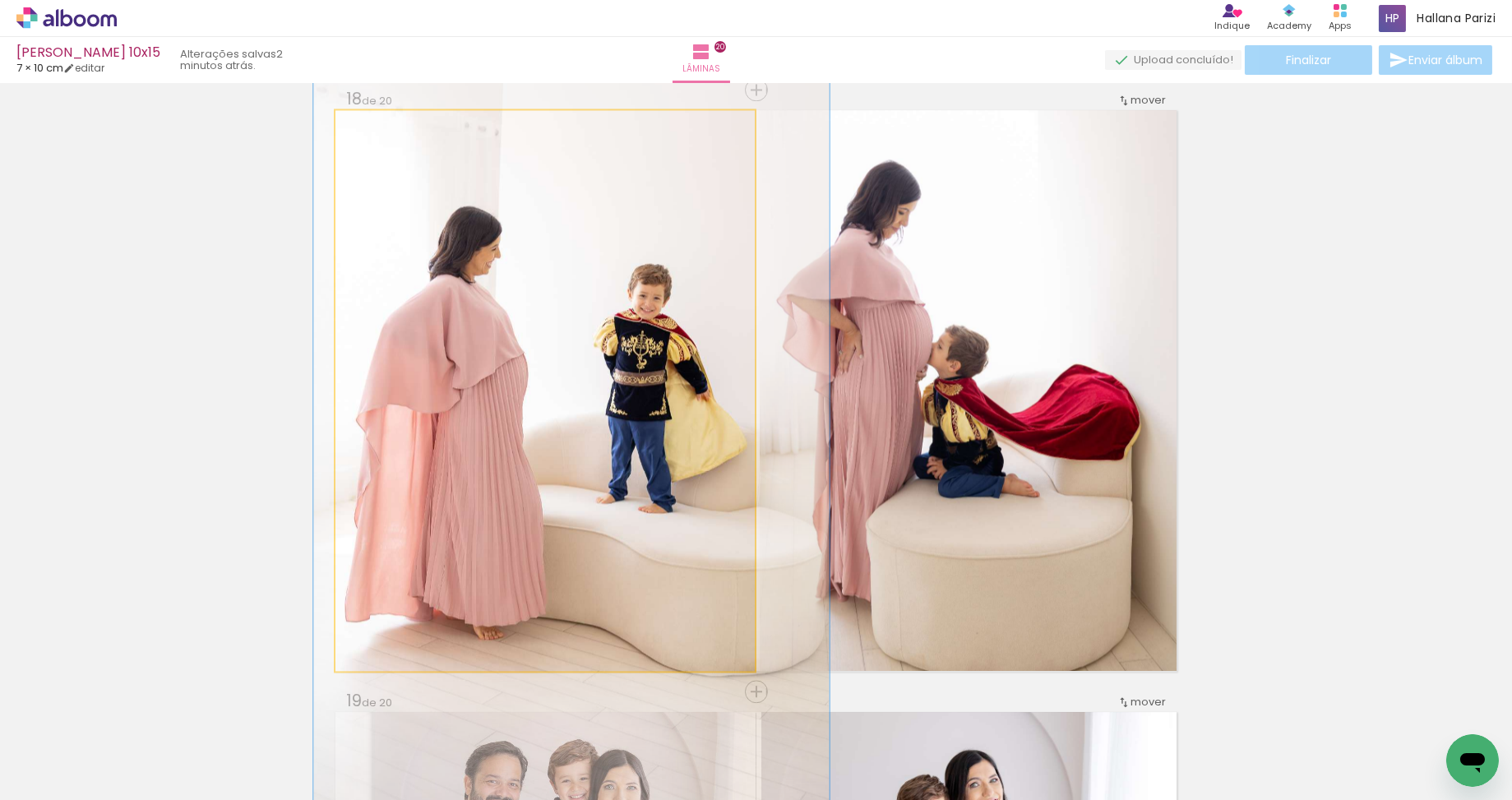
drag, startPoint x: 558, startPoint y: 392, endPoint x: 583, endPoint y: 408, distance: 29.7
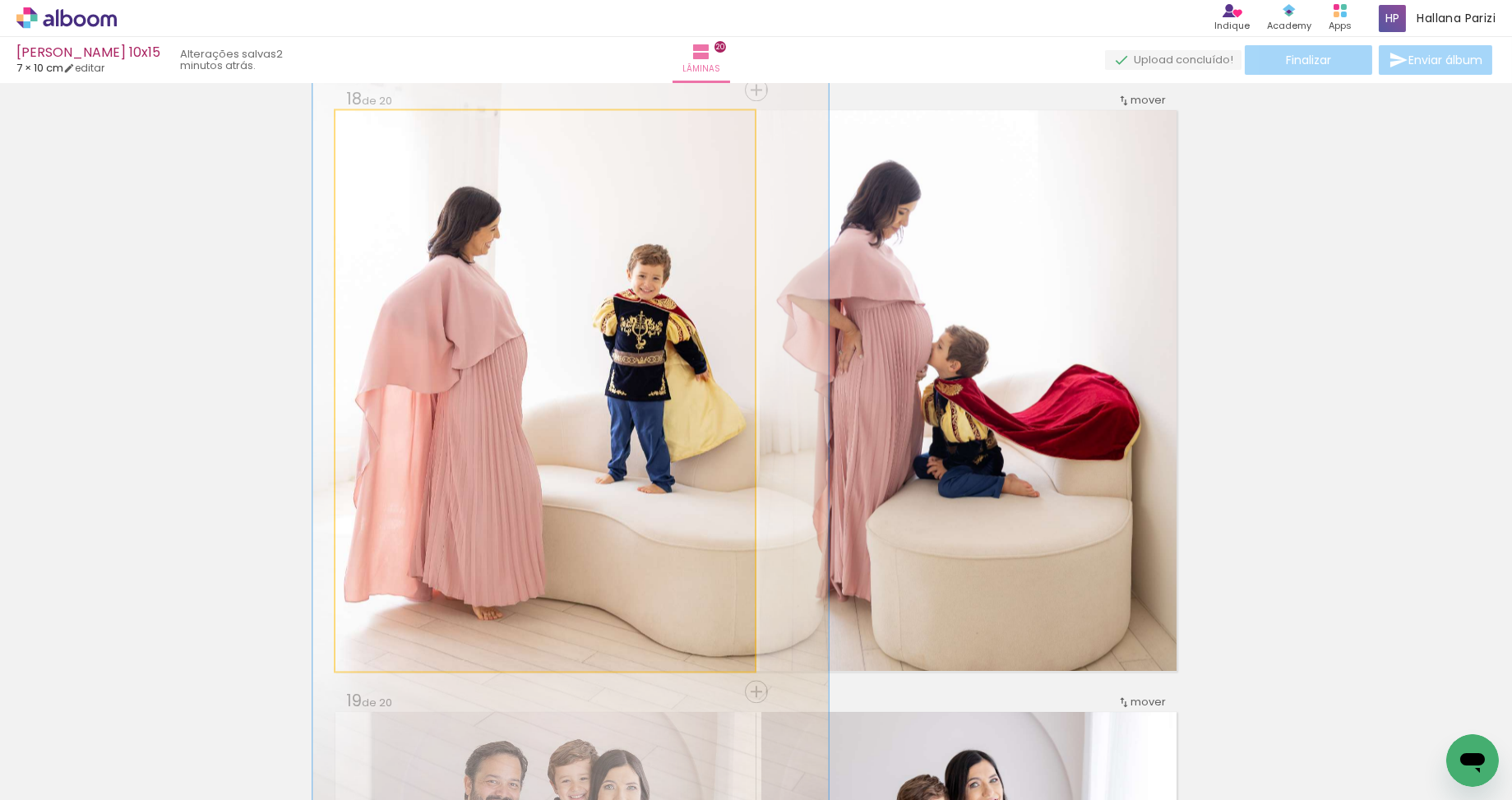
drag, startPoint x: 583, startPoint y: 408, endPoint x: 582, endPoint y: 388, distance: 20.0
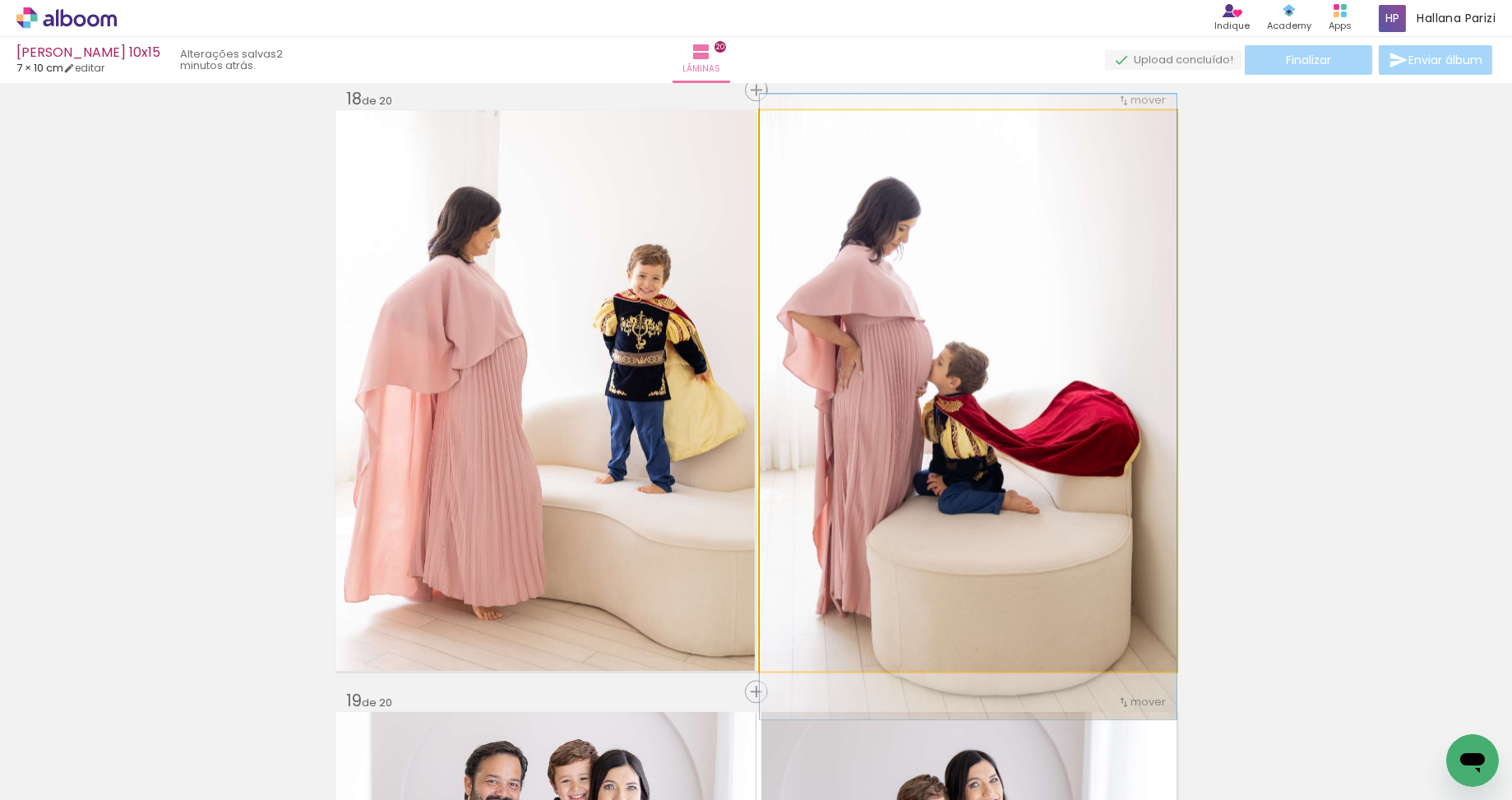
drag, startPoint x: 972, startPoint y: 399, endPoint x: 981, endPoint y: 416, distance: 19.2
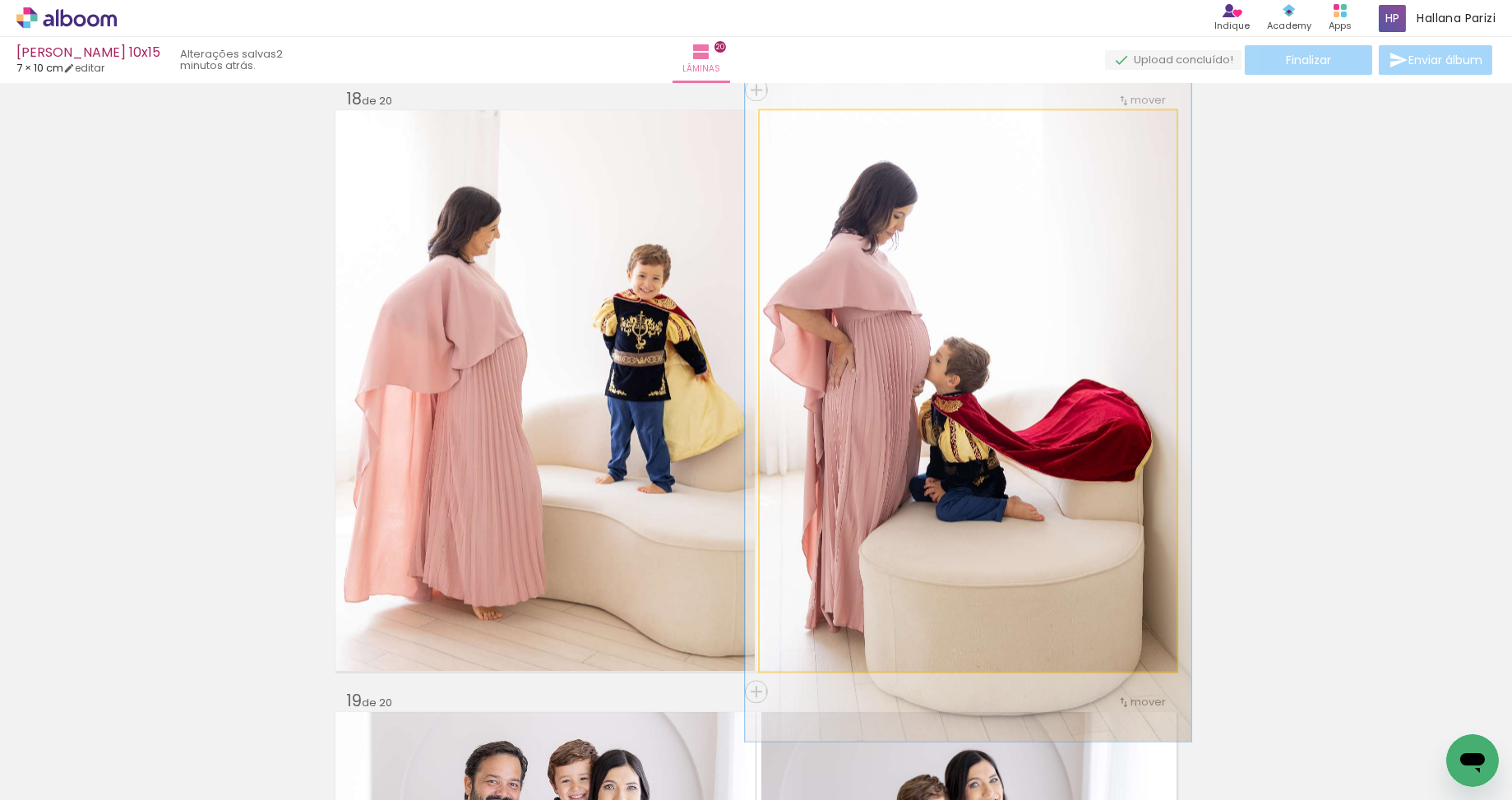
type paper-slider "107"
click at [804, 127] on div at bounding box center [802, 127] width 15 height 15
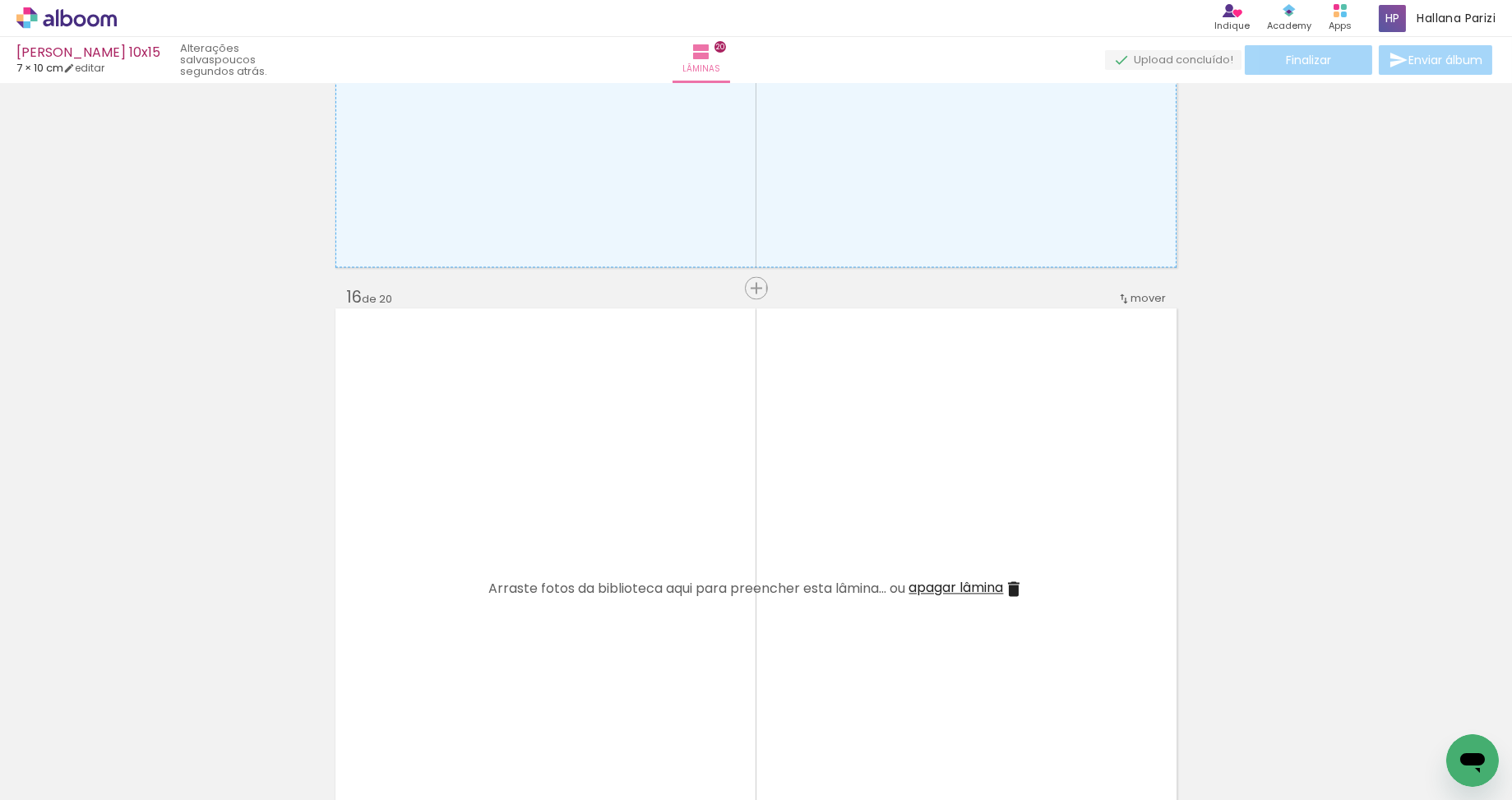
scroll to position [8514, 0]
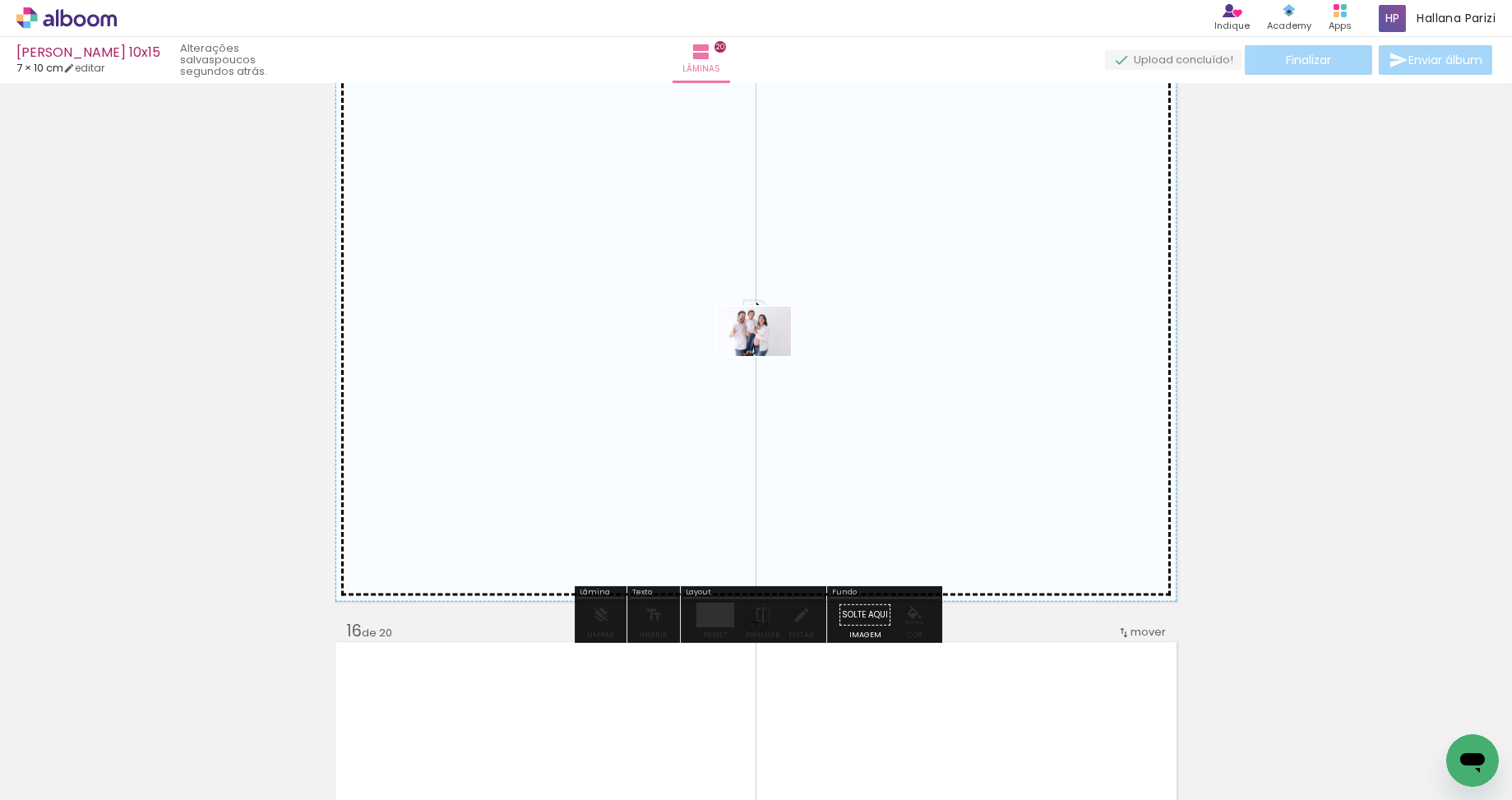
drag, startPoint x: 602, startPoint y: 711, endPoint x: 766, endPoint y: 356, distance: 391.1
click at [766, 356] on quentale-workspace at bounding box center [756, 400] width 1512 height 800
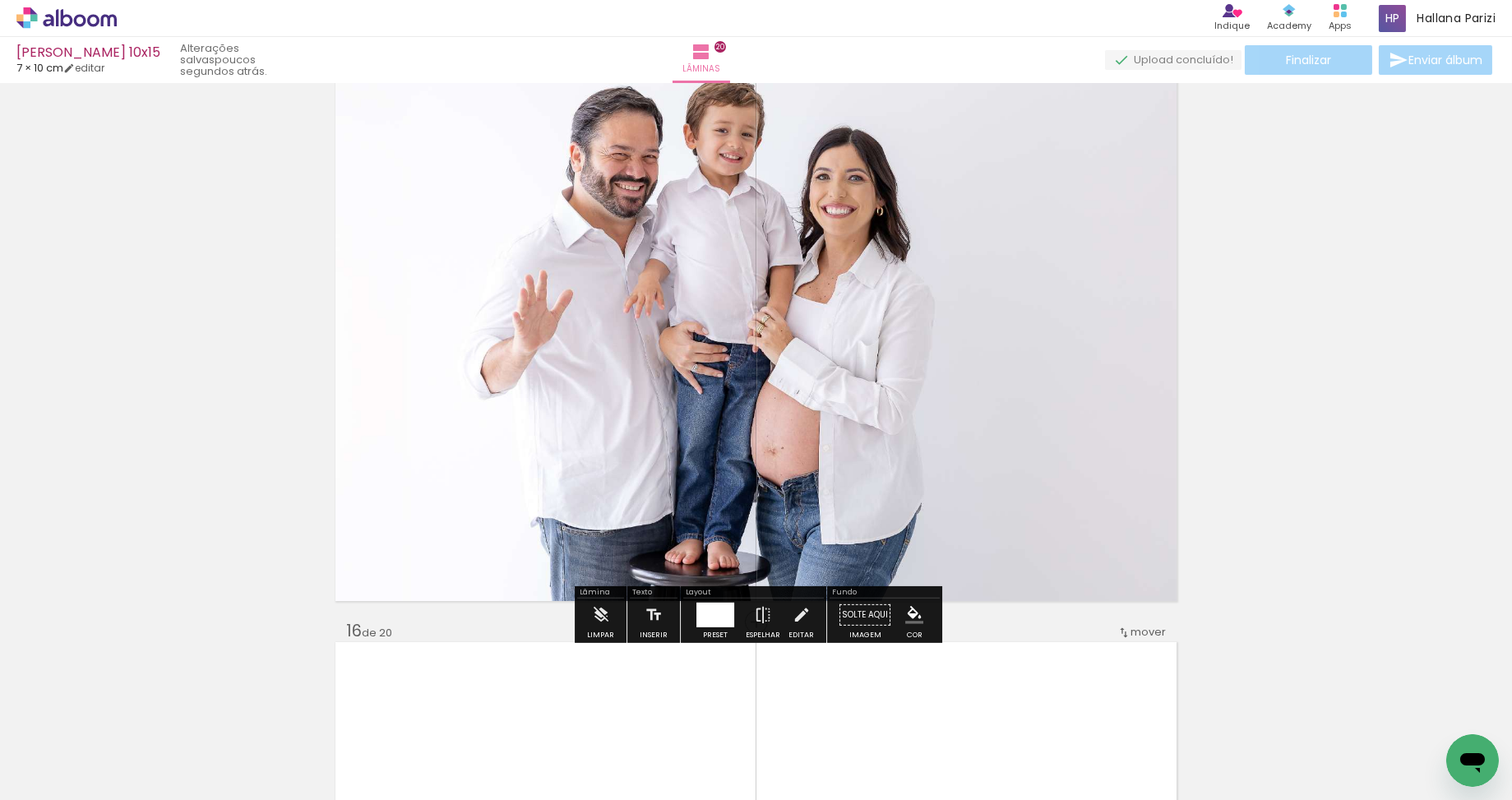
scroll to position [8472, 0]
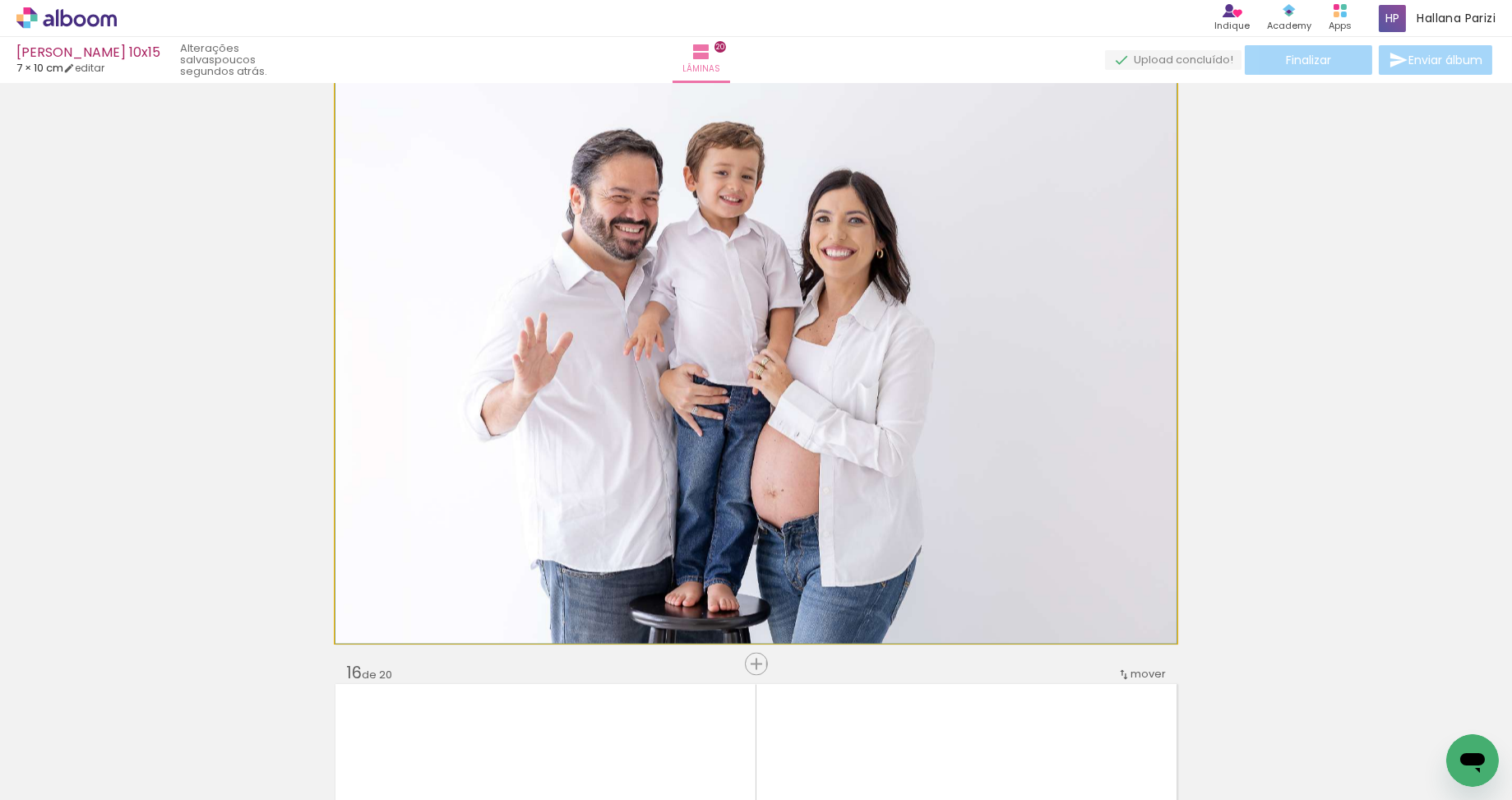
click at [827, 380] on quentale-photo "Imagem 1" at bounding box center [756, 362] width 841 height 560
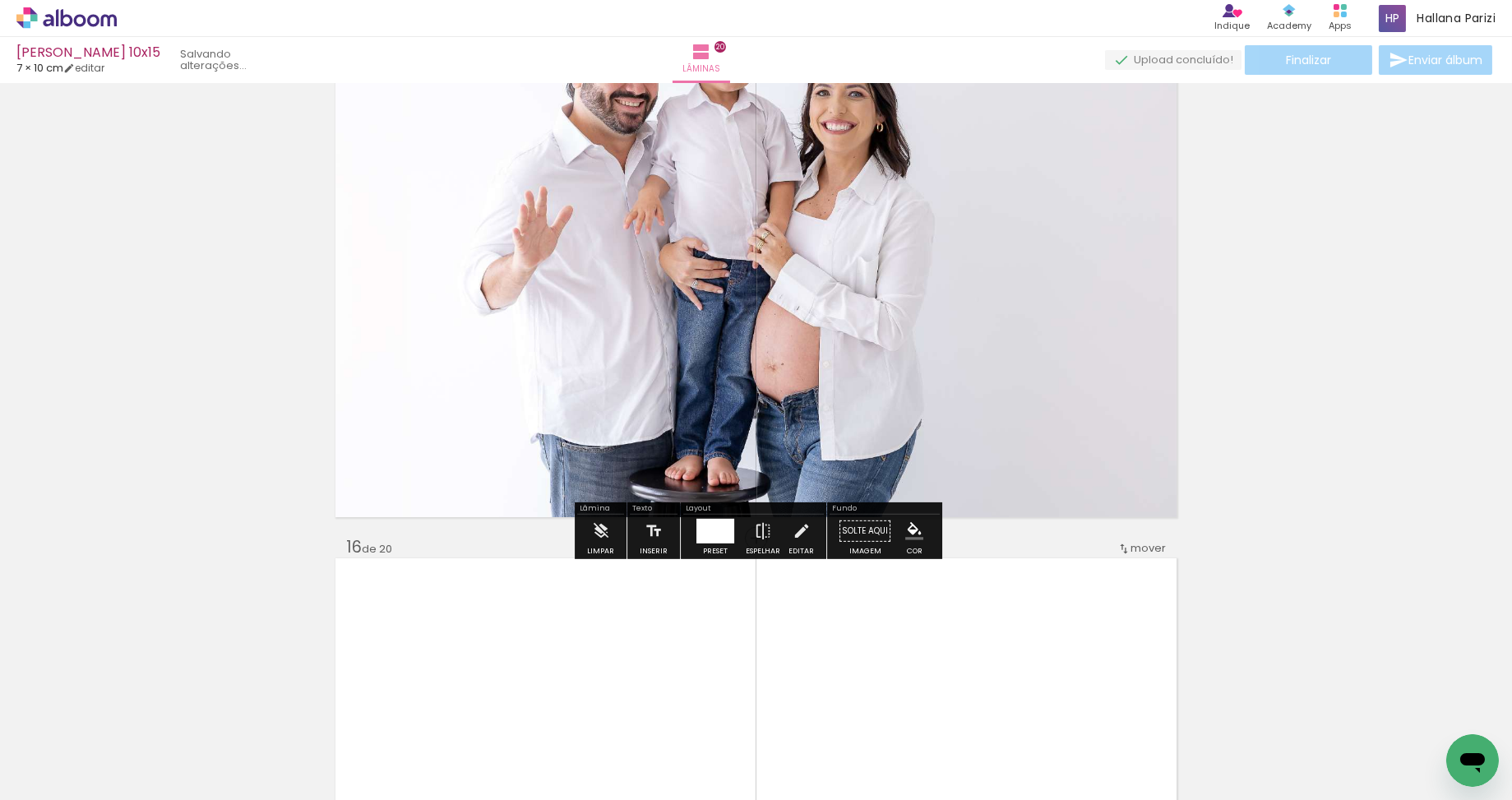
scroll to position [8524, 0]
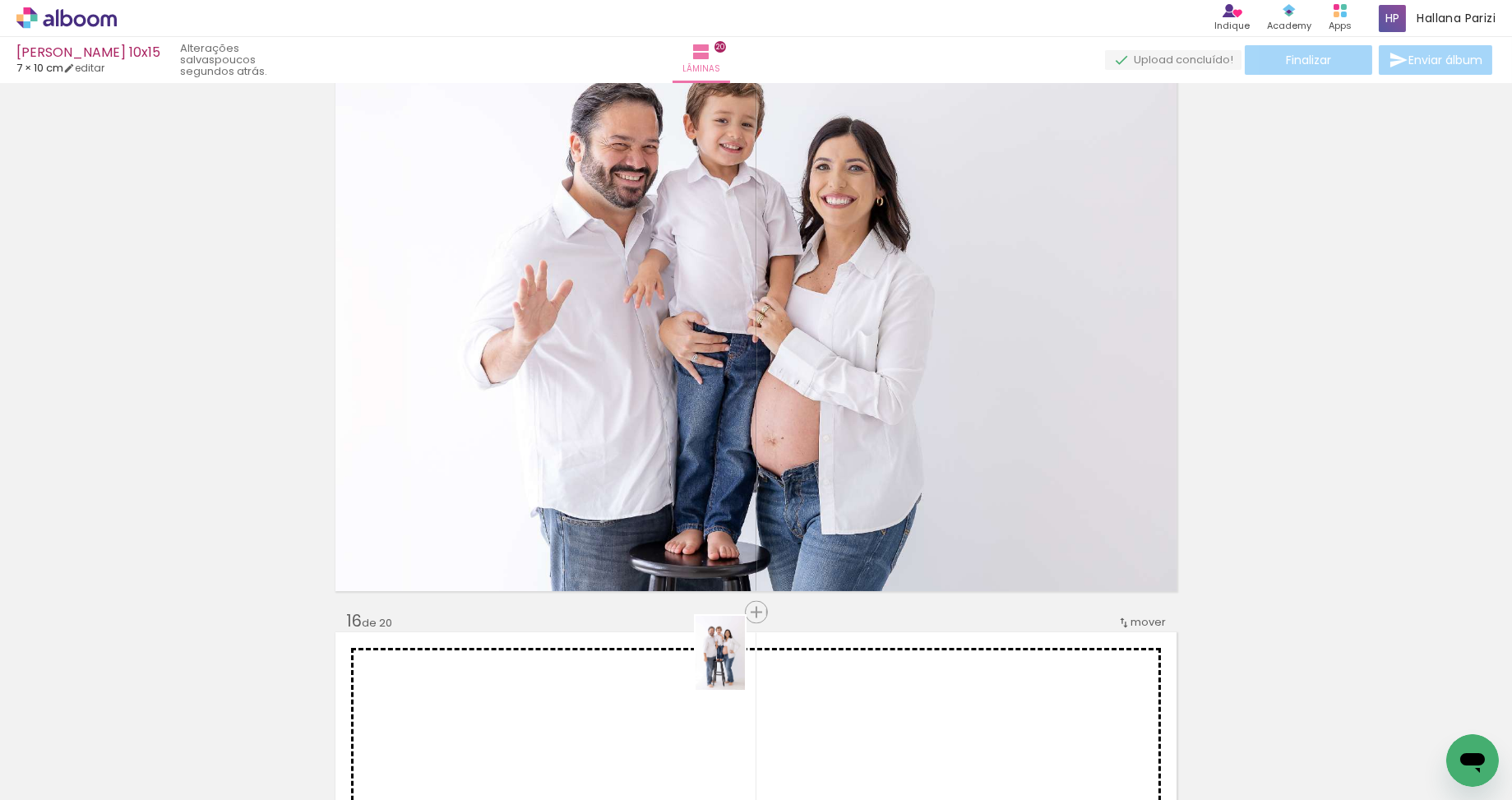
drag, startPoint x: 754, startPoint y: 750, endPoint x: 785, endPoint y: 722, distance: 41.8
click at [745, 665] on quentale-workspace at bounding box center [756, 400] width 1512 height 800
click at [840, 684] on quentale-workspace at bounding box center [756, 400] width 1512 height 800
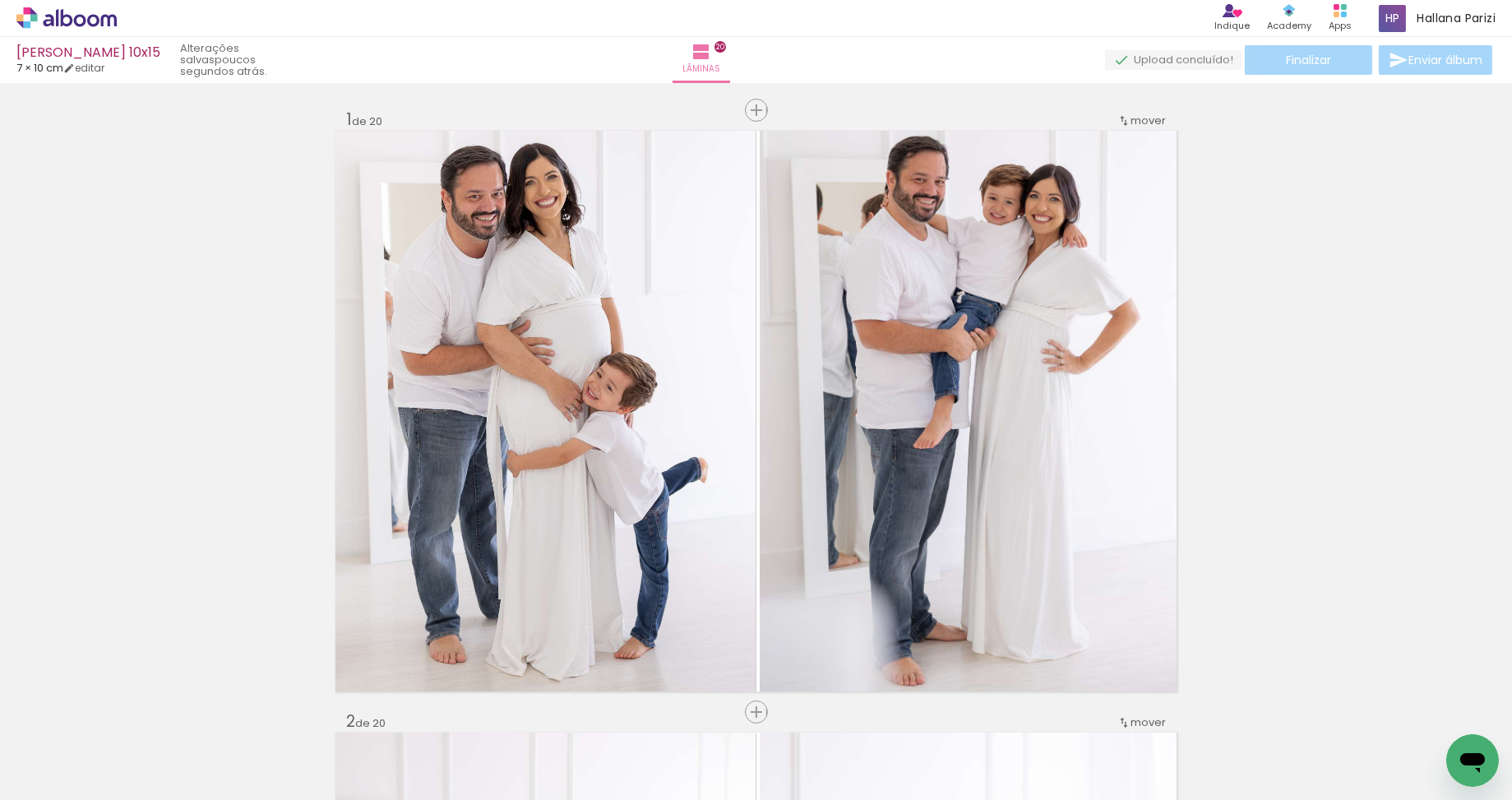
scroll to position [0, 1410]
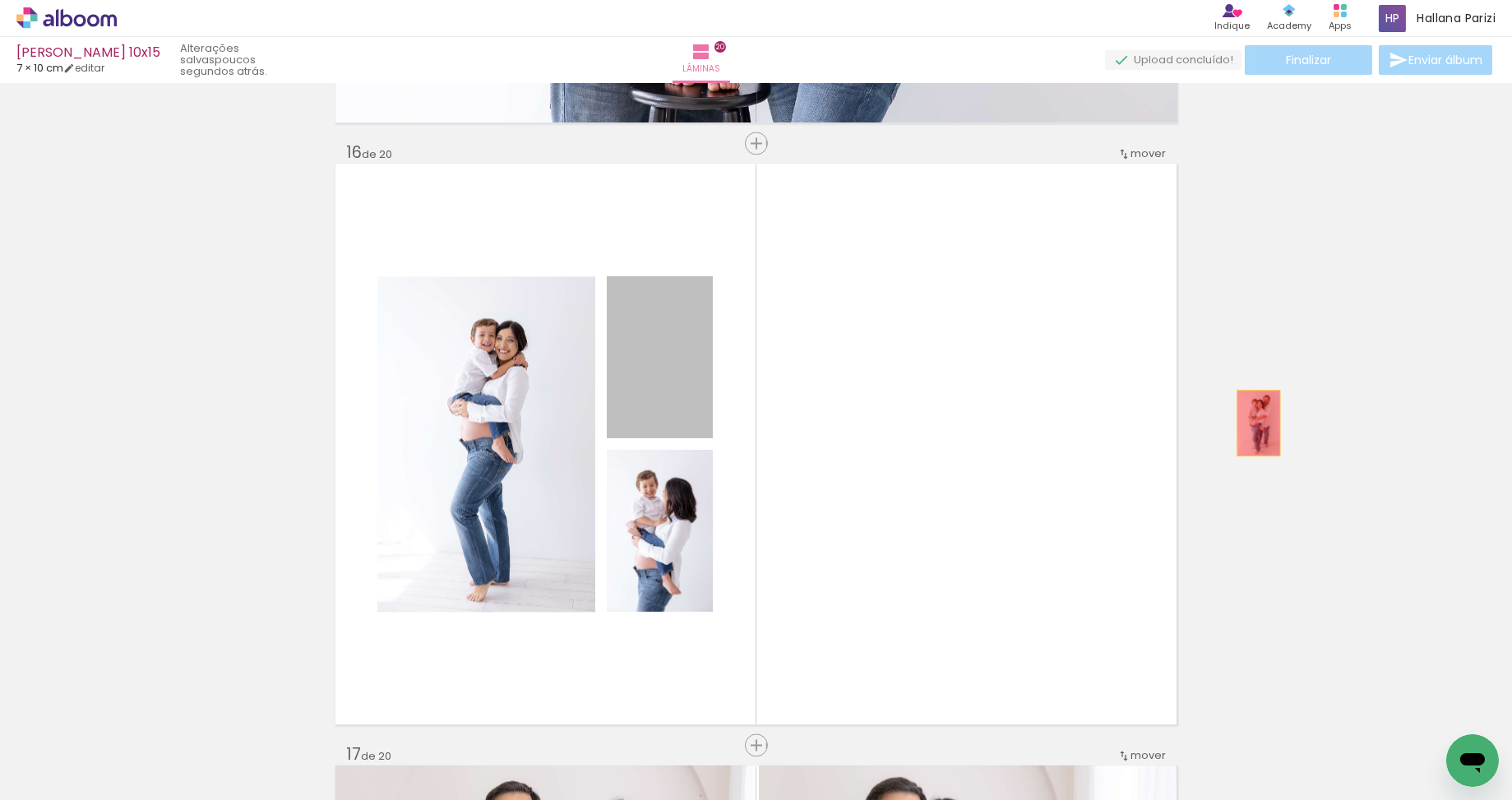
drag, startPoint x: 691, startPoint y: 391, endPoint x: 1259, endPoint y: 422, distance: 568.8
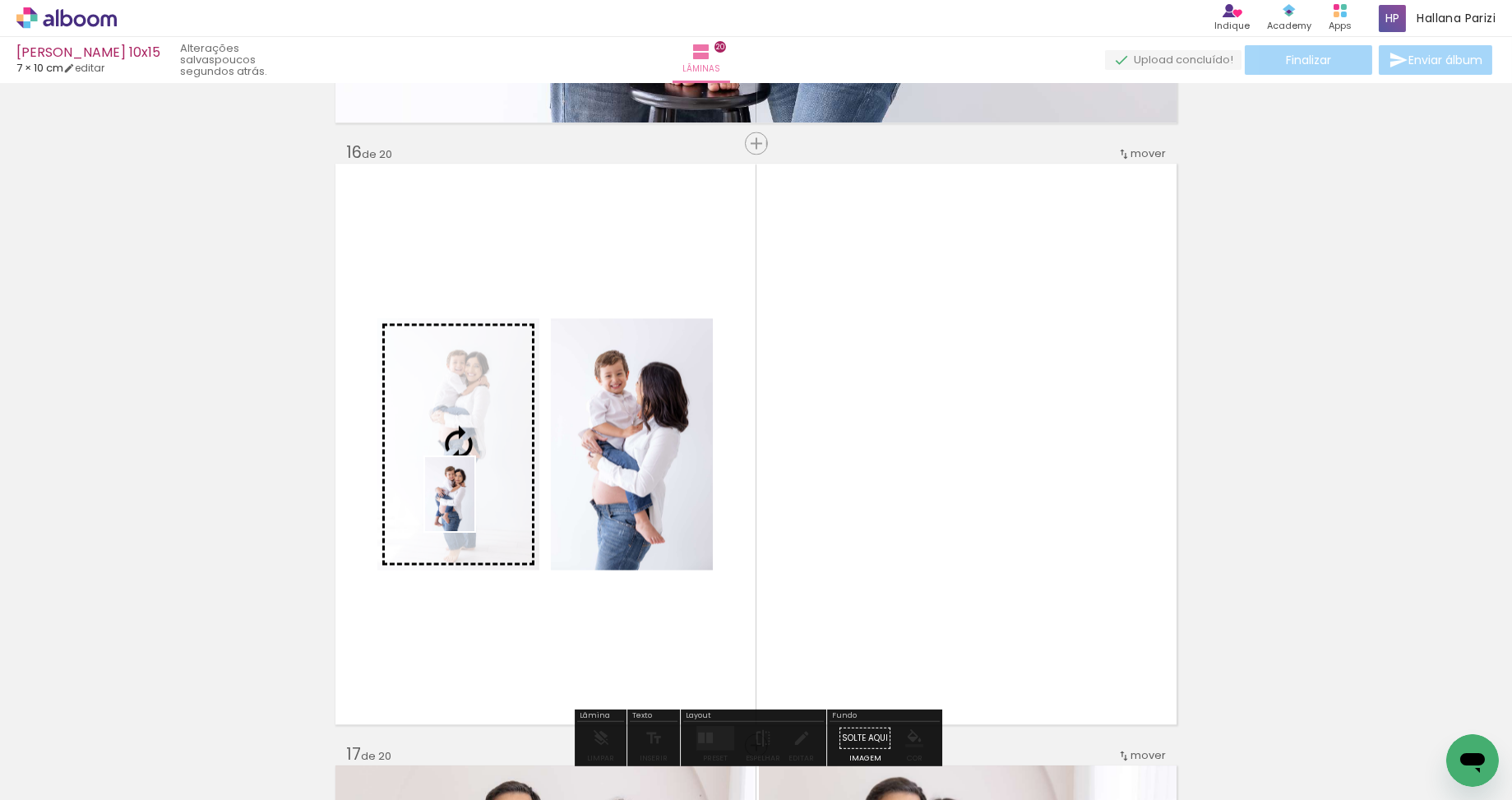
drag, startPoint x: 575, startPoint y: 726, endPoint x: 474, endPoint y: 506, distance: 242.1
click at [474, 506] on quentale-workspace at bounding box center [756, 400] width 1512 height 800
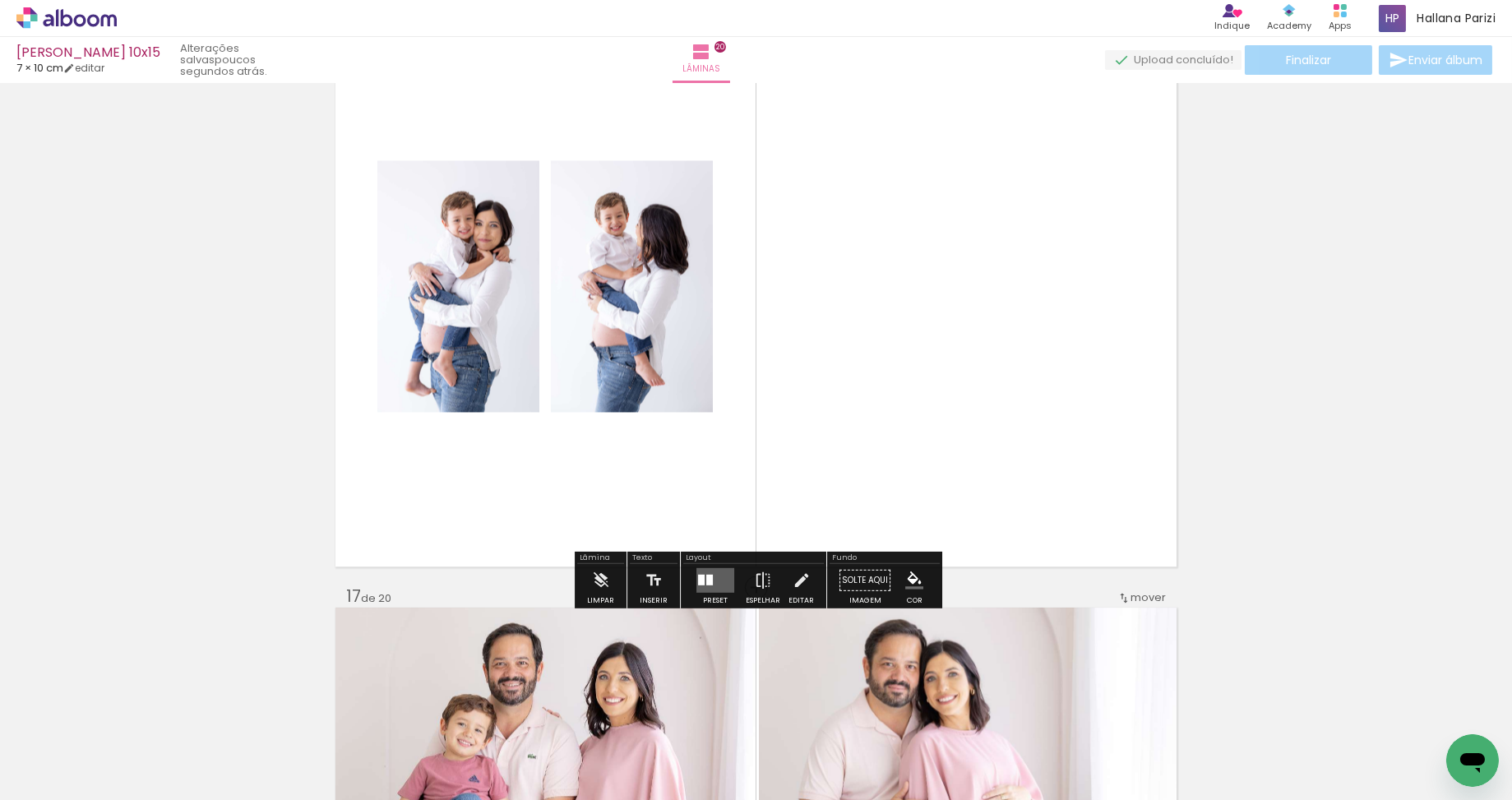
scroll to position [9155, 0]
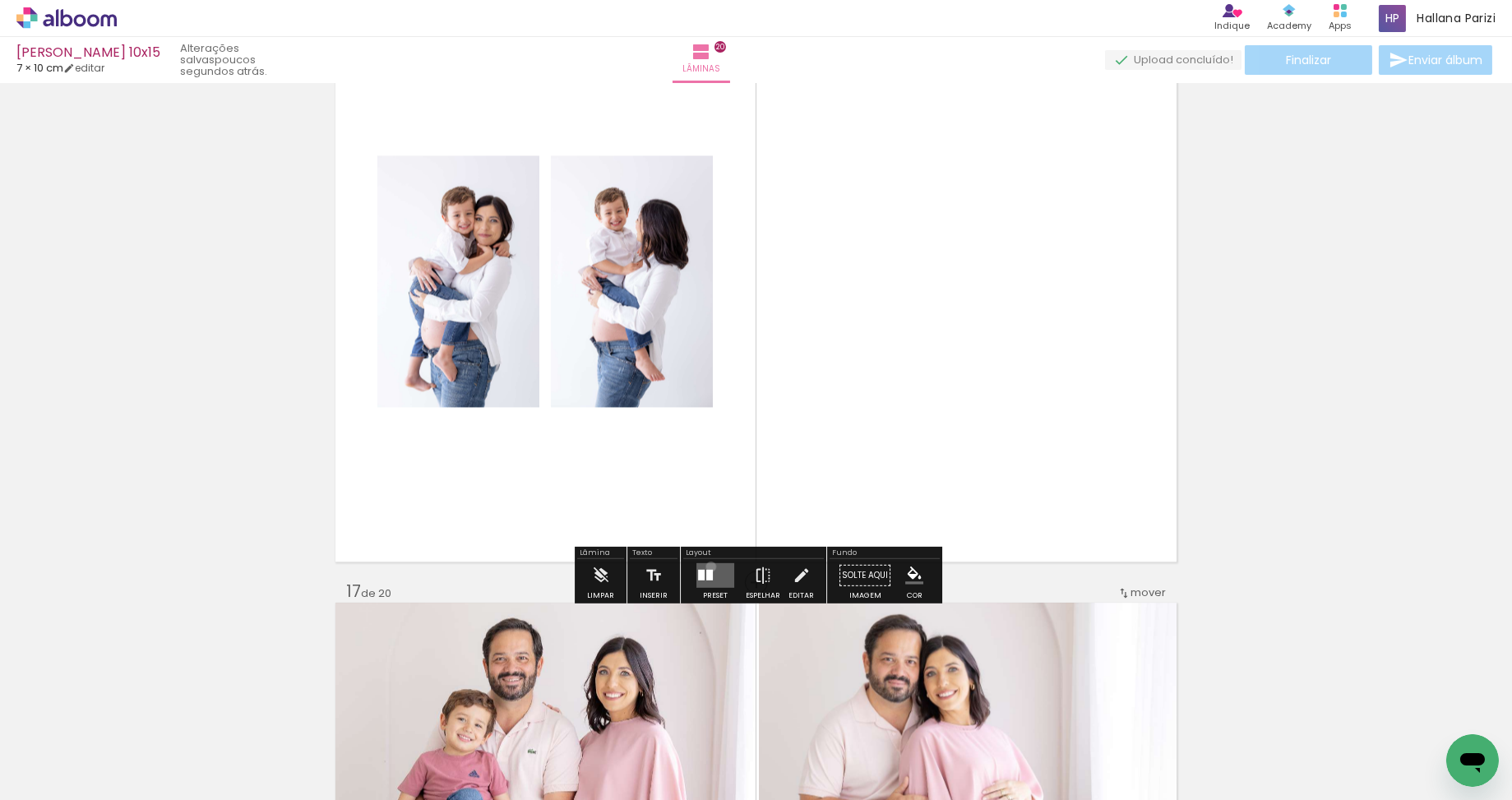
click at [707, 566] on quentale-layouter at bounding box center [715, 574] width 38 height 25
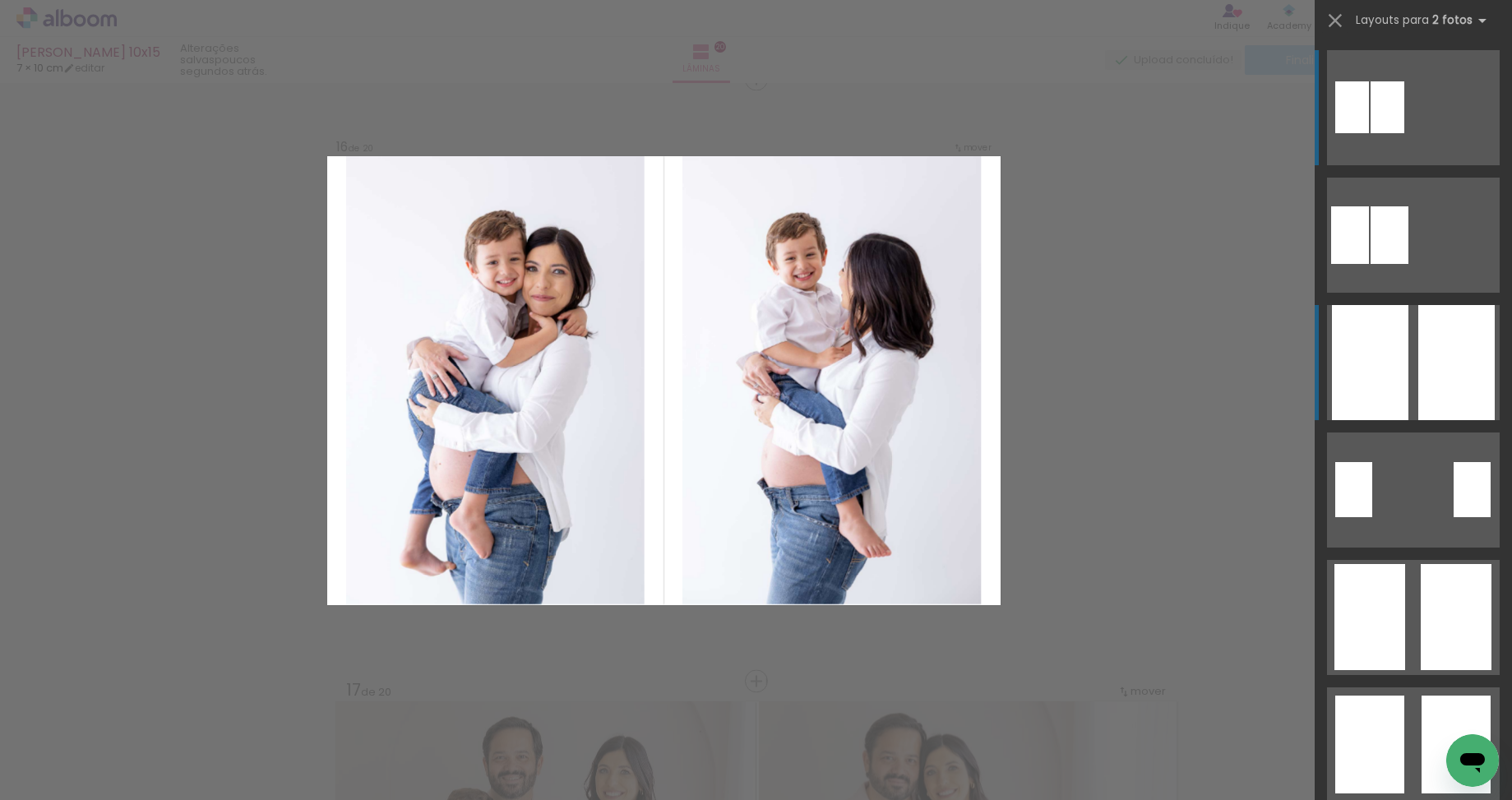
click at [1430, 366] on div at bounding box center [1456, 362] width 76 height 115
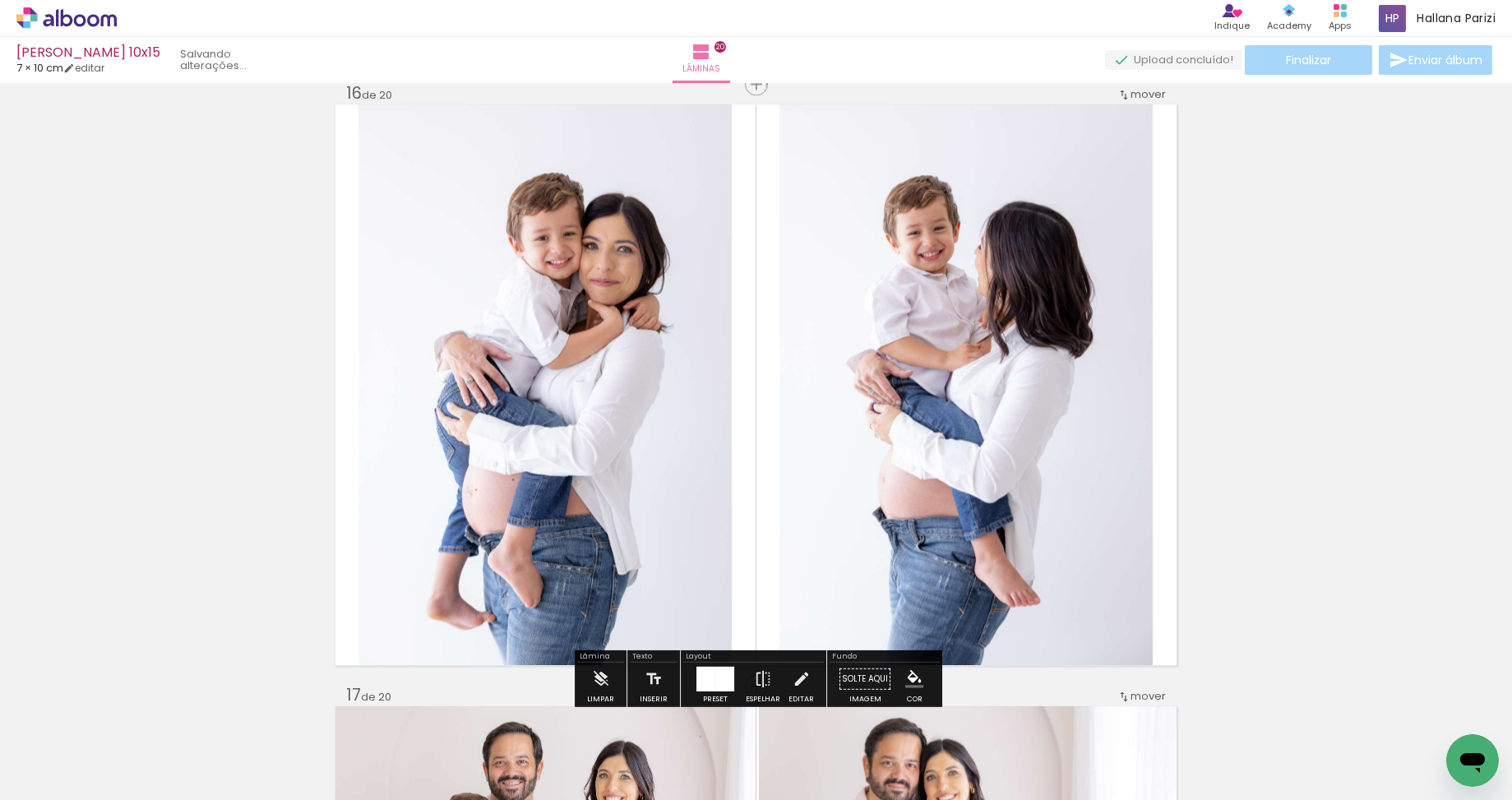
scroll to position [9046, 0]
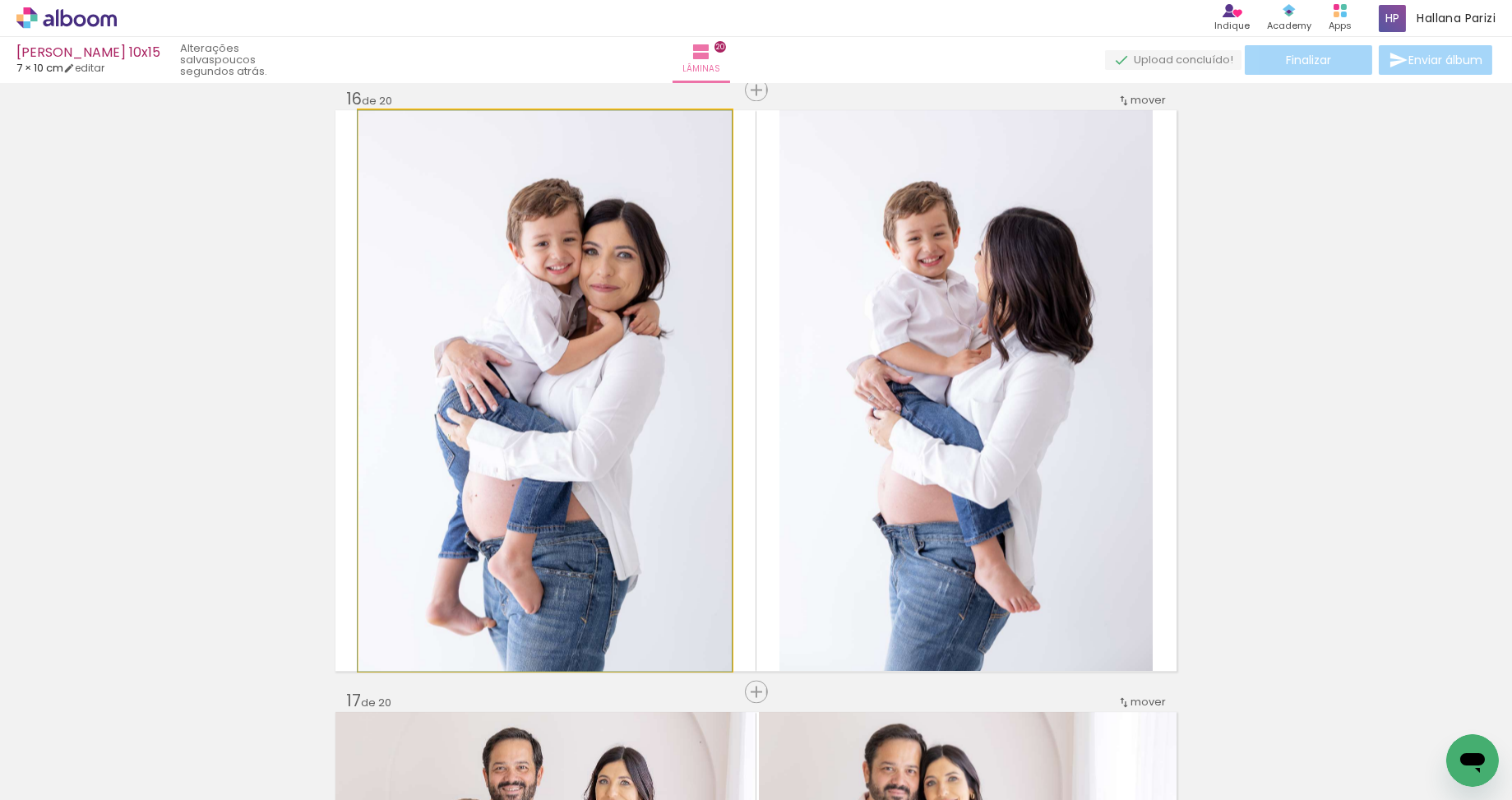
click at [504, 366] on quentale-photo at bounding box center [545, 390] width 373 height 560
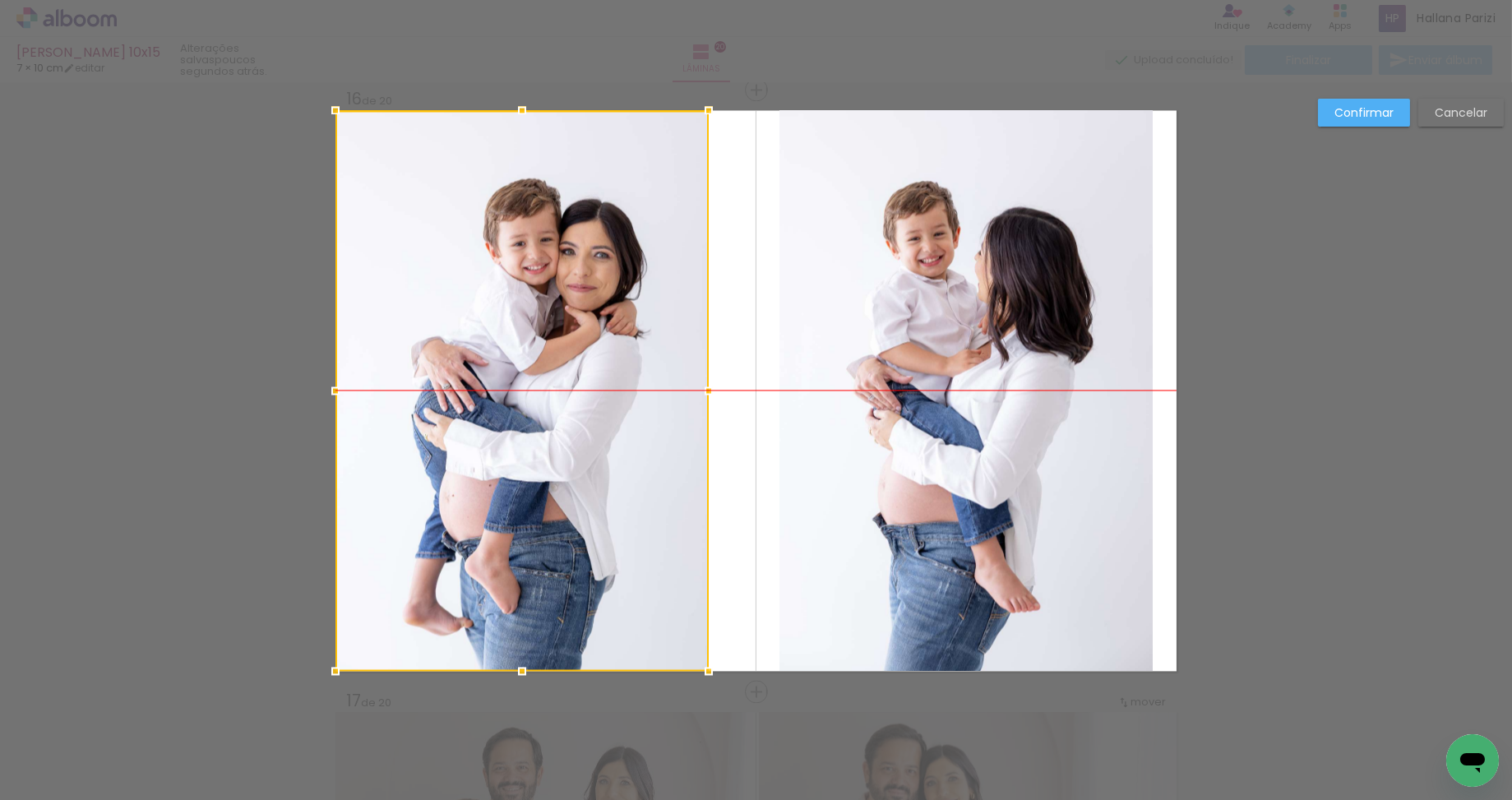
drag, startPoint x: 570, startPoint y: 366, endPoint x: 499, endPoint y: 368, distance: 71.0
click at [499, 368] on div at bounding box center [522, 390] width 373 height 560
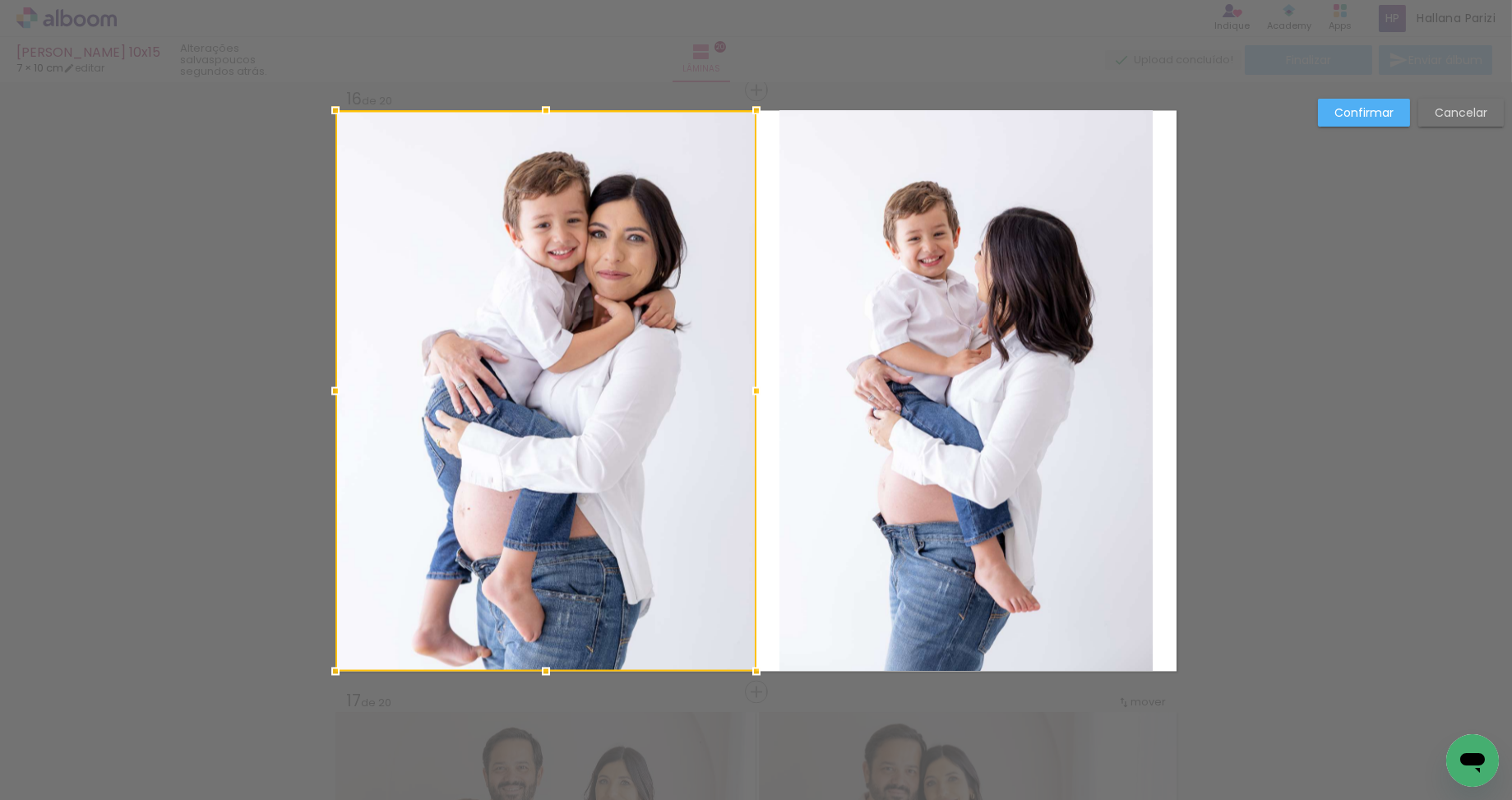
drag, startPoint x: 709, startPoint y: 384, endPoint x: 805, endPoint y: 384, distance: 96.0
click at [805, 384] on album-spread "16 de 20" at bounding box center [756, 390] width 841 height 560
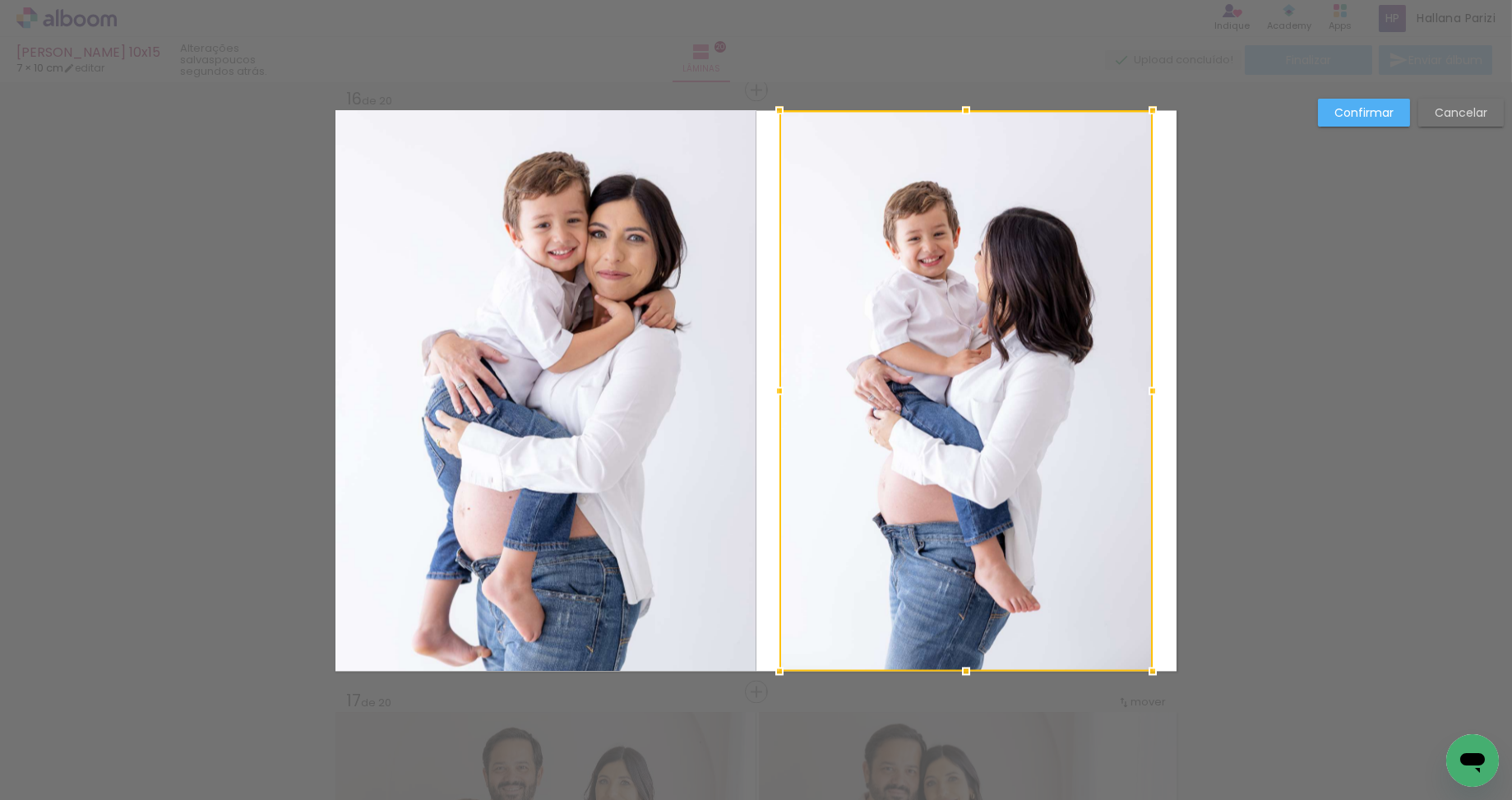
click at [898, 384] on div at bounding box center [966, 390] width 373 height 560
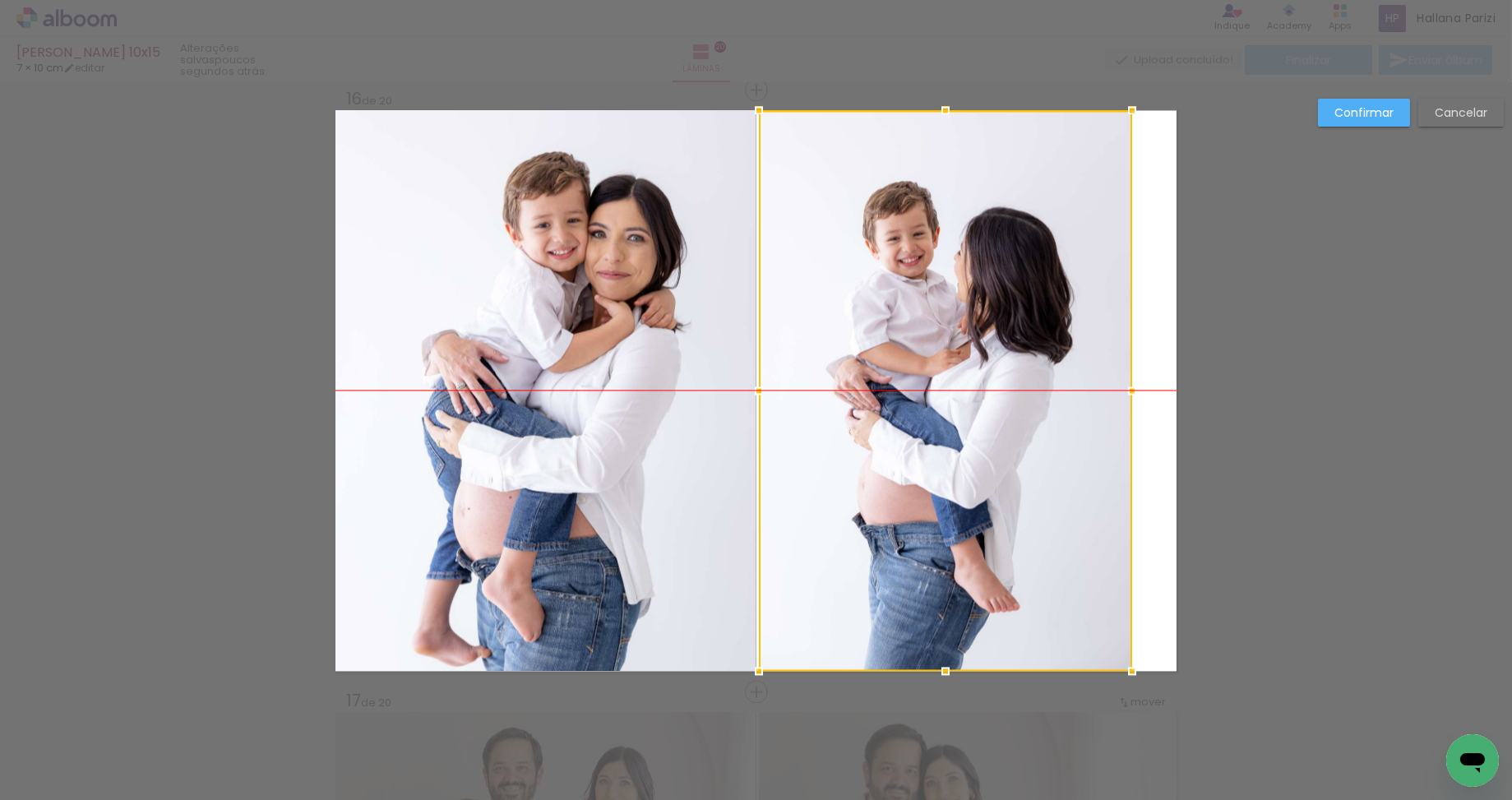
drag, startPoint x: 980, startPoint y: 386, endPoint x: 956, endPoint y: 389, distance: 24.2
click at [951, 389] on div at bounding box center [945, 390] width 373 height 560
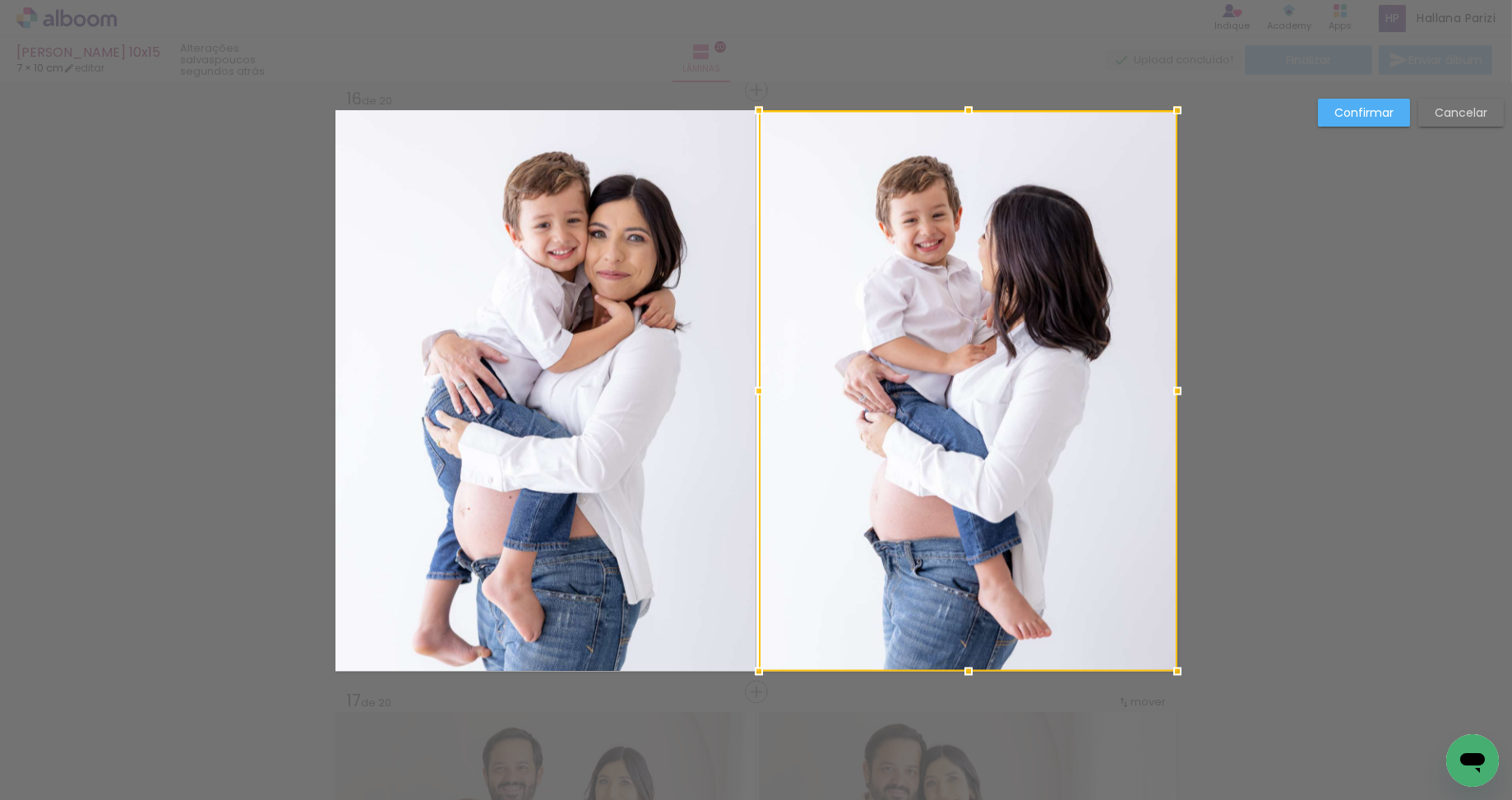
drag, startPoint x: 1131, startPoint y: 391, endPoint x: 1292, endPoint y: 260, distance: 207.6
click at [1356, 122] on paper-button "Confirmar" at bounding box center [1364, 112] width 92 height 28
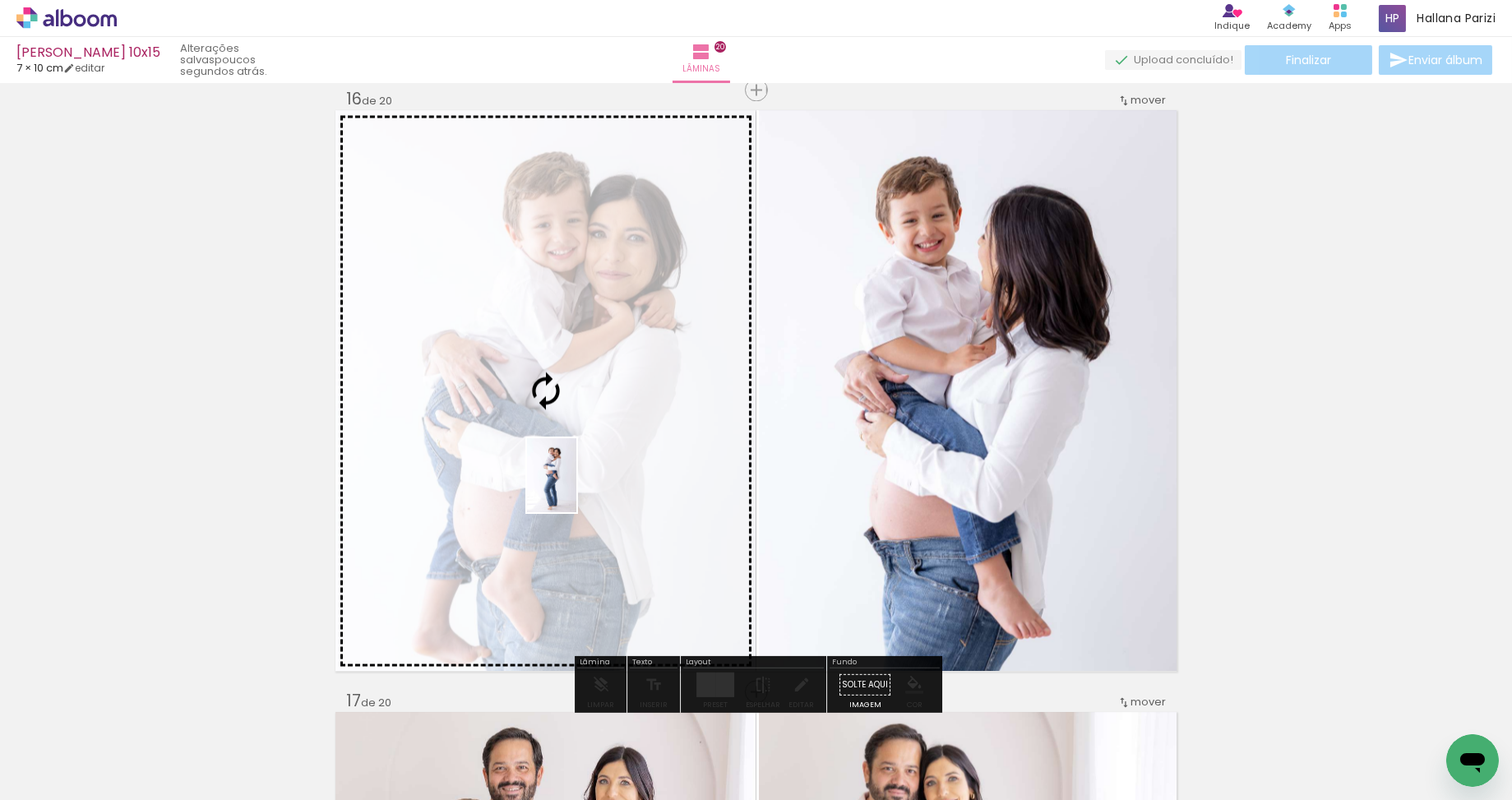
drag, startPoint x: 423, startPoint y: 741, endPoint x: 576, endPoint y: 487, distance: 296.5
click at [576, 487] on quentale-workspace at bounding box center [756, 400] width 1512 height 800
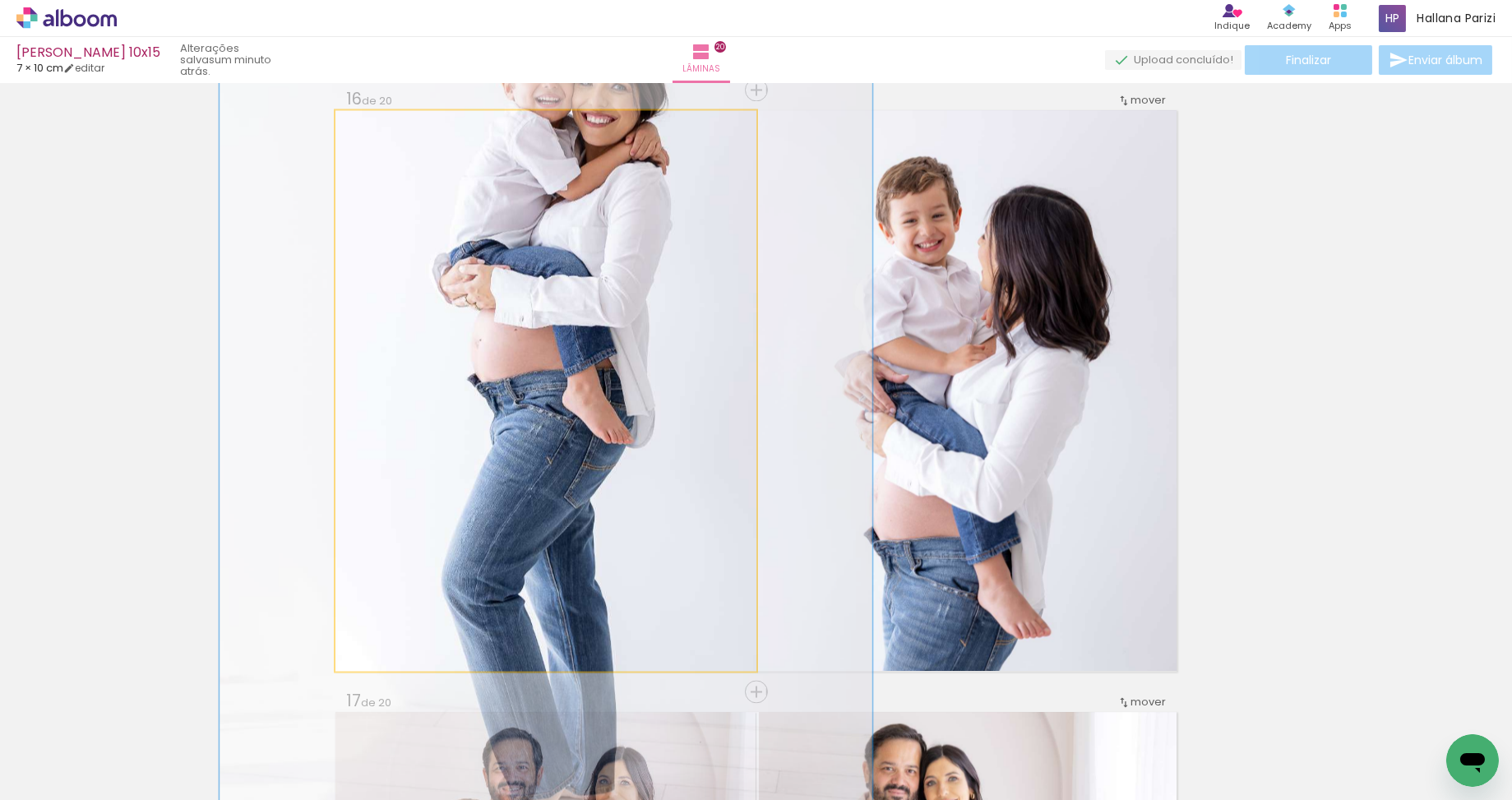
type paper-slider "159"
drag, startPoint x: 381, startPoint y: 127, endPoint x: 581, endPoint y: 261, distance: 240.7
click at [415, 126] on div at bounding box center [406, 128] width 27 height 27
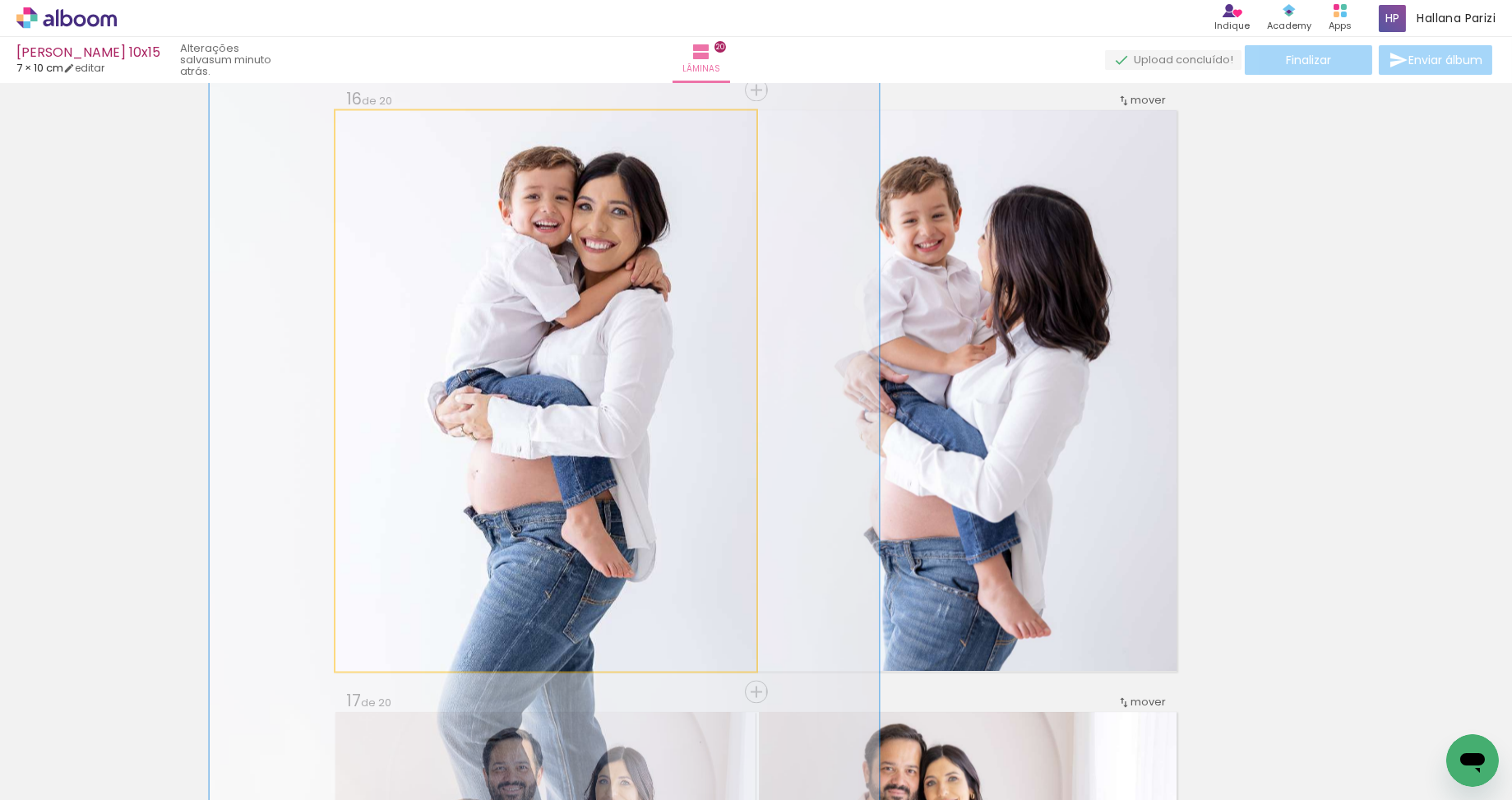
drag, startPoint x: 625, startPoint y: 320, endPoint x: 623, endPoint y: 447, distance: 127.0
click at [623, 447] on div at bounding box center [544, 522] width 669 height 1003
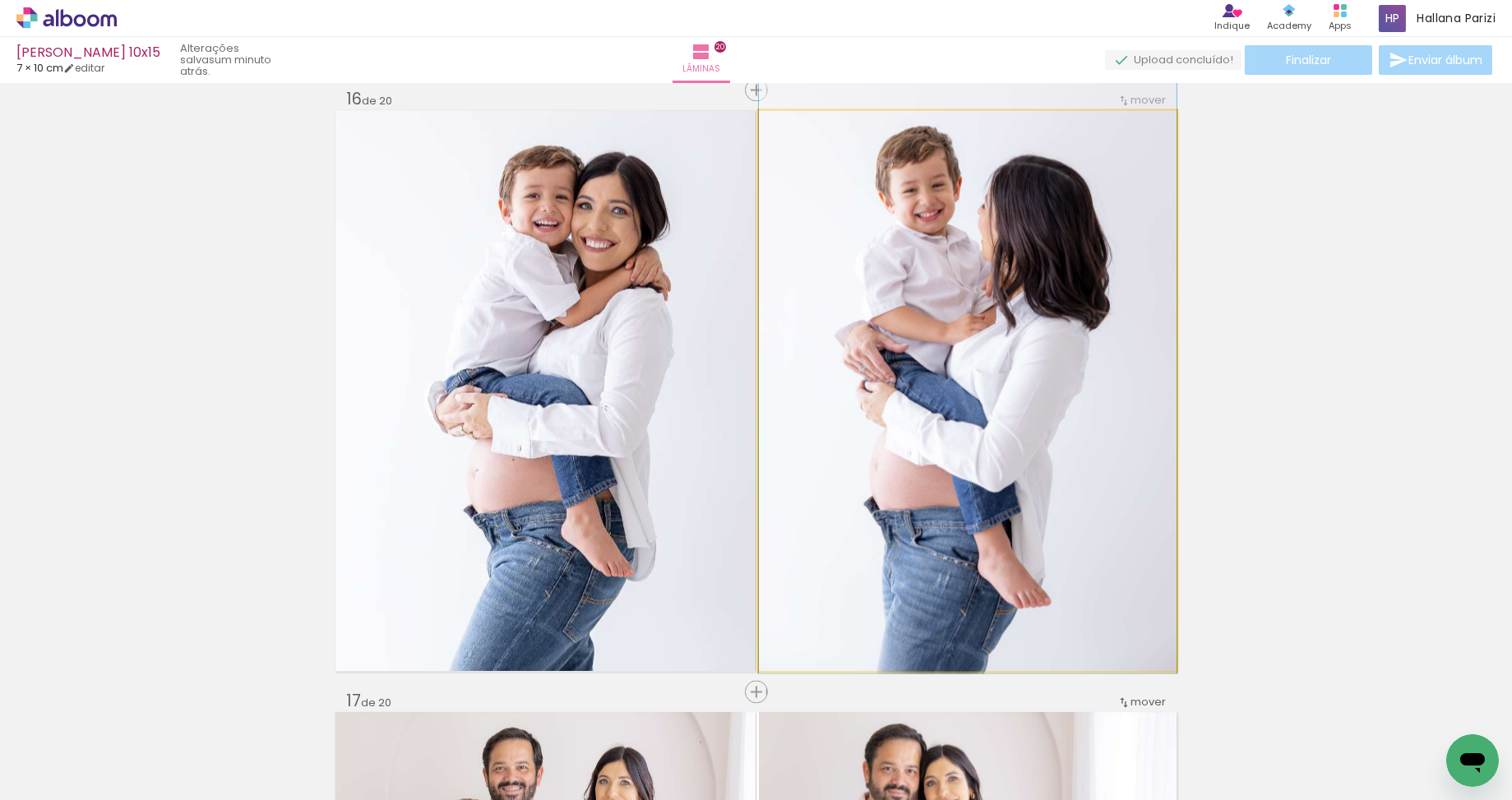
drag, startPoint x: 1045, startPoint y: 396, endPoint x: 1045, endPoint y: 371, distance: 25.0
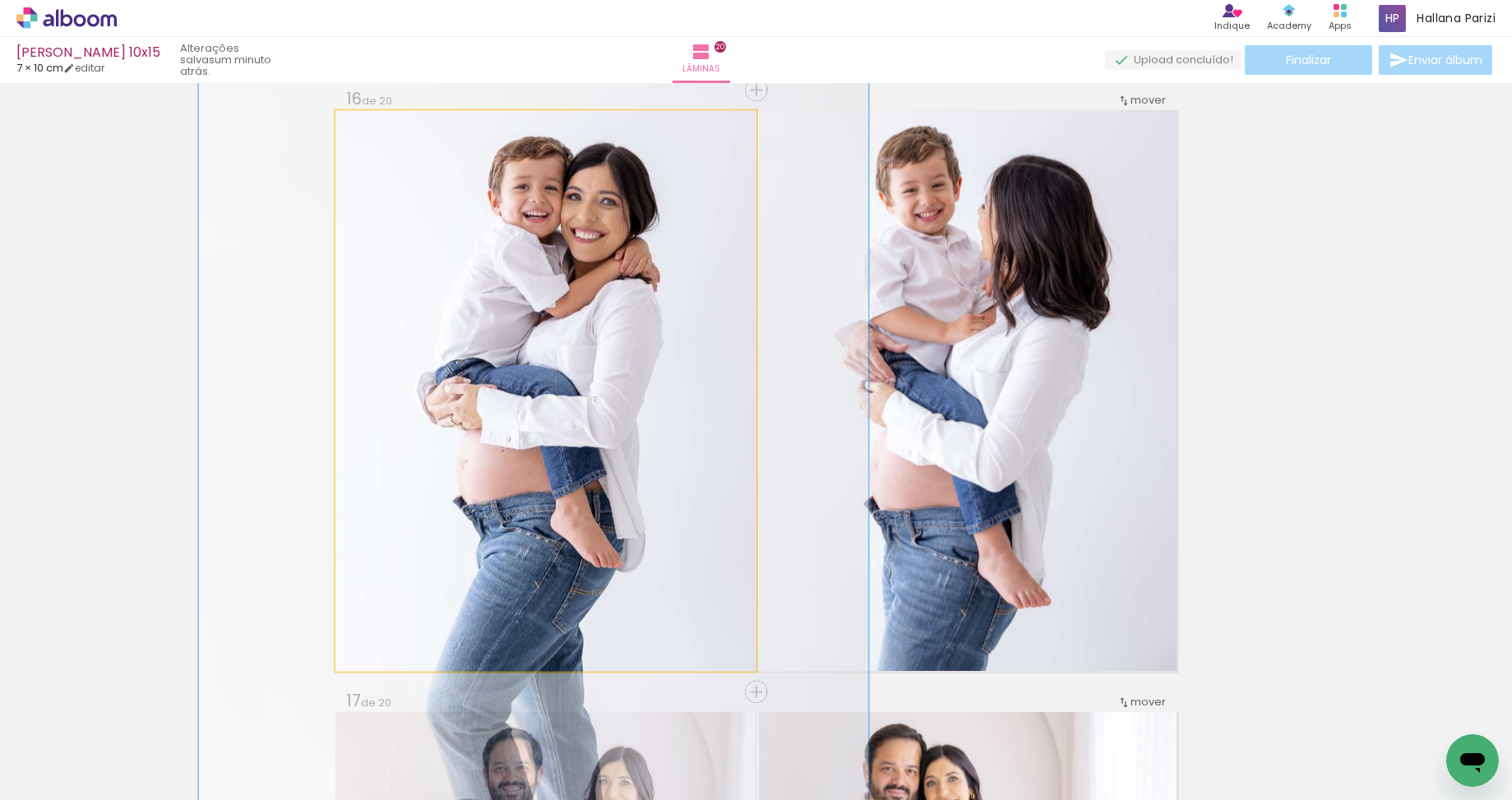
drag, startPoint x: 598, startPoint y: 413, endPoint x: 589, endPoint y: 404, distance: 12.7
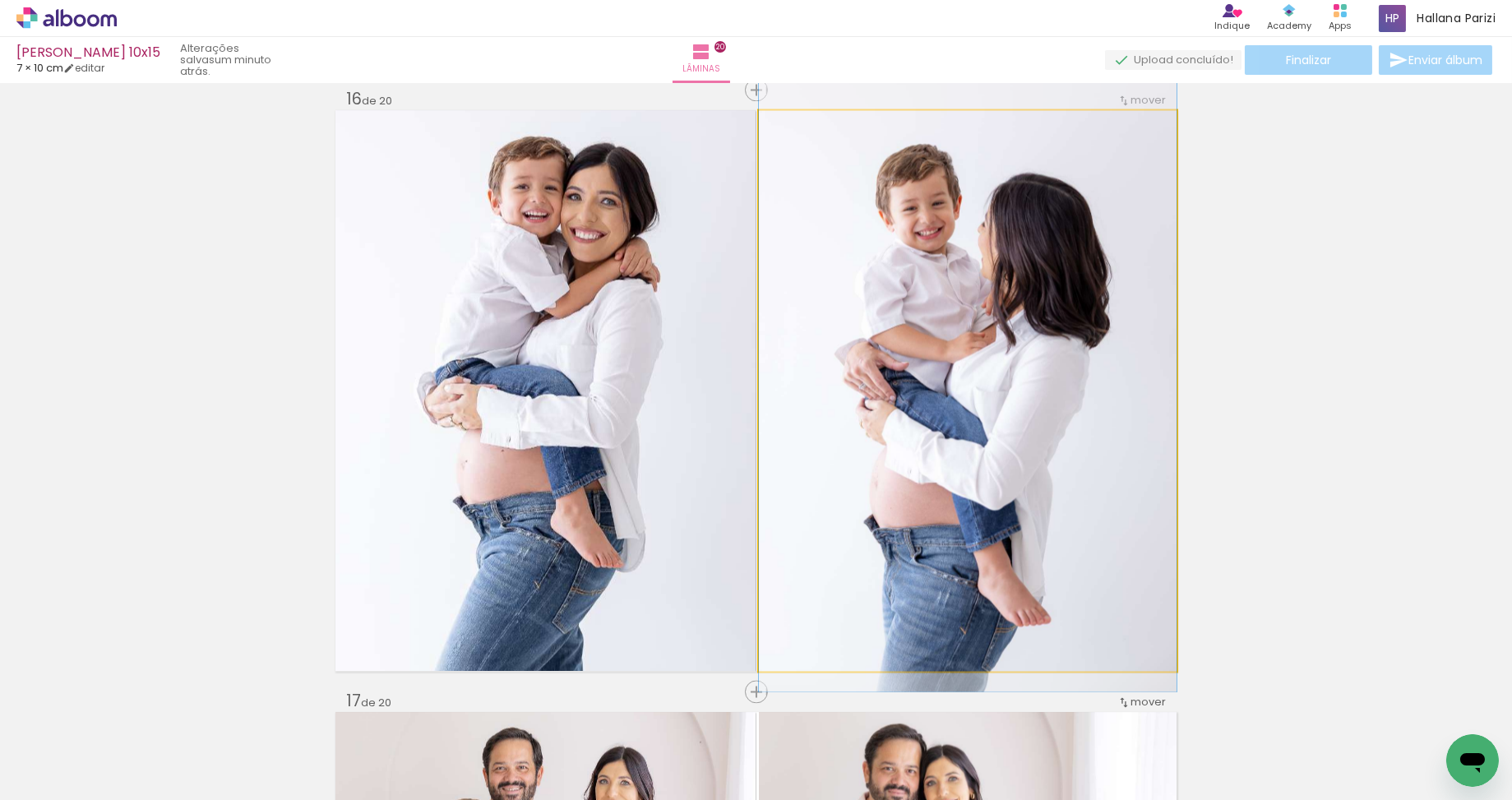
drag, startPoint x: 1056, startPoint y: 454, endPoint x: 1057, endPoint y: 467, distance: 13.0
click at [1057, 467] on div at bounding box center [967, 377] width 417 height 626
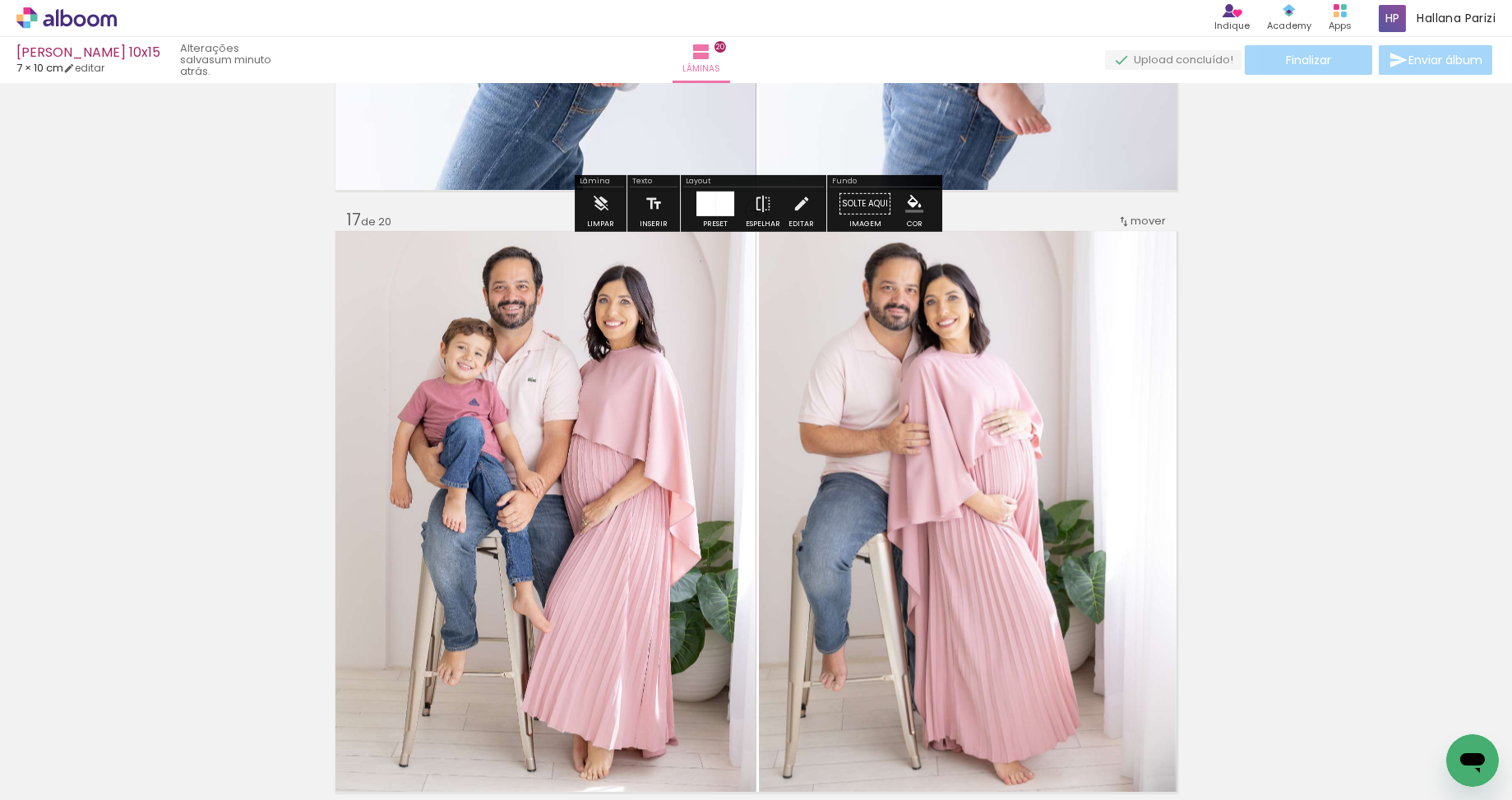
scroll to position [9525, 0]
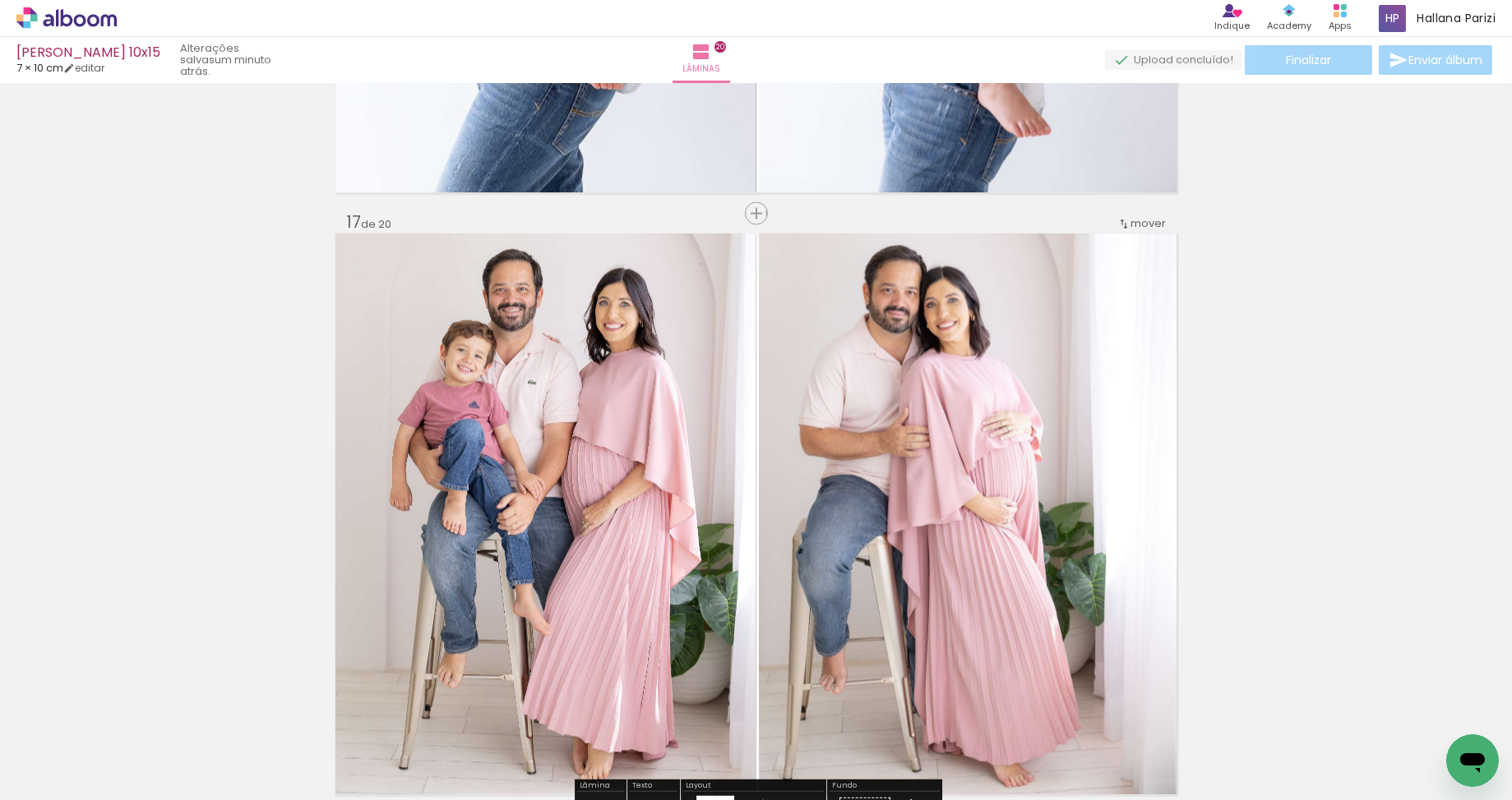
click at [566, 715] on iron-icon at bounding box center [559, 711] width 17 height 17
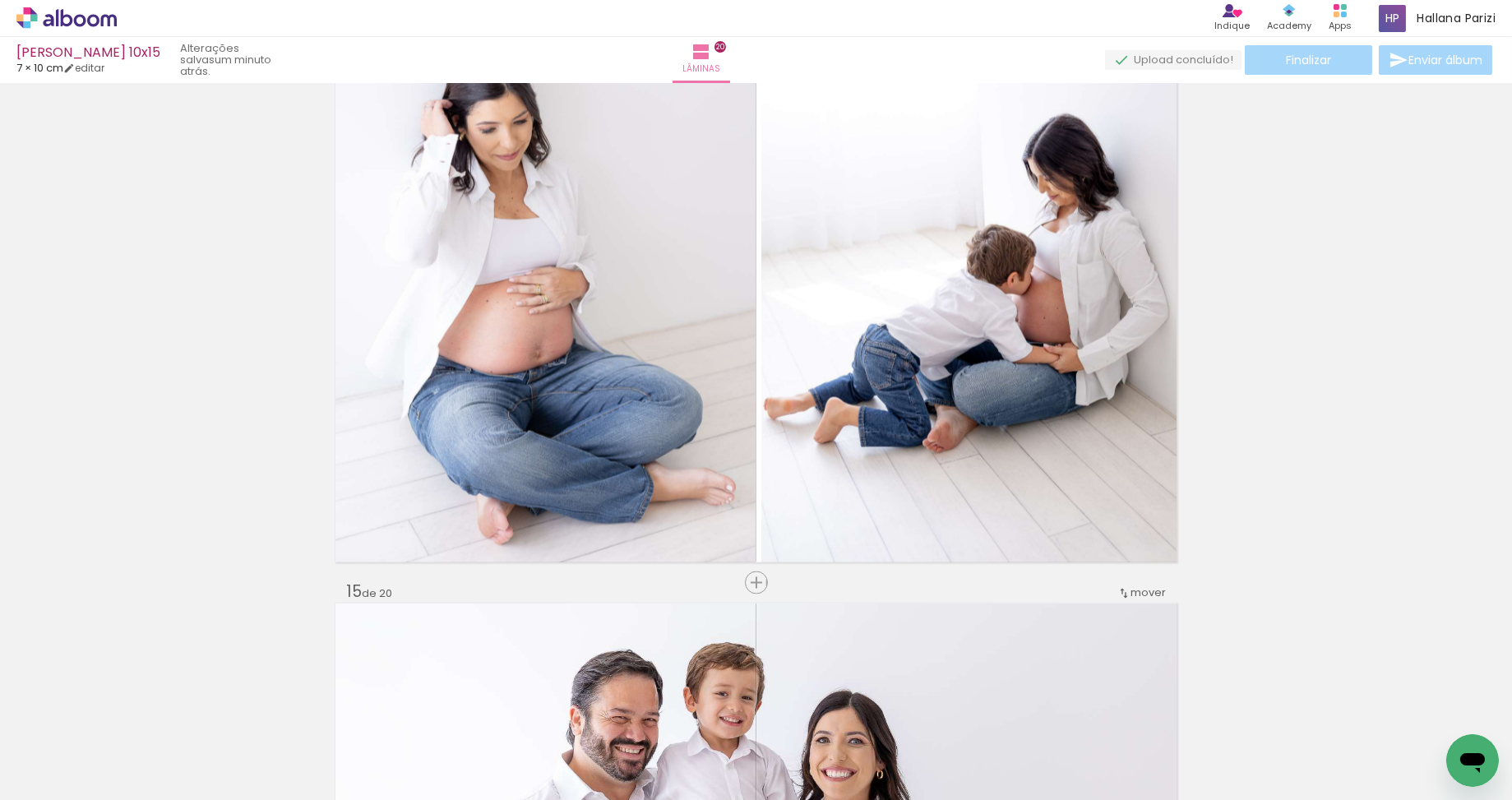
scroll to position [7893, 0]
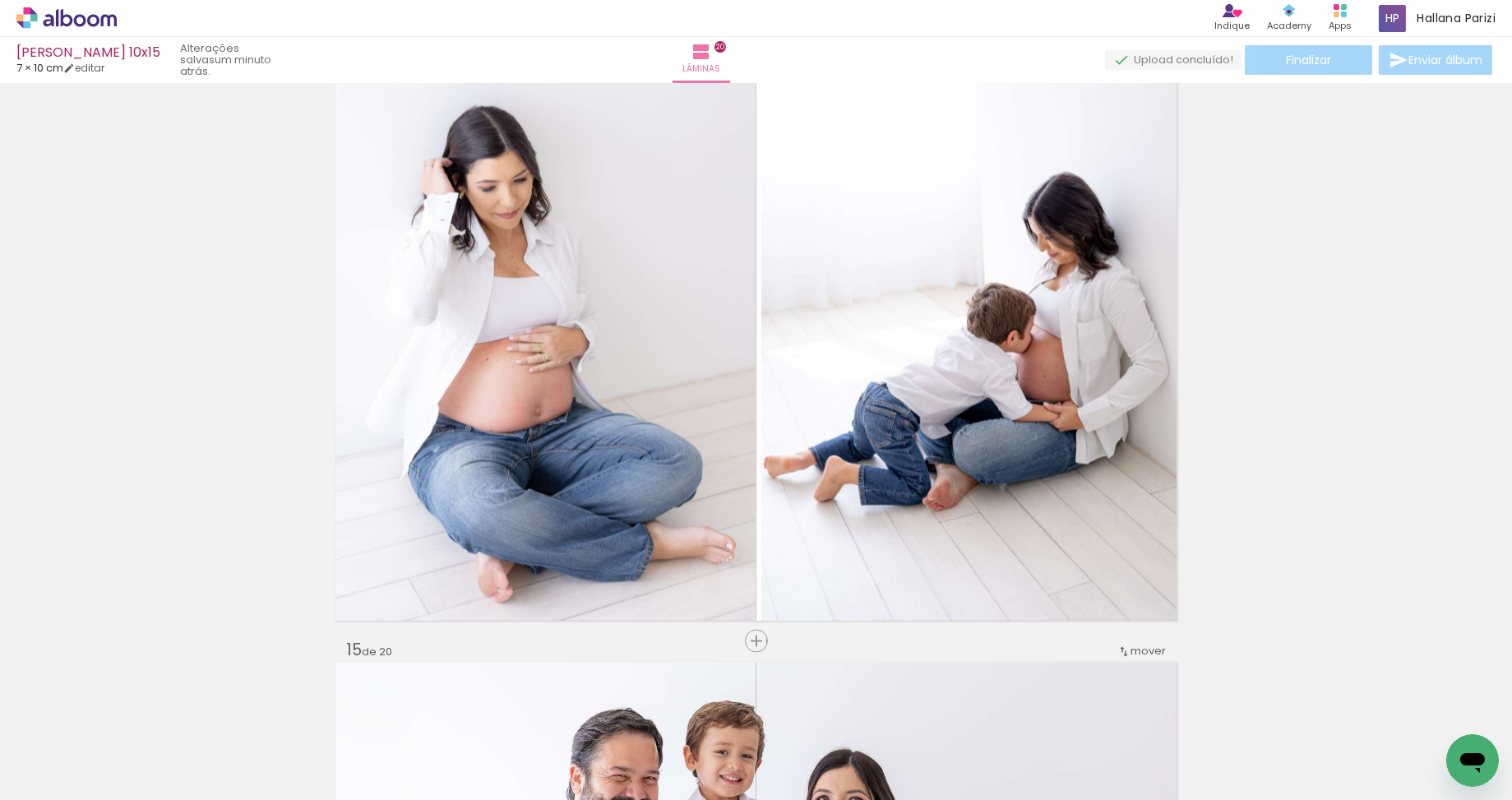
click at [661, 715] on iron-icon at bounding box center [652, 711] width 17 height 17
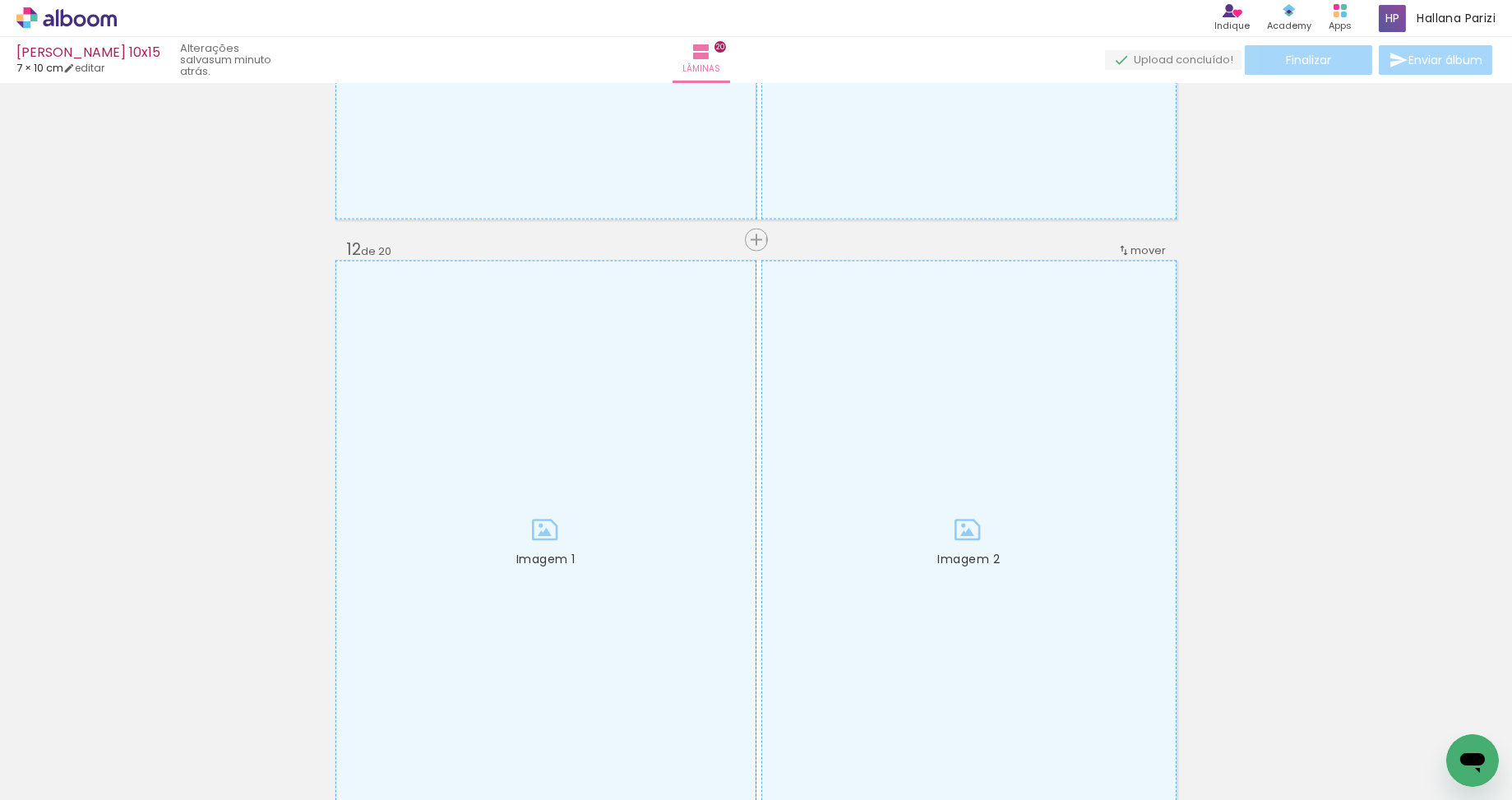
scroll to position [6451, 0]
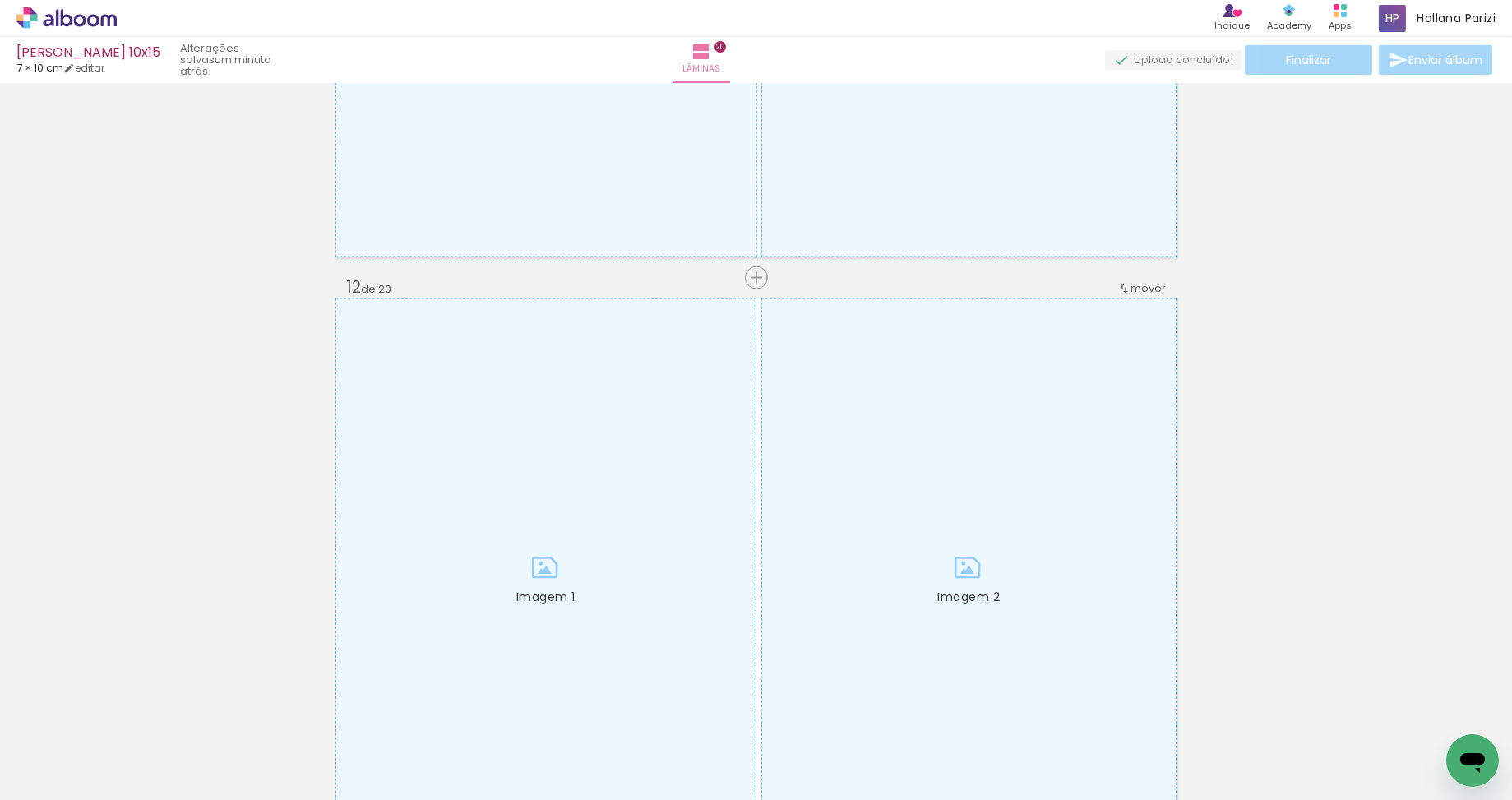
drag, startPoint x: 630, startPoint y: 730, endPoint x: 695, endPoint y: 725, distance: 65.2
click at [623, 637] on quentale-workspace at bounding box center [756, 400] width 1512 height 800
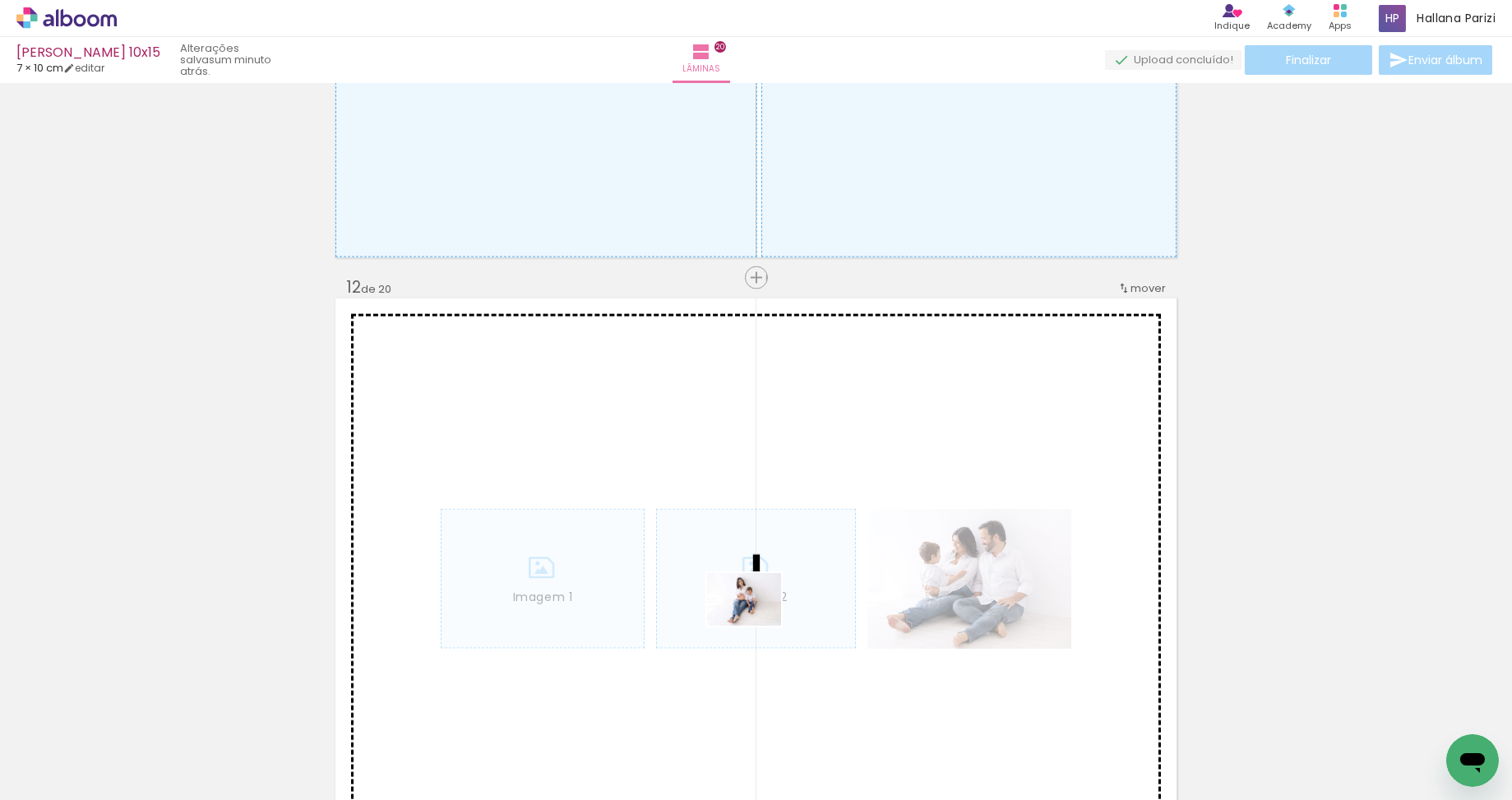
drag, startPoint x: 770, startPoint y: 743, endPoint x: 773, endPoint y: 619, distance: 124.0
click at [756, 618] on quentale-workspace at bounding box center [756, 400] width 1512 height 800
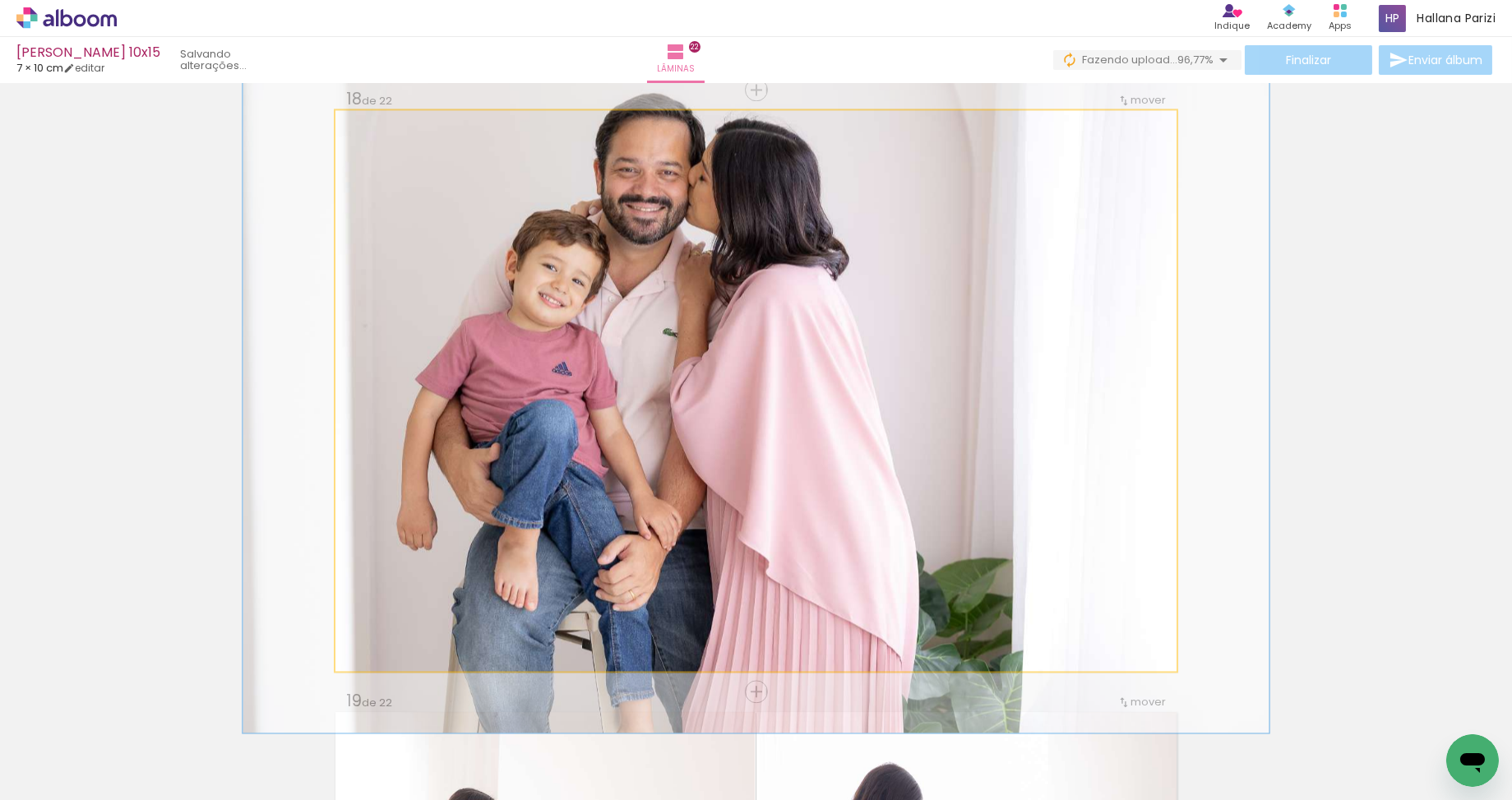
drag, startPoint x: 374, startPoint y: 126, endPoint x: 505, endPoint y: 208, distance: 154.5
click at [387, 127] on div at bounding box center [386, 127] width 15 height 15
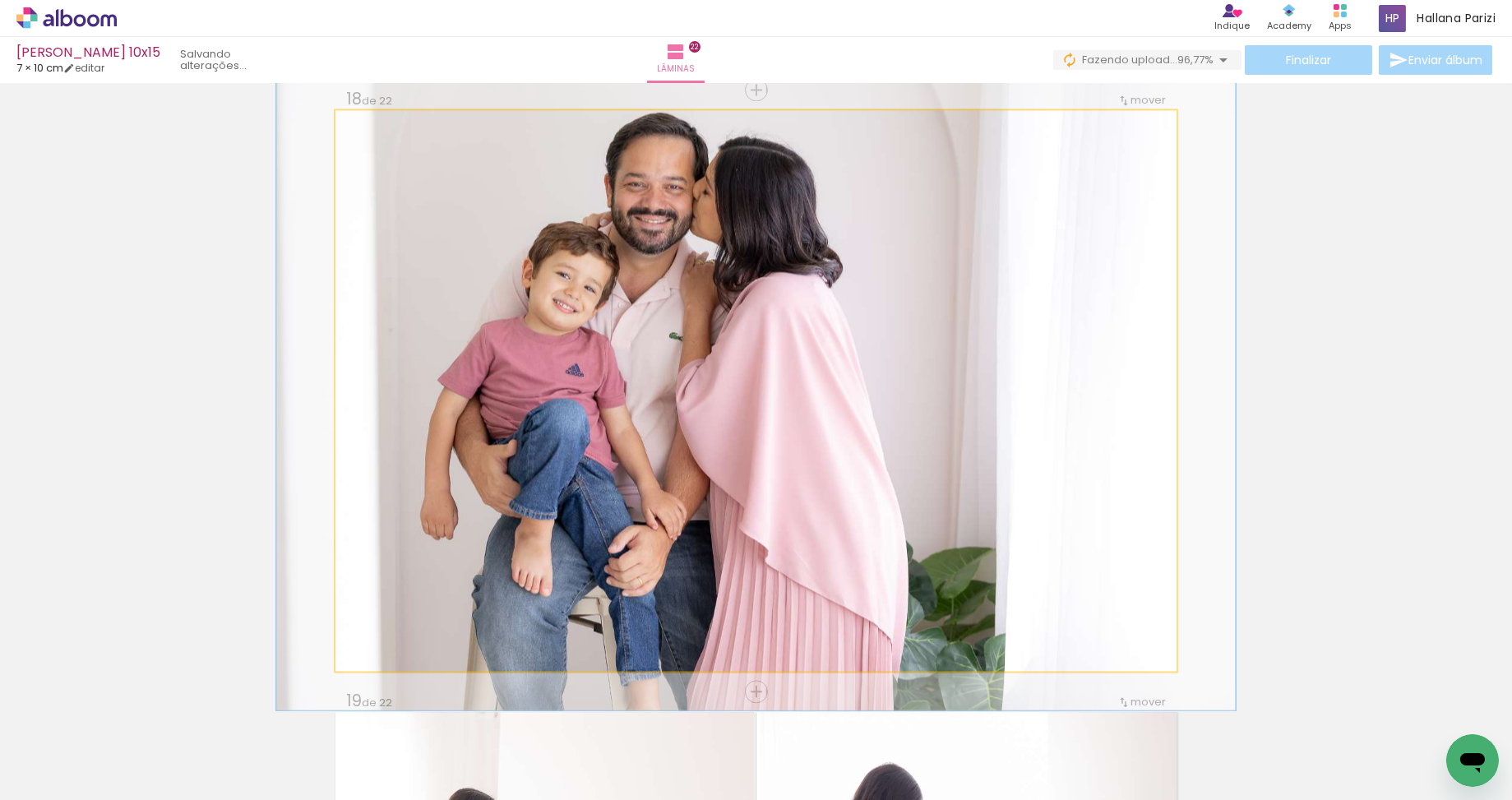
type paper-slider "114"
click at [381, 130] on div at bounding box center [383, 127] width 15 height 15
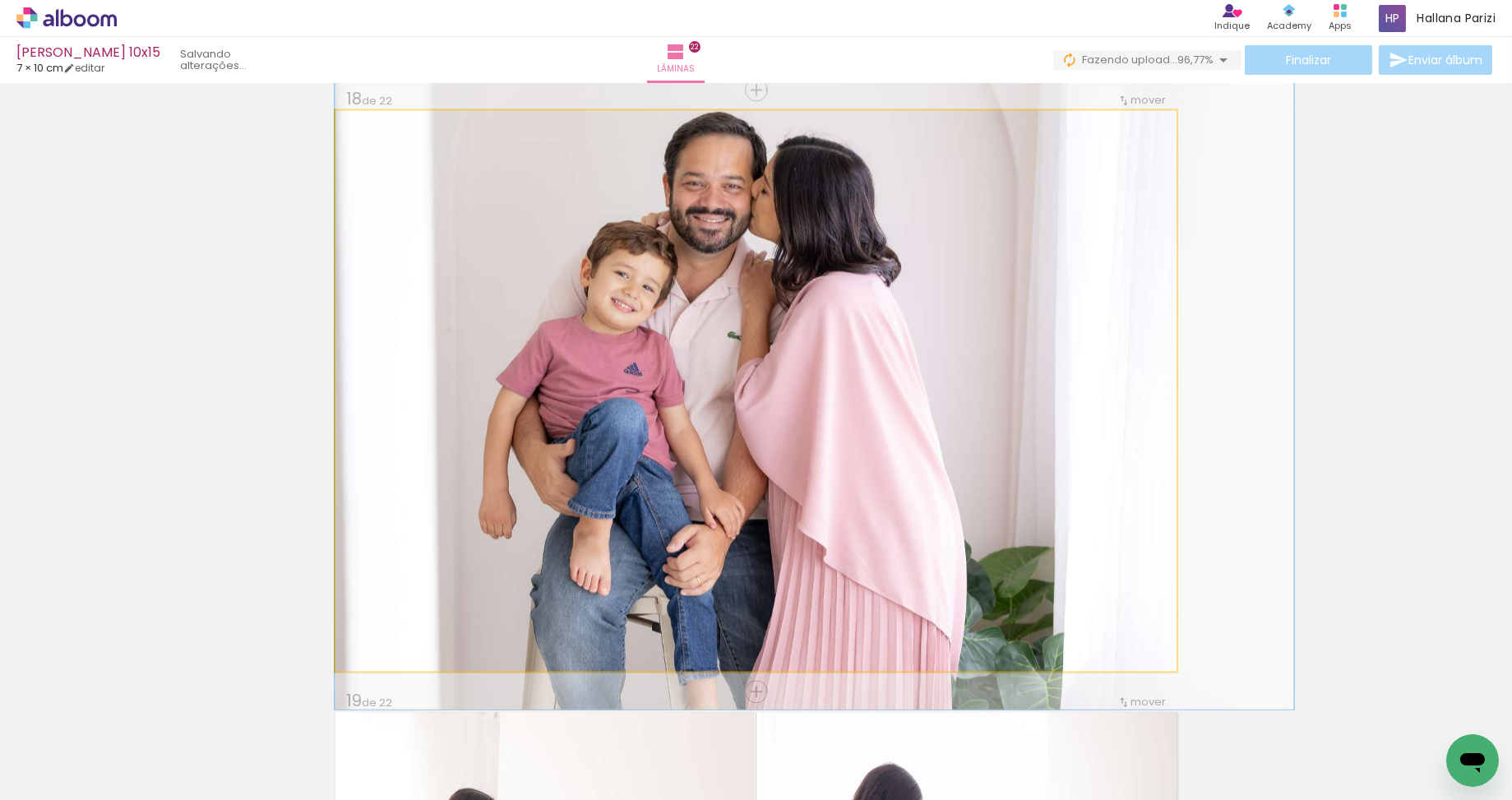
drag, startPoint x: 683, startPoint y: 379, endPoint x: 787, endPoint y: 381, distance: 104.0
click at [787, 381] on div at bounding box center [813, 389] width 958 height 638
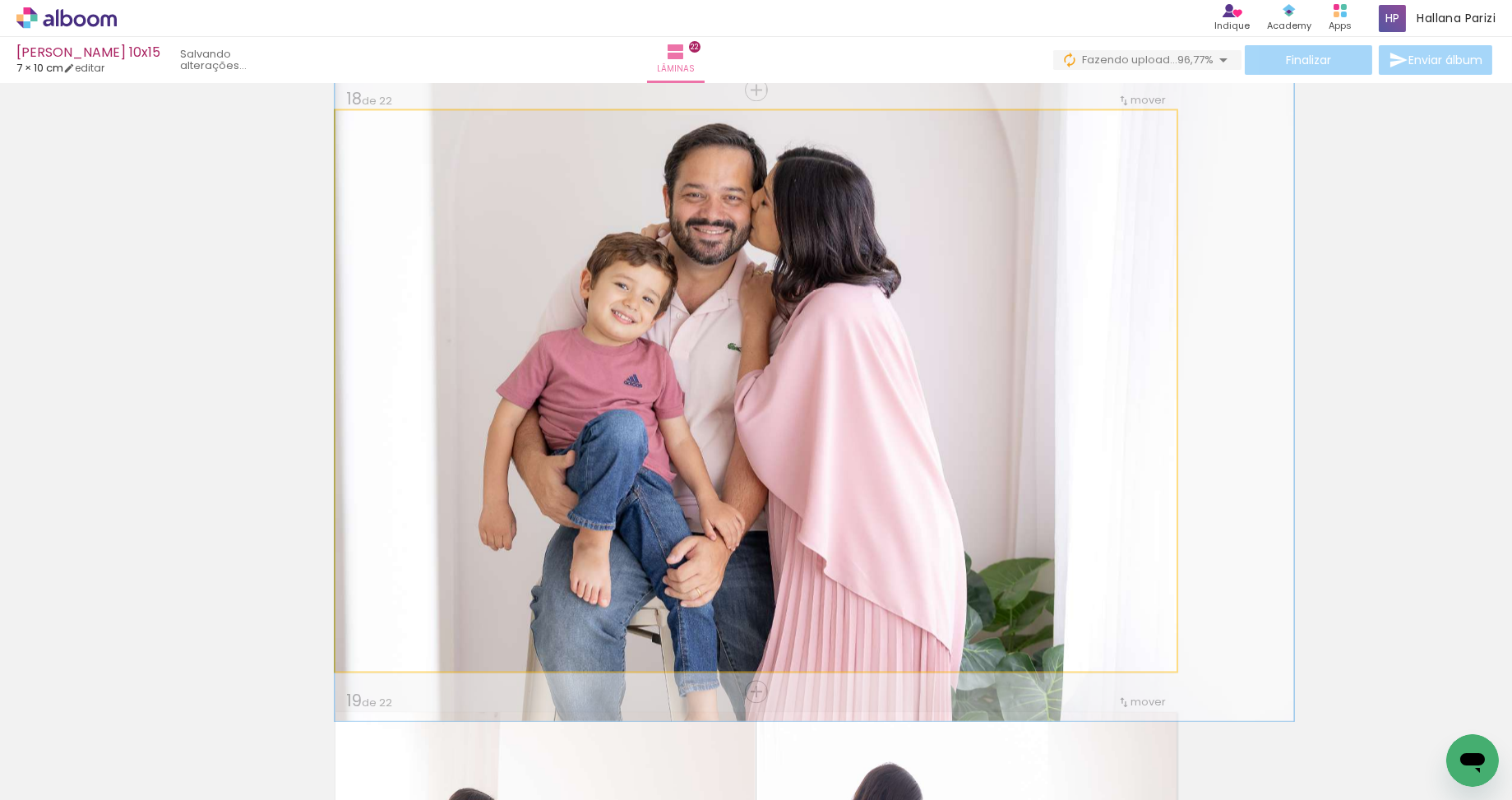
drag, startPoint x: 787, startPoint y: 381, endPoint x: 788, endPoint y: 390, distance: 9.1
click at [788, 390] on div at bounding box center [813, 400] width 958 height 638
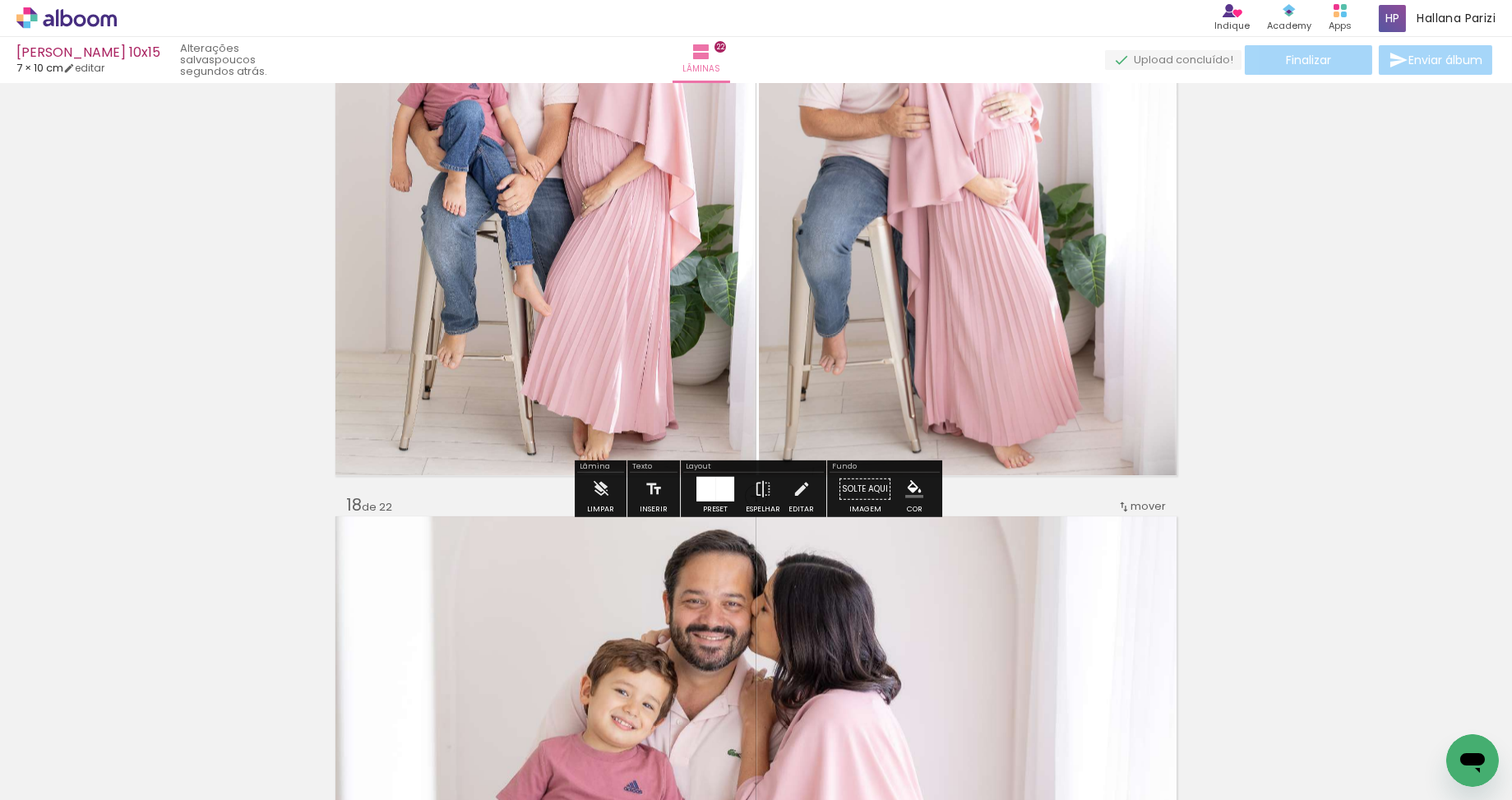
scroll to position [9873, 0]
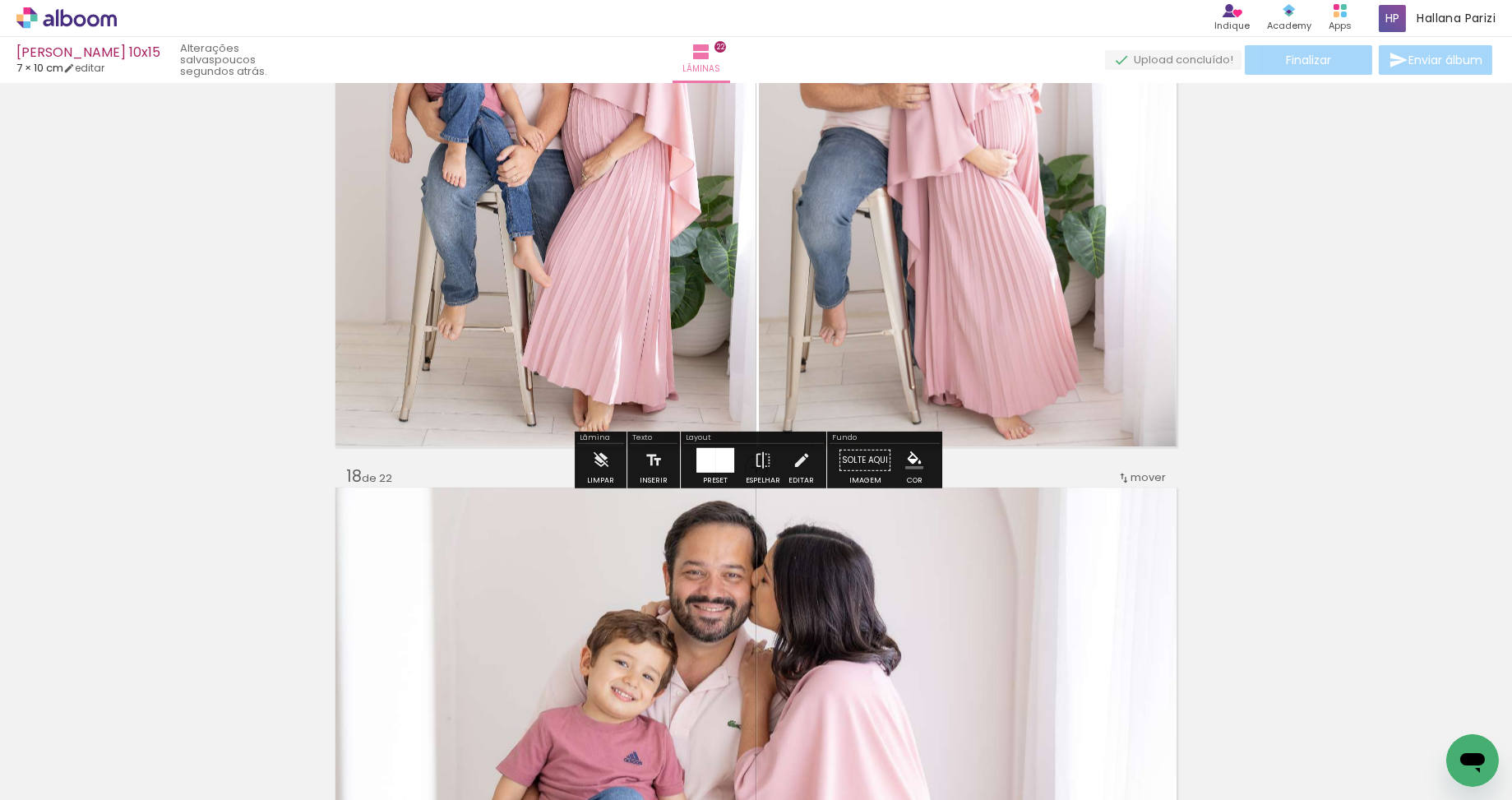
drag, startPoint x: 1011, startPoint y: 471, endPoint x: 994, endPoint y: 470, distance: 17.0
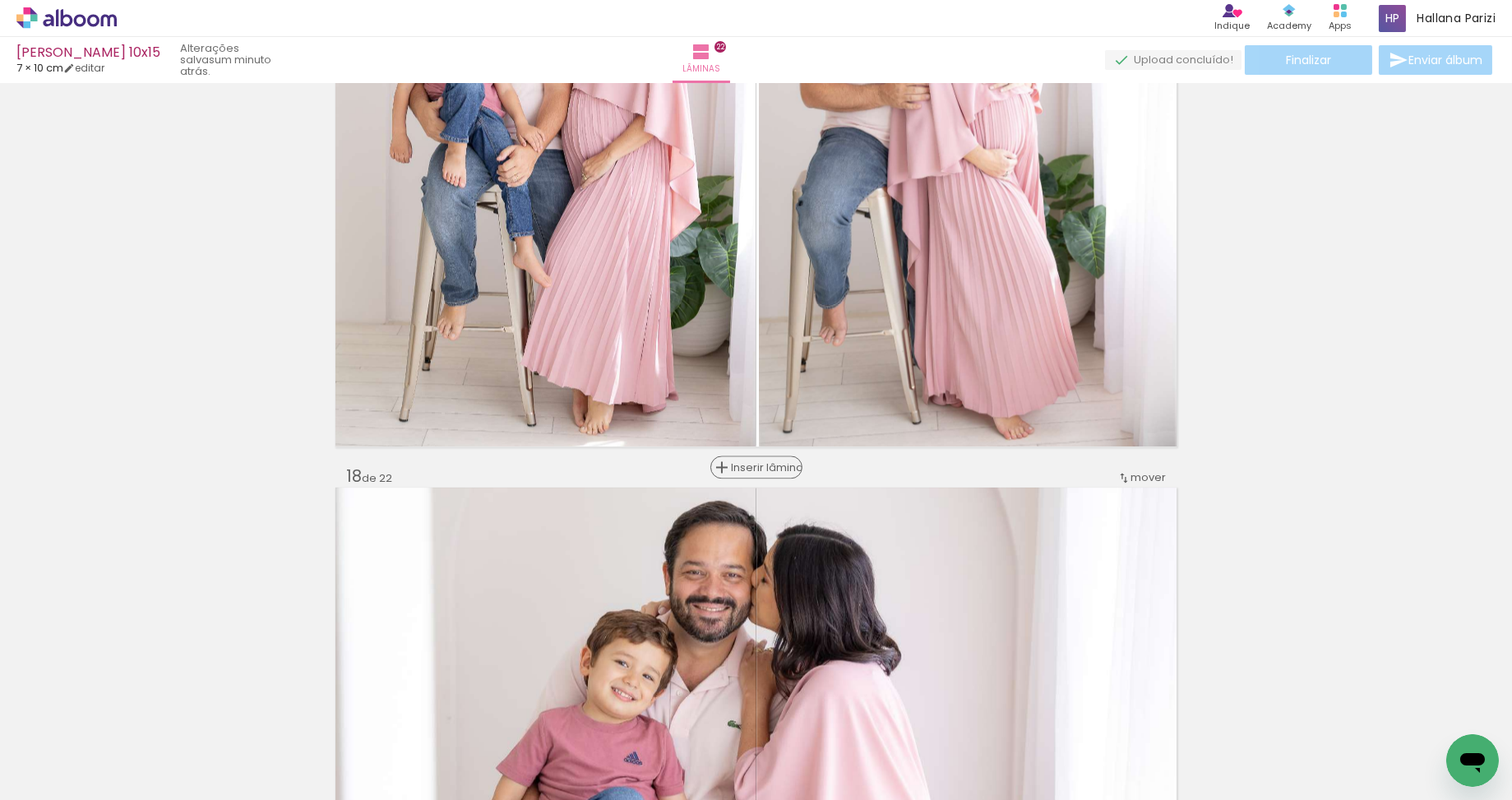
click at [761, 473] on div "Inserir lâmina" at bounding box center [756, 467] width 89 height 20
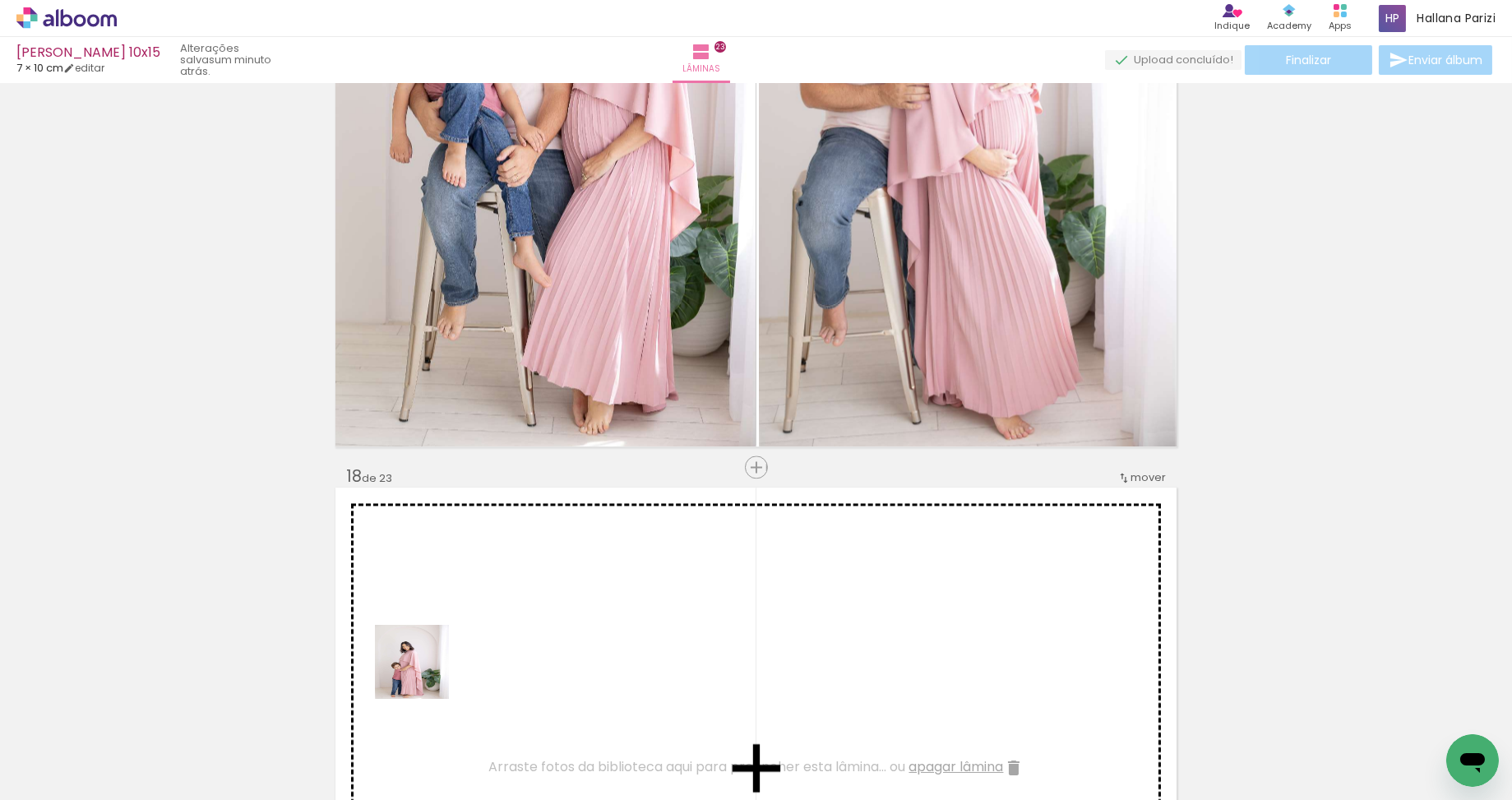
drag, startPoint x: 338, startPoint y: 746, endPoint x: 429, endPoint y: 715, distance: 96.1
click at [424, 674] on quentale-workspace at bounding box center [756, 400] width 1512 height 800
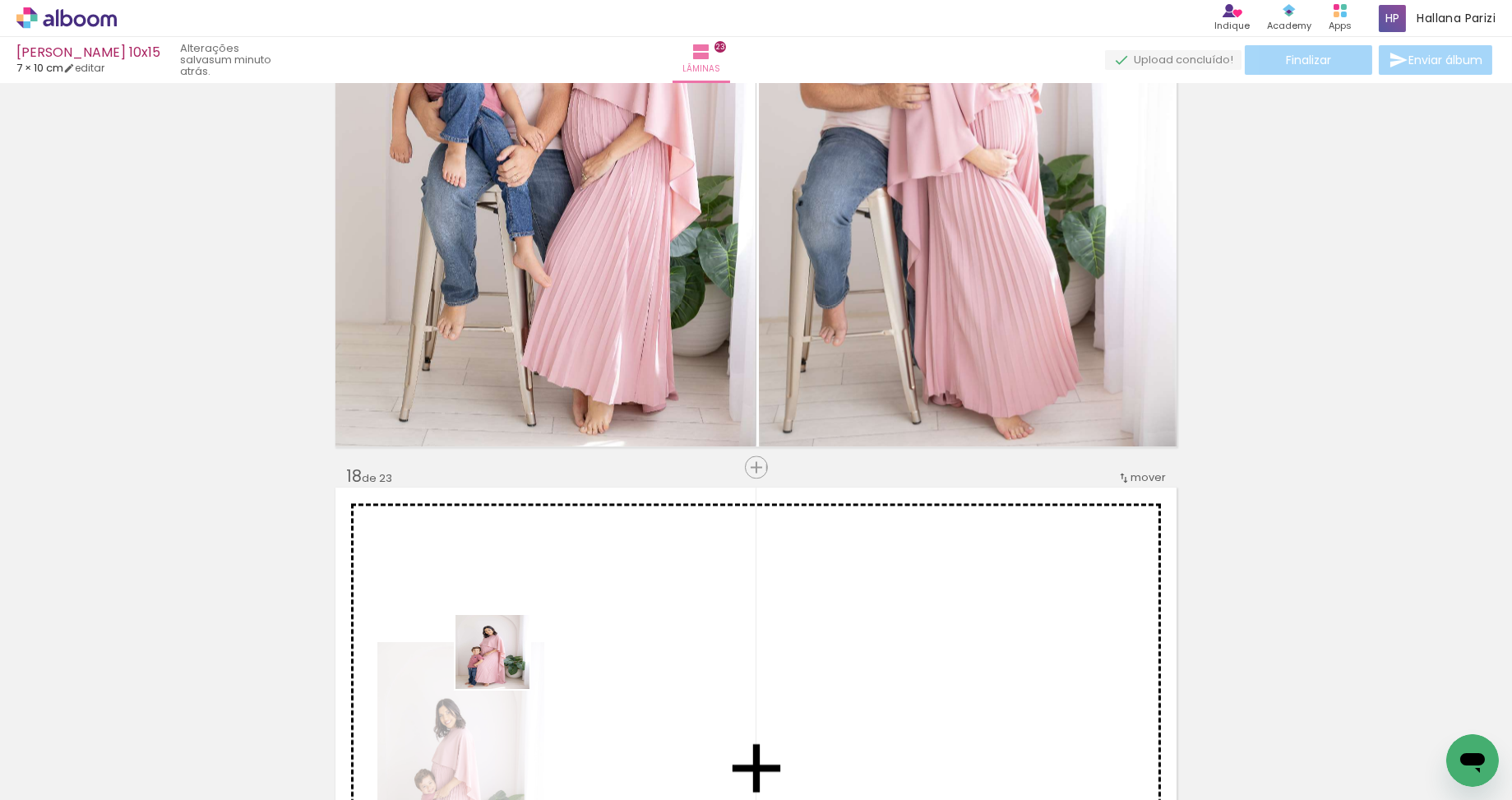
drag, startPoint x: 488, startPoint y: 683, endPoint x: 519, endPoint y: 652, distance: 43.8
click at [519, 652] on quentale-workspace at bounding box center [756, 400] width 1512 height 800
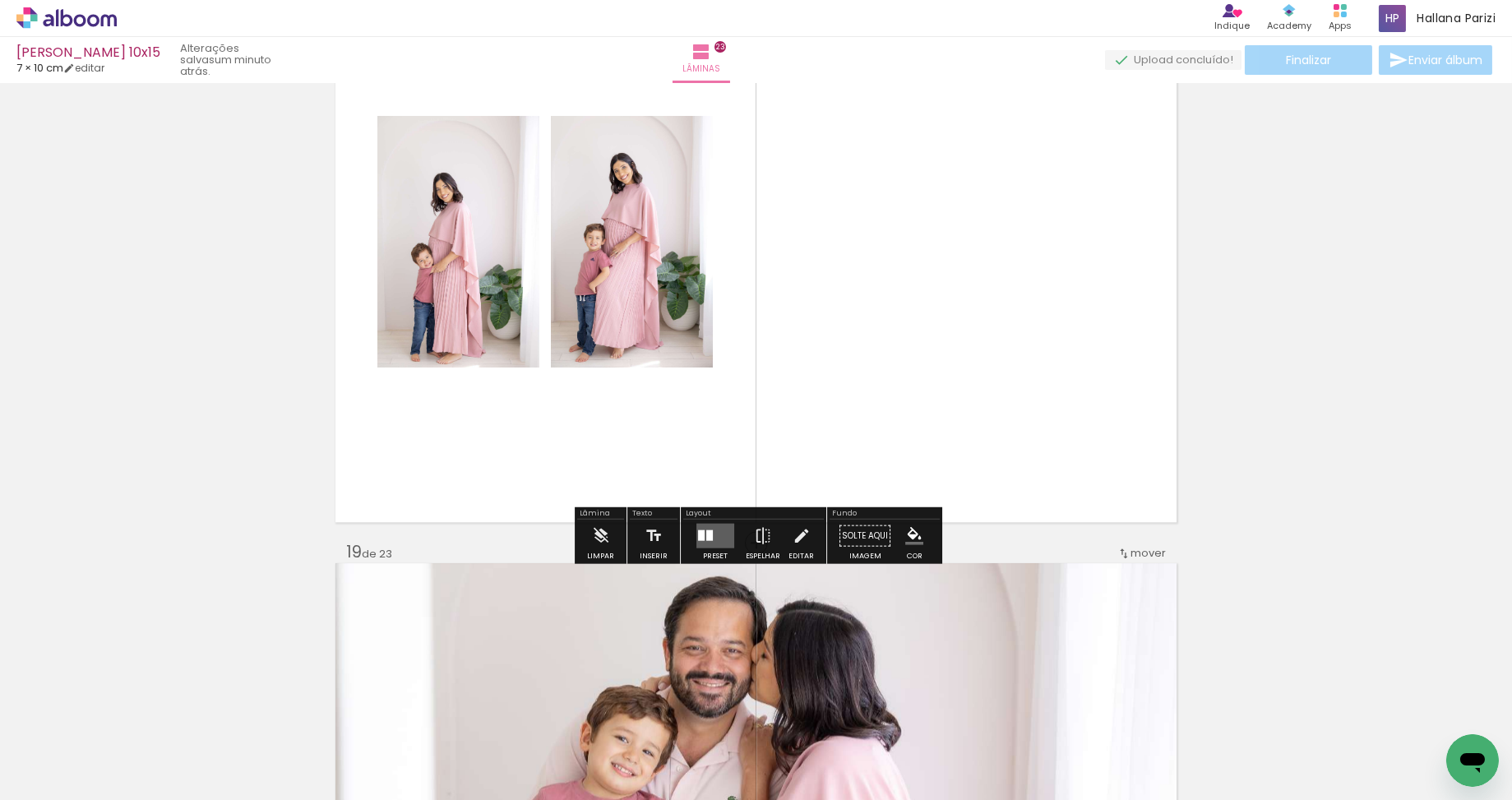
scroll to position [10404, 0]
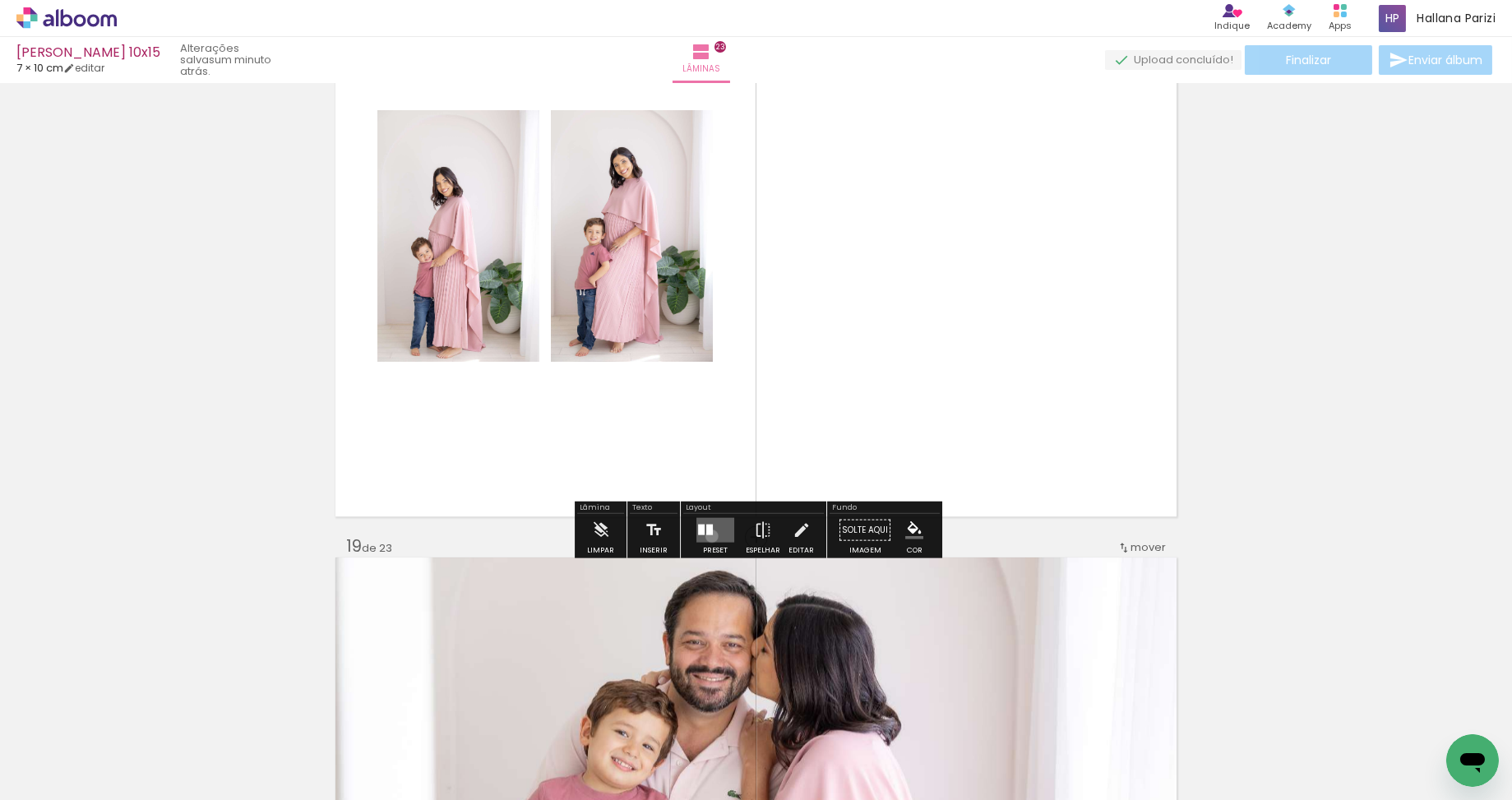
drag, startPoint x: 708, startPoint y: 535, endPoint x: 717, endPoint y: 531, distance: 9.8
click at [708, 535] on quentale-layouter at bounding box center [715, 529] width 38 height 25
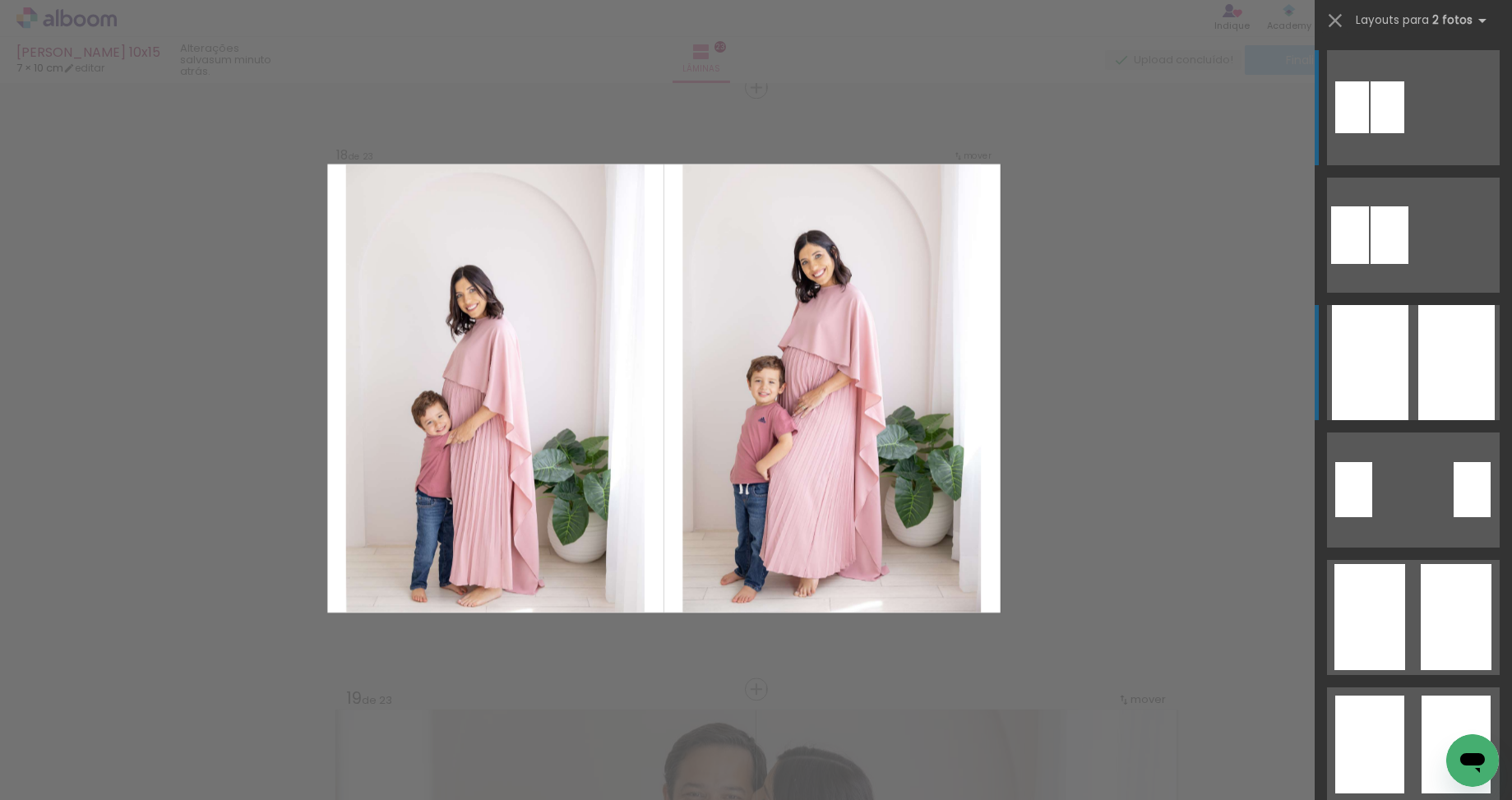
click at [1449, 369] on div at bounding box center [1456, 362] width 76 height 115
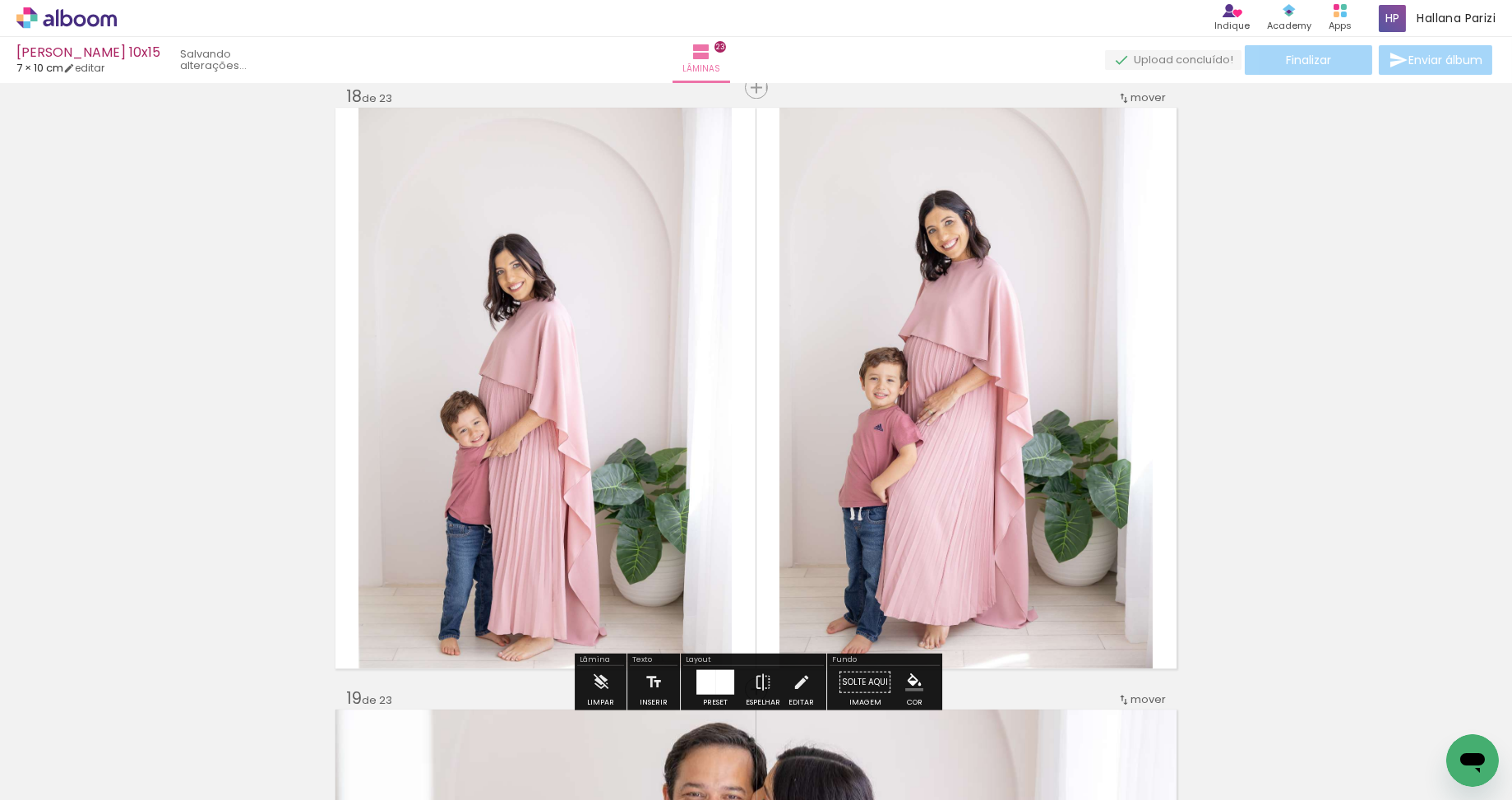
scroll to position [10250, 0]
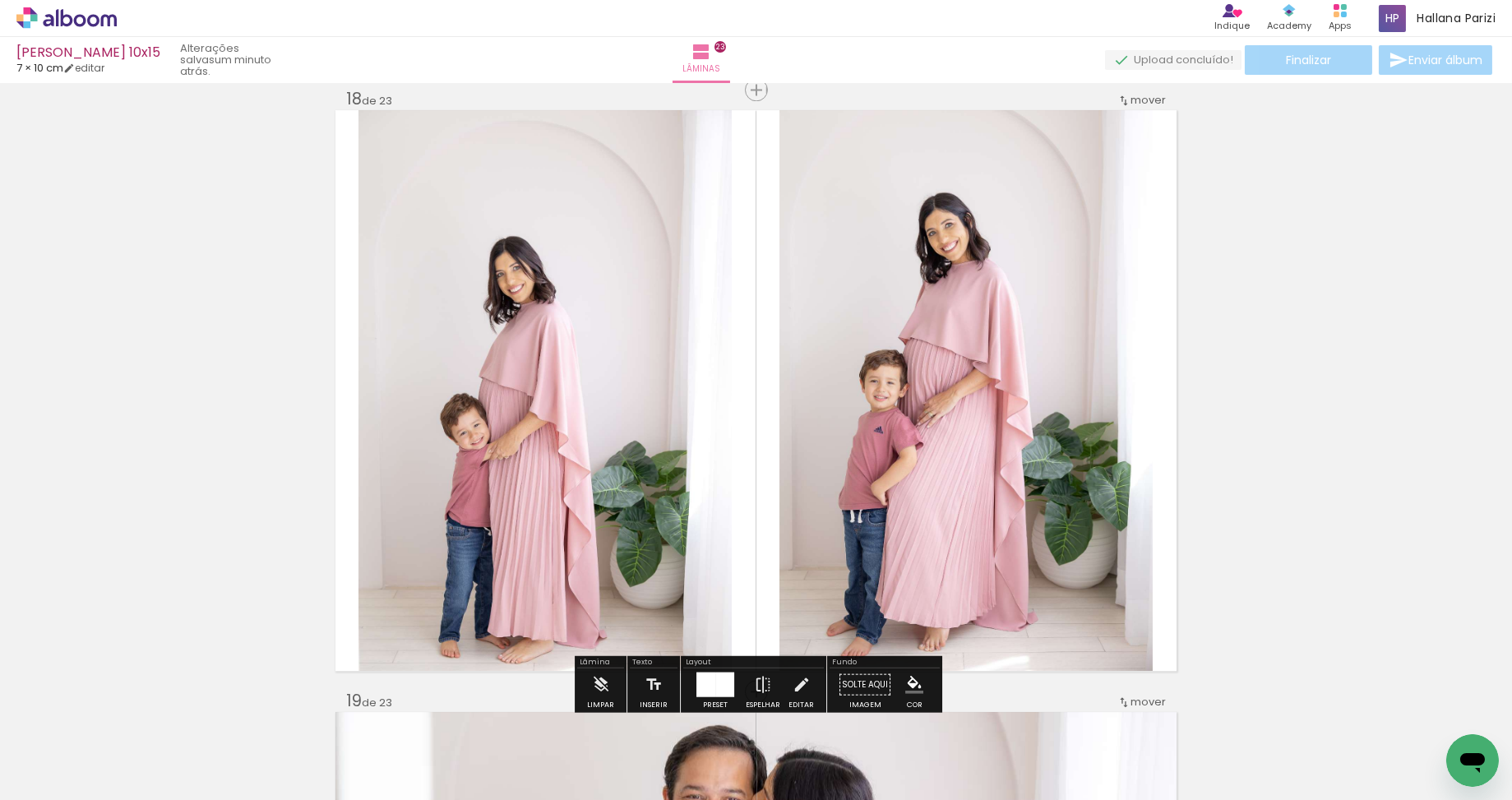
click at [656, 430] on quentale-photo at bounding box center [545, 390] width 373 height 560
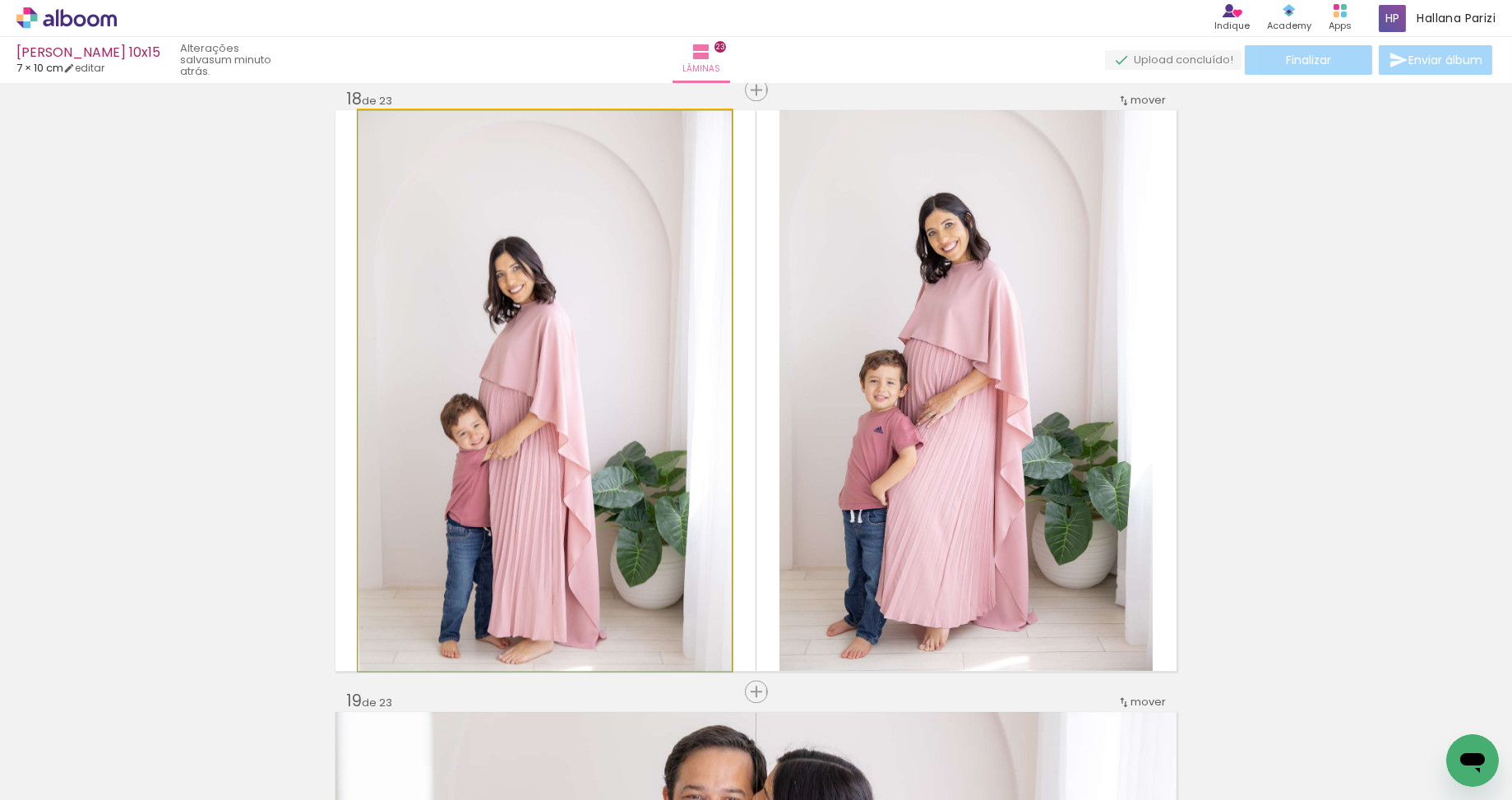
click at [656, 430] on quentale-photo at bounding box center [545, 390] width 373 height 560
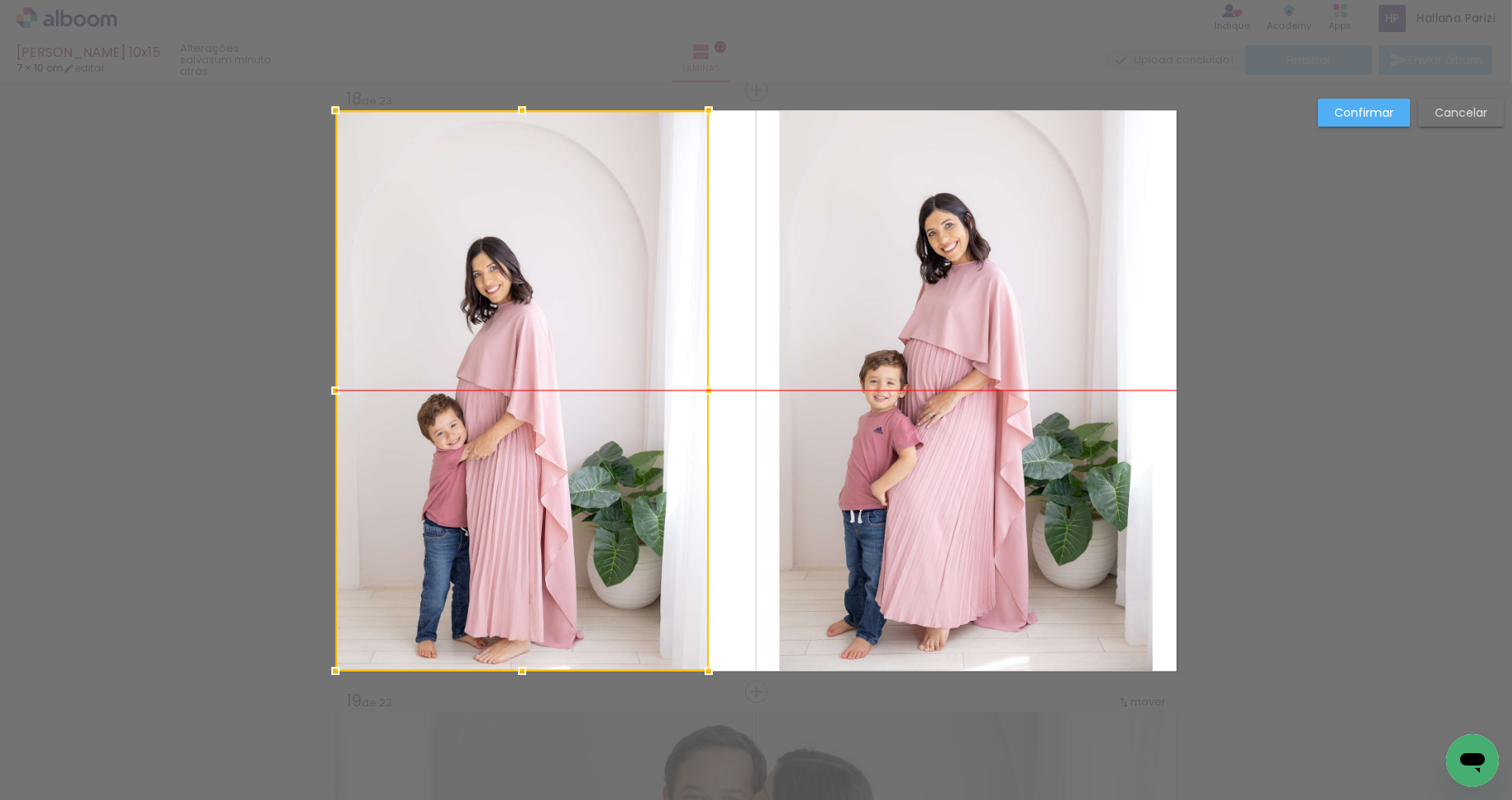
drag, startPoint x: 636, startPoint y: 421, endPoint x: 550, endPoint y: 422, distance: 86.0
click at [550, 422] on div at bounding box center [522, 390] width 373 height 560
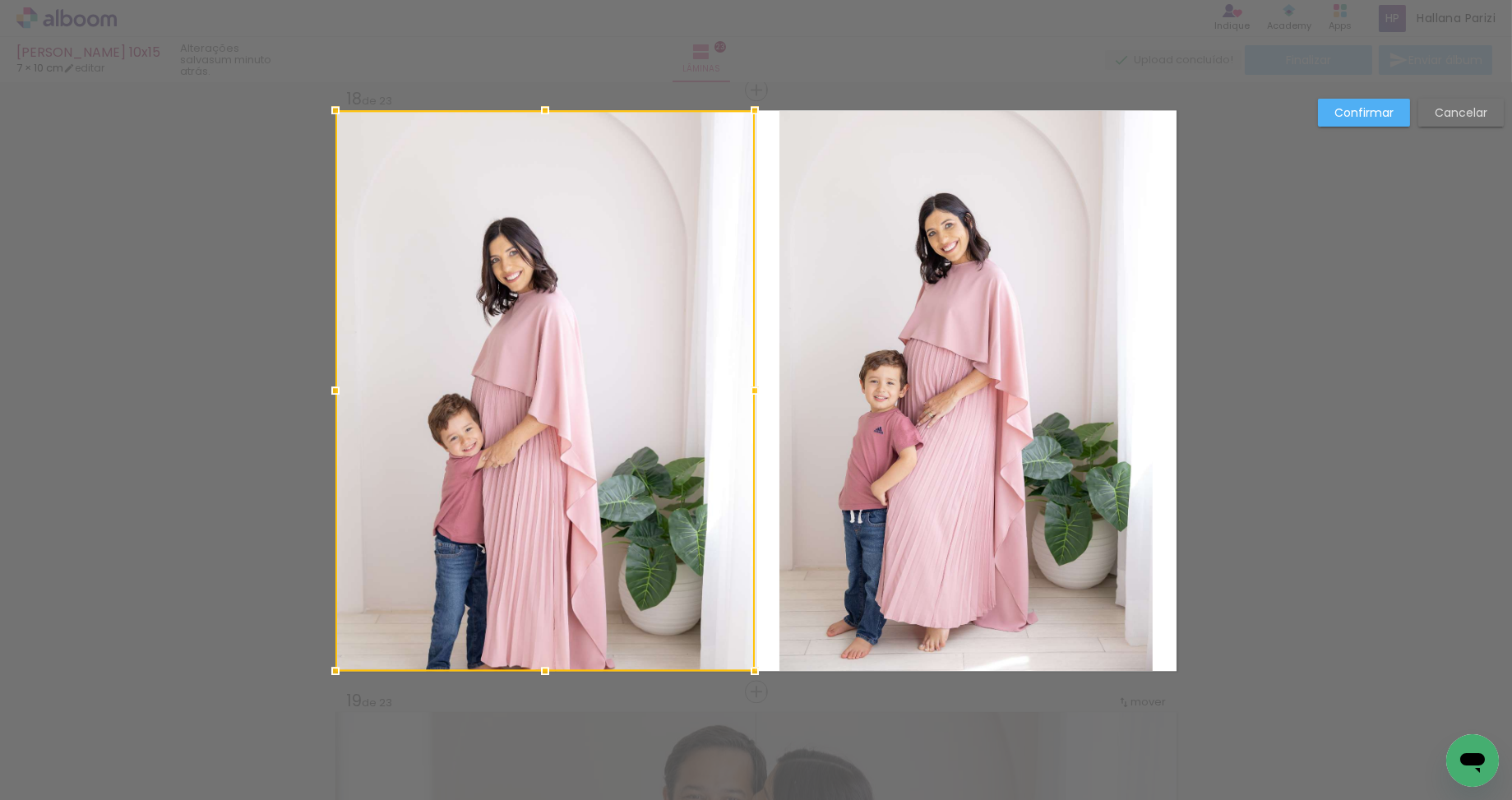
drag, startPoint x: 706, startPoint y: 390, endPoint x: 814, endPoint y: 396, distance: 108.2
click at [814, 396] on album-spread "18 de 23" at bounding box center [756, 390] width 841 height 560
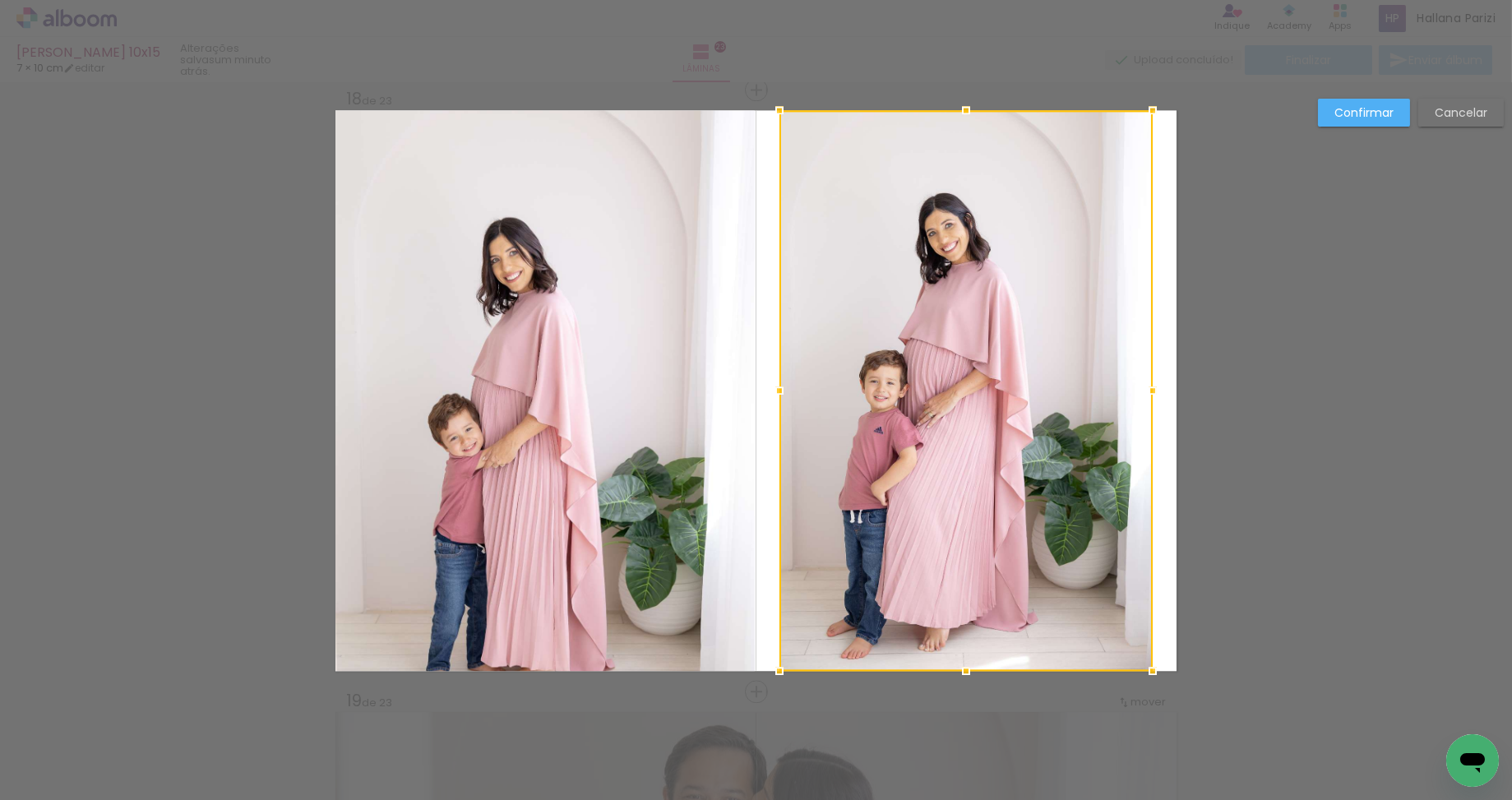
click at [897, 395] on div at bounding box center [966, 390] width 373 height 560
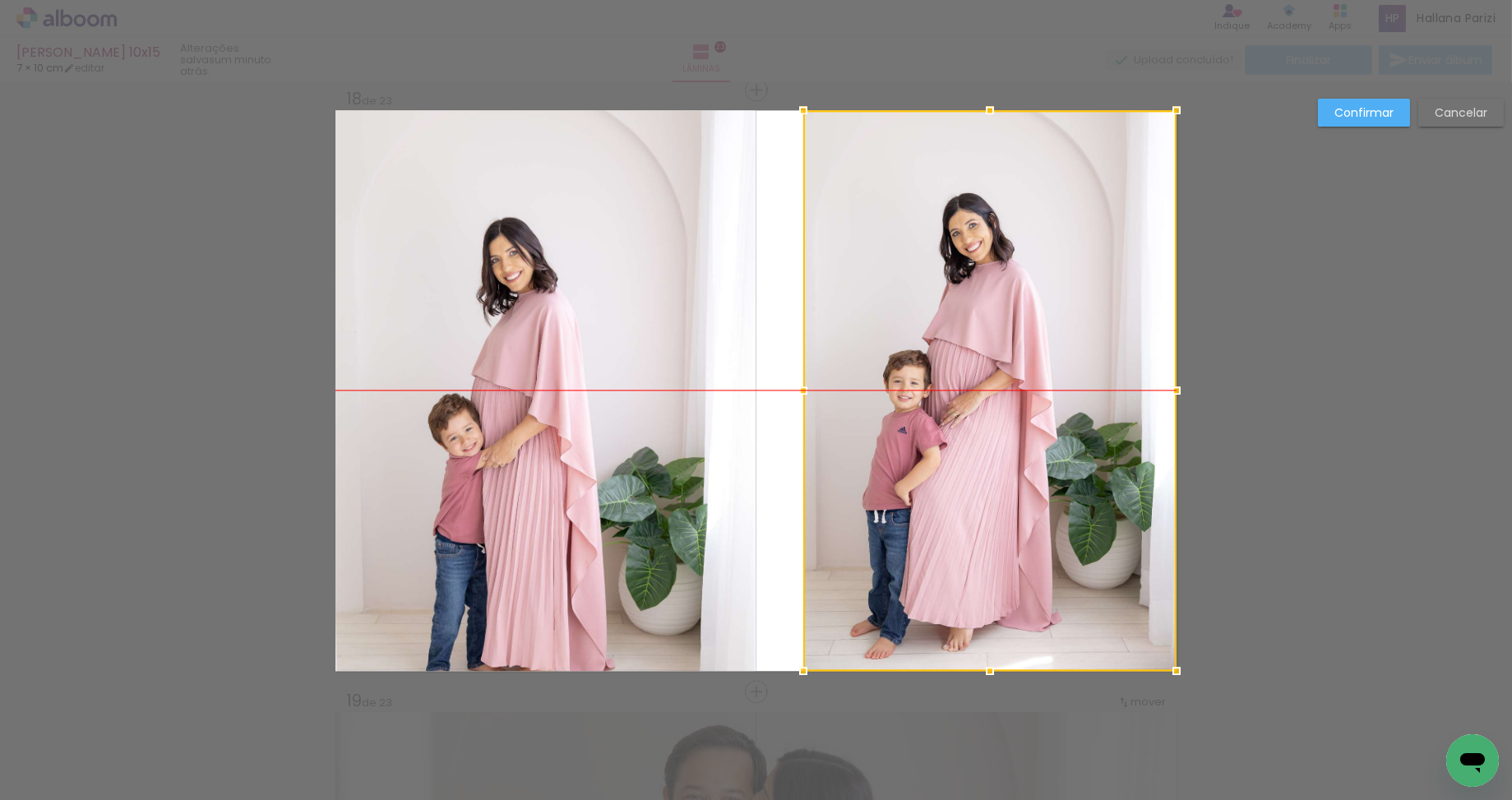
drag, startPoint x: 963, startPoint y: 397, endPoint x: 991, endPoint y: 398, distance: 28.0
click at [993, 398] on div at bounding box center [989, 390] width 373 height 560
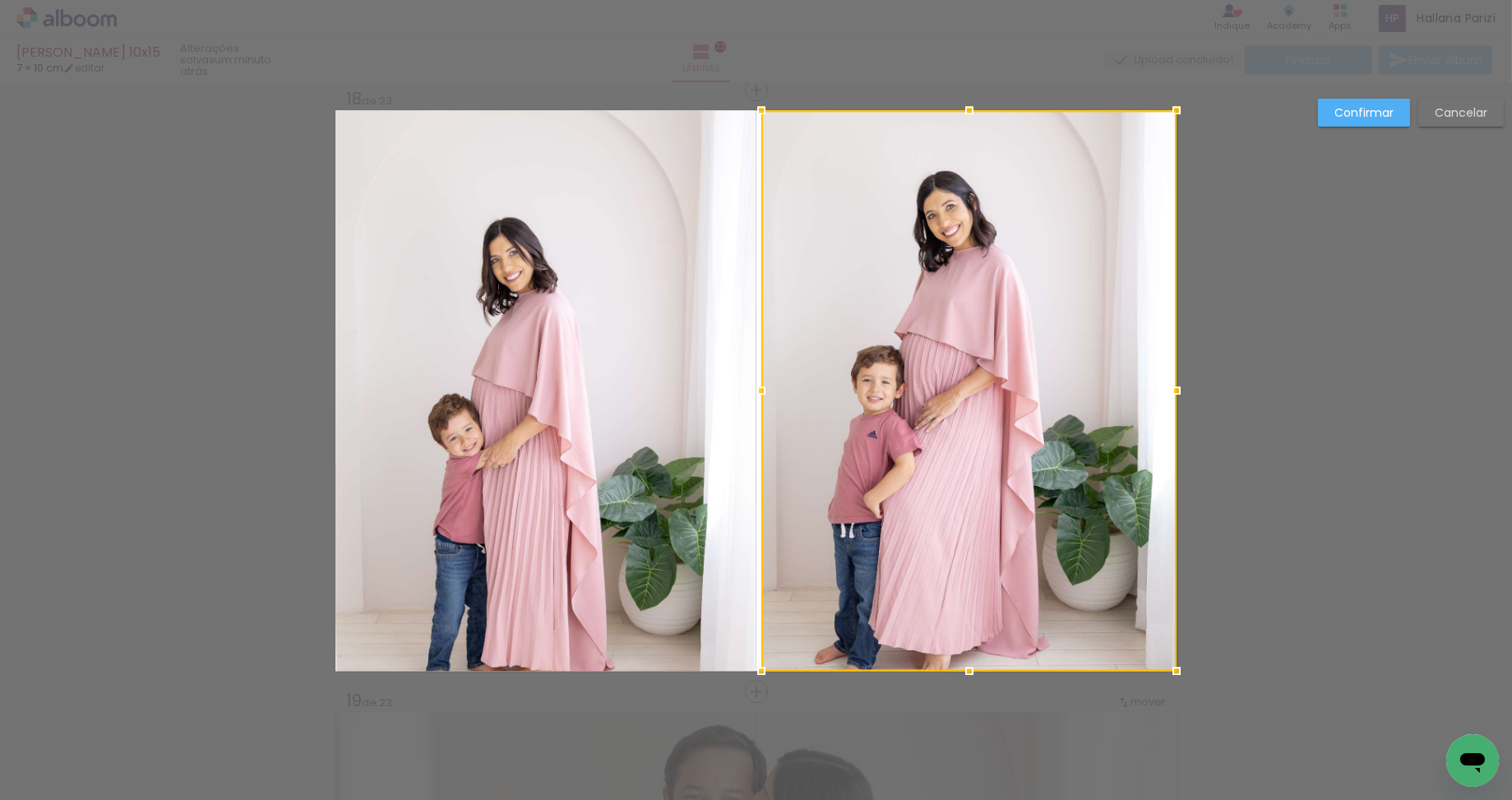
drag, startPoint x: 780, startPoint y: 391, endPoint x: 687, endPoint y: 393, distance: 93.0
click at [687, 393] on album-spread "18 de 23" at bounding box center [756, 390] width 841 height 560
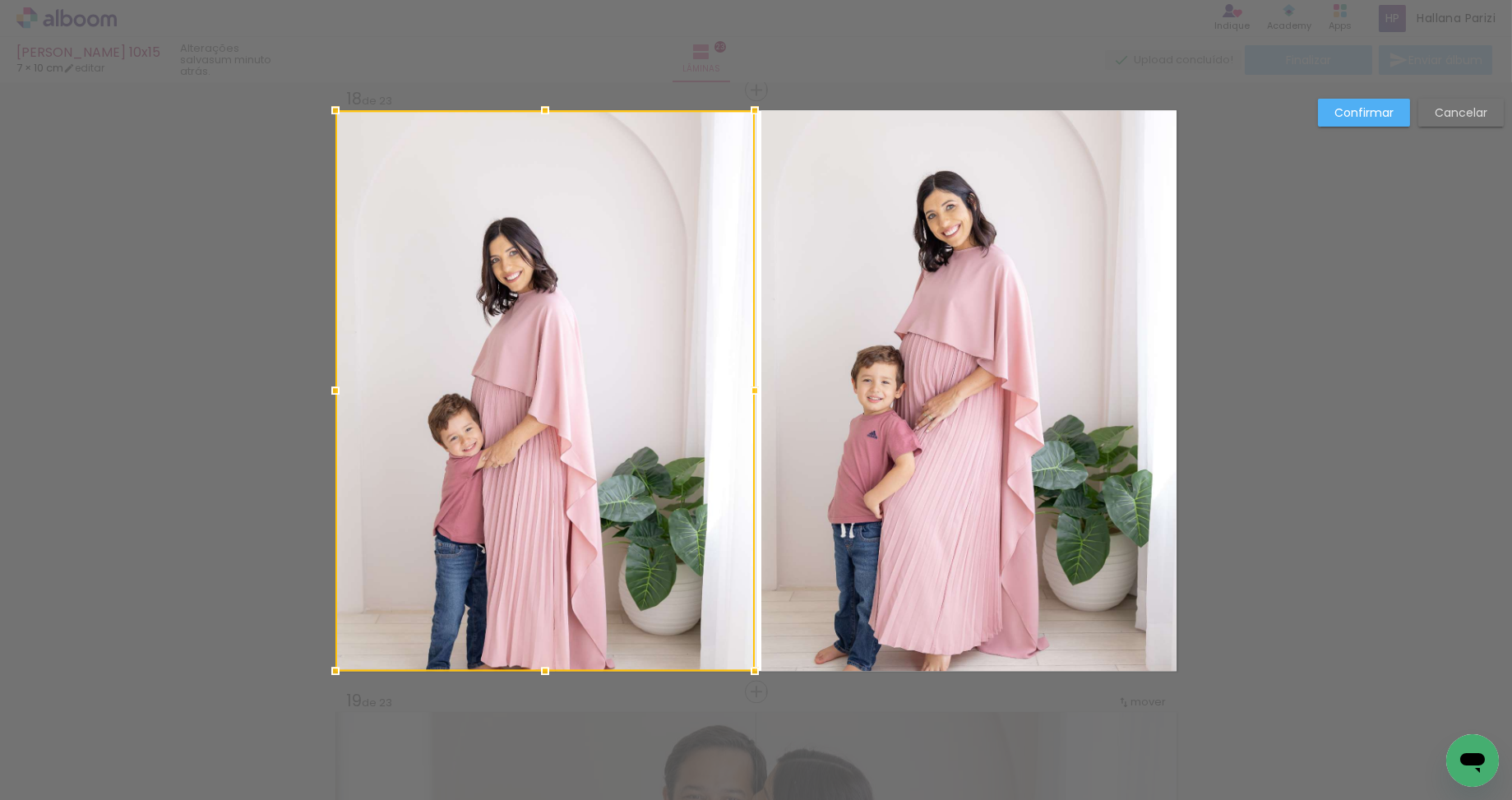
drag, startPoint x: 1365, startPoint y: 112, endPoint x: 1236, endPoint y: 131, distance: 130.4
click at [0, 0] on slot "Confirmar" at bounding box center [0, 0] width 0 height 0
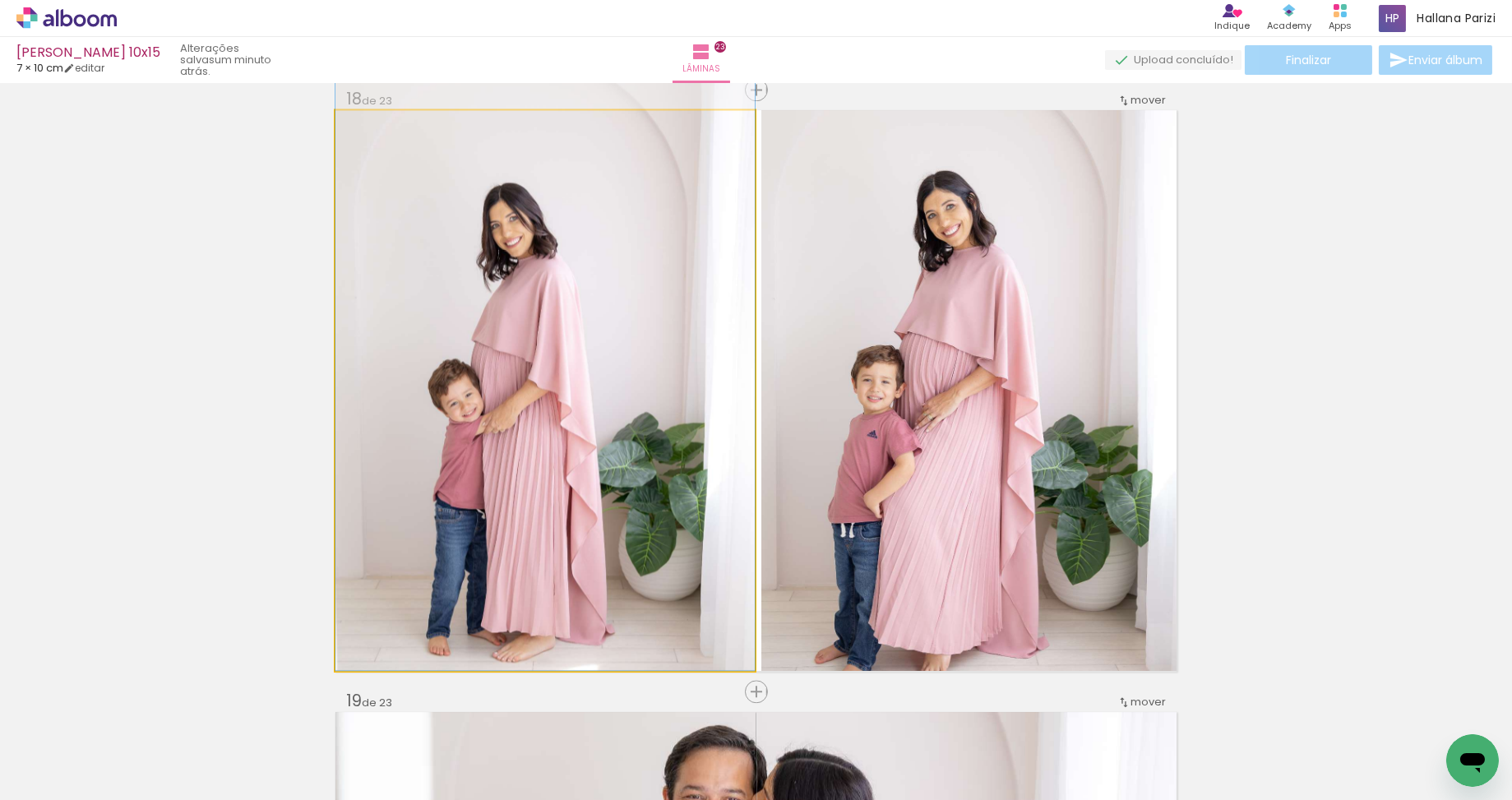
drag, startPoint x: 494, startPoint y: 355, endPoint x: 511, endPoint y: 279, distance: 77.9
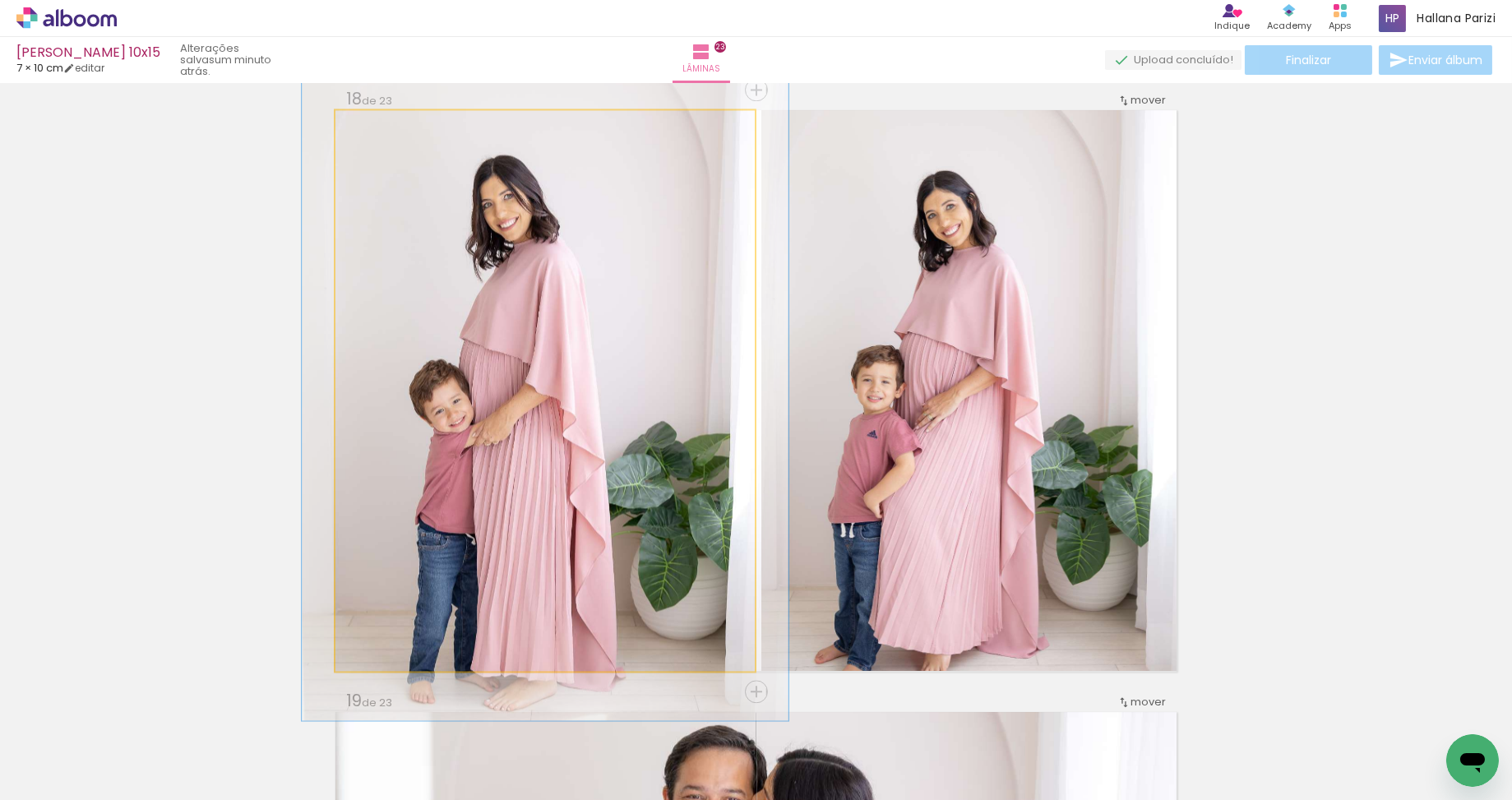
drag, startPoint x: 371, startPoint y: 124, endPoint x: 381, endPoint y: 124, distance: 10.0
click at [381, 124] on div at bounding box center [383, 127] width 15 height 15
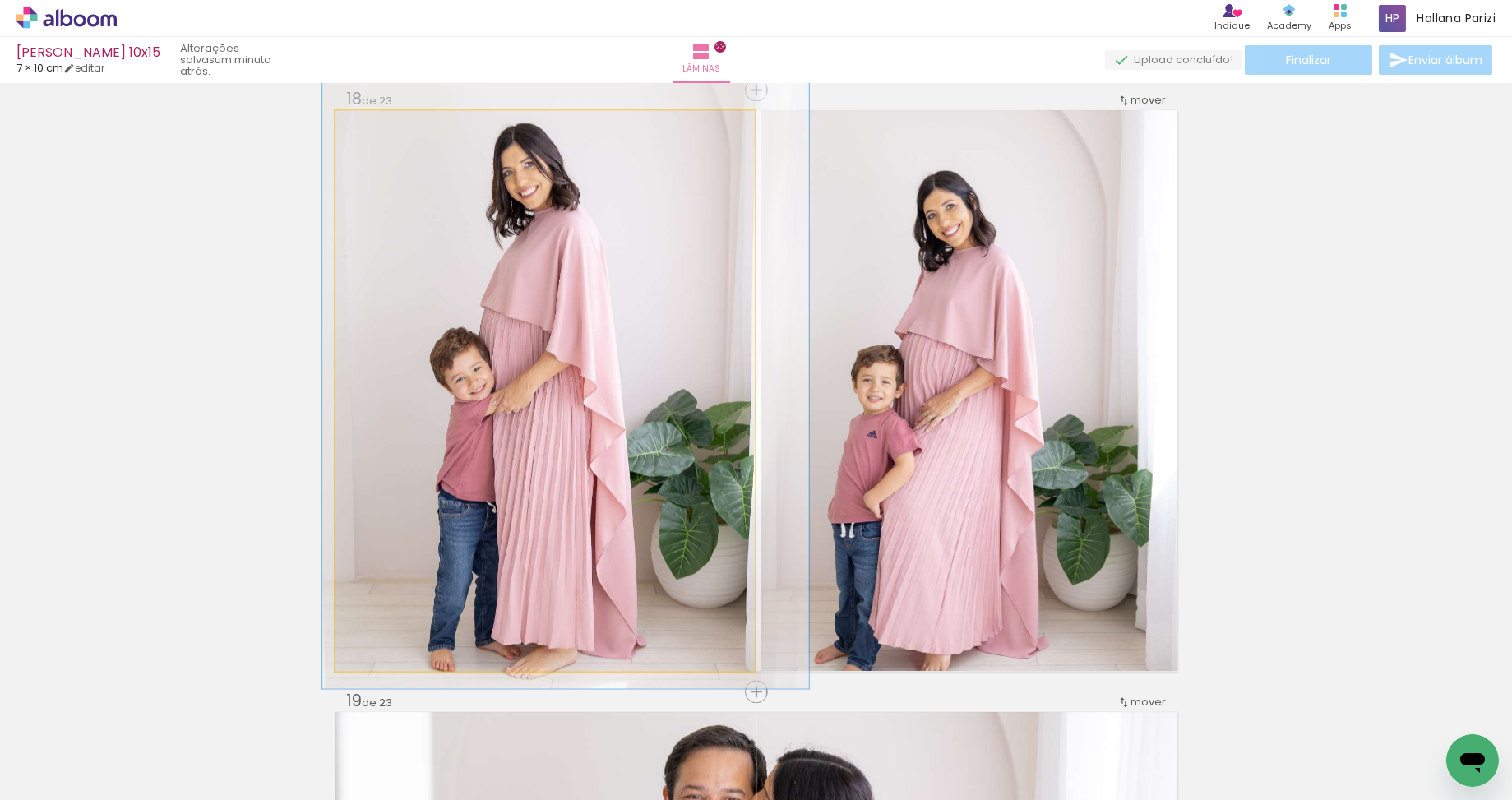
drag, startPoint x: 488, startPoint y: 294, endPoint x: 510, endPoint y: 260, distance: 40.5
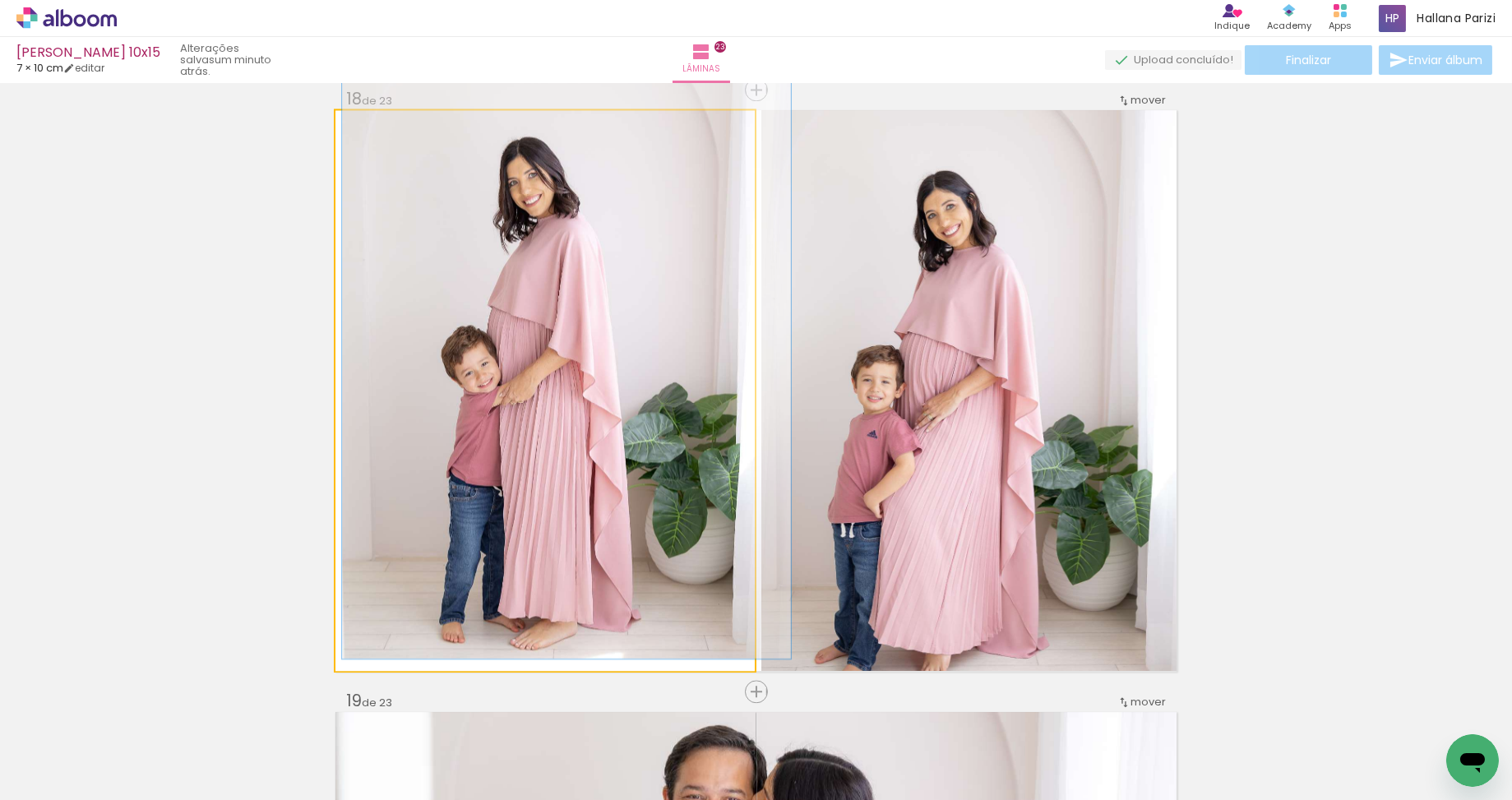
drag, startPoint x: 384, startPoint y: 128, endPoint x: 415, endPoint y: 156, distance: 41.8
type paper-slider "106"
click at [377, 130] on div at bounding box center [378, 127] width 15 height 15
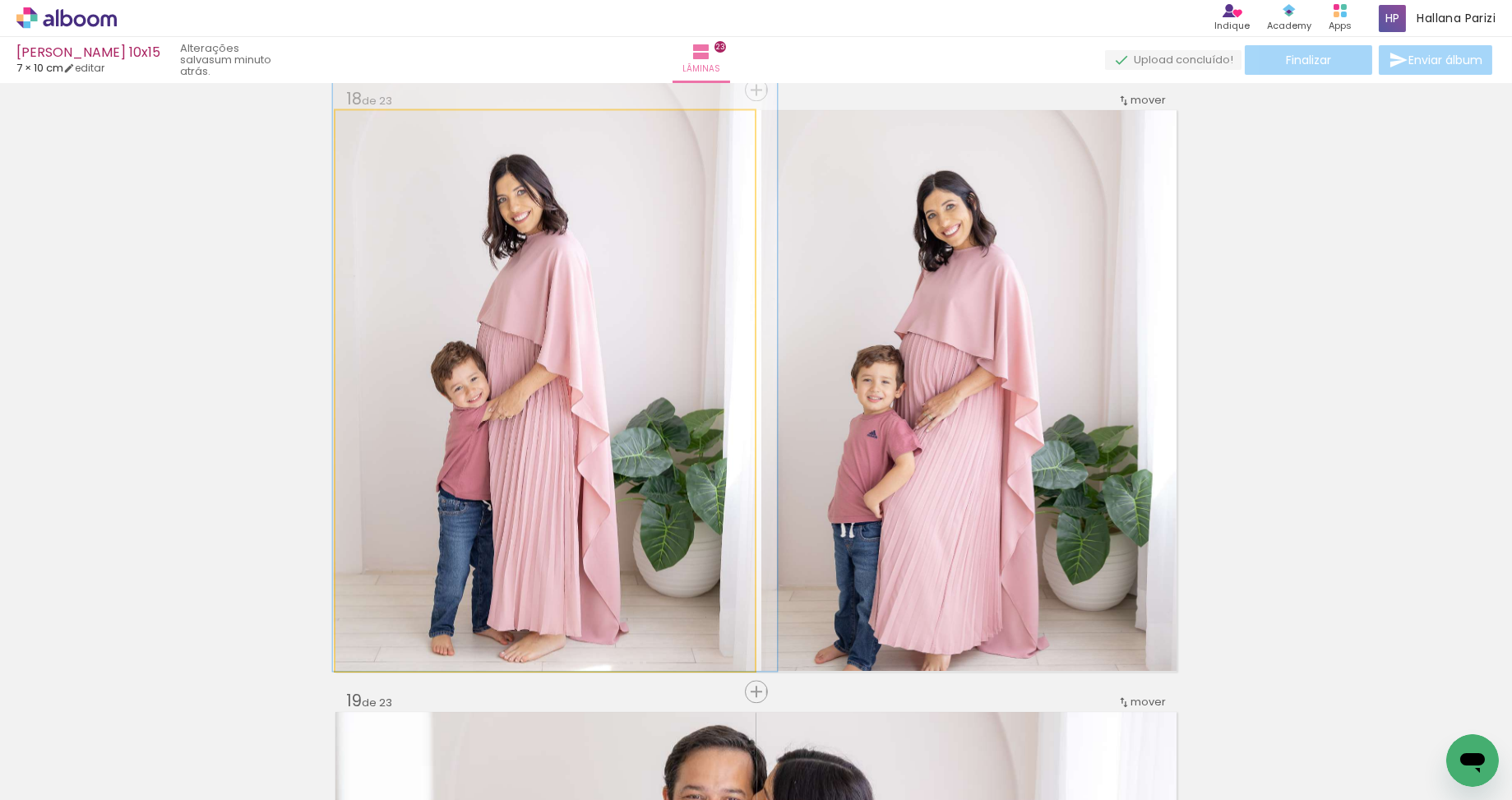
drag, startPoint x: 514, startPoint y: 281, endPoint x: 502, endPoint y: 283, distance: 12.2
click at [562, 305] on div at bounding box center [554, 337] width 445 height 667
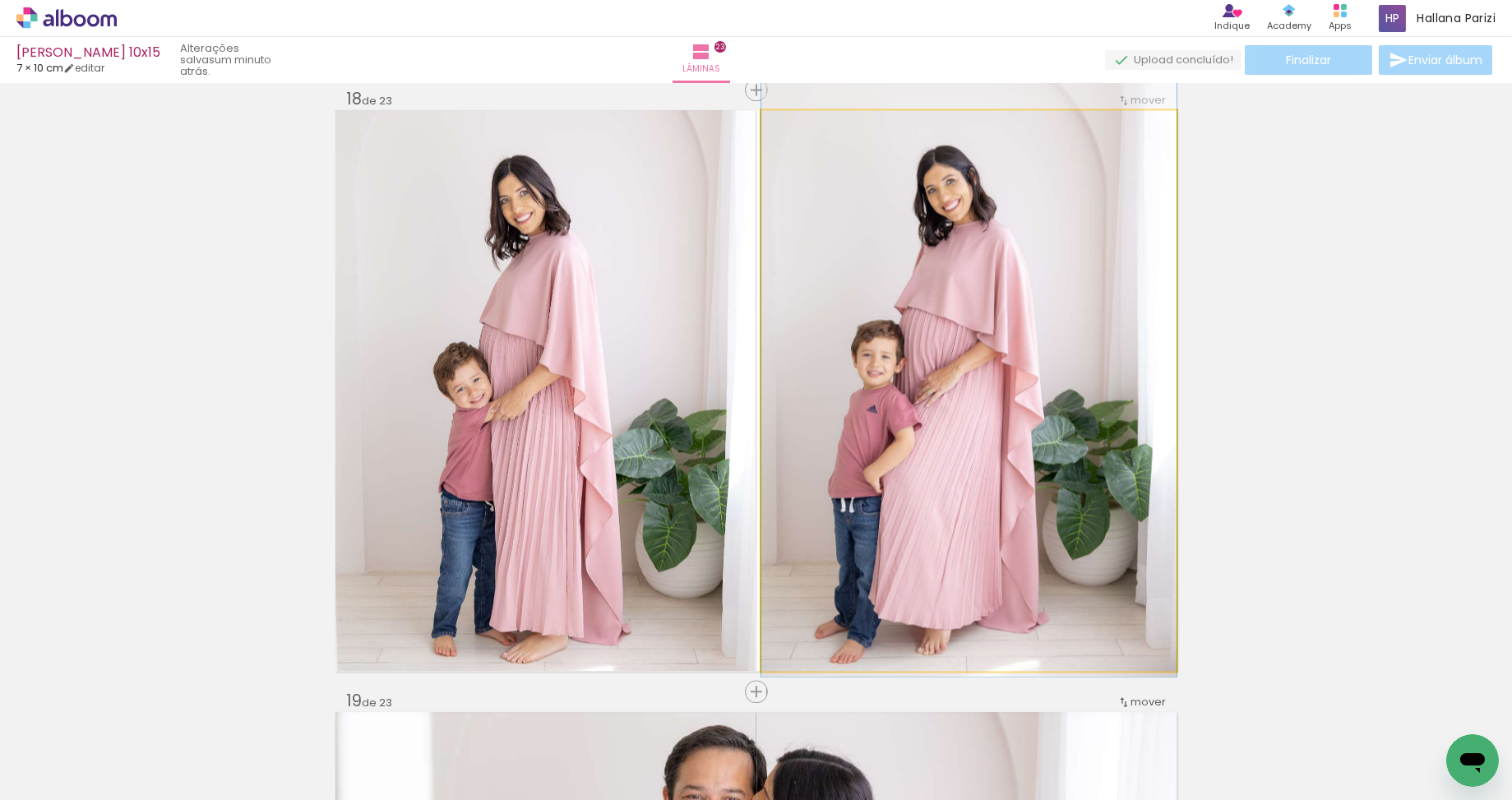
drag, startPoint x: 981, startPoint y: 360, endPoint x: 990, endPoint y: 336, distance: 25.6
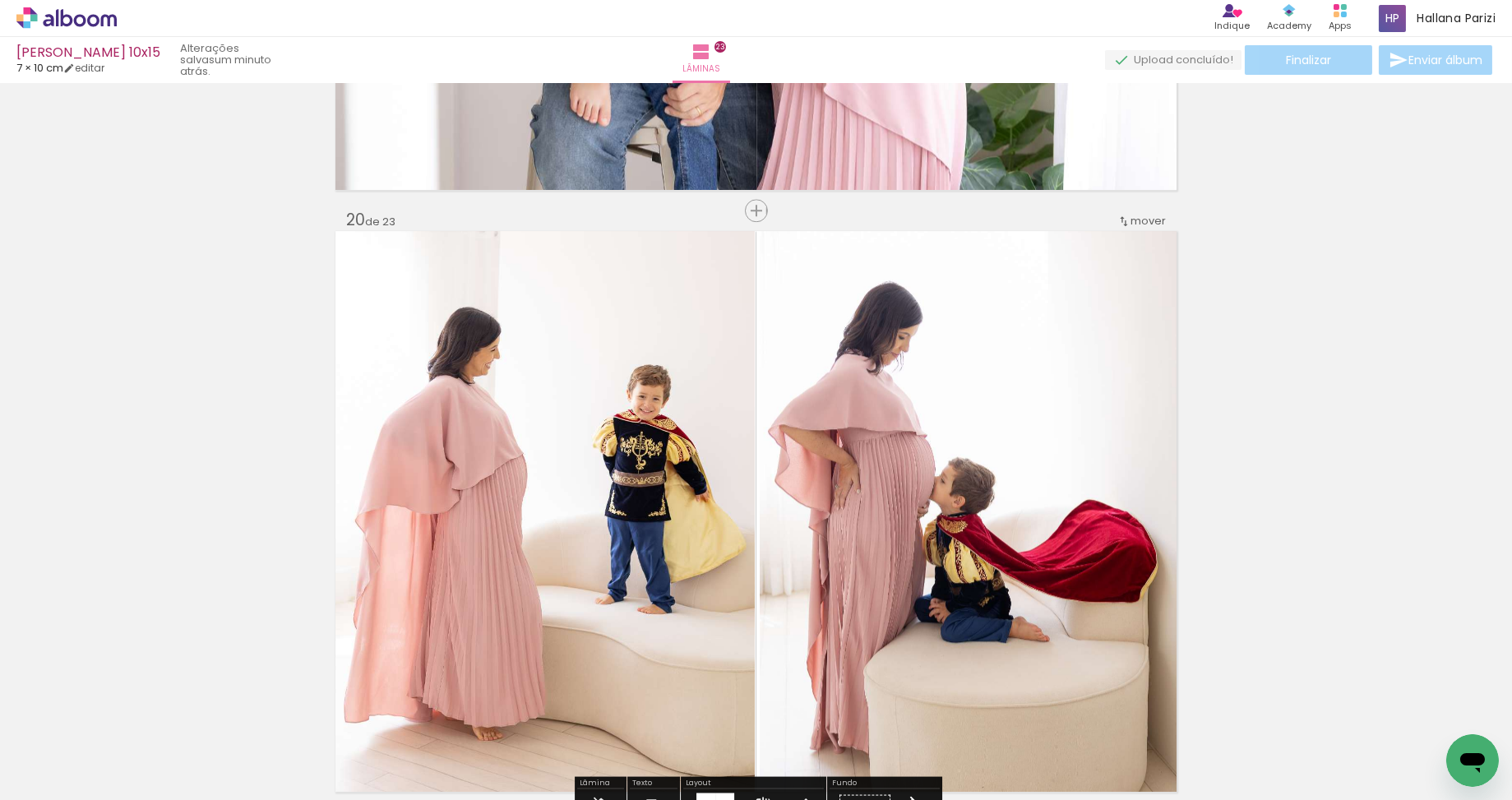
scroll to position [11070, 0]
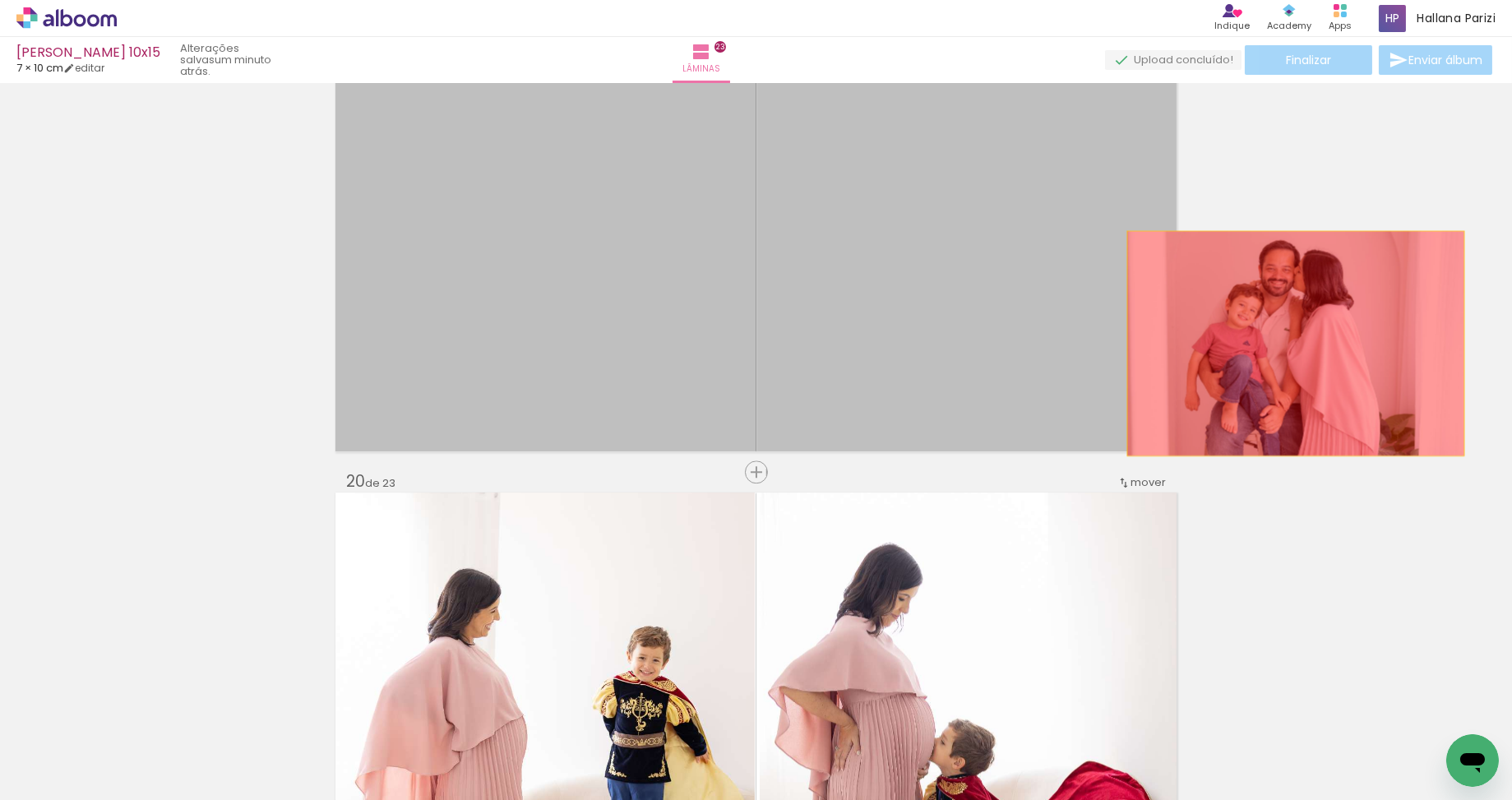
drag, startPoint x: 924, startPoint y: 336, endPoint x: 1295, endPoint y: 343, distance: 371.1
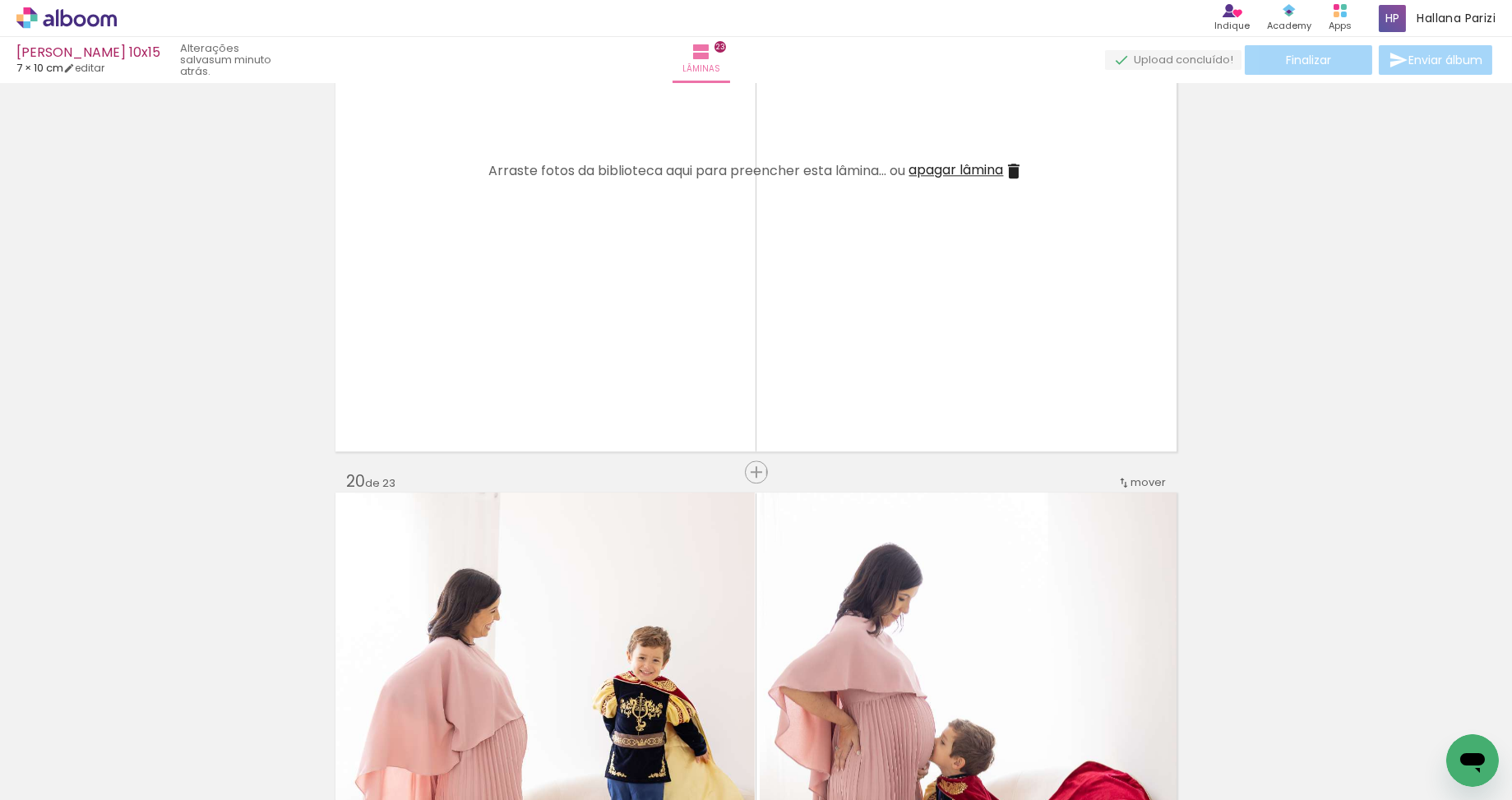
click at [995, 172] on span "apagar lâmina" at bounding box center [956, 170] width 94 height 19
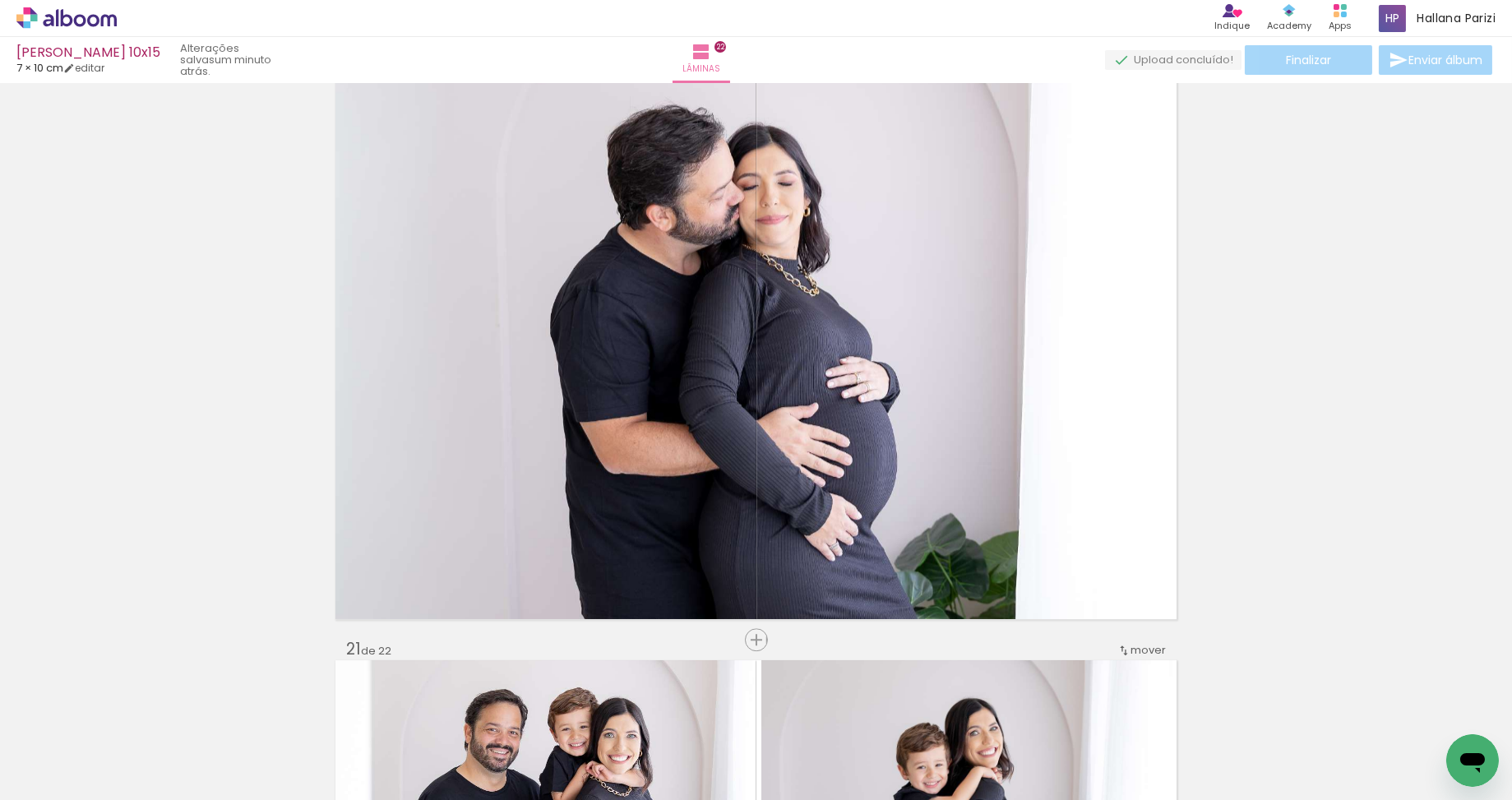
scroll to position [11427, 0]
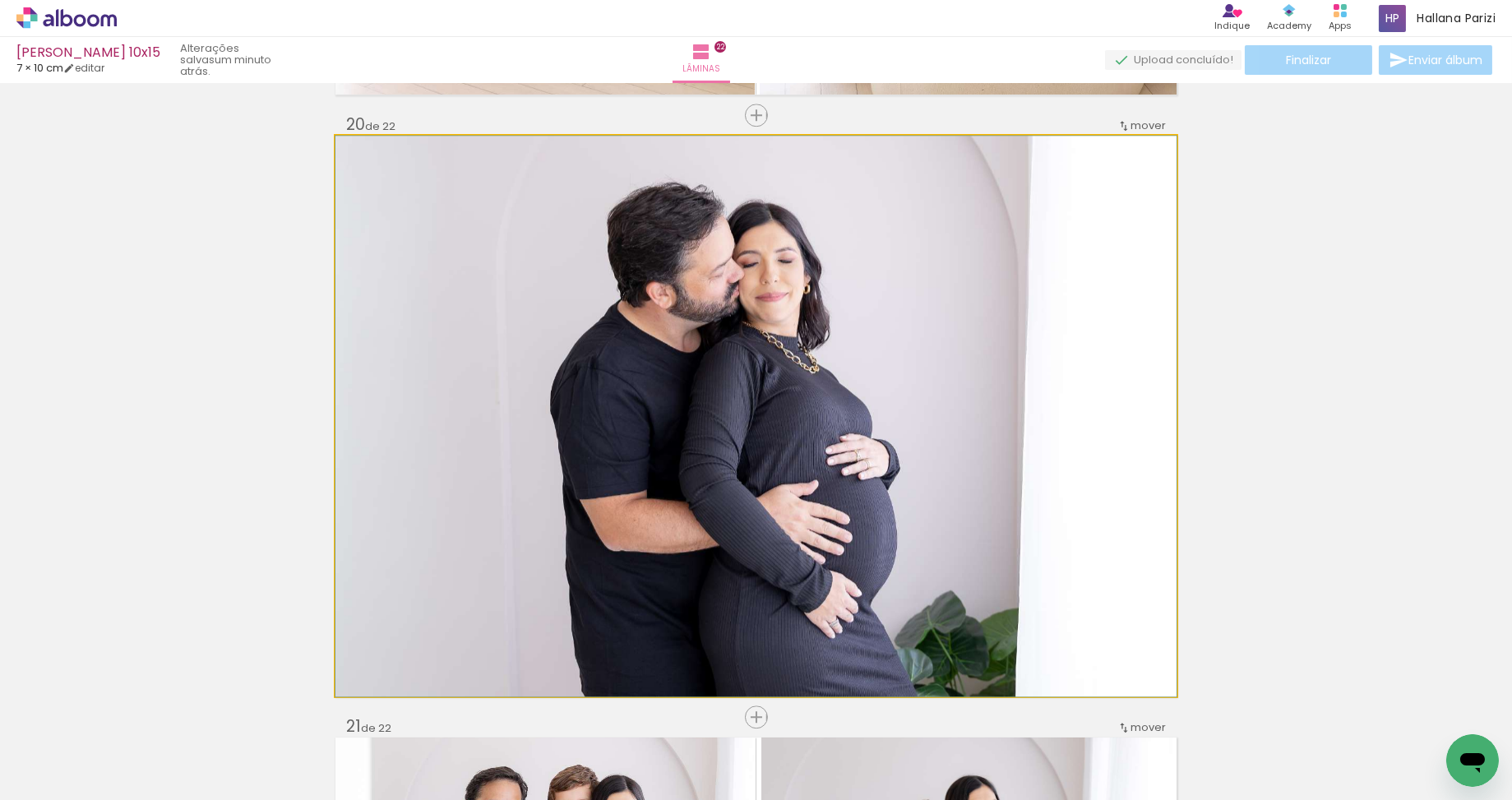
drag, startPoint x: 844, startPoint y: 480, endPoint x: 1261, endPoint y: 446, distance: 418.4
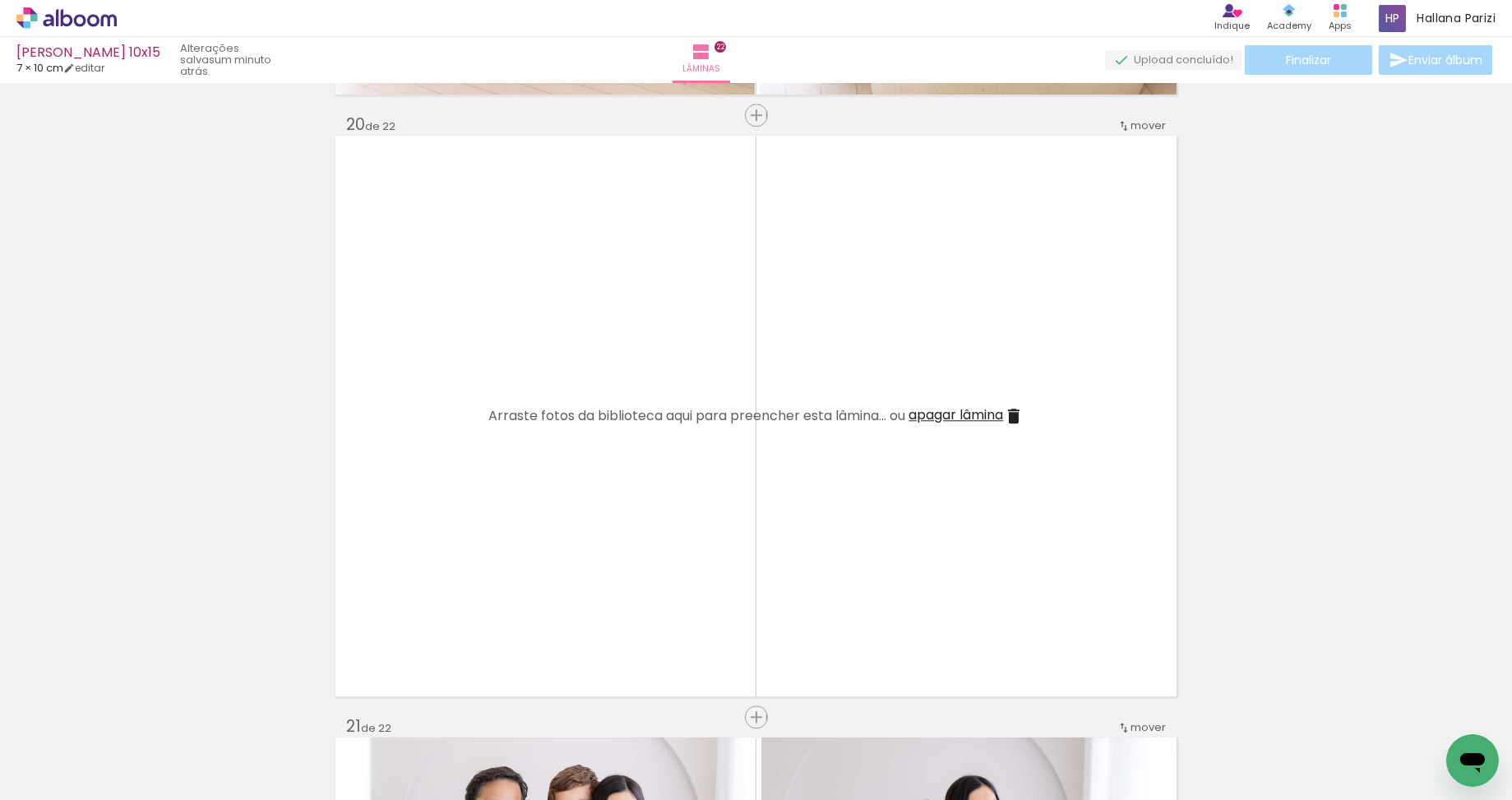
click at [932, 416] on span "apagar lâmina" at bounding box center [956, 414] width 94 height 19
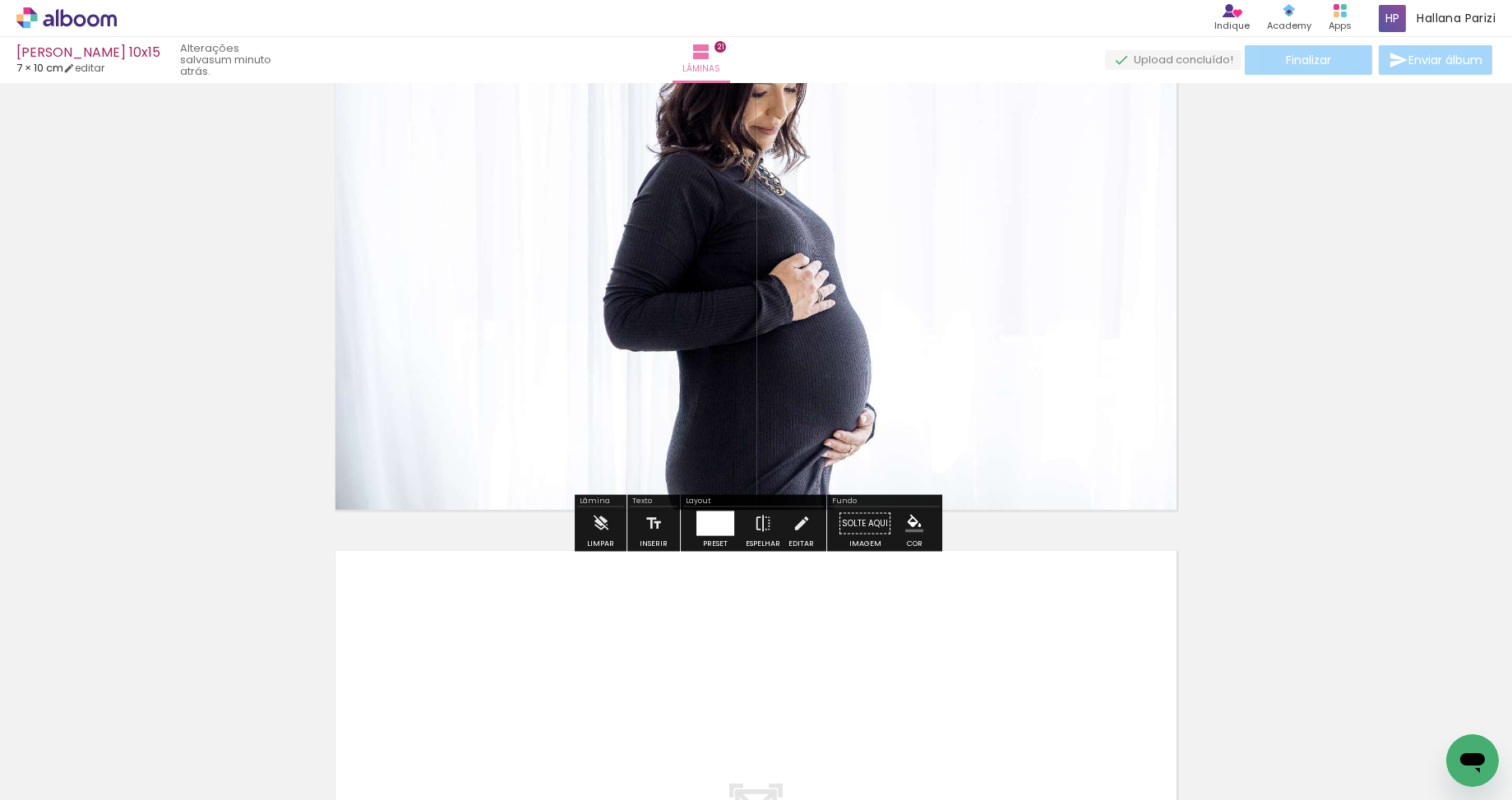
scroll to position [12432, 0]
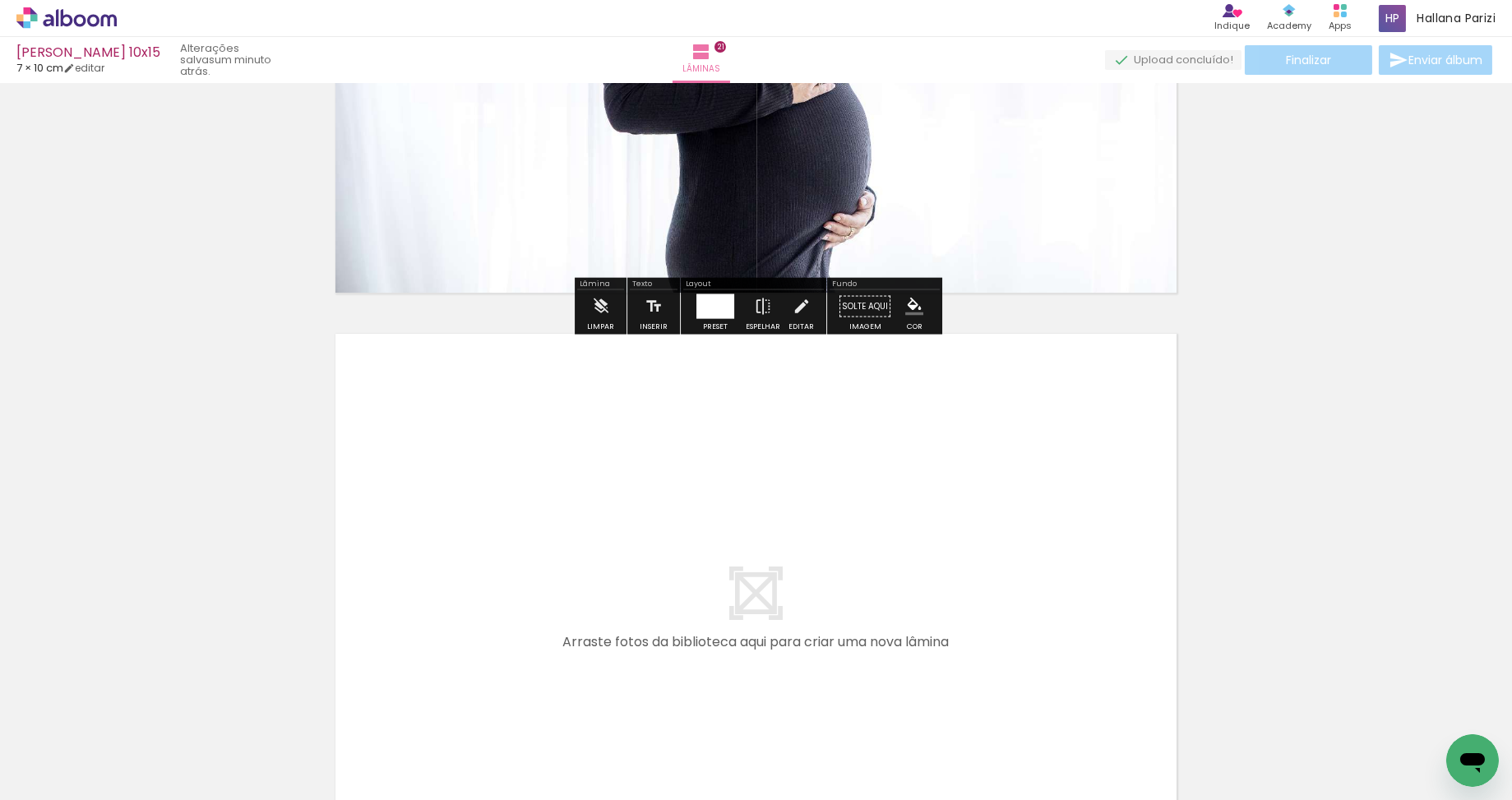
click at [1320, 715] on iron-icon at bounding box center [1317, 711] width 17 height 17
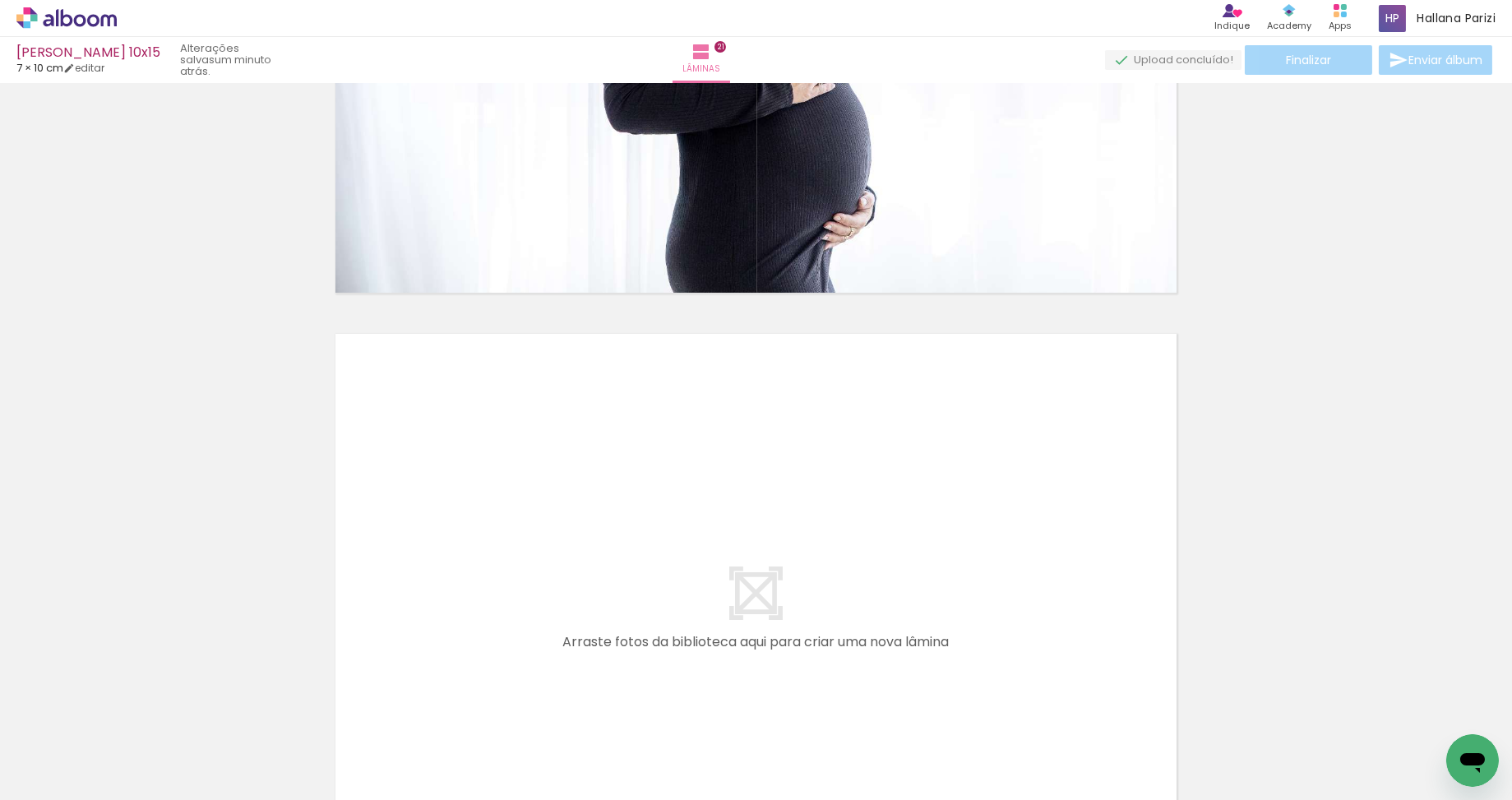
click at [1414, 715] on iron-icon at bounding box center [1409, 711] width 17 height 17
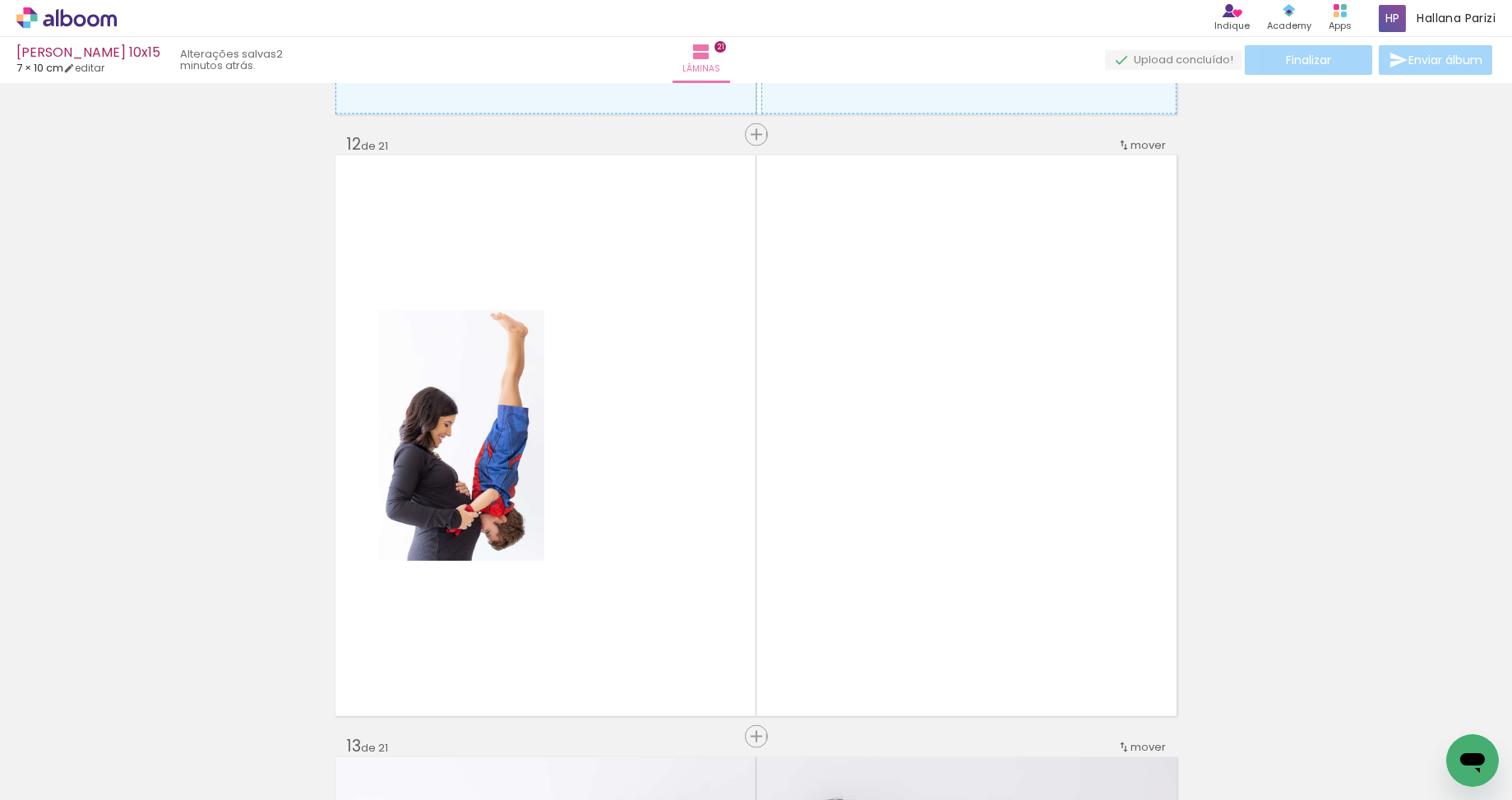
scroll to position [6514, 0]
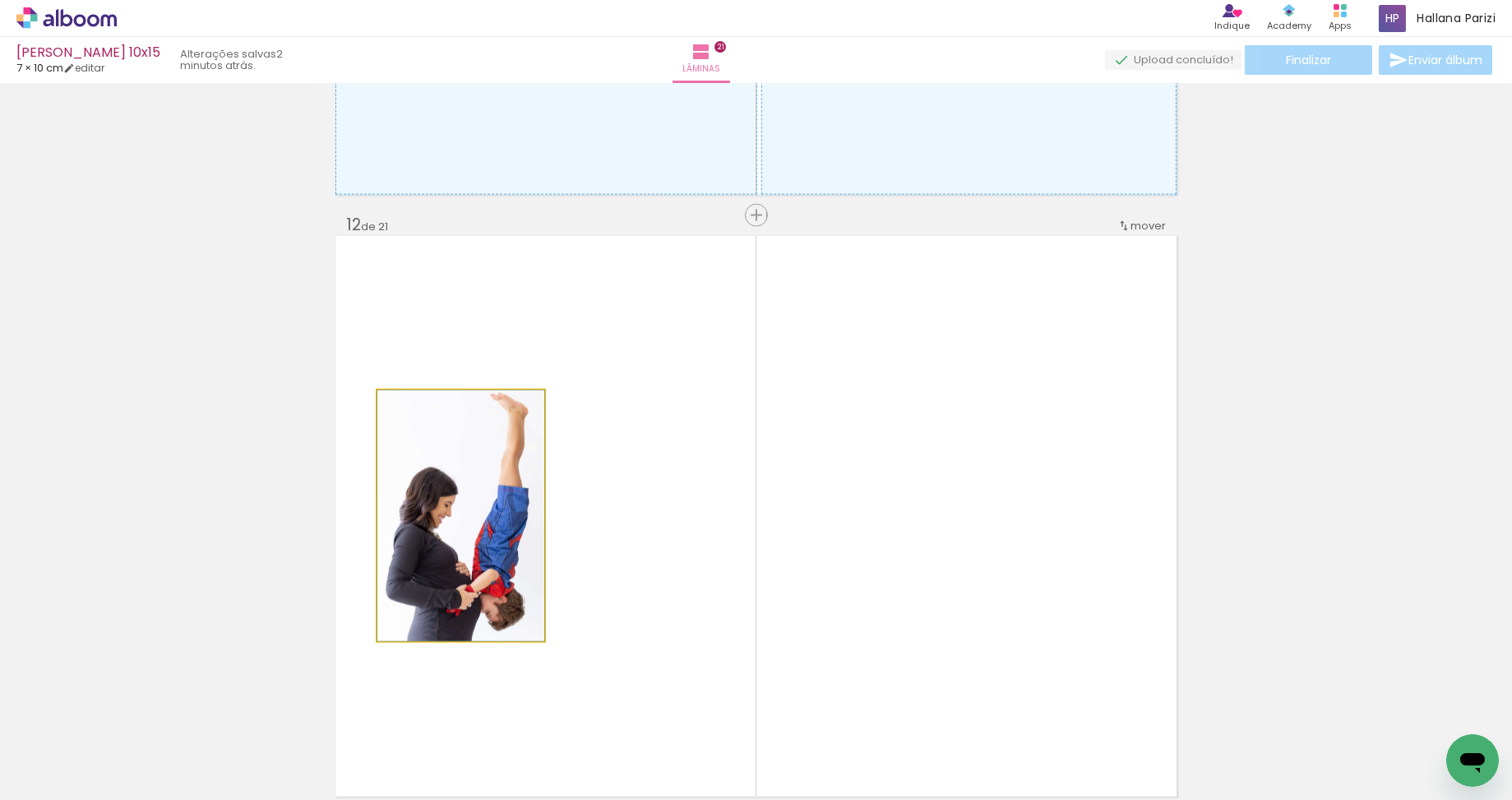
drag, startPoint x: 453, startPoint y: 553, endPoint x: 194, endPoint y: 519, distance: 261.2
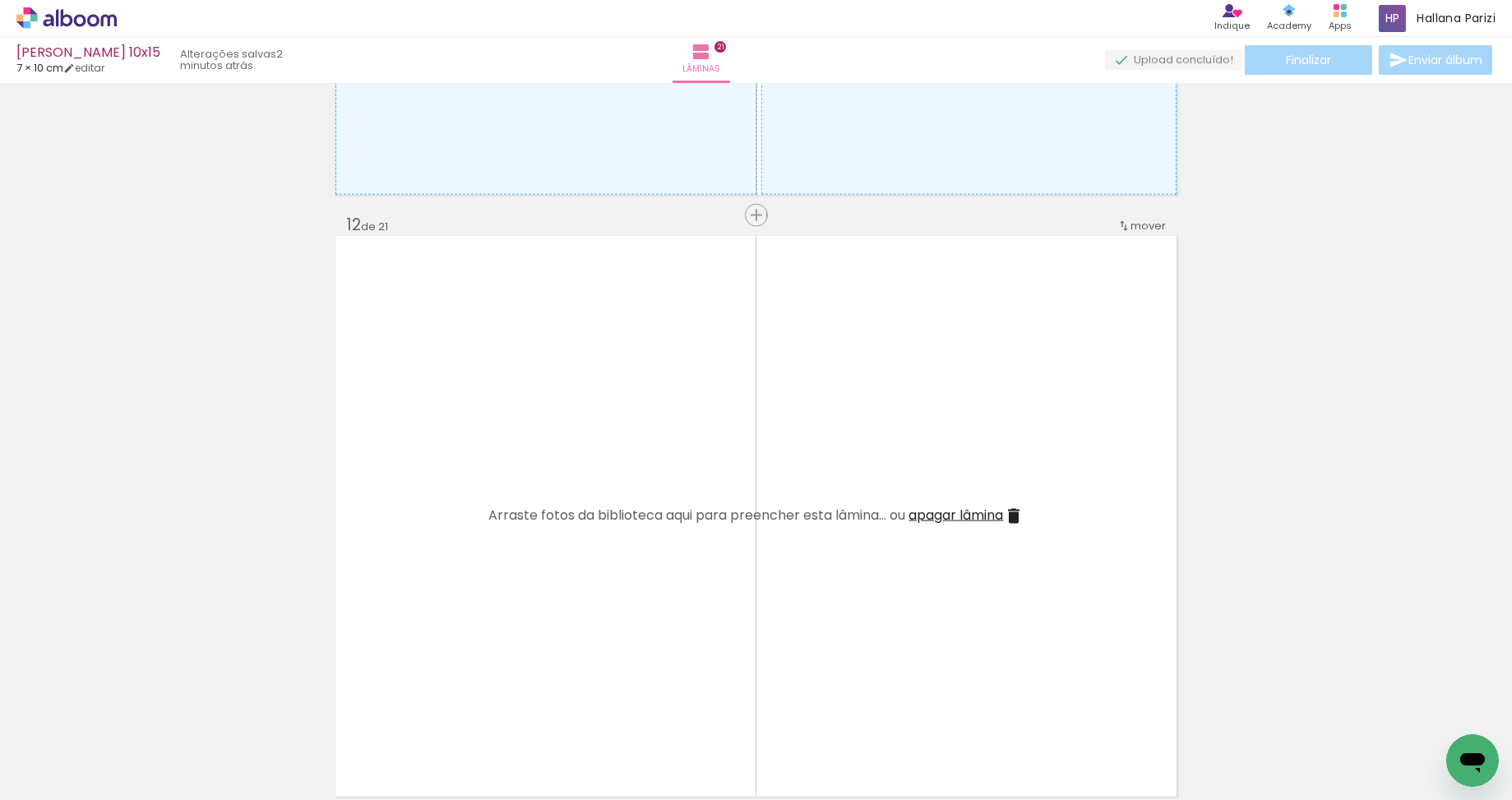
click at [939, 519] on span "apagar lâmina" at bounding box center [956, 514] width 94 height 19
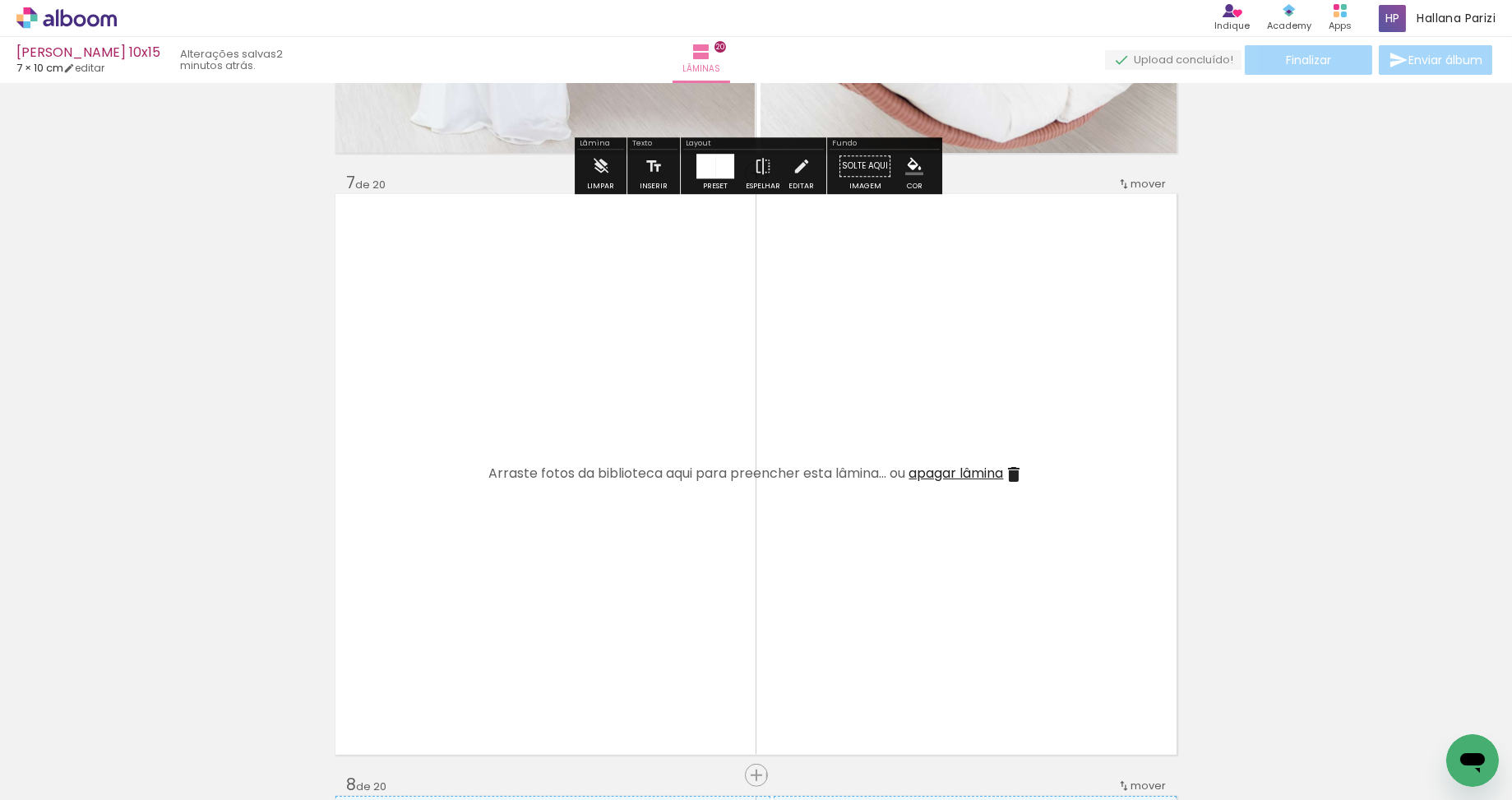
scroll to position [3553, 0]
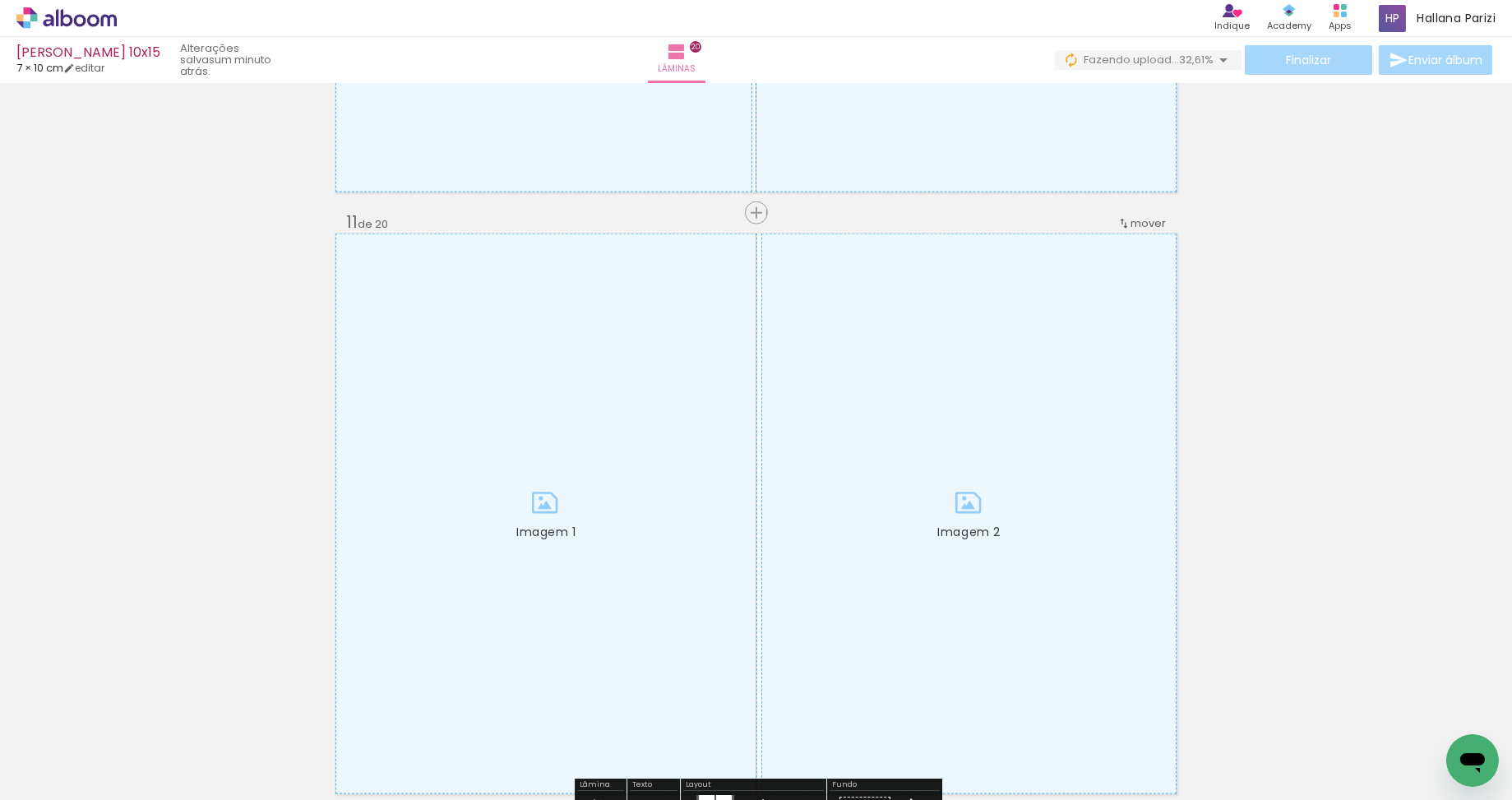
scroll to position [5919, 0]
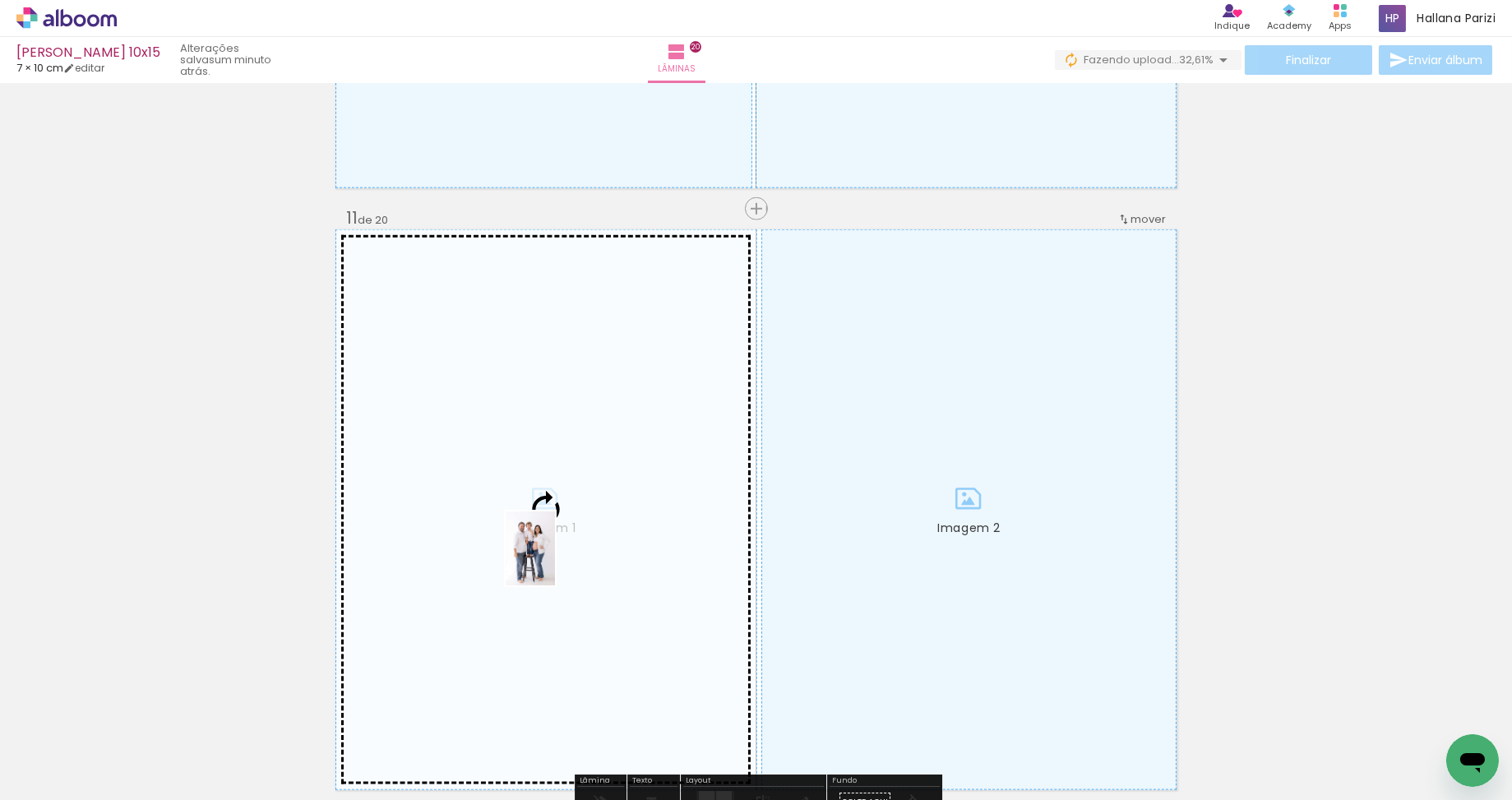
drag, startPoint x: 494, startPoint y: 730, endPoint x: 555, endPoint y: 560, distance: 180.6
click at [555, 560] on quentale-workspace at bounding box center [756, 400] width 1512 height 800
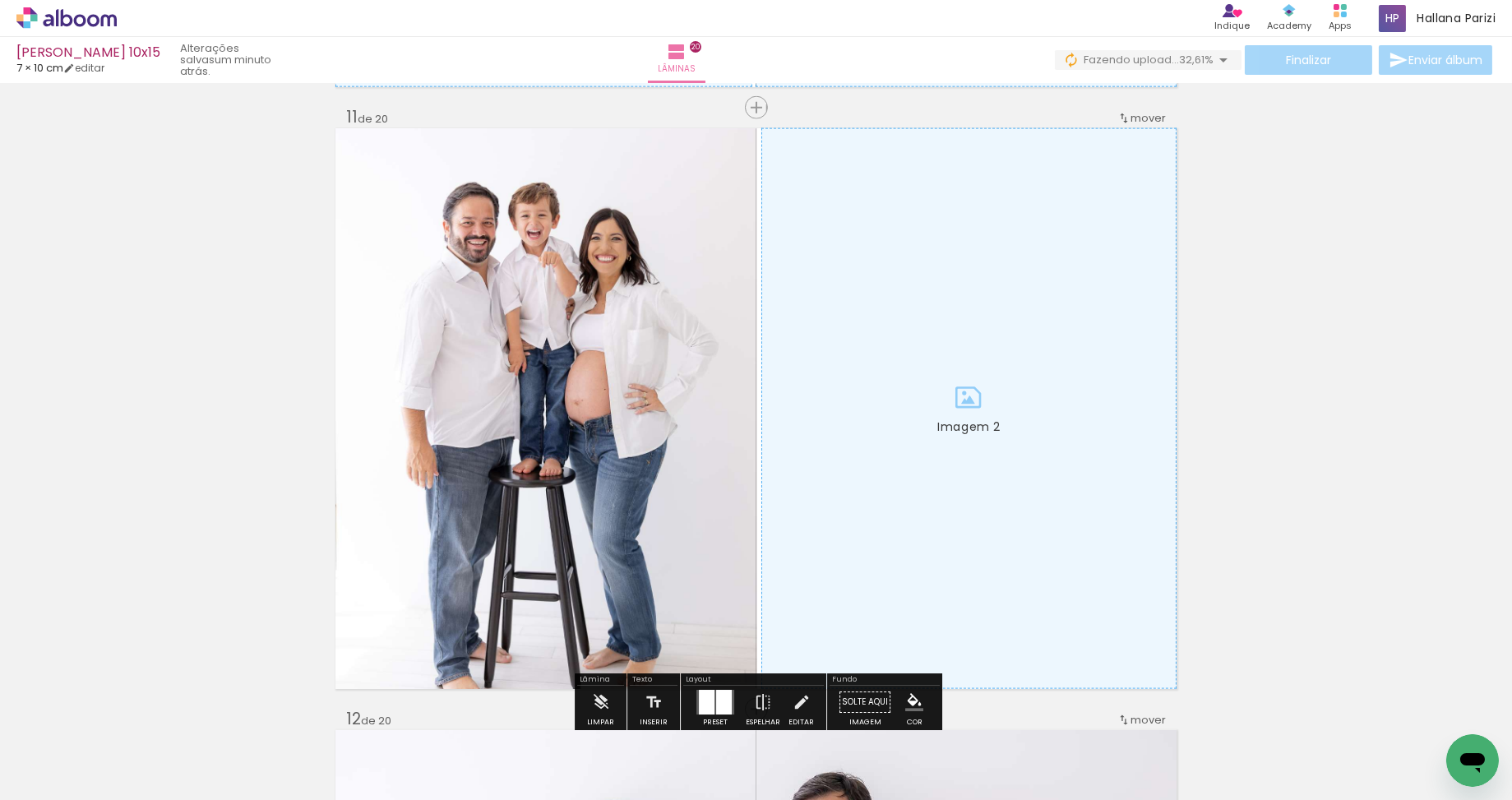
scroll to position [6021, 0]
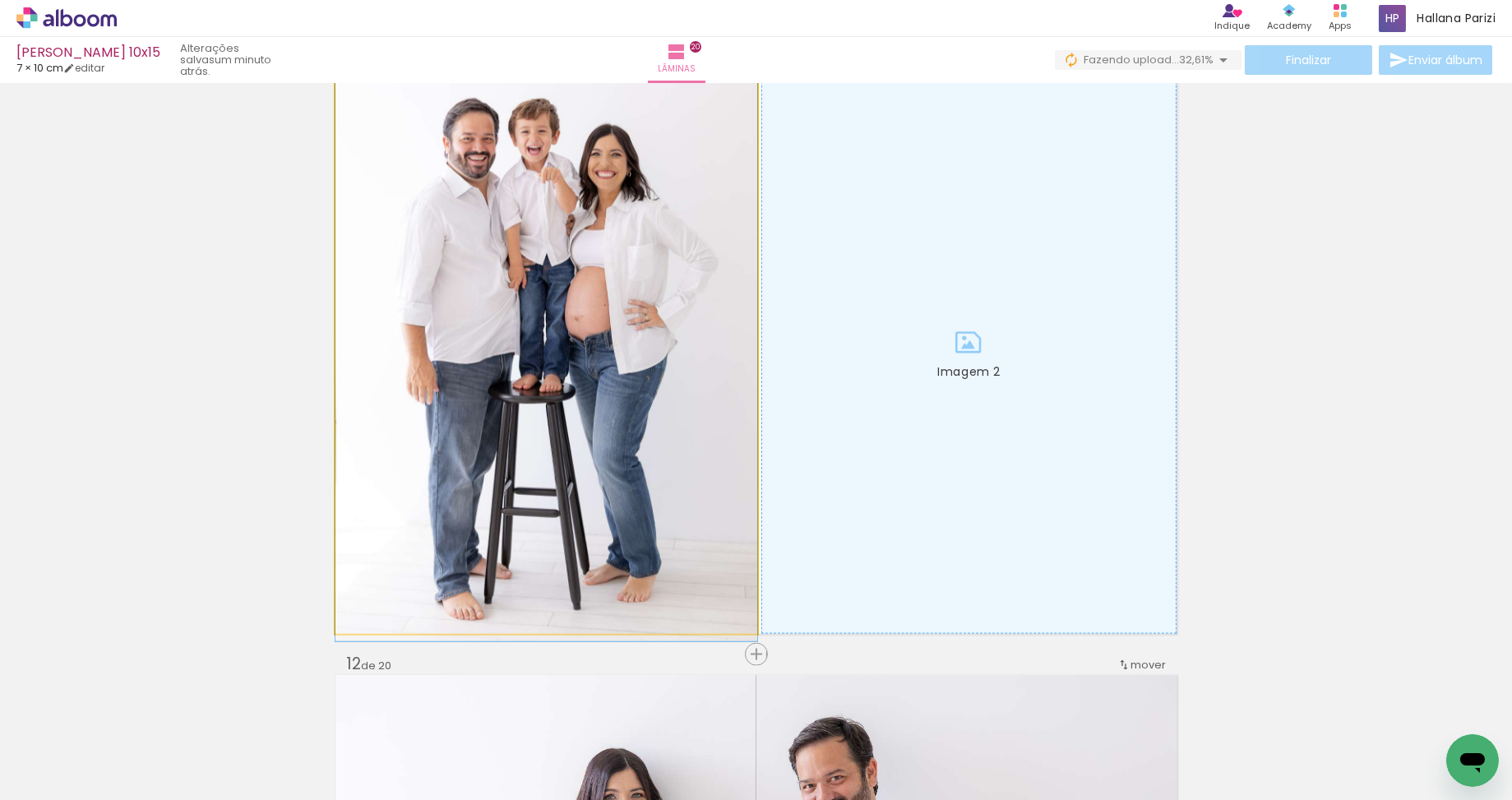
drag, startPoint x: 622, startPoint y: 517, endPoint x: 622, endPoint y: 488, distance: 29.0
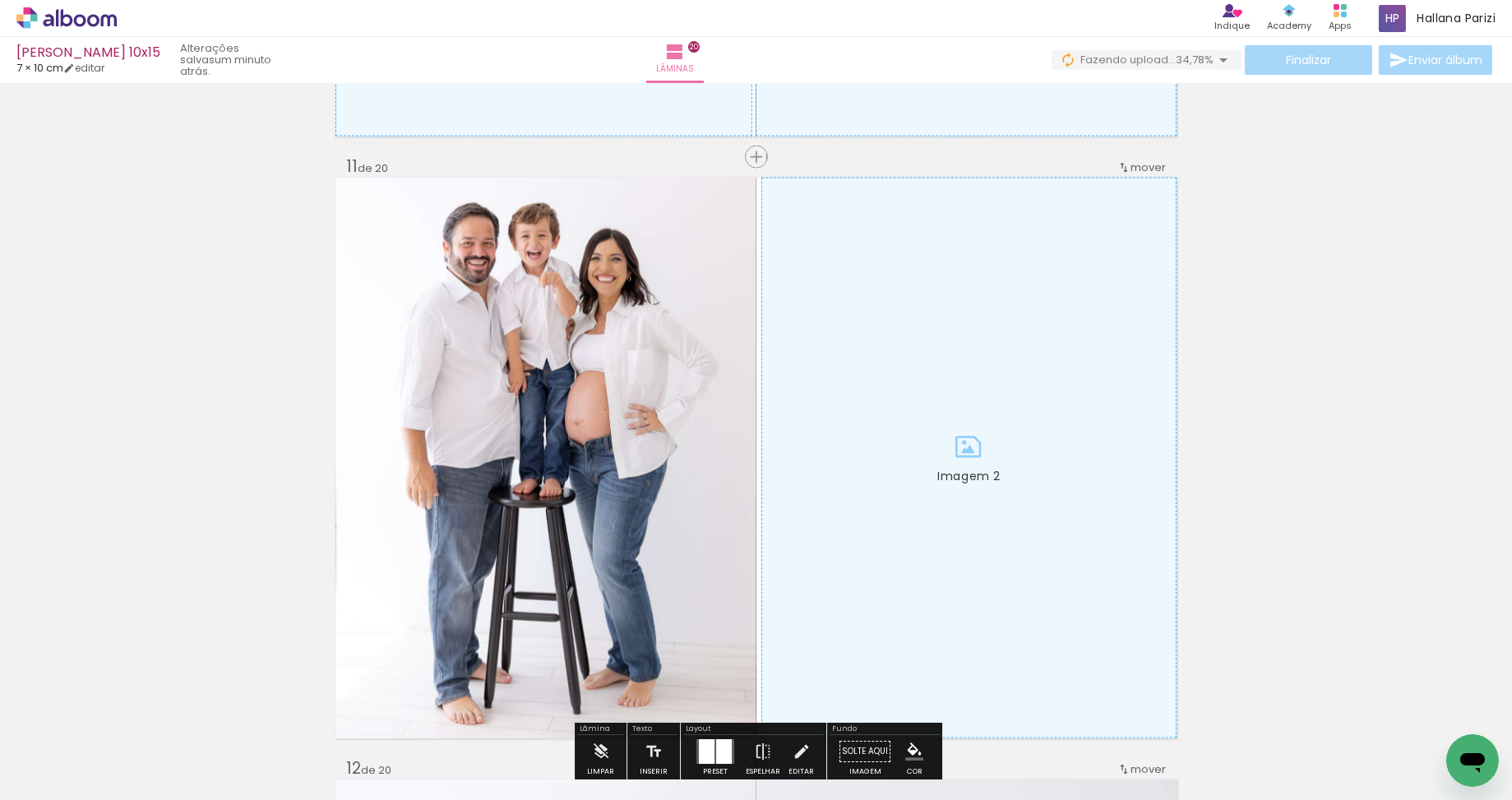
scroll to position [5974, 0]
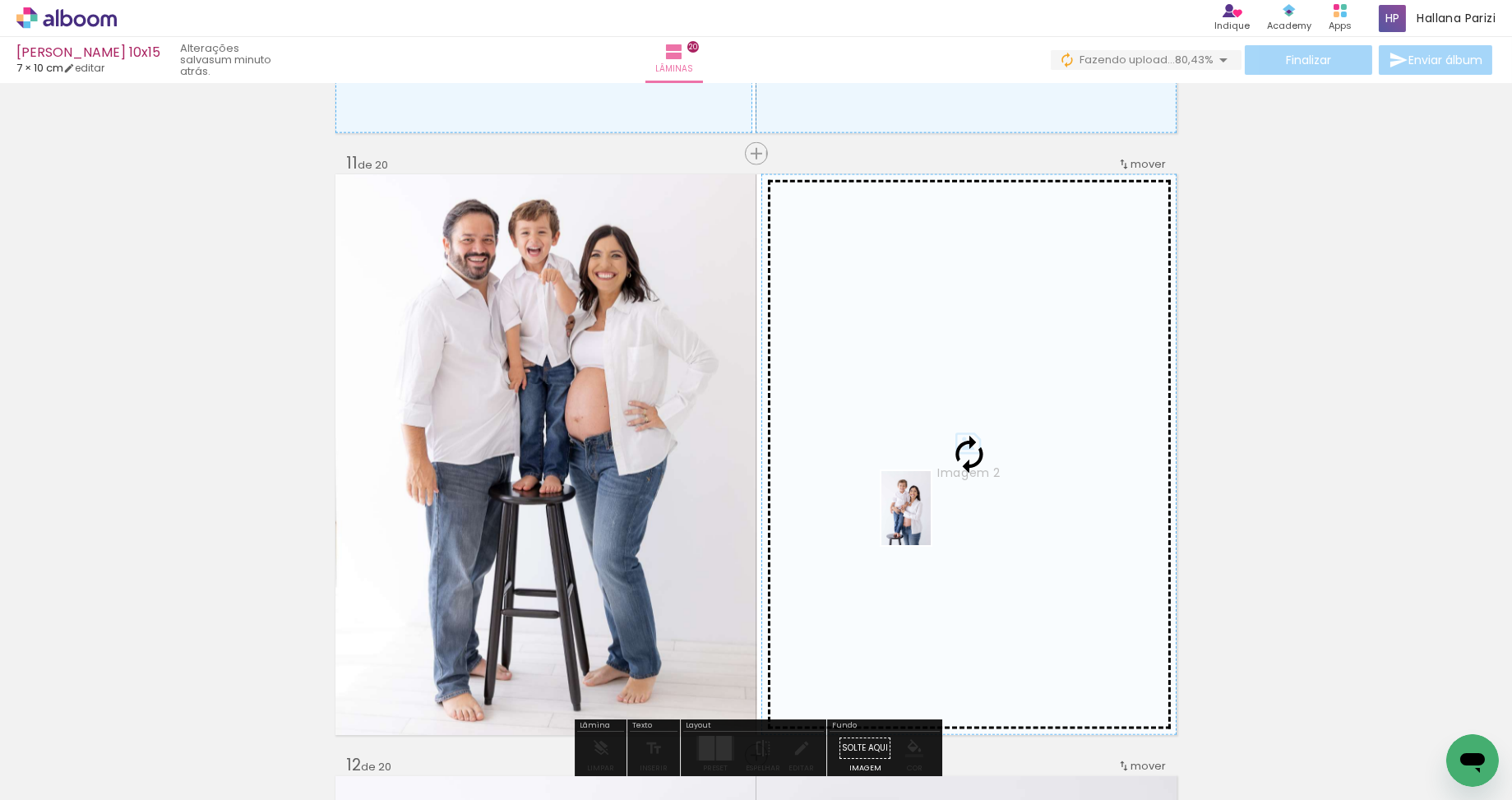
drag, startPoint x: 687, startPoint y: 736, endPoint x: 930, endPoint y: 520, distance: 325.1
click at [930, 520] on quentale-workspace at bounding box center [756, 400] width 1512 height 800
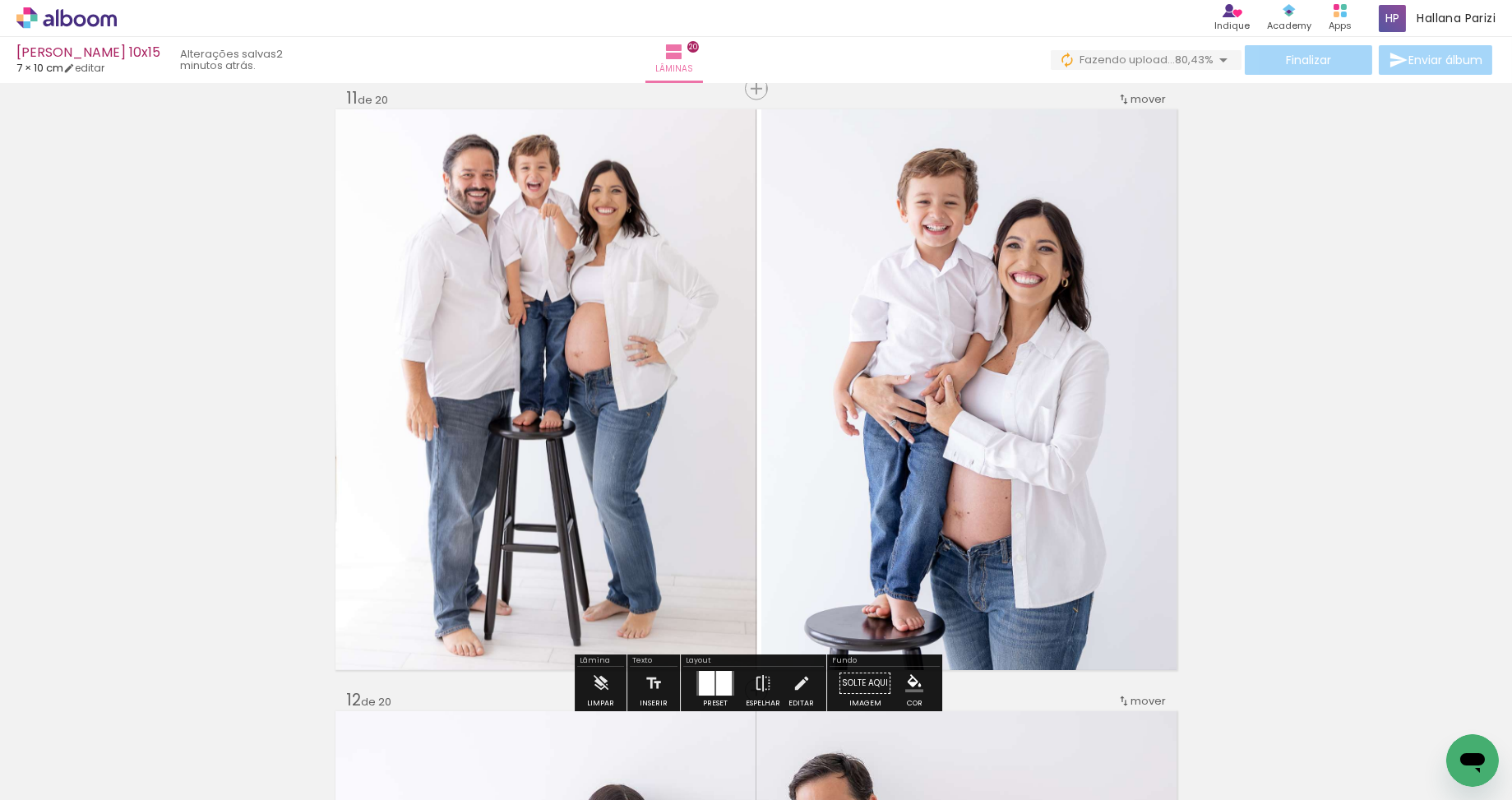
scroll to position [6036, 0]
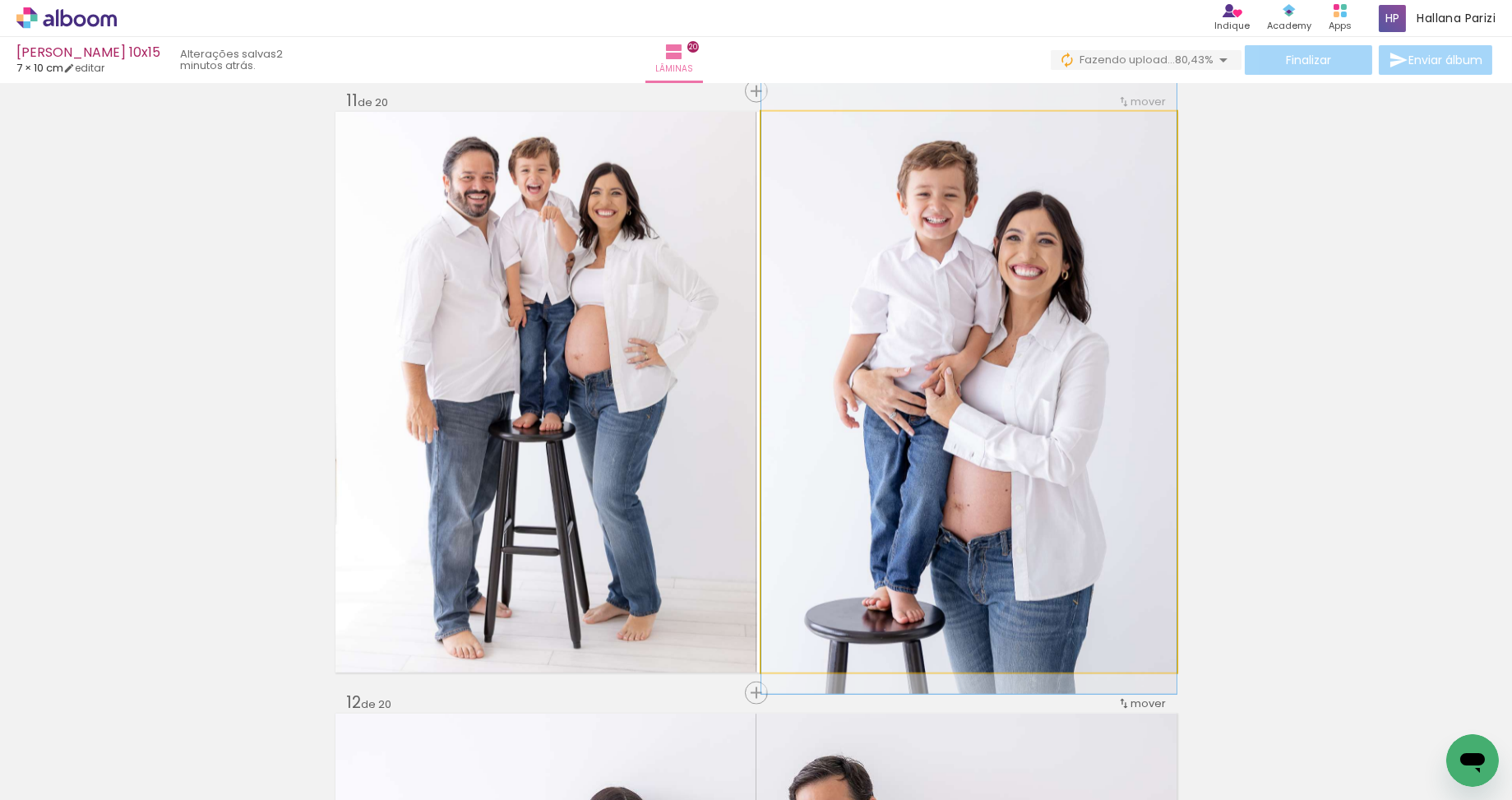
drag, startPoint x: 1001, startPoint y: 426, endPoint x: 1002, endPoint y: 416, distance: 10.0
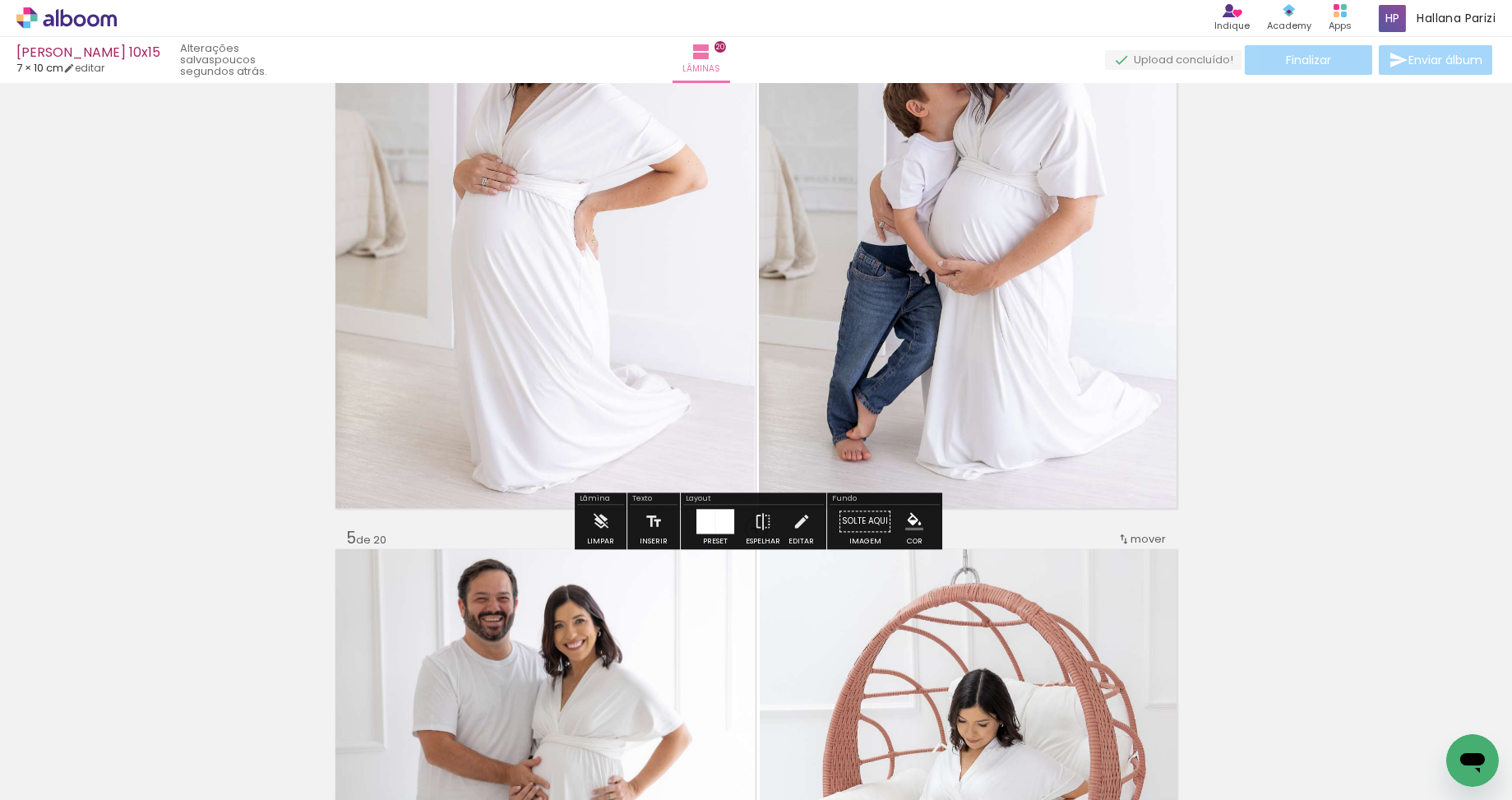
scroll to position [1990, 0]
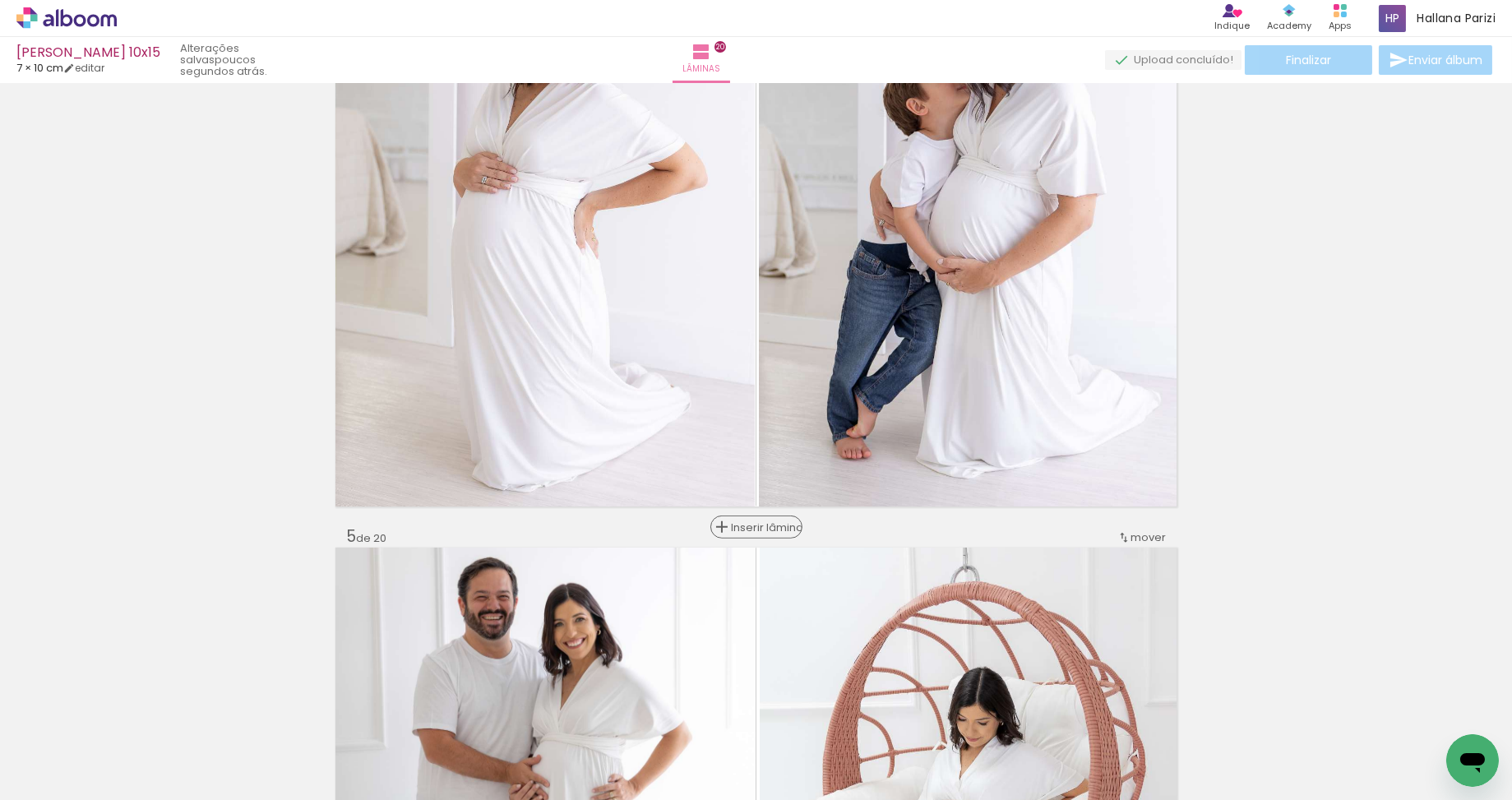
click at [758, 528] on span "Inserir lâmina" at bounding box center [764, 527] width 64 height 11
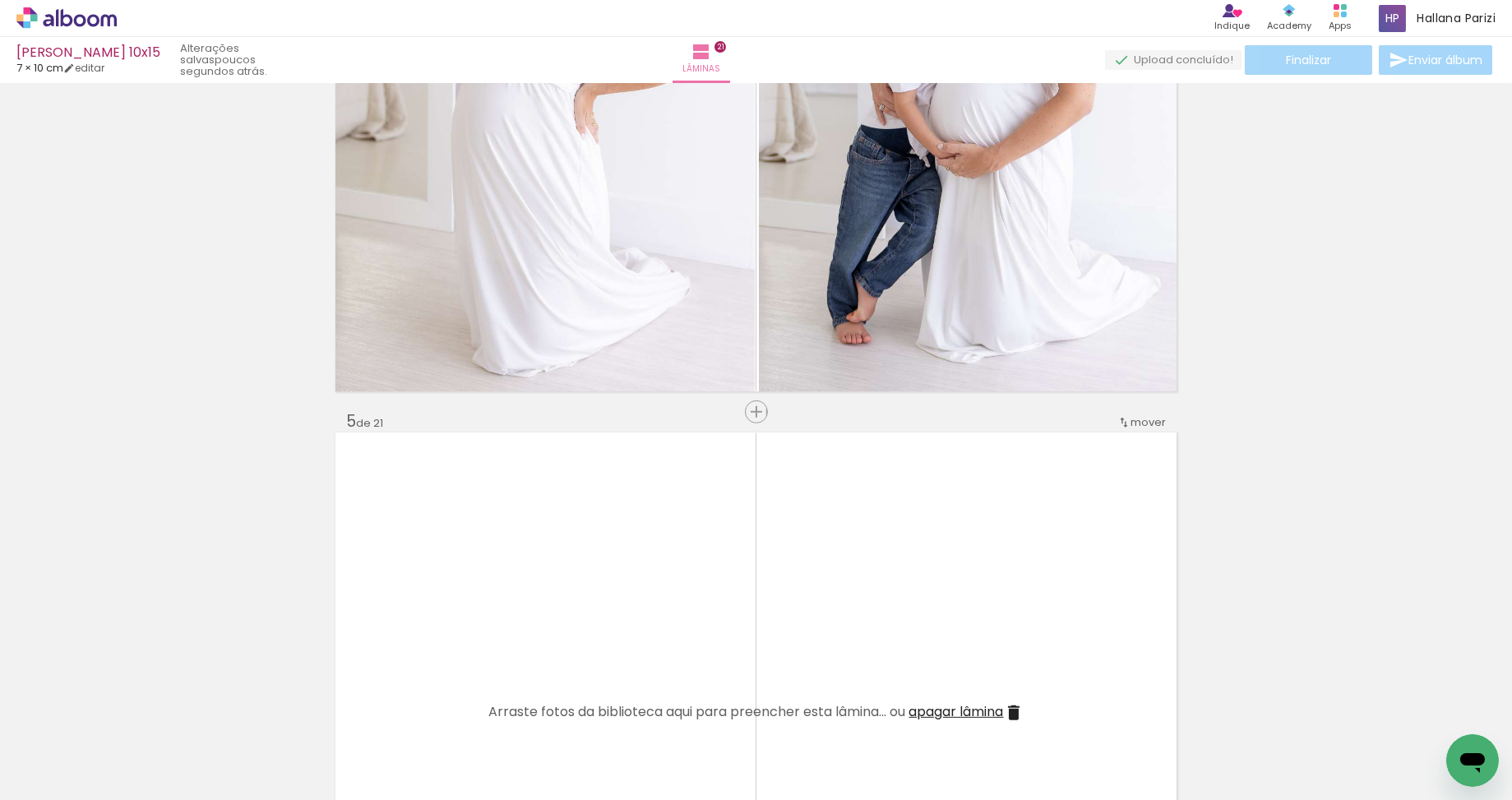
scroll to position [2340, 0]
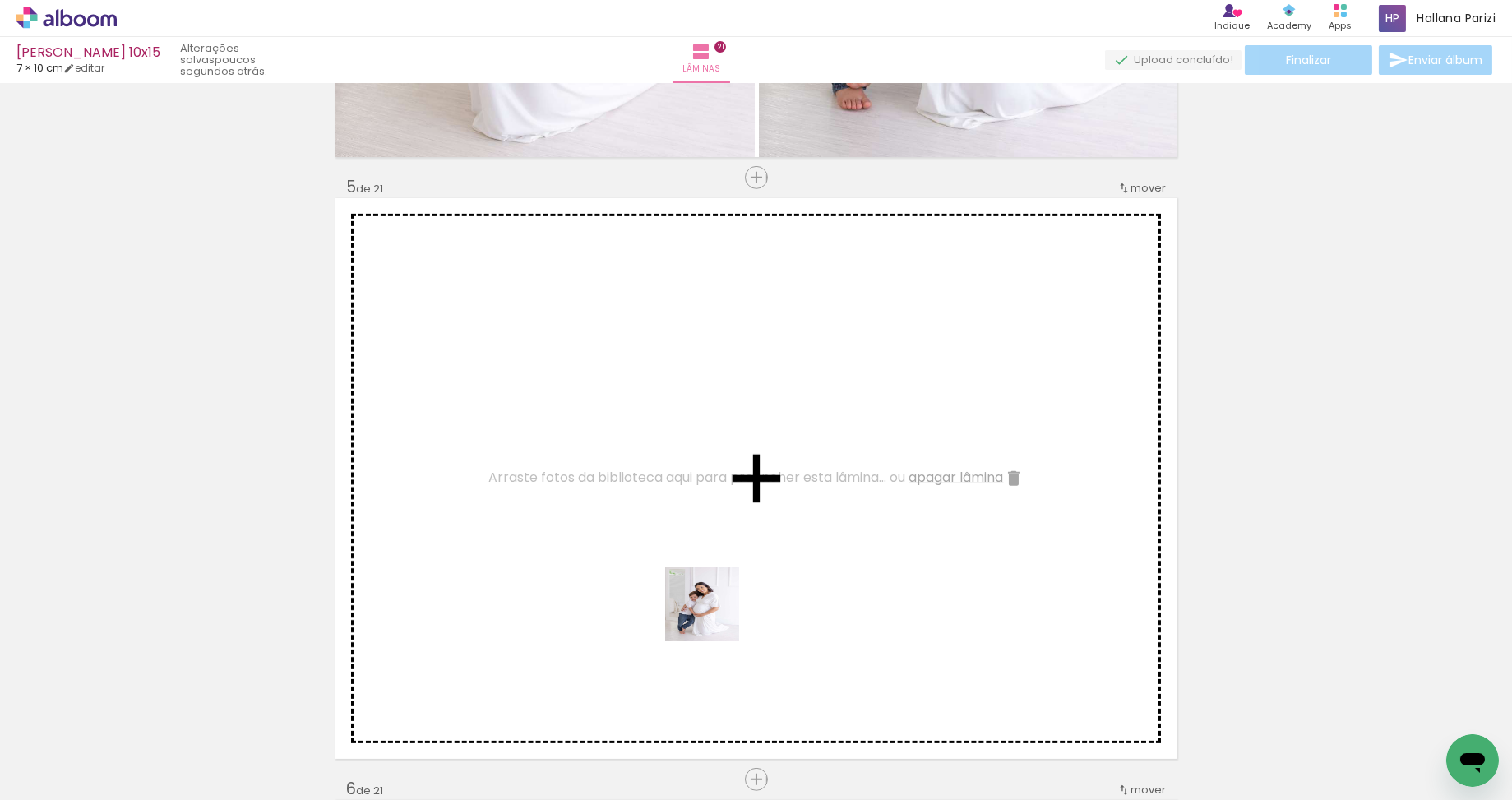
drag, startPoint x: 729, startPoint y: 753, endPoint x: 704, endPoint y: 489, distance: 265.2
click at [703, 485] on quentale-workspace at bounding box center [756, 400] width 1512 height 800
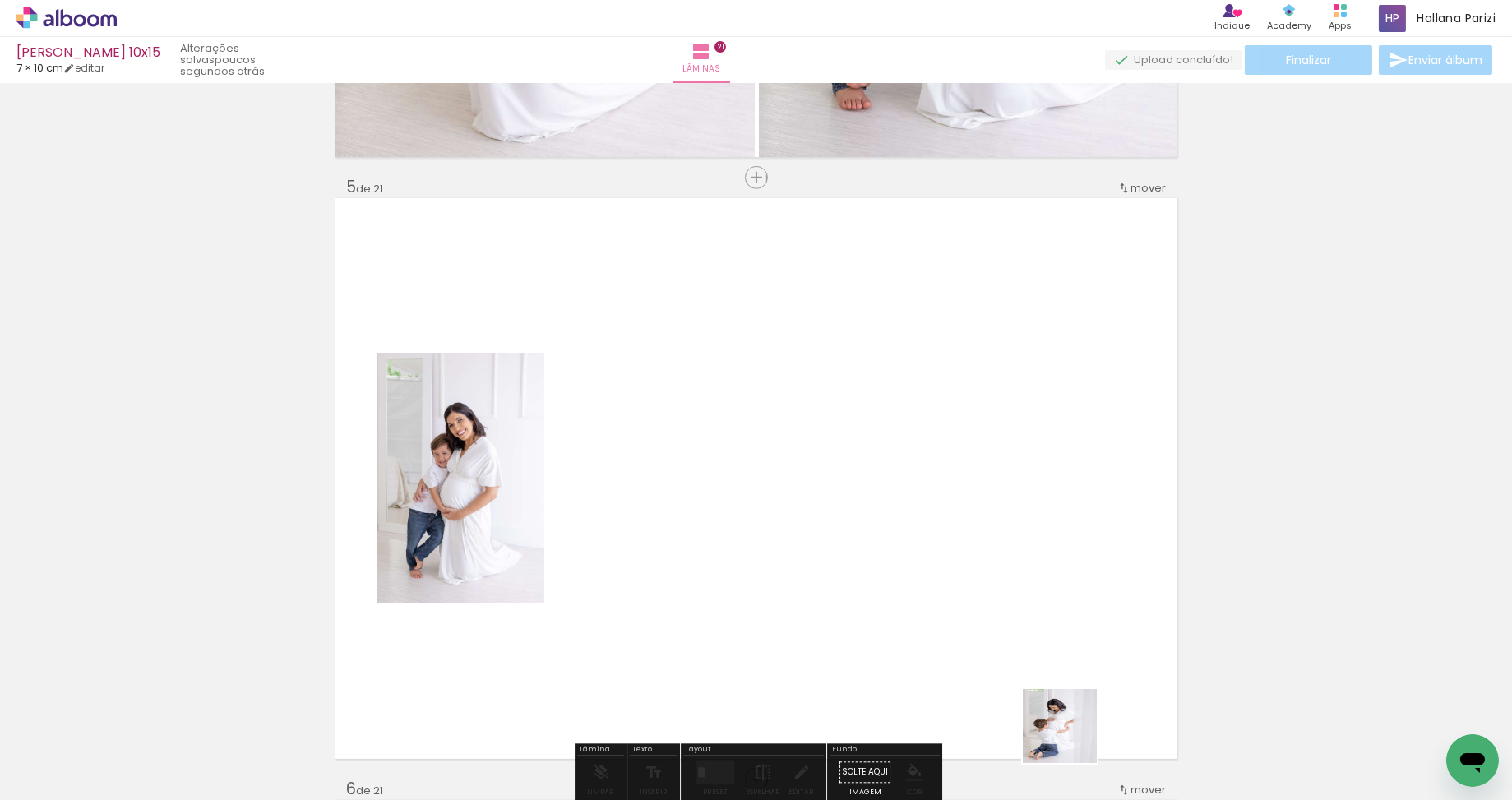
drag, startPoint x: 1072, startPoint y: 738, endPoint x: 1000, endPoint y: 584, distance: 170.0
click at [1001, 584] on quentale-workspace at bounding box center [756, 400] width 1512 height 800
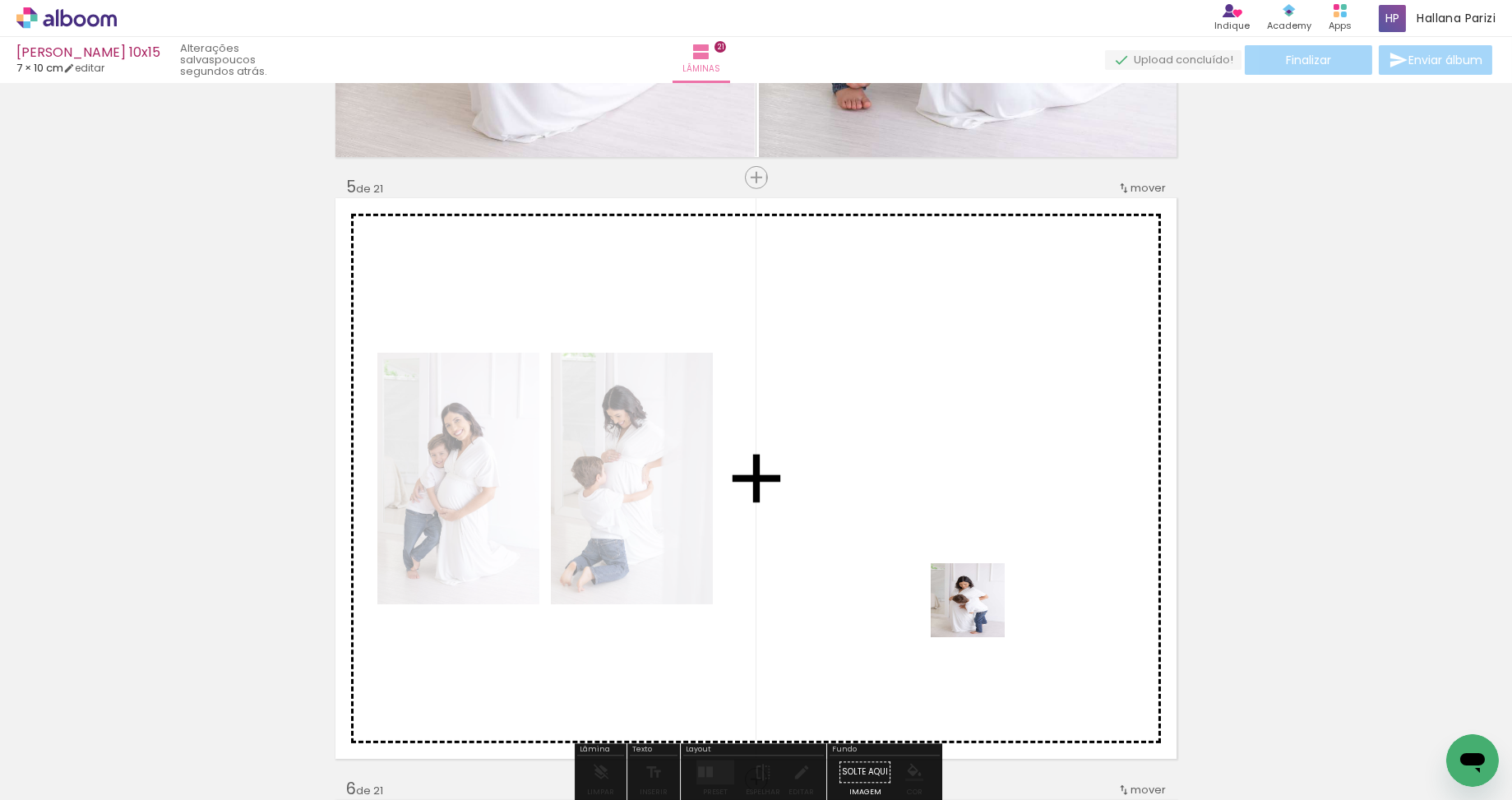
drag, startPoint x: 993, startPoint y: 717, endPoint x: 964, endPoint y: 550, distance: 169.5
click at [964, 550] on quentale-workspace at bounding box center [756, 400] width 1512 height 800
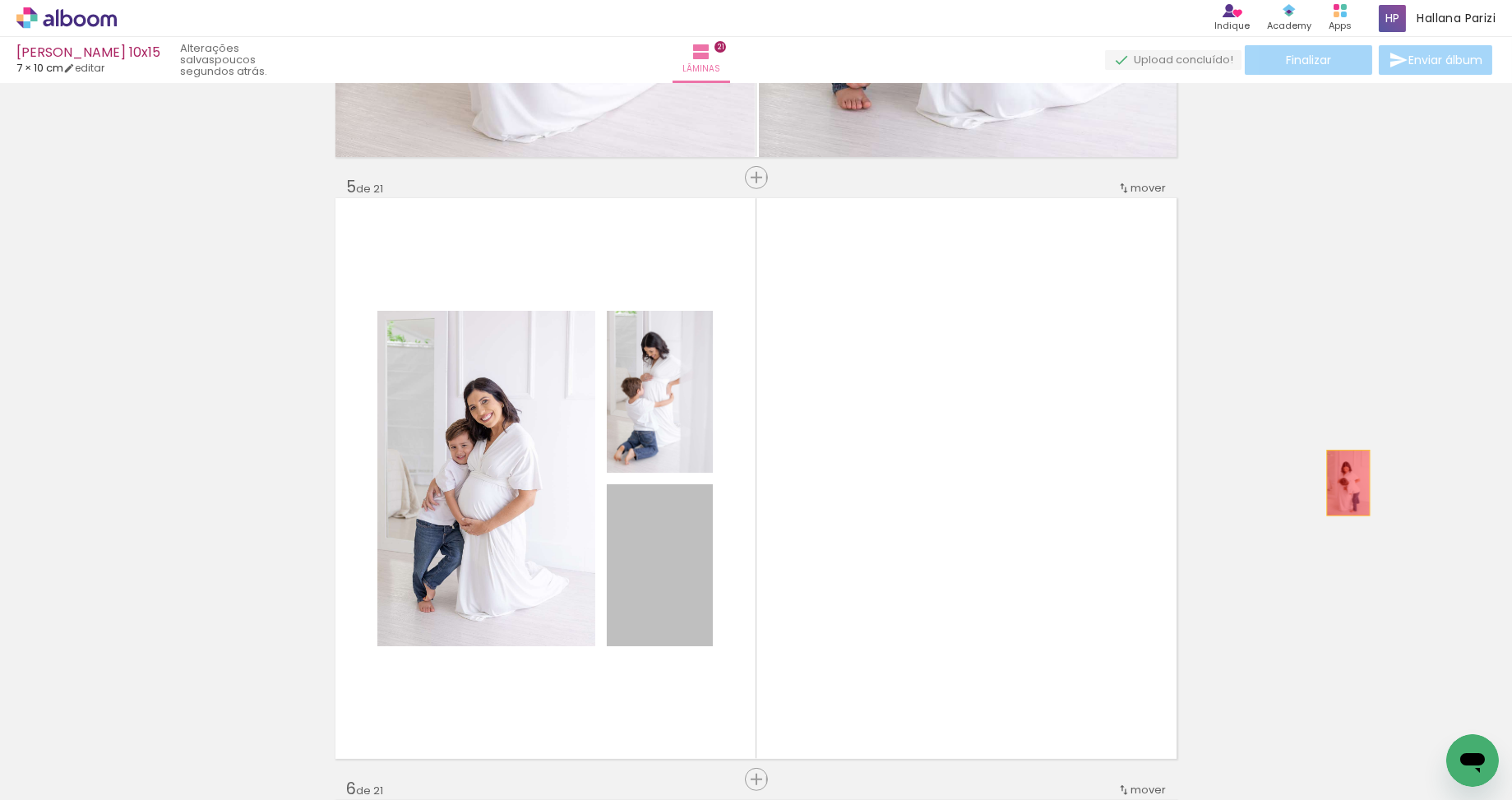
drag, startPoint x: 695, startPoint y: 560, endPoint x: 1348, endPoint y: 482, distance: 657.6
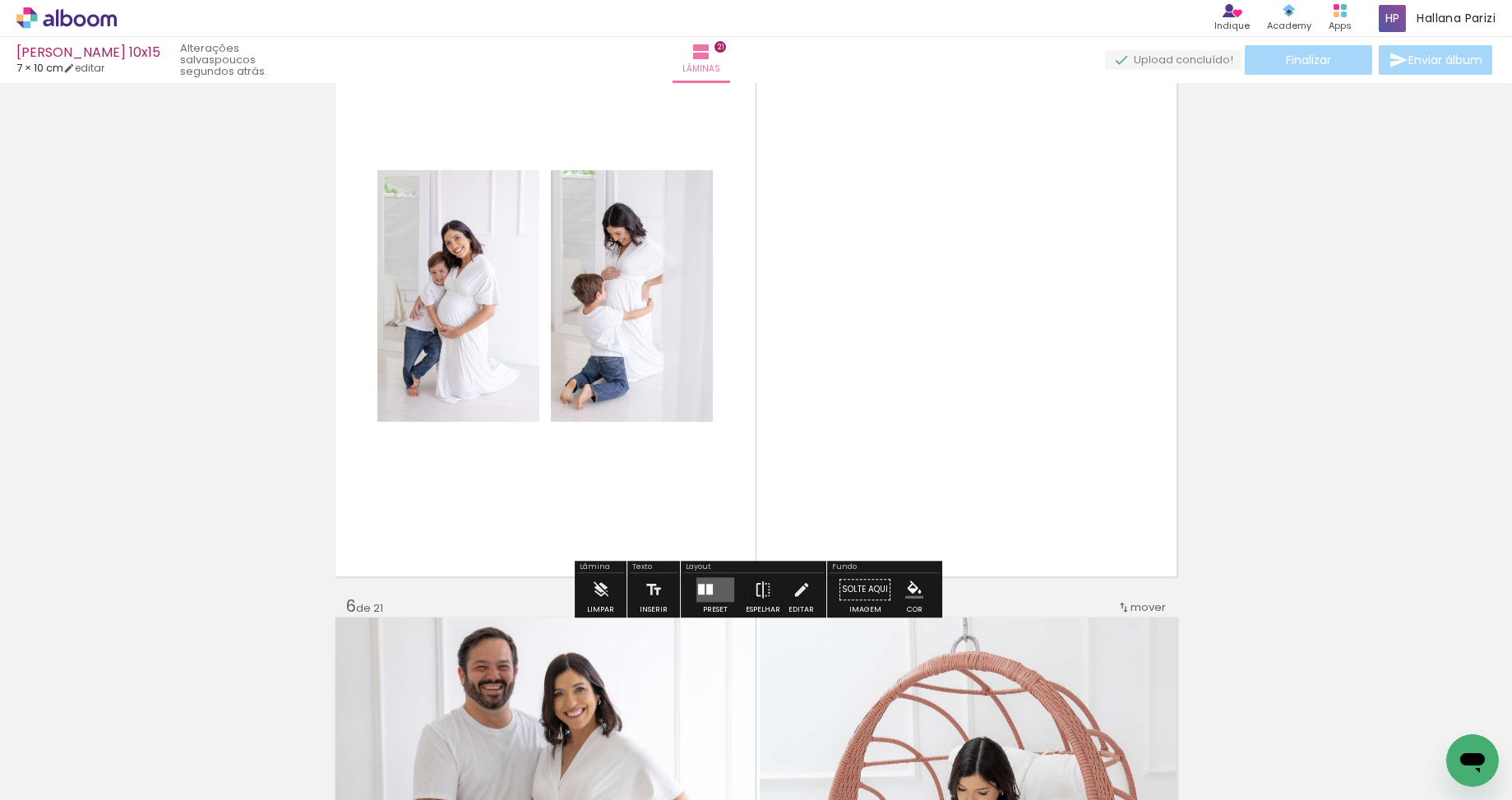
scroll to position [2524, 0]
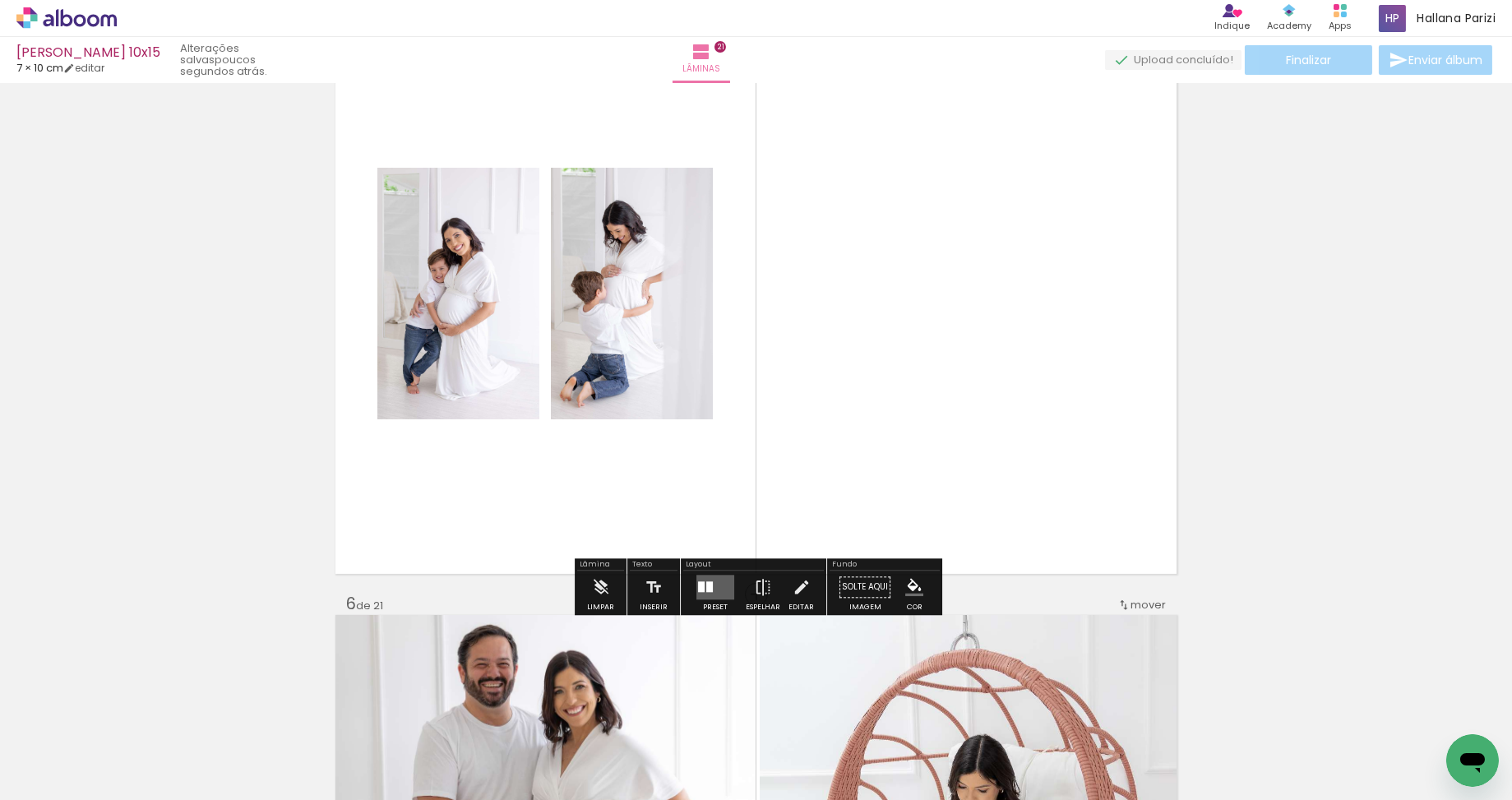
drag, startPoint x: 710, startPoint y: 581, endPoint x: 848, endPoint y: 538, distance: 144.5
click at [710, 581] on quentale-layouter at bounding box center [715, 588] width 38 height 25
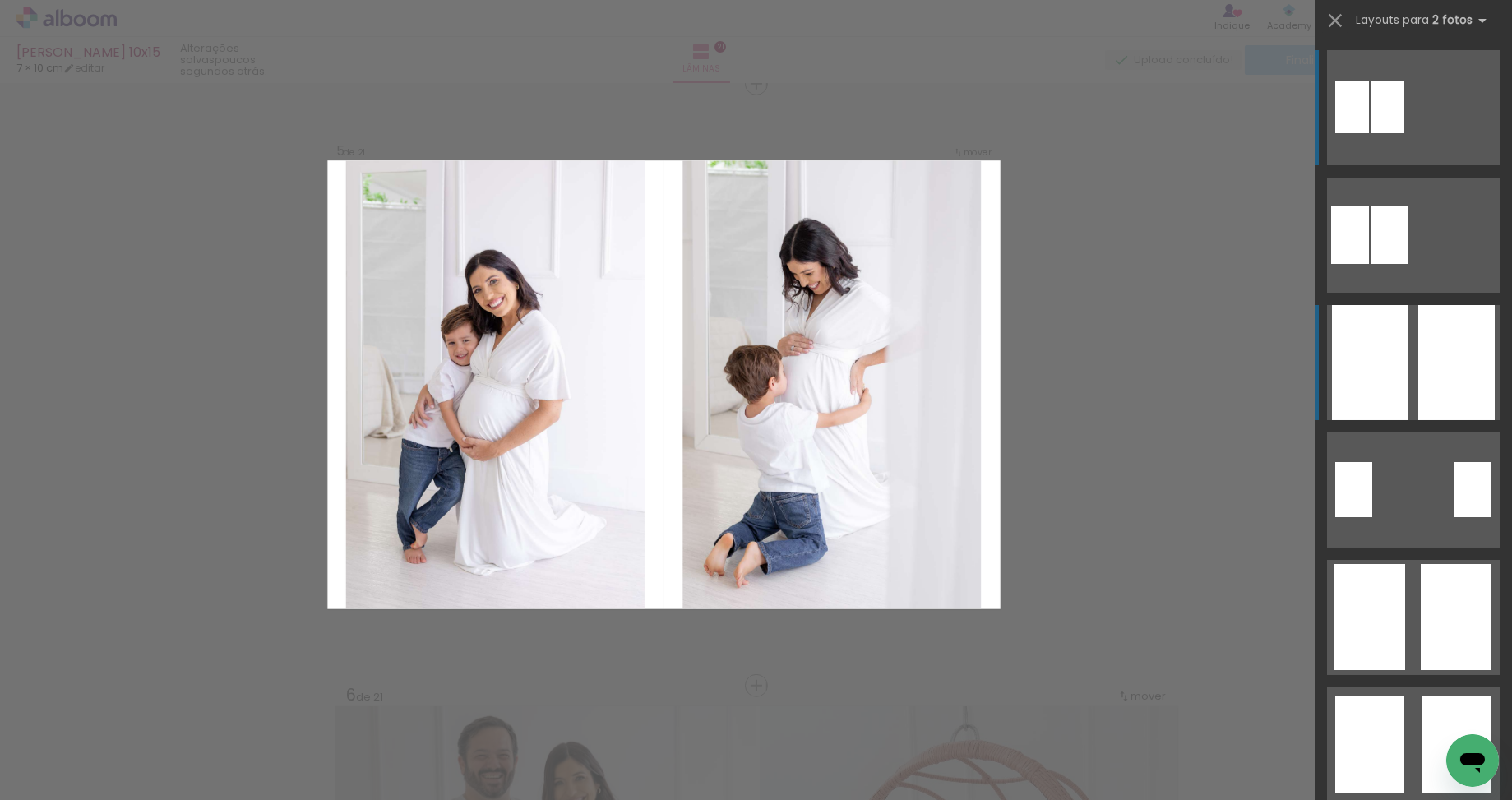
click at [1397, 397] on div at bounding box center [1370, 362] width 76 height 115
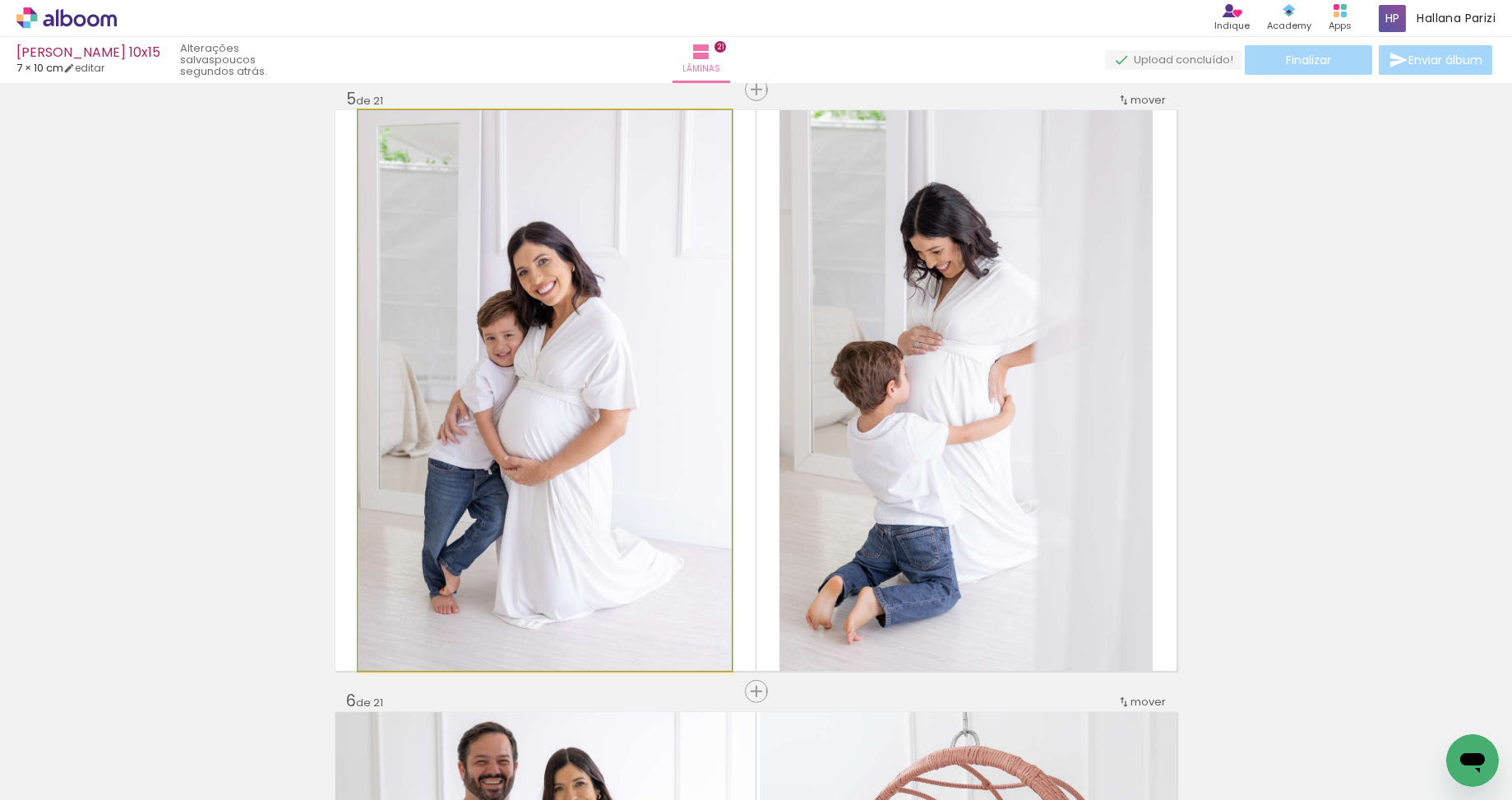
click at [637, 438] on quentale-photo at bounding box center [545, 390] width 373 height 560
drag, startPoint x: 637, startPoint y: 438, endPoint x: 648, endPoint y: 415, distance: 25.5
click at [637, 438] on quentale-photo at bounding box center [545, 390] width 373 height 560
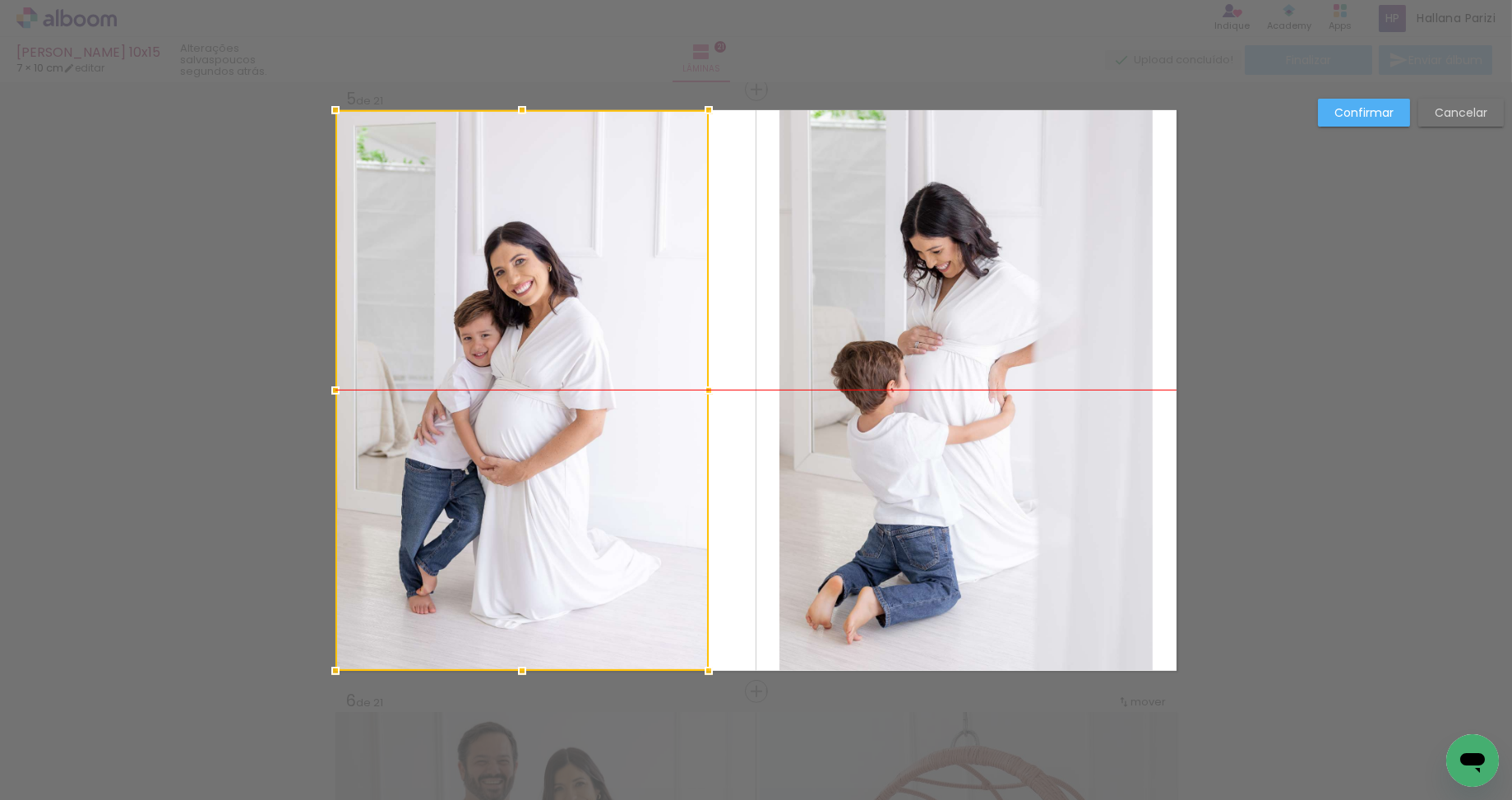
drag, startPoint x: 648, startPoint y: 414, endPoint x: 625, endPoint y: 413, distance: 23.0
click at [604, 415] on div at bounding box center [522, 390] width 373 height 560
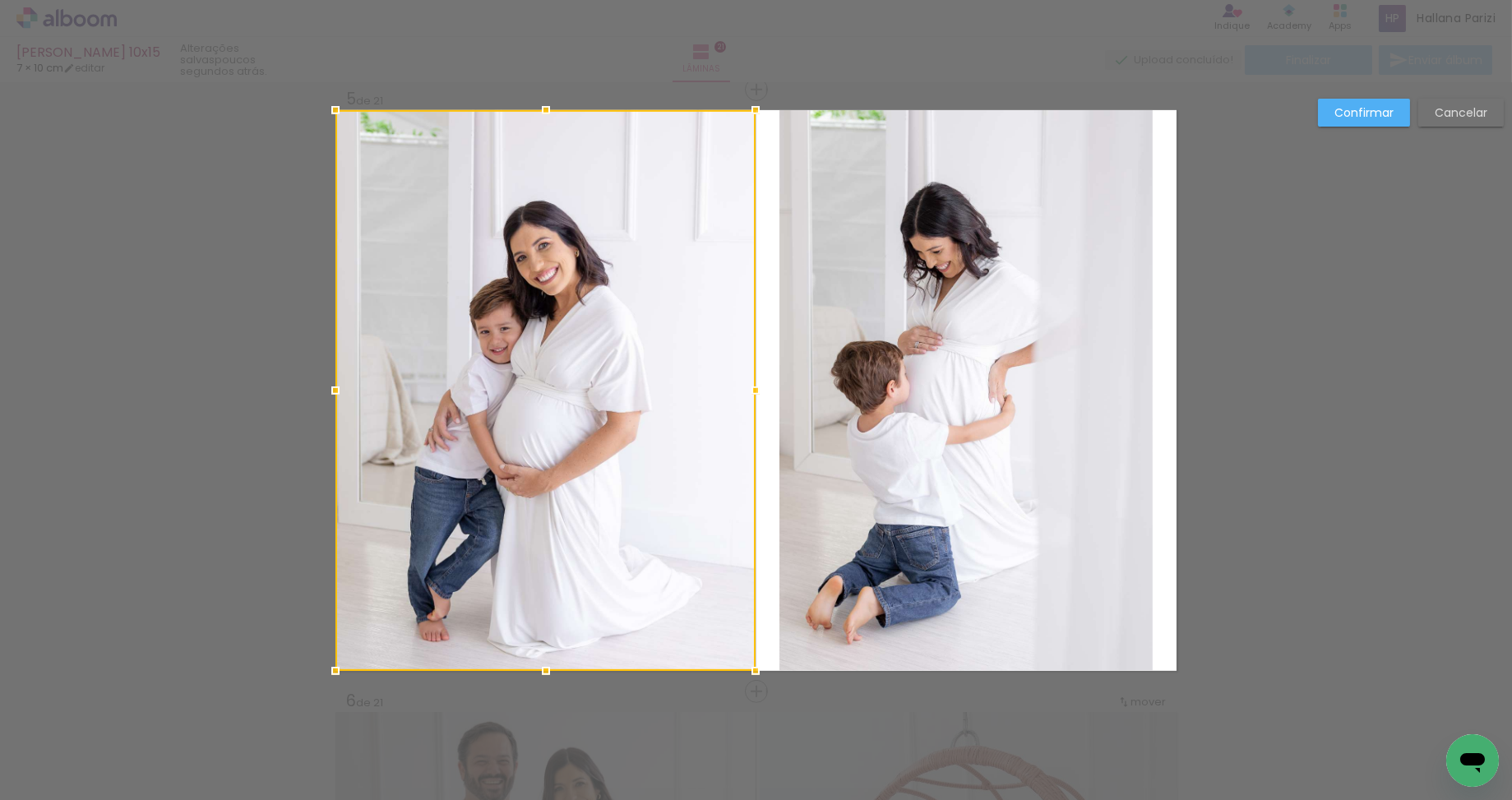
drag, startPoint x: 707, startPoint y: 393, endPoint x: 775, endPoint y: 397, distance: 68.1
click at [775, 397] on album-spread "5 de 21" at bounding box center [756, 390] width 841 height 560
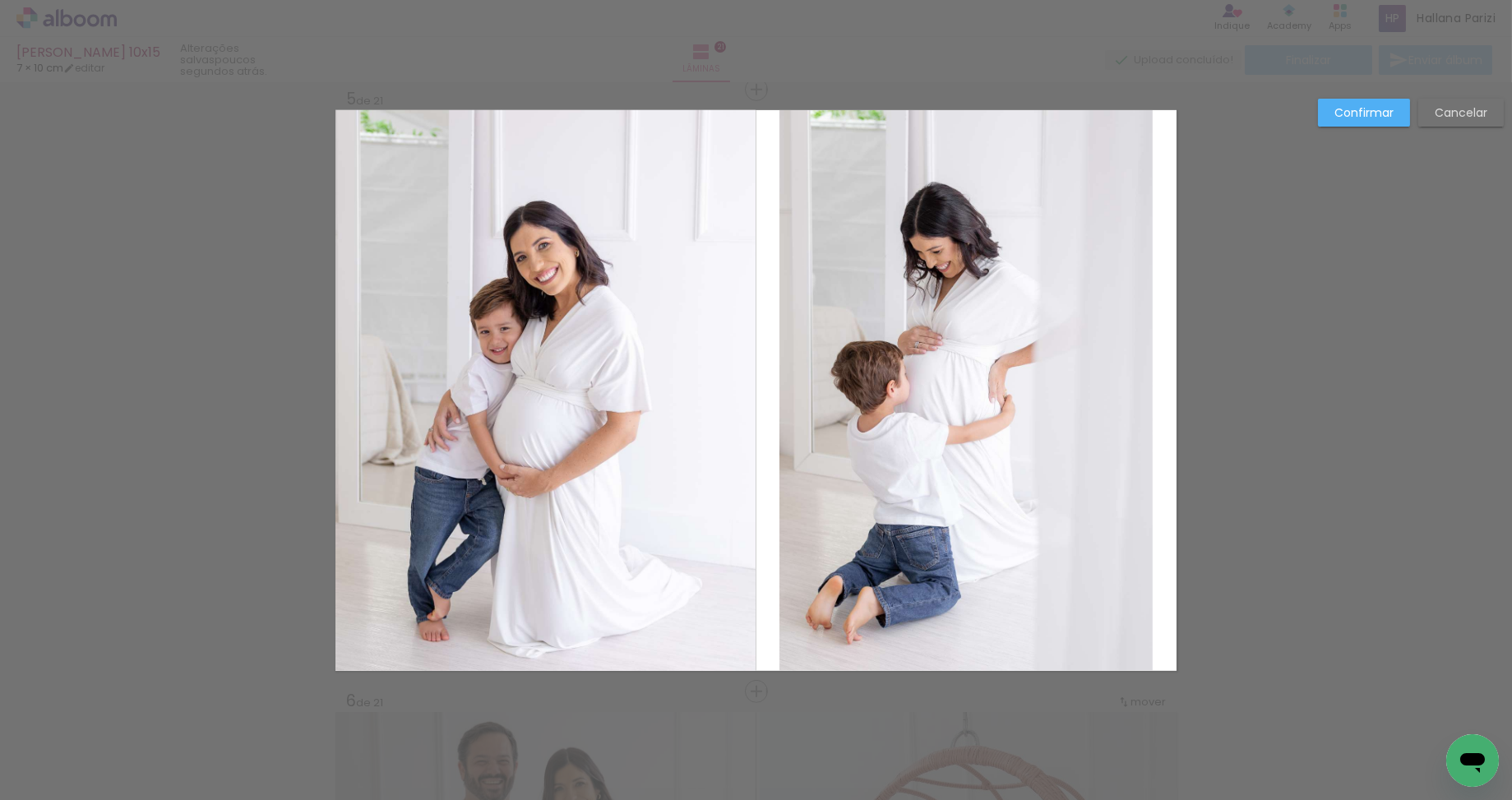
click at [899, 402] on quentale-photo at bounding box center [966, 390] width 373 height 560
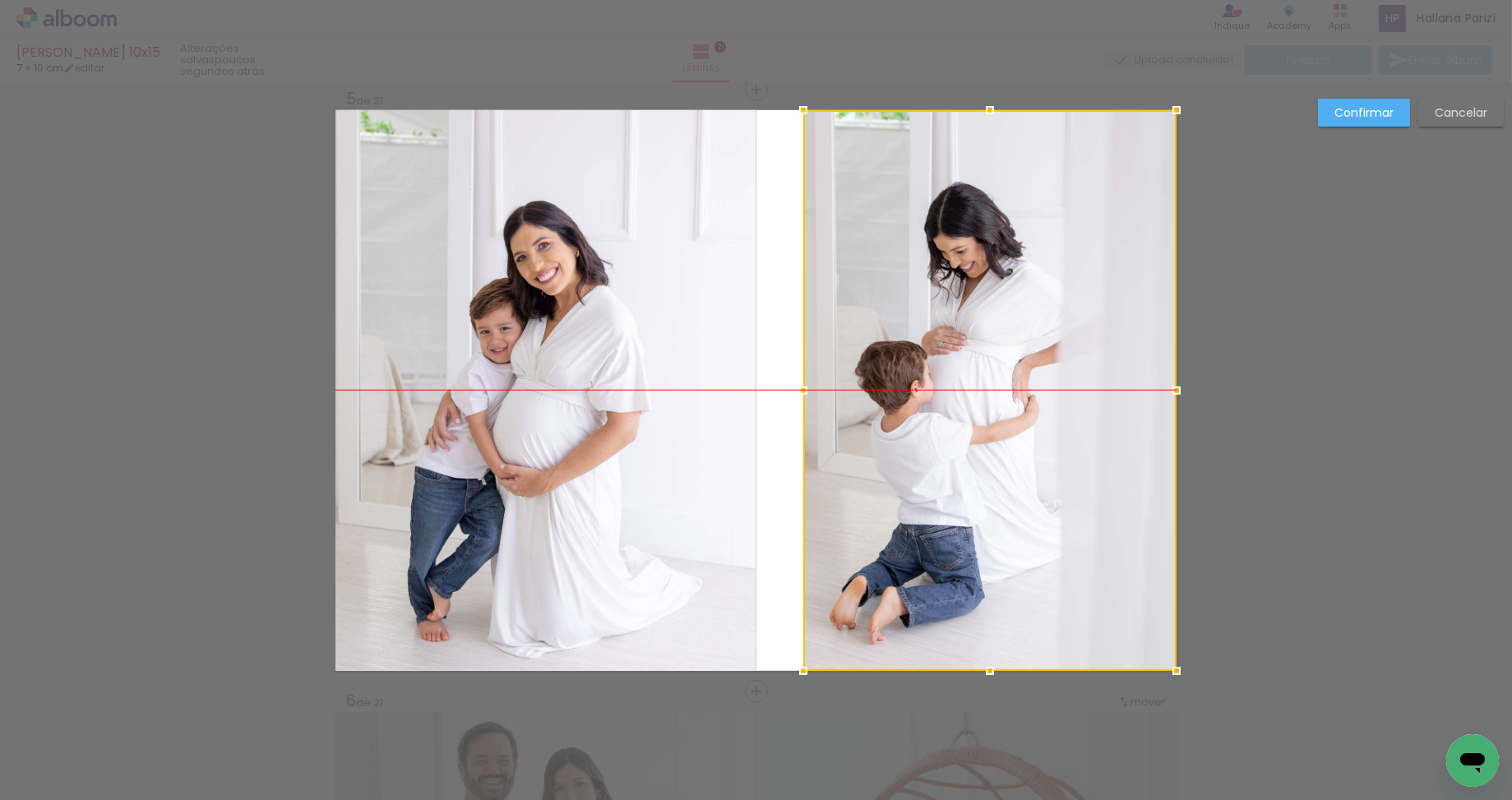
drag, startPoint x: 928, startPoint y: 400, endPoint x: 970, endPoint y: 400, distance: 42.0
click at [970, 400] on div at bounding box center [989, 390] width 373 height 560
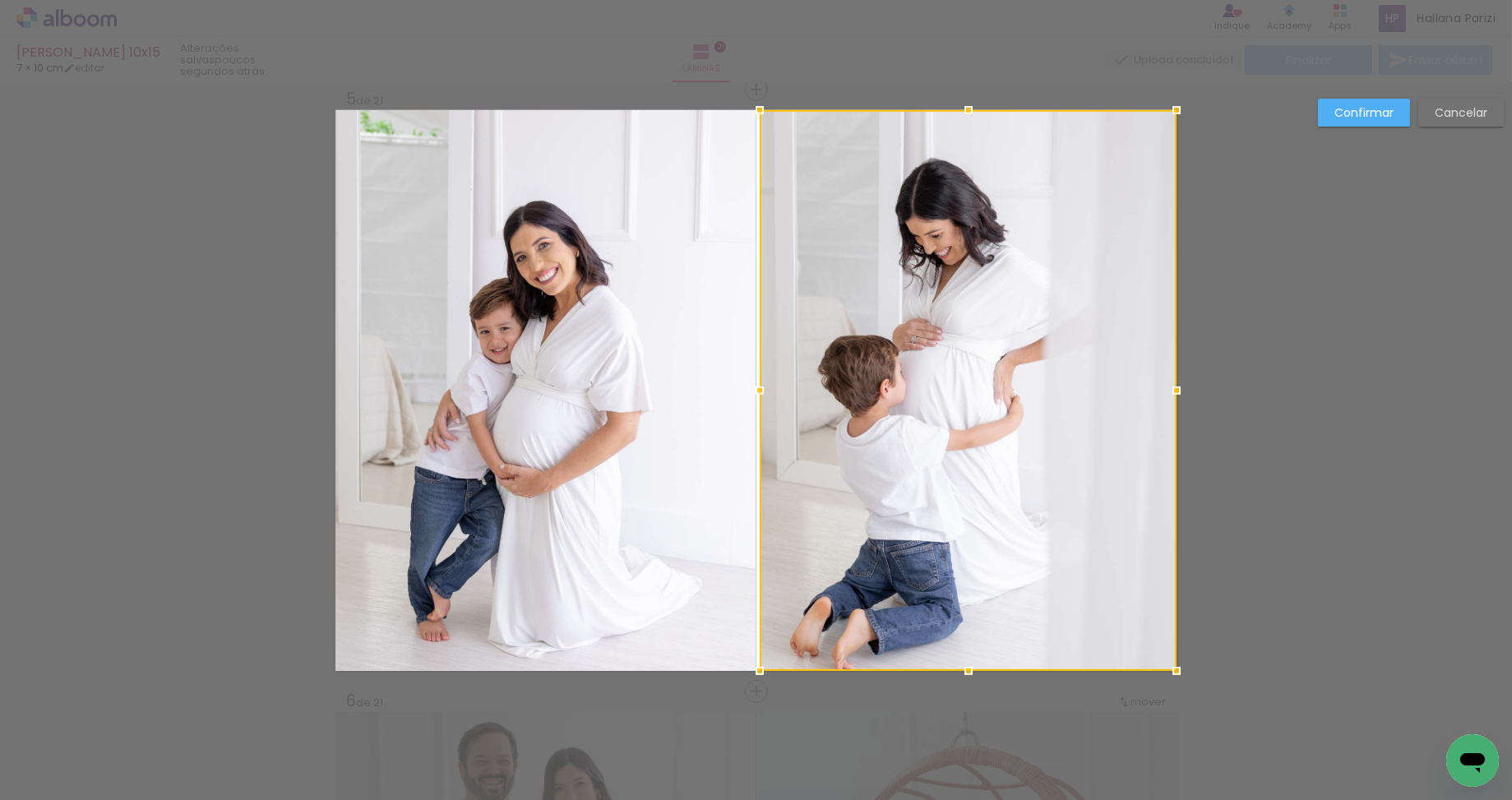
drag, startPoint x: 804, startPoint y: 393, endPoint x: 741, endPoint y: 398, distance: 63.2
click at [741, 398] on album-spread "5 de 21" at bounding box center [756, 390] width 841 height 560
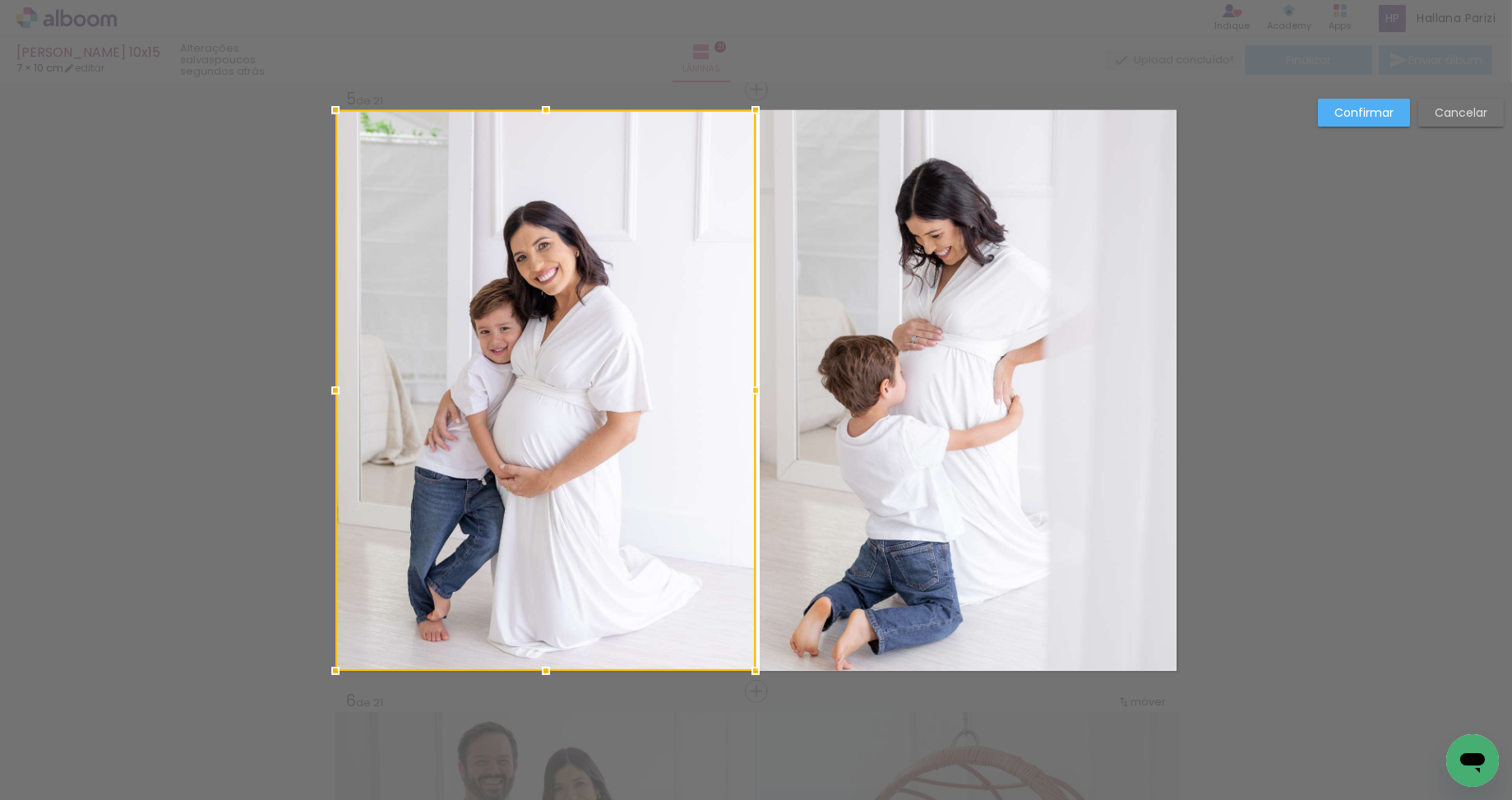
click at [0, 0] on slot "Confirmar" at bounding box center [0, 0] width 0 height 0
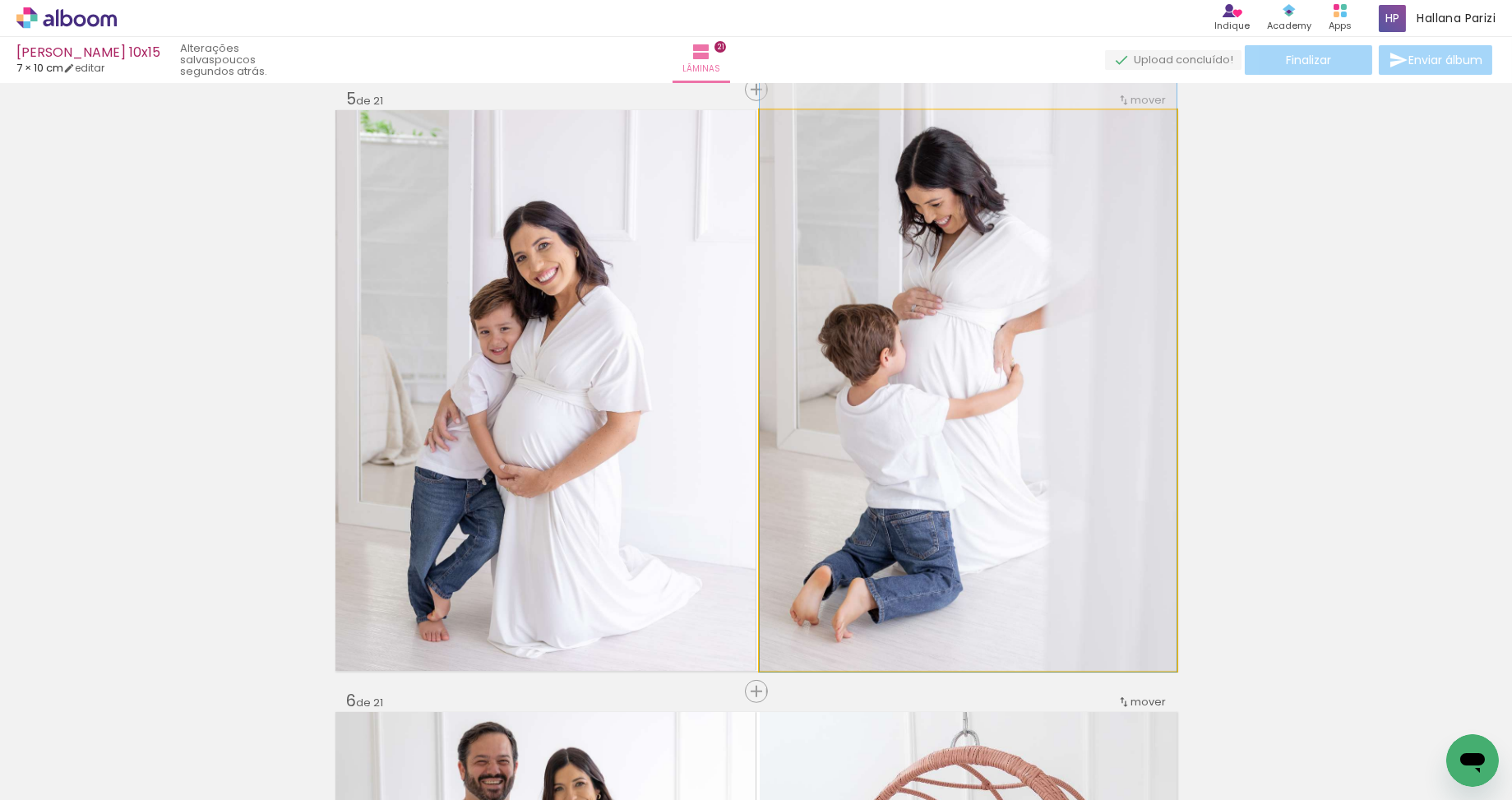
drag, startPoint x: 947, startPoint y: 438, endPoint x: 933, endPoint y: 409, distance: 32.2
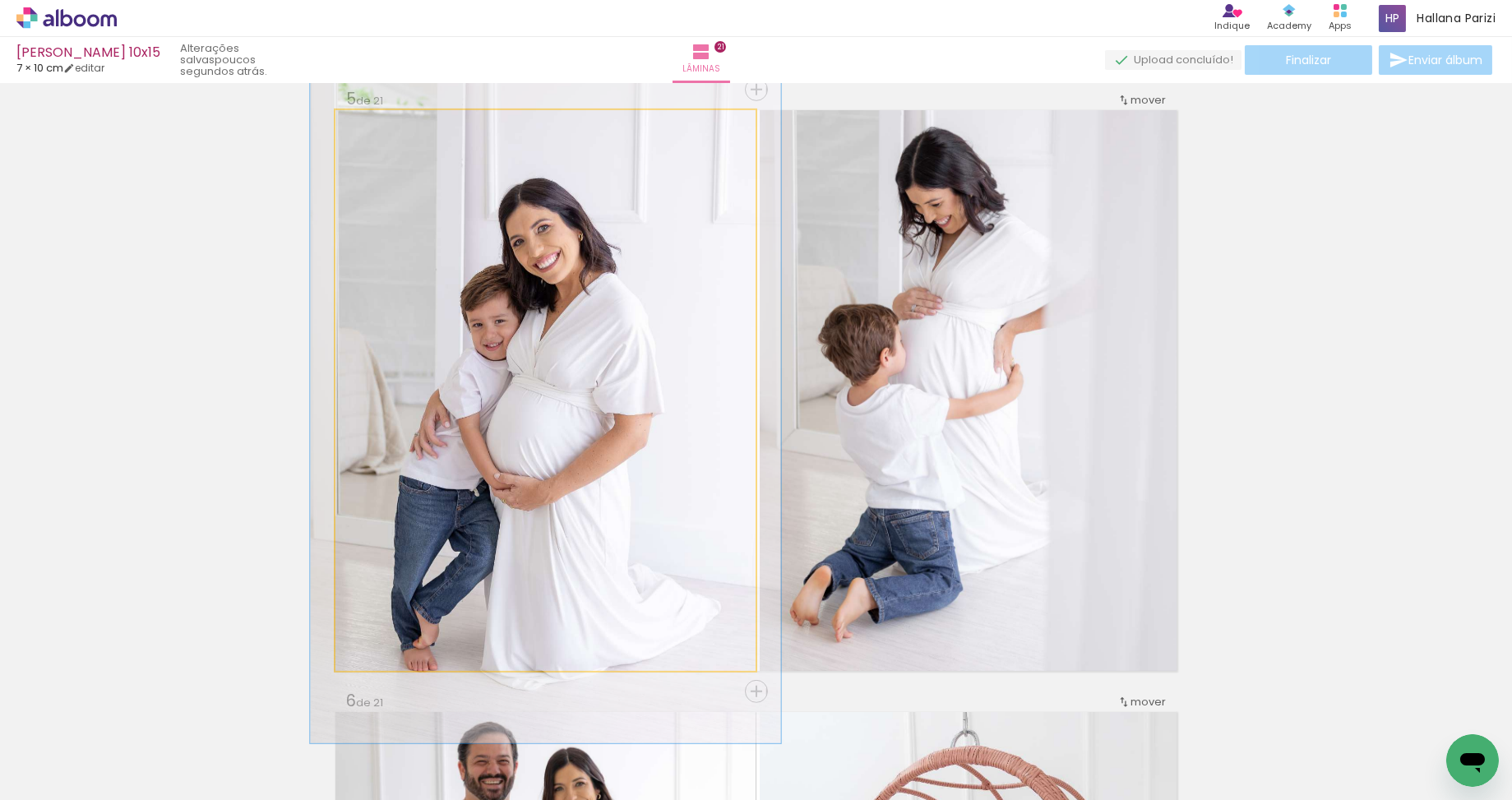
type paper-slider "112"
click at [383, 128] on div at bounding box center [380, 127] width 15 height 15
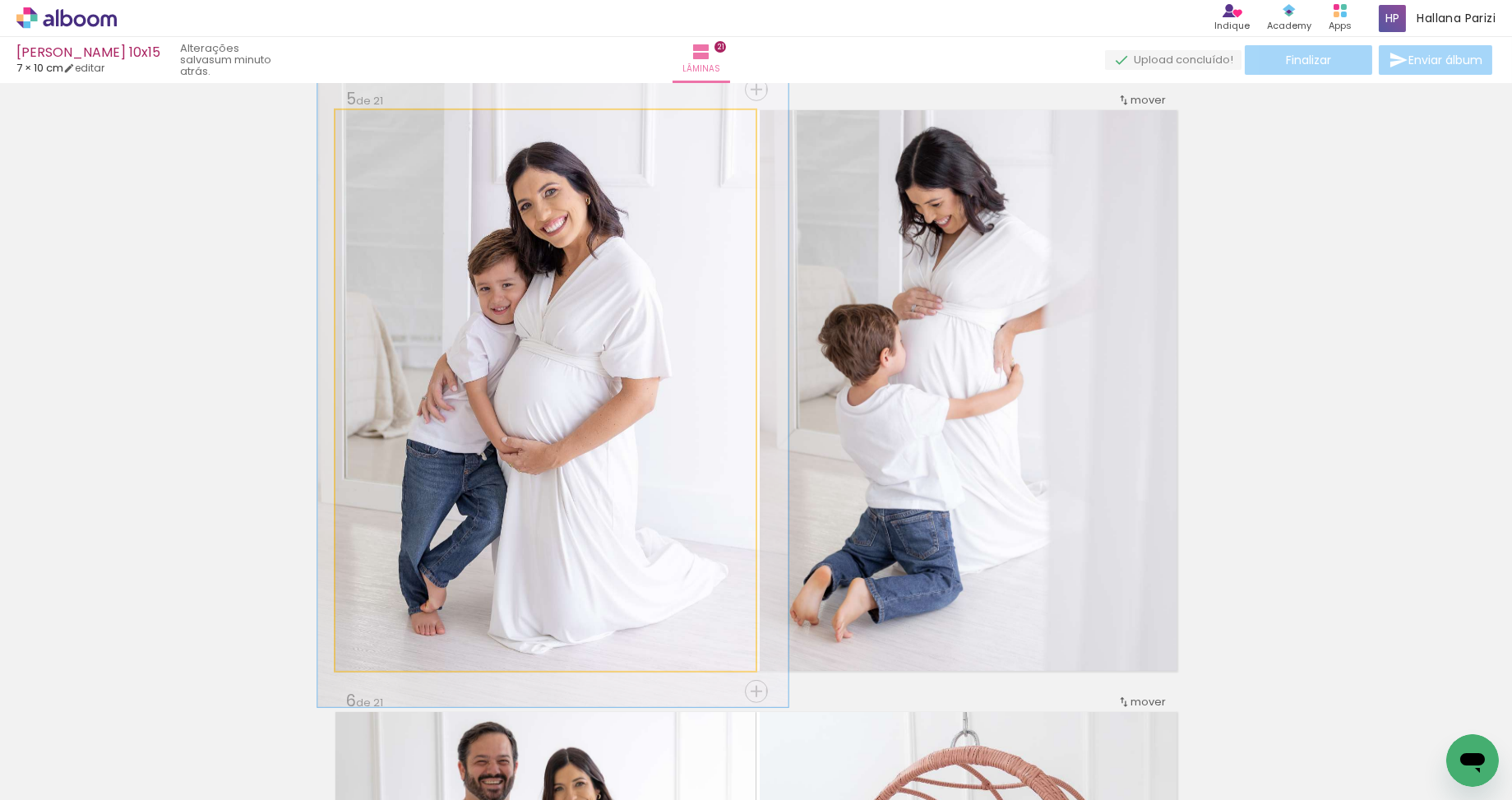
drag, startPoint x: 599, startPoint y: 439, endPoint x: 606, endPoint y: 404, distance: 35.7
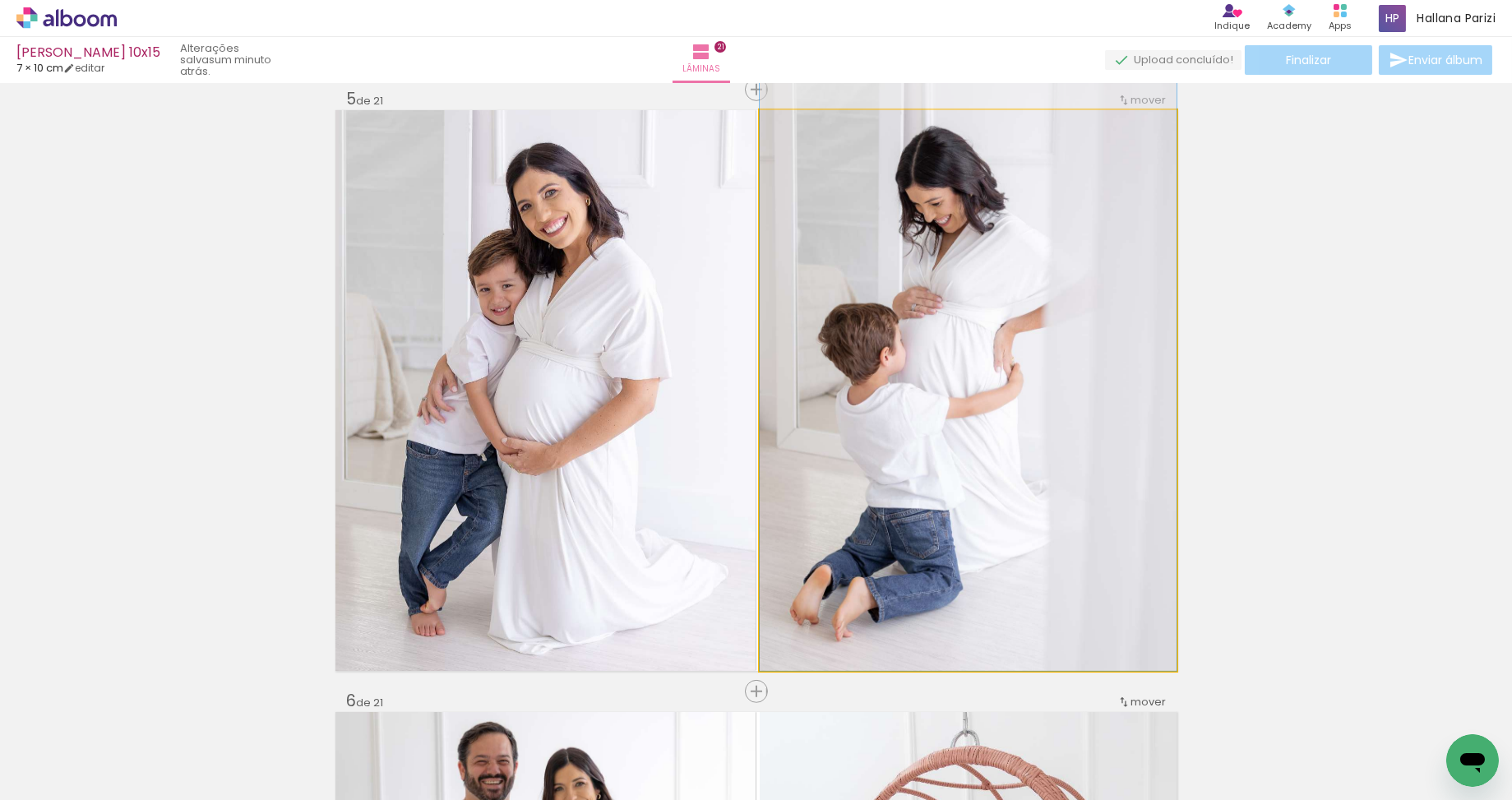
drag, startPoint x: 1015, startPoint y: 440, endPoint x: 1037, endPoint y: 439, distance: 22.0
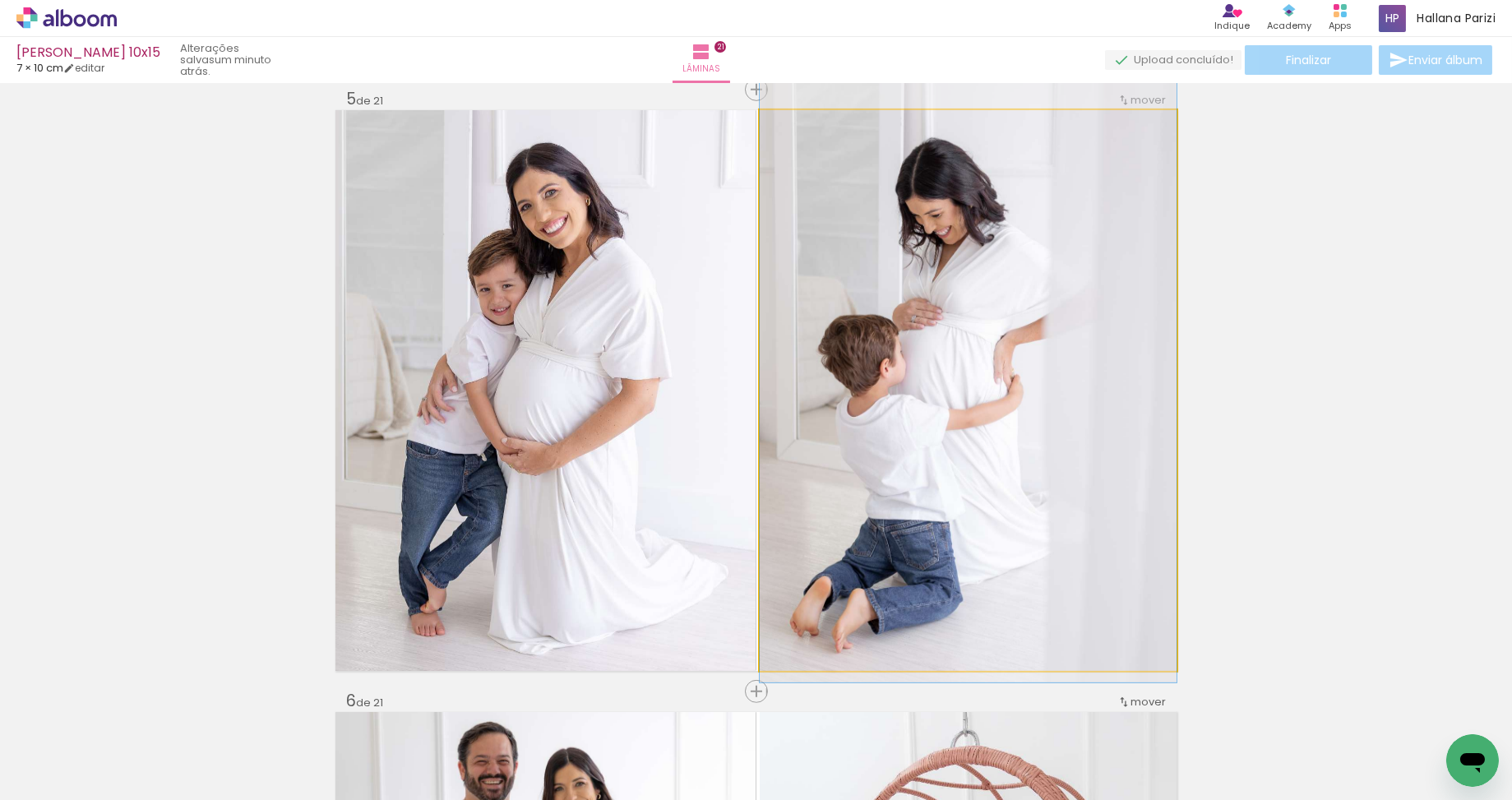
drag, startPoint x: 1037, startPoint y: 439, endPoint x: 1039, endPoint y: 451, distance: 12.2
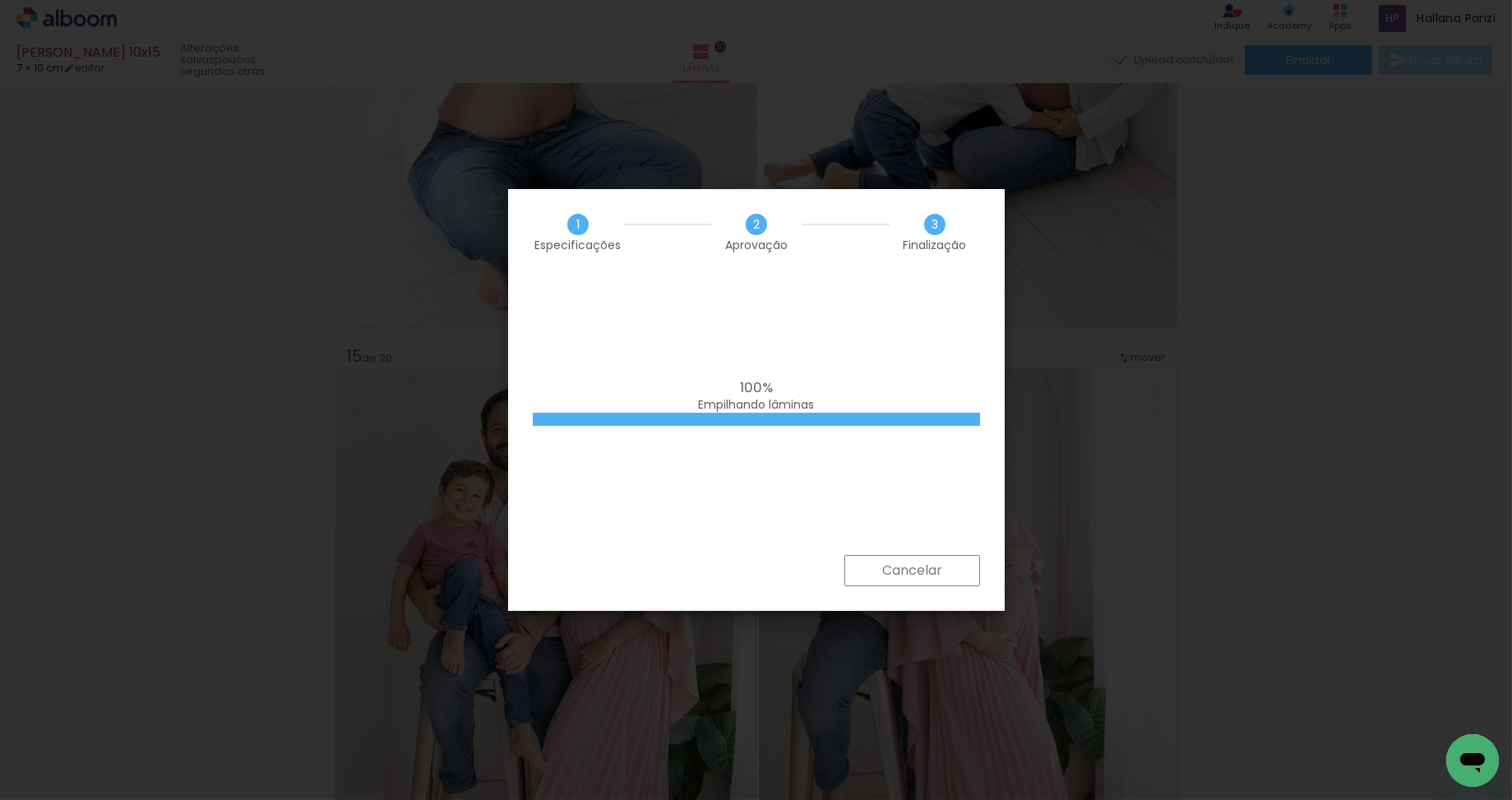
scroll to position [0, 2862]
click at [1136, 687] on iron-overlay-backdrop at bounding box center [756, 400] width 1512 height 800
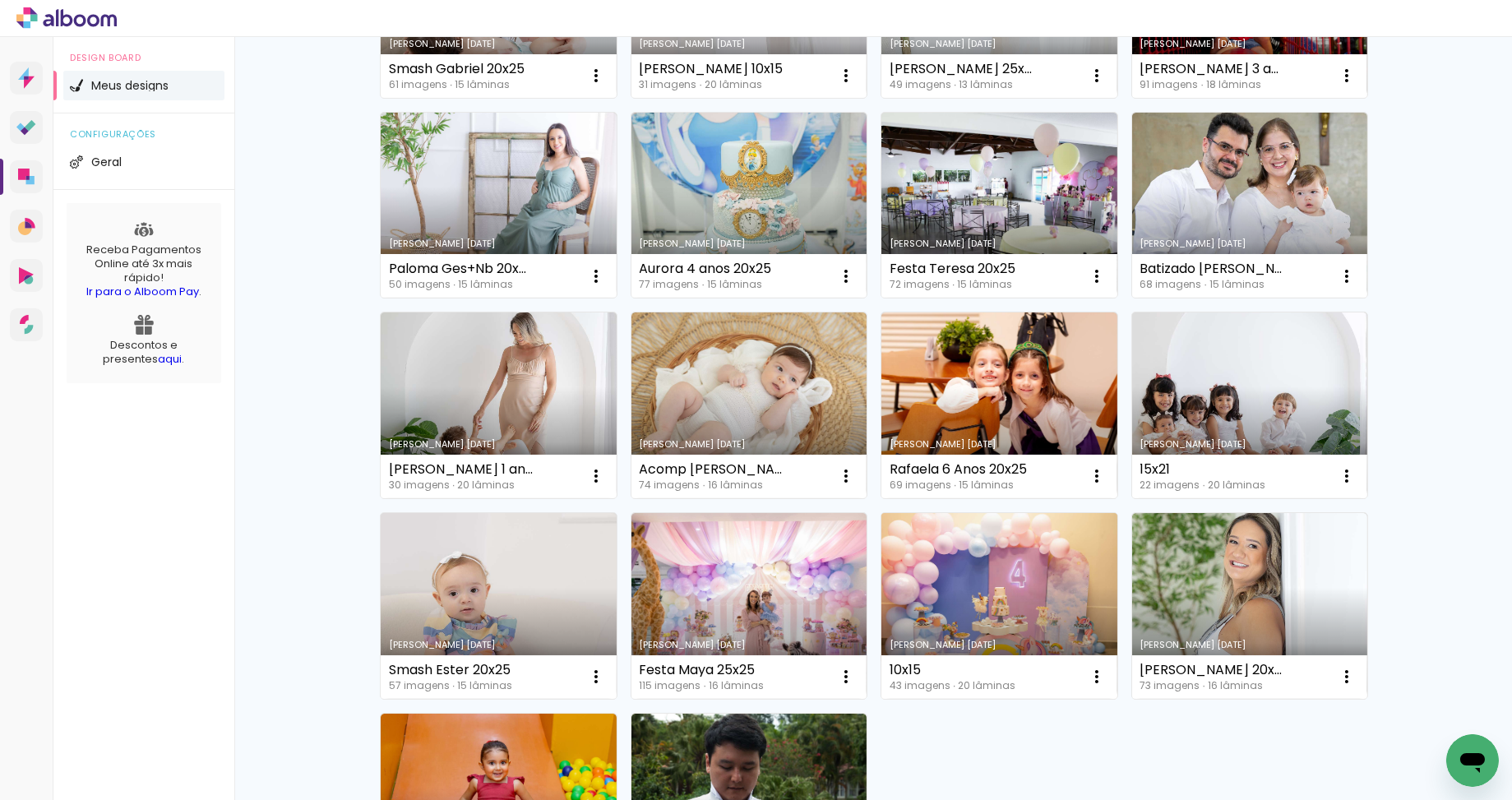
scroll to position [700, 0]
click at [1097, 673] on iron-icon at bounding box center [1096, 676] width 20 height 20
click at [1033, 744] on span "Fazer uma cópia" at bounding box center [1034, 746] width 96 height 12
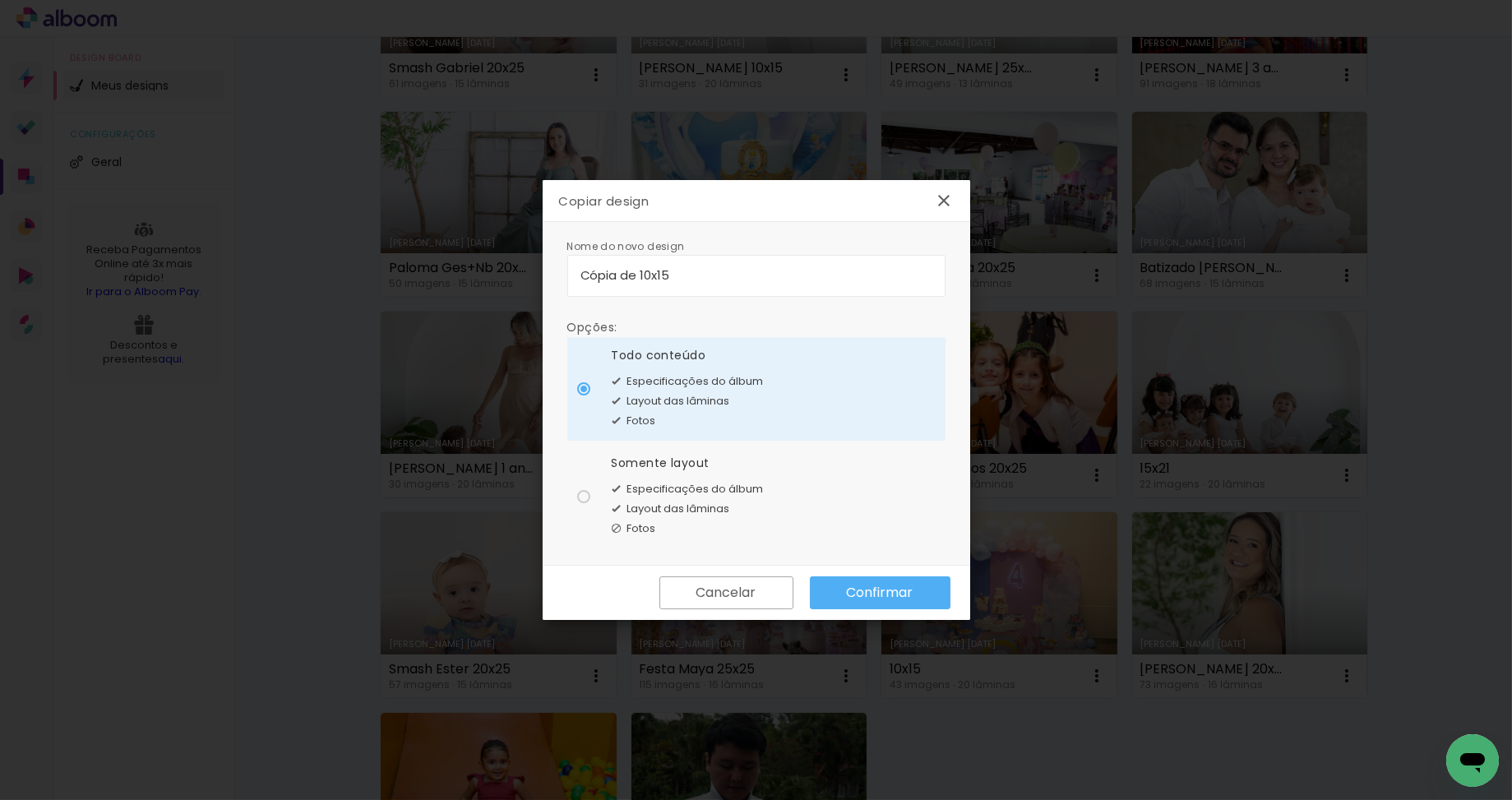
drag, startPoint x: 637, startPoint y: 276, endPoint x: 564, endPoint y: 274, distance: 73.0
click at [564, 274] on div "Nome do novo design Opções: Todo conteúdo Especificações do álbum Layout das lâ…" at bounding box center [756, 393] width 427 height 344
type input "[PERSON_NAME] 10x15"
type paper-input "[PERSON_NAME] 10x15"
click at [641, 471] on div "Somente layout Especificações do álbum Layout das lâminas Fotos" at bounding box center [687, 496] width 152 height 83
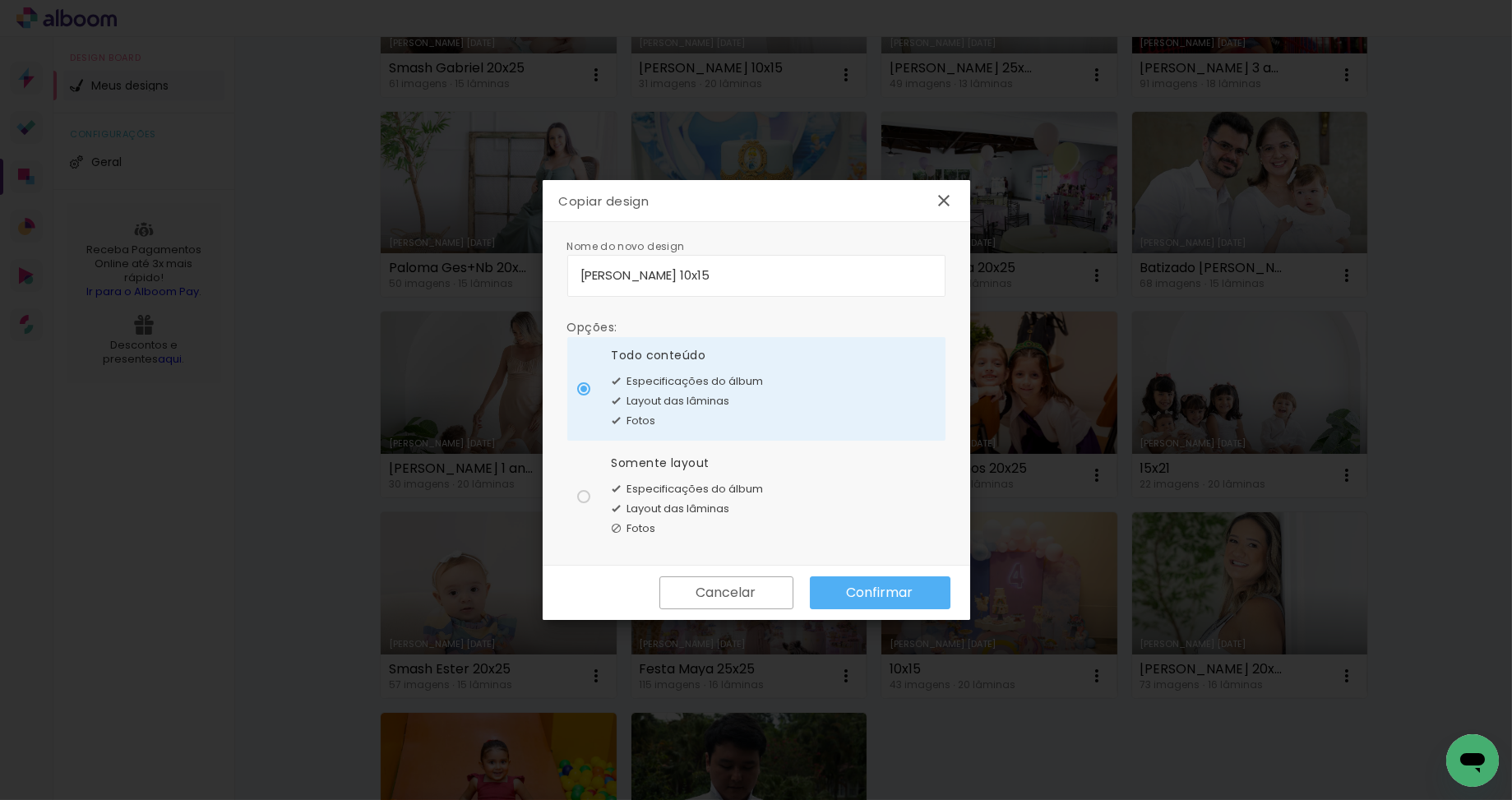
type paper-radio-button "on"
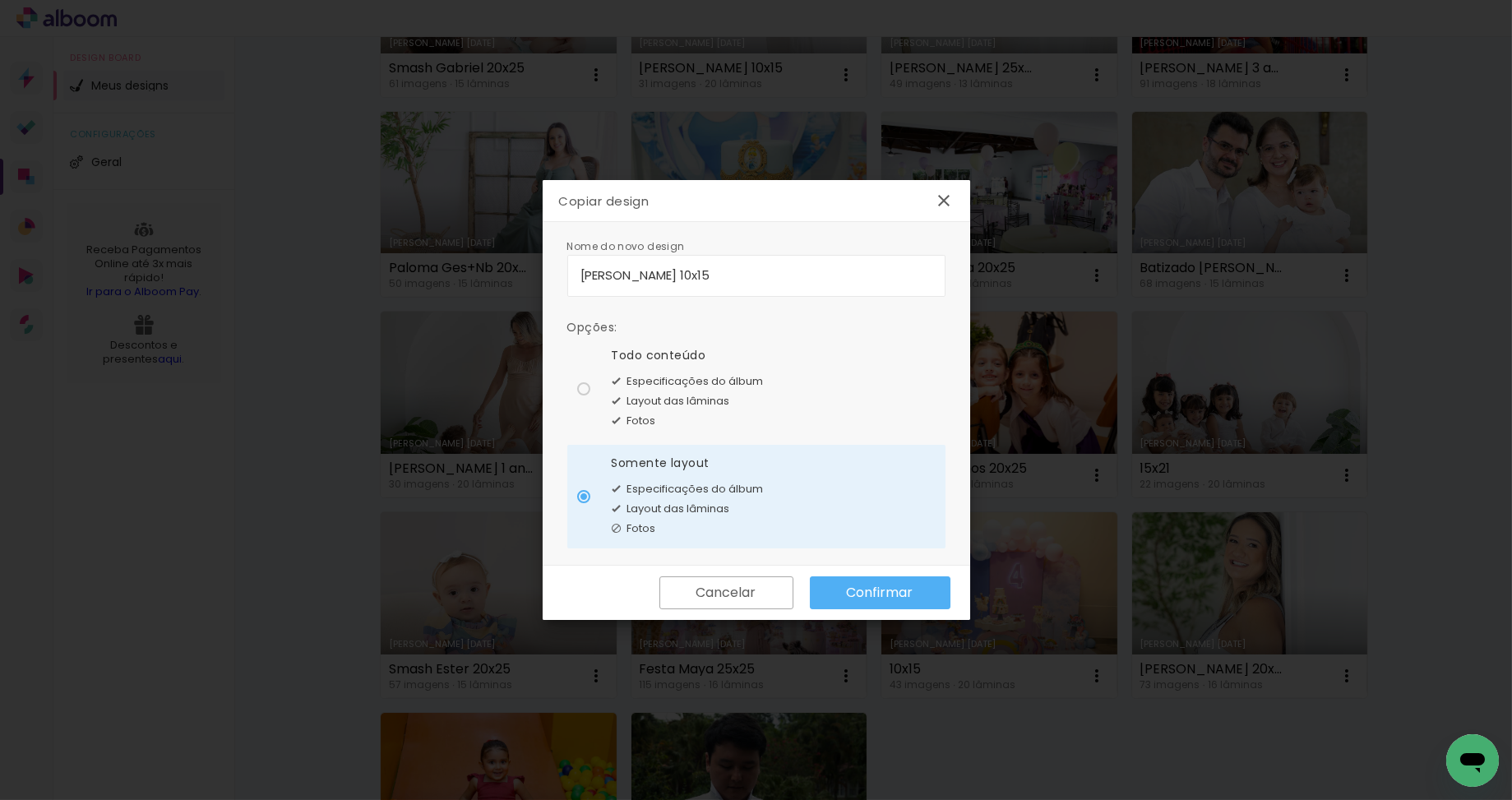
click at [935, 601] on paper-button "Confirmar" at bounding box center [880, 592] width 140 height 33
